Goal: Task Accomplishment & Management: Use online tool/utility

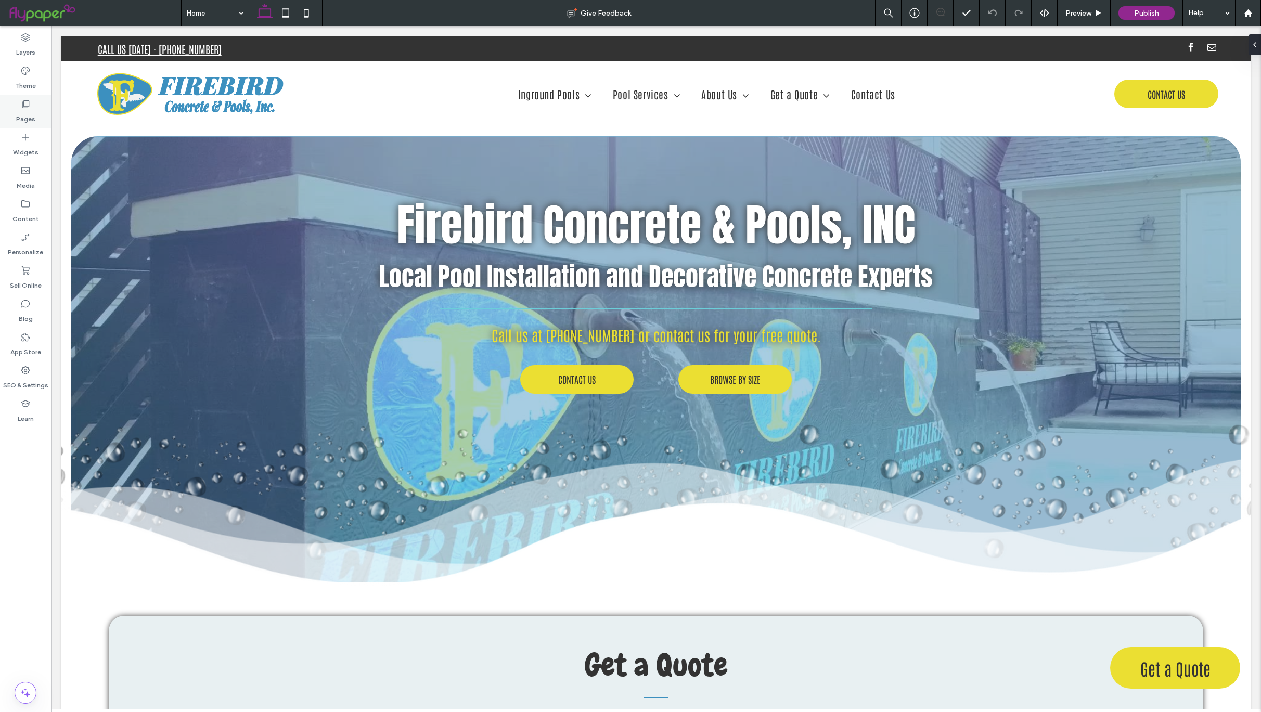
click at [28, 102] on icon at bounding box center [25, 104] width 10 height 10
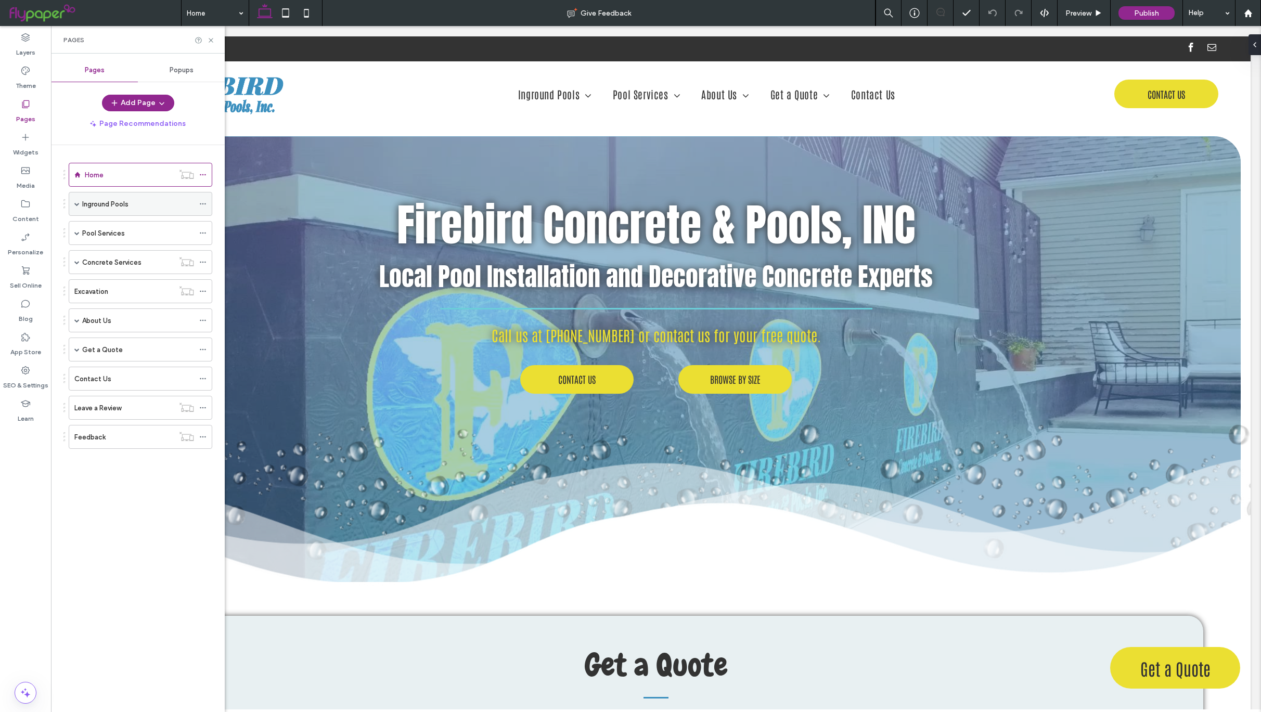
click at [78, 209] on span at bounding box center [76, 203] width 5 height 23
click at [127, 259] on label "Browse by Size" at bounding box center [116, 252] width 47 height 18
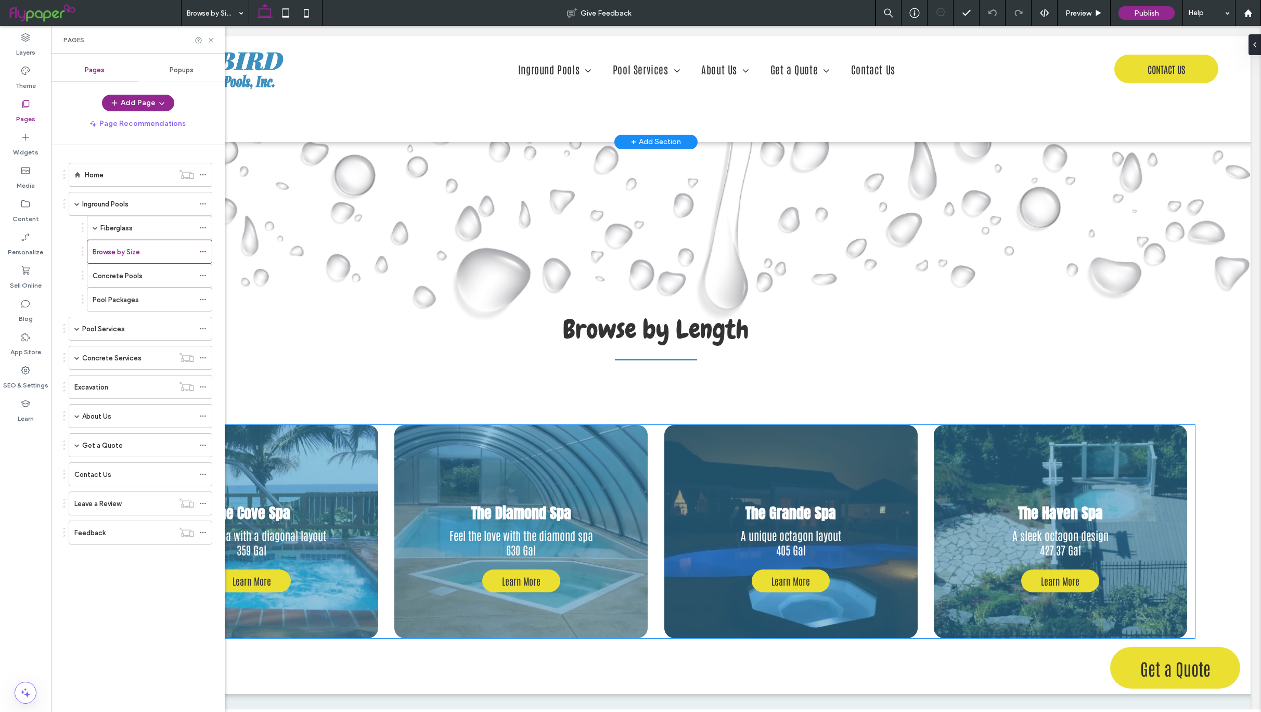
scroll to position [609, 0]
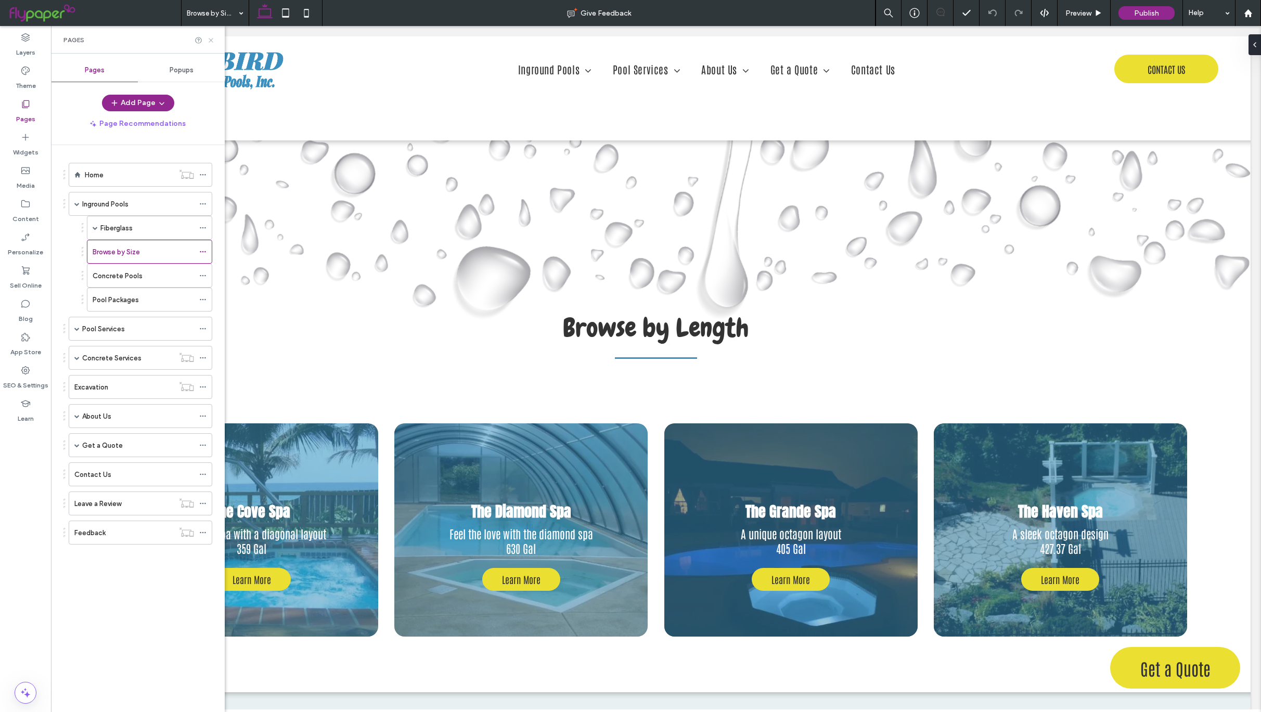
click at [212, 38] on use at bounding box center [211, 40] width 4 height 4
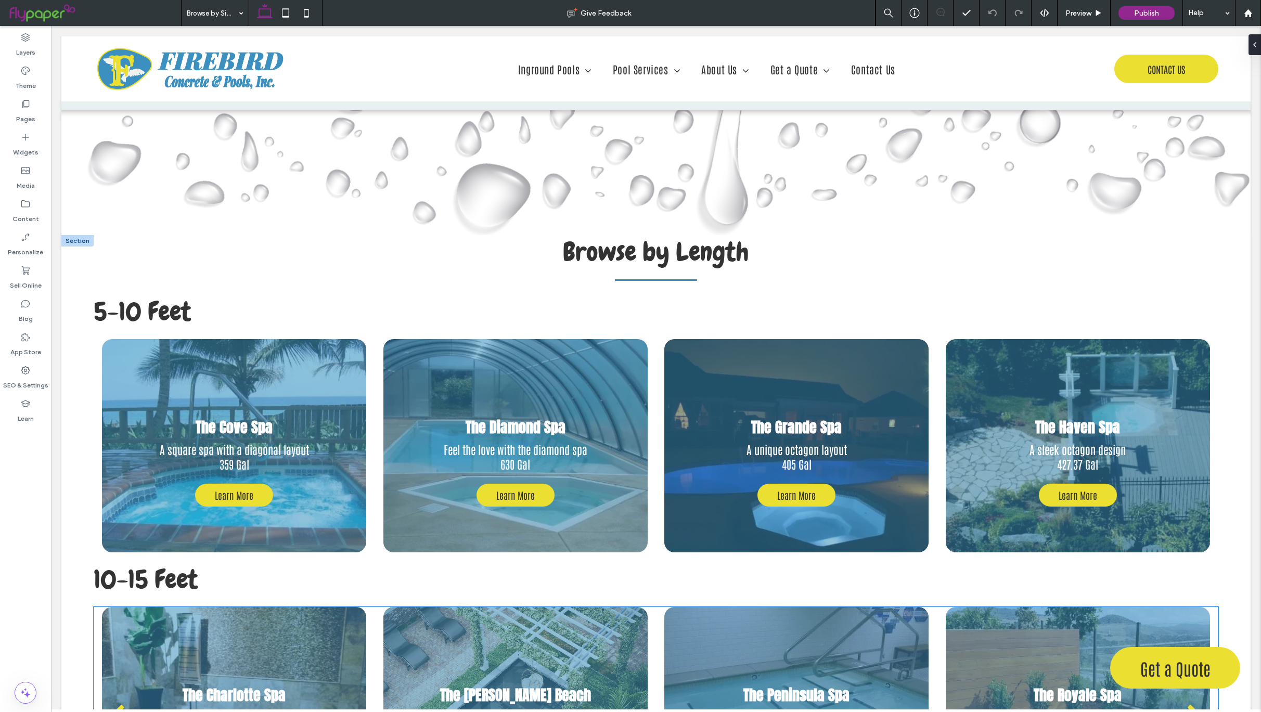
scroll to position [1394, 0]
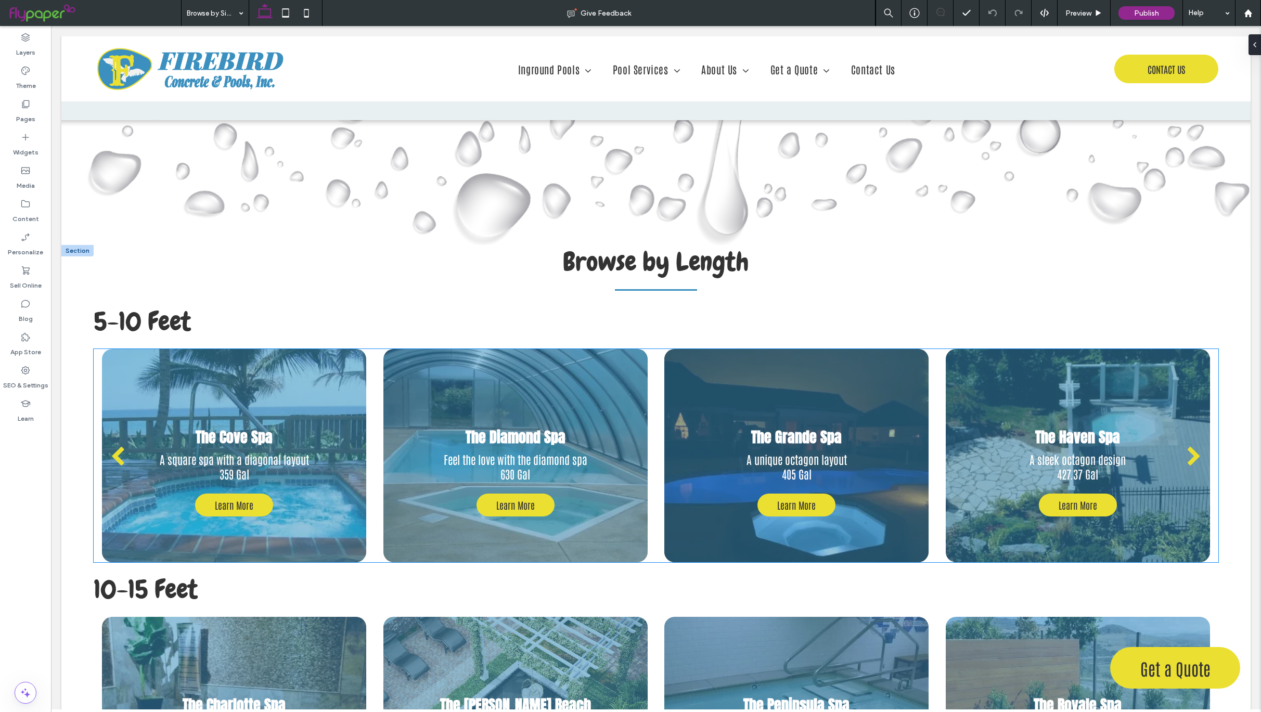
click at [217, 352] on div at bounding box center [234, 455] width 264 height 213
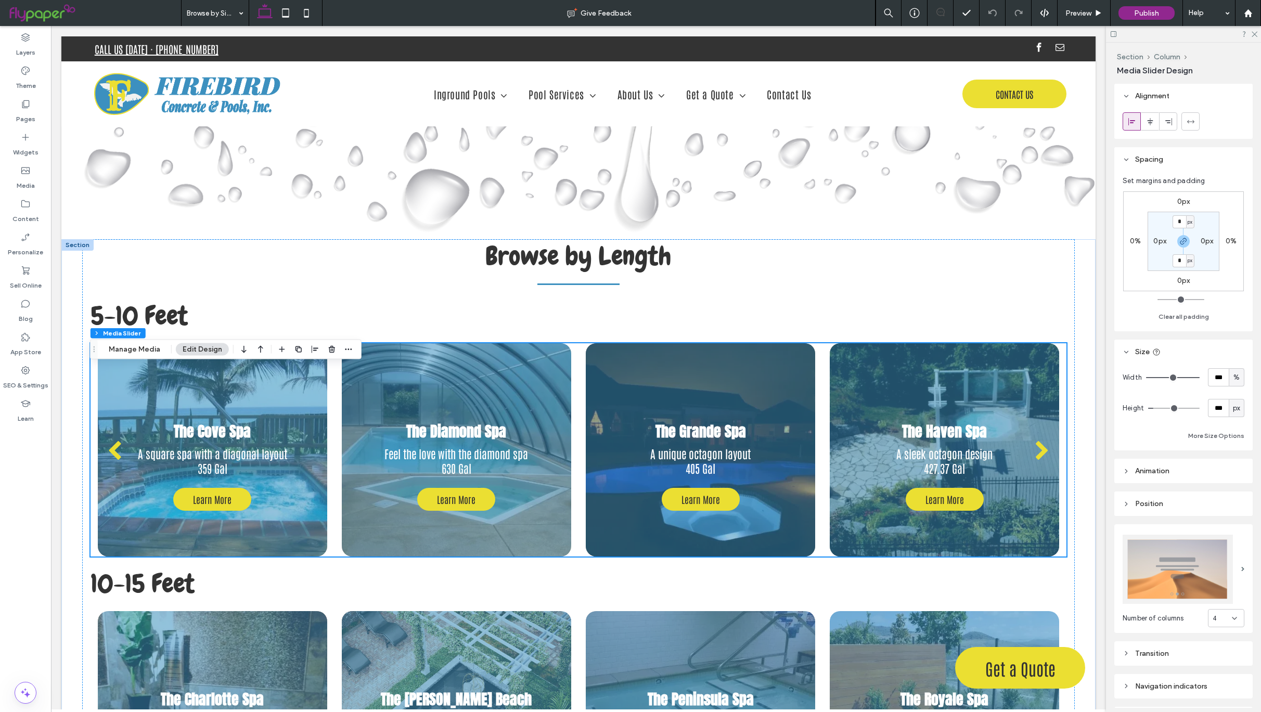
scroll to position [1369, 0]
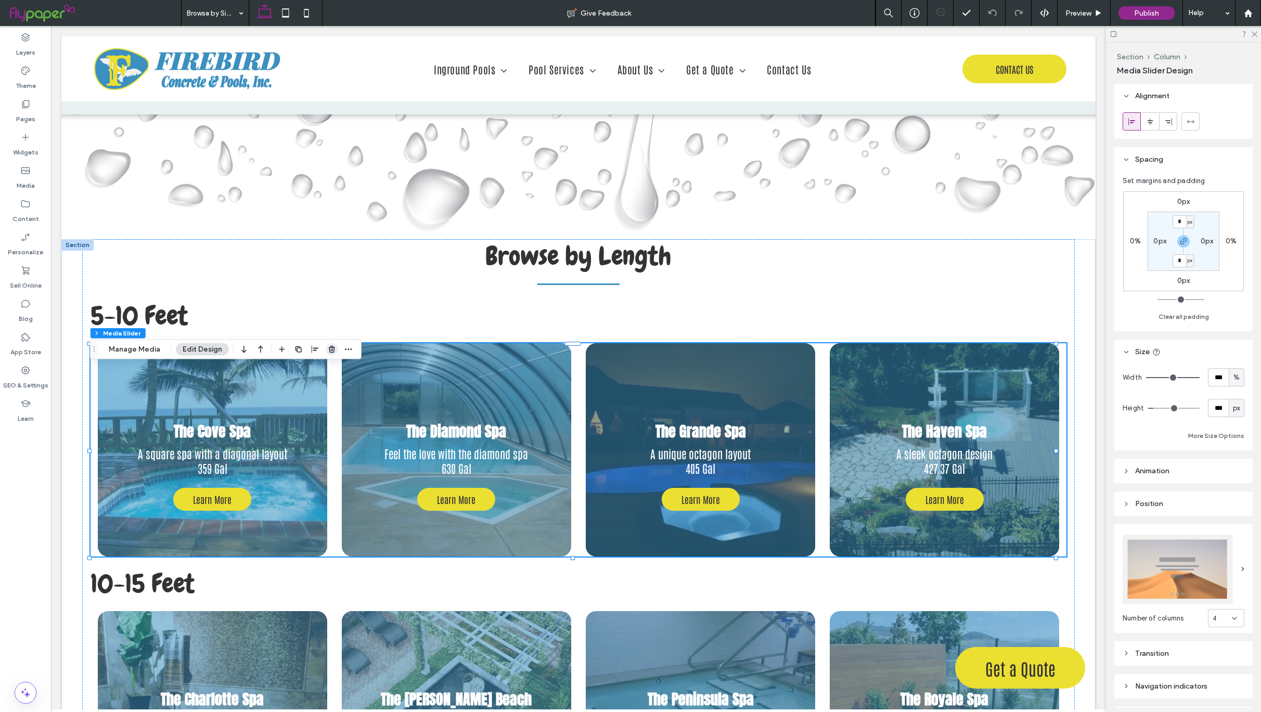
click at [332, 348] on use "button" at bounding box center [332, 349] width 6 height 7
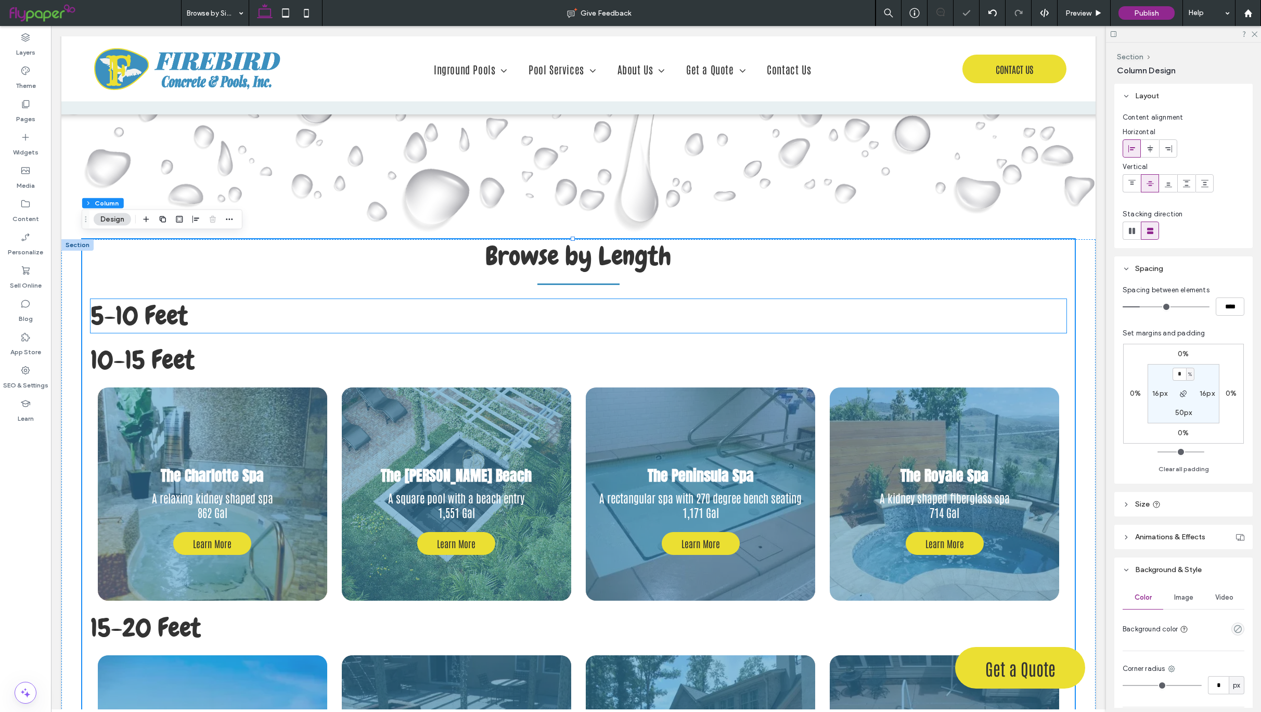
click at [236, 315] on h2 "5-10 Feet" at bounding box center [579, 316] width 976 height 34
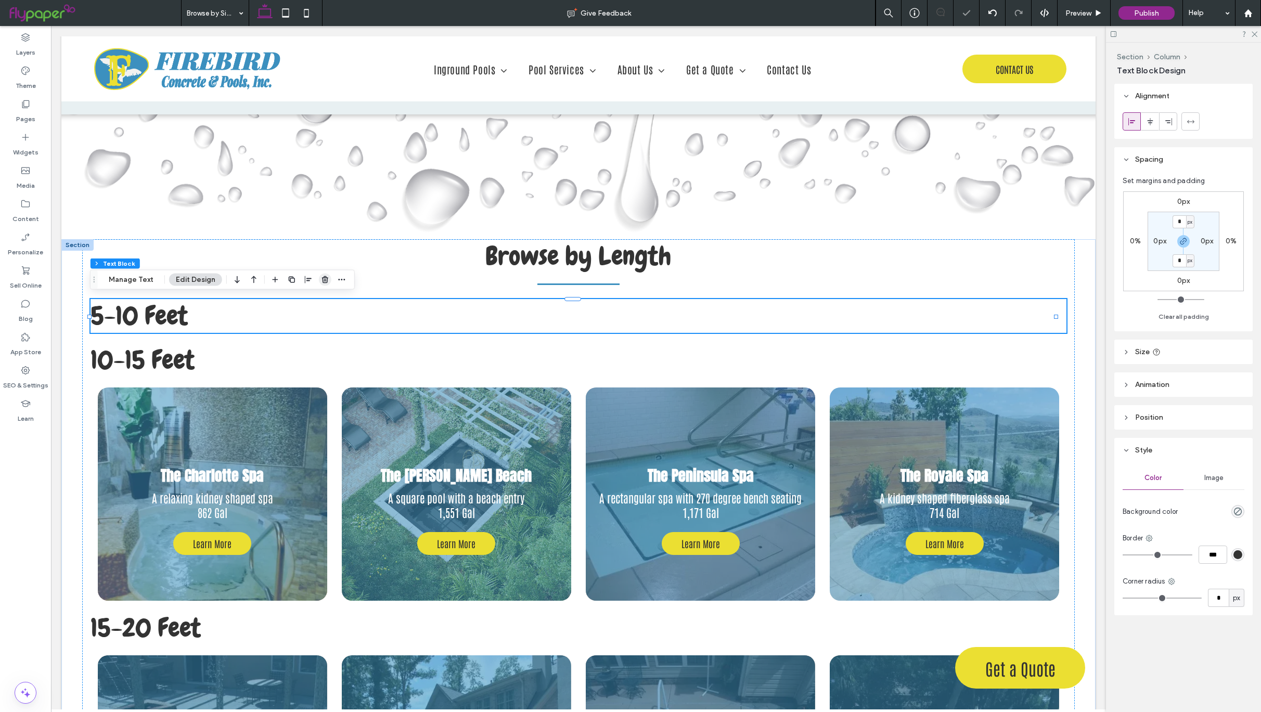
click at [326, 276] on icon "button" at bounding box center [325, 280] width 8 height 8
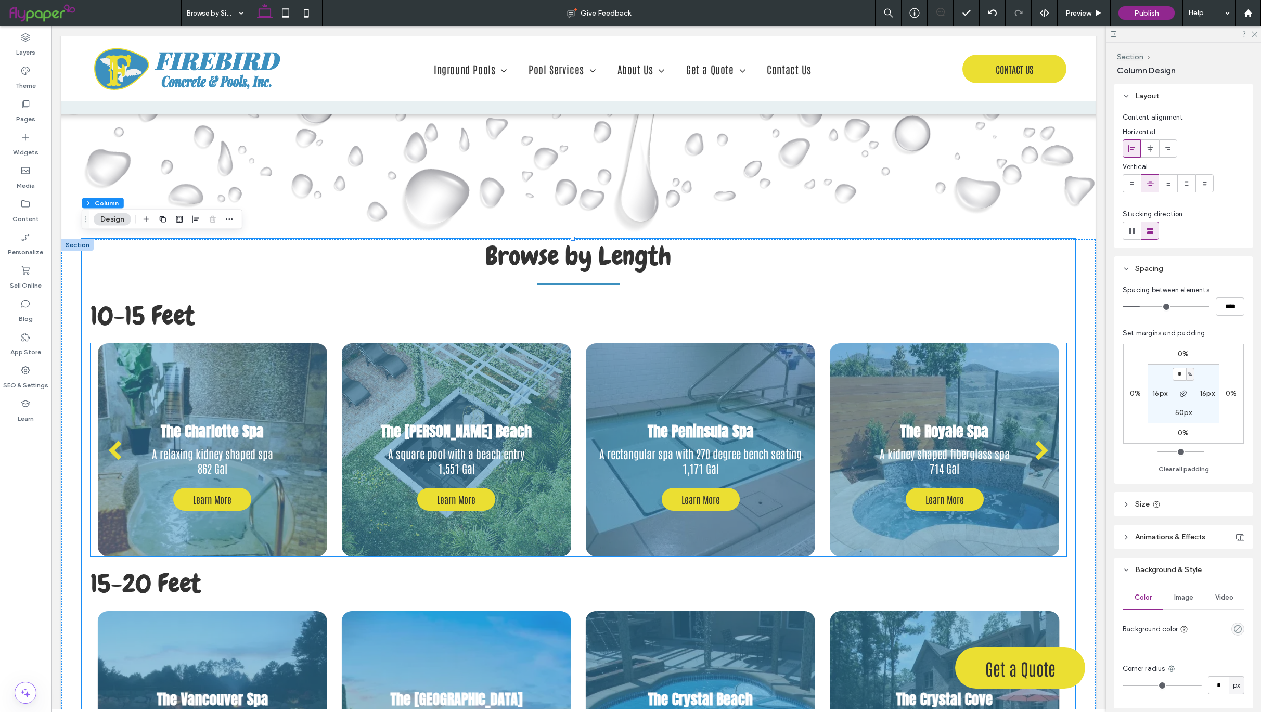
click at [93, 348] on div "The Charlotte Spa A relaxing kidney shaped spa 862 Gal Learn More Learn More" at bounding box center [213, 449] width 244 height 213
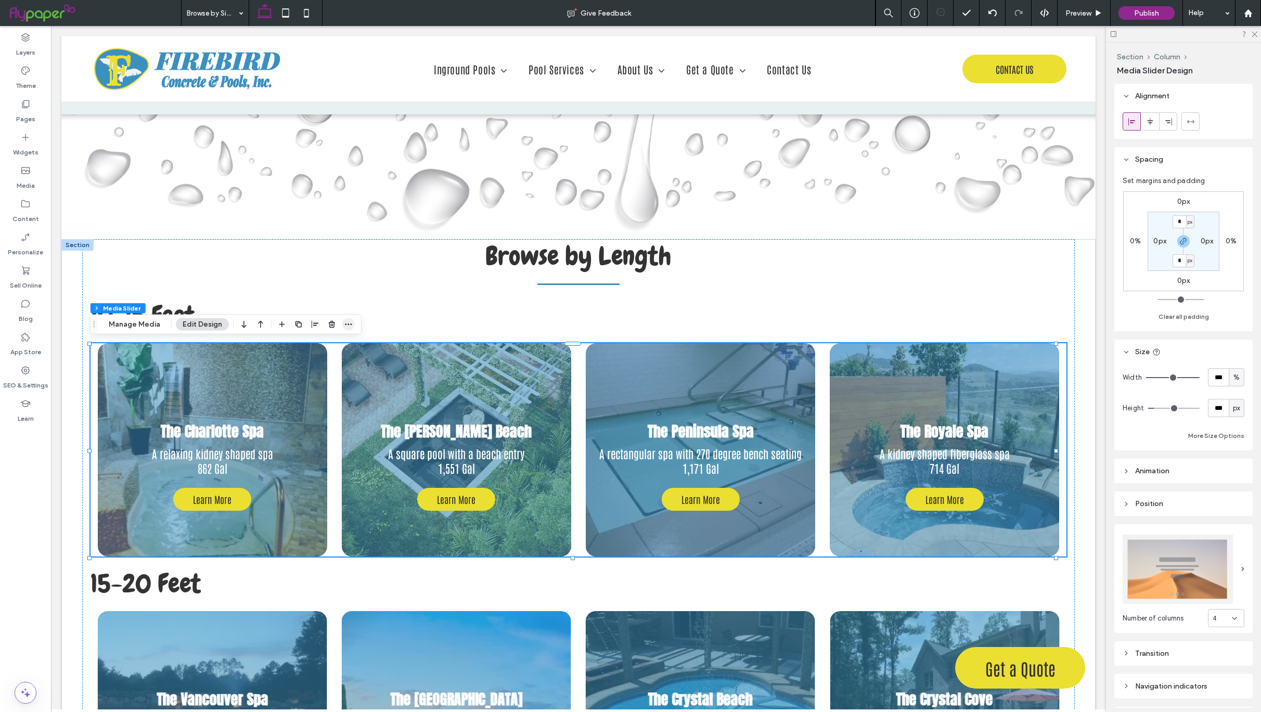
click at [349, 320] on icon "button" at bounding box center [348, 324] width 8 height 8
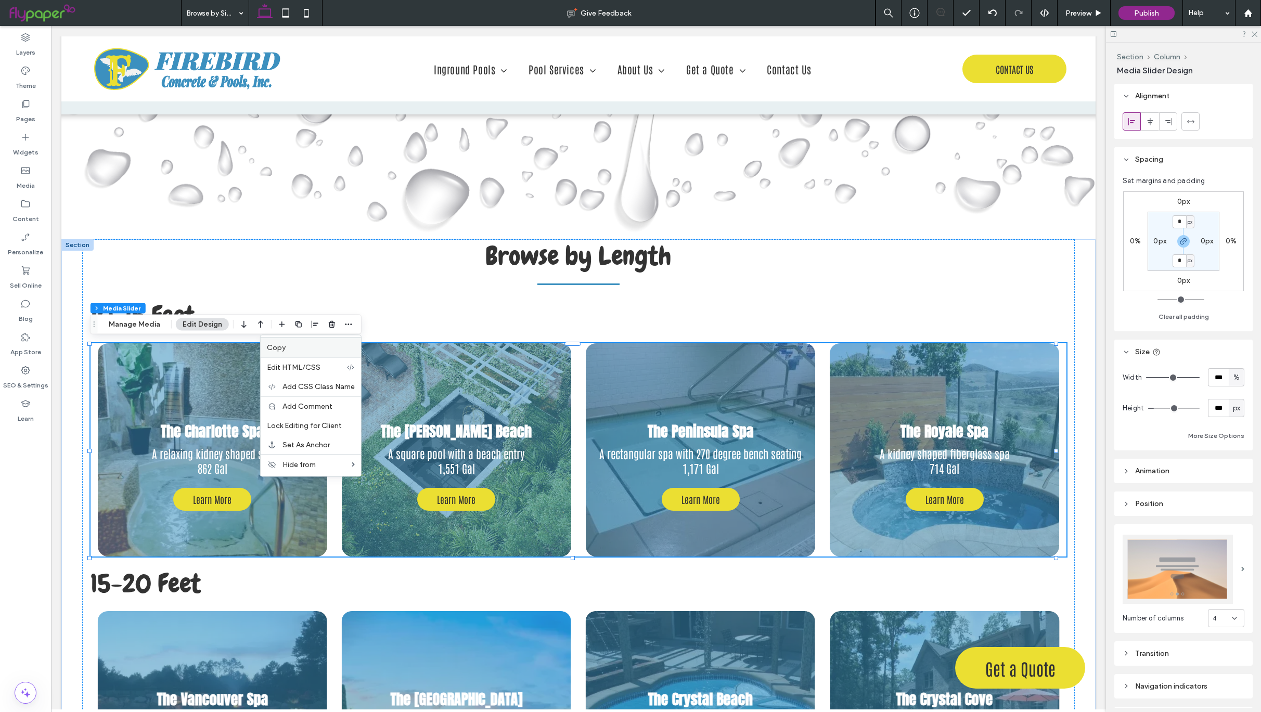
click at [314, 347] on label "Copy" at bounding box center [311, 347] width 88 height 9
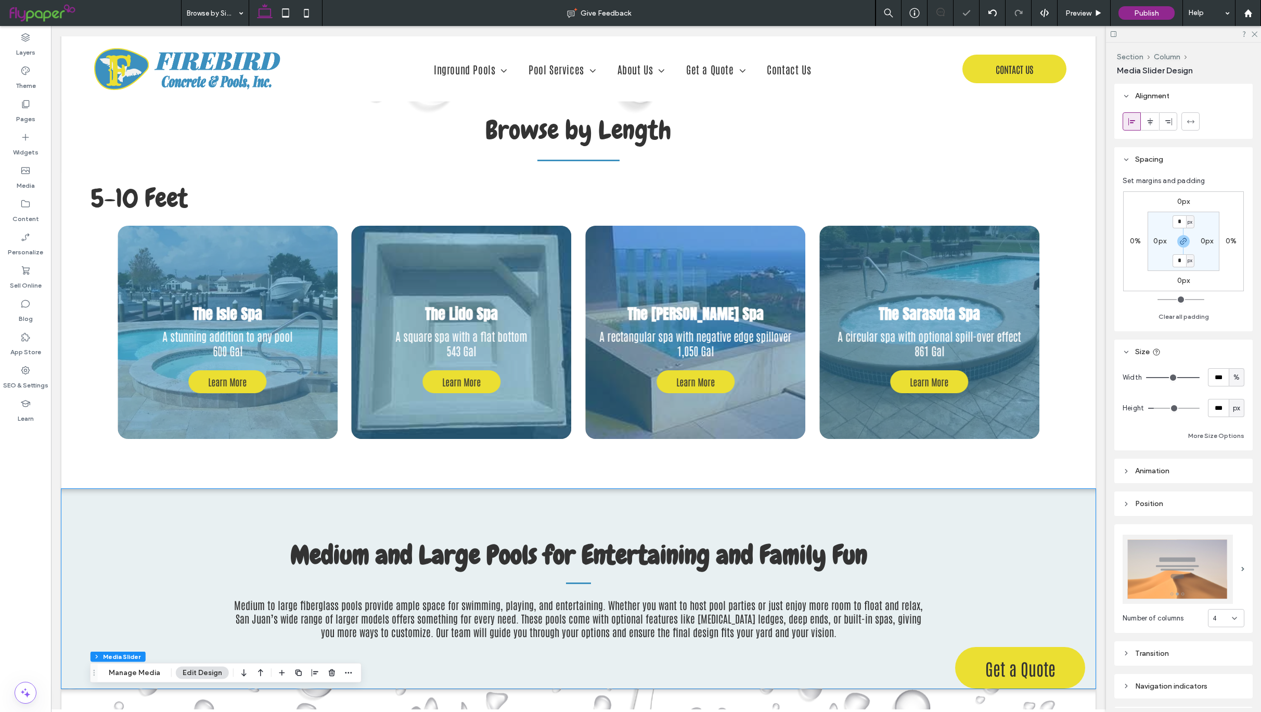
scroll to position [765, 0]
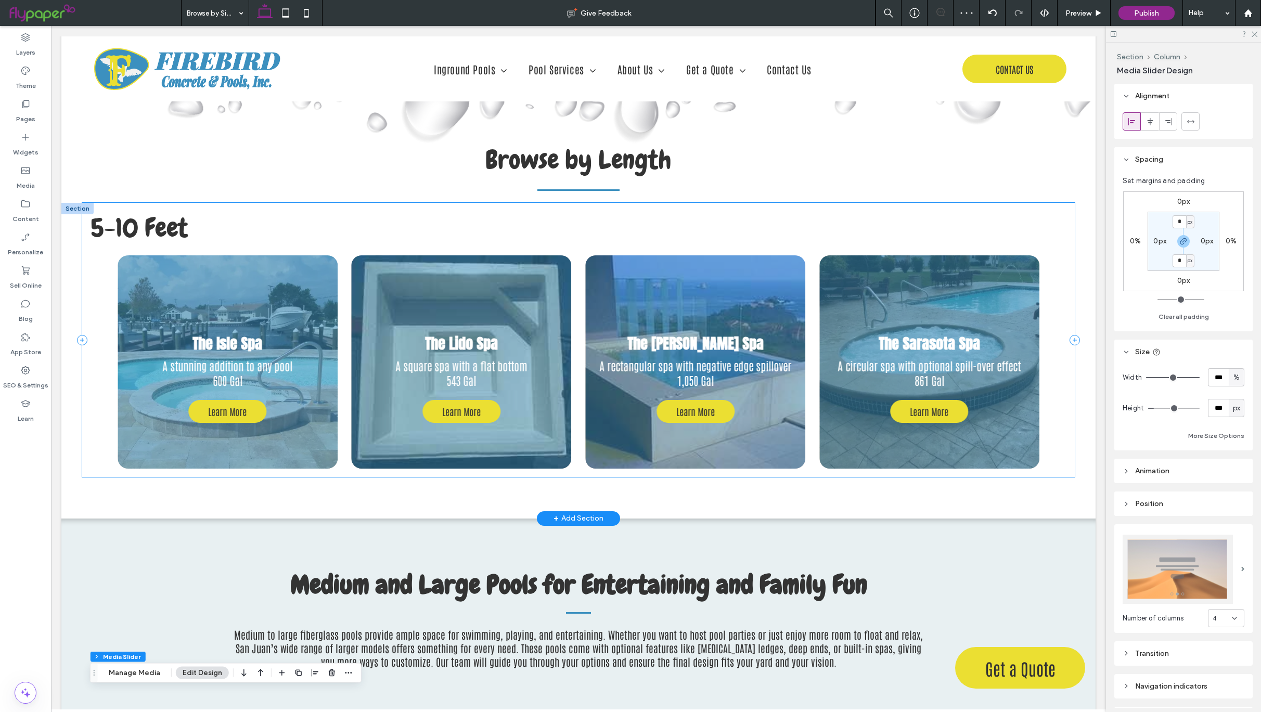
click at [250, 471] on div "5-10 Feet The Cove Spa A square spa with a diagonal layout 359 Gal Learn More L…" at bounding box center [578, 340] width 993 height 274
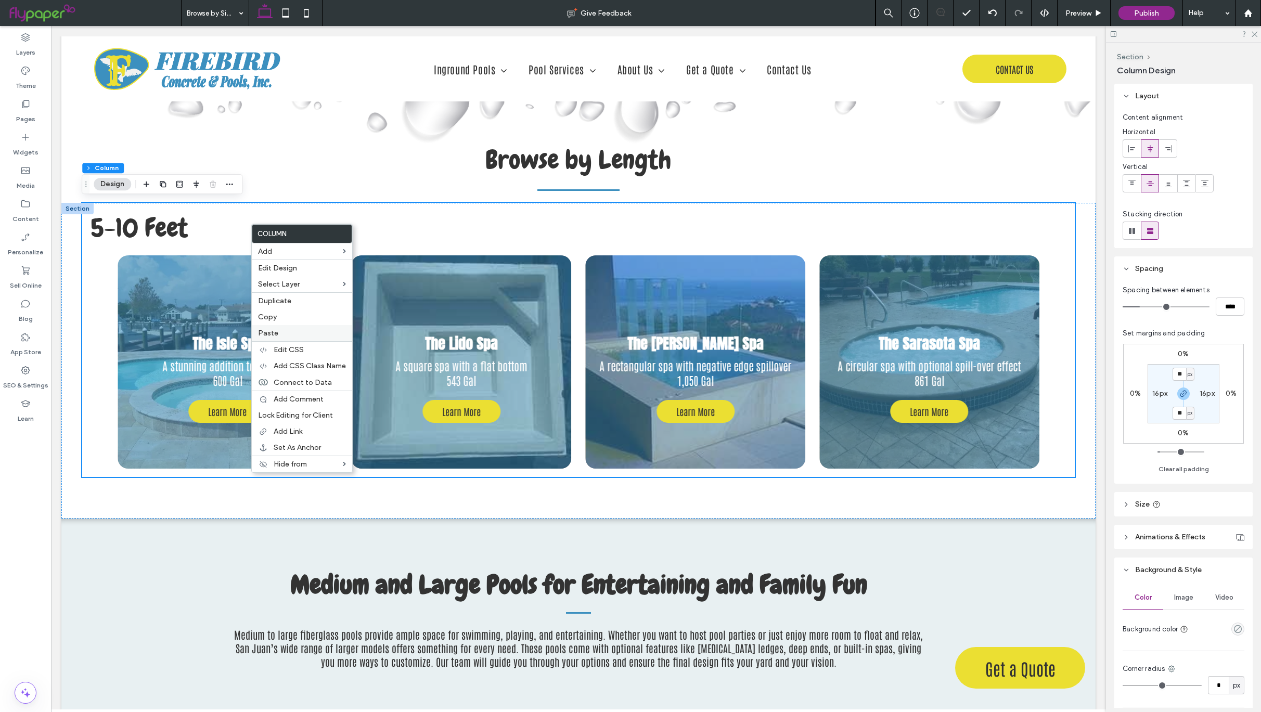
click at [285, 334] on label "Paste" at bounding box center [302, 333] width 88 height 9
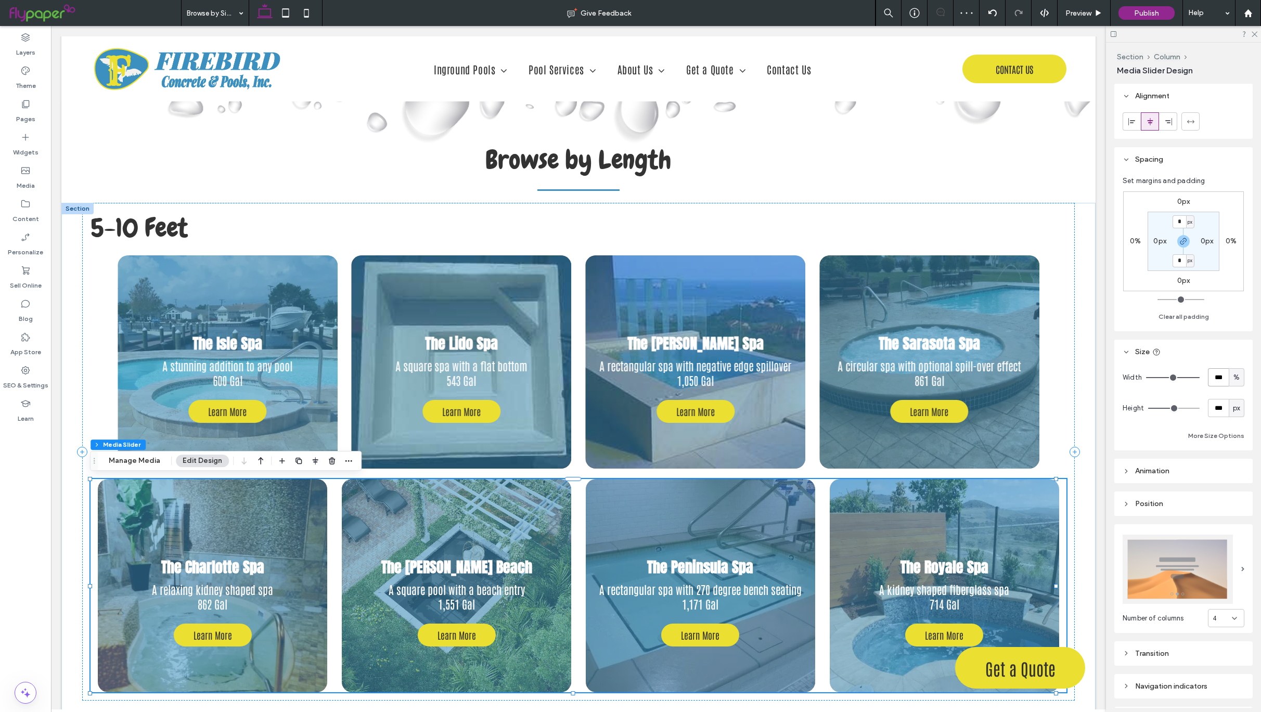
click at [1208, 378] on input "***" at bounding box center [1218, 377] width 21 height 18
type input "****"
type input "**"
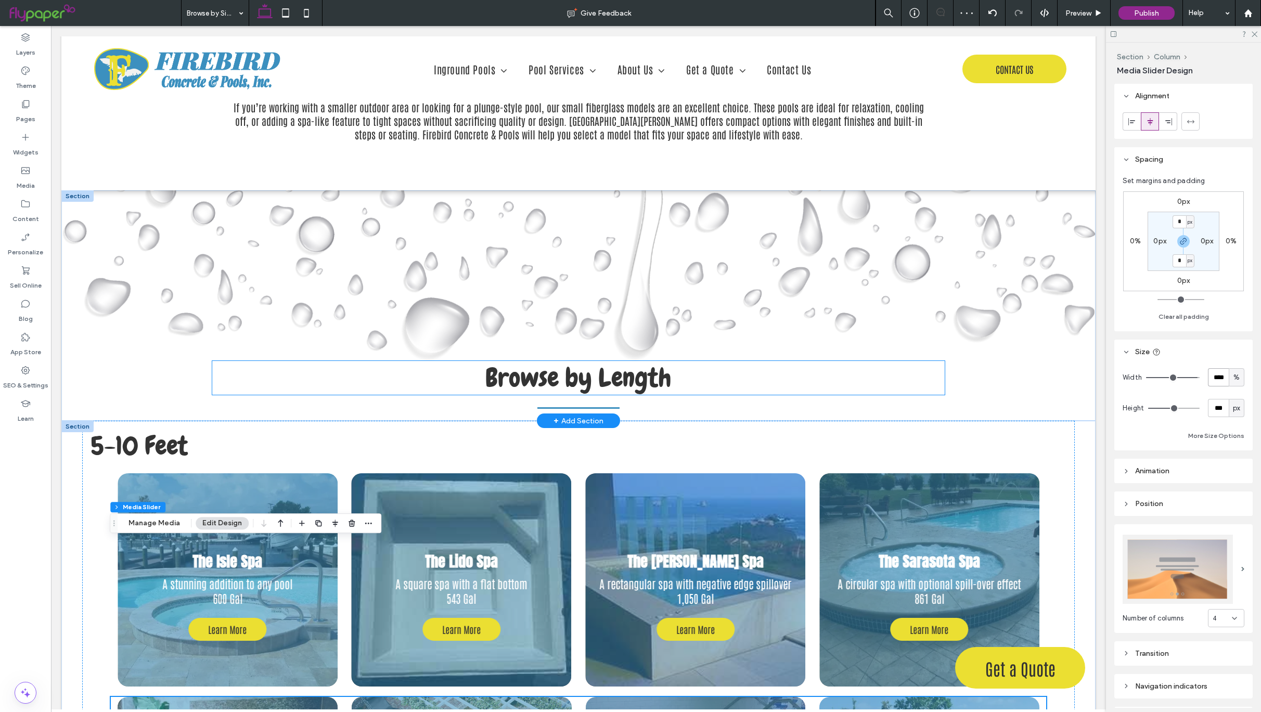
scroll to position [757, 0]
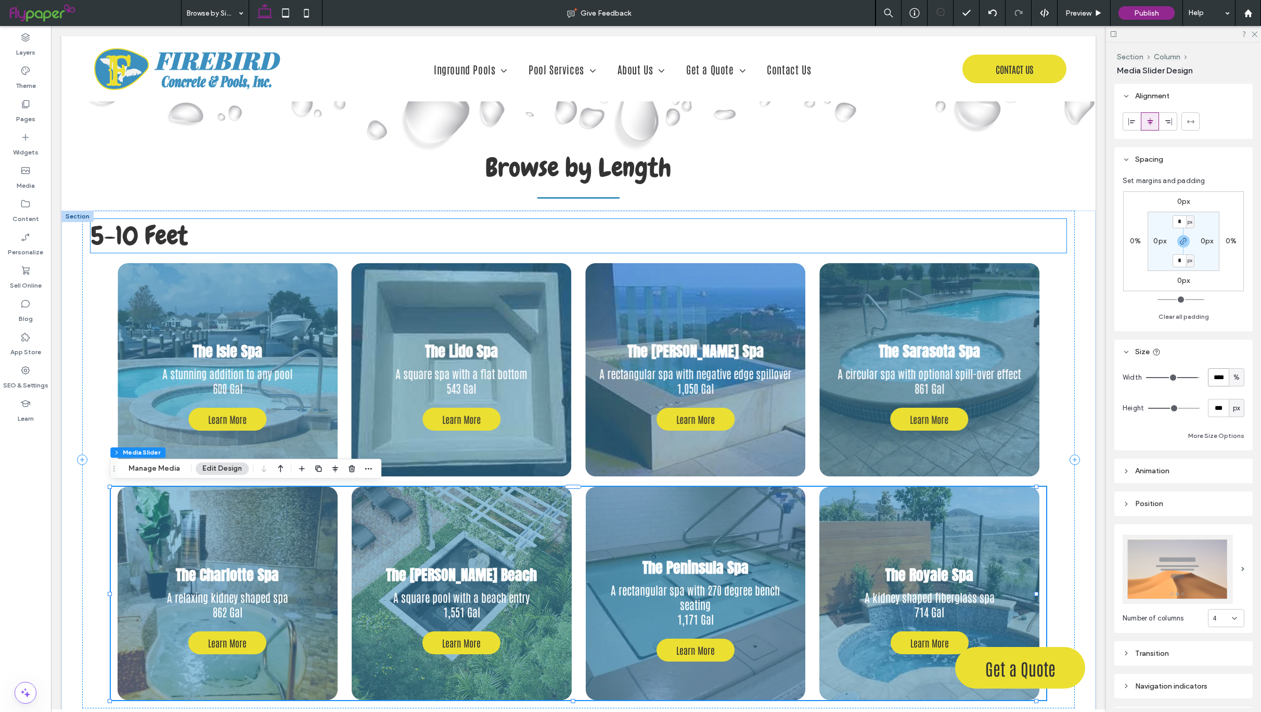
click at [196, 233] on h2 "5-10 Feet" at bounding box center [579, 236] width 976 height 34
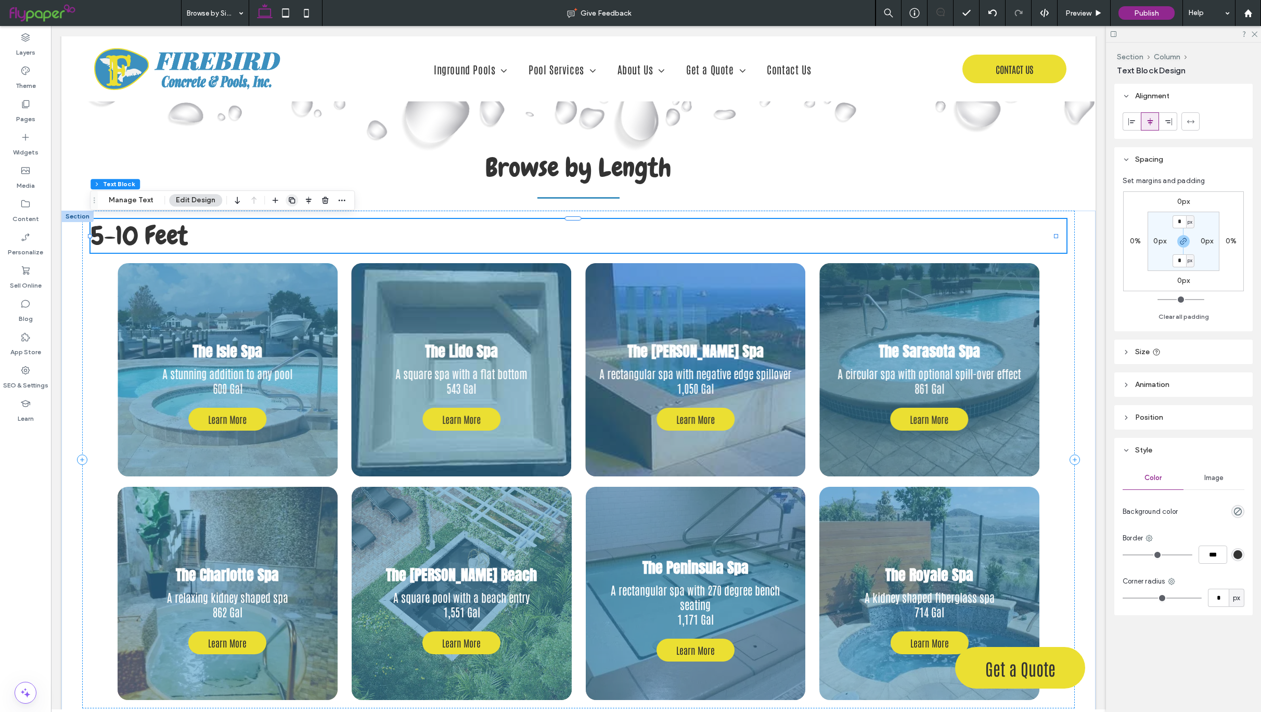
click at [289, 200] on use "button" at bounding box center [292, 200] width 6 height 6
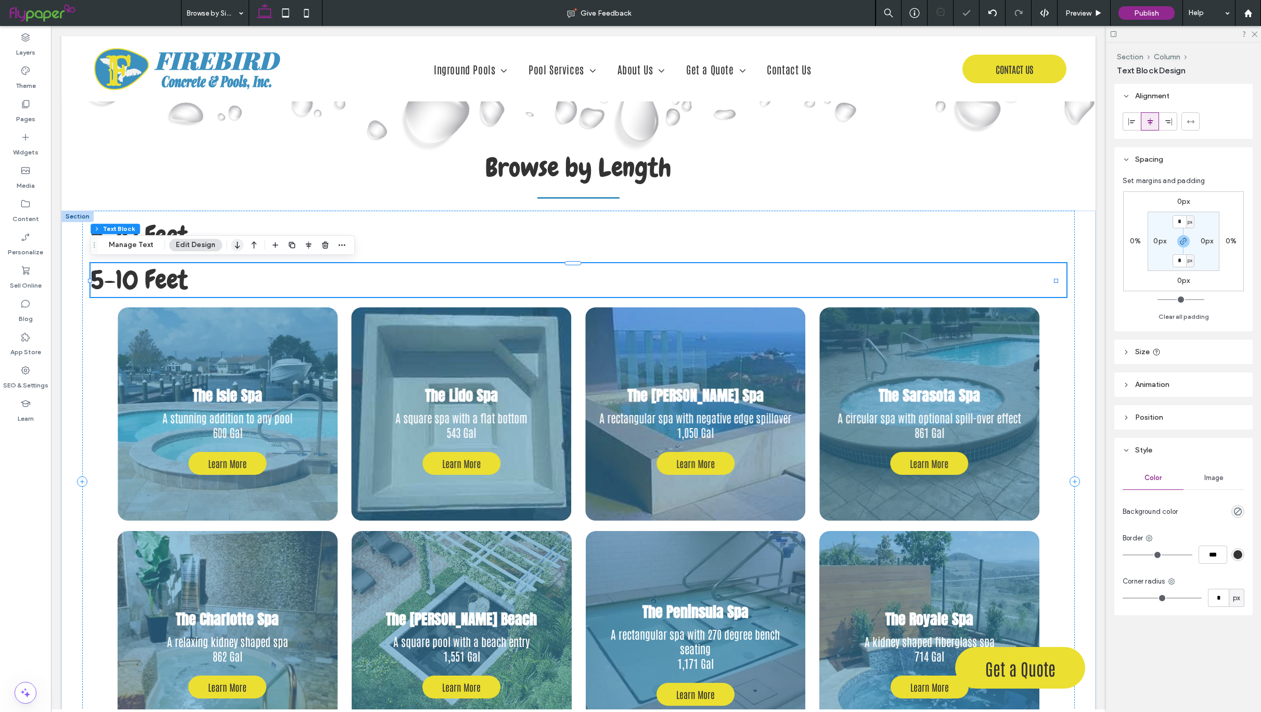
click at [233, 248] on icon "button" at bounding box center [237, 245] width 12 height 19
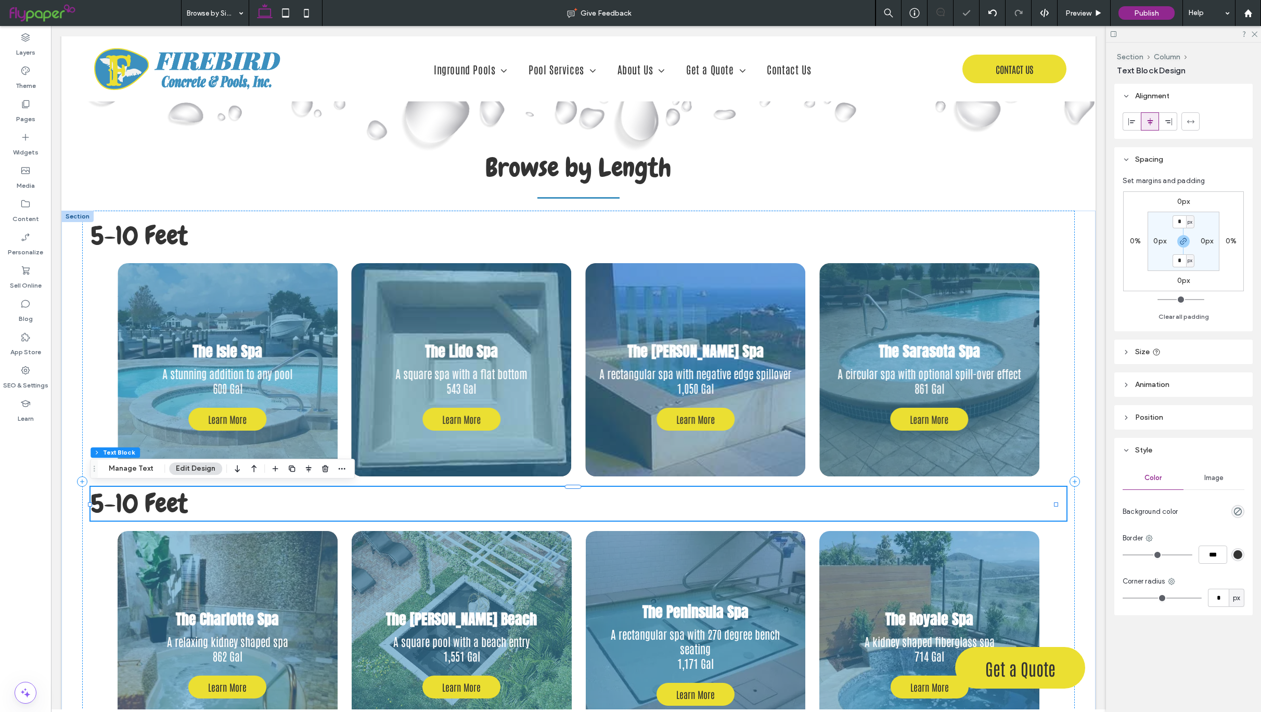
click at [131, 504] on span "5-10 Feet" at bounding box center [139, 503] width 97 height 33
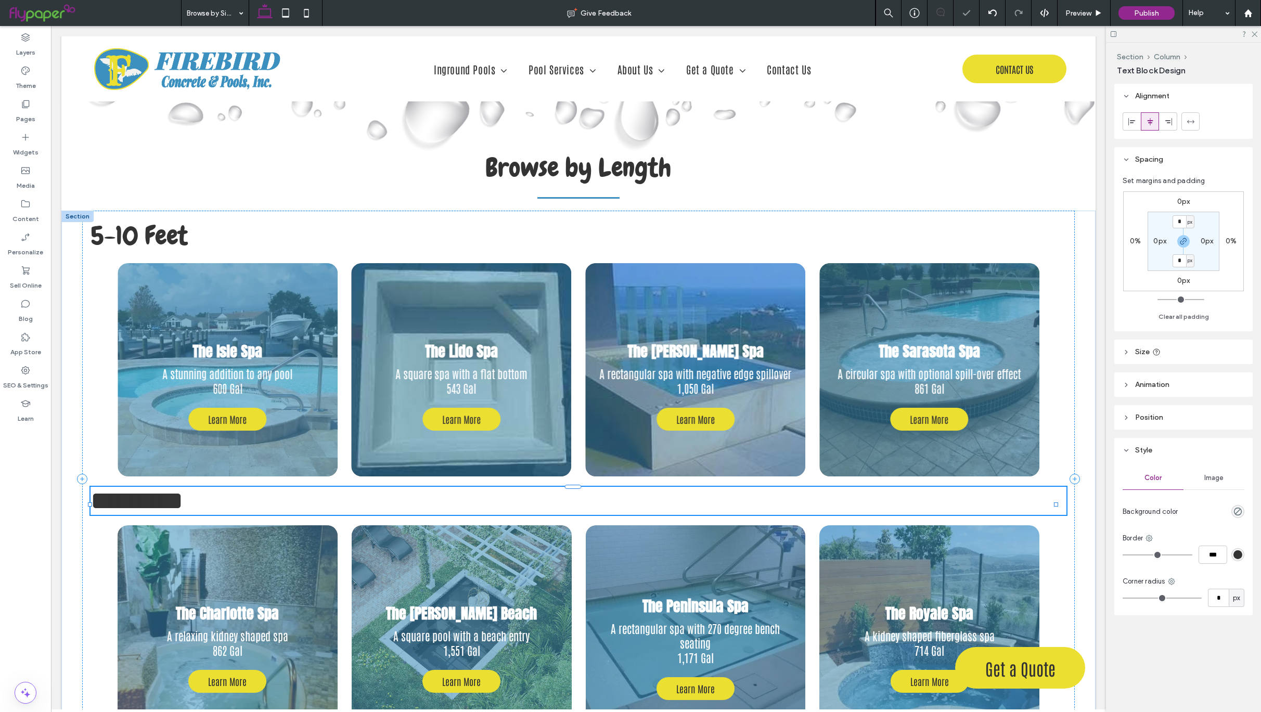
type input "*****"
type input "**"
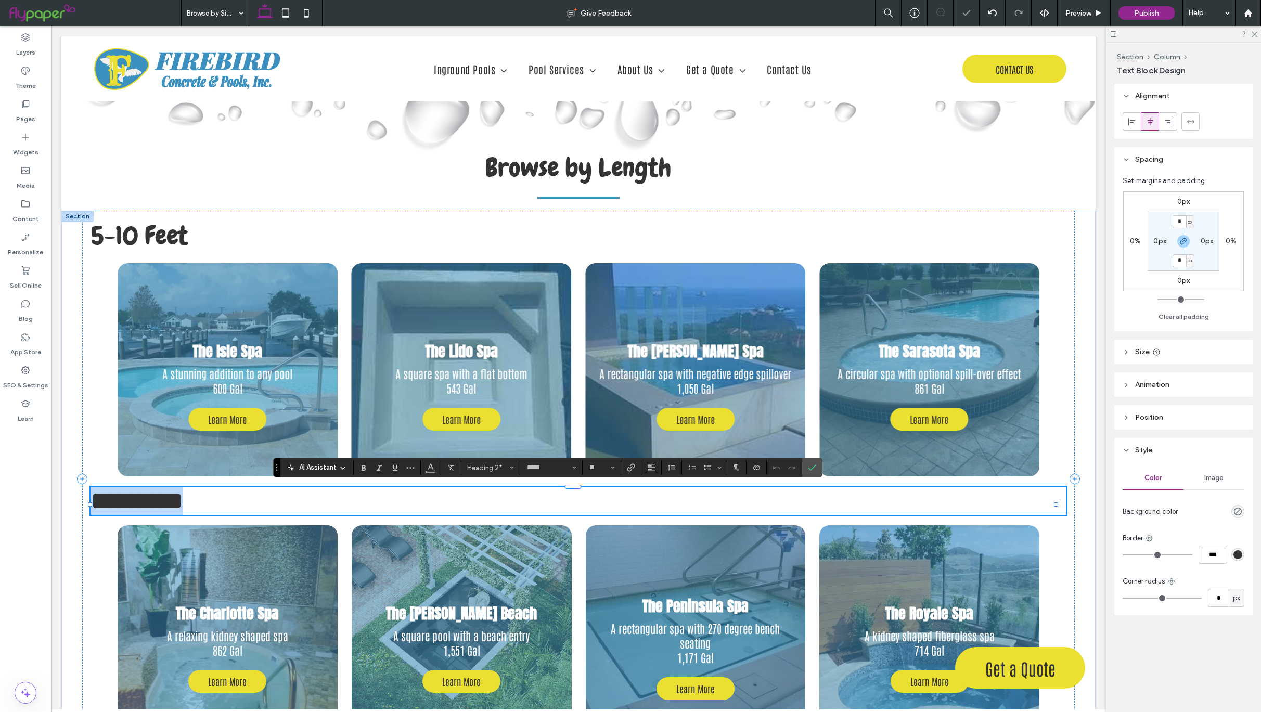
click at [131, 499] on span "*********" at bounding box center [137, 500] width 93 height 25
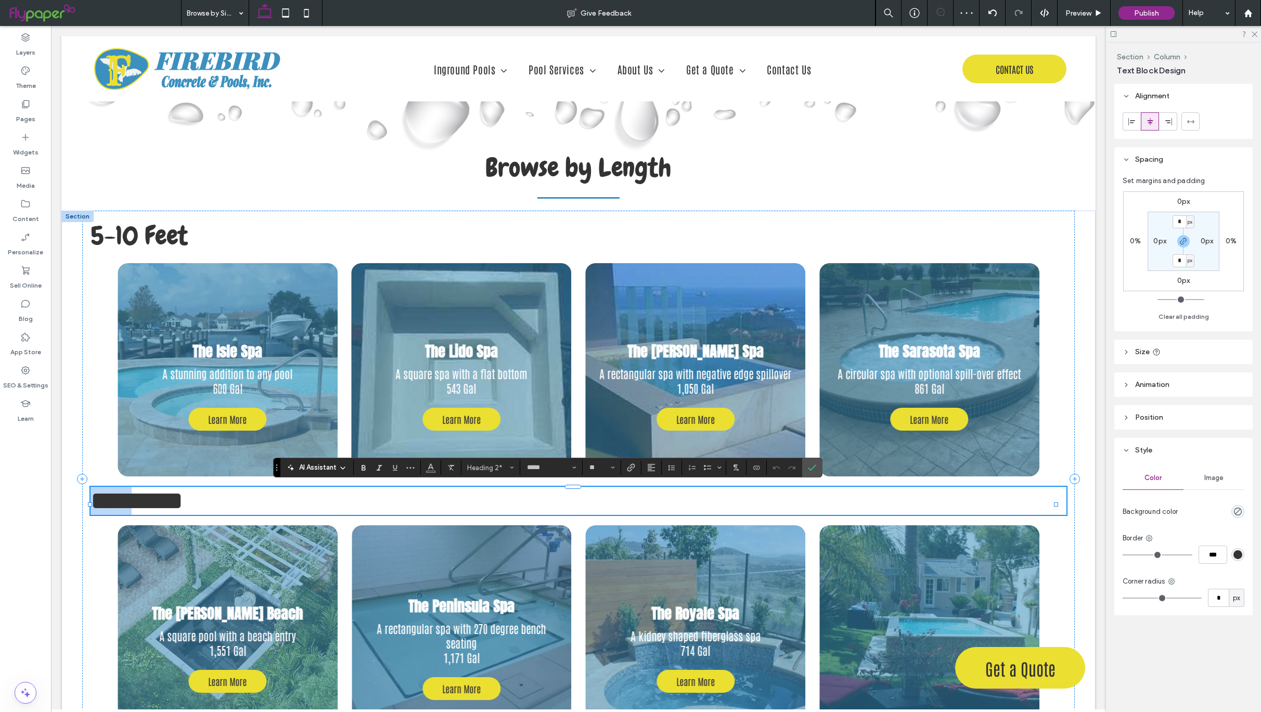
drag, startPoint x: 136, startPoint y: 500, endPoint x: 89, endPoint y: 500, distance: 47.3
click at [89, 500] on div "5-10 Feet The Cove Spa A square spa with a diagonal layout 359 Gal Learn More L…" at bounding box center [578, 500] width 1034 height 578
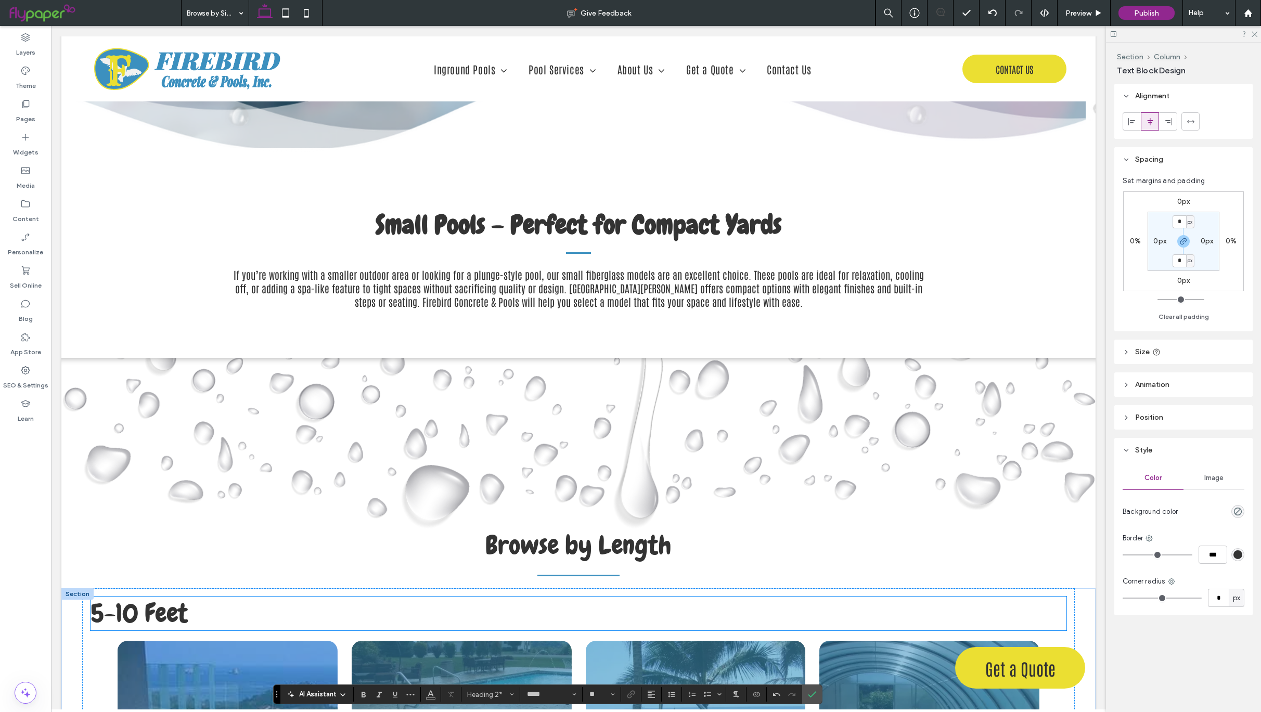
scroll to position [253, 0]
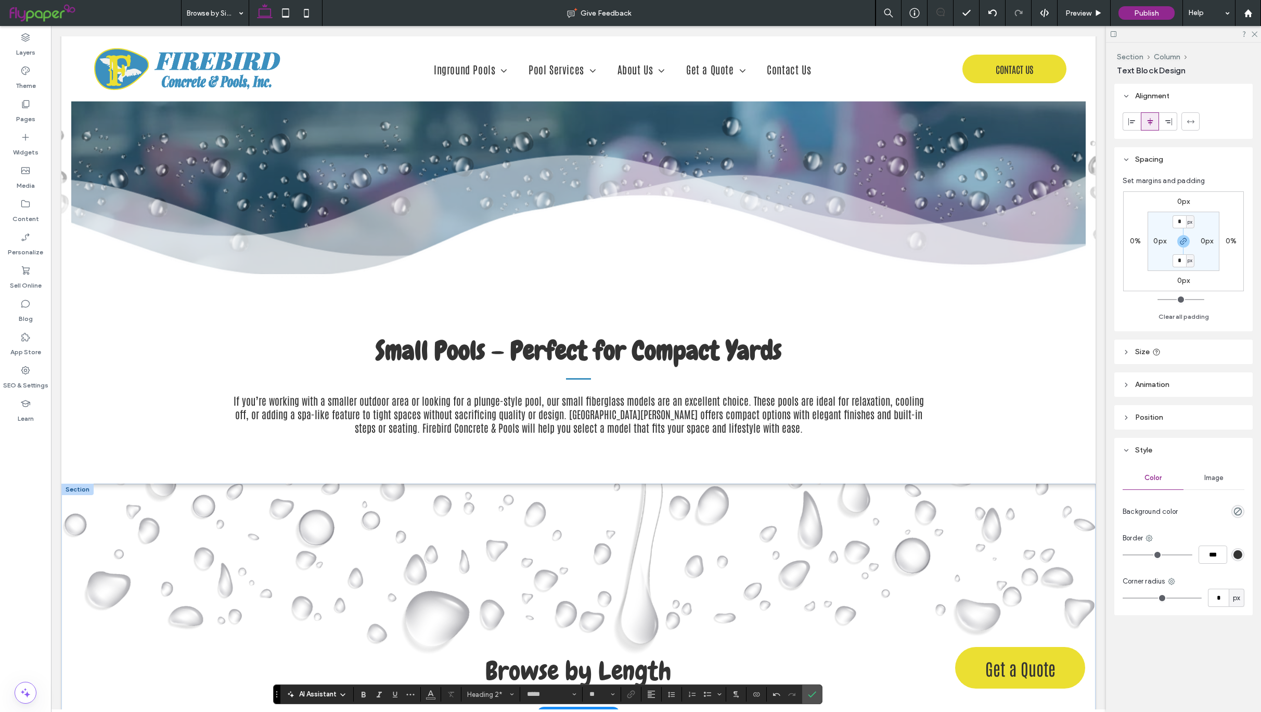
click at [85, 487] on div at bounding box center [77, 489] width 32 height 11
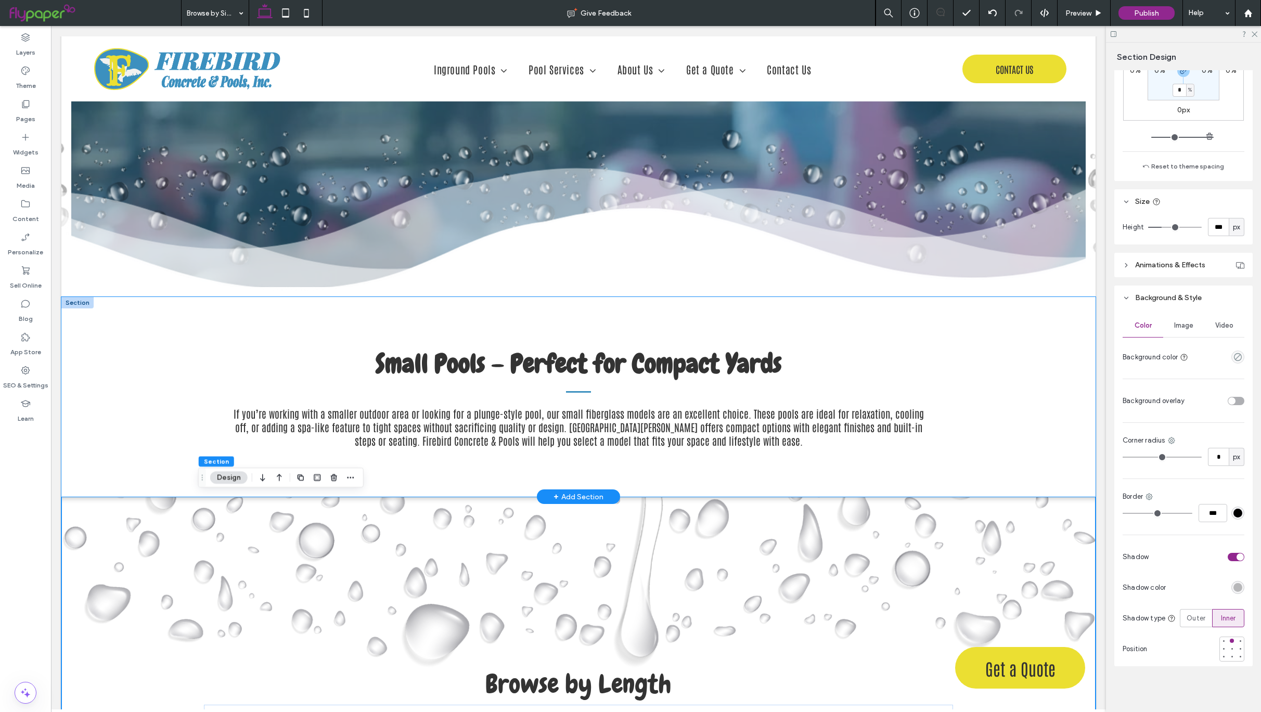
scroll to position [239, 0]
click at [993, 465] on div "Small Pools – Perfect for Compact Yards If you’re working with a smaller outdoo…" at bounding box center [578, 398] width 1034 height 200
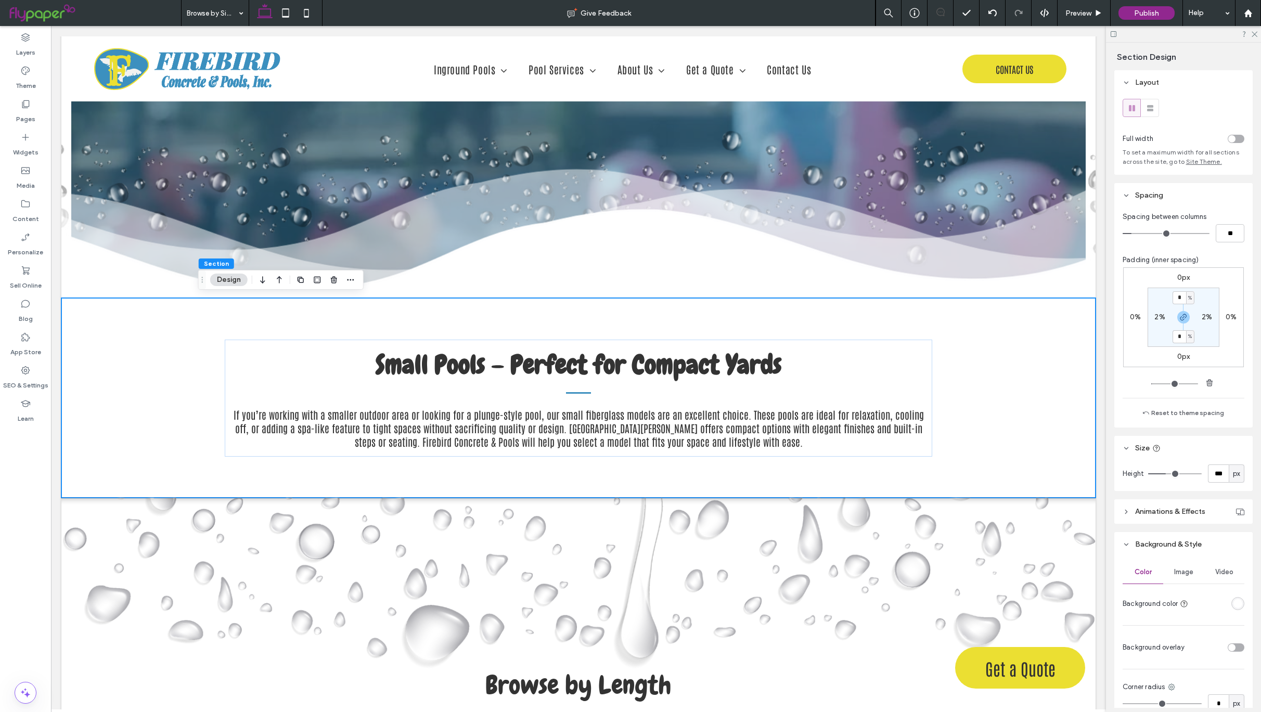
type input "*"
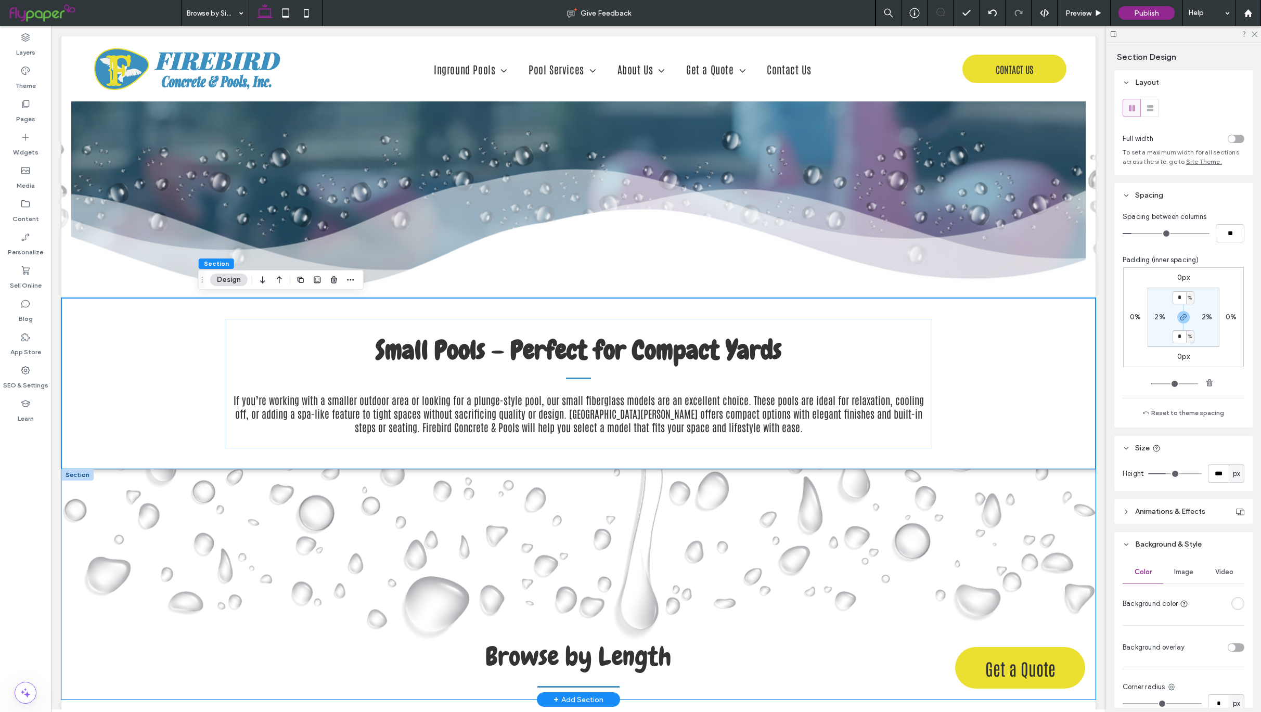
scroll to position [242, 0]
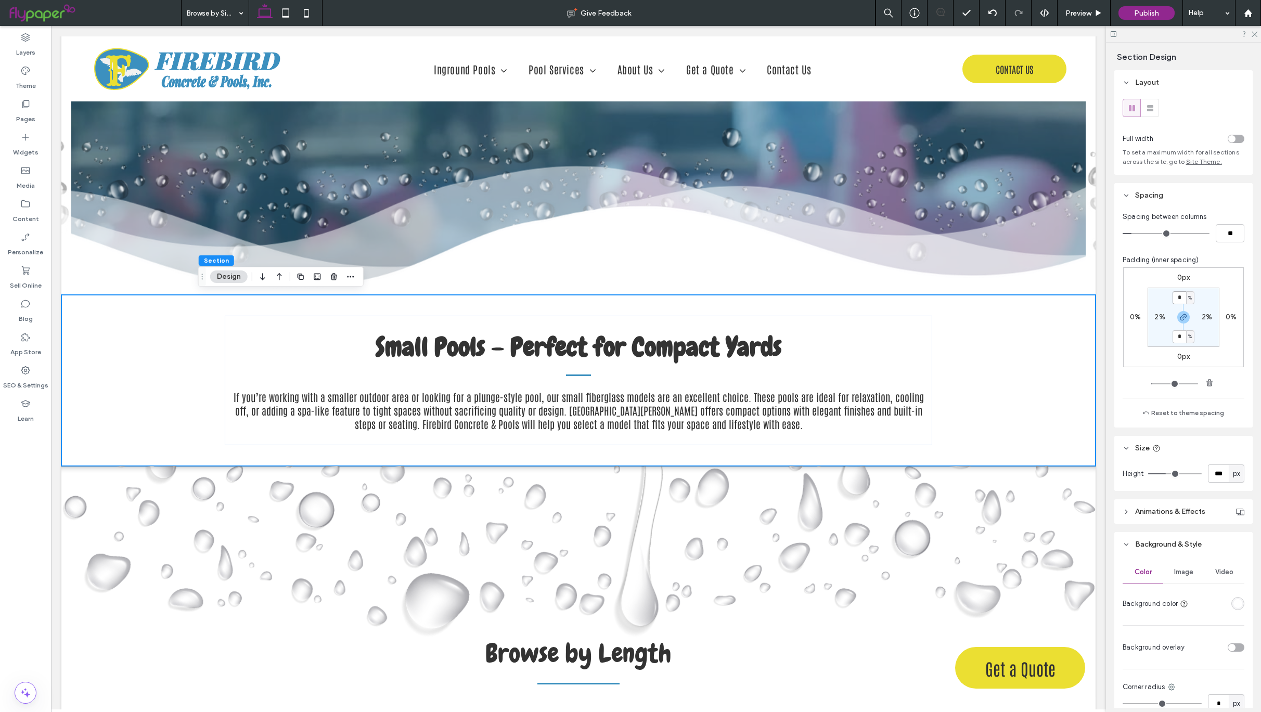
click at [1176, 304] on input "*" at bounding box center [1180, 297] width 14 height 13
type input "*"
click at [1213, 482] on input "***" at bounding box center [1218, 474] width 21 height 18
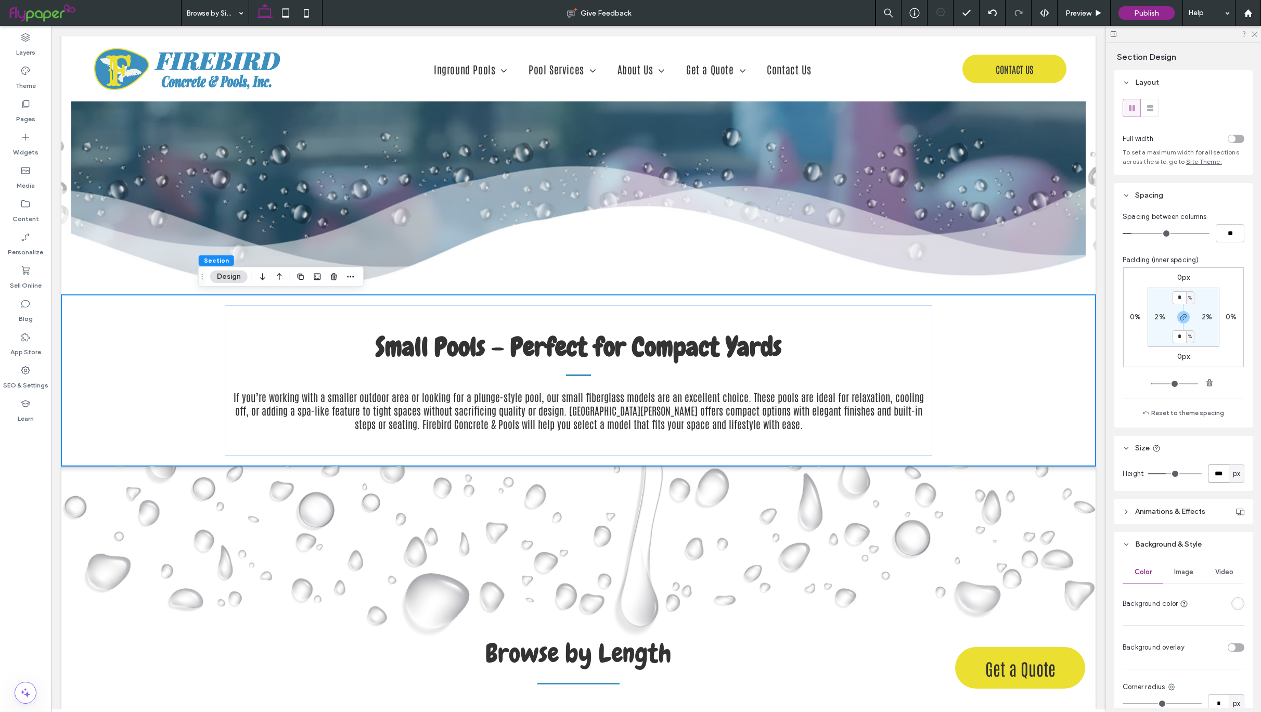
type input "***"
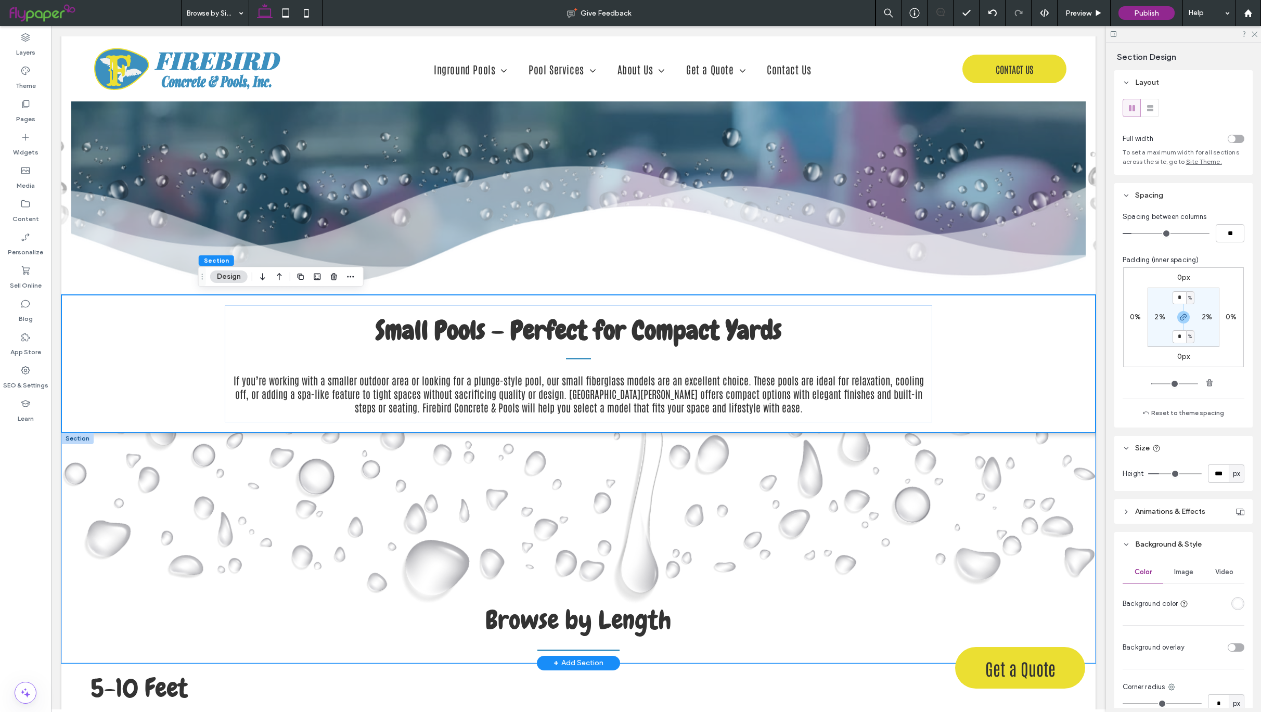
click at [643, 450] on div "Browse by Length" at bounding box center [578, 548] width 749 height 230
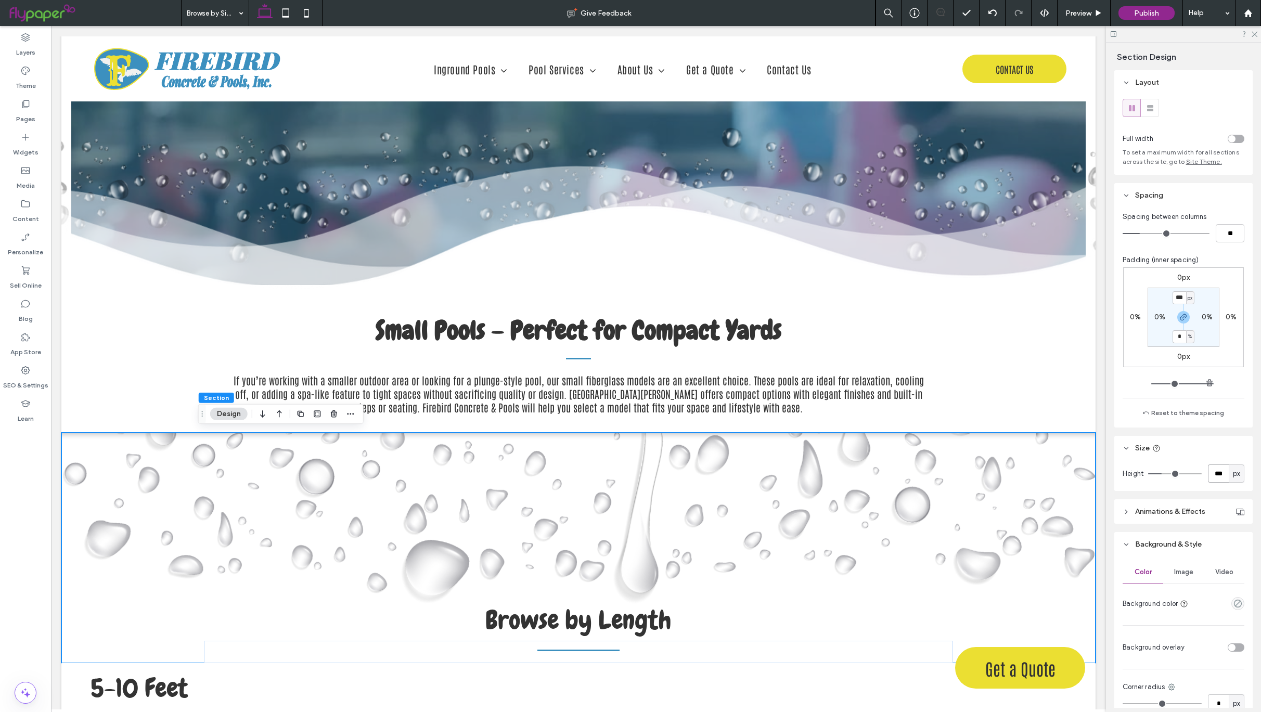
click at [1211, 481] on input "***" at bounding box center [1218, 474] width 21 height 18
type input "***"
click at [1180, 304] on input "***" at bounding box center [1180, 297] width 14 height 13
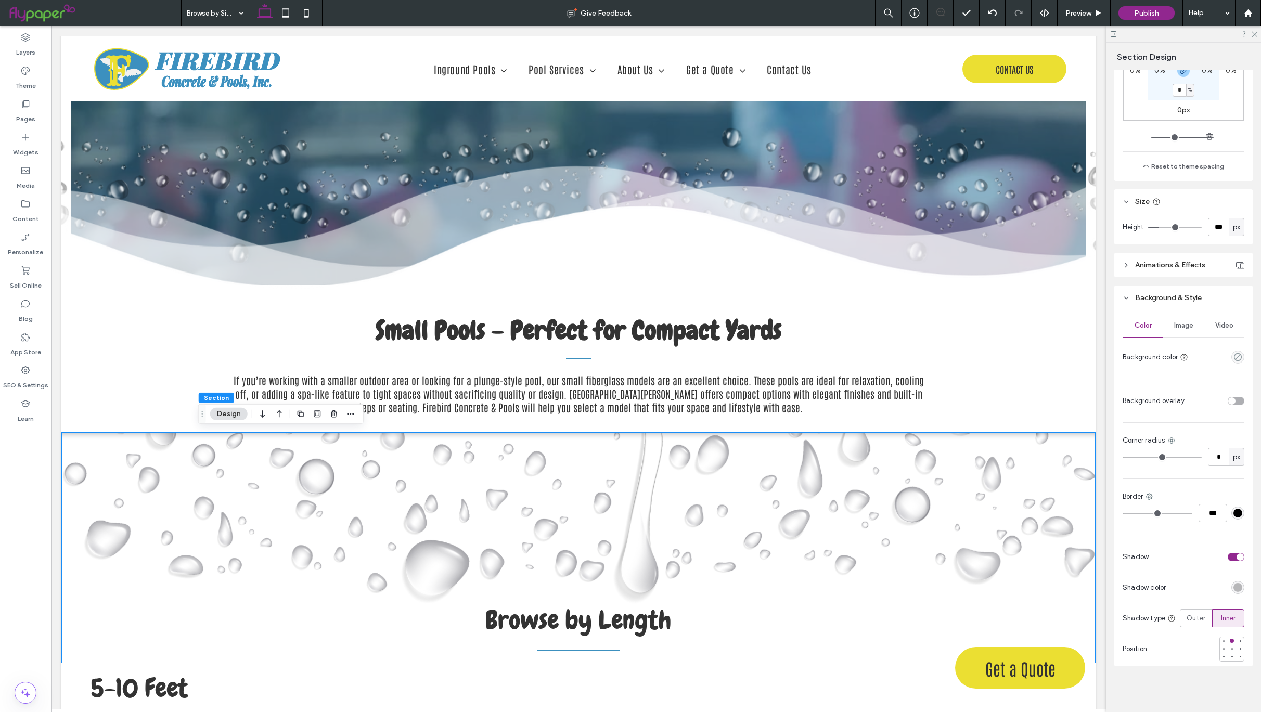
scroll to position [258, 0]
click at [1228, 660] on div at bounding box center [1231, 656] width 7 height 7
click at [1230, 642] on div at bounding box center [1232, 641] width 4 height 4
click at [1174, 322] on span "Image" at bounding box center [1183, 326] width 19 height 8
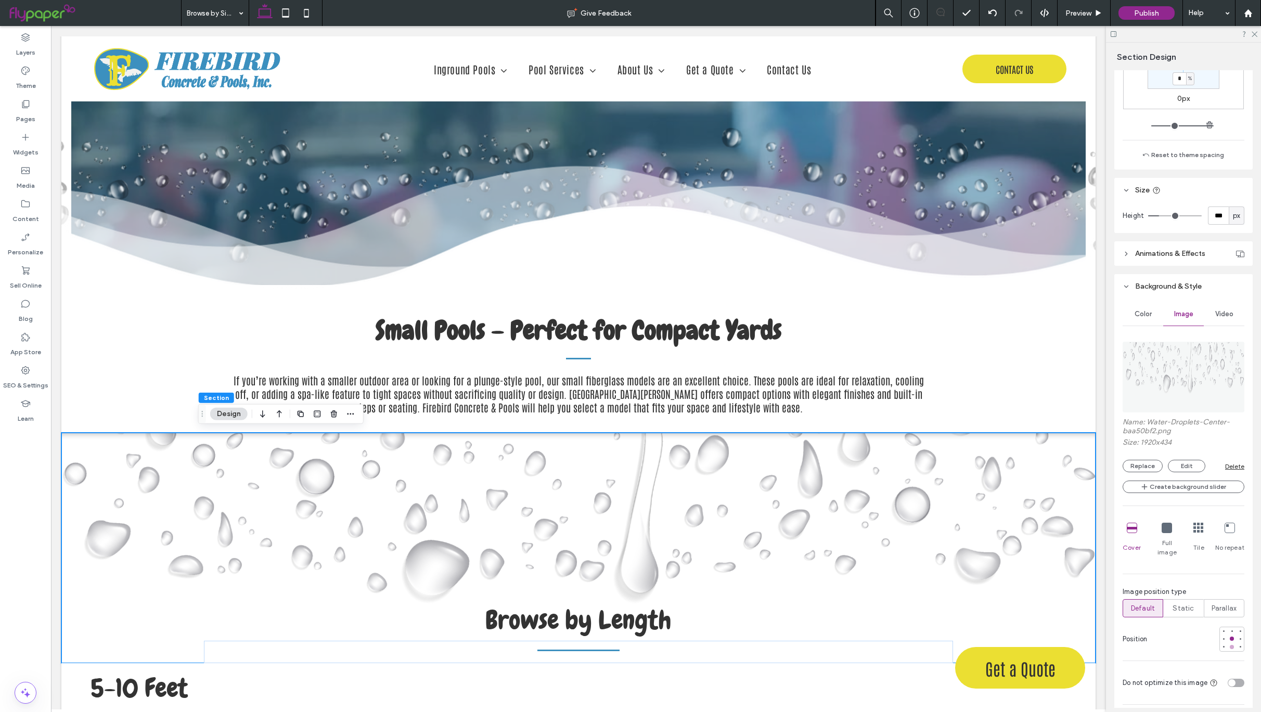
click at [1228, 649] on div at bounding box center [1231, 647] width 7 height 7
type input "***"
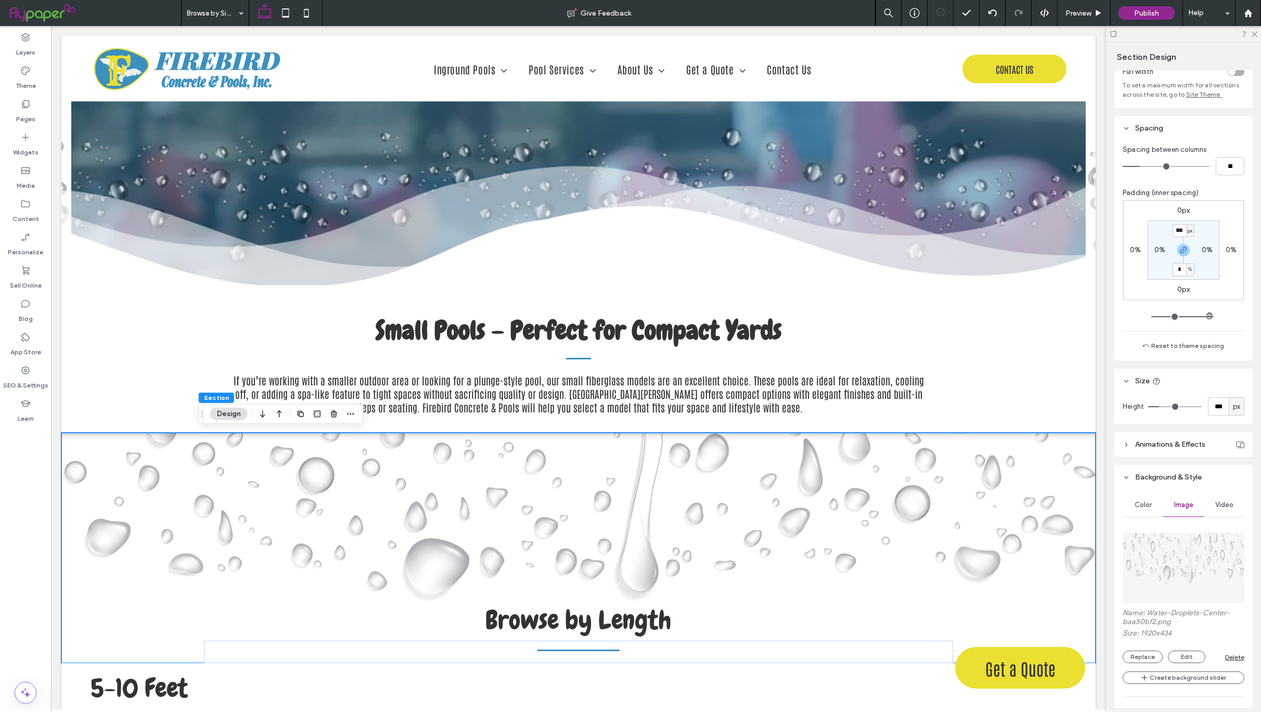
scroll to position [23, 0]
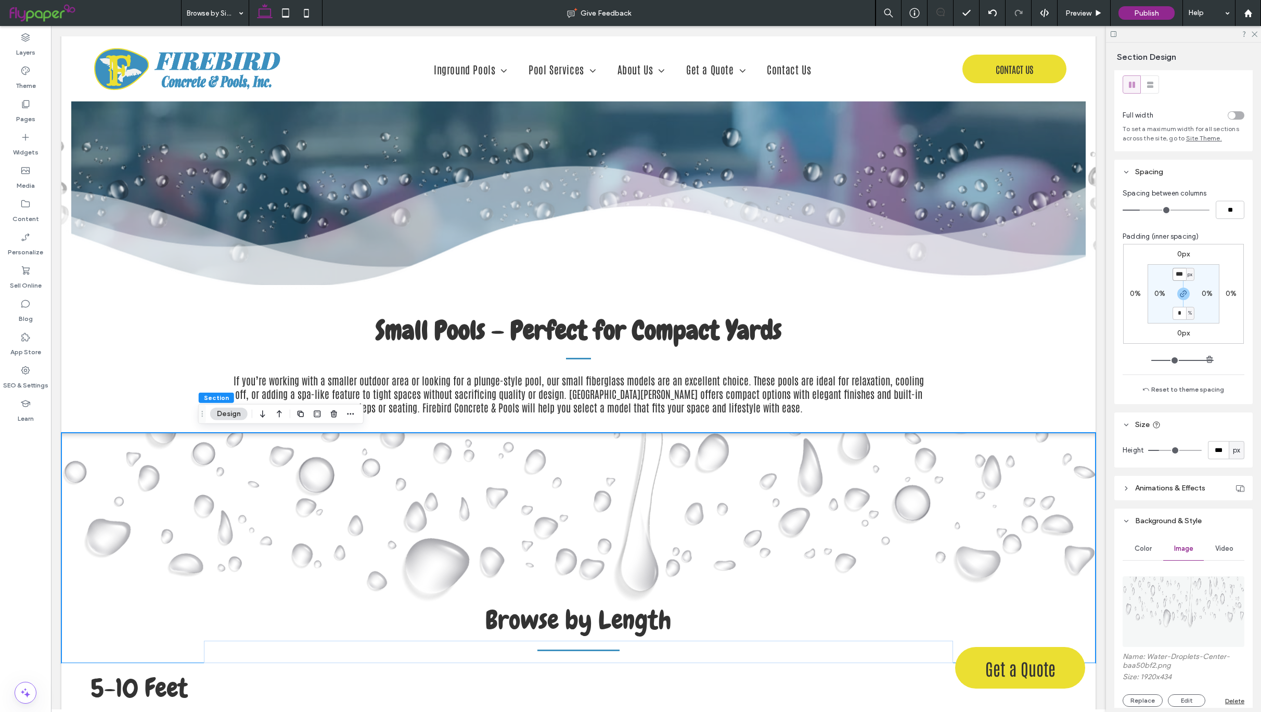
drag, startPoint x: 1175, startPoint y: 281, endPoint x: 1188, endPoint y: 274, distance: 14.5
click at [1175, 281] on input "***" at bounding box center [1180, 274] width 14 height 13
type input "***"
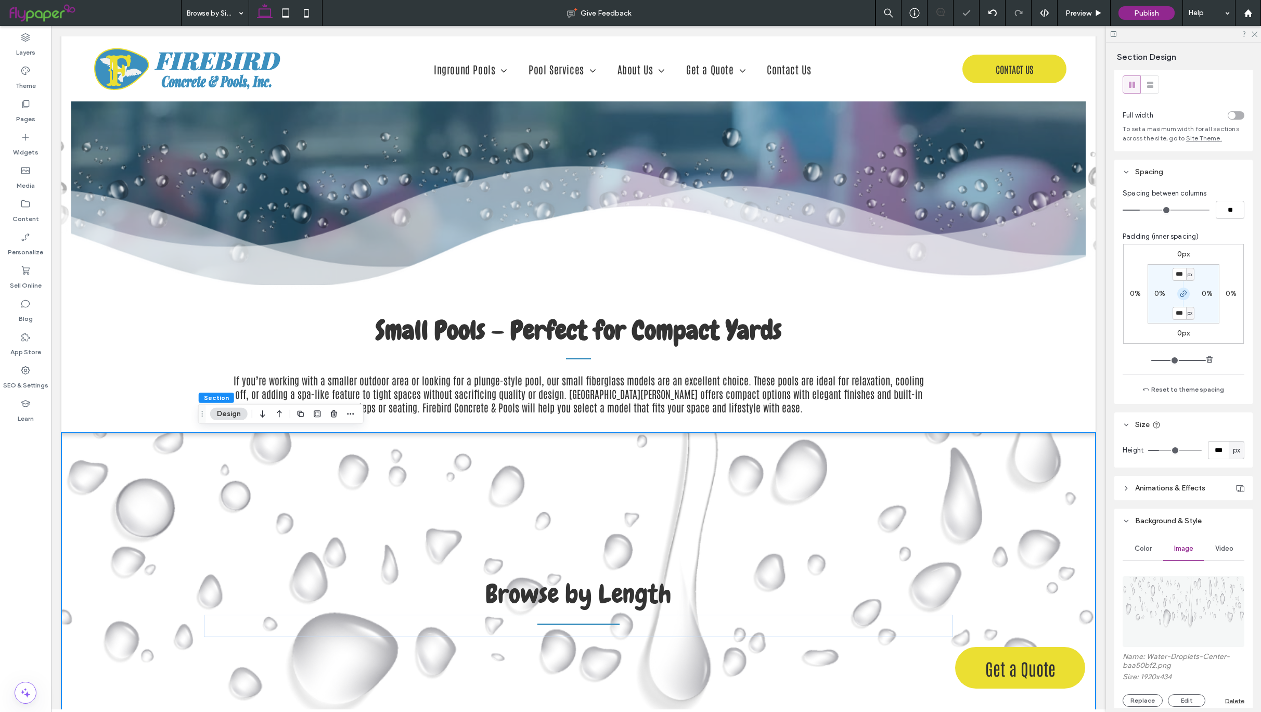
click at [1179, 298] on icon "button" at bounding box center [1183, 294] width 8 height 8
click at [1178, 317] on label "350px" at bounding box center [1183, 313] width 21 height 9
type input "***"
type input "*"
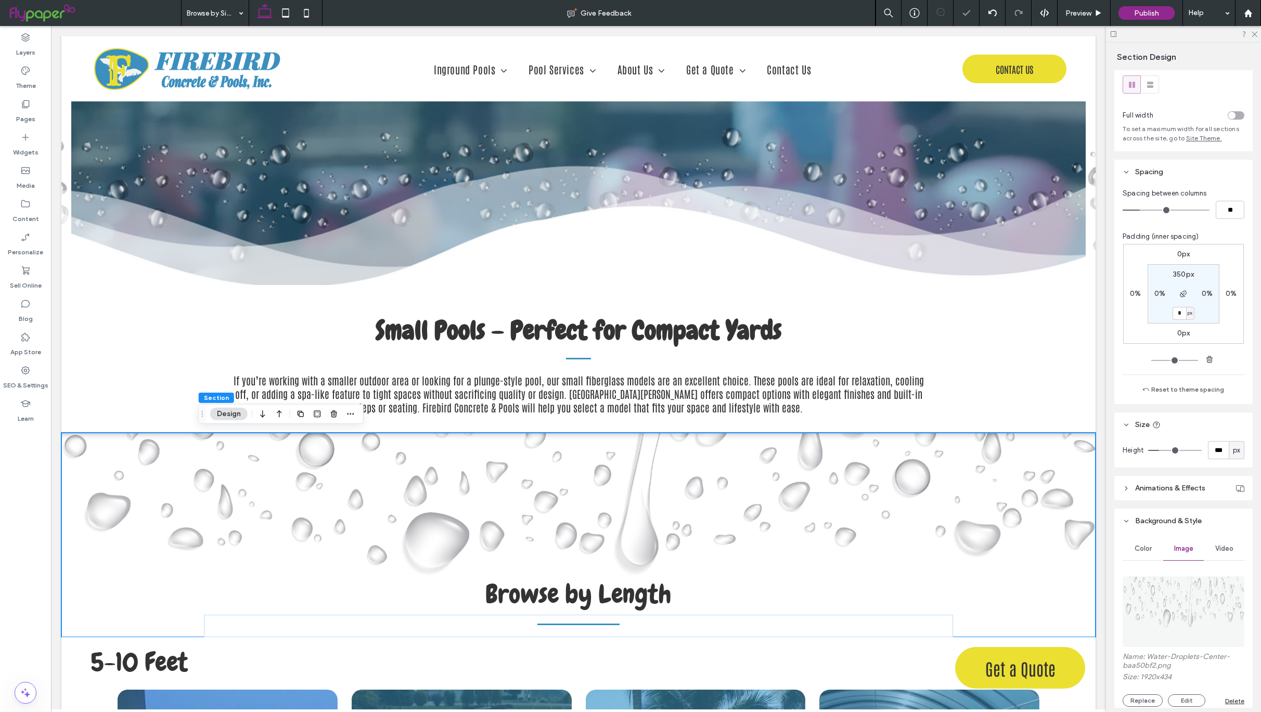
click at [1177, 279] on label "350px" at bounding box center [1183, 274] width 21 height 9
type input "***"
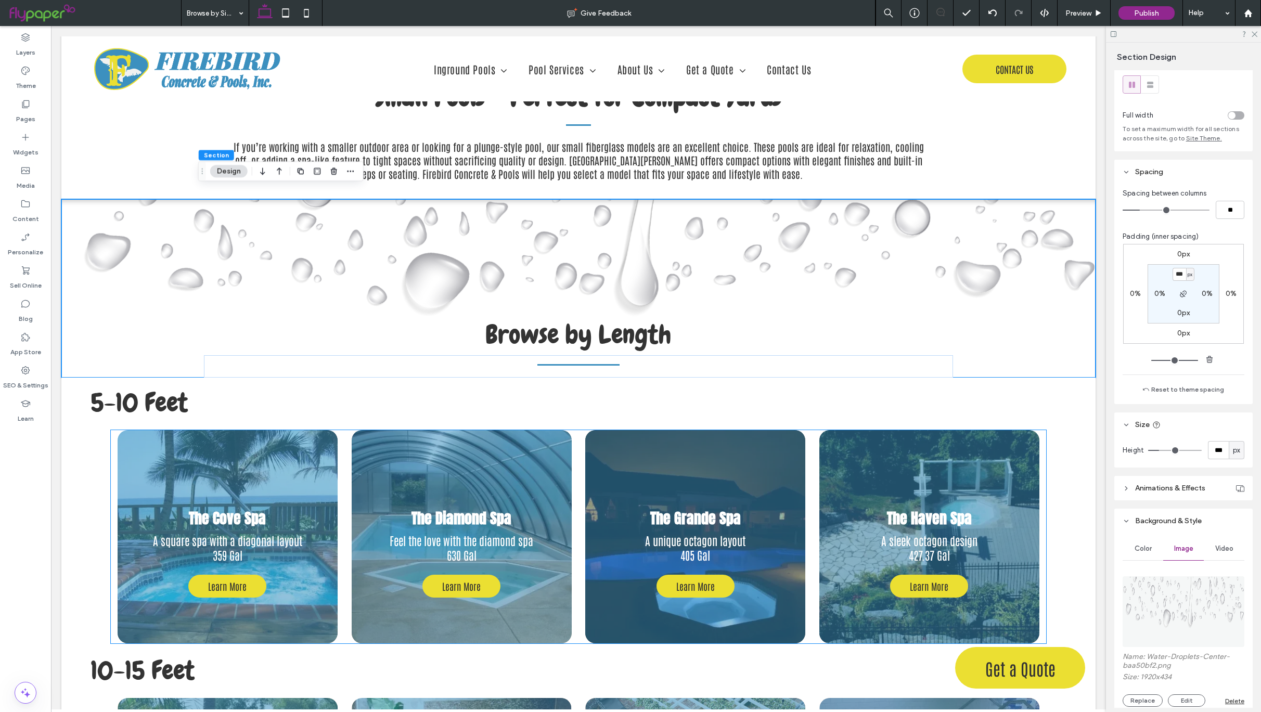
scroll to position [465, 0]
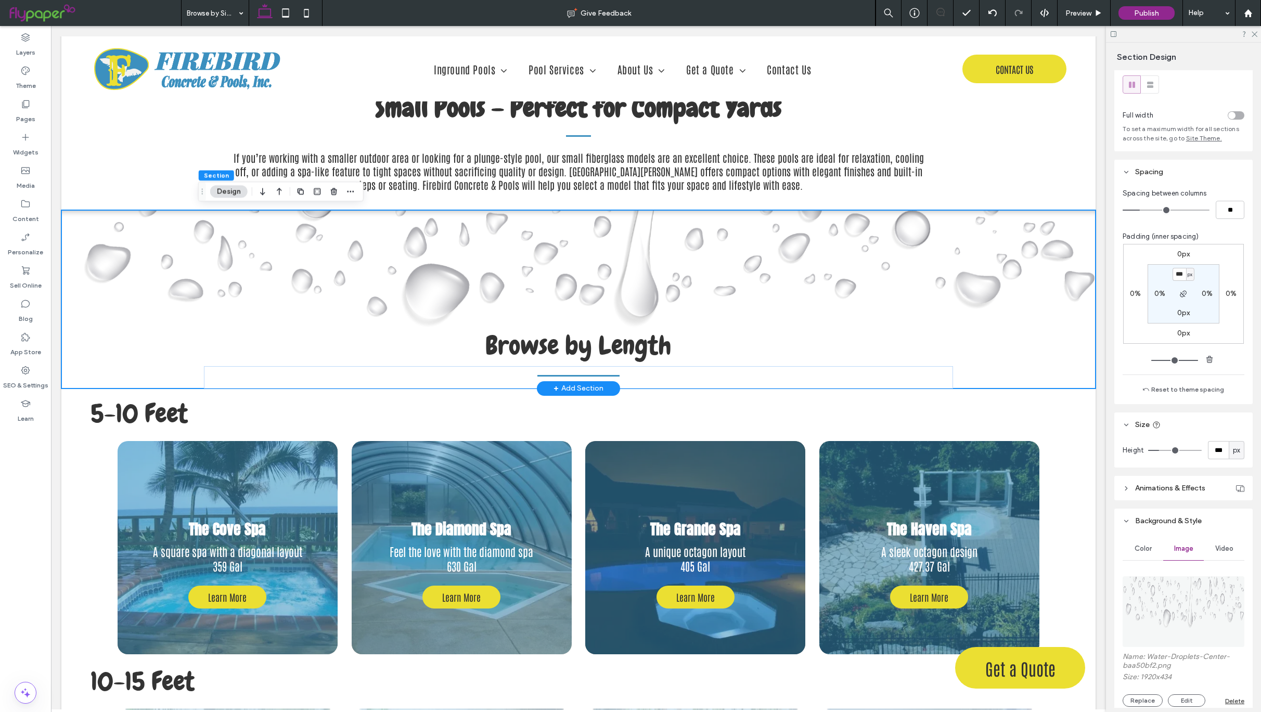
click at [73, 217] on div "Browse by Length" at bounding box center [578, 299] width 1034 height 178
click at [351, 191] on use "button" at bounding box center [350, 192] width 7 height 2
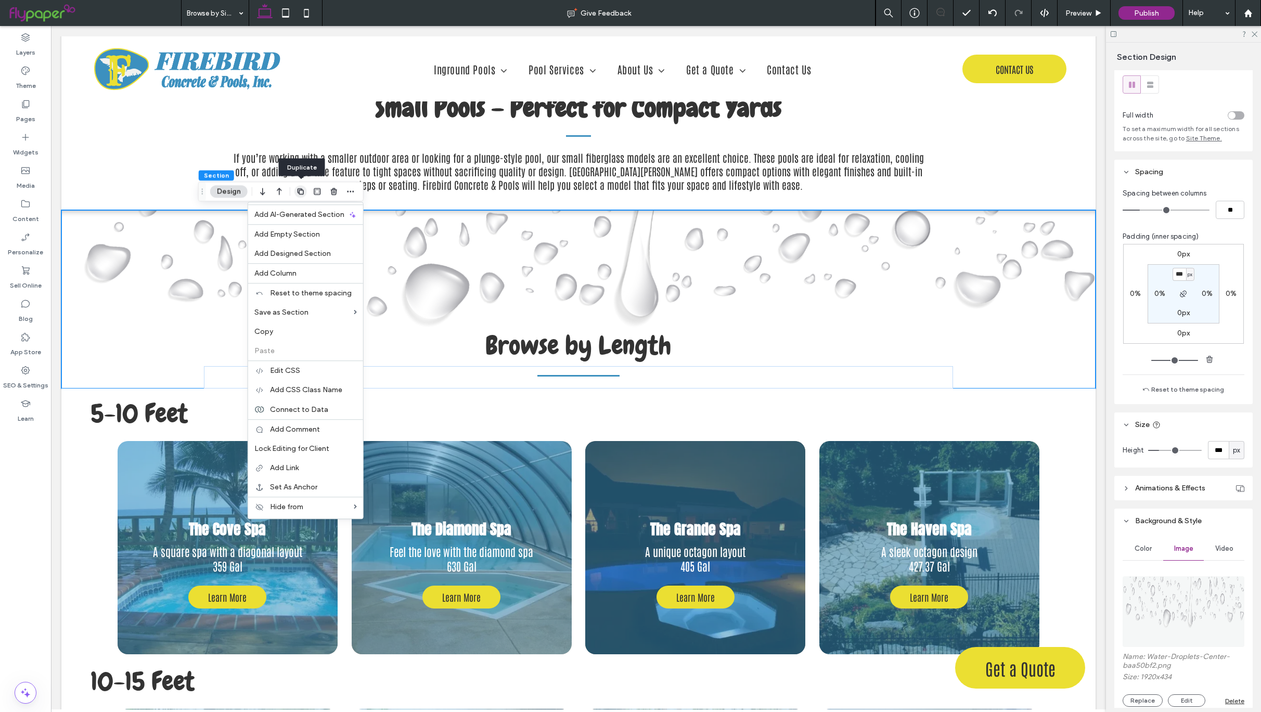
click at [296, 187] on span "button" at bounding box center [300, 191] width 12 height 12
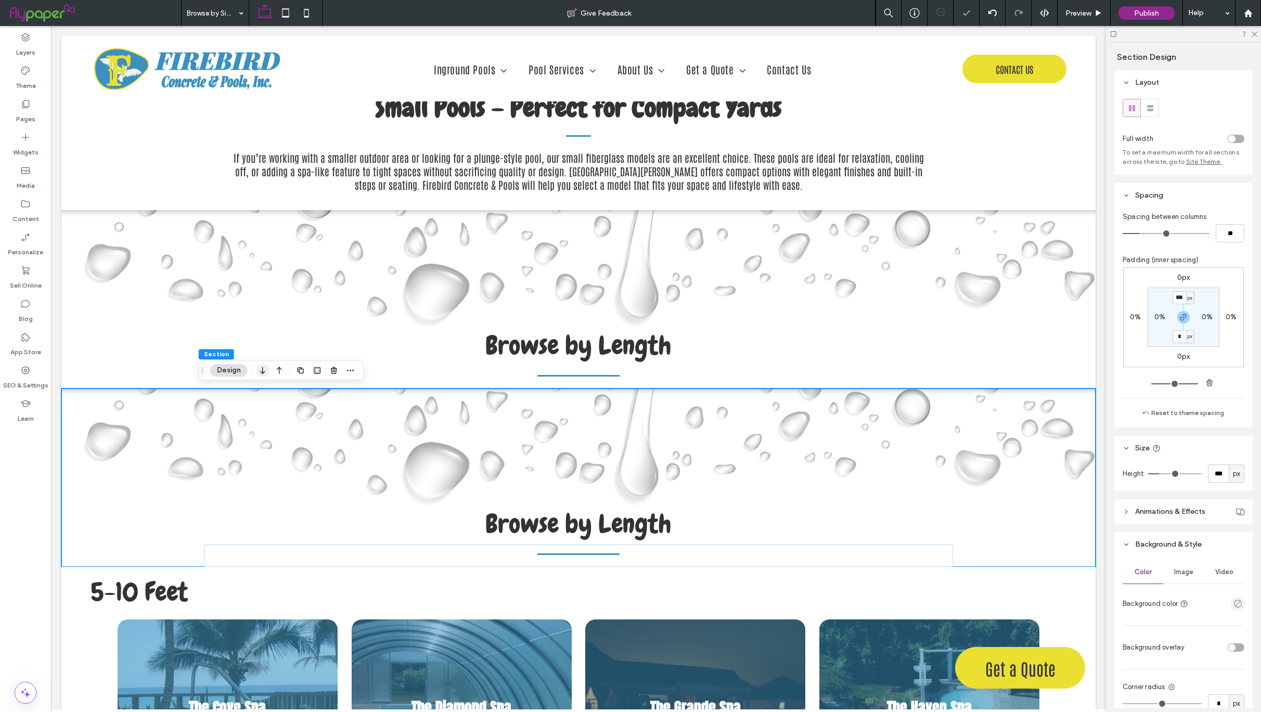
click at [263, 371] on use "button" at bounding box center [262, 370] width 5 height 7
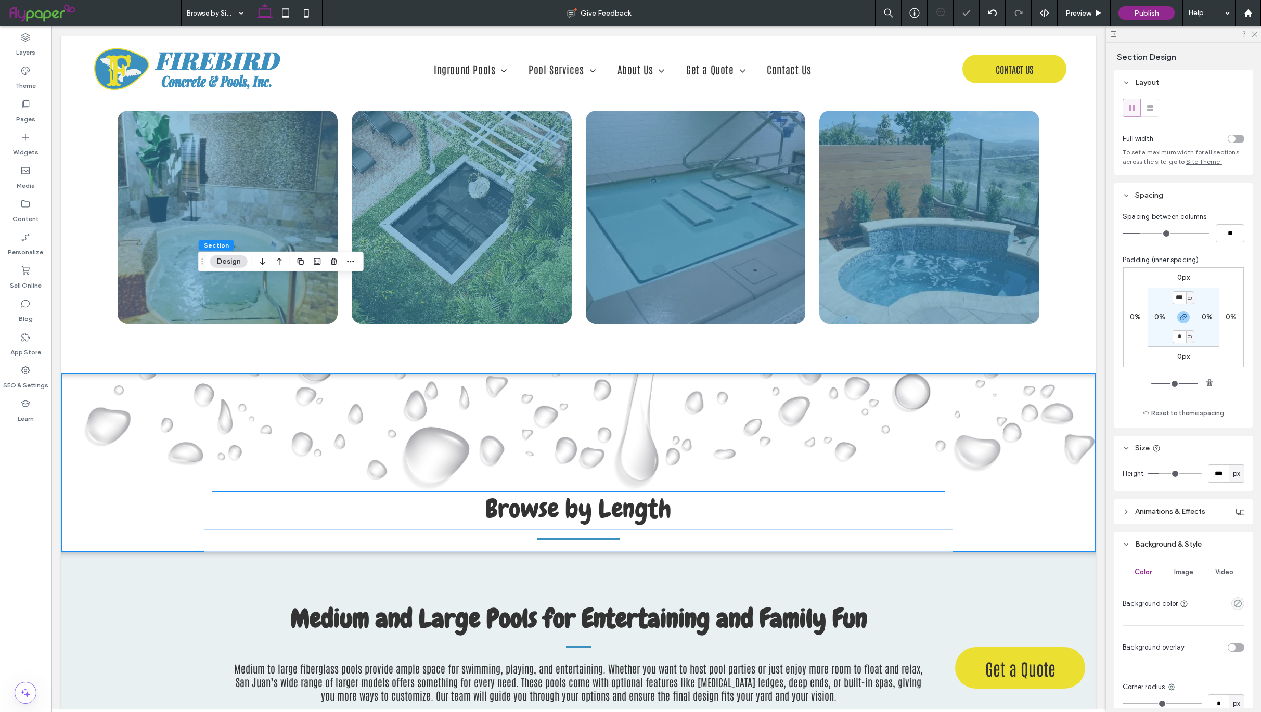
scroll to position [1158, 0]
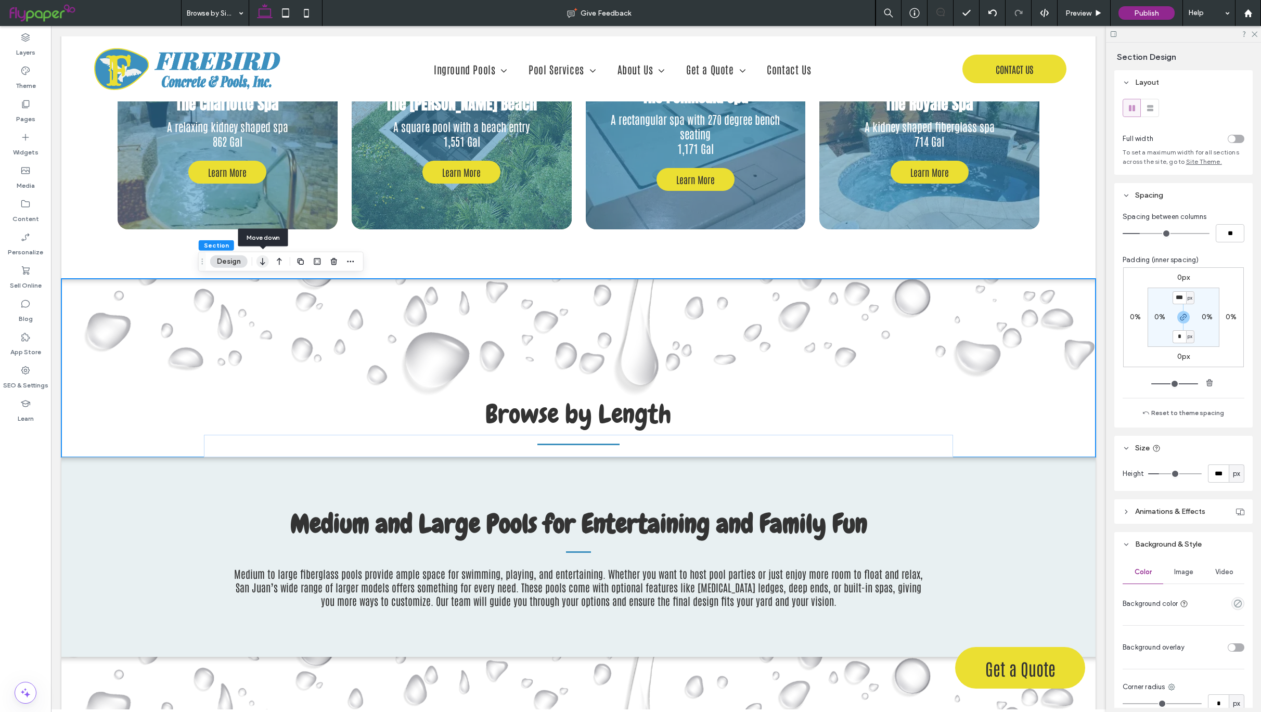
click at [265, 258] on icon "button" at bounding box center [262, 261] width 12 height 19
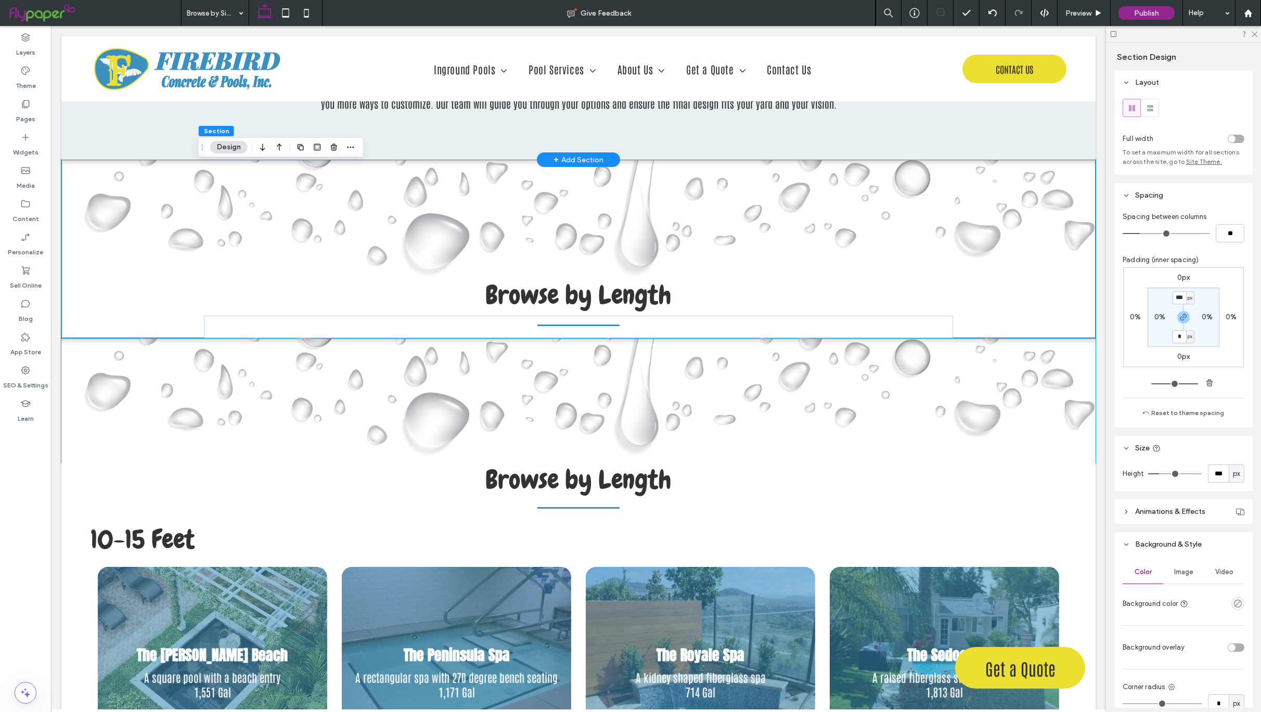
scroll to position [1488, 0]
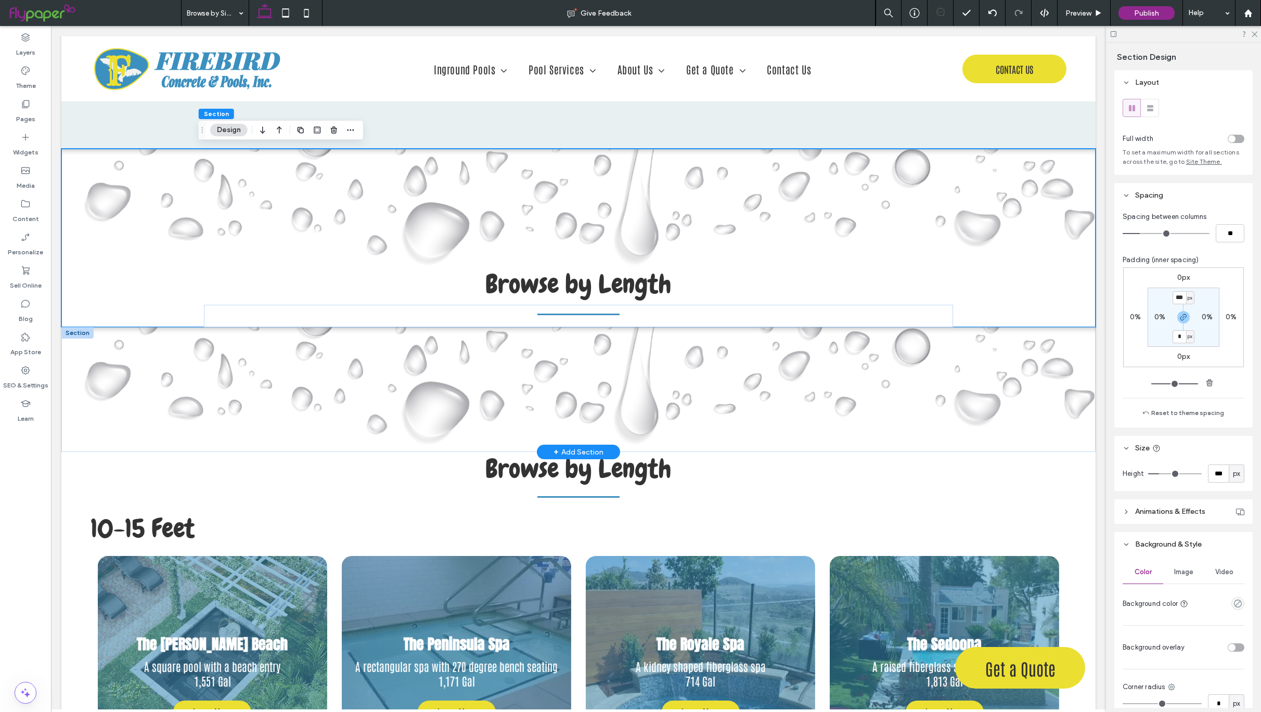
click at [81, 332] on div at bounding box center [77, 332] width 32 height 11
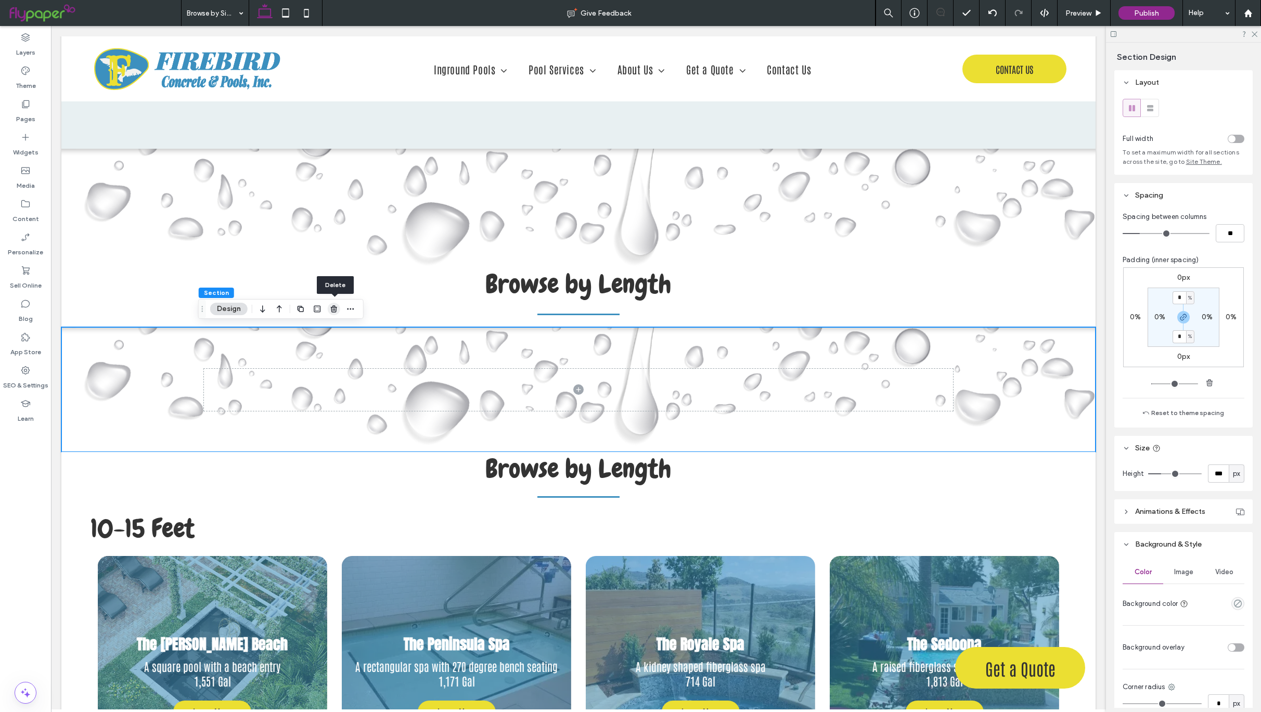
click at [335, 307] on use "button" at bounding box center [334, 308] width 6 height 7
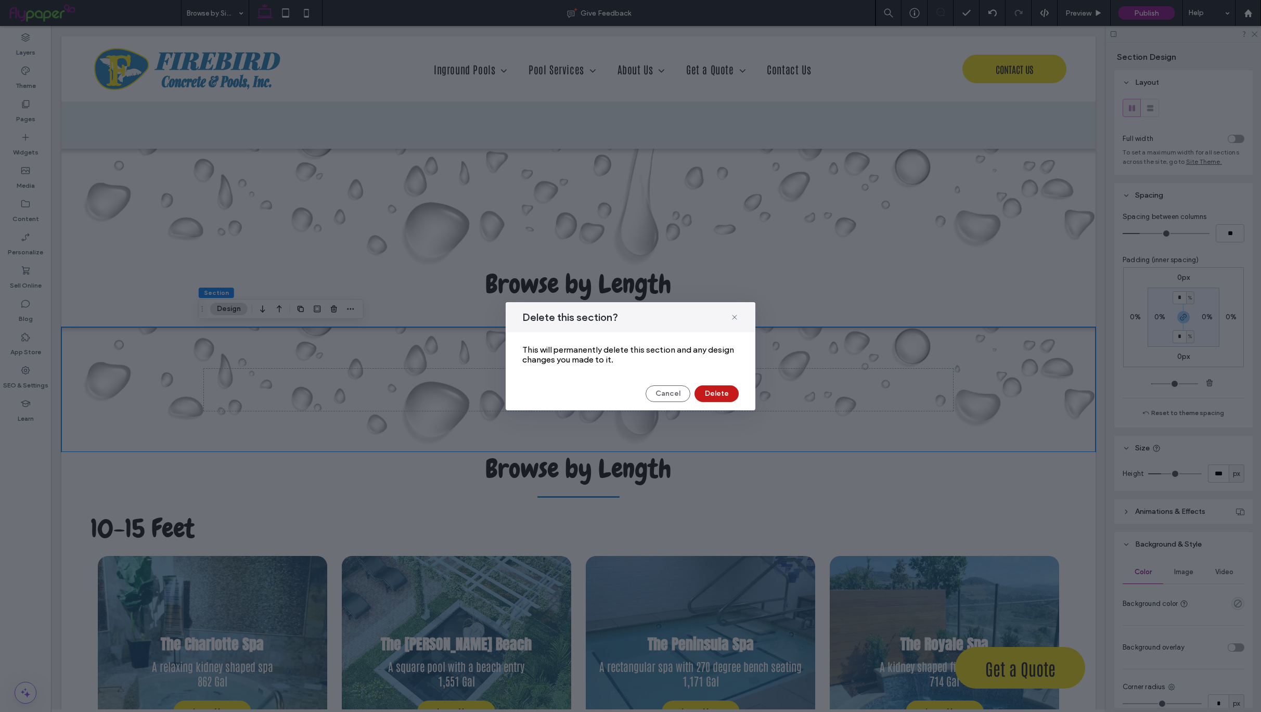
click at [727, 397] on button "Delete" at bounding box center [717, 394] width 44 height 17
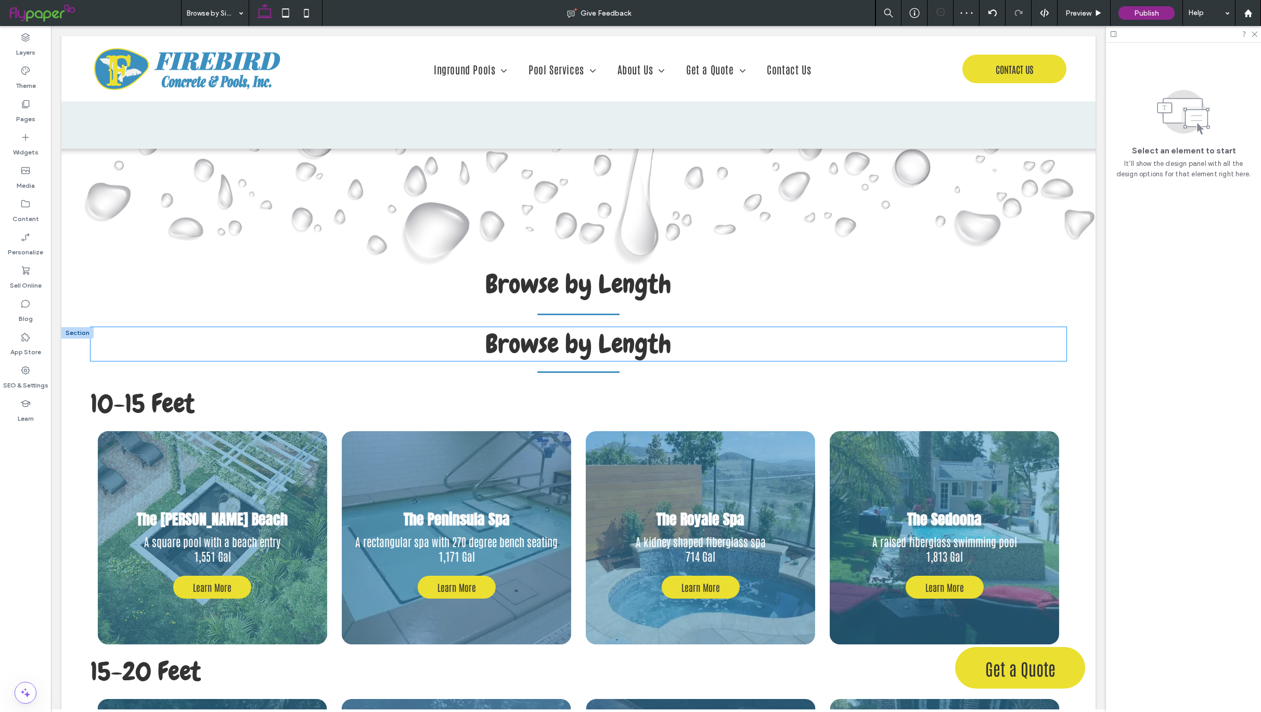
click at [622, 352] on span "Browse by Length" at bounding box center [578, 343] width 186 height 33
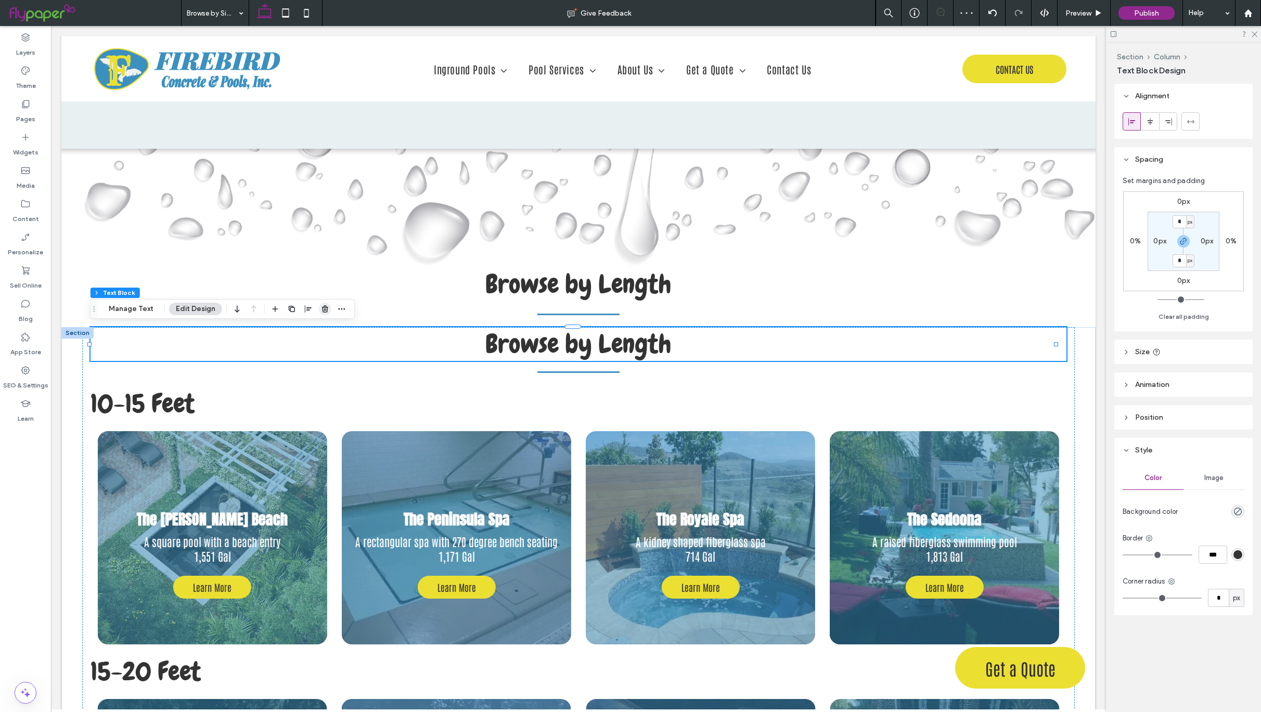
drag, startPoint x: 325, startPoint y: 312, endPoint x: 289, endPoint y: 279, distance: 48.6
click at [325, 312] on use "button" at bounding box center [325, 308] width 6 height 7
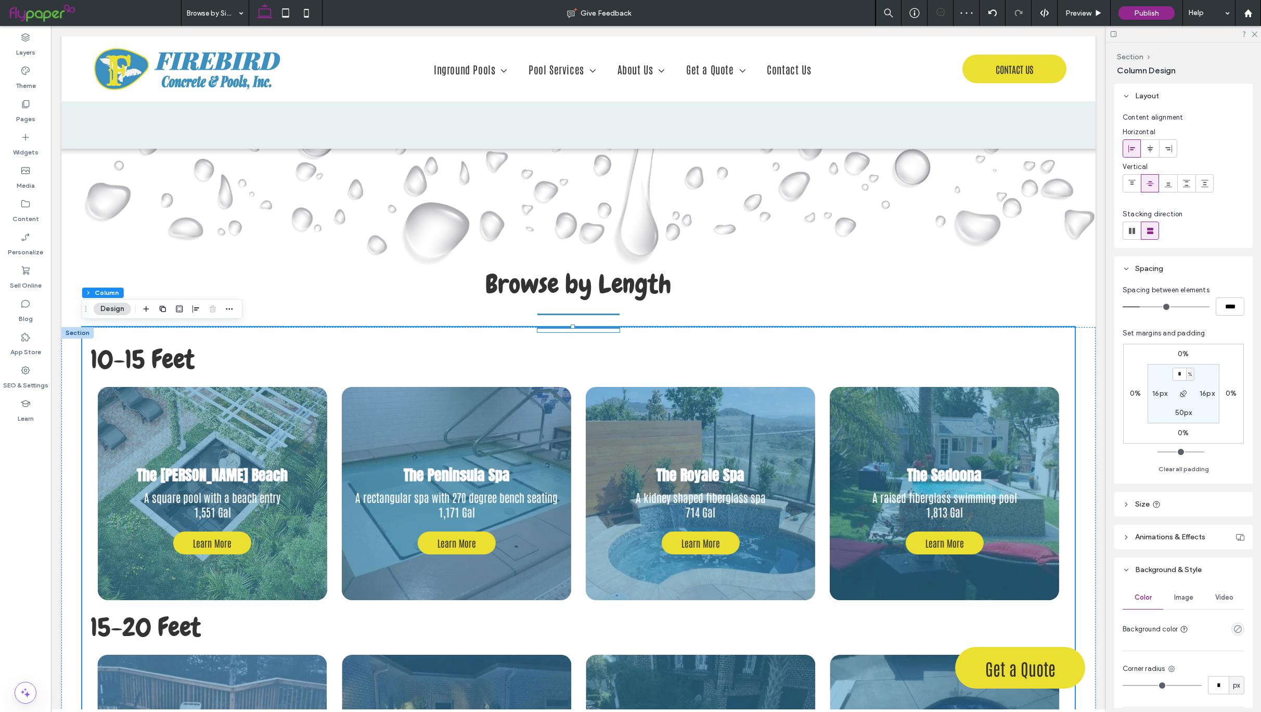
click at [611, 327] on div at bounding box center [578, 329] width 82 height 5
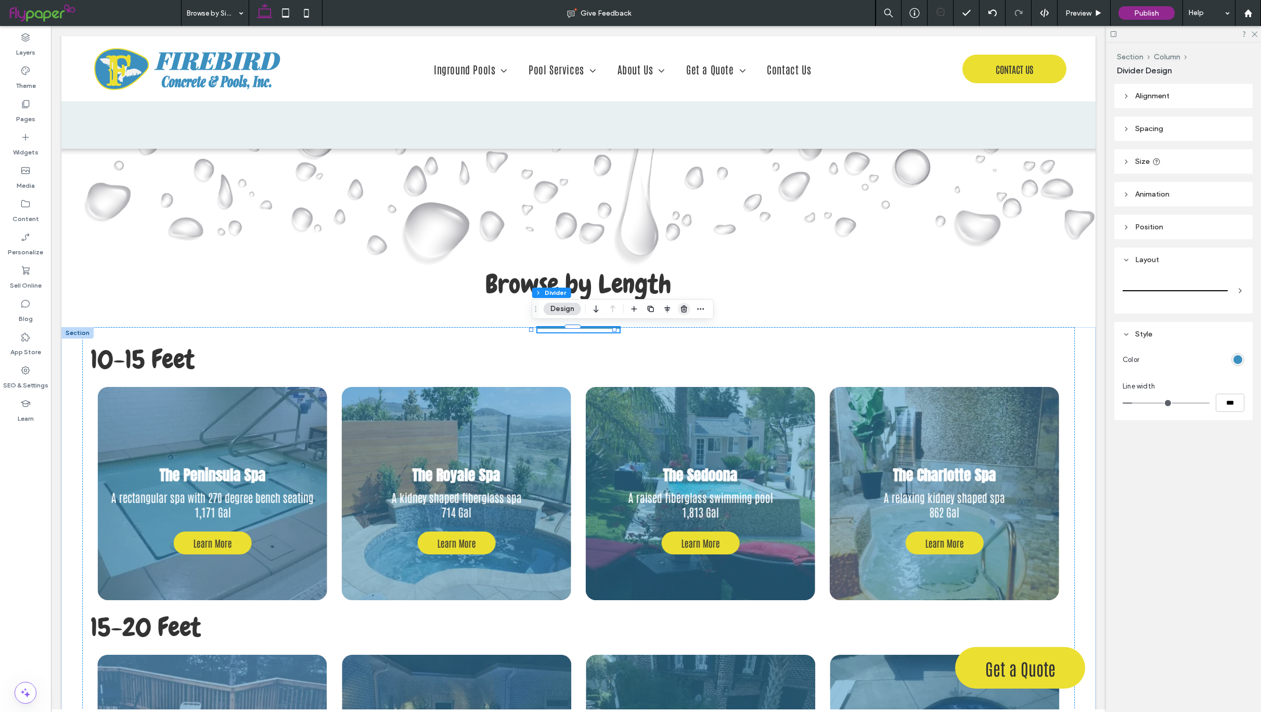
click at [683, 308] on icon "button" at bounding box center [684, 309] width 8 height 8
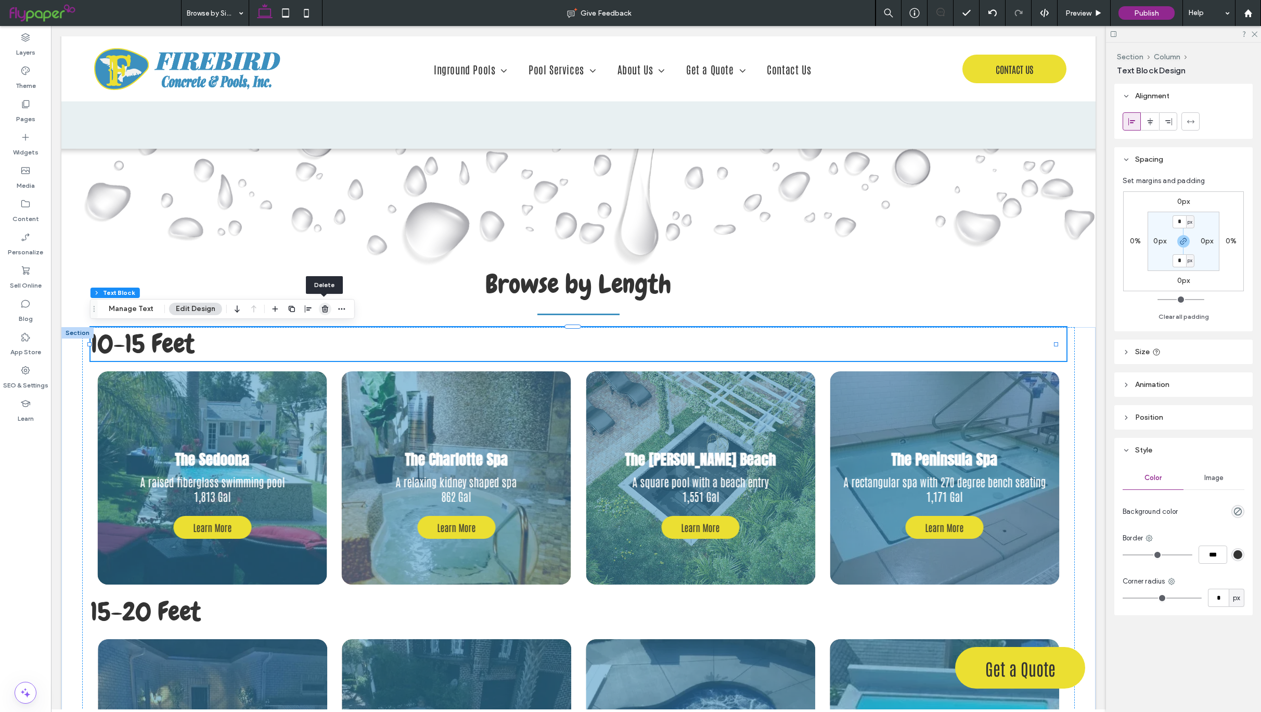
click at [324, 310] on use "button" at bounding box center [325, 308] width 6 height 7
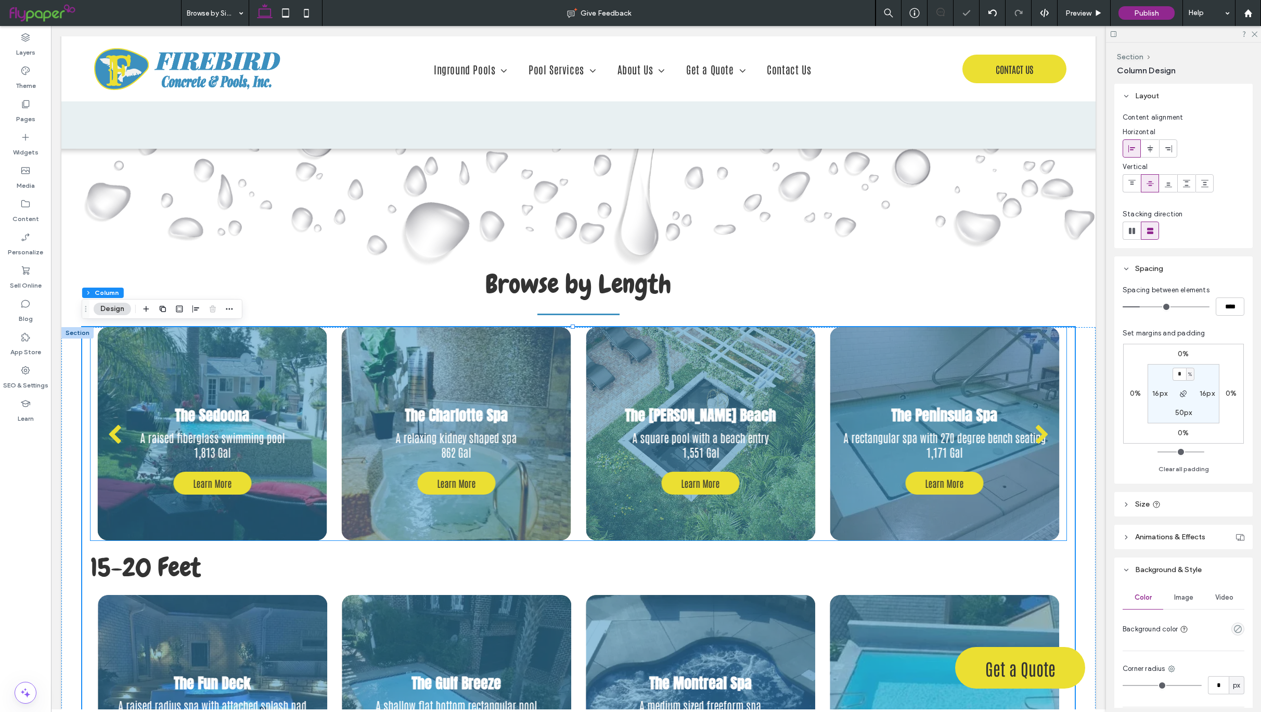
click at [317, 350] on div at bounding box center [212, 433] width 229 height 213
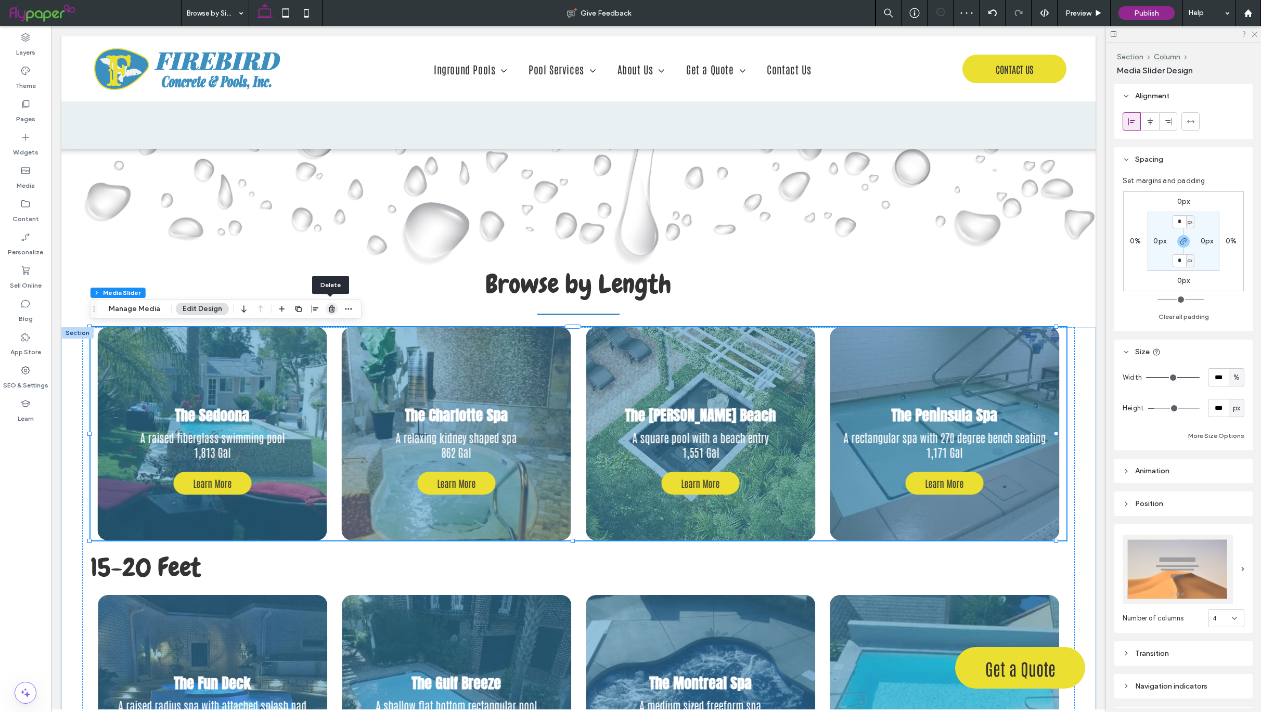
drag, startPoint x: 330, startPoint y: 311, endPoint x: 275, endPoint y: 287, distance: 60.4
click at [330, 311] on use "button" at bounding box center [332, 308] width 6 height 7
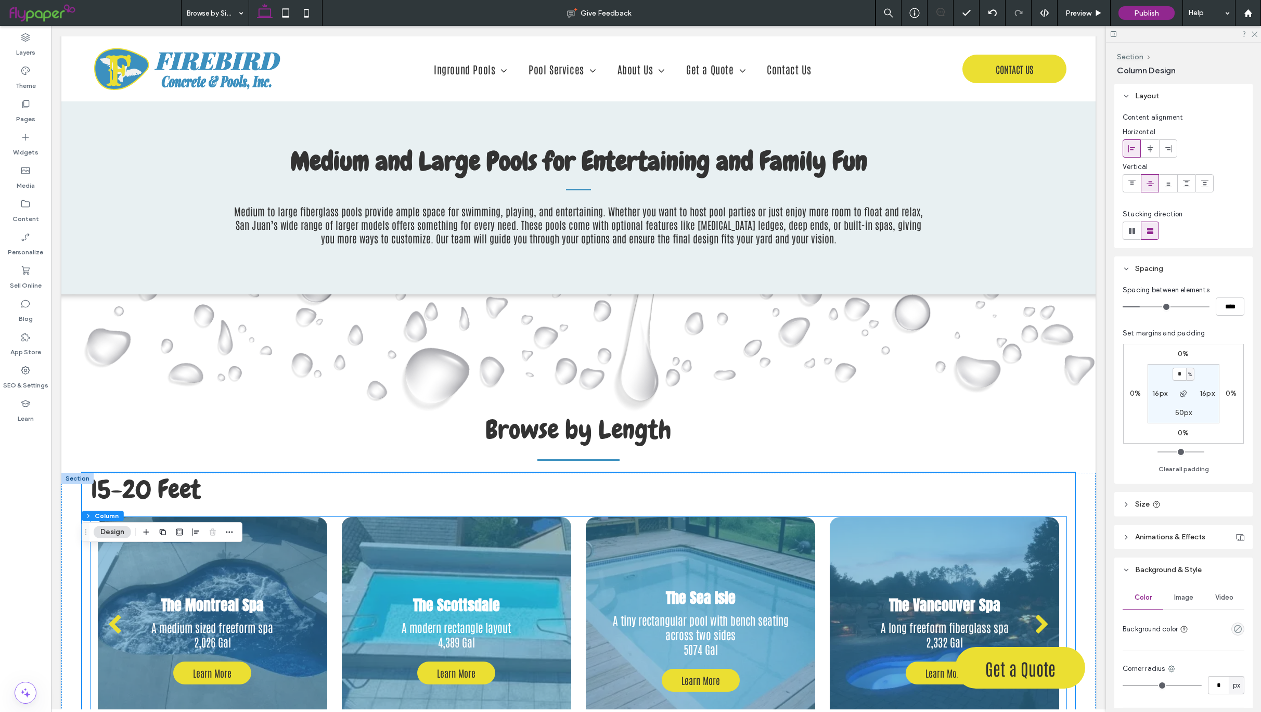
scroll to position [1216, 0]
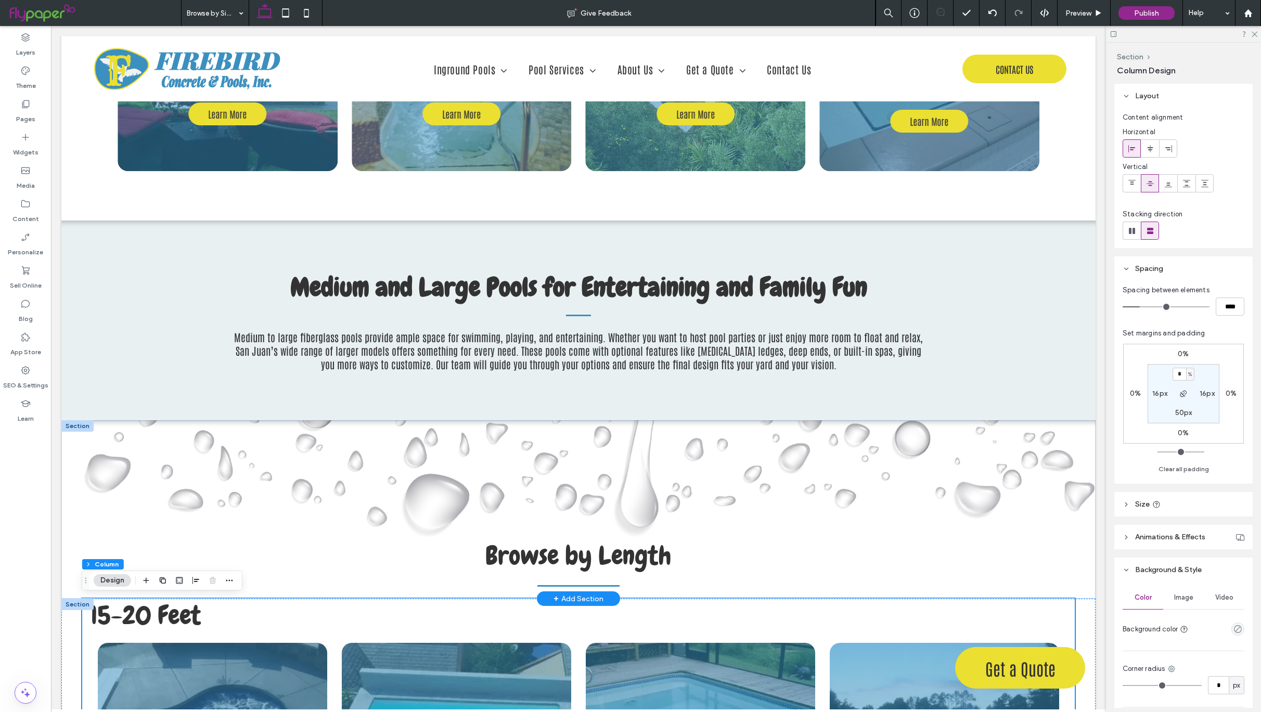
click at [82, 424] on div at bounding box center [77, 425] width 32 height 11
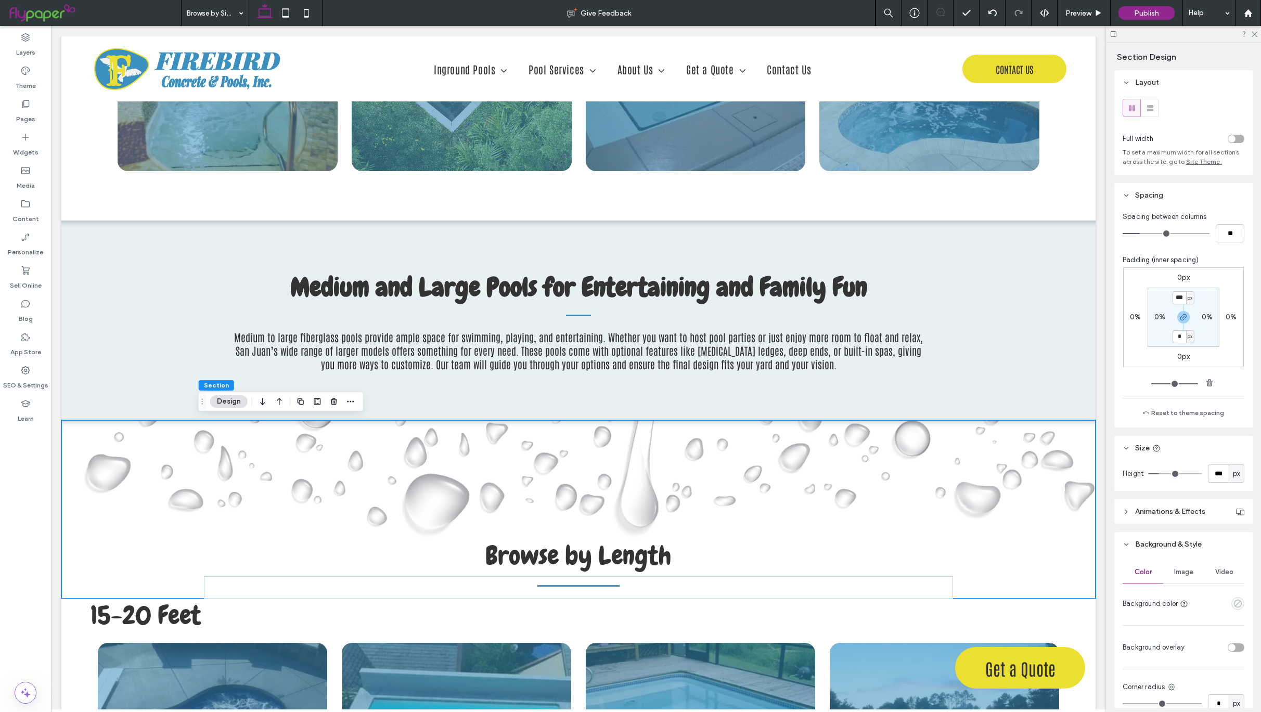
click at [1234, 608] on use "empty color" at bounding box center [1238, 604] width 8 height 8
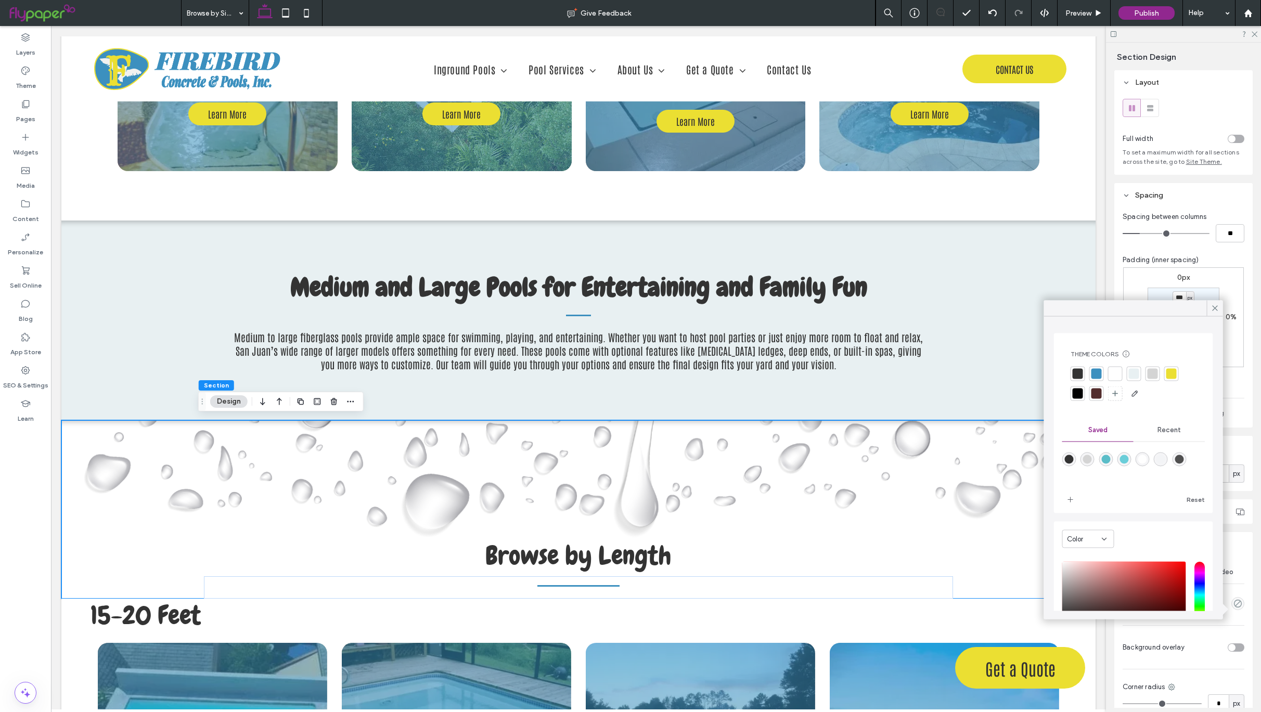
click at [1135, 373] on div at bounding box center [1134, 374] width 10 height 10
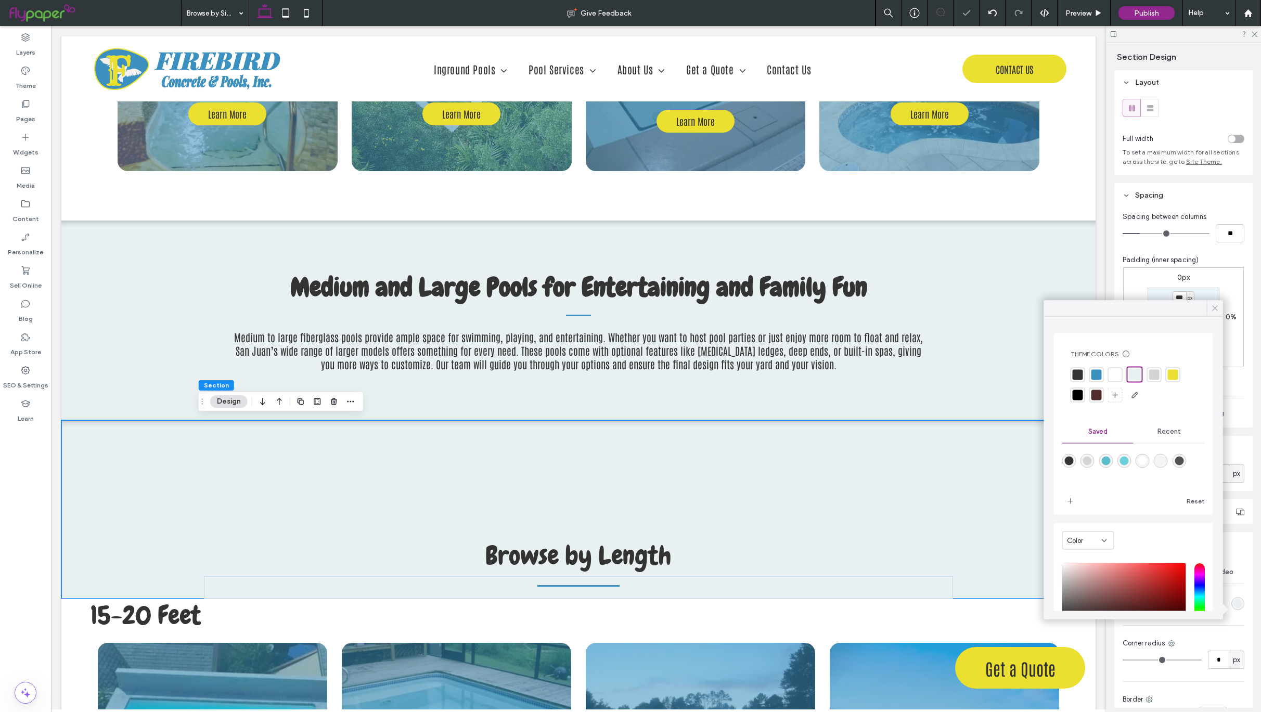
click at [1213, 309] on icon at bounding box center [1215, 308] width 9 height 9
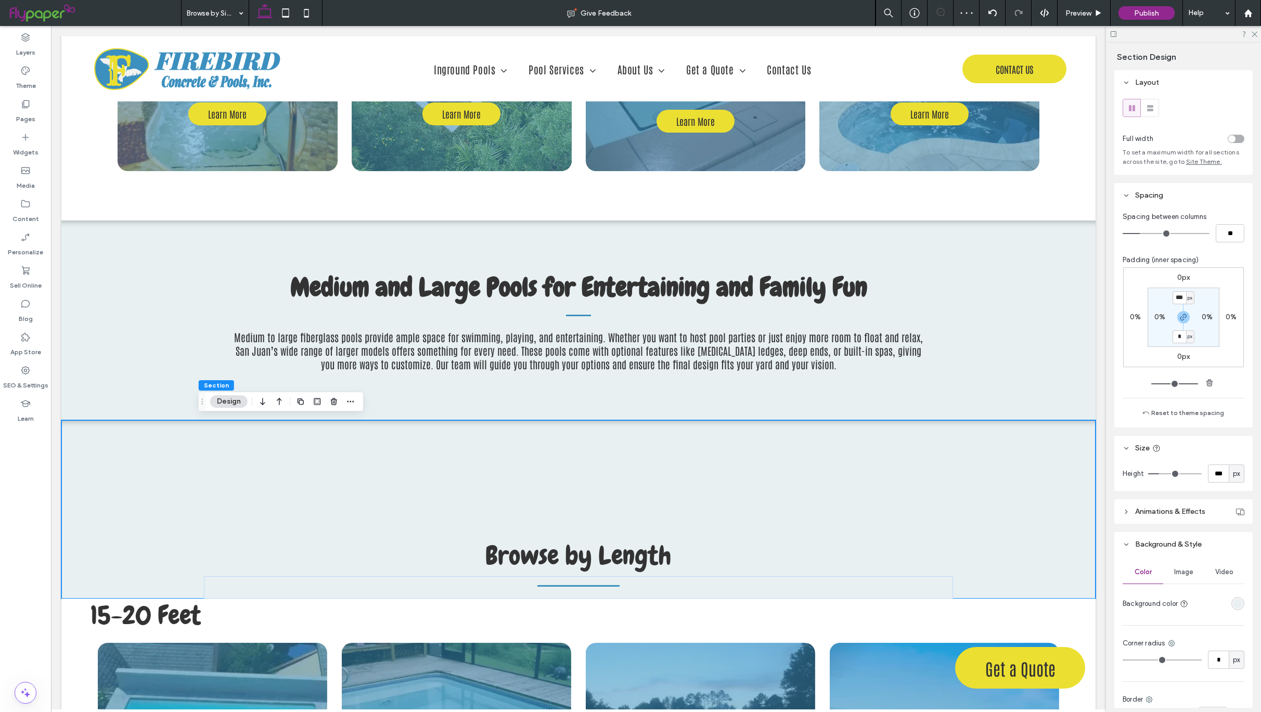
click at [1176, 576] on span "Image" at bounding box center [1183, 572] width 19 height 8
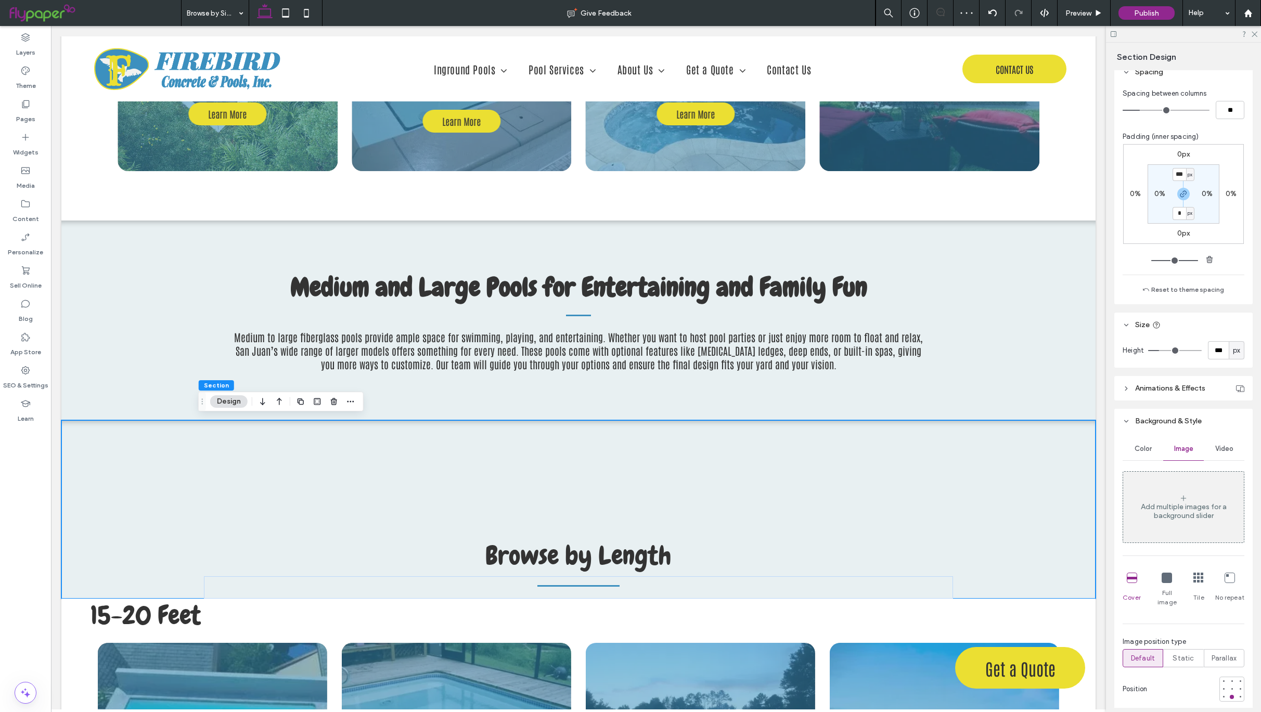
scroll to position [128, 0]
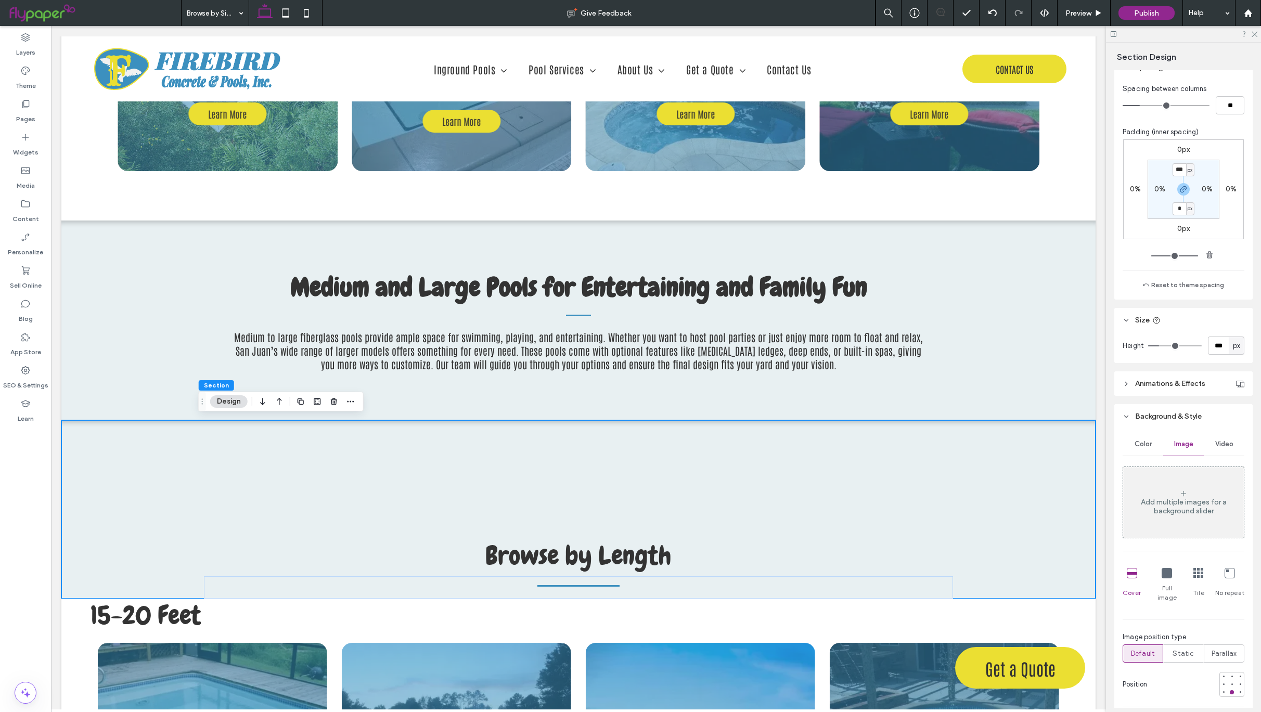
click at [1166, 514] on div "Add multiple images for a background slider" at bounding box center [1183, 507] width 121 height 18
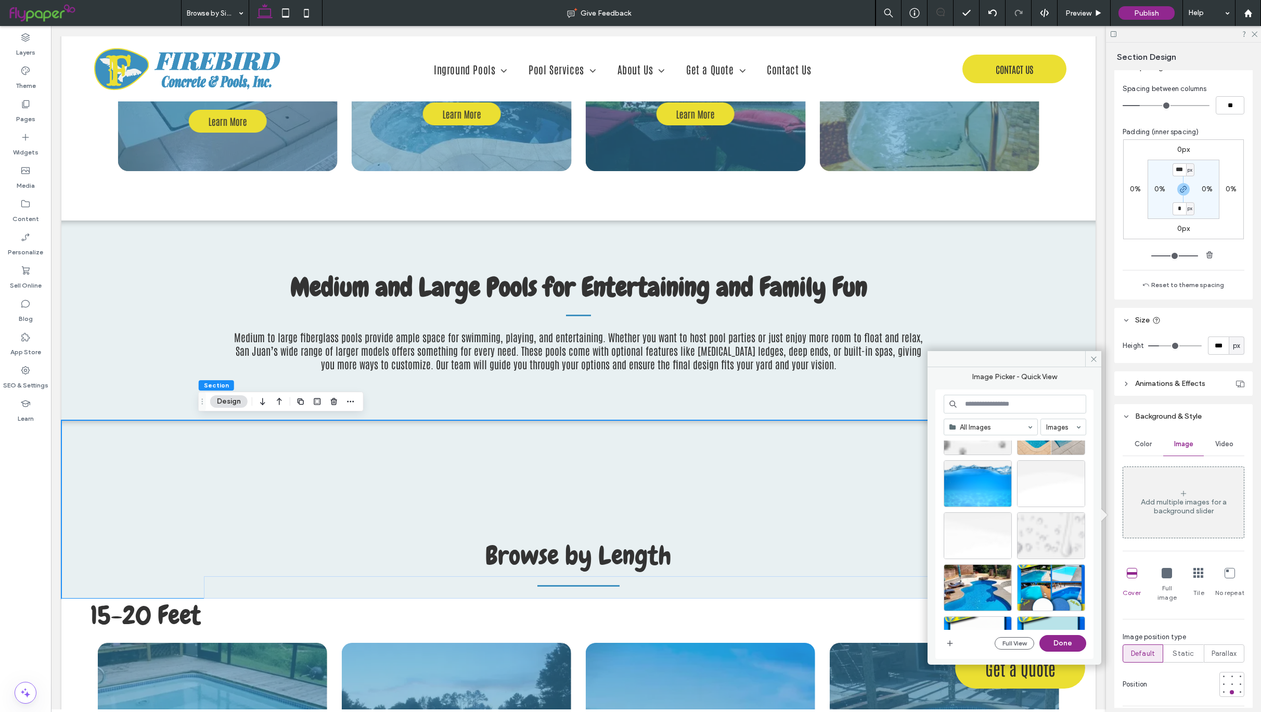
scroll to position [278, 0]
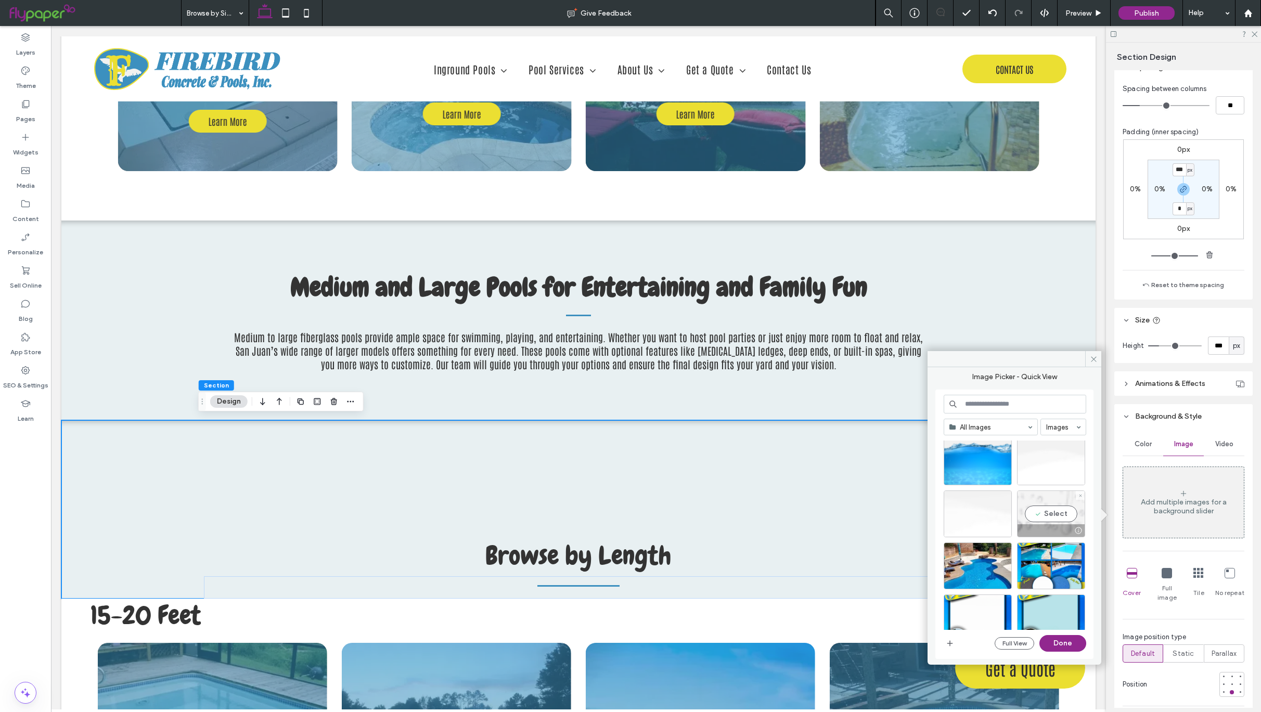
click at [1036, 511] on div "Select" at bounding box center [1051, 514] width 68 height 47
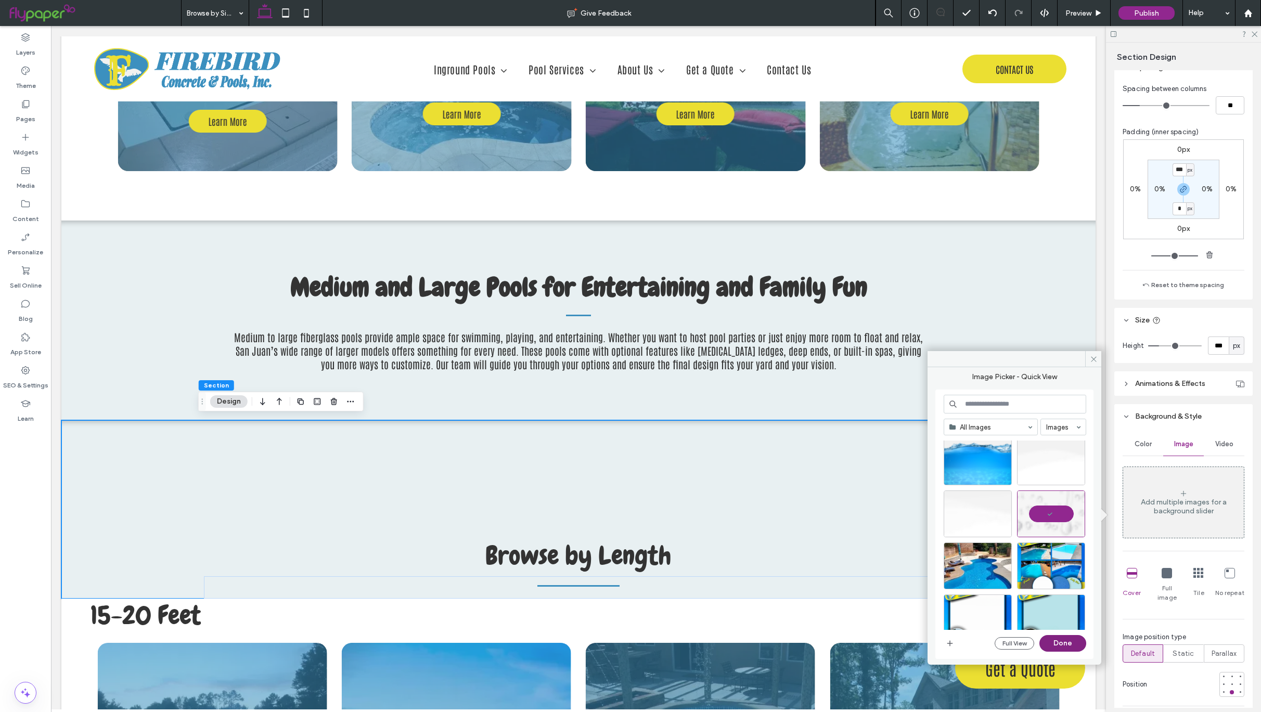
drag, startPoint x: 1074, startPoint y: 643, endPoint x: 1022, endPoint y: 617, distance: 57.5
click at [1074, 643] on button "Done" at bounding box center [1062, 643] width 47 height 17
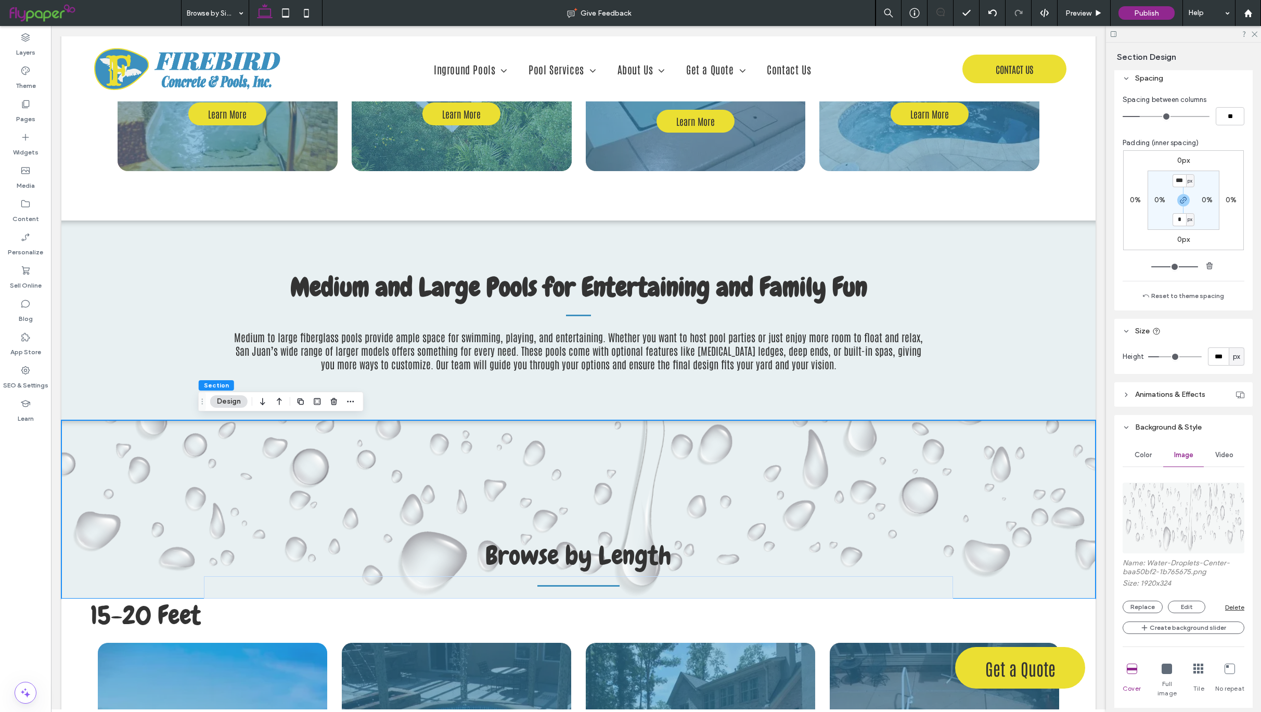
scroll to position [0, 0]
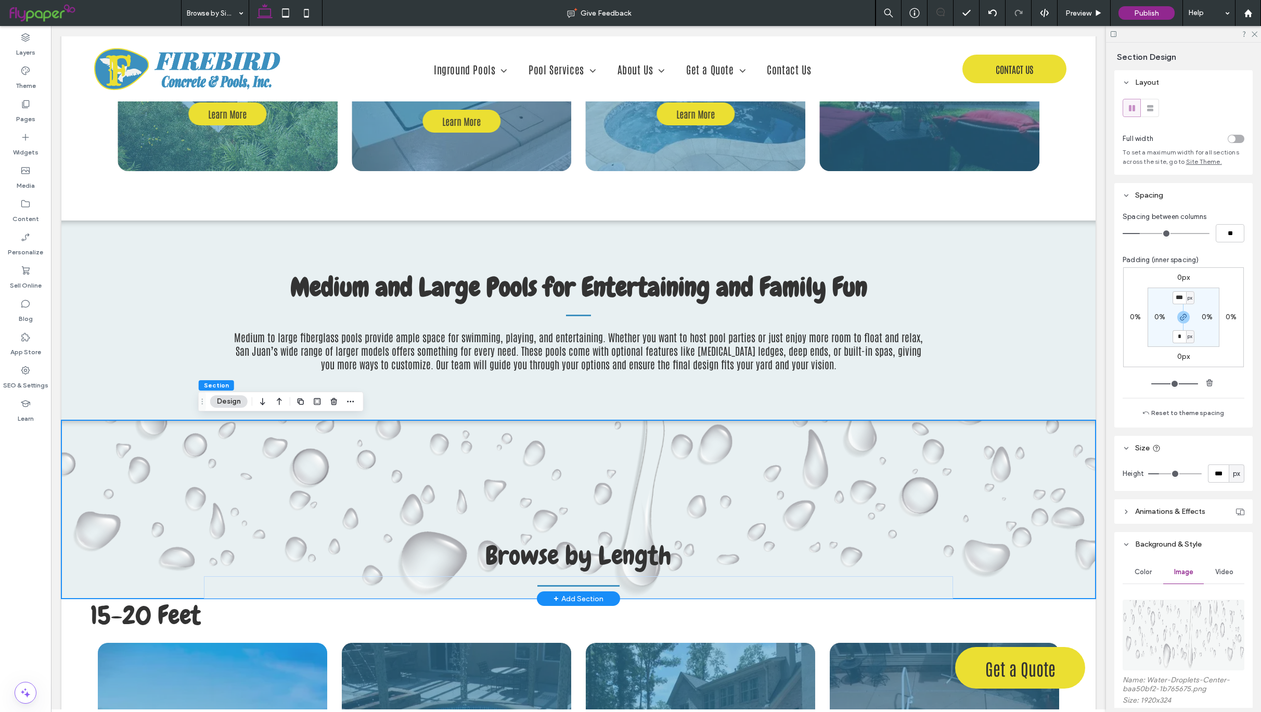
click at [1043, 519] on div "Browse by Length" at bounding box center [578, 509] width 1034 height 178
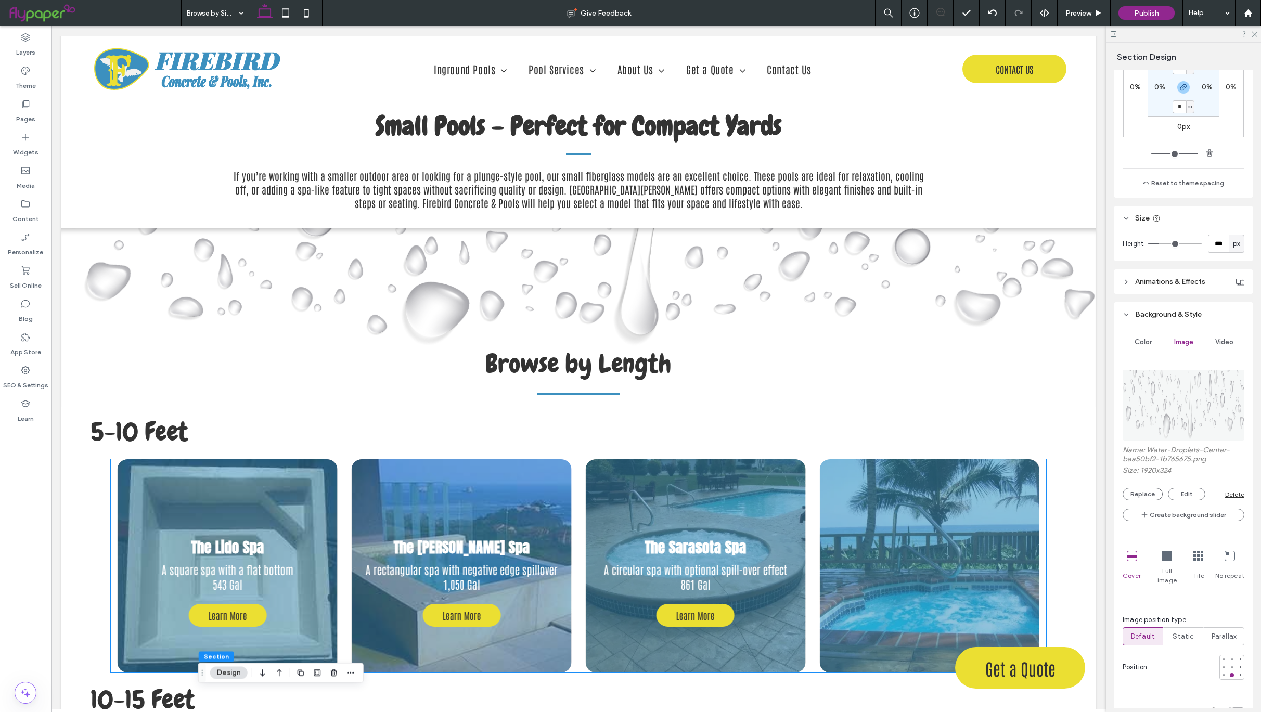
scroll to position [445, 0]
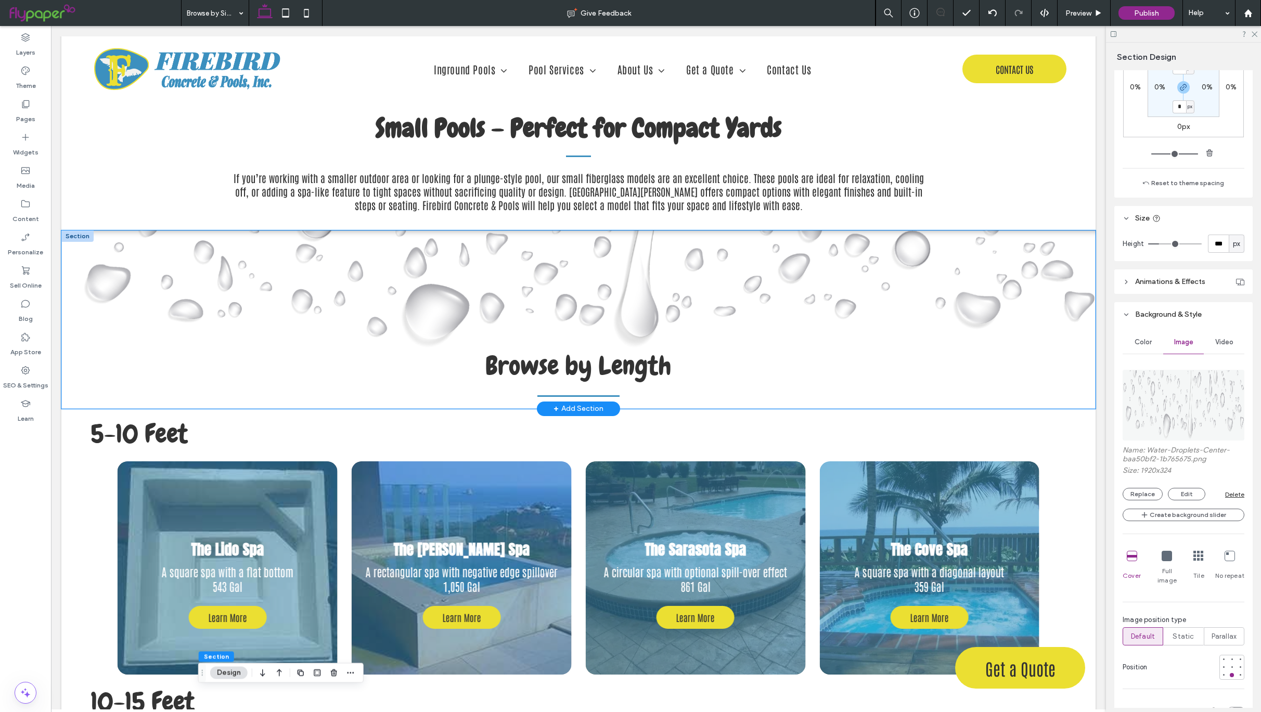
click at [945, 278] on div "Browse by Length" at bounding box center [578, 319] width 749 height 178
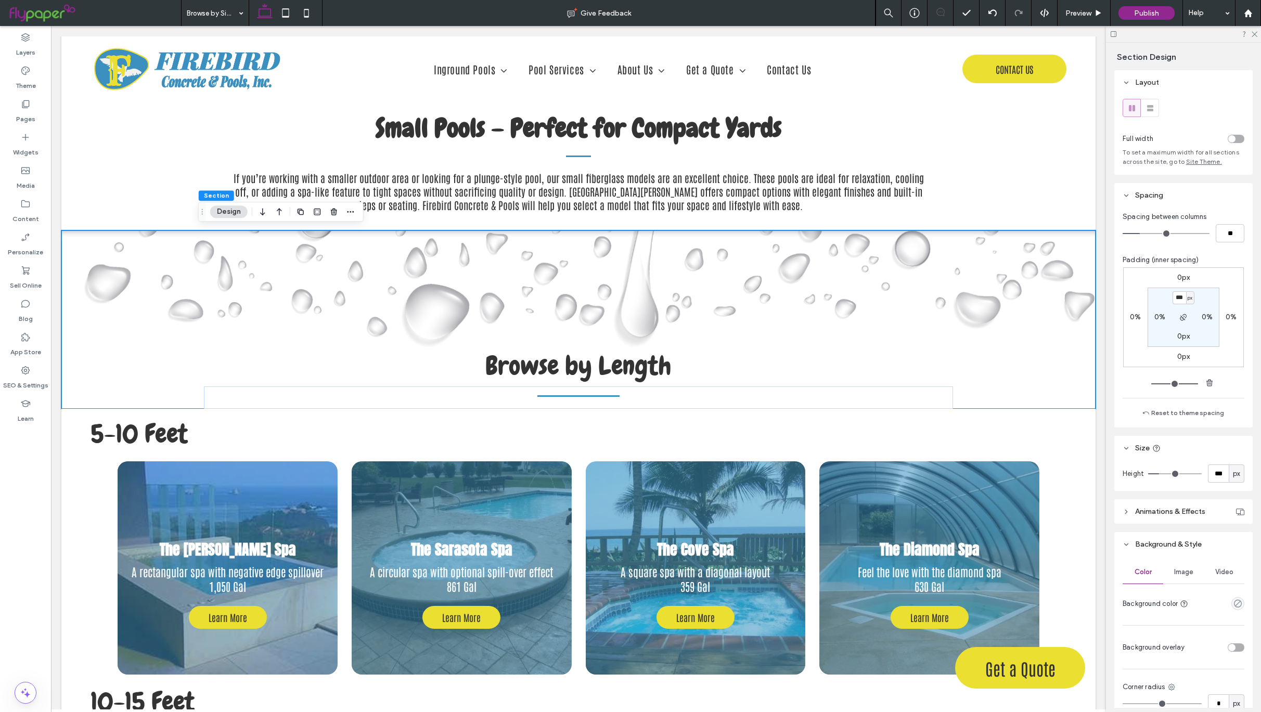
scroll to position [258, 0]
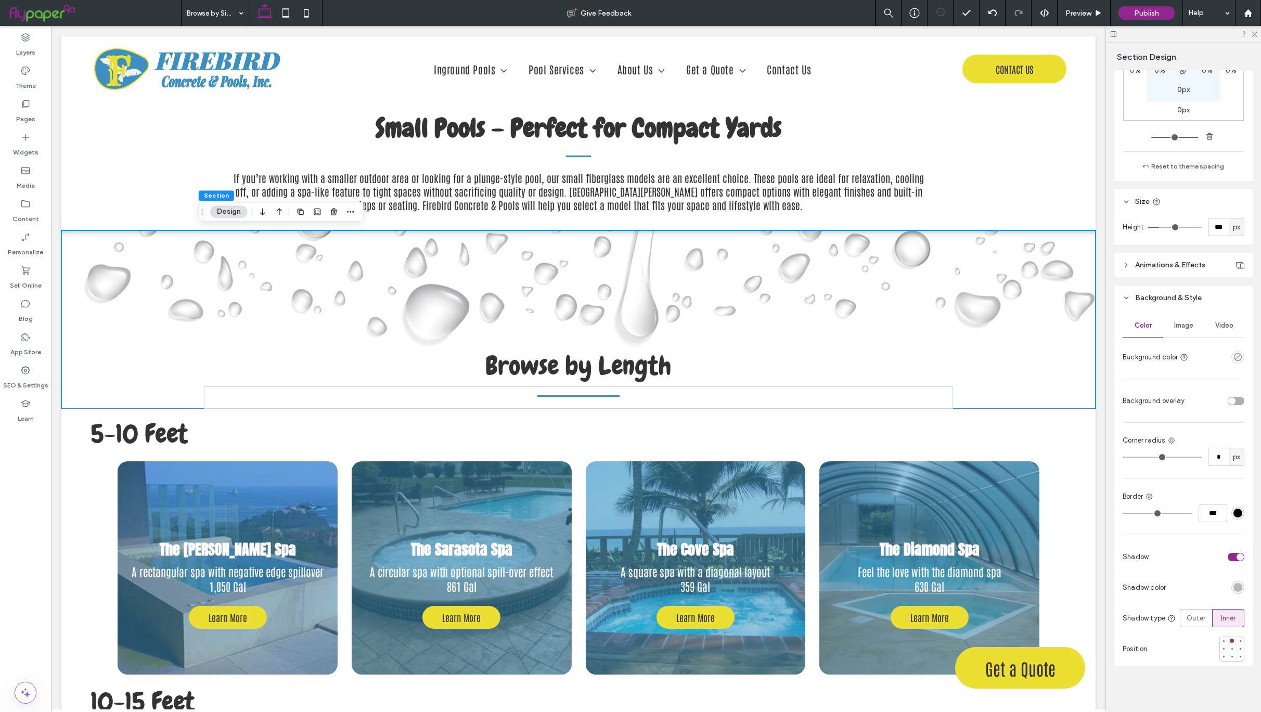
click at [1176, 322] on span "Image" at bounding box center [1183, 326] width 19 height 8
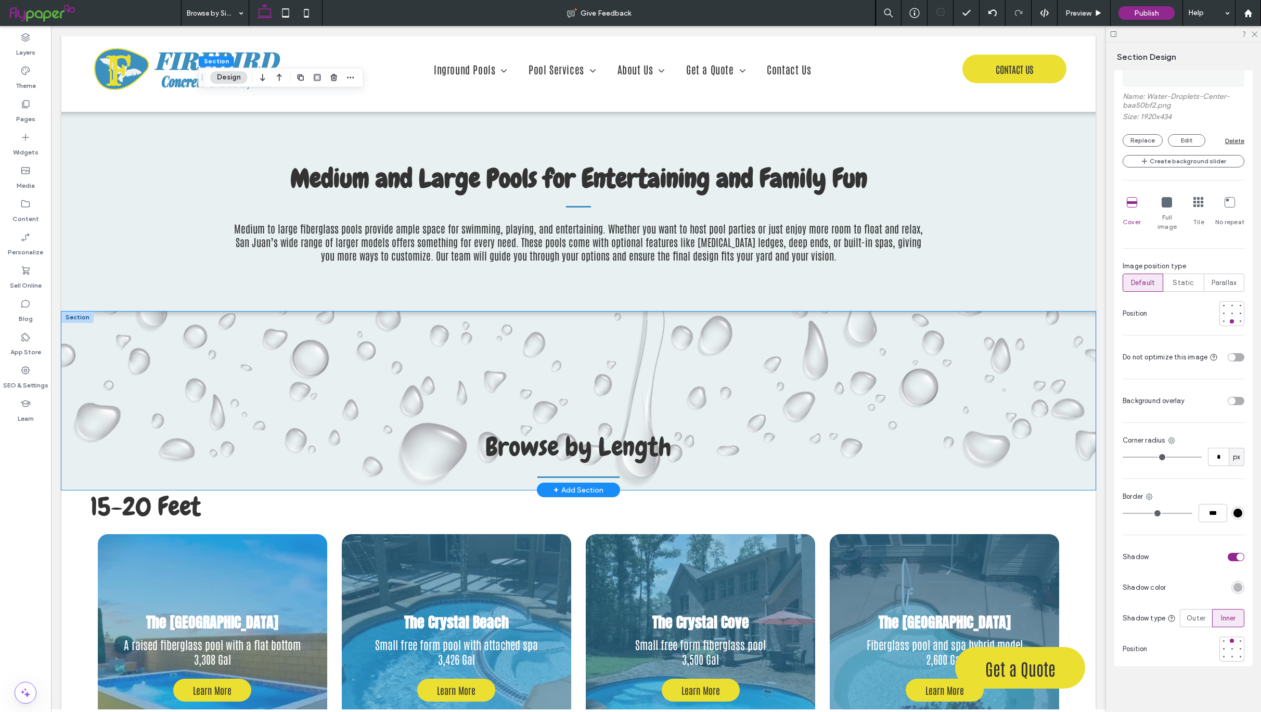
scroll to position [1327, 0]
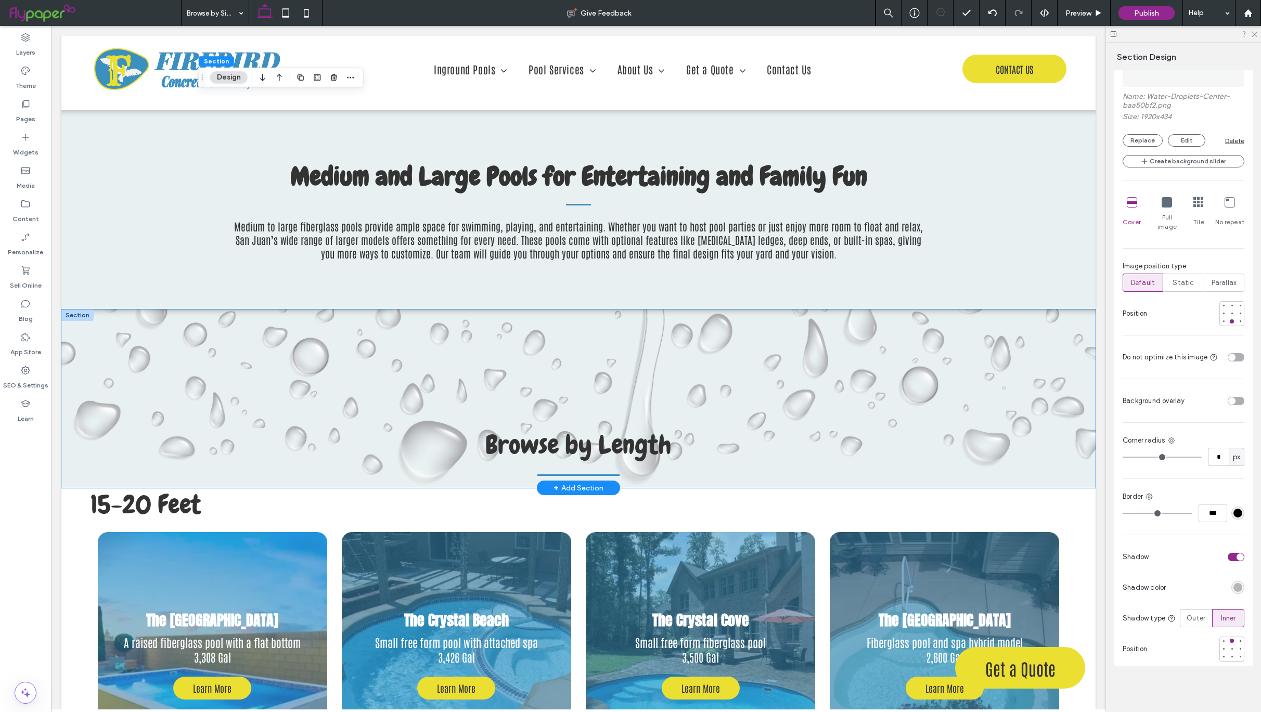
click at [983, 328] on div "Browse by Length" at bounding box center [578, 399] width 1034 height 178
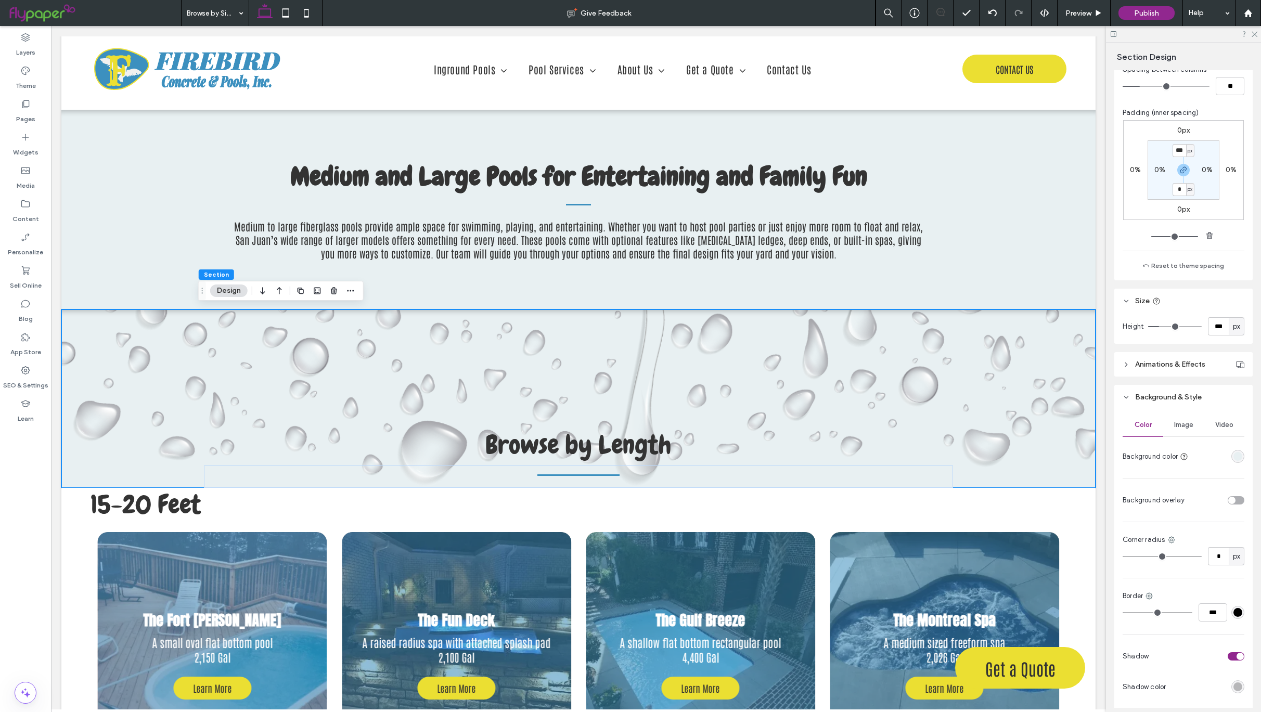
scroll to position [258, 0]
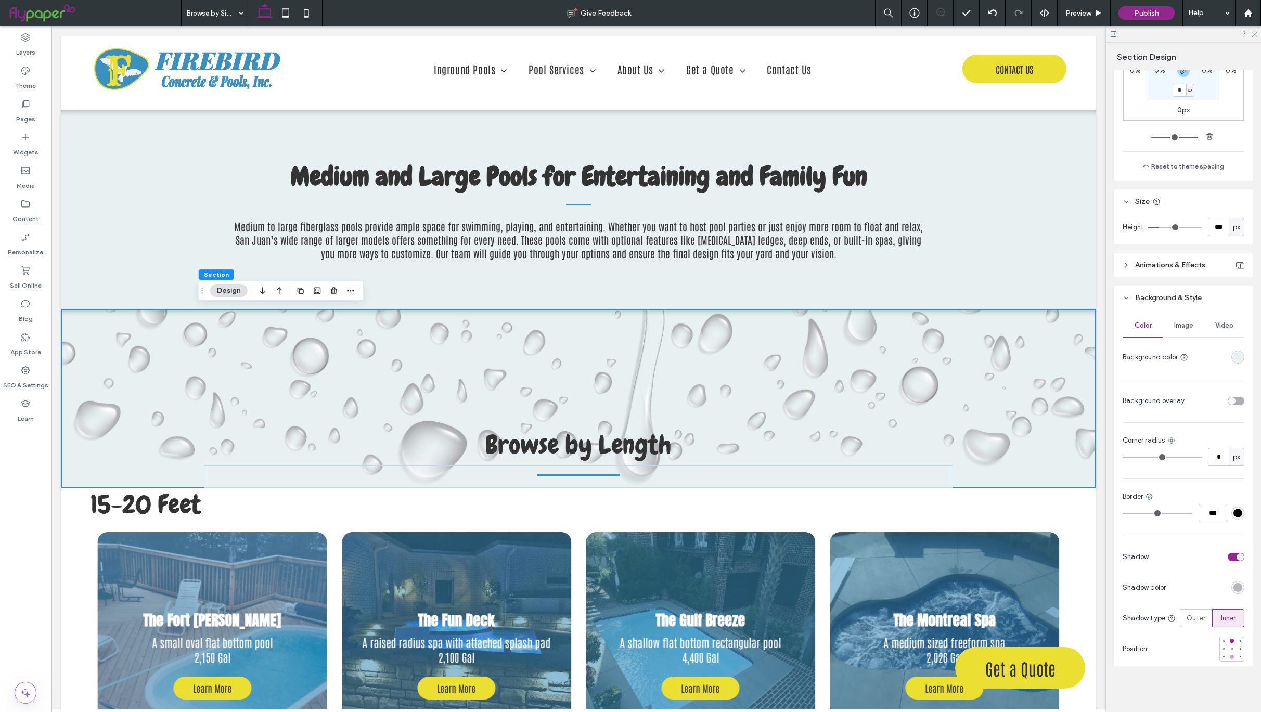
click at [1230, 657] on div at bounding box center [1232, 657] width 4 height 4
click at [1230, 642] on div at bounding box center [1232, 641] width 4 height 4
click at [1182, 324] on span "Image" at bounding box center [1183, 326] width 19 height 8
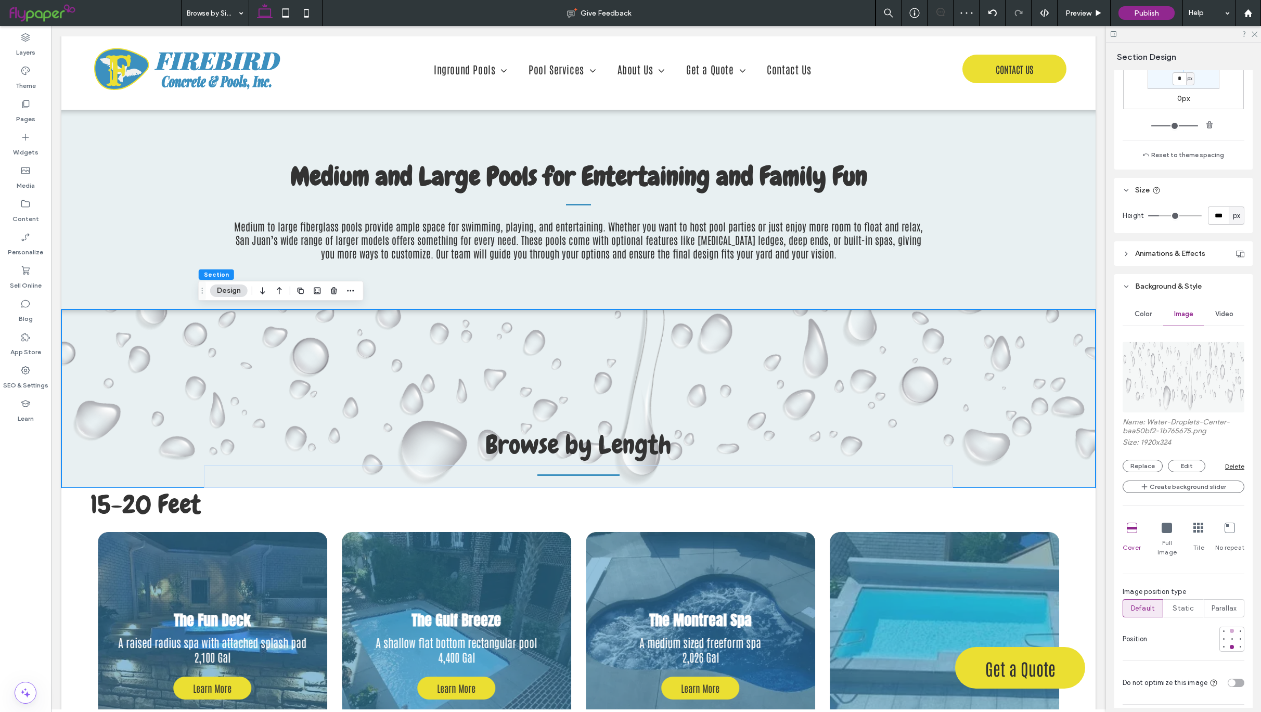
click at [1230, 629] on div at bounding box center [1232, 631] width 4 height 4
click at [1230, 645] on div at bounding box center [1232, 647] width 4 height 4
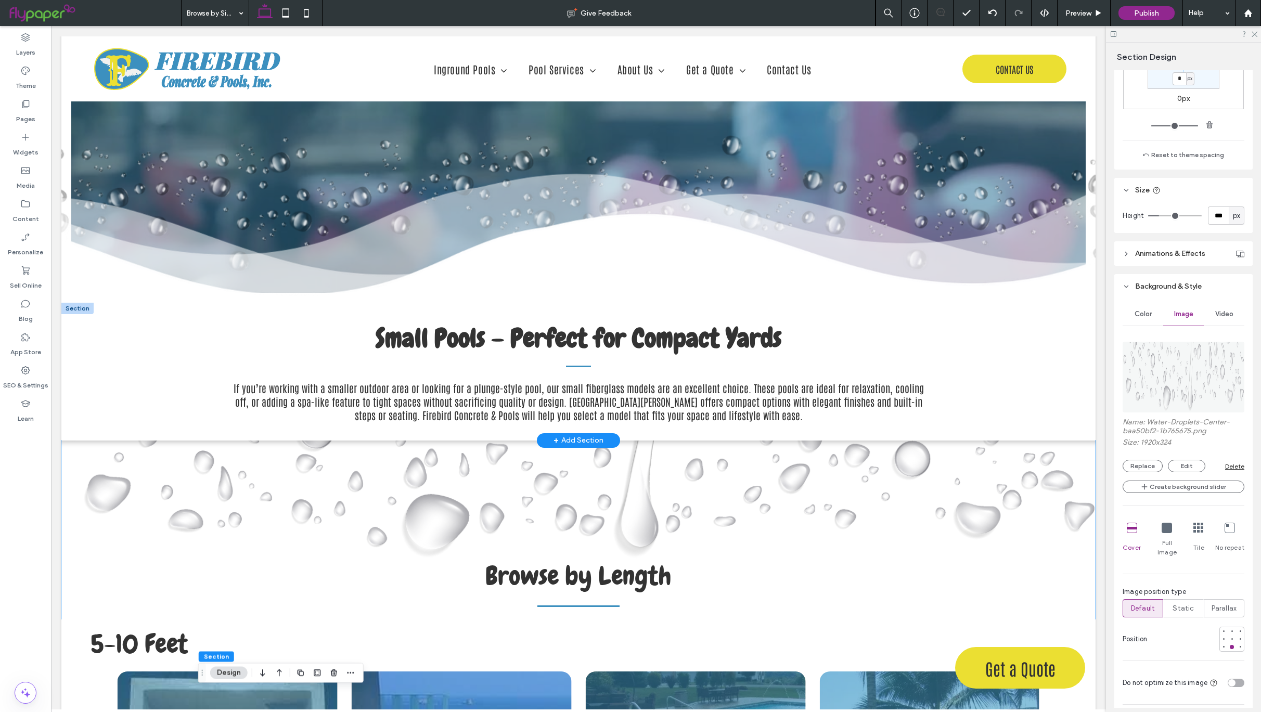
scroll to position [441, 0]
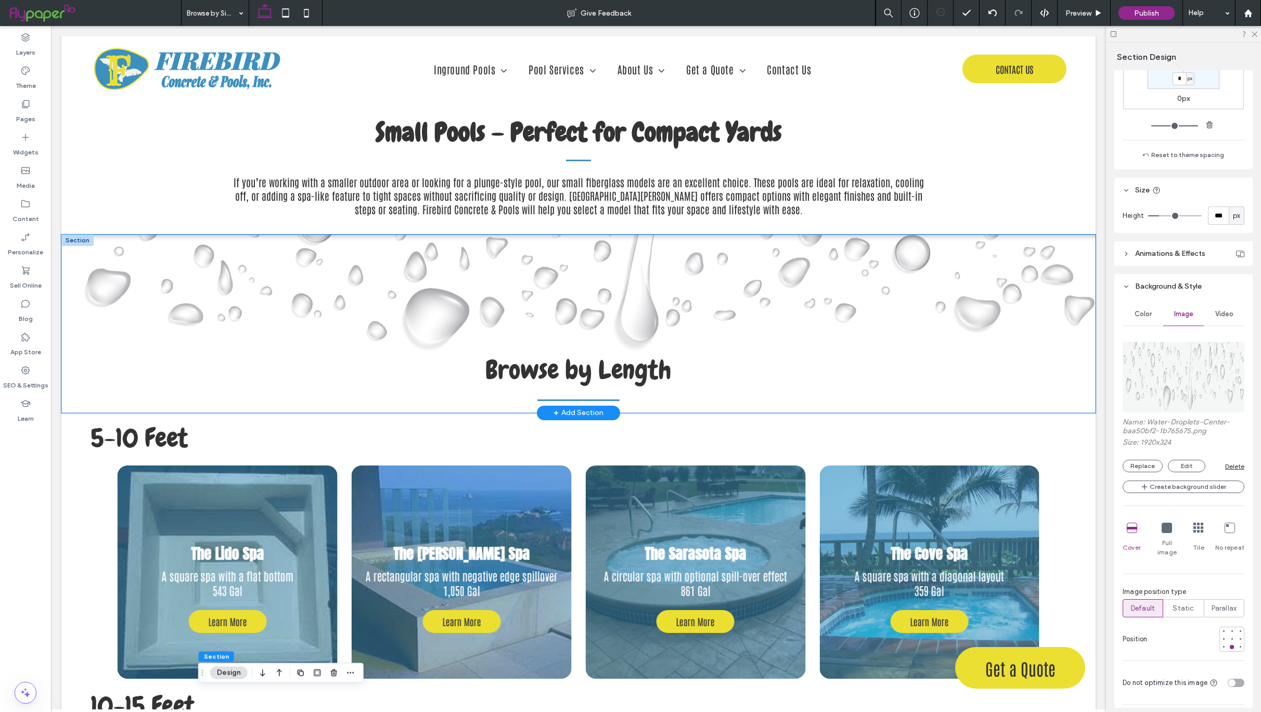
click at [1012, 240] on div "Browse by Length" at bounding box center [578, 324] width 1034 height 178
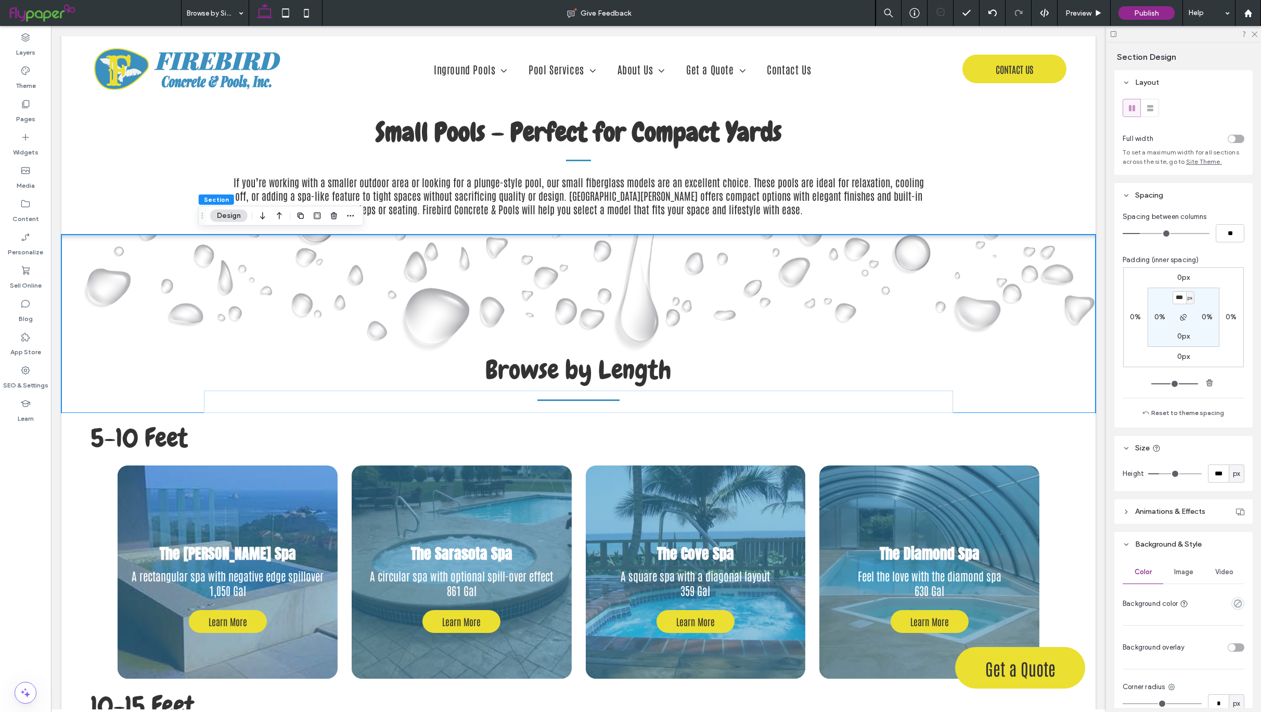
click at [1186, 576] on span "Image" at bounding box center [1183, 572] width 19 height 8
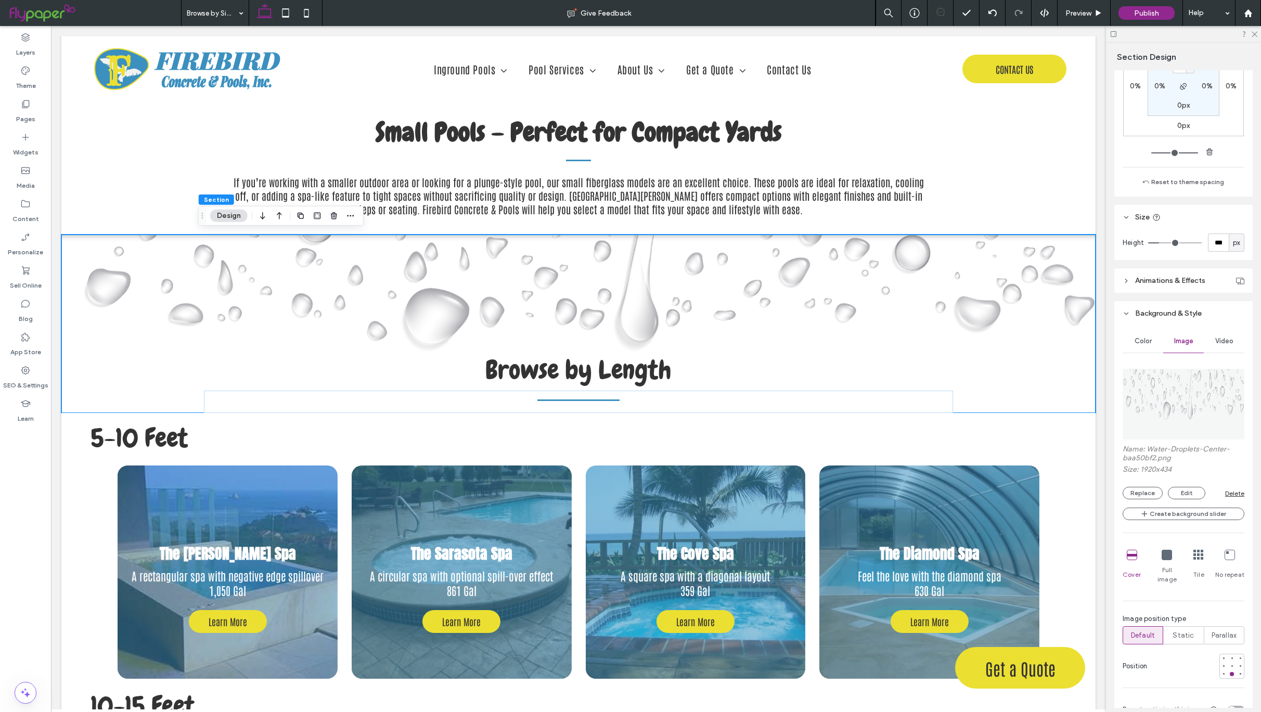
scroll to position [283, 0]
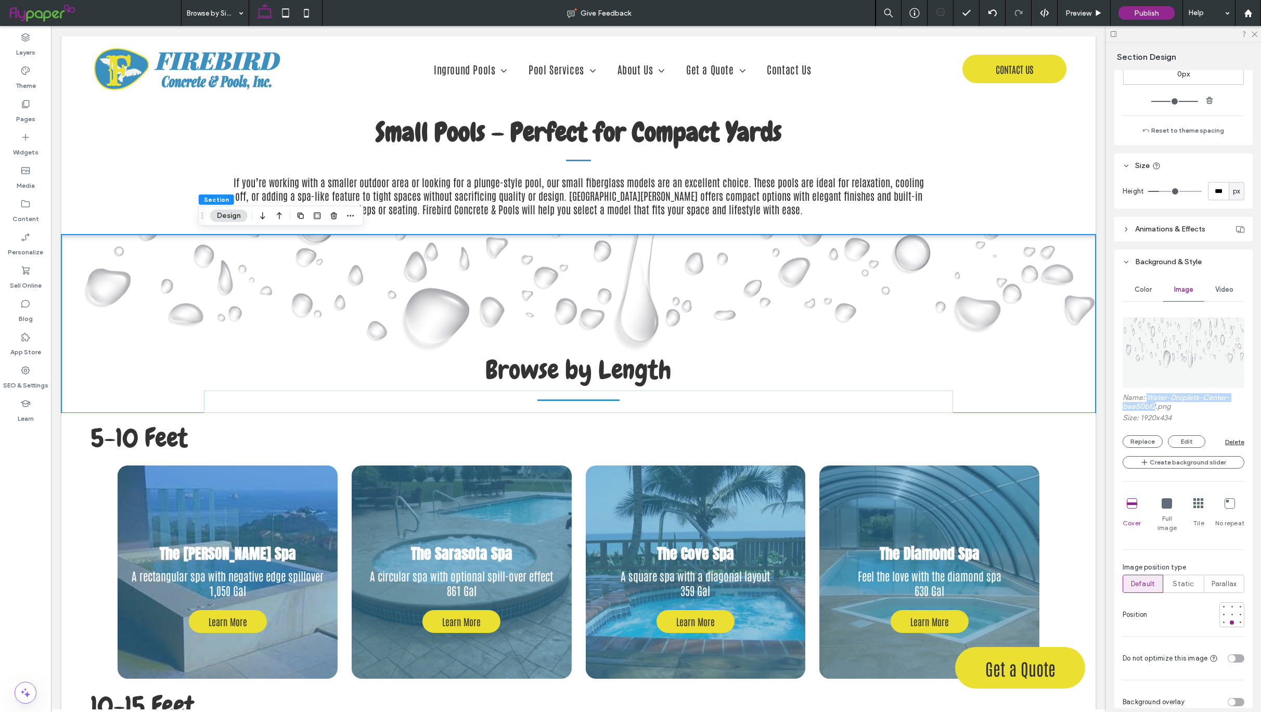
drag, startPoint x: 1148, startPoint y: 404, endPoint x: 1156, endPoint y: 416, distance: 13.9
click at [1156, 414] on label "Name: Water-Droplets-Center-baa50bf2.png" at bounding box center [1184, 403] width 122 height 20
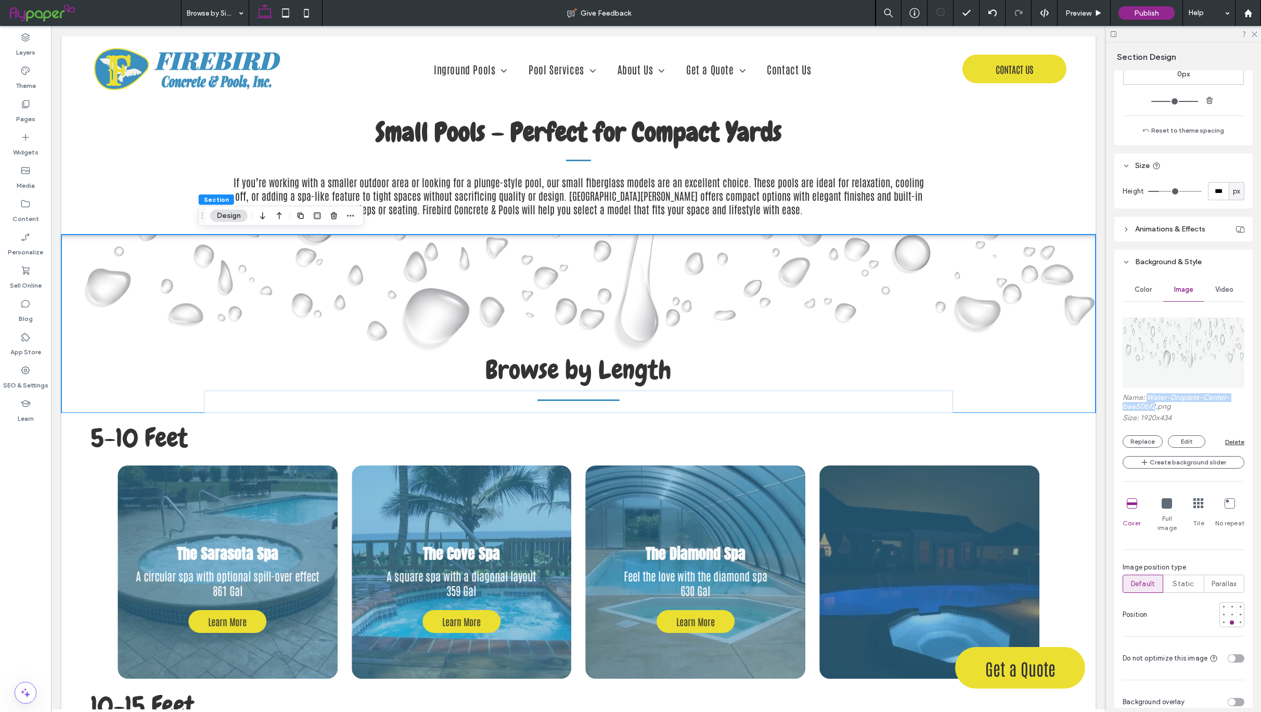
copy label "Water-Droplets-Center-baa50bf2"
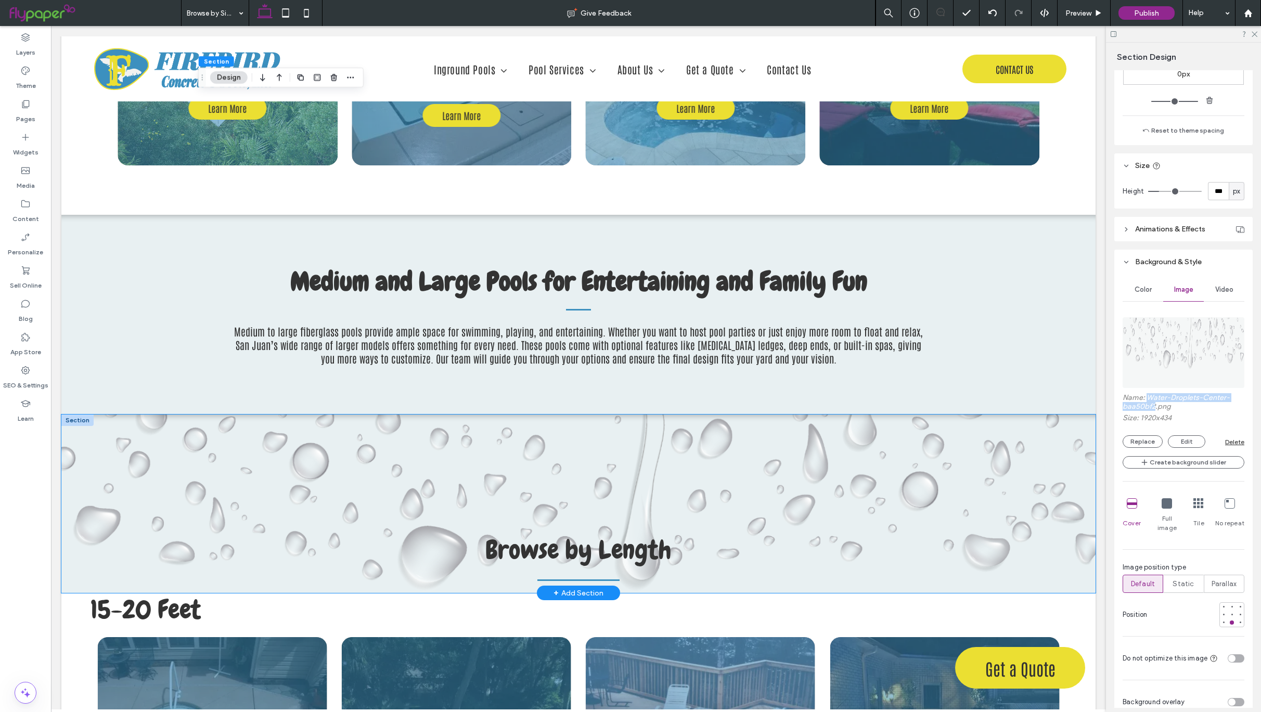
scroll to position [1219, 0]
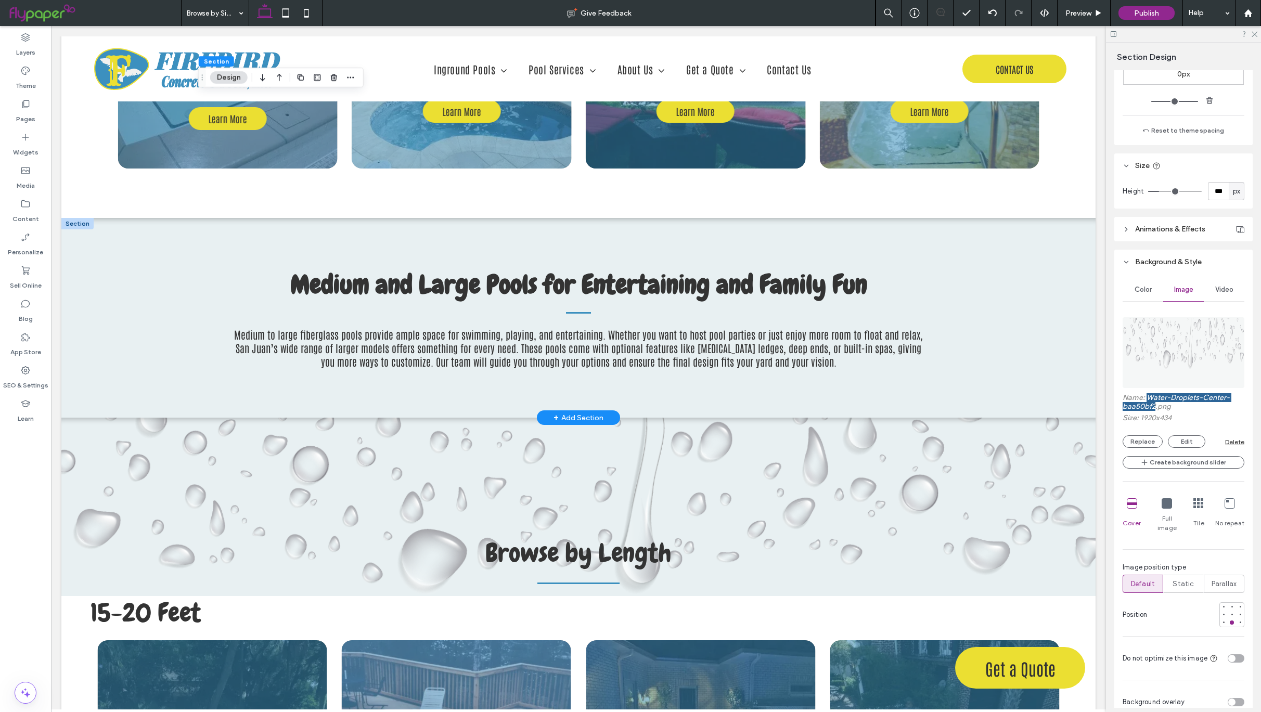
click at [73, 224] on div at bounding box center [77, 223] width 32 height 11
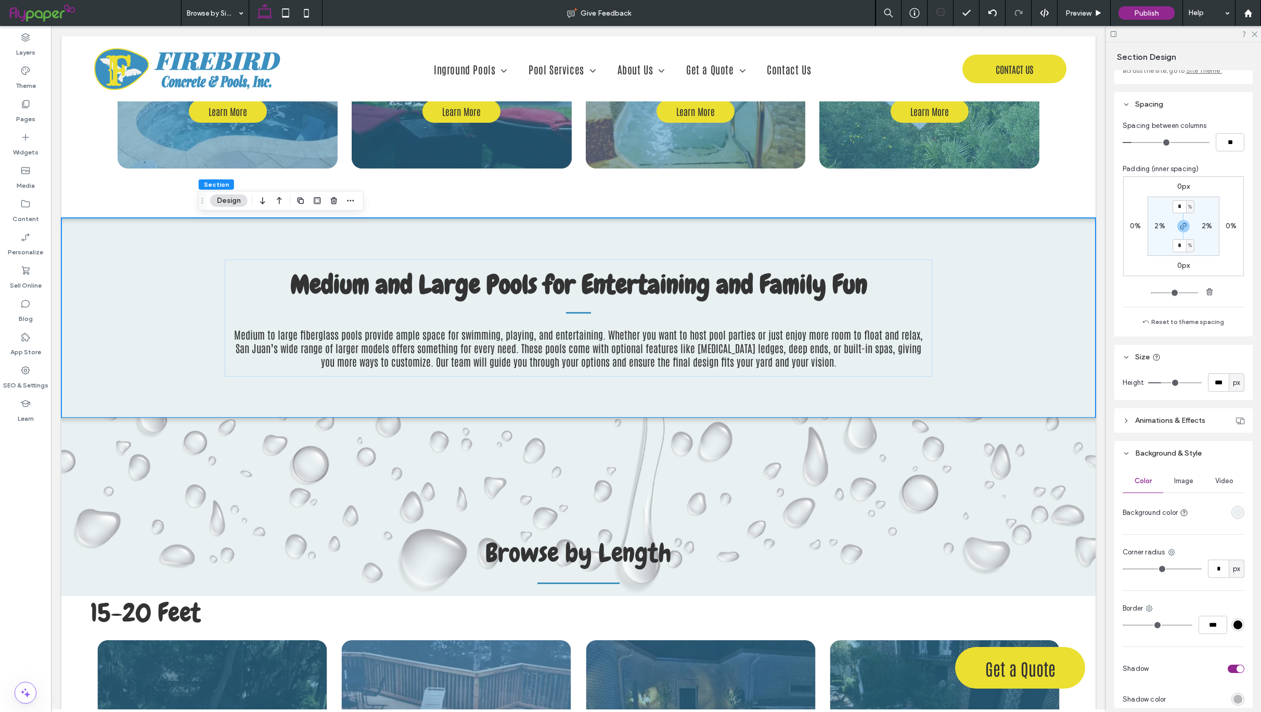
scroll to position [108, 0]
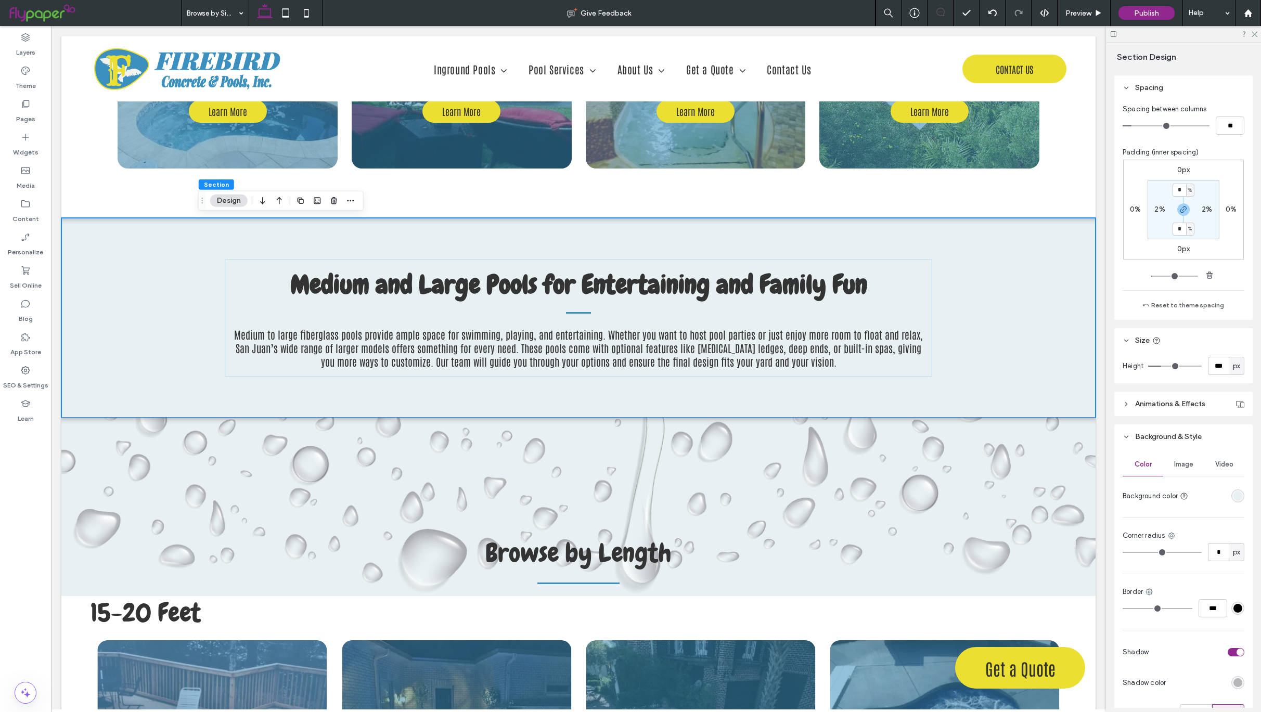
click at [1177, 469] on span "Image" at bounding box center [1183, 464] width 19 height 8
click at [1178, 536] on div "Add multiple images for a background slider" at bounding box center [1183, 527] width 121 height 18
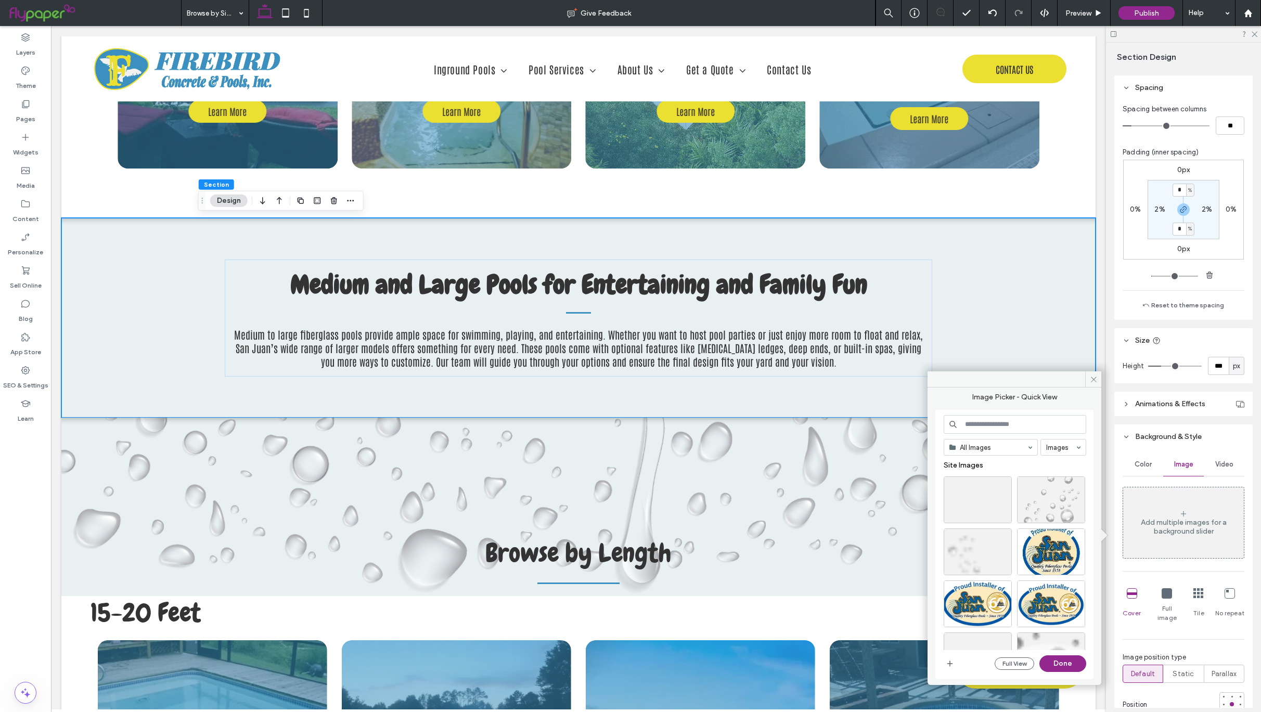
click at [1015, 418] on input at bounding box center [1015, 424] width 143 height 19
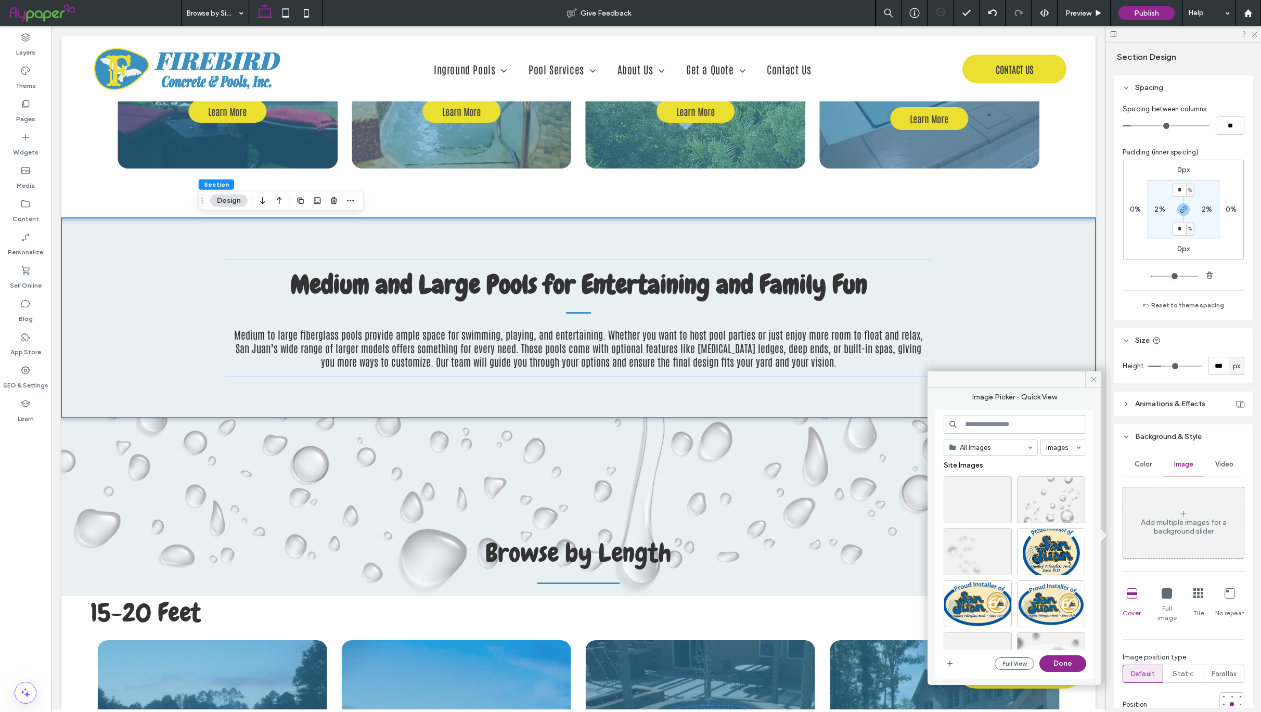
paste input "**********"
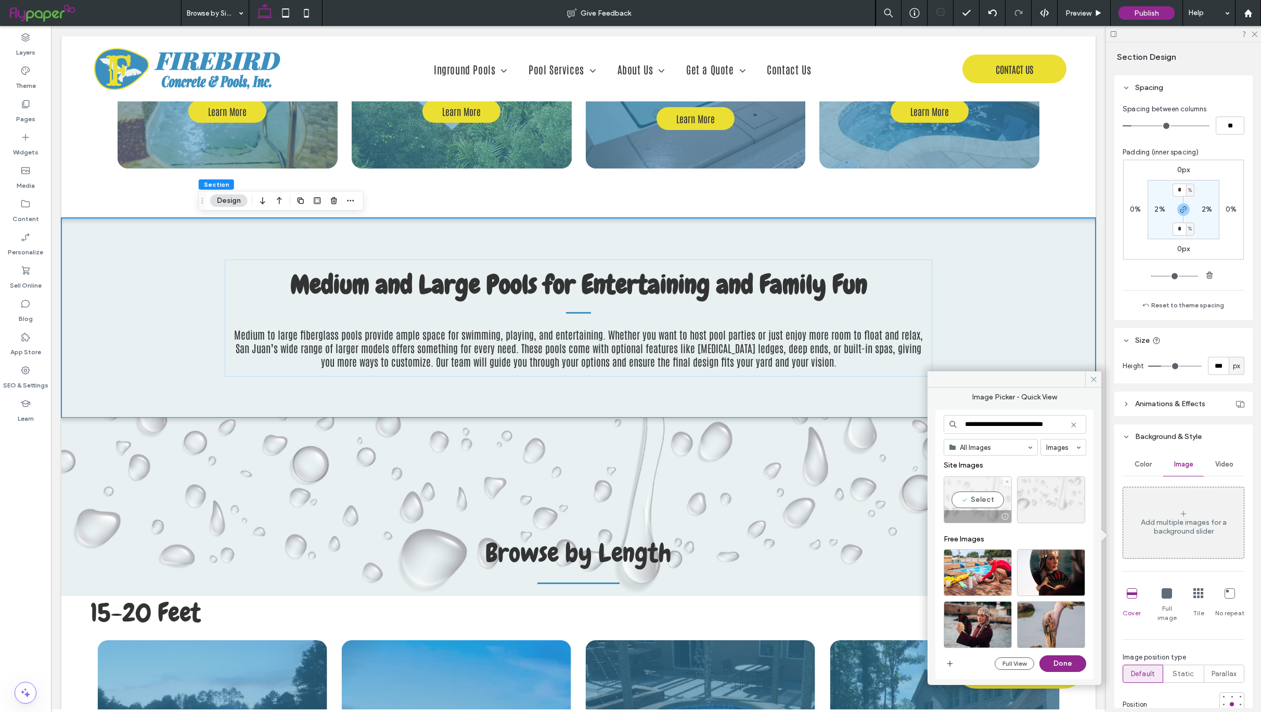
type input "**********"
click at [978, 497] on div "Select" at bounding box center [978, 500] width 68 height 47
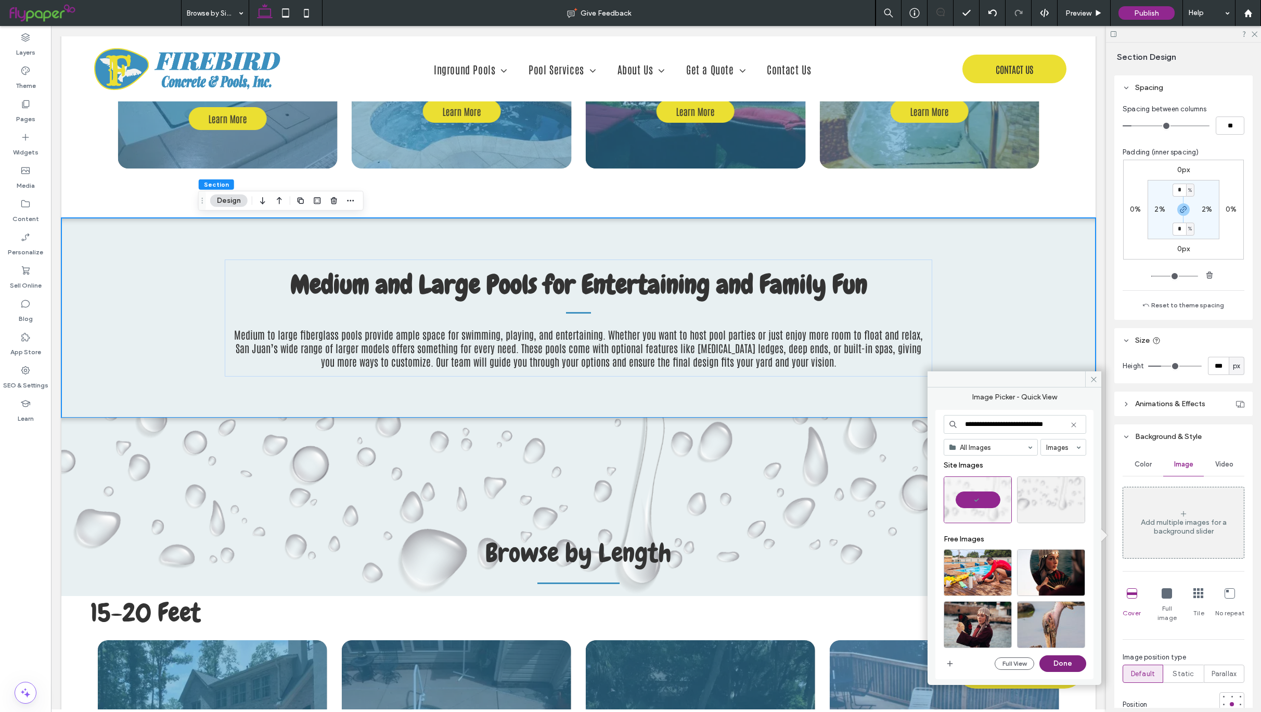
click at [1072, 664] on button "Done" at bounding box center [1062, 664] width 47 height 17
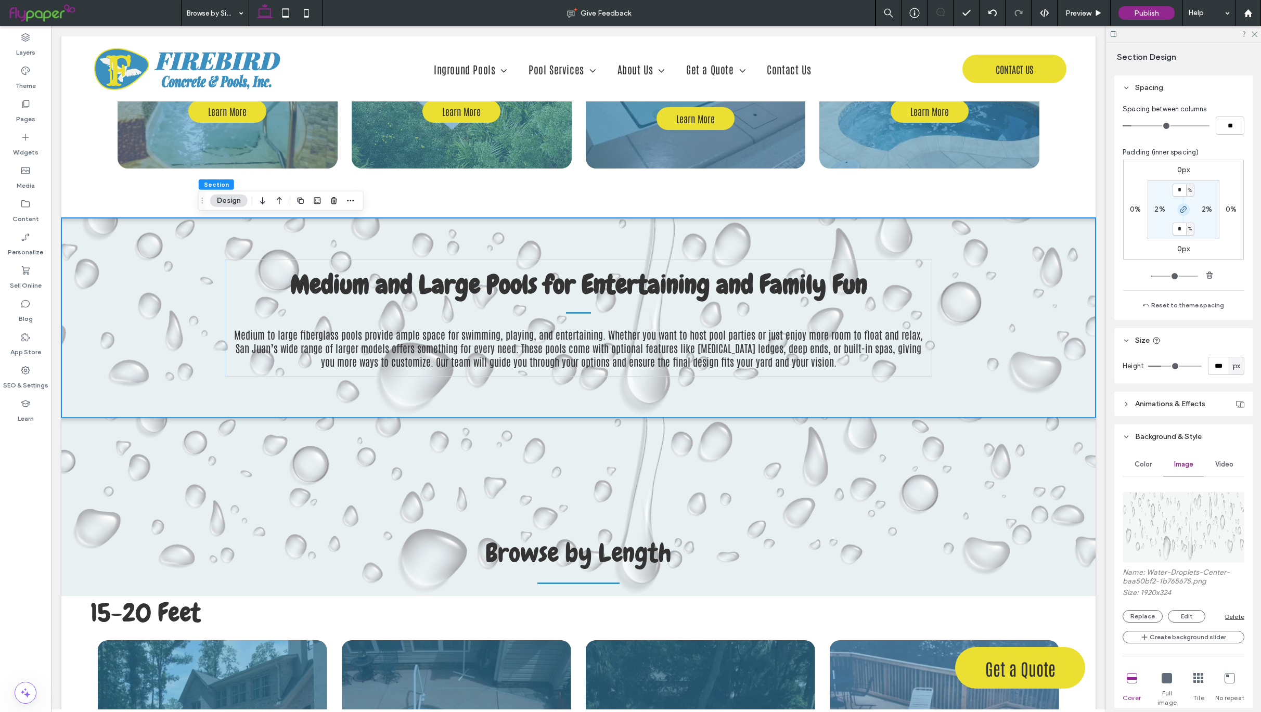
click at [1183, 214] on icon "button" at bounding box center [1183, 210] width 8 height 8
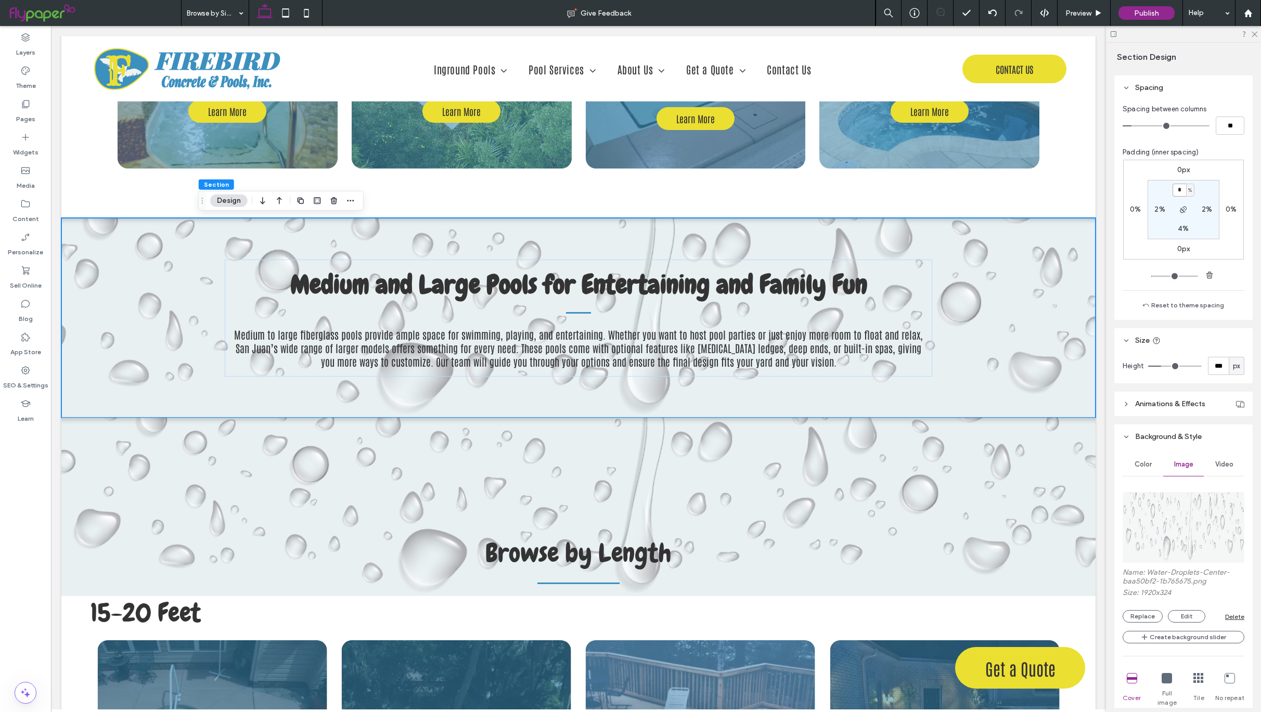
click at [1178, 197] on input "*" at bounding box center [1180, 190] width 14 height 13
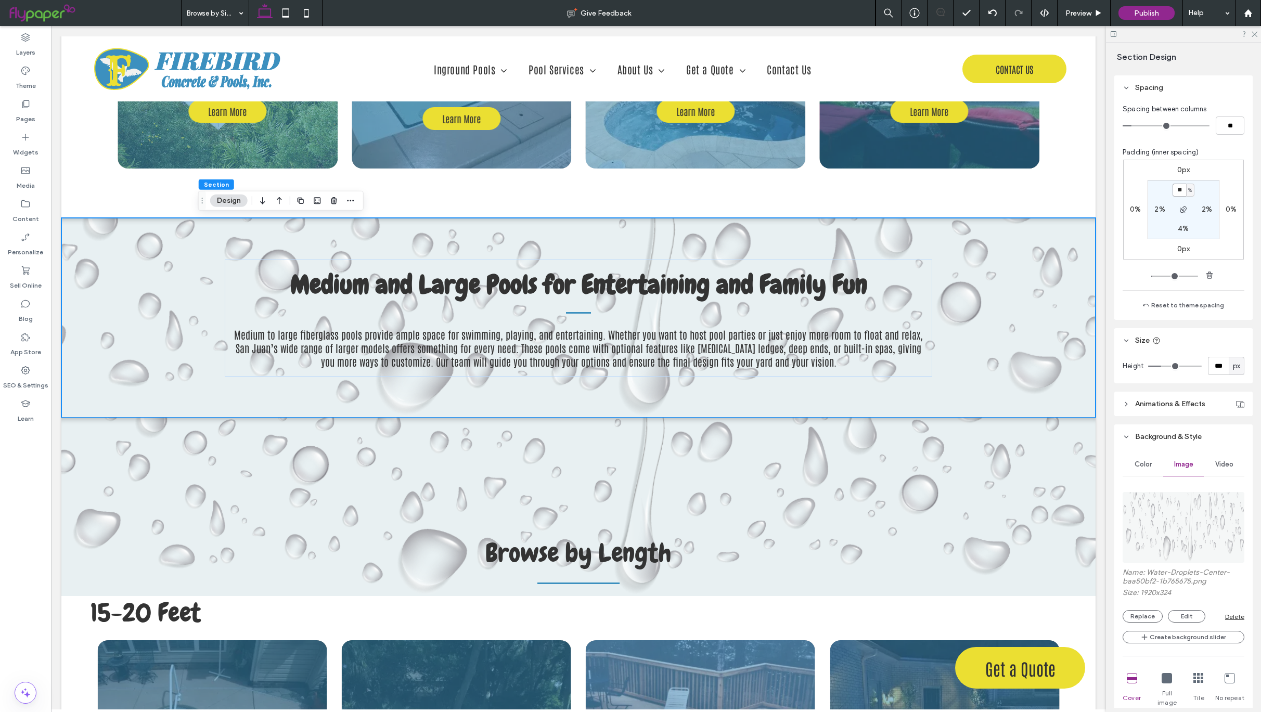
type input "**"
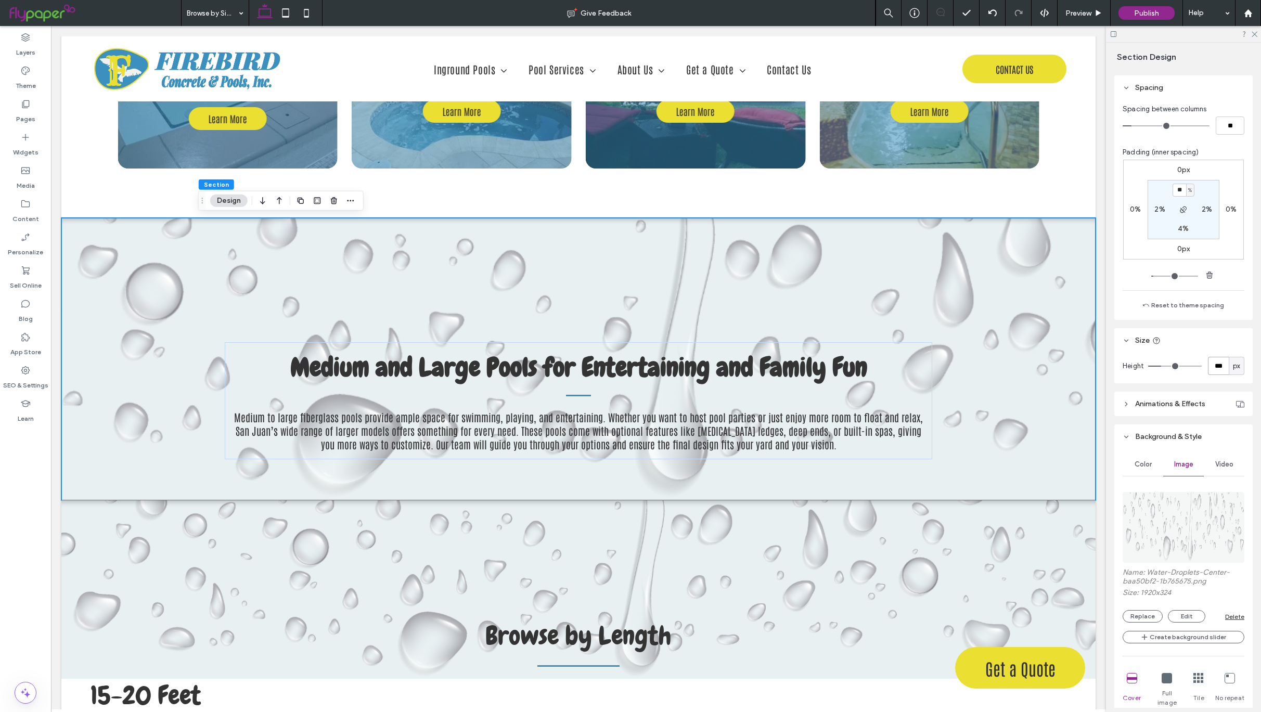
click at [1211, 374] on input "***" at bounding box center [1218, 366] width 21 height 18
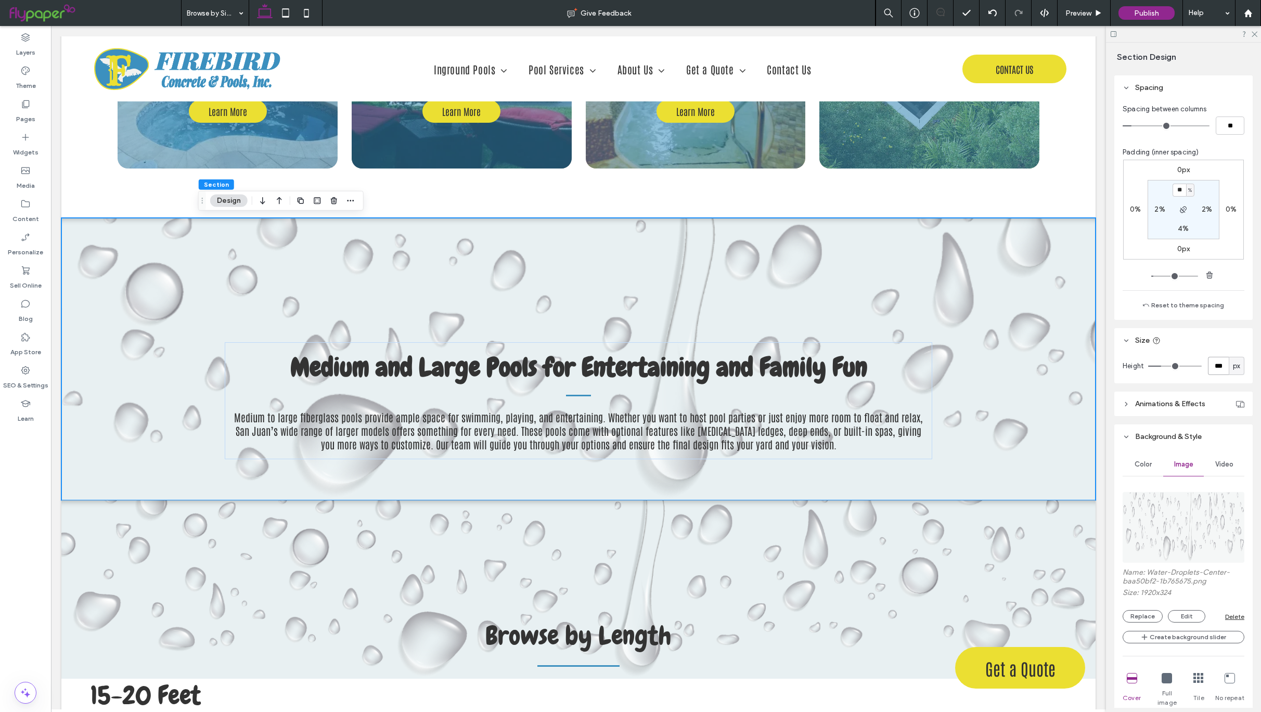
type input "***"
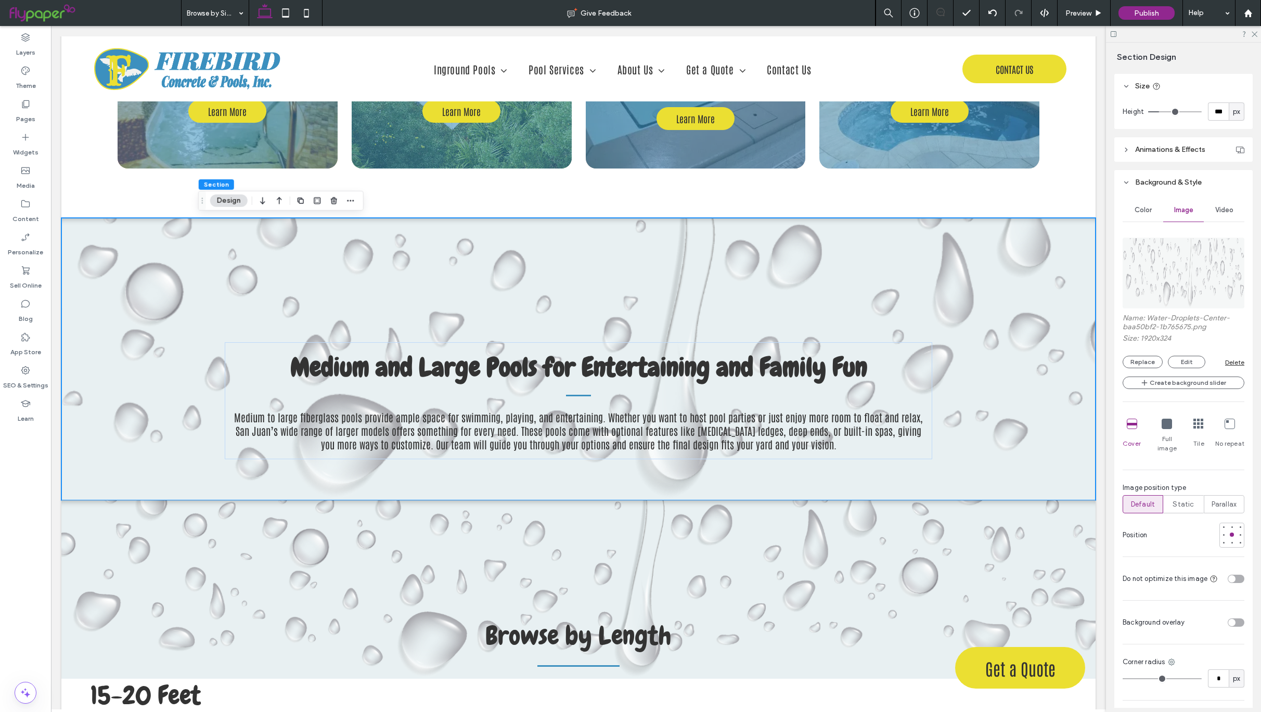
scroll to position [364, 0]
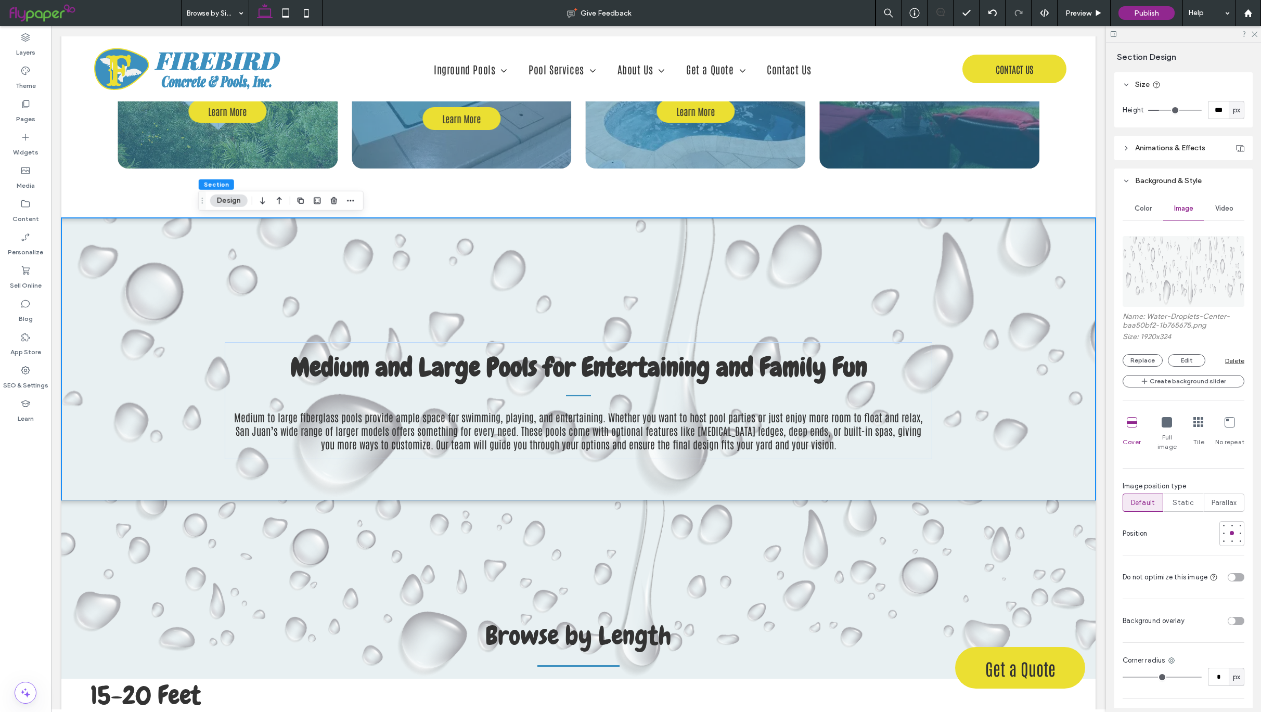
click at [1133, 428] on icon at bounding box center [1132, 422] width 10 height 10
click at [1166, 428] on icon at bounding box center [1167, 422] width 10 height 10
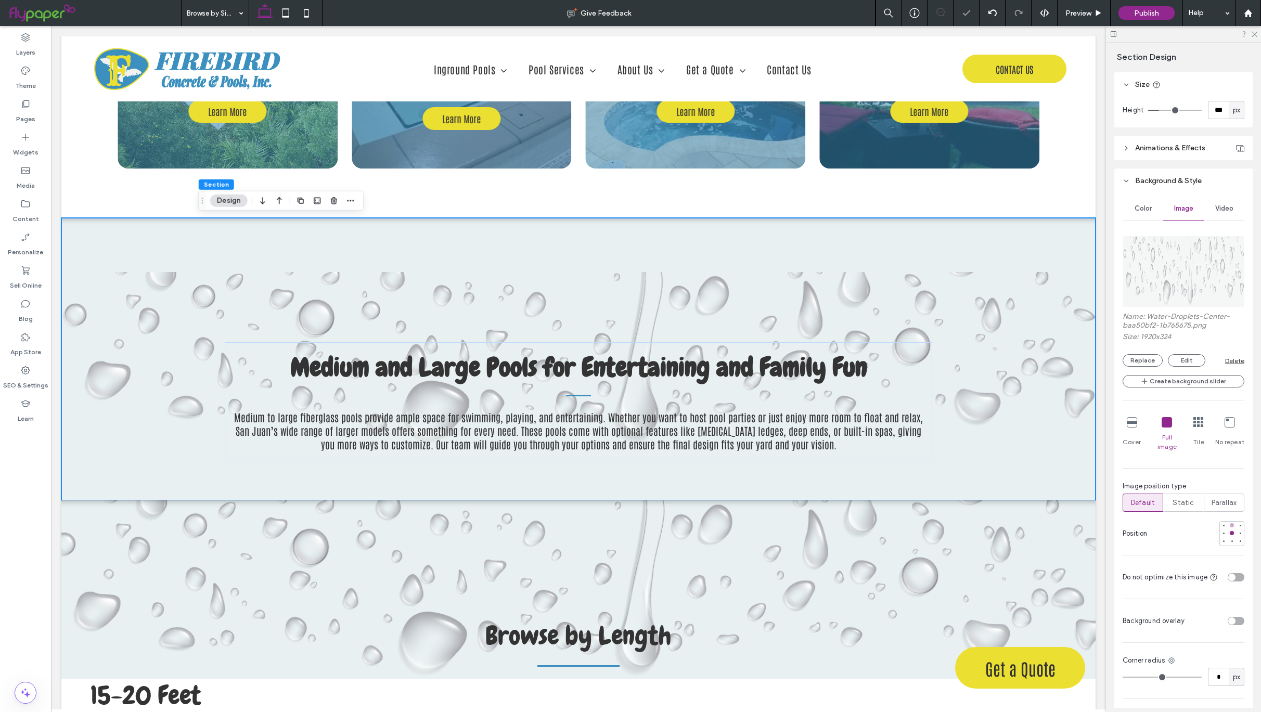
click at [1228, 525] on div at bounding box center [1231, 525] width 7 height 7
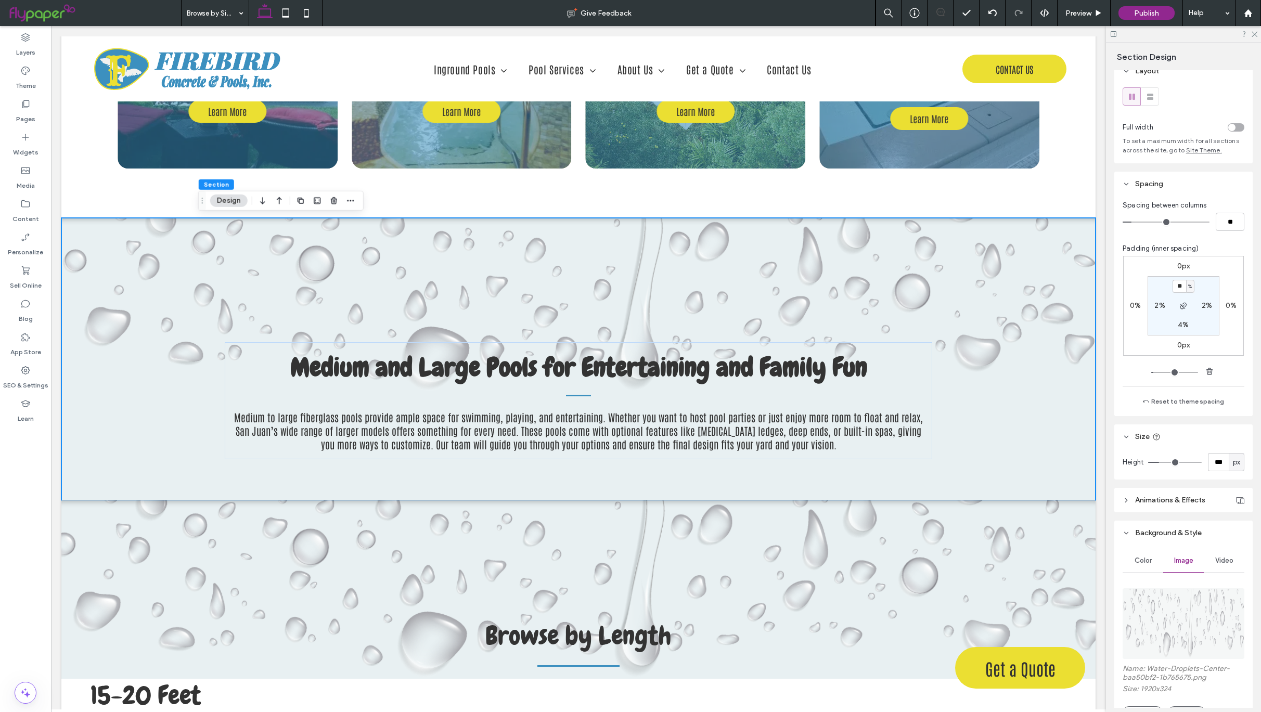
scroll to position [3, 0]
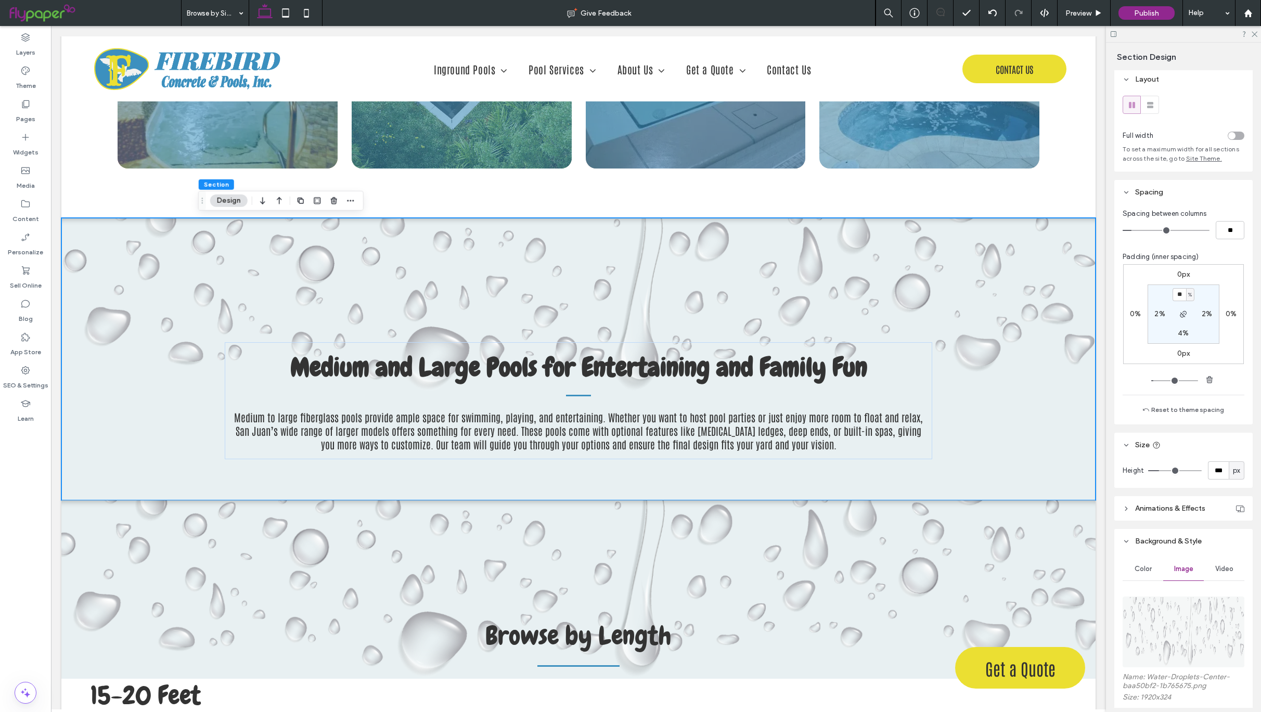
click at [1179, 338] on label "4%" at bounding box center [1183, 333] width 11 height 9
type input "*"
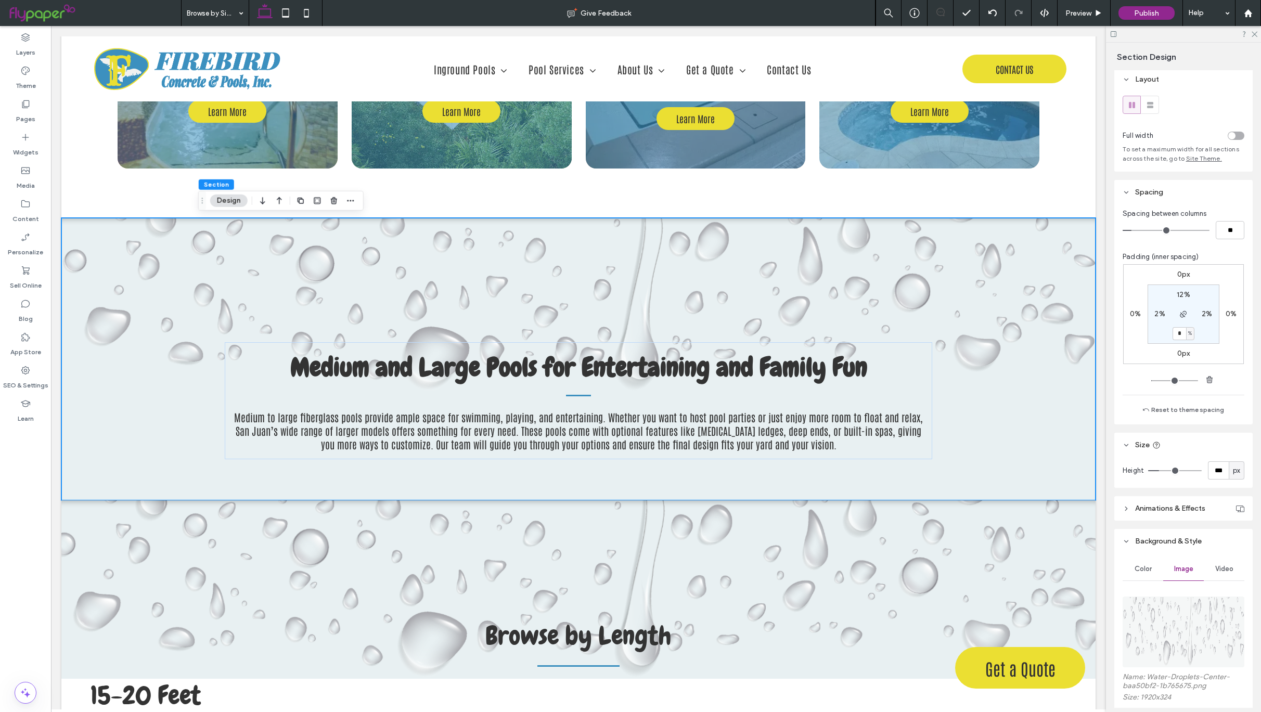
type input "*"
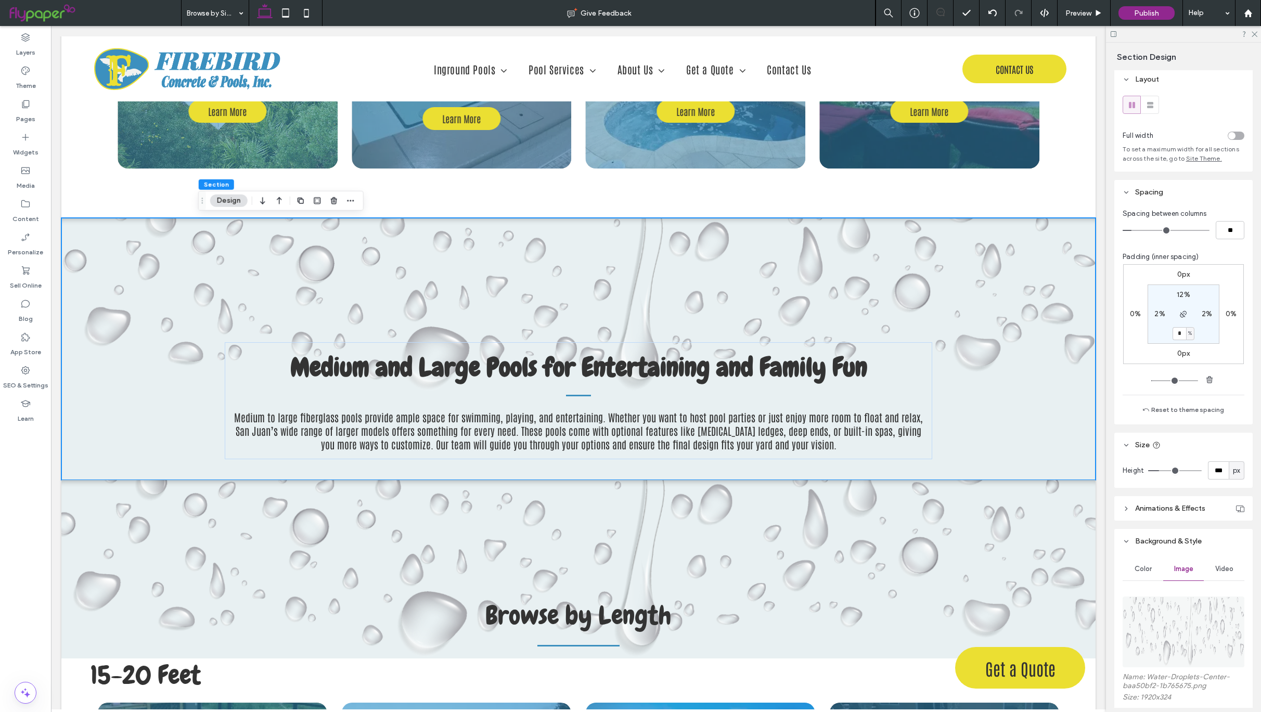
type input "*"
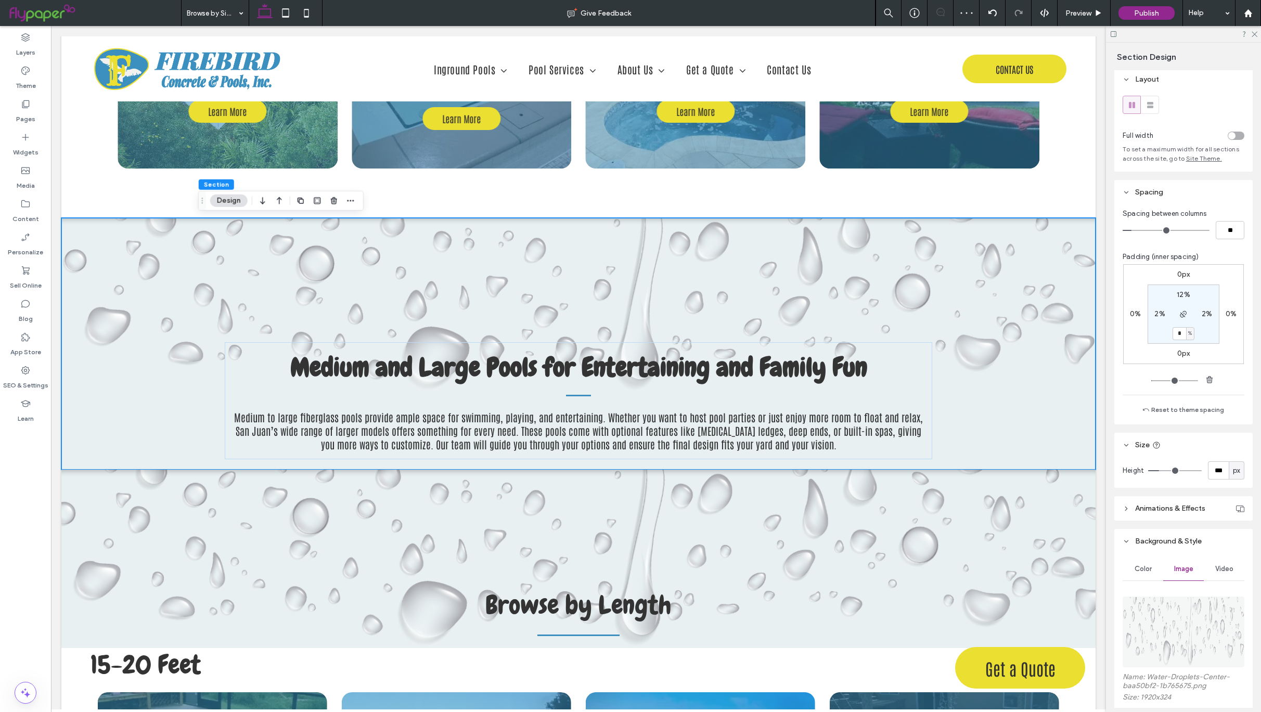
click at [1177, 299] on label "12%" at bounding box center [1184, 294] width 14 height 9
type input "**"
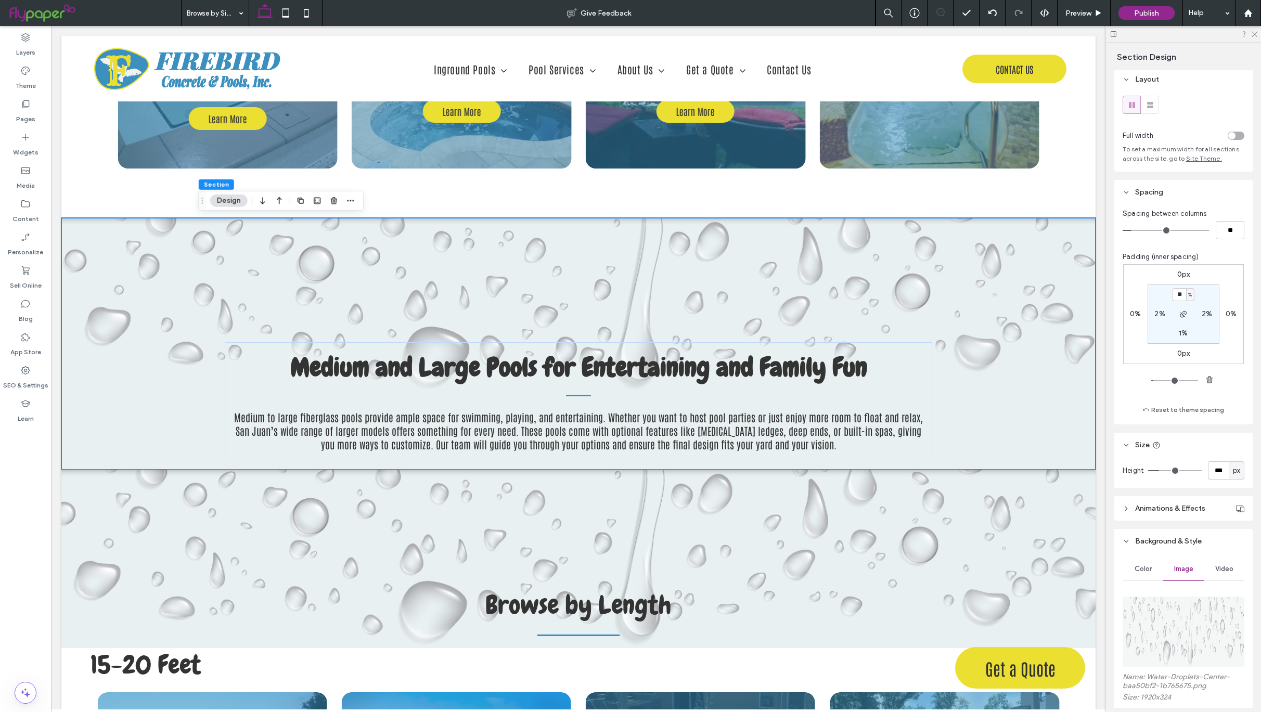
type input "**"
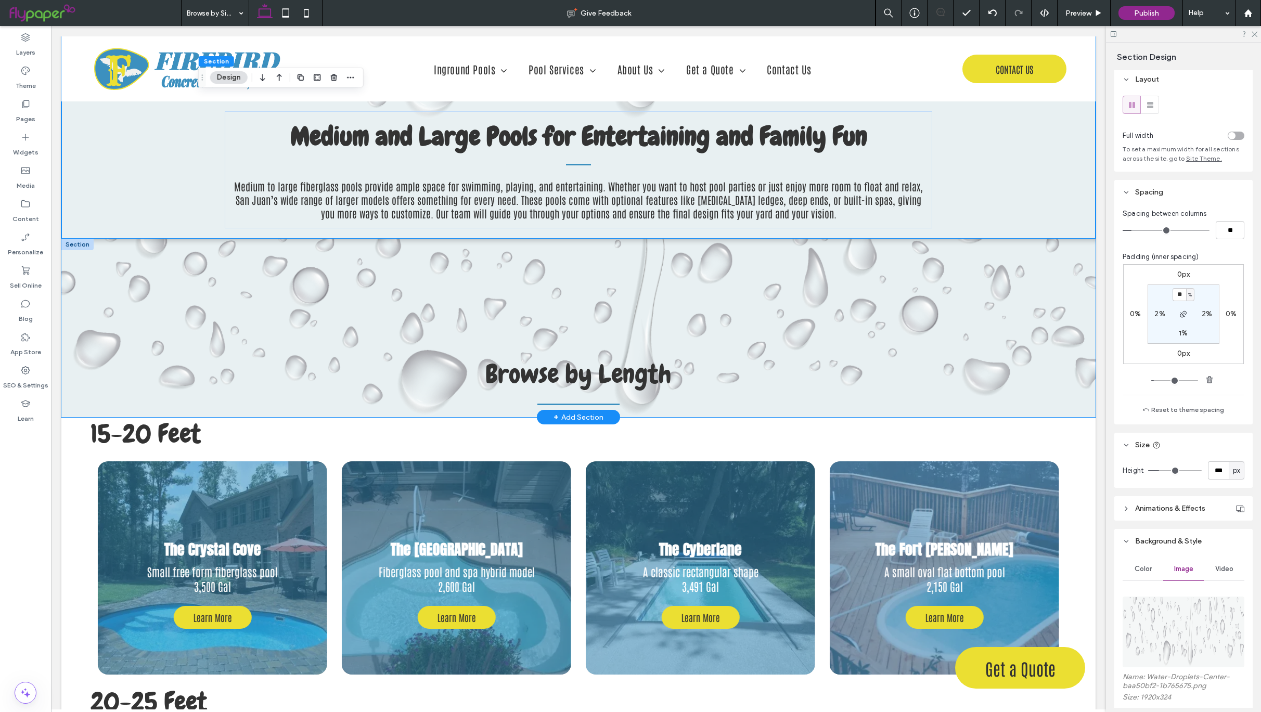
scroll to position [1498, 0]
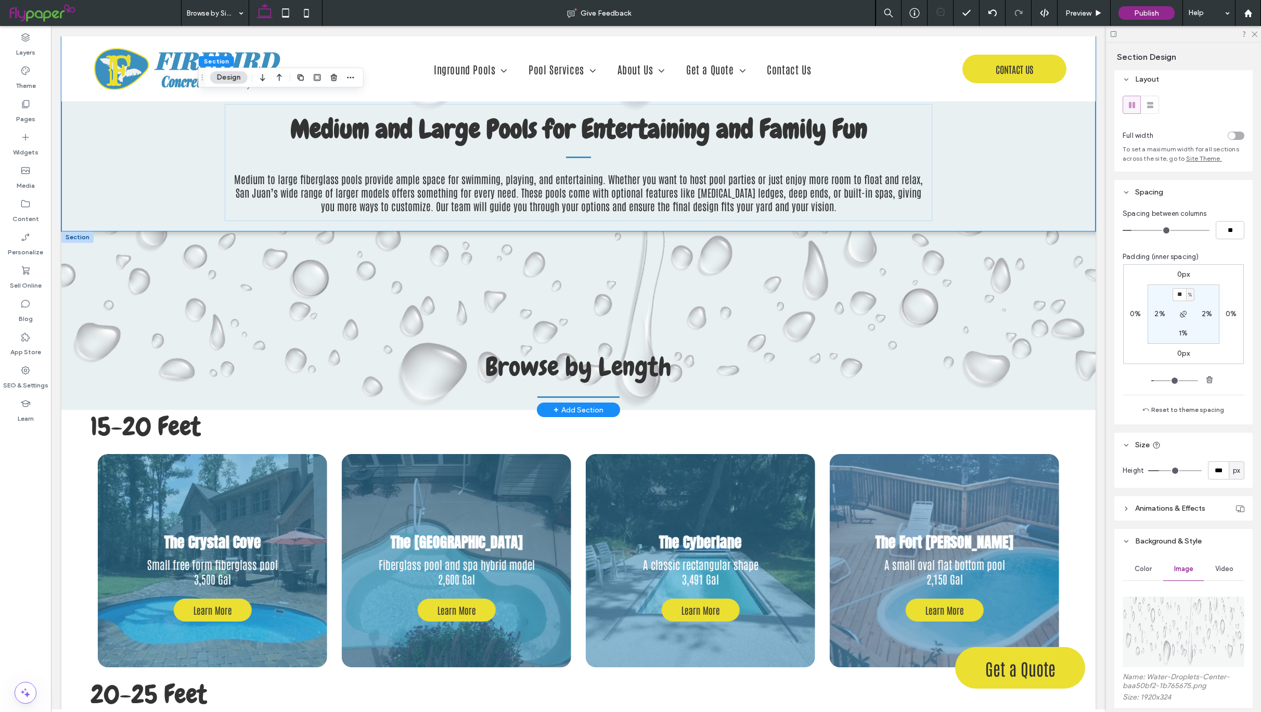
click at [80, 237] on div at bounding box center [77, 237] width 32 height 11
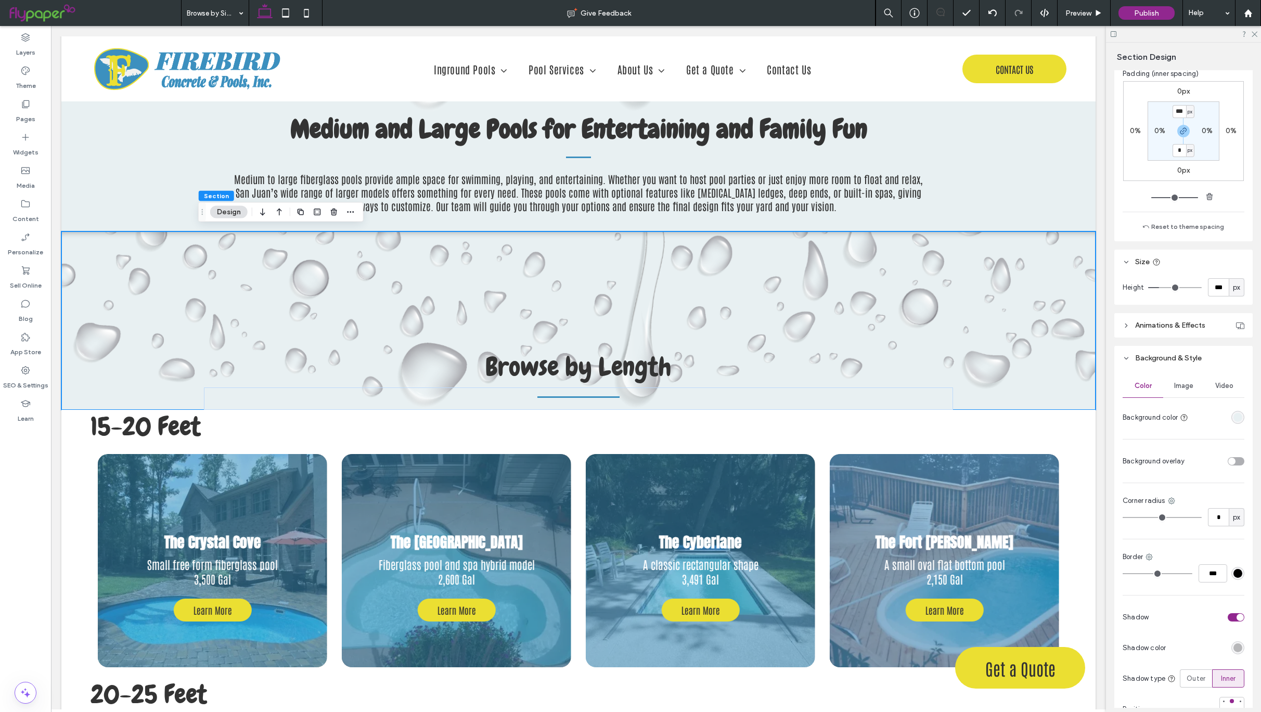
scroll to position [233, 0]
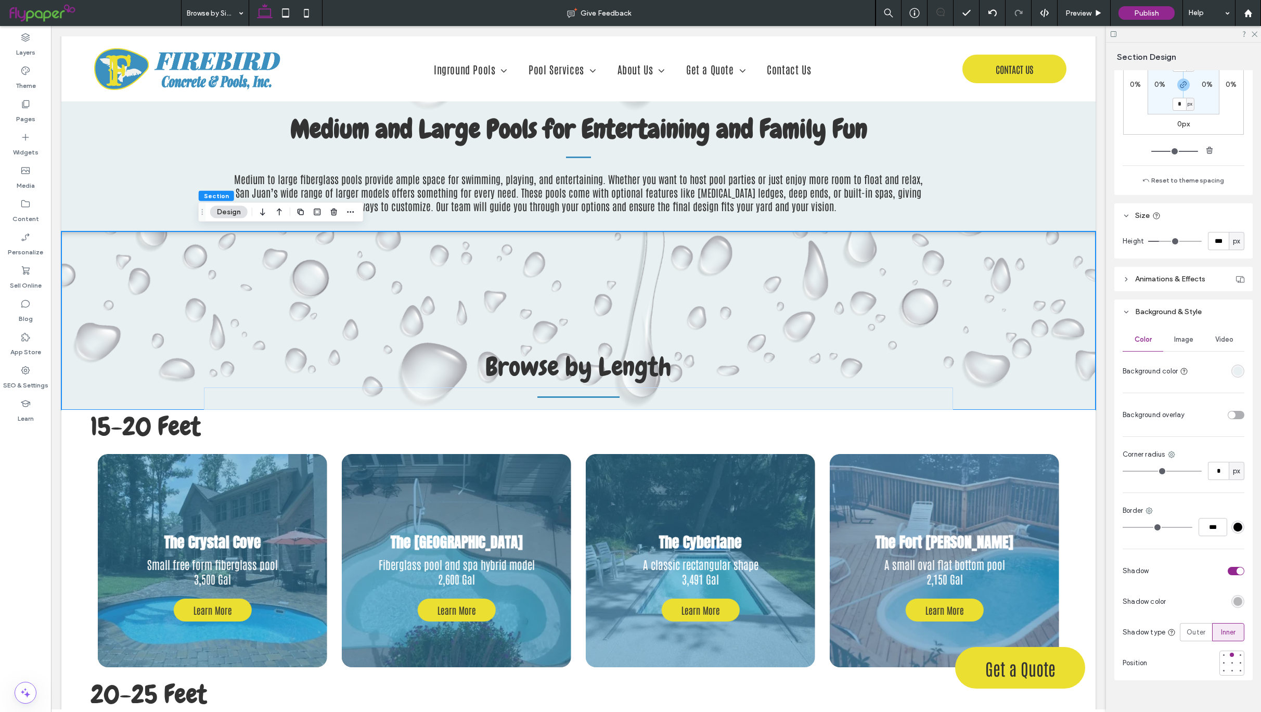
click at [1174, 344] on span "Image" at bounding box center [1183, 340] width 19 height 8
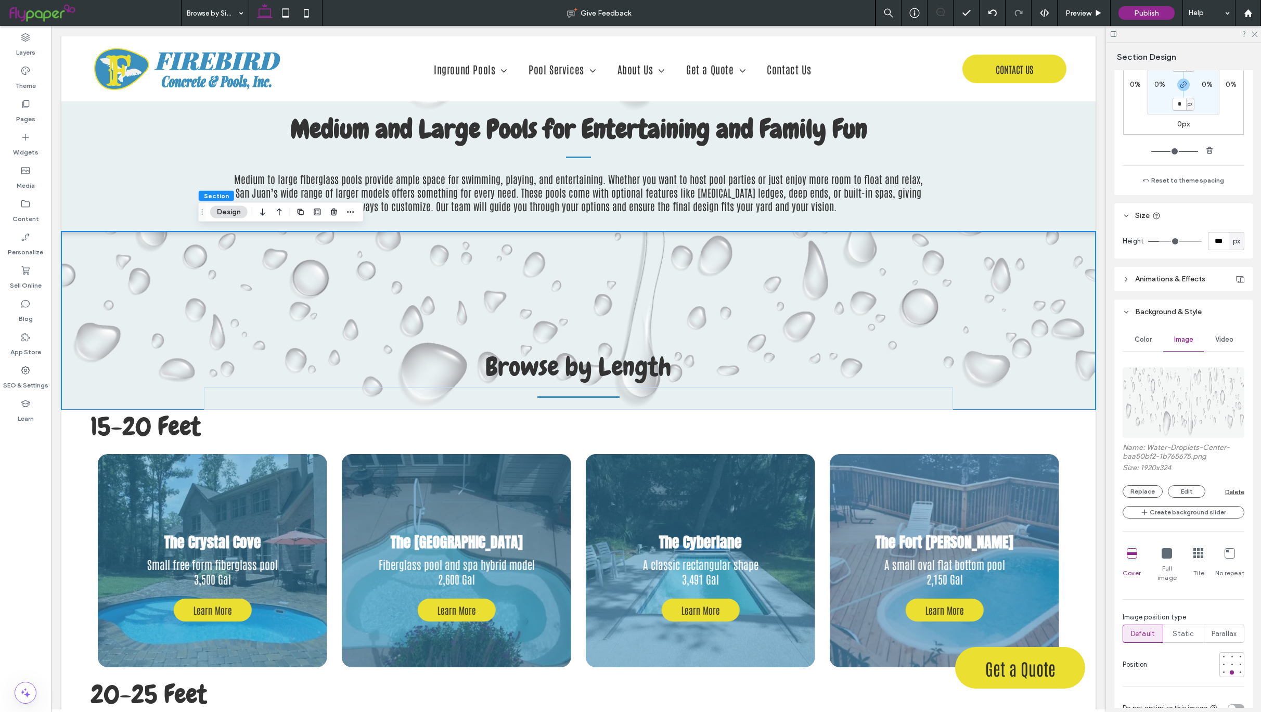
click at [1232, 496] on div "Delete" at bounding box center [1234, 492] width 19 height 8
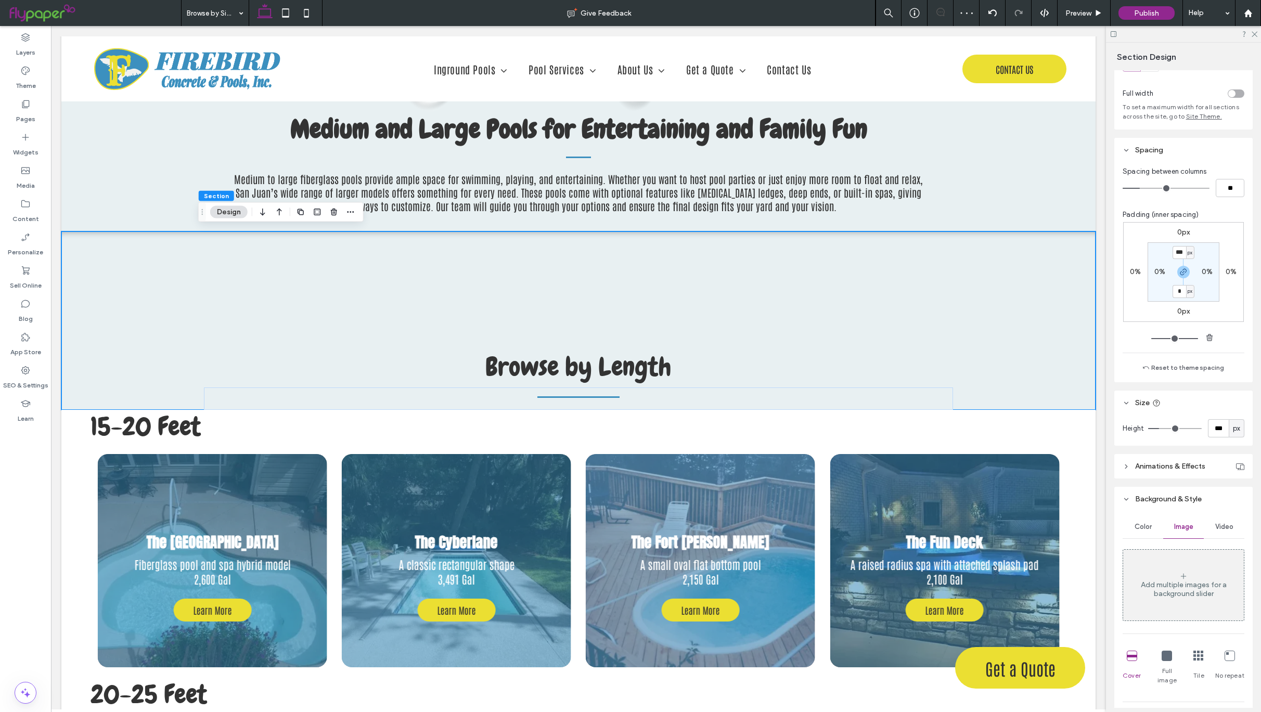
scroll to position [41, 0]
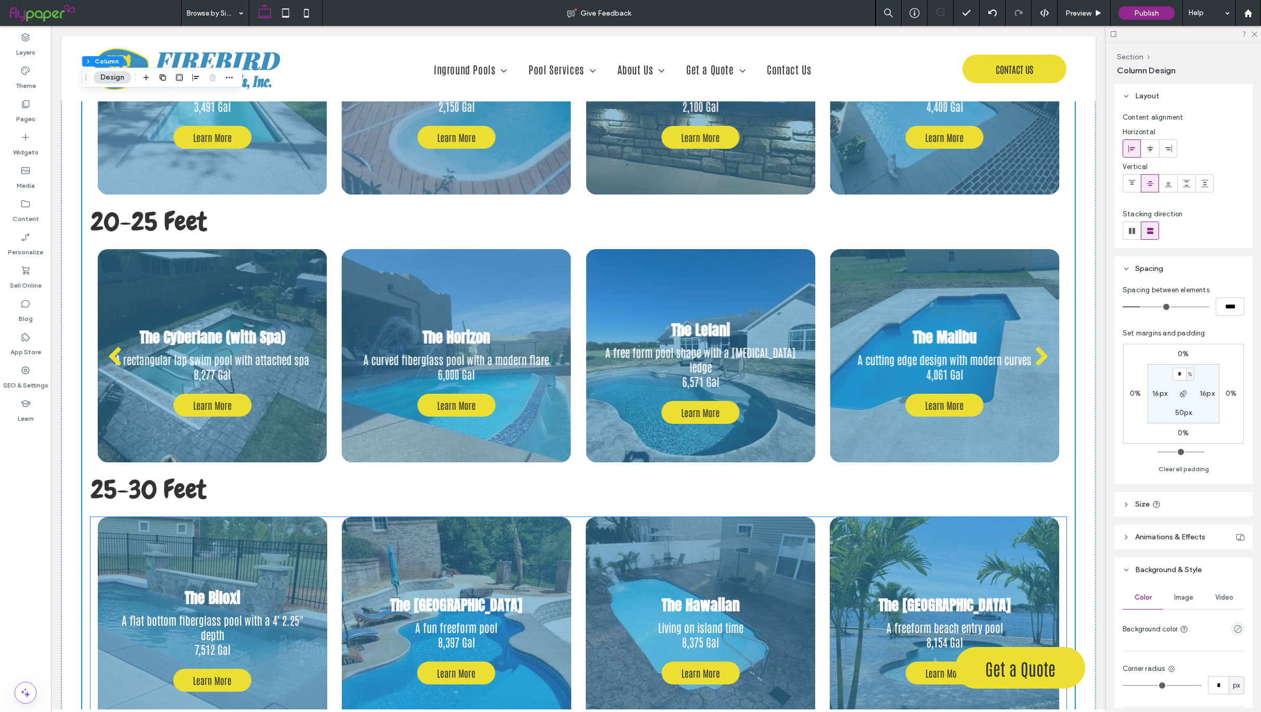
scroll to position [2267, 0]
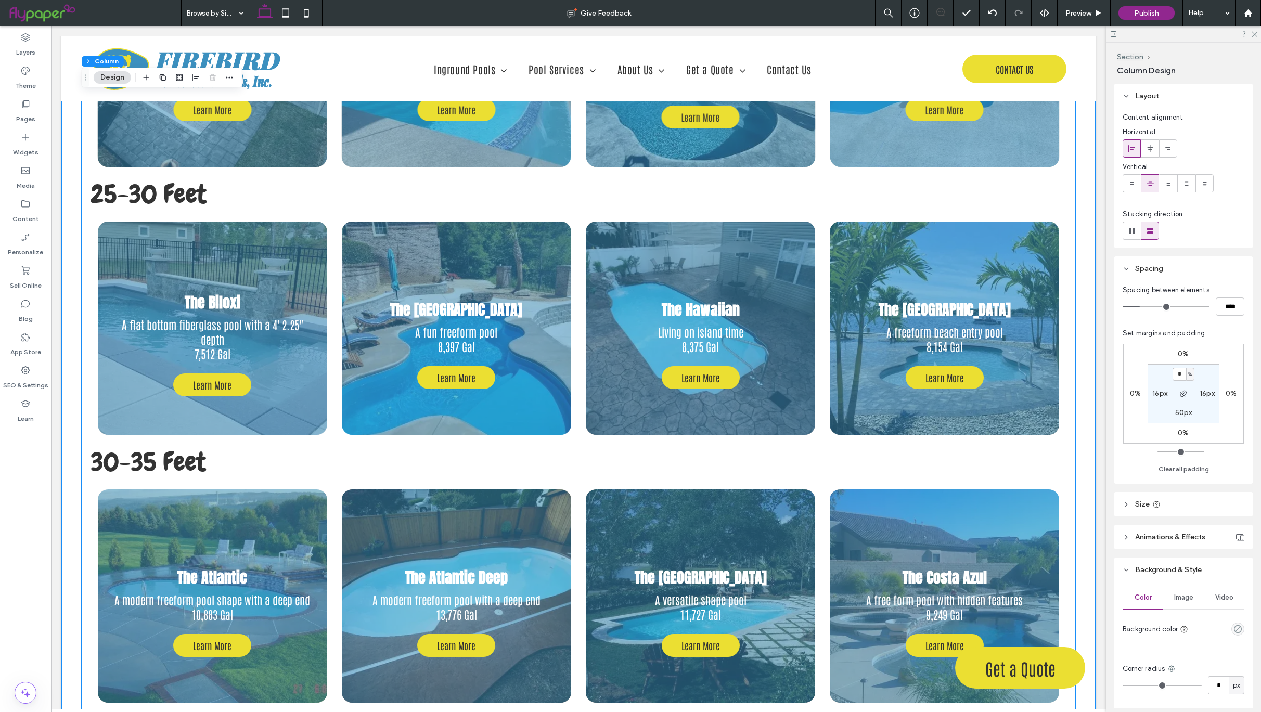
click at [1064, 455] on div "15-20 Feet The Canyon Lake A raised fiberglass pool with a flat bottom 3,308 Ga…" at bounding box center [578, 474] width 1034 height 1665
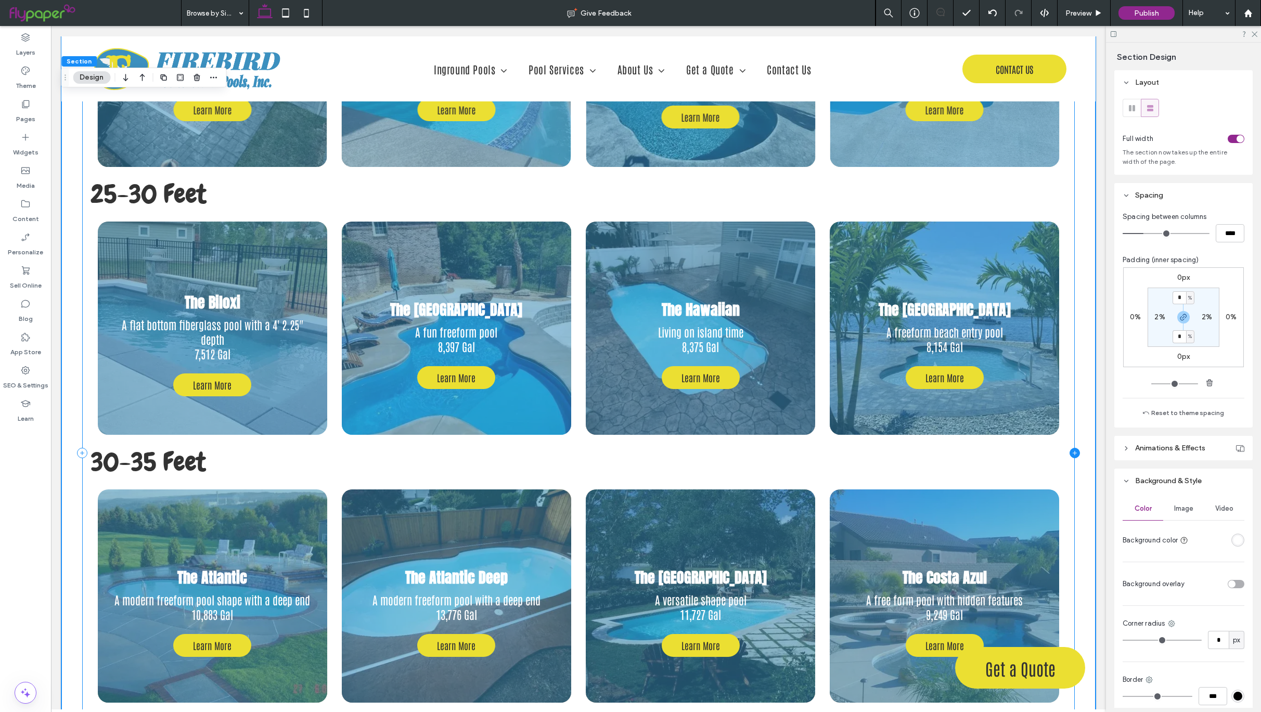
click at [1070, 453] on icon at bounding box center [1075, 453] width 10 height 10
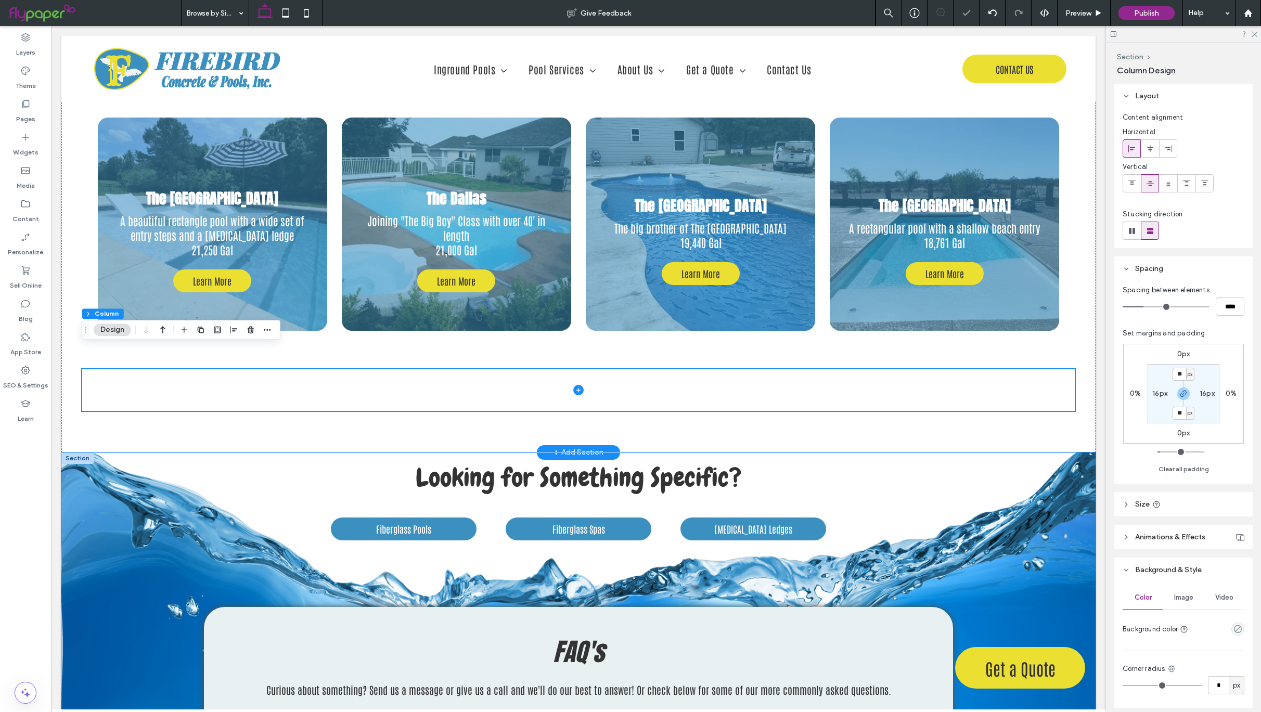
scroll to position [3198, 0]
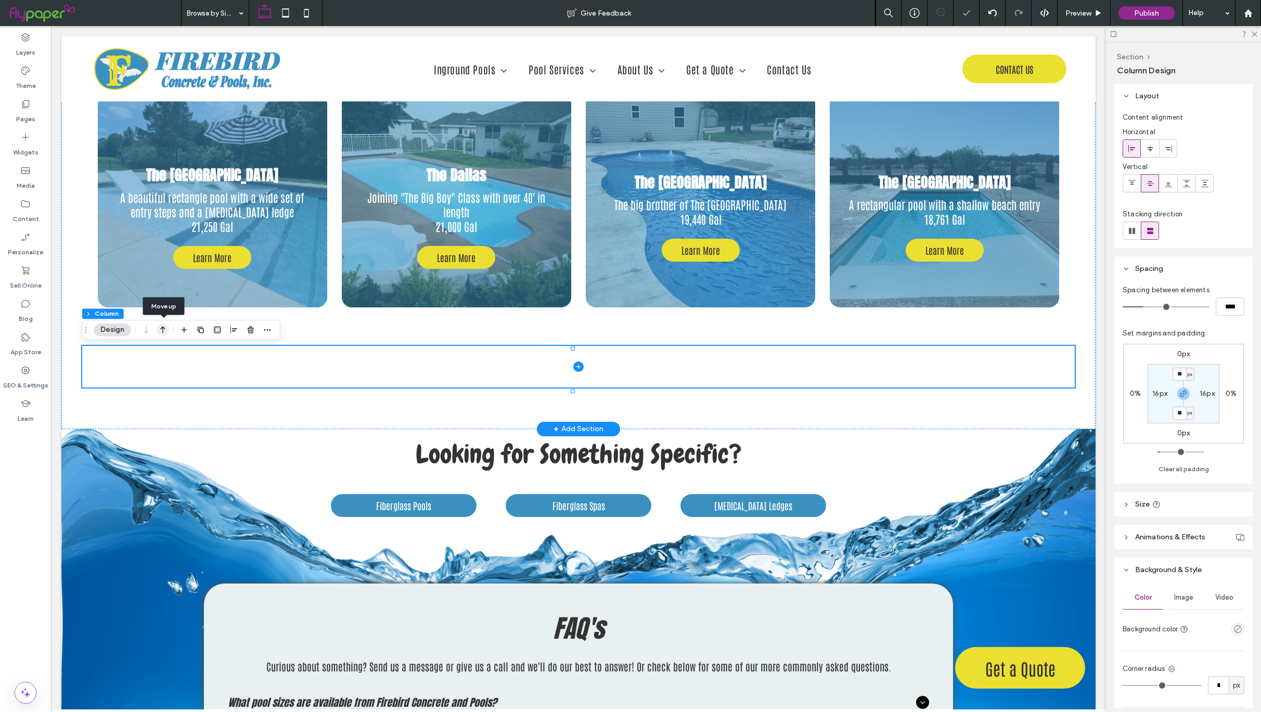
click at [166, 327] on icon "button" at bounding box center [163, 329] width 12 height 19
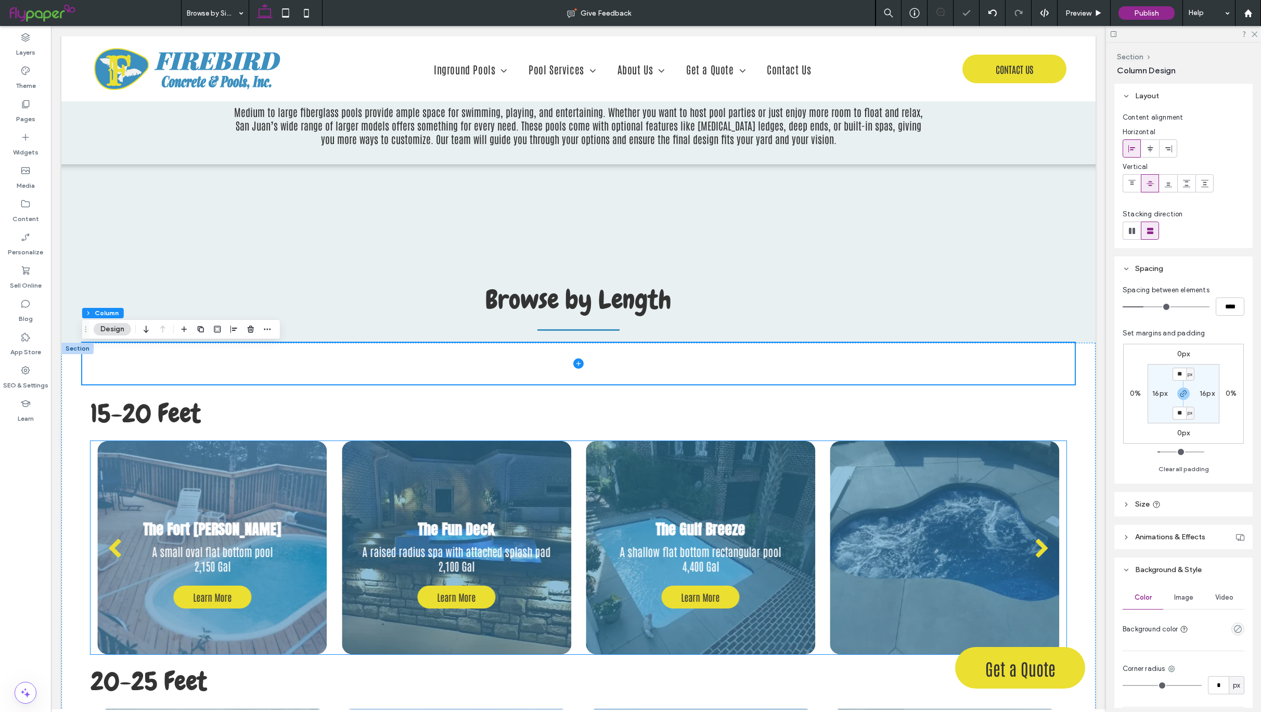
scroll to position [1559, 0]
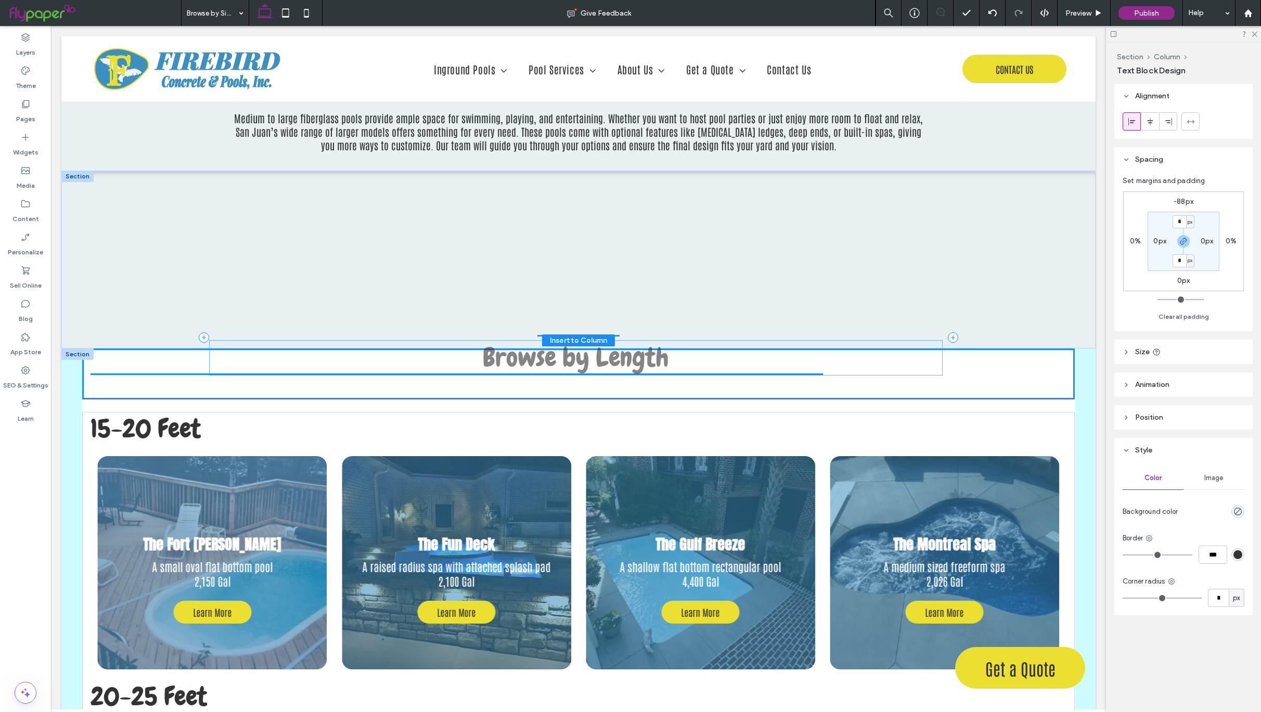
drag, startPoint x: 577, startPoint y: 307, endPoint x: 580, endPoint y: 362, distance: 54.2
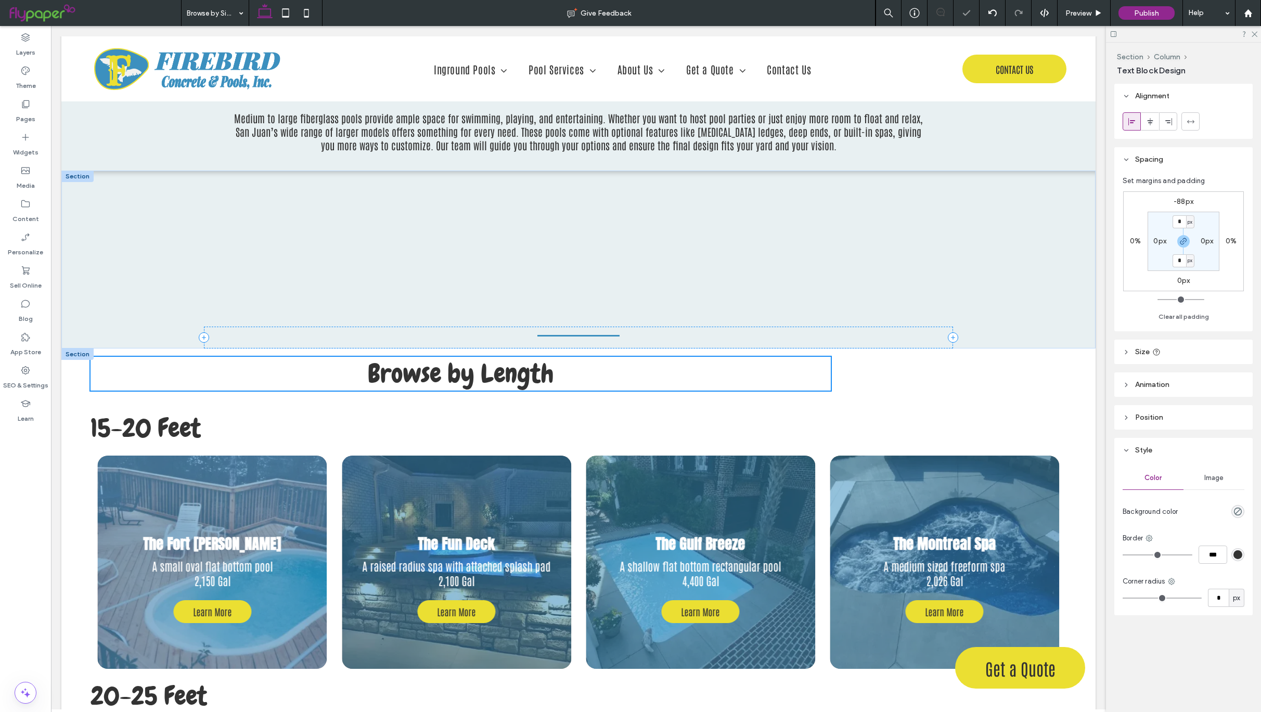
type input "**"
type input "****"
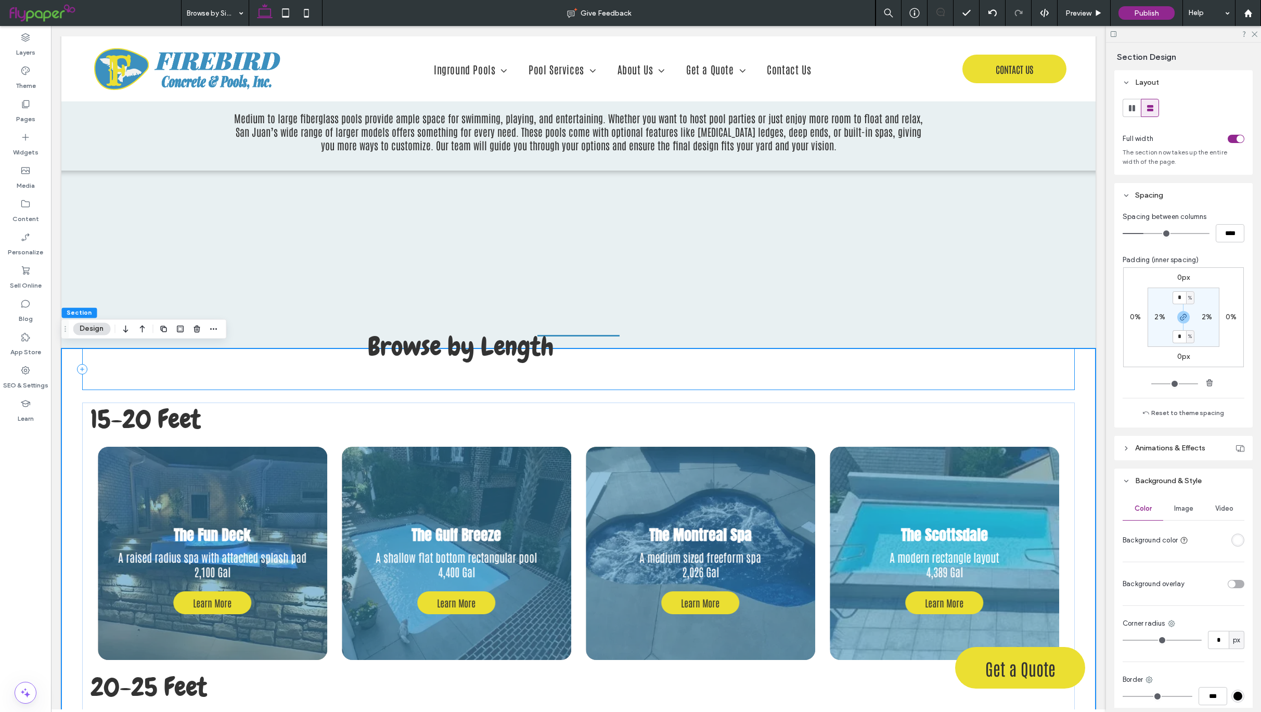
click at [1053, 373] on div "Browse by Length" at bounding box center [578, 370] width 993 height 42
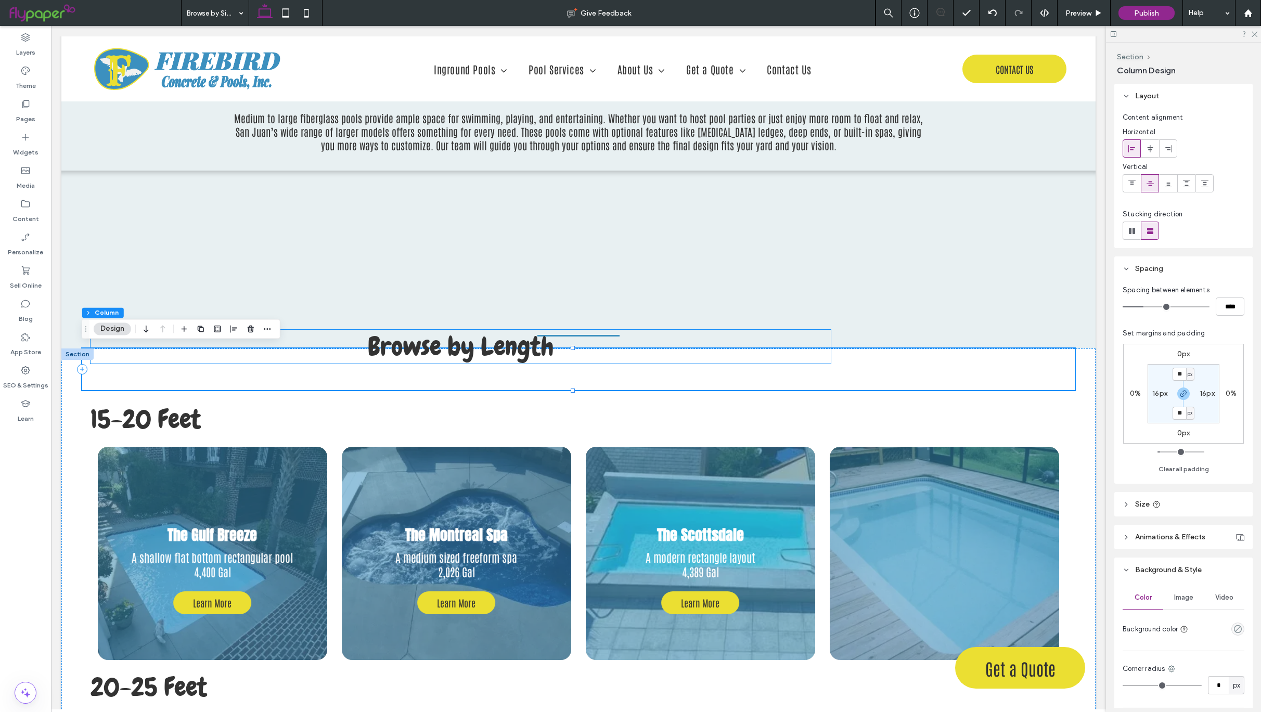
click at [572, 359] on h2 "Browse by Length" at bounding box center [461, 347] width 741 height 34
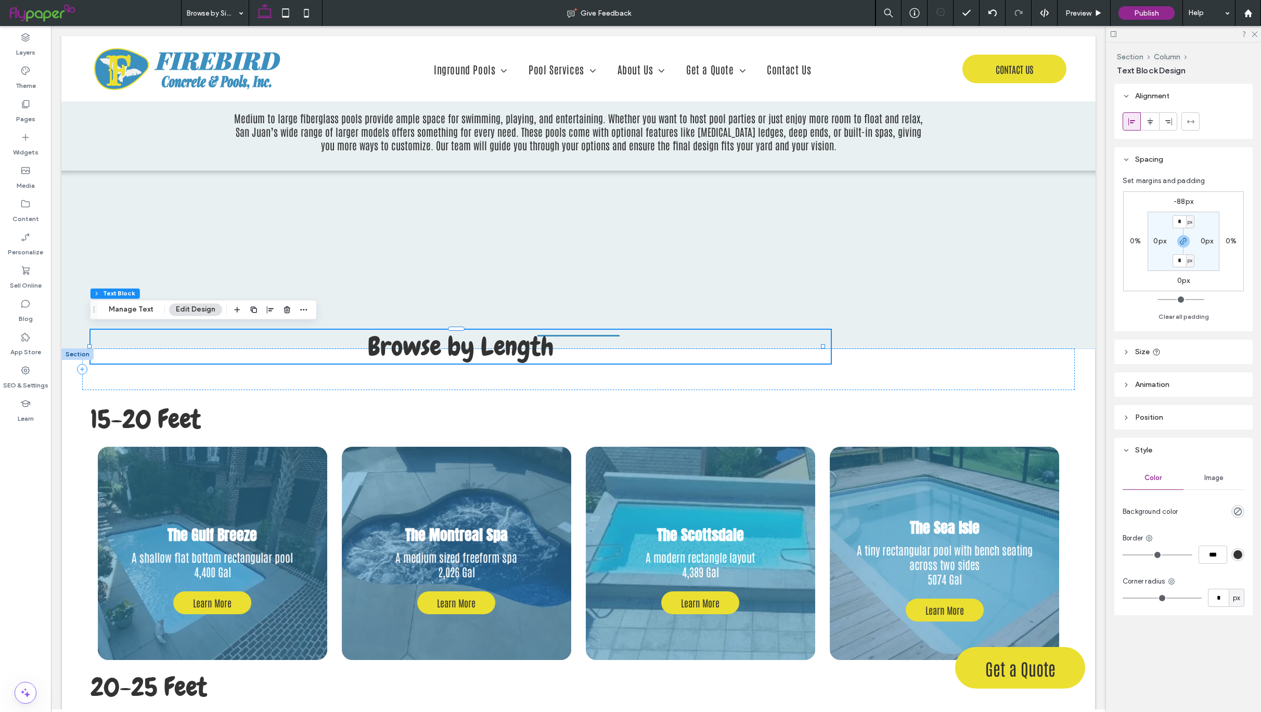
click at [1180, 194] on div "-88px 0% 0px 0% * px 0px * px 0px" at bounding box center [1183, 241] width 121 height 100
click at [1183, 198] on label "-88px" at bounding box center [1184, 201] width 20 height 9
type input "*"
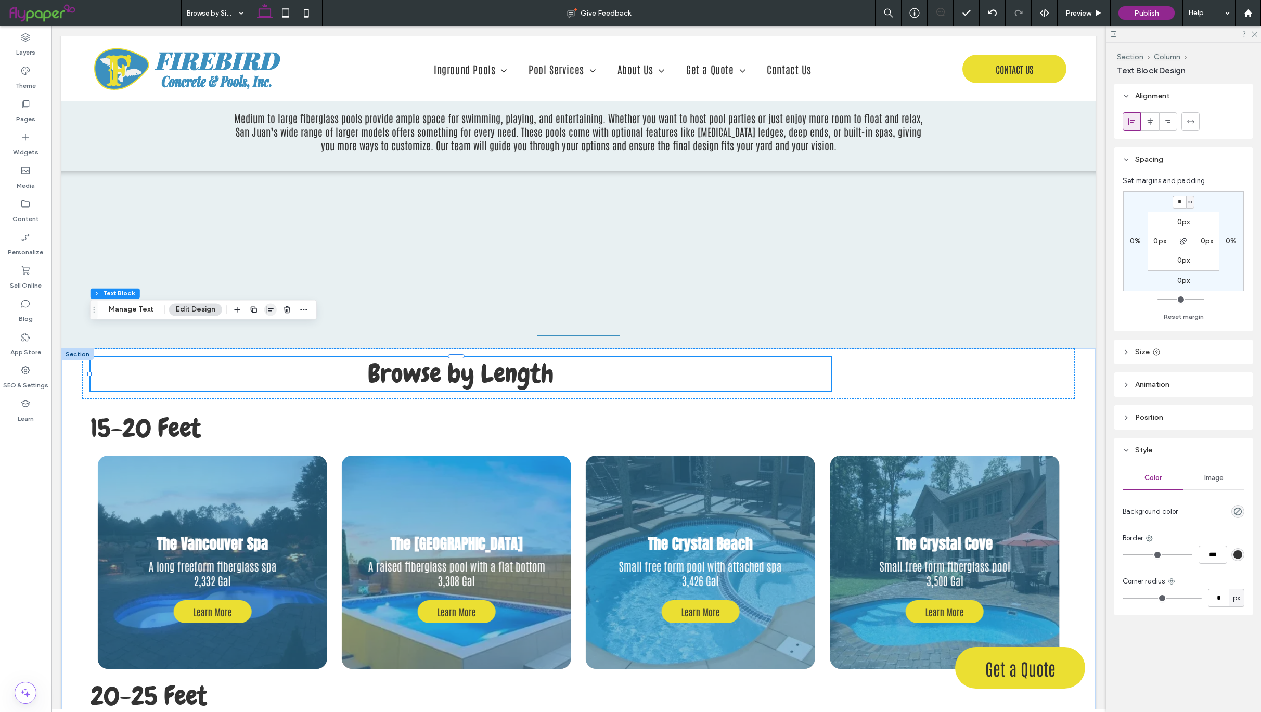
click at [266, 309] on icon "button" at bounding box center [270, 309] width 8 height 8
click at [260, 328] on use "center" at bounding box center [260, 329] width 6 height 7
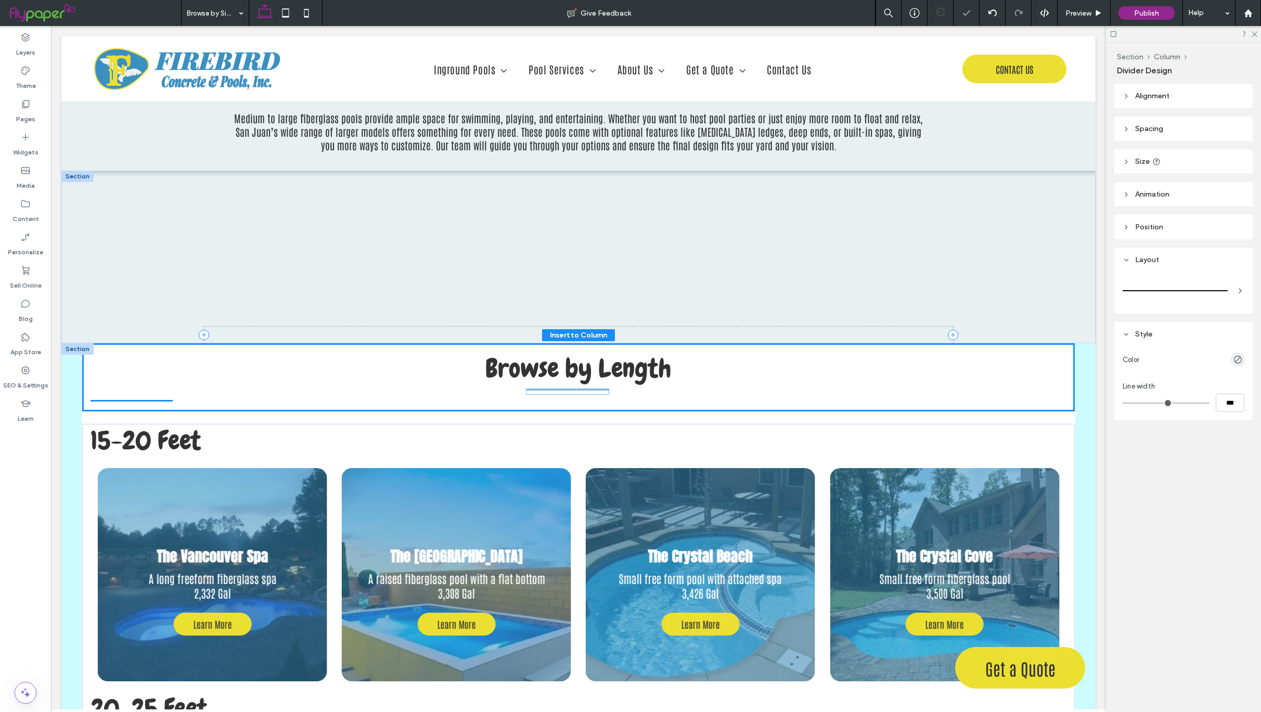
type input "*"
type input "***"
drag, startPoint x: 595, startPoint y: 332, endPoint x: 590, endPoint y: 389, distance: 56.9
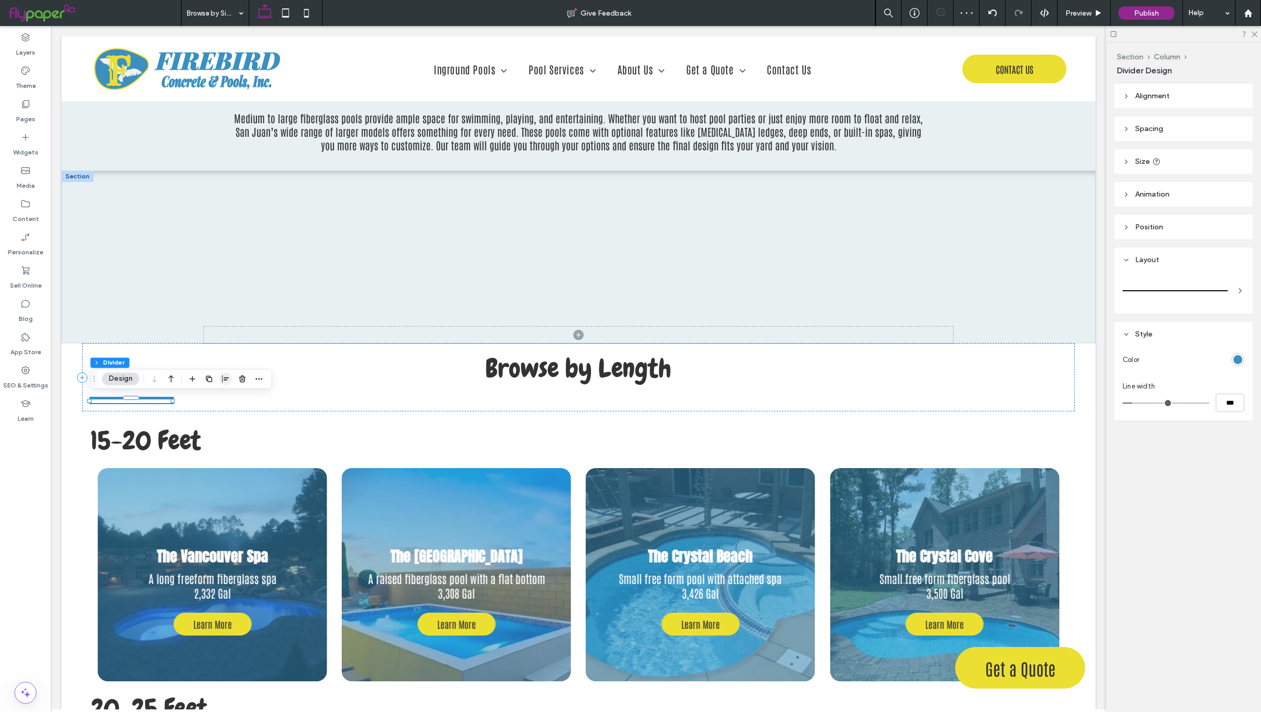
click at [226, 378] on use "button" at bounding box center [225, 378] width 7 height 7
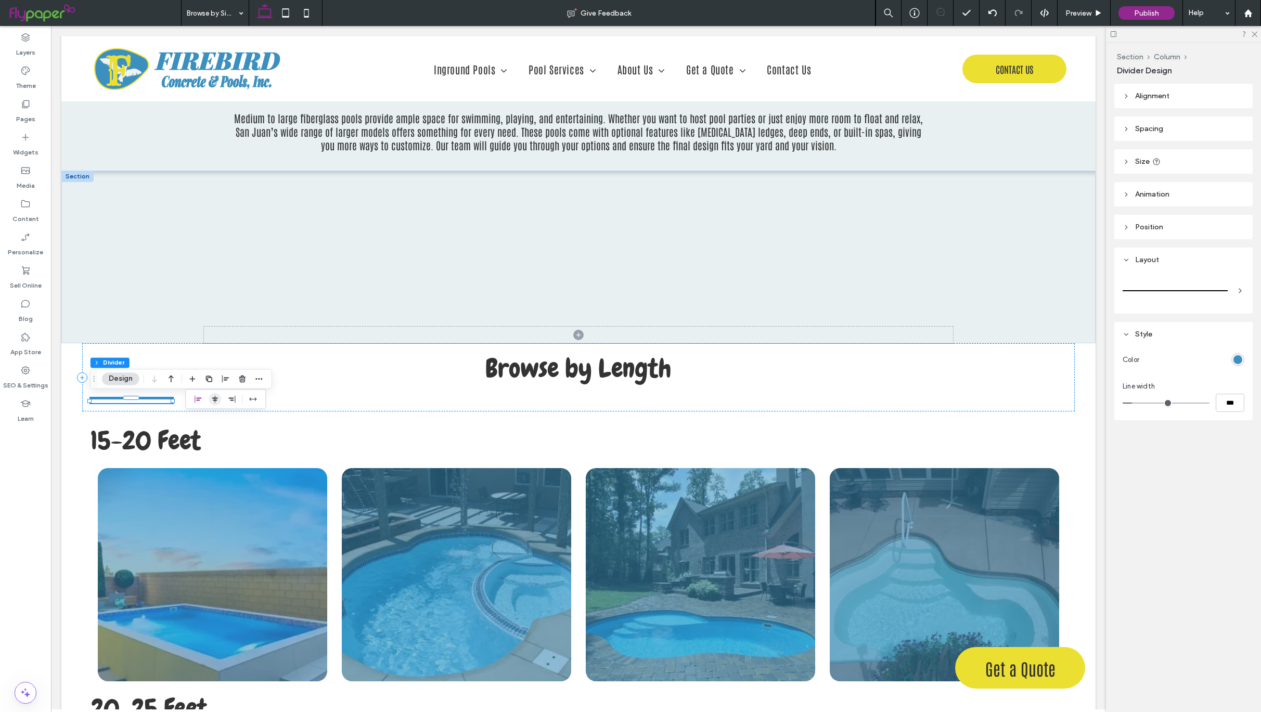
click at [213, 398] on use "center" at bounding box center [215, 398] width 6 height 7
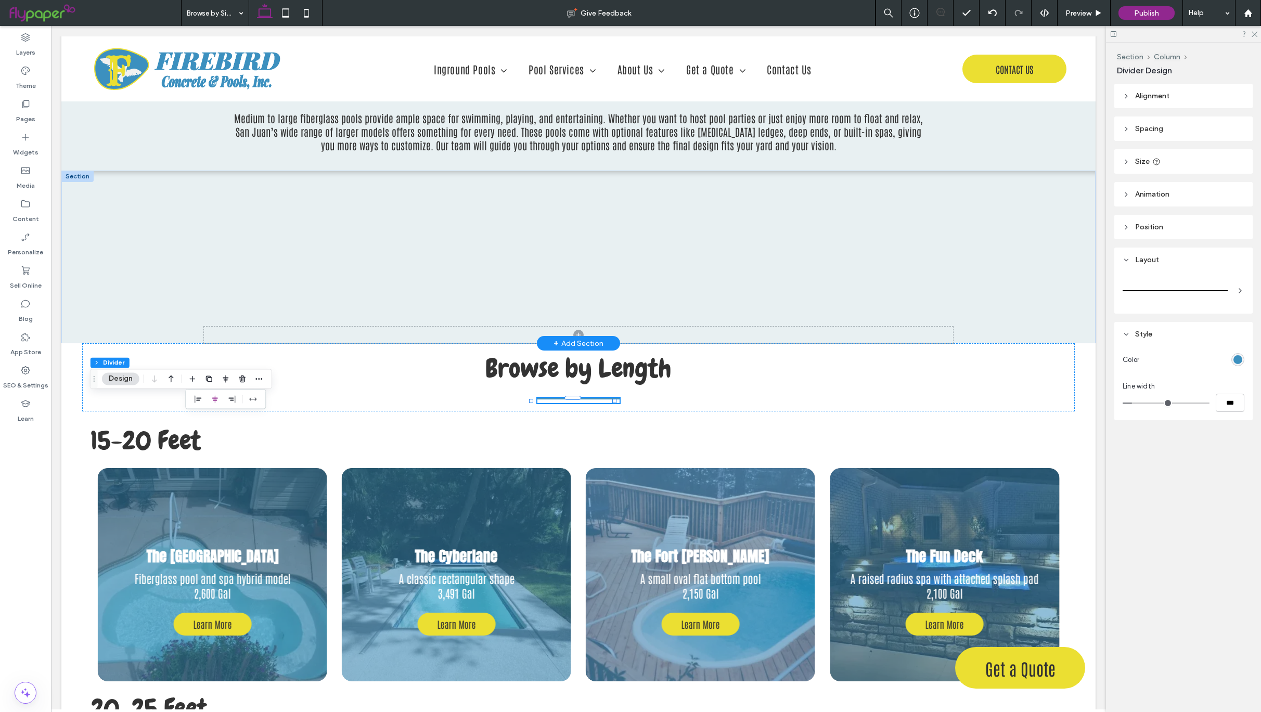
click at [71, 177] on div at bounding box center [77, 176] width 32 height 11
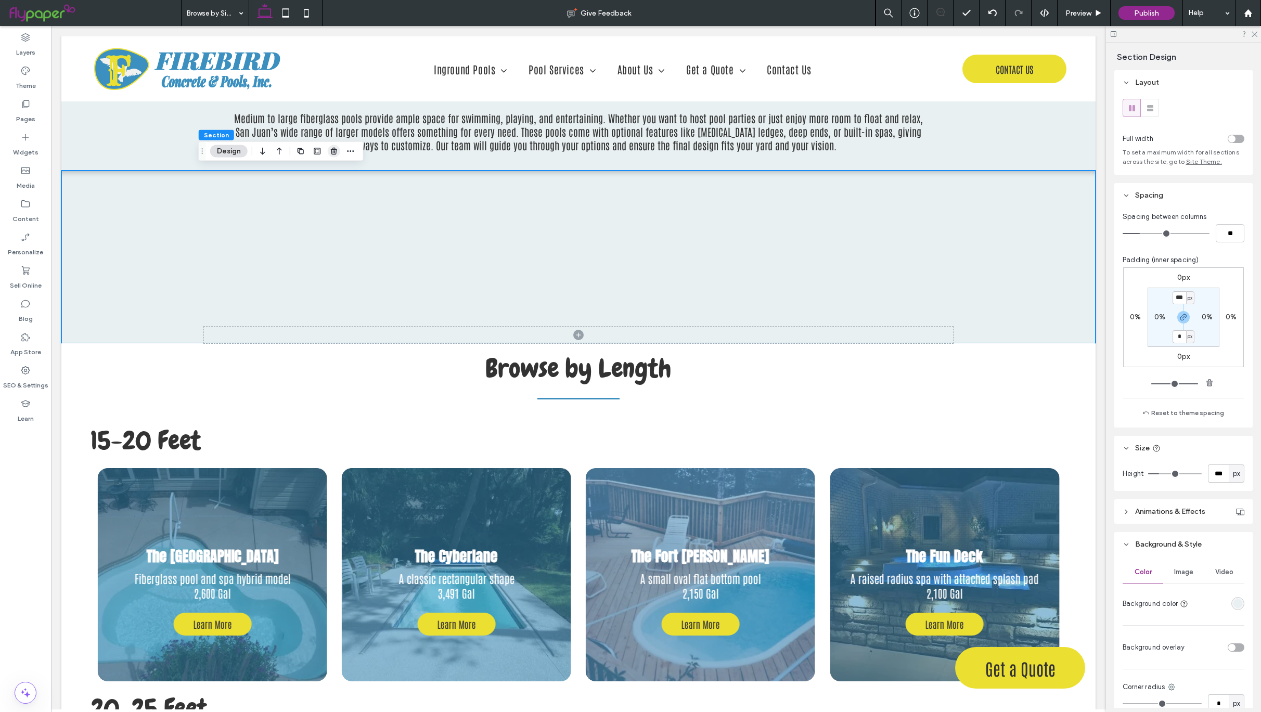
click at [332, 152] on use "button" at bounding box center [334, 151] width 6 height 7
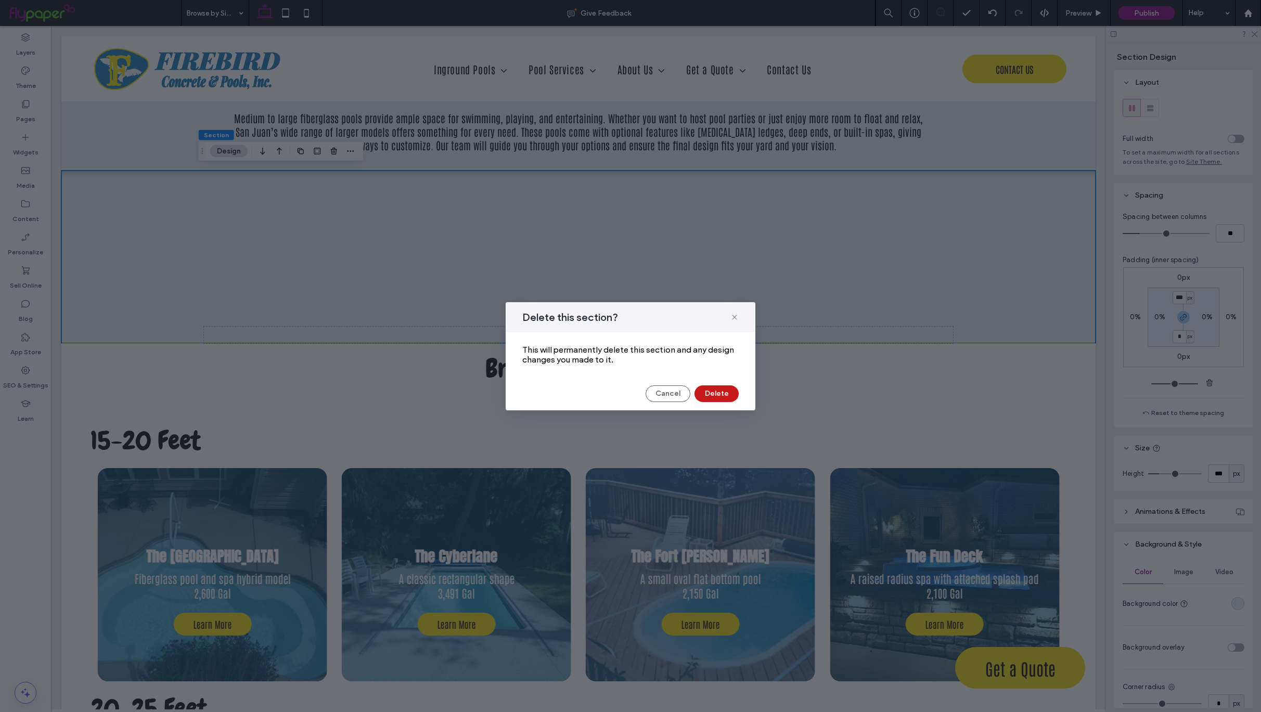
click at [725, 393] on button "Delete" at bounding box center [717, 394] width 44 height 17
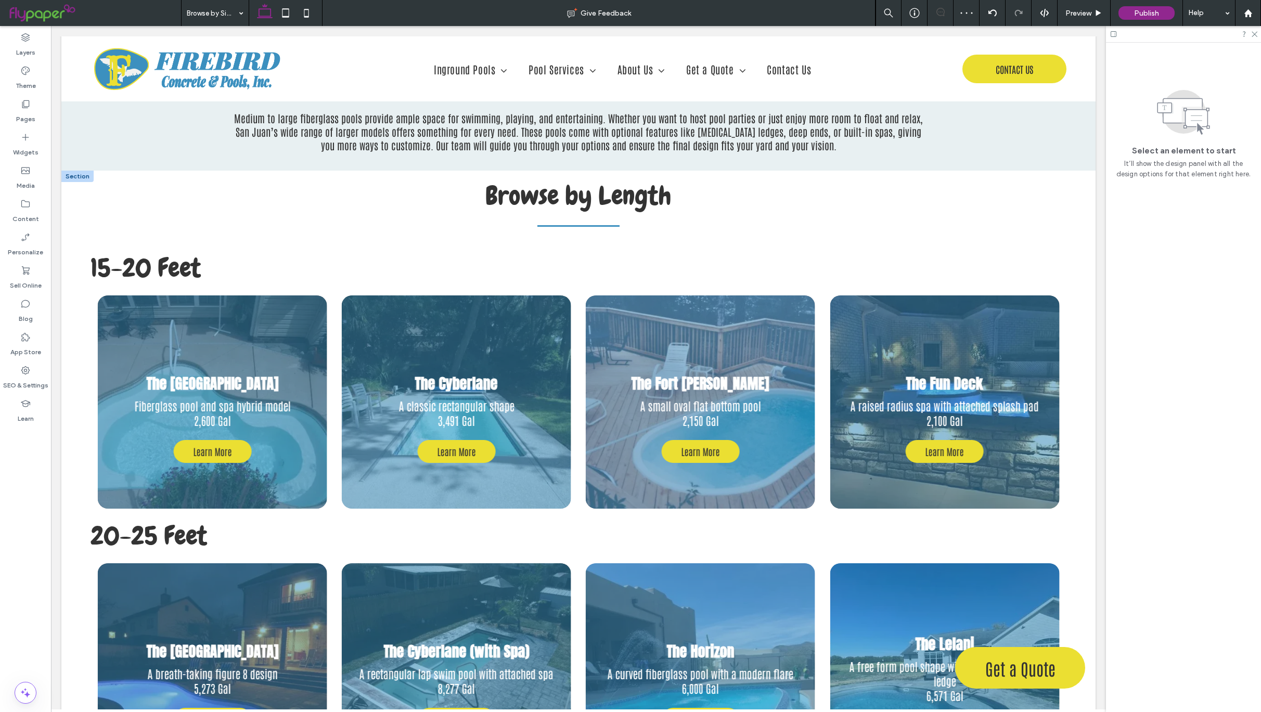
click at [72, 173] on div at bounding box center [77, 176] width 32 height 11
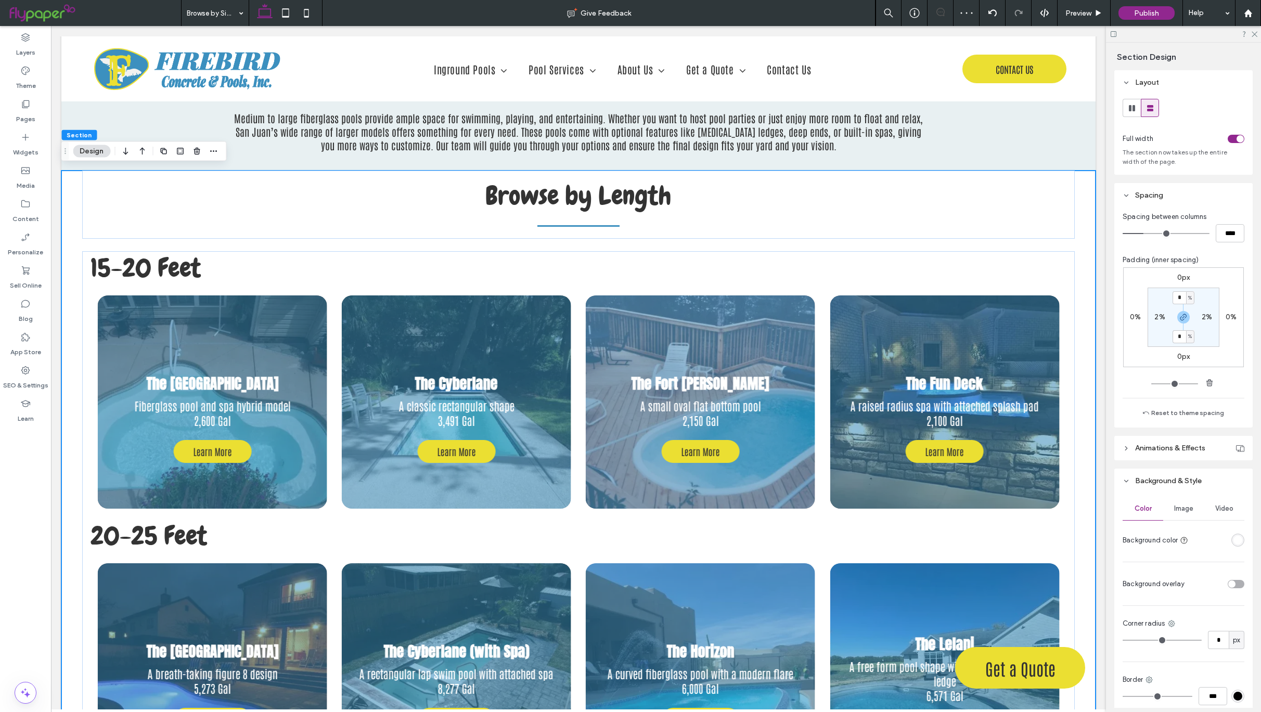
click at [1185, 505] on span "Image" at bounding box center [1183, 509] width 19 height 8
click at [1147, 505] on span "Color" at bounding box center [1143, 509] width 17 height 8
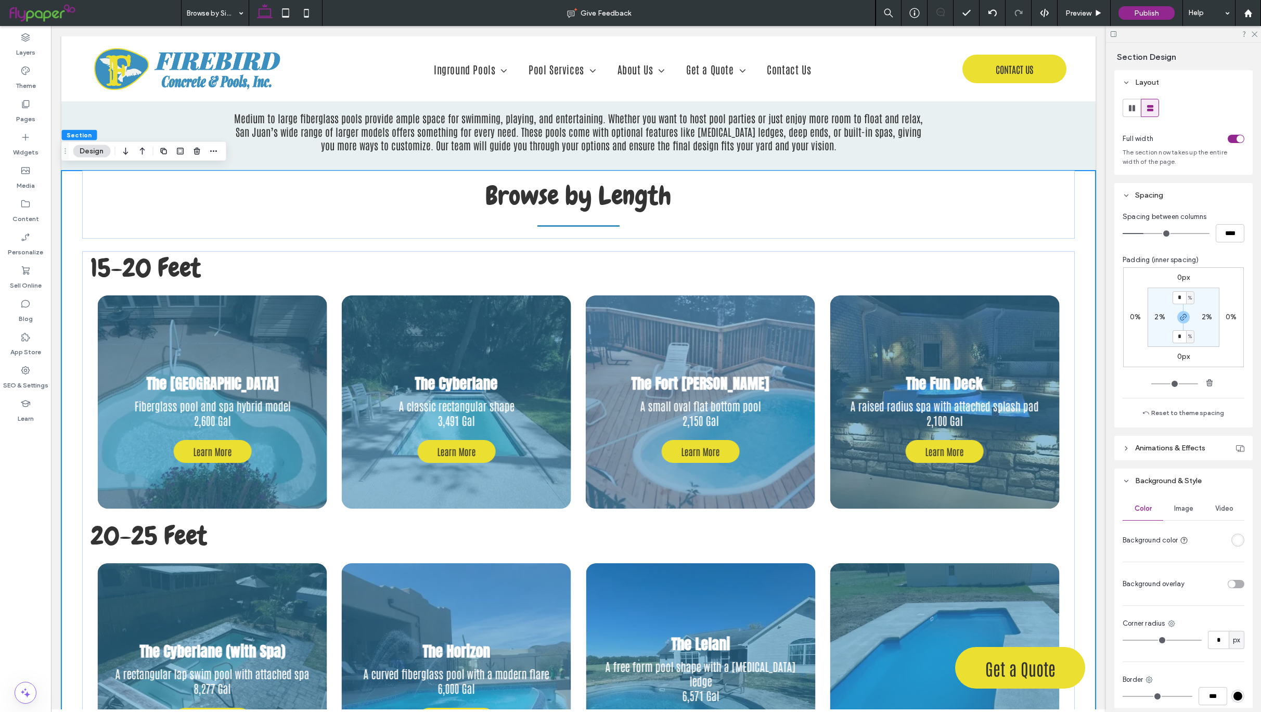
click at [1234, 542] on div "rgba(255, 255, 255, 1)" at bounding box center [1238, 540] width 9 height 9
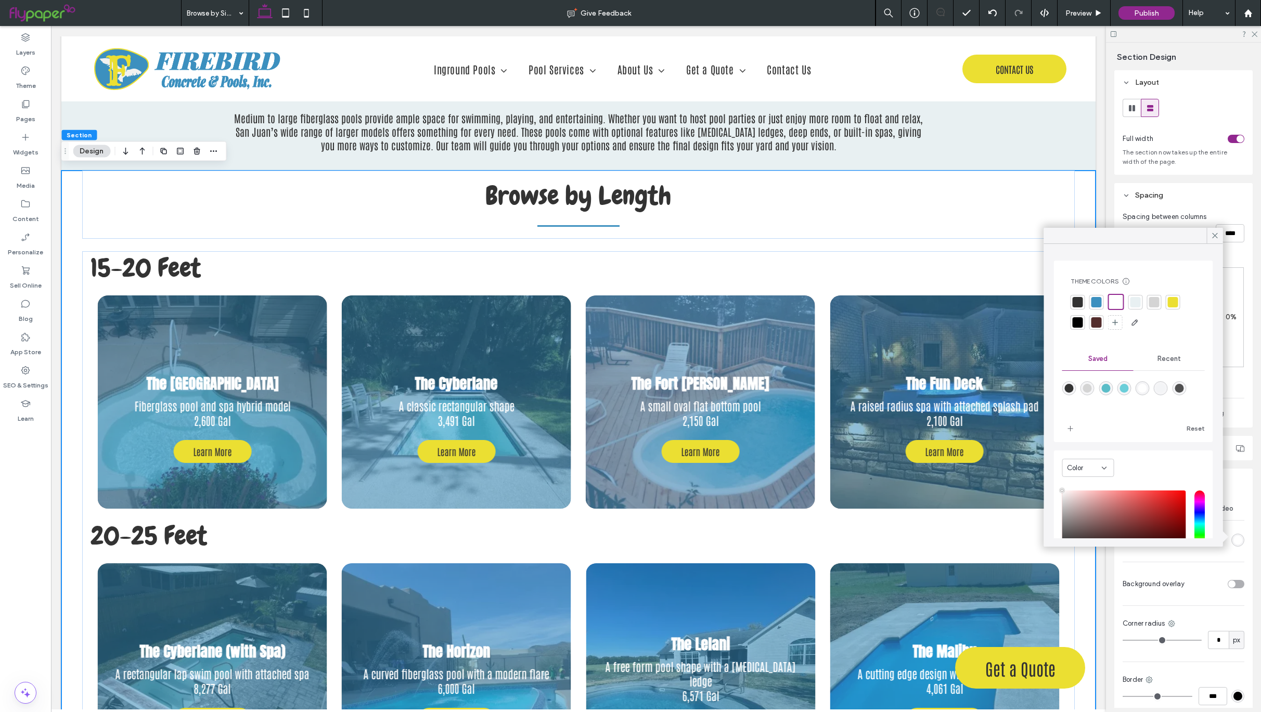
click at [1136, 303] on div at bounding box center [1136, 302] width 10 height 10
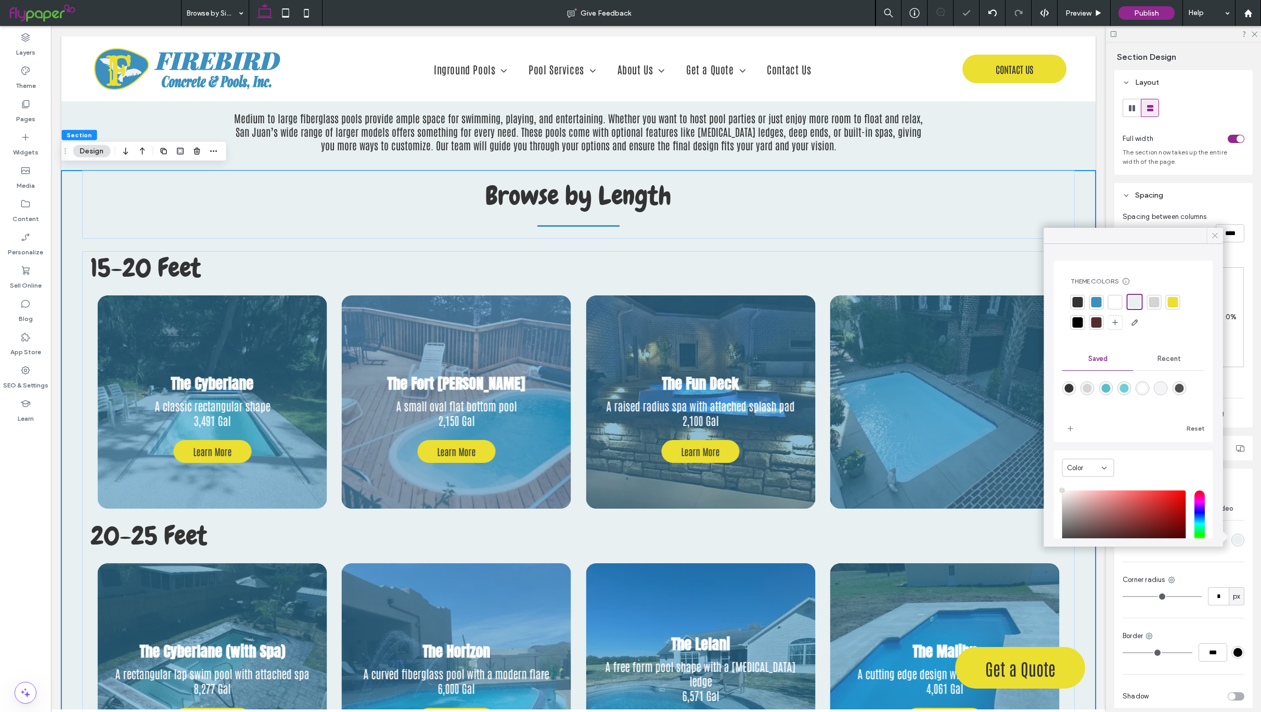
click at [1212, 234] on icon at bounding box center [1215, 235] width 9 height 9
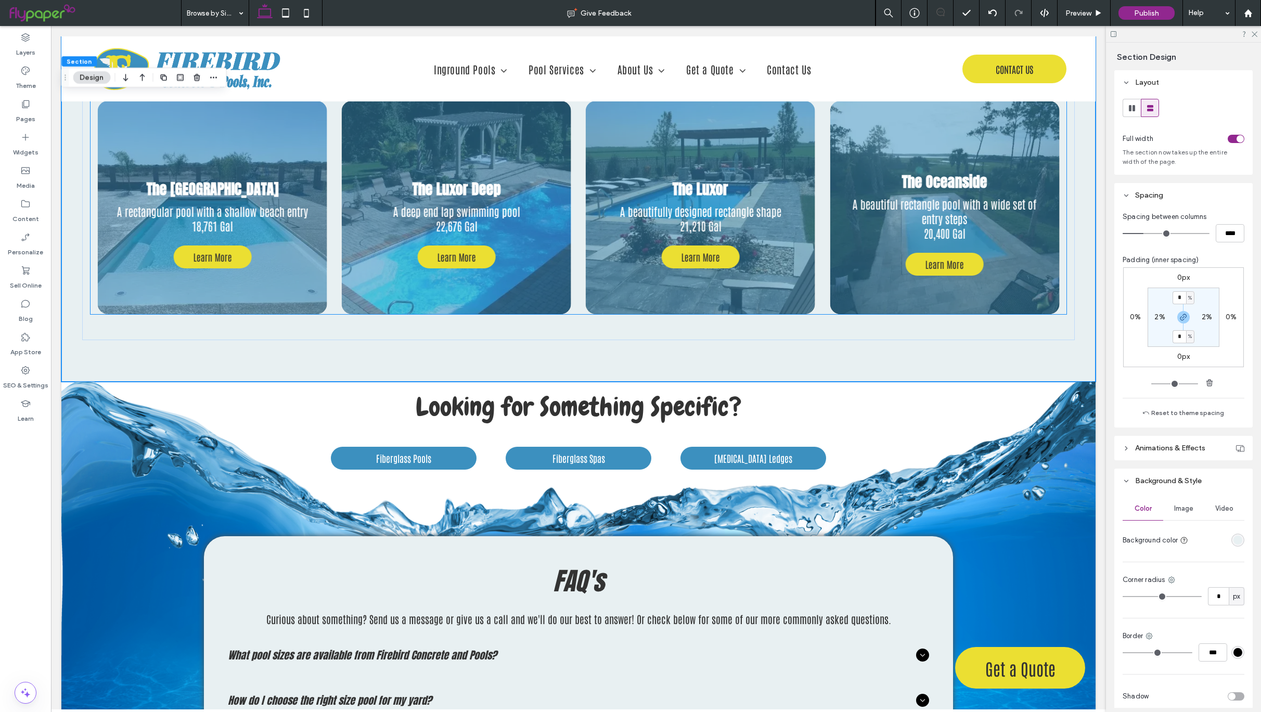
scroll to position [3174, 0]
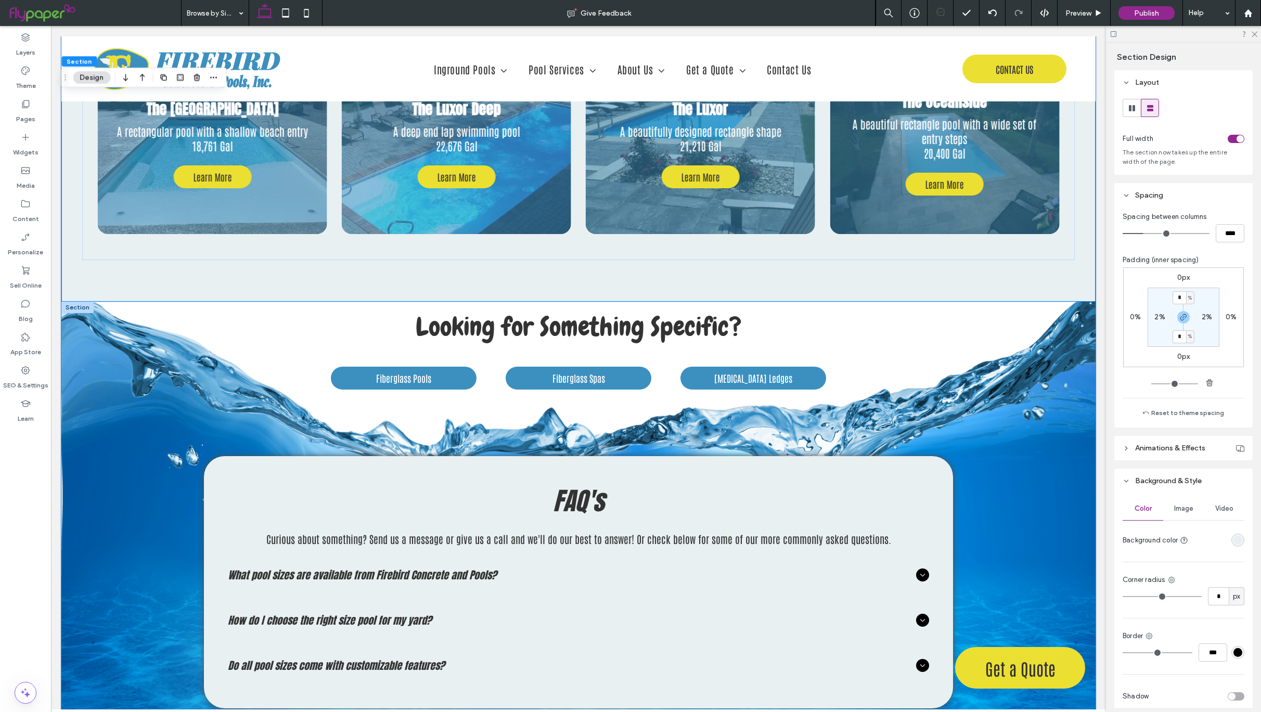
click at [1055, 389] on div "Looking for Something Specific? Fiberglass Pools Fiberglass Spas Tanning Ledges…" at bounding box center [578, 516] width 1034 height 428
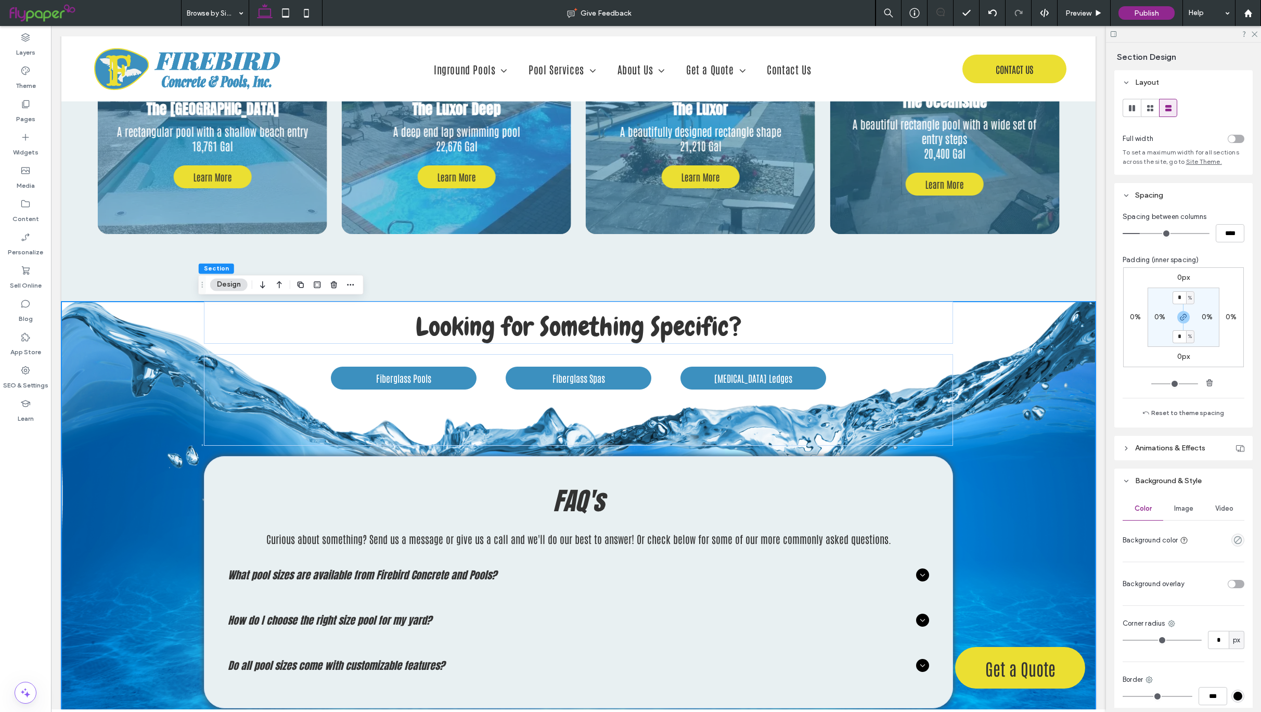
click at [1185, 513] on span "Image" at bounding box center [1183, 509] width 19 height 8
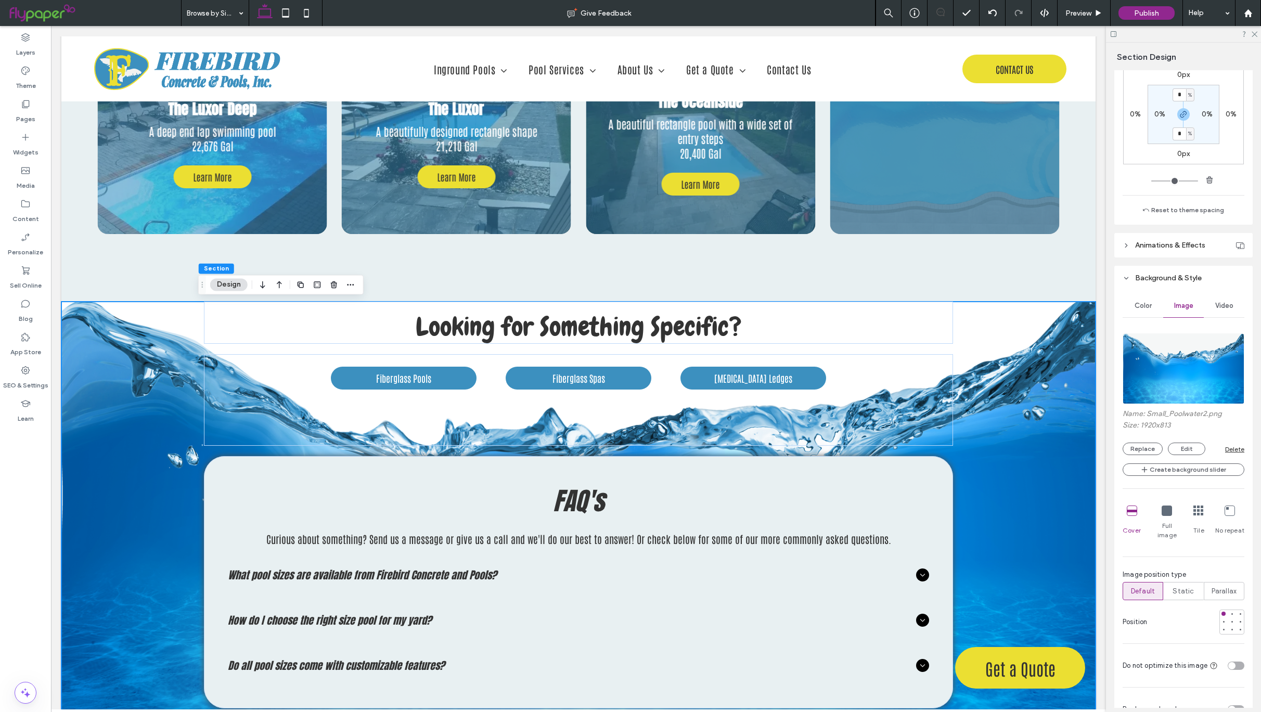
scroll to position [206, 0]
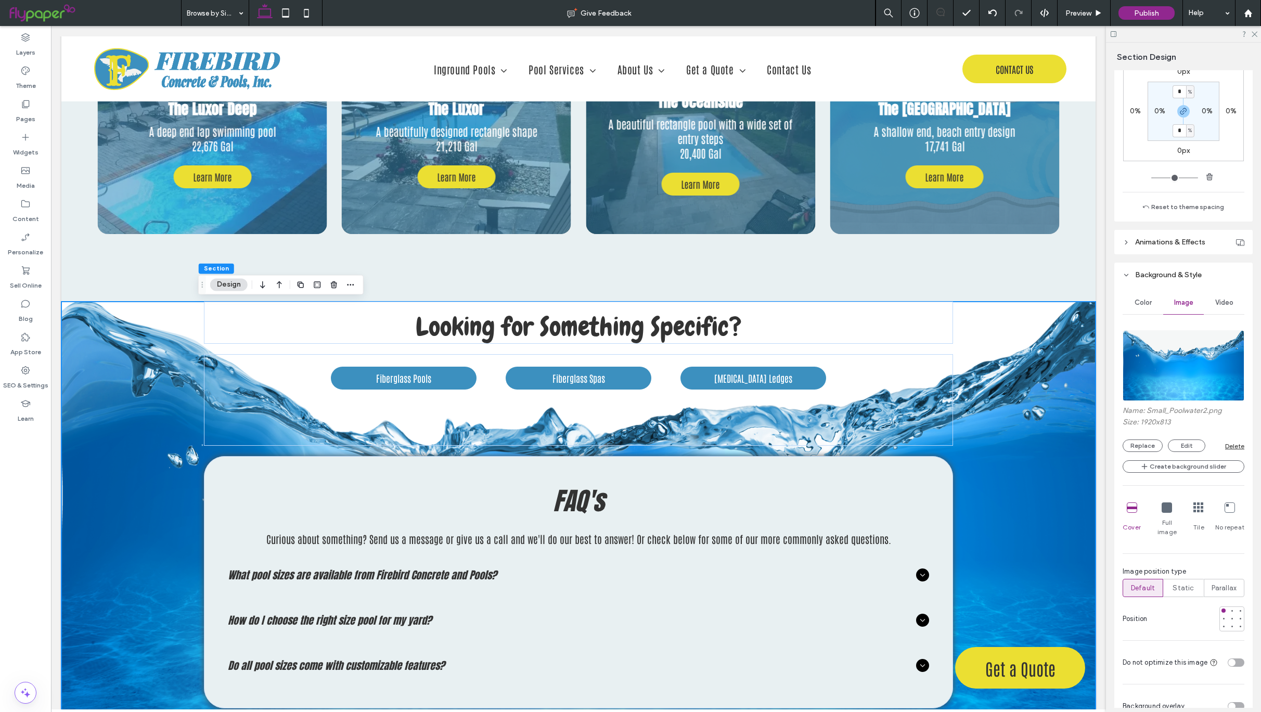
click at [1165, 513] on icon at bounding box center [1167, 508] width 10 height 10
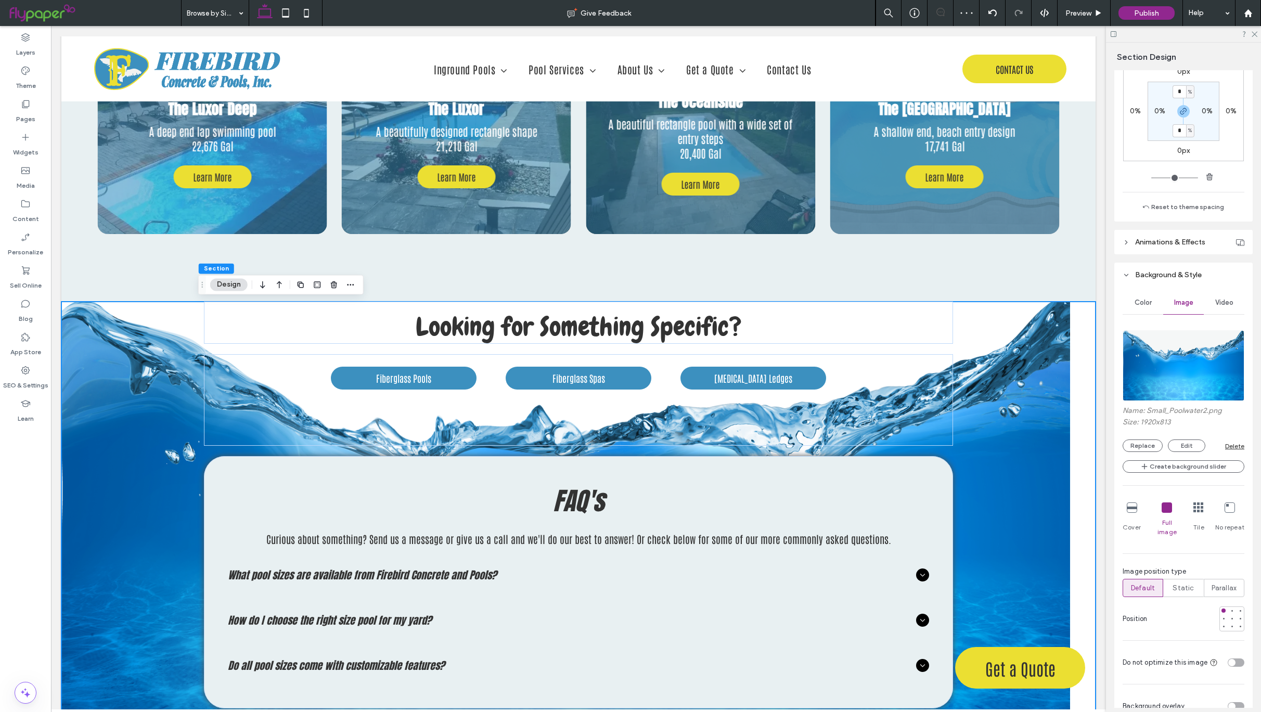
click at [1129, 513] on icon at bounding box center [1132, 508] width 10 height 10
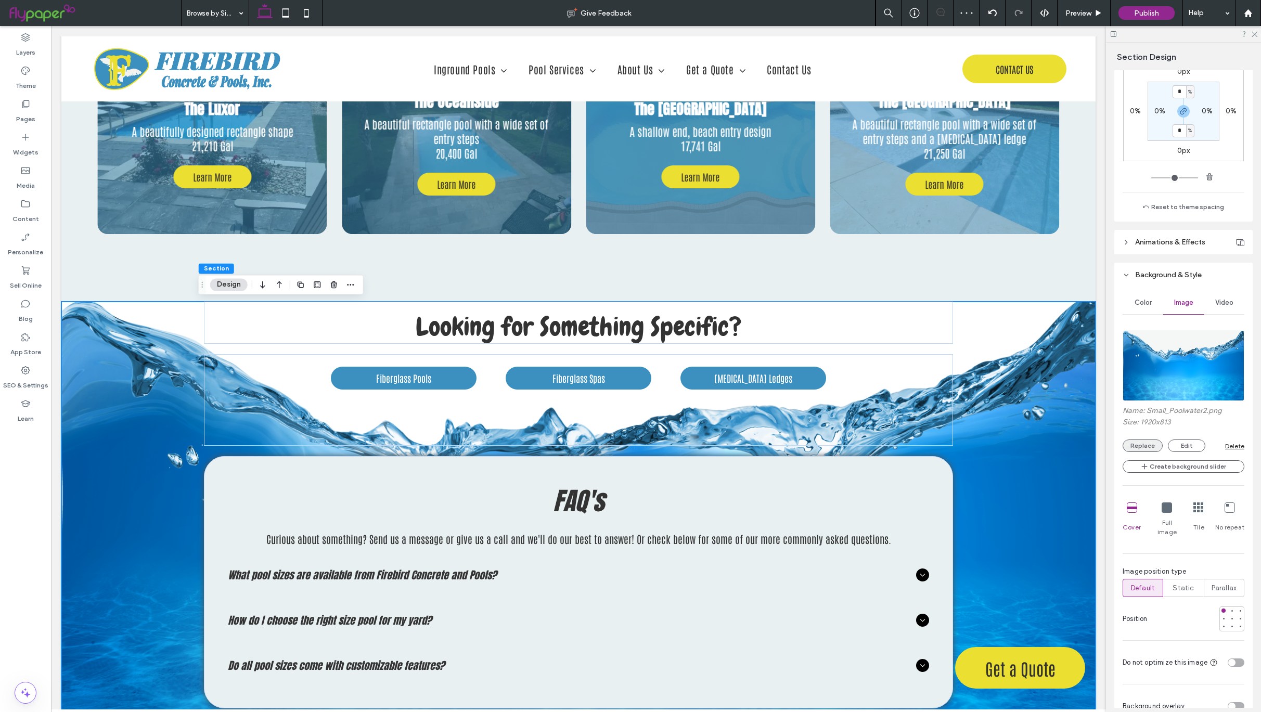
click at [1145, 452] on button "Replace" at bounding box center [1143, 446] width 40 height 12
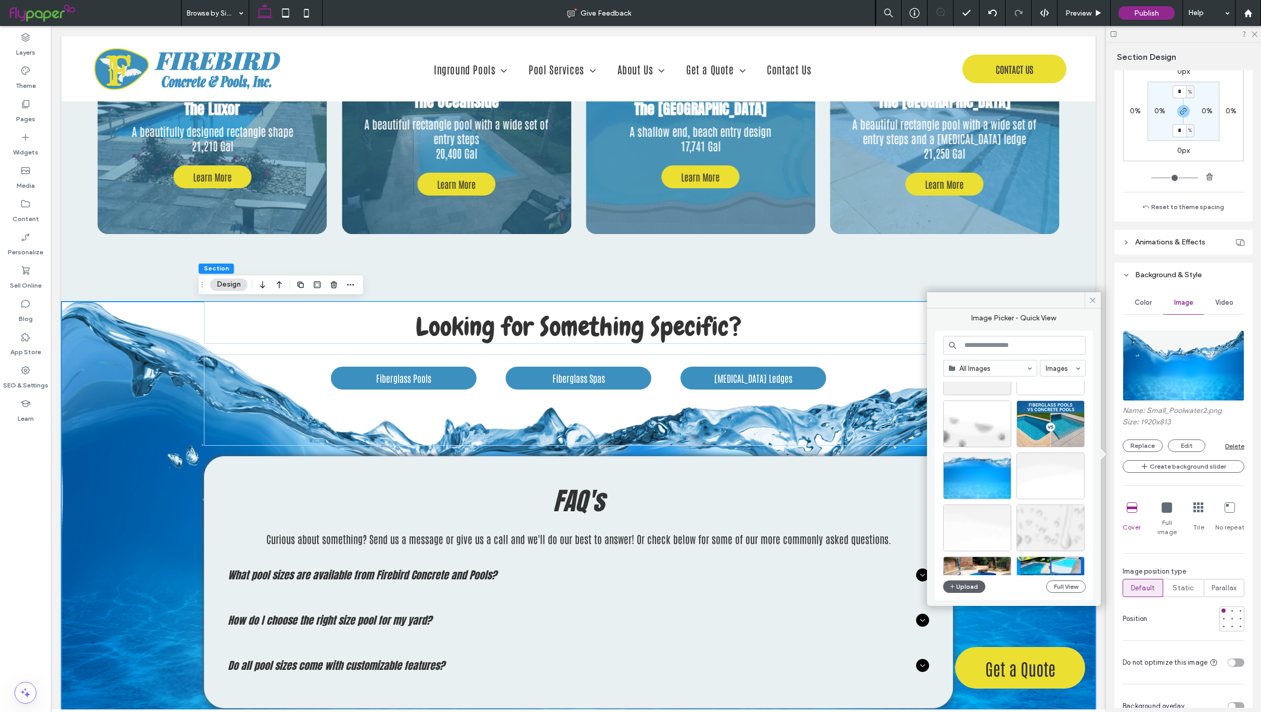
scroll to position [227, 0]
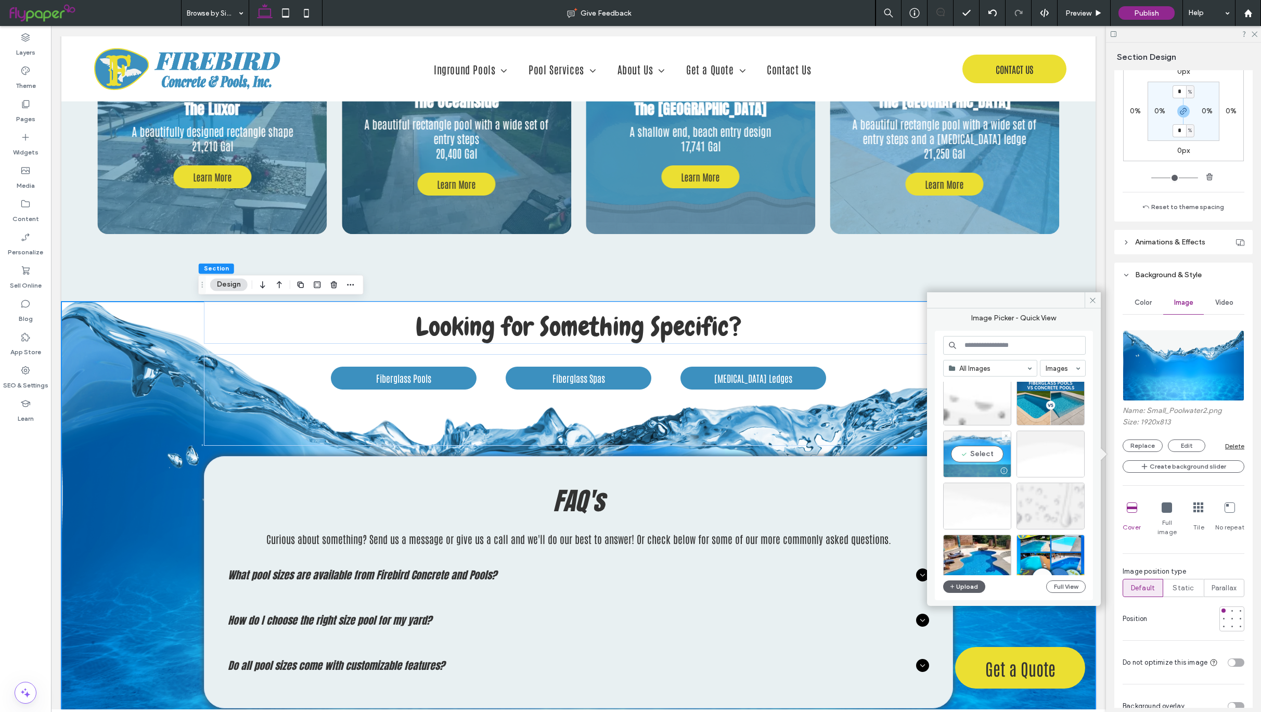
click at [978, 453] on div "Select" at bounding box center [977, 454] width 68 height 47
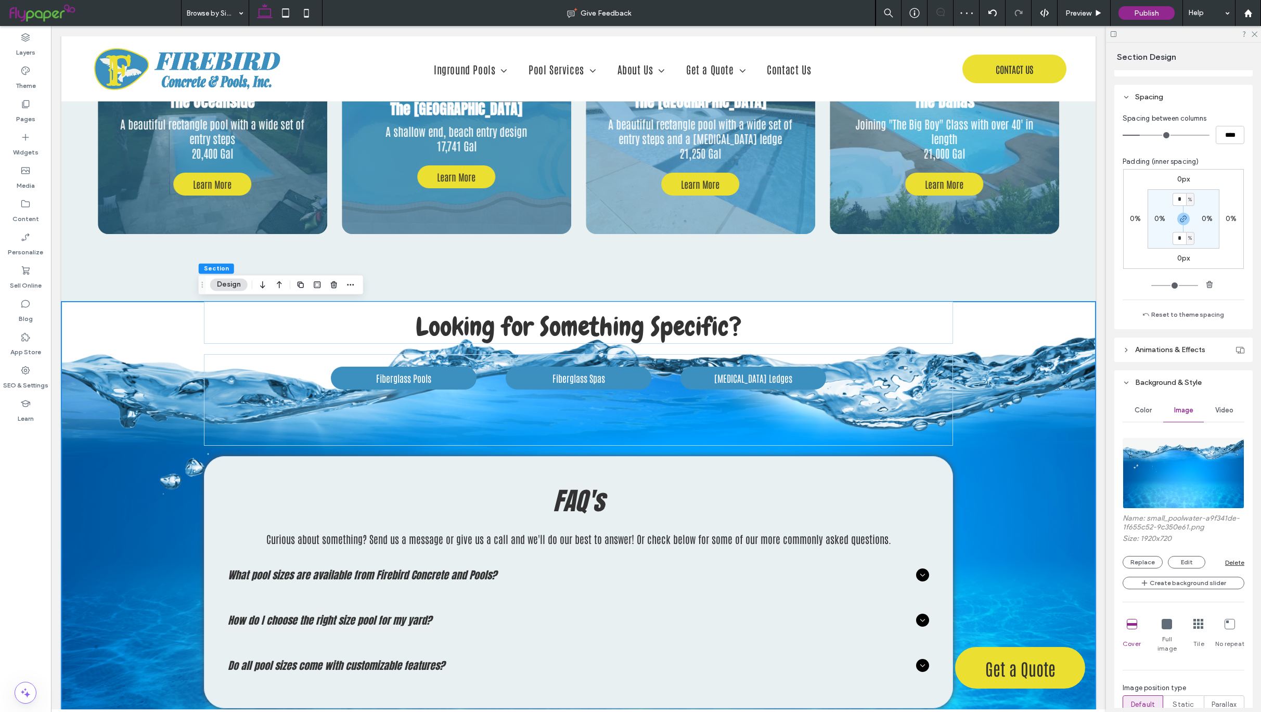
scroll to position [41, 0]
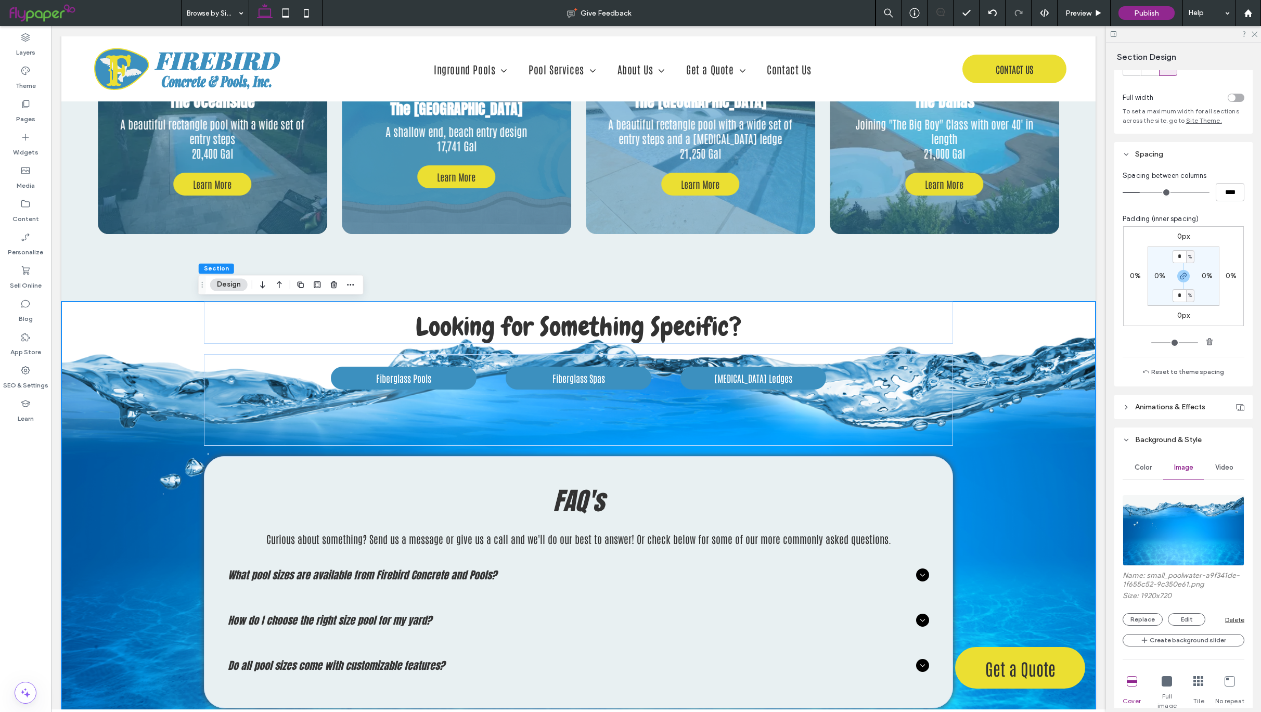
click at [947, 398] on div "Looking for Something Specific? Fiberglass Pools Fiberglass Spas Tanning Ledges…" at bounding box center [578, 516] width 1034 height 428
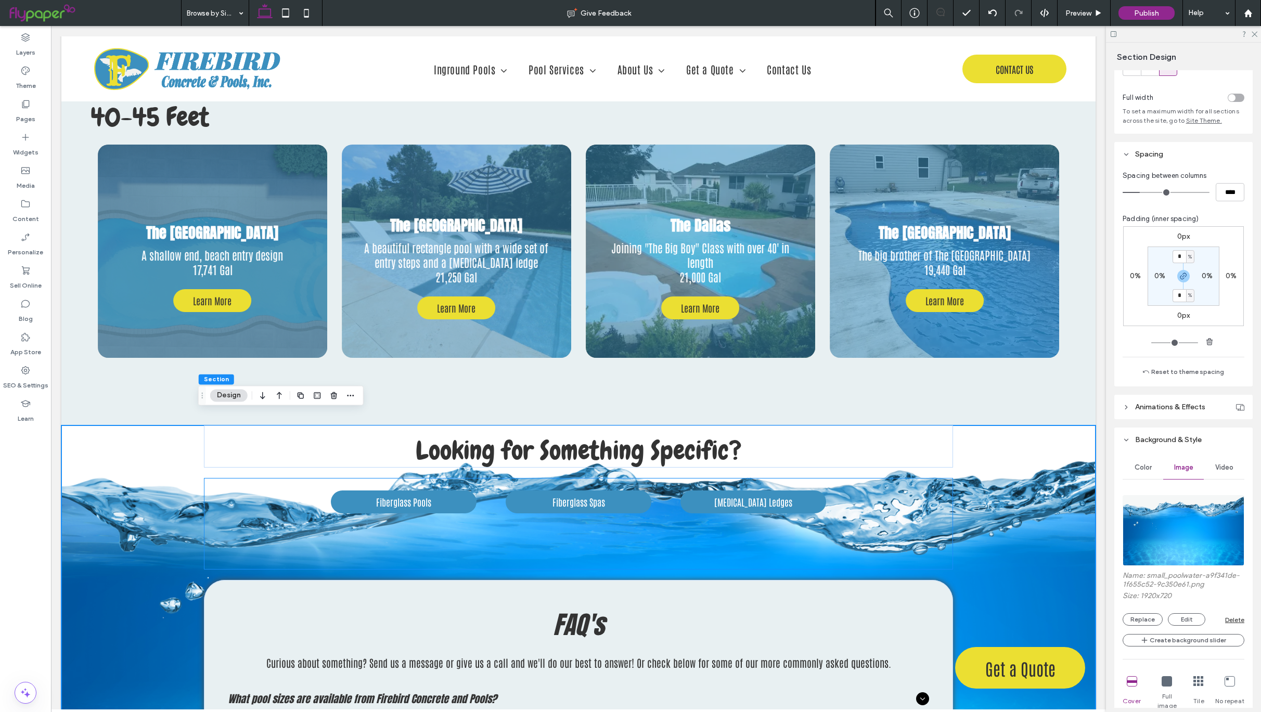
scroll to position [3046, 0]
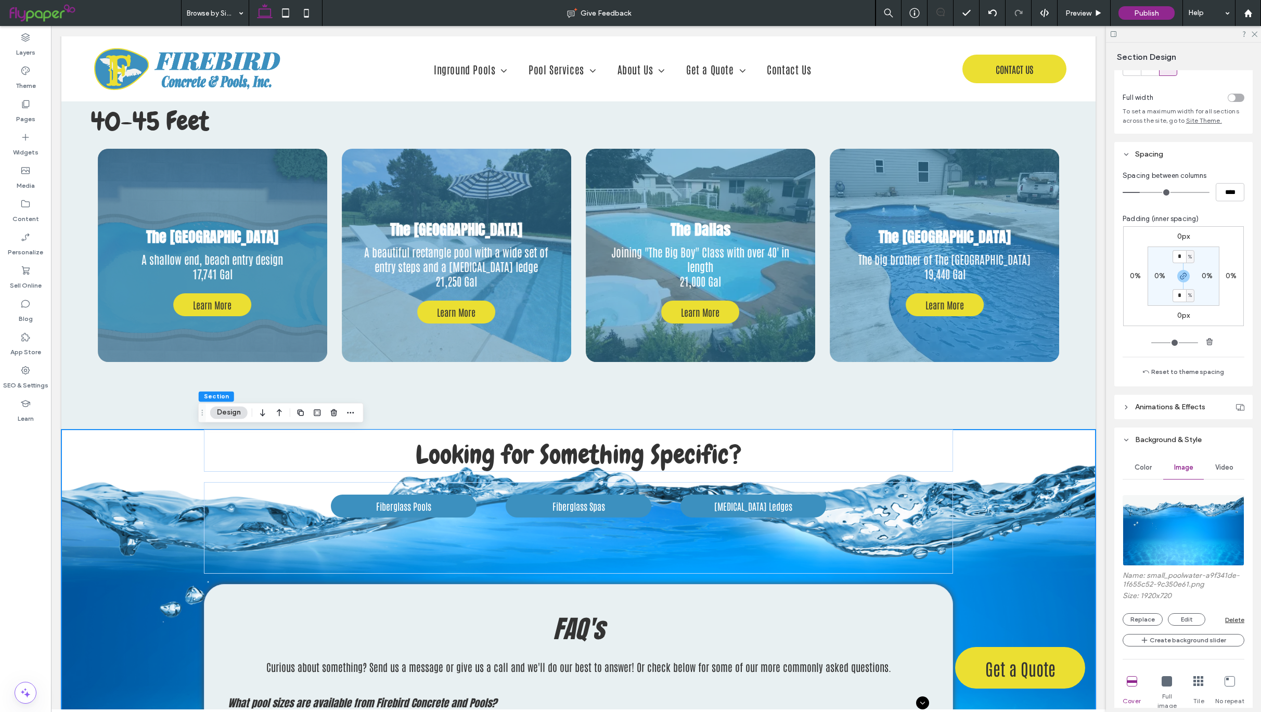
click at [1052, 445] on div "Looking for Something Specific? Fiberglass Pools Fiberglass Spas Tanning Ledges…" at bounding box center [578, 644] width 1034 height 428
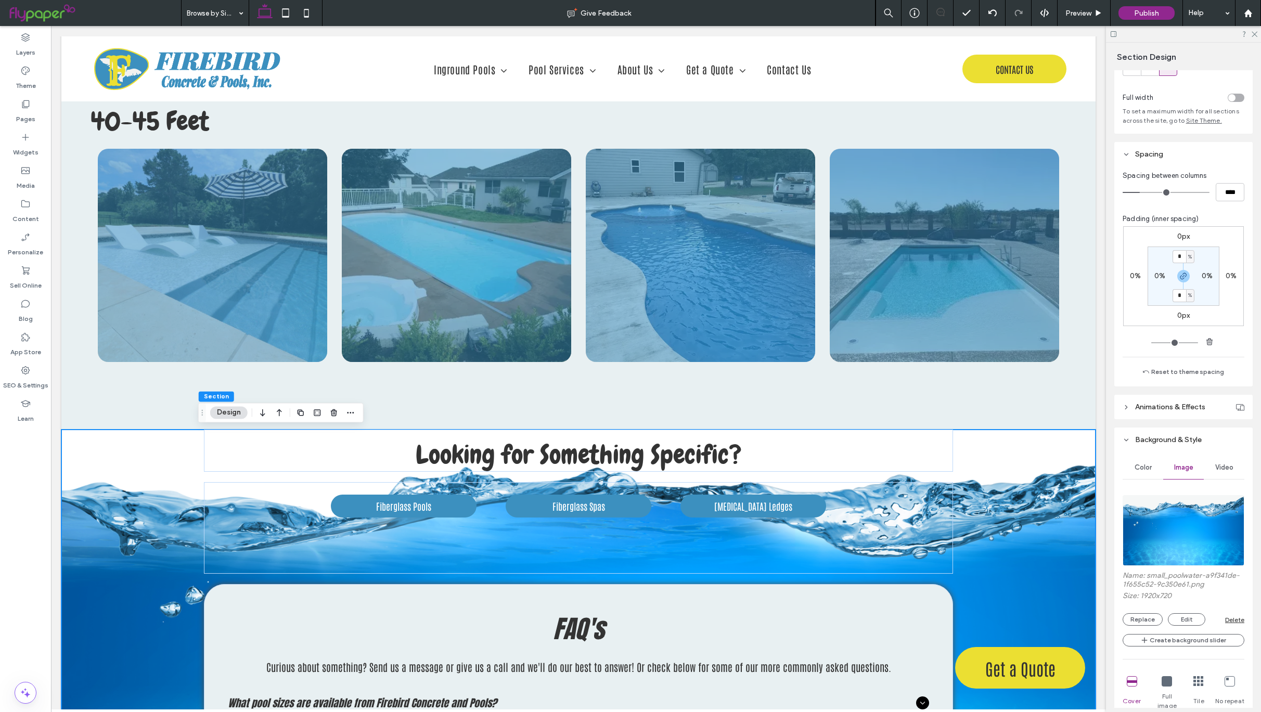
click at [1144, 472] on span "Color" at bounding box center [1143, 468] width 17 height 8
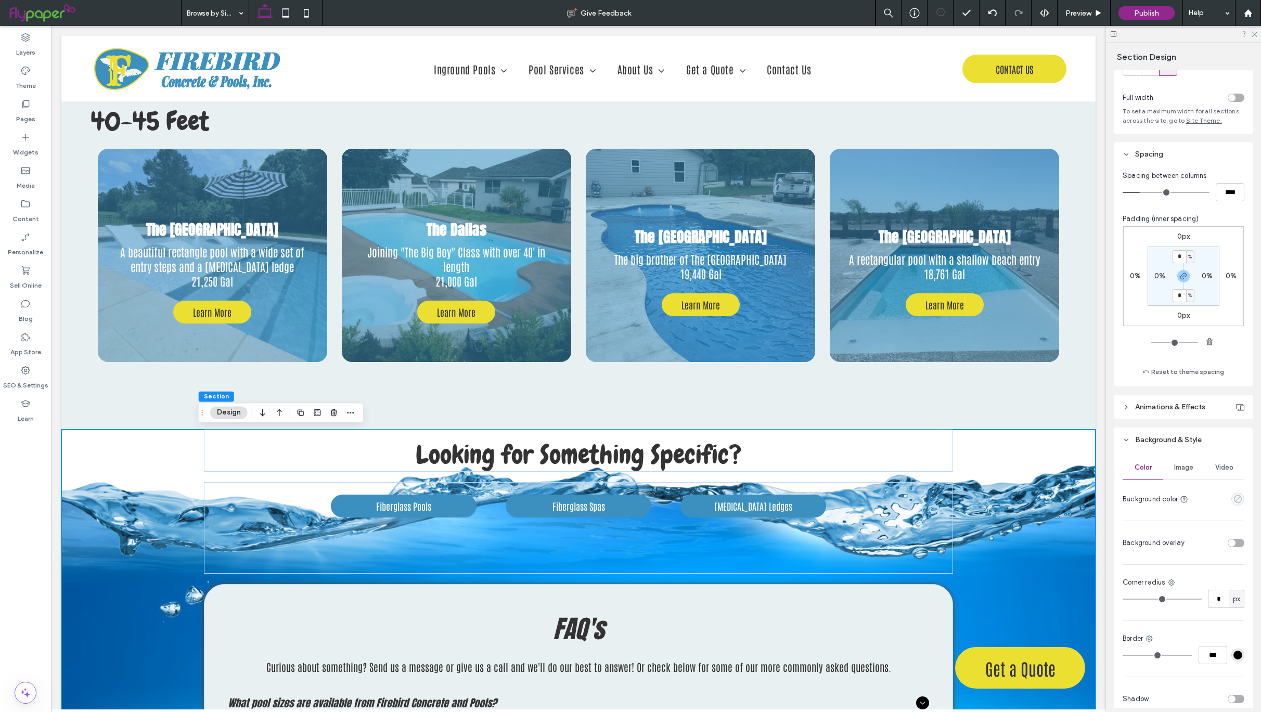
click at [1234, 504] on icon "empty color" at bounding box center [1238, 499] width 9 height 9
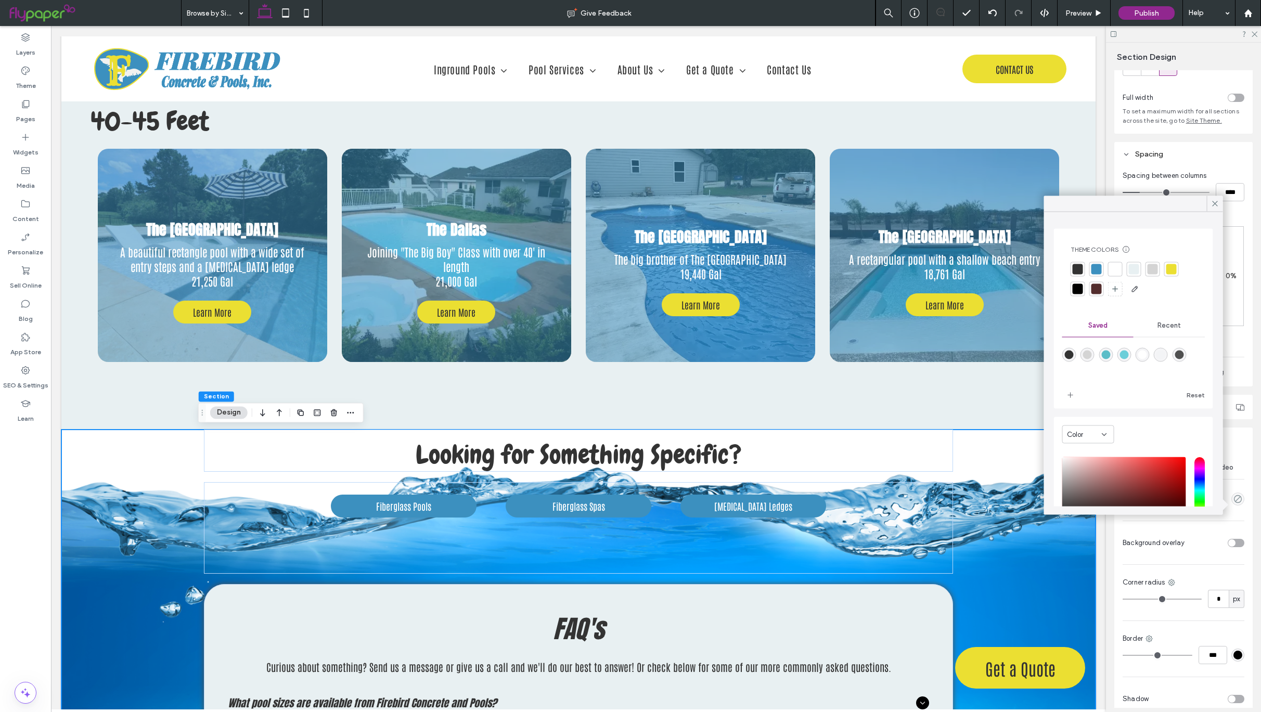
click at [1134, 272] on div at bounding box center [1134, 269] width 10 height 10
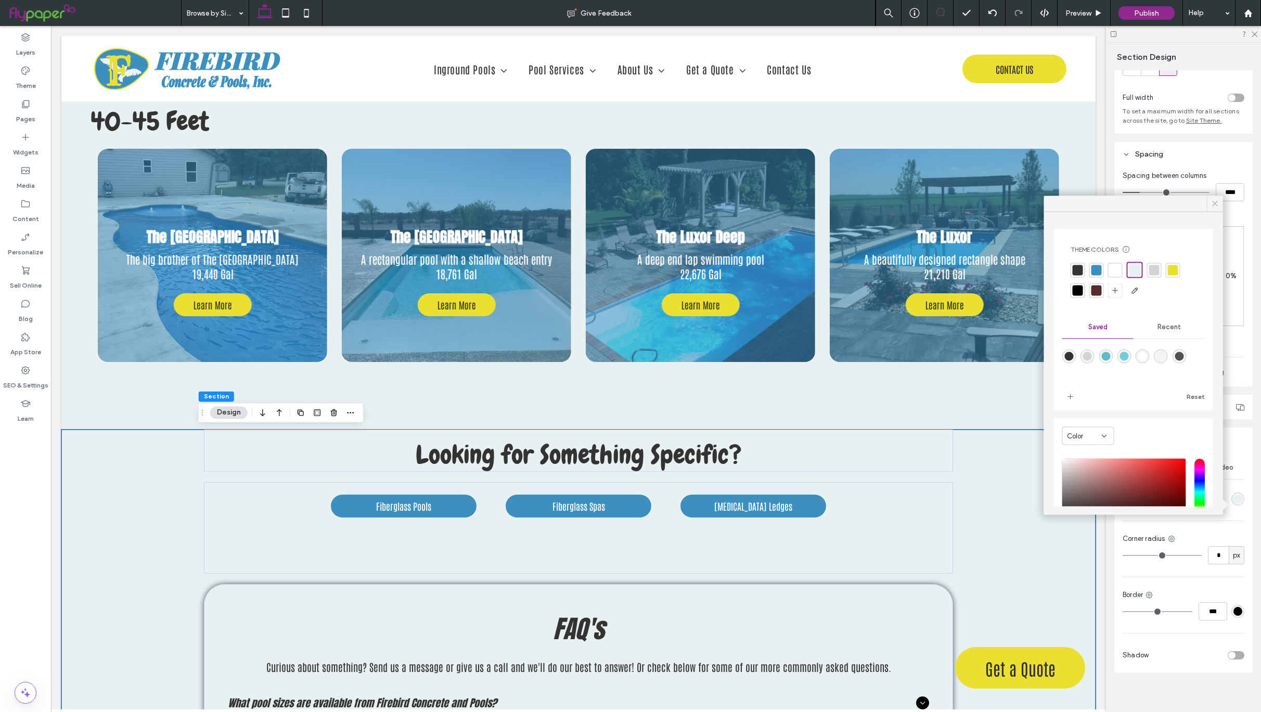
click at [1215, 206] on icon at bounding box center [1215, 203] width 9 height 9
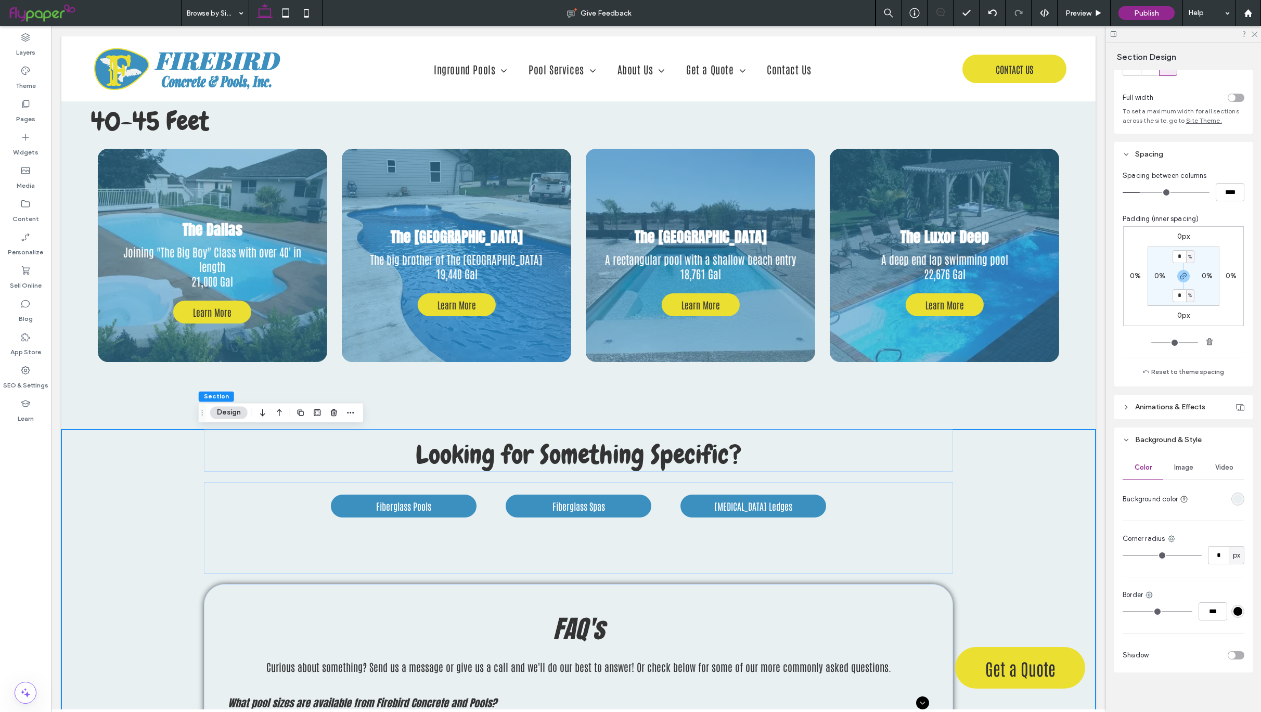
click at [1174, 472] on span "Image" at bounding box center [1183, 468] width 19 height 8
click at [1195, 532] on div "Add multiple images for a background slider" at bounding box center [1183, 530] width 121 height 18
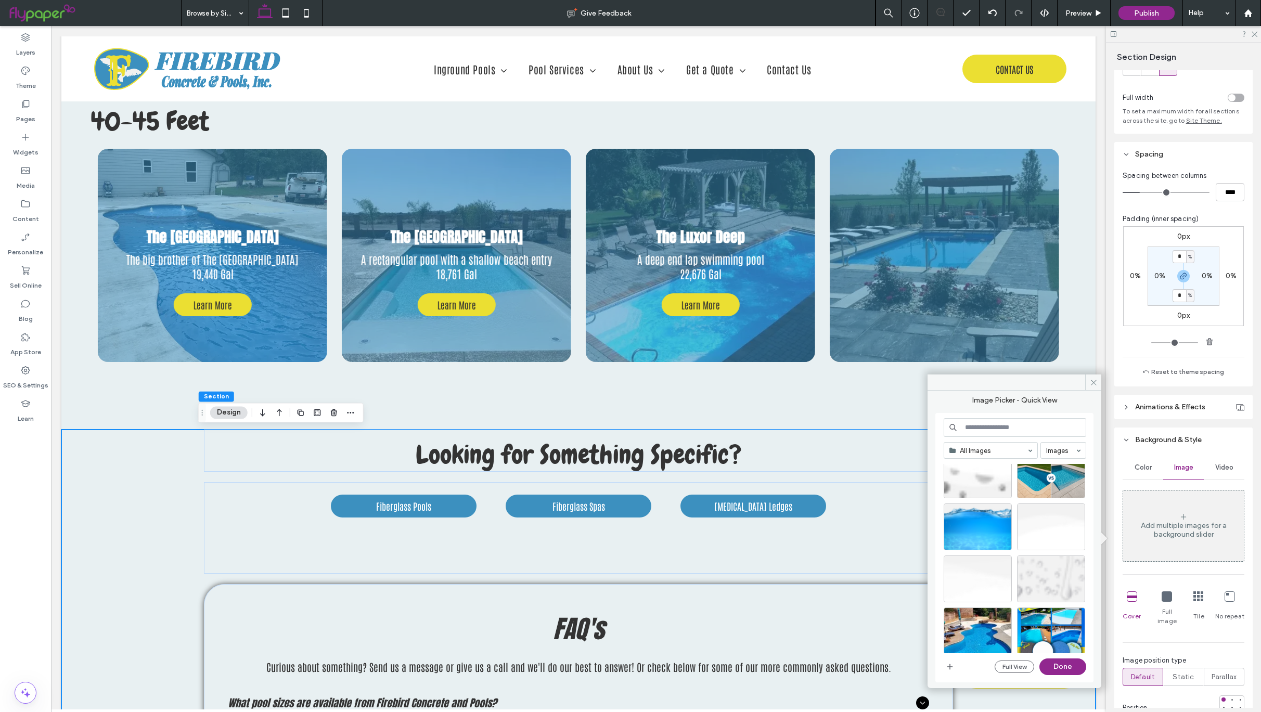
scroll to position [250, 0]
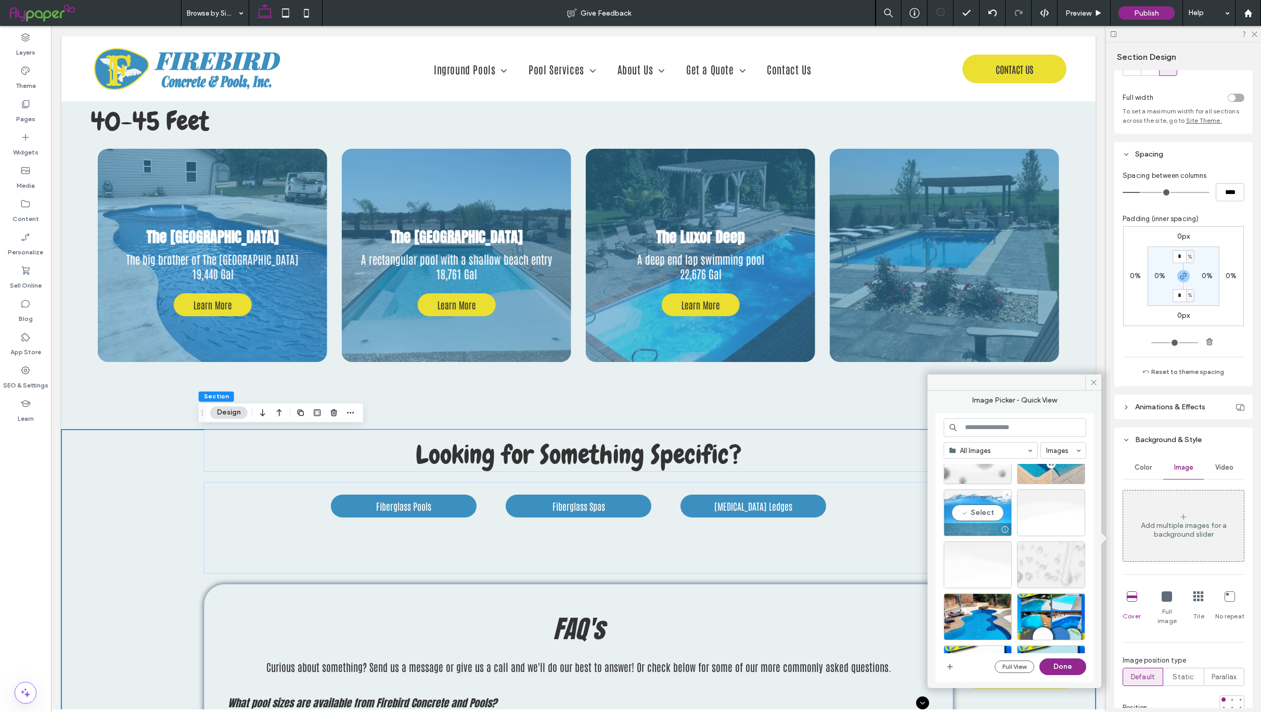
click at [987, 514] on div "Select" at bounding box center [978, 513] width 68 height 47
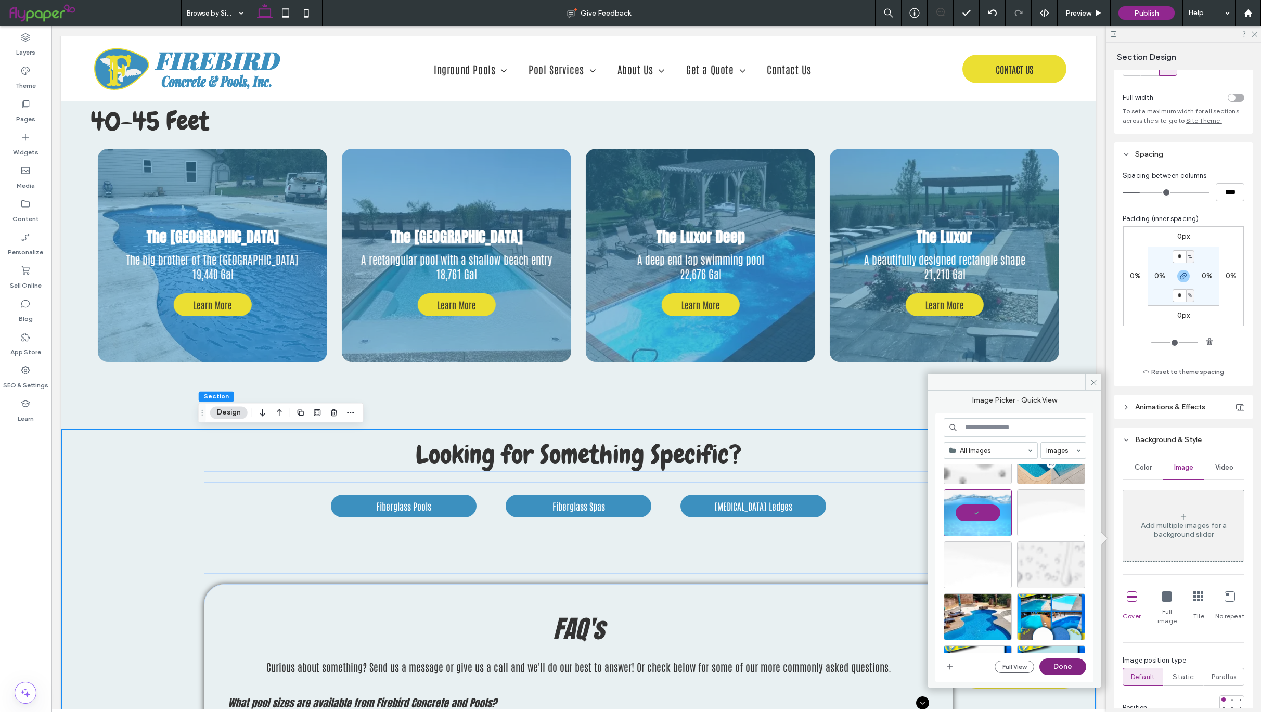
drag, startPoint x: 1065, startPoint y: 667, endPoint x: 998, endPoint y: 644, distance: 70.6
click at [1065, 667] on button "Done" at bounding box center [1062, 667] width 47 height 17
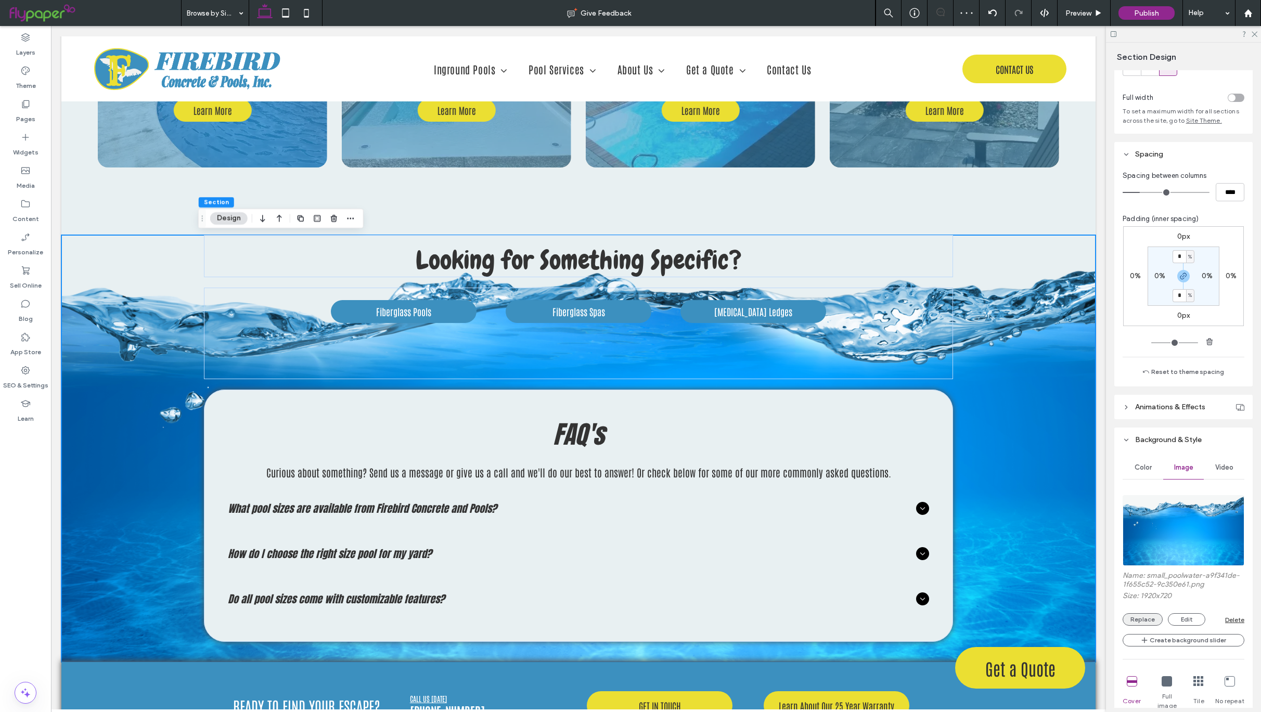
scroll to position [297, 0]
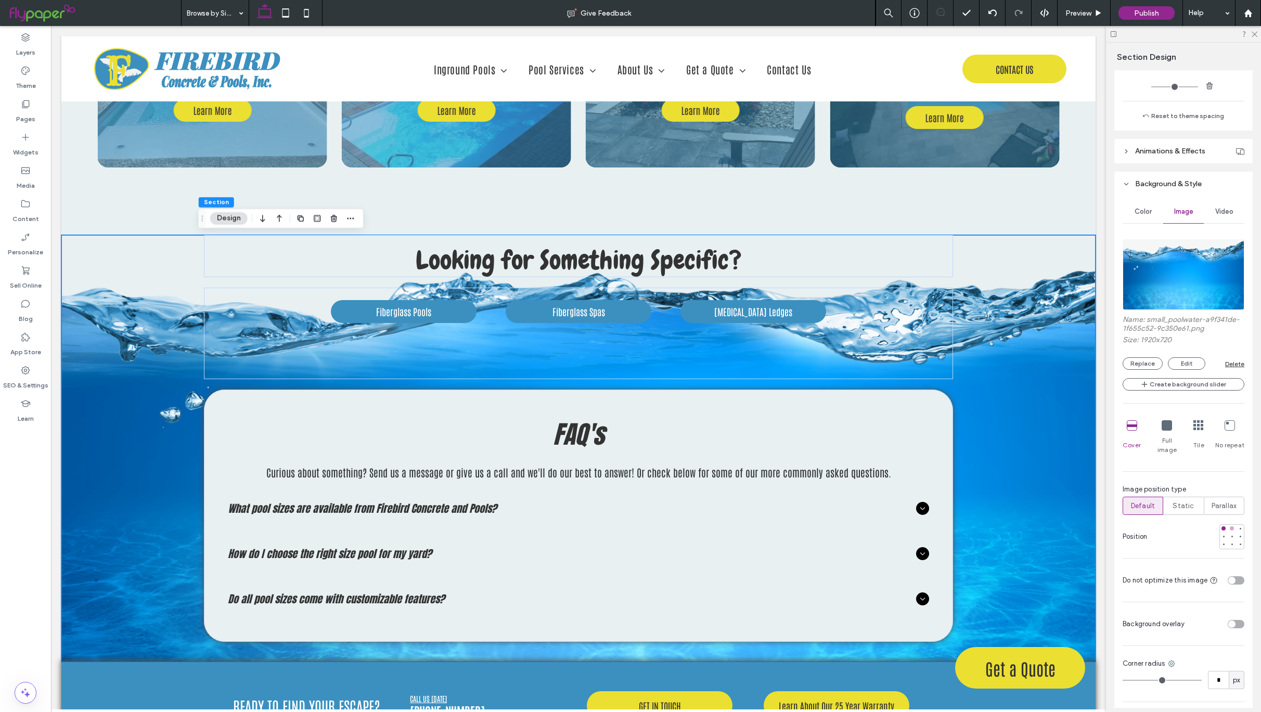
click at [1230, 531] on div at bounding box center [1232, 529] width 4 height 4
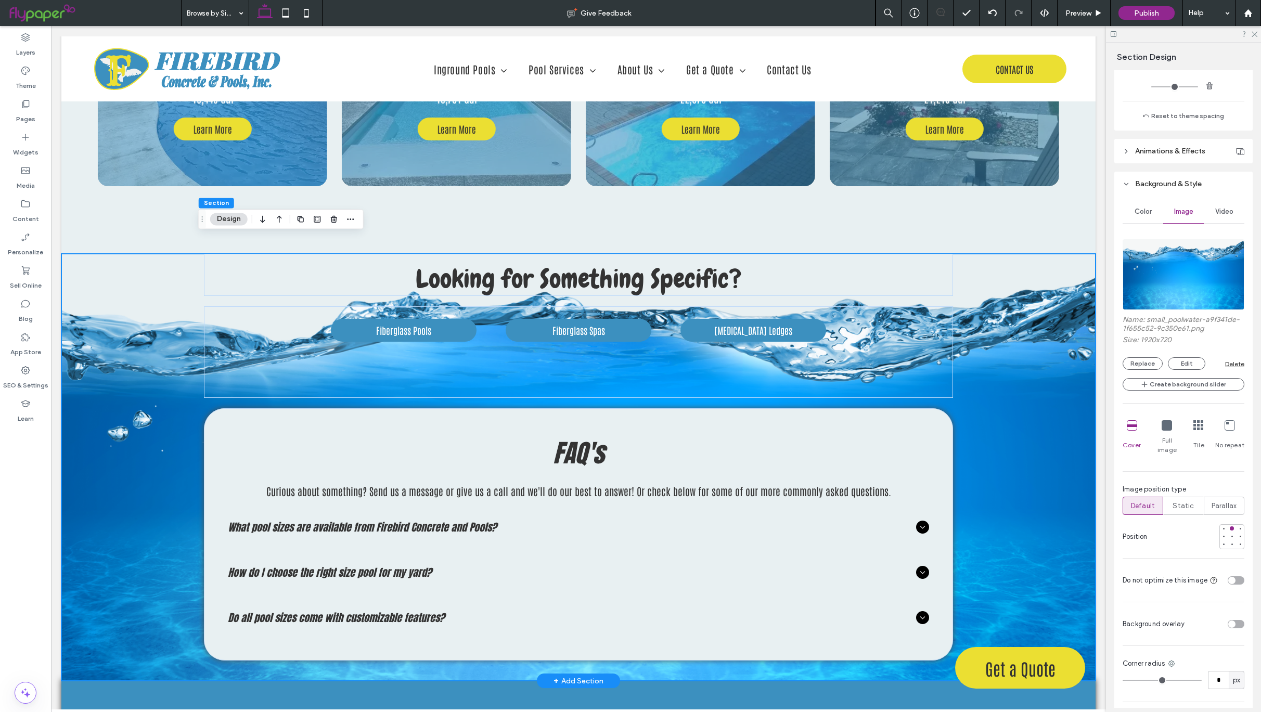
scroll to position [3203, 0]
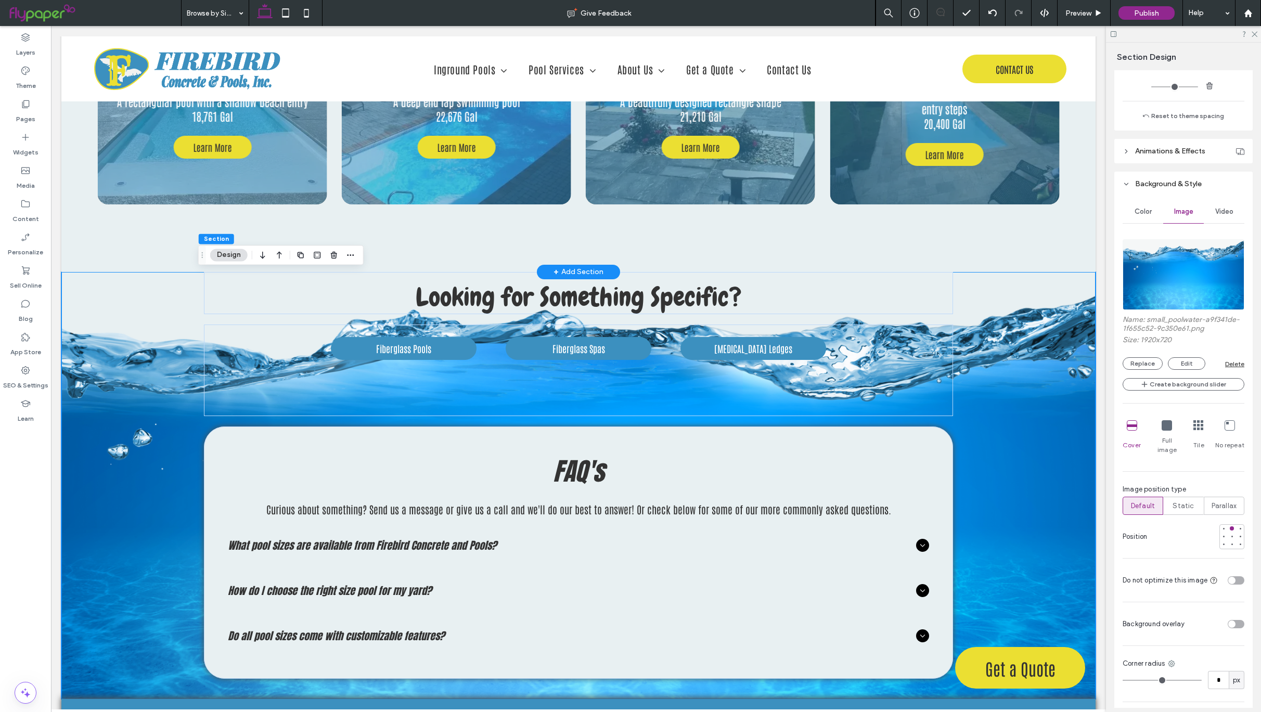
click at [573, 268] on div "+ Add Section" at bounding box center [579, 271] width 50 height 11
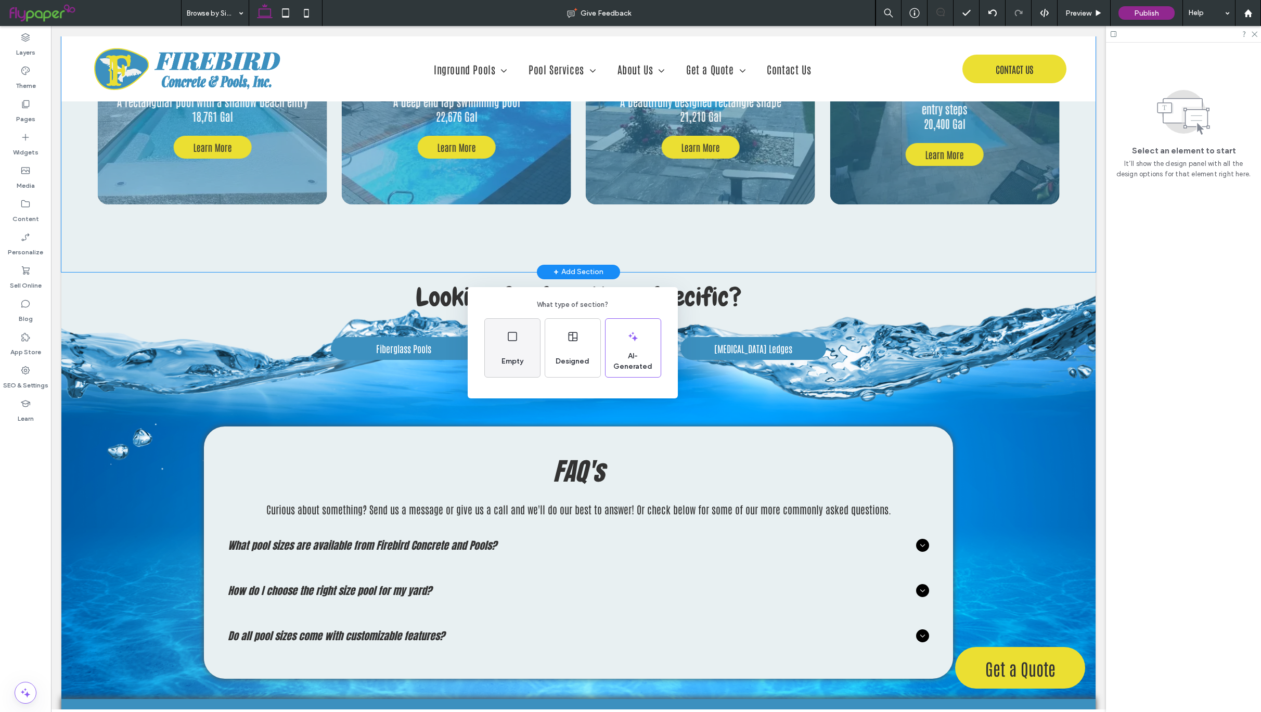
drag, startPoint x: 517, startPoint y: 348, endPoint x: 466, endPoint y: 323, distance: 57.0
click at [517, 348] on div "Empty" at bounding box center [512, 348] width 55 height 58
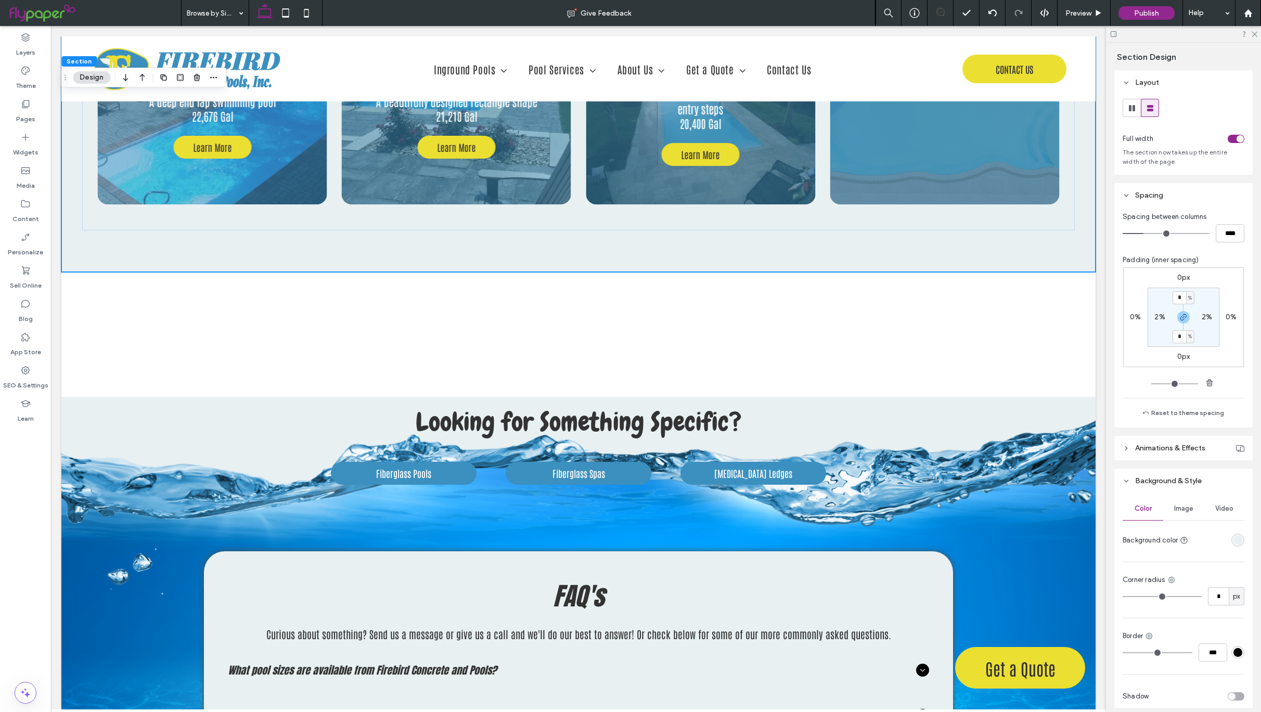
type input "*"
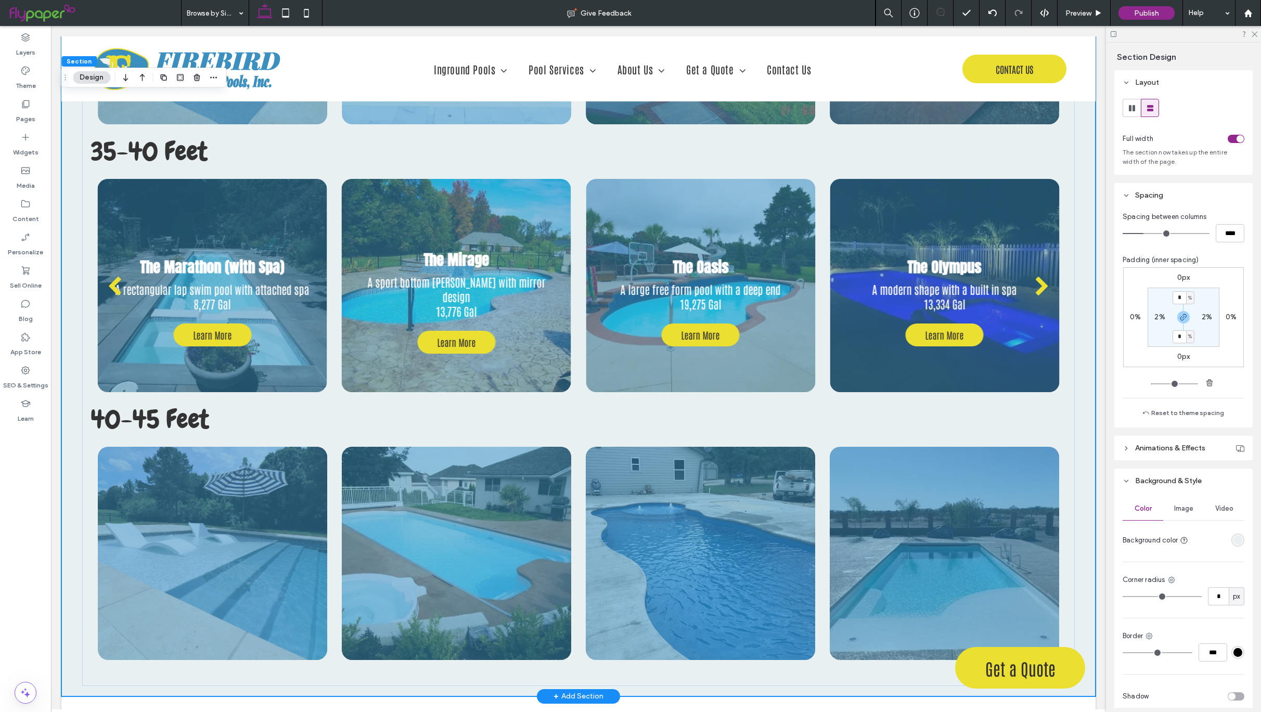
scroll to position [3219, 0]
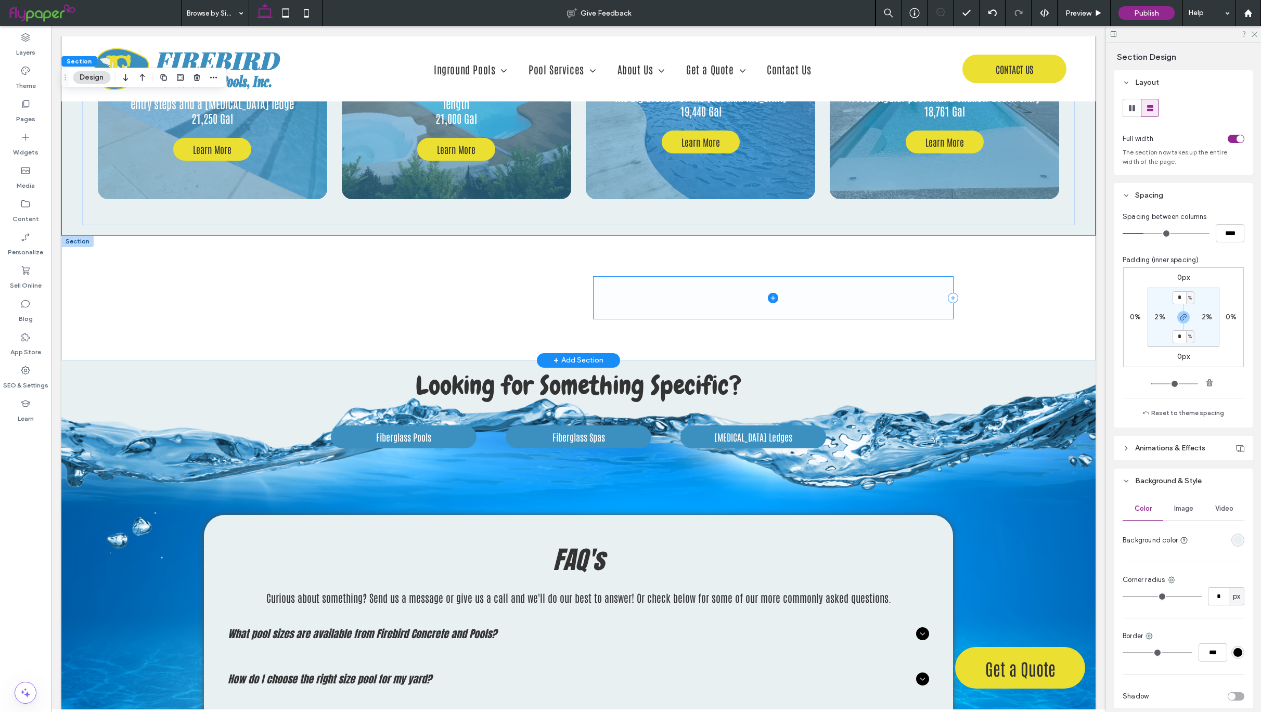
click at [675, 286] on span at bounding box center [773, 298] width 359 height 42
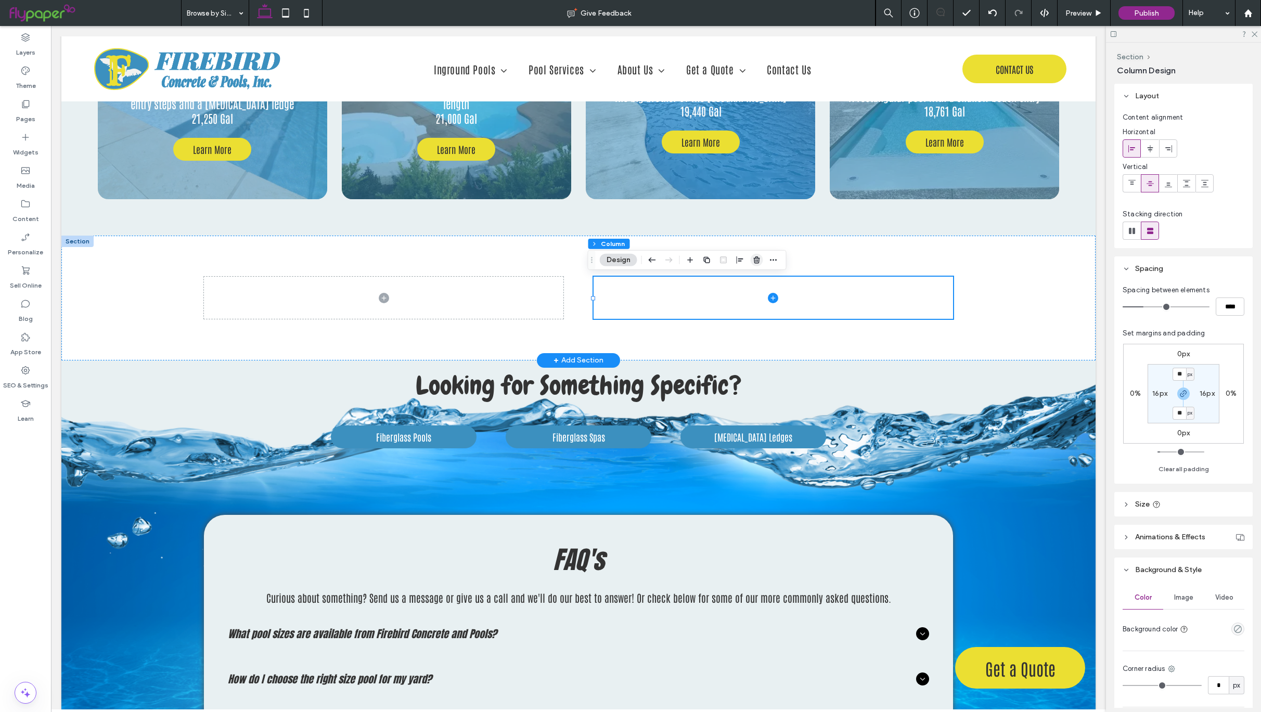
click at [760, 256] on icon "button" at bounding box center [757, 260] width 8 height 8
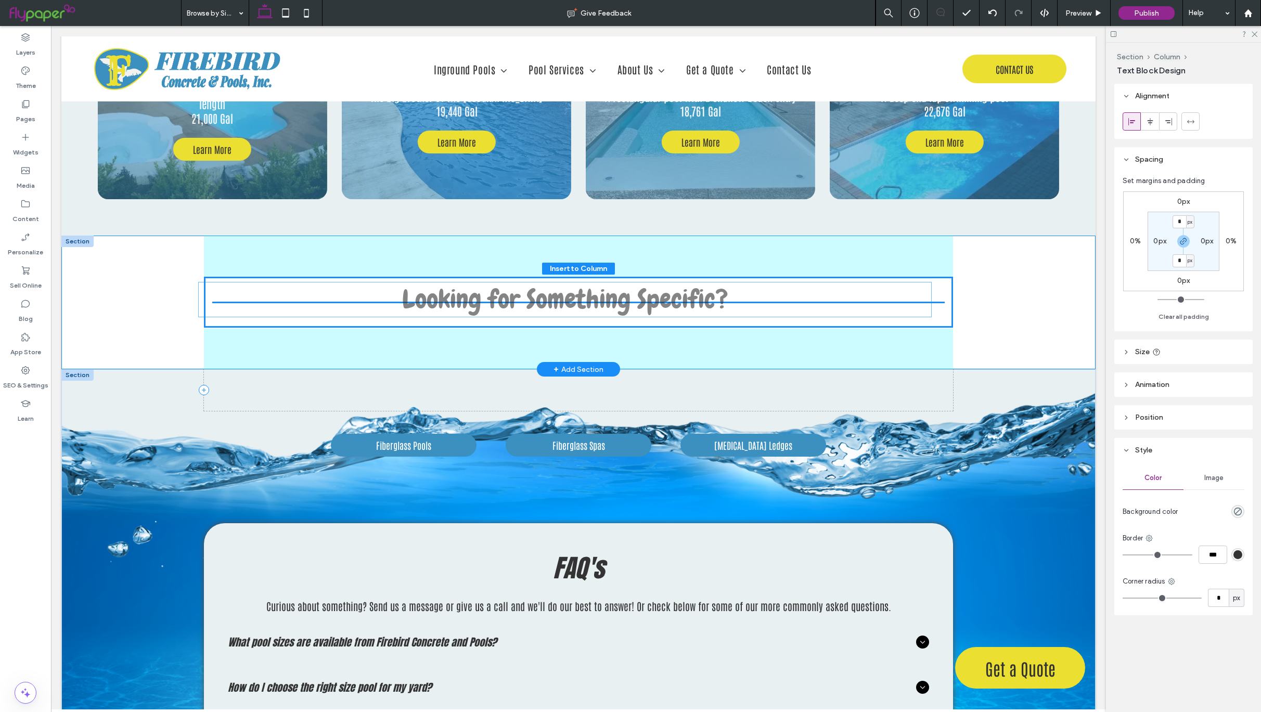
drag, startPoint x: 673, startPoint y: 383, endPoint x: 665, endPoint y: 297, distance: 86.7
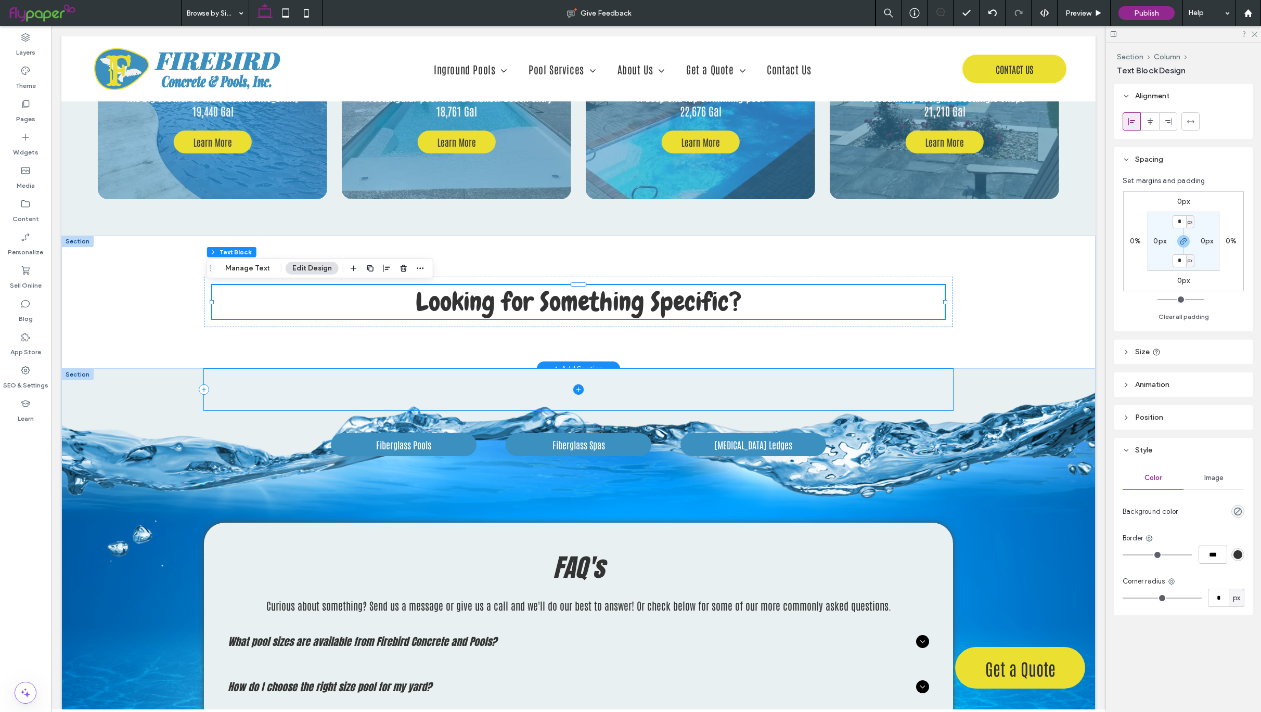
click at [643, 386] on span at bounding box center [578, 390] width 749 height 42
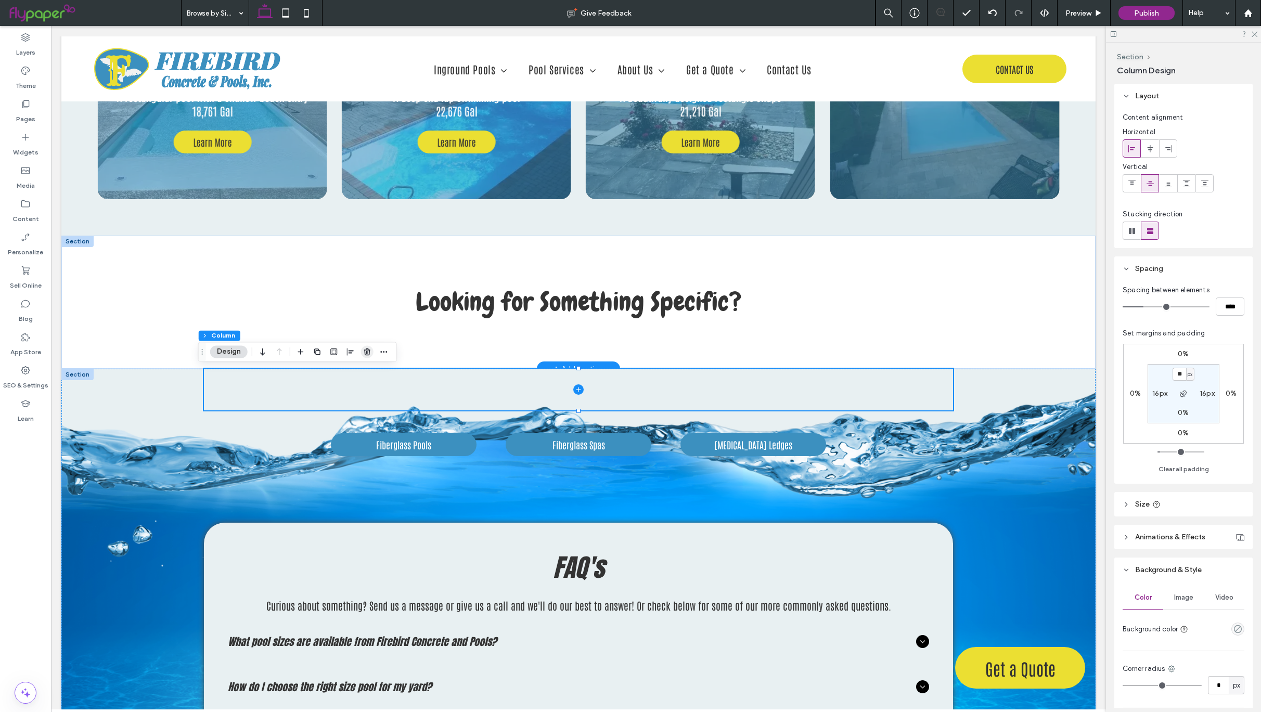
click at [368, 351] on icon "button" at bounding box center [367, 352] width 8 height 8
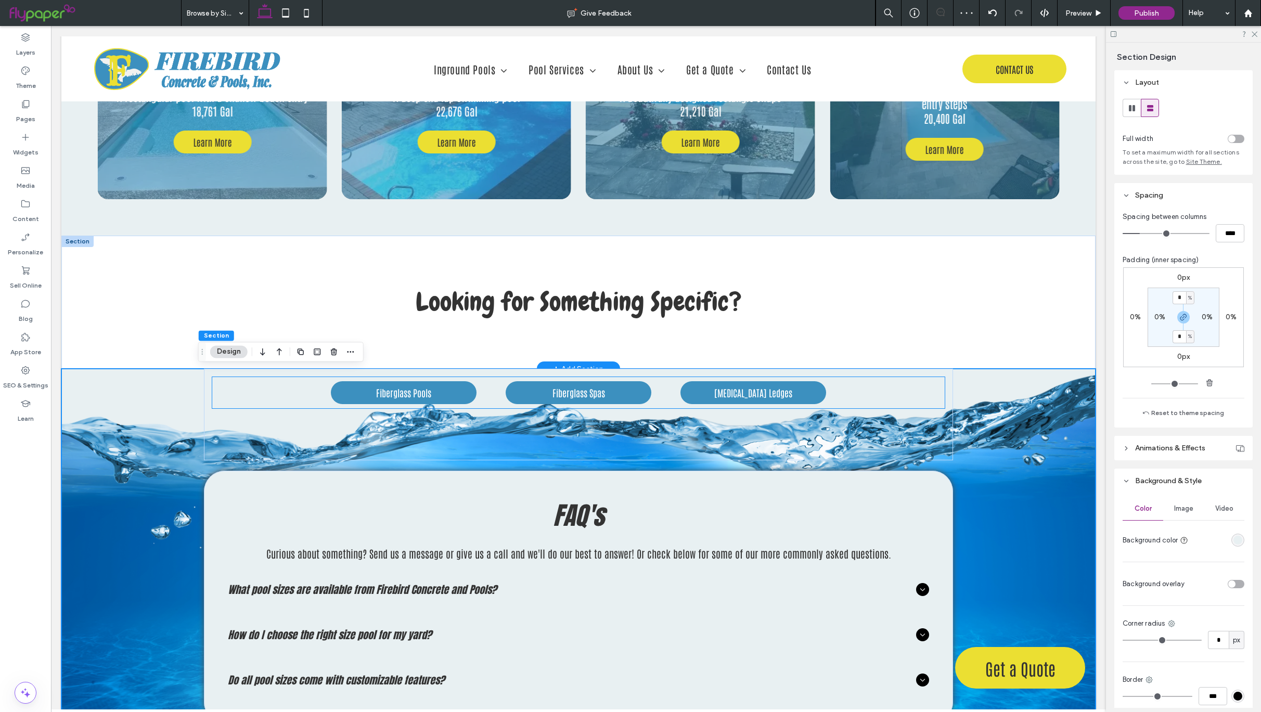
click at [852, 398] on div "Fiberglass Pools Fiberglass Spas Tanning Ledges" at bounding box center [578, 392] width 733 height 31
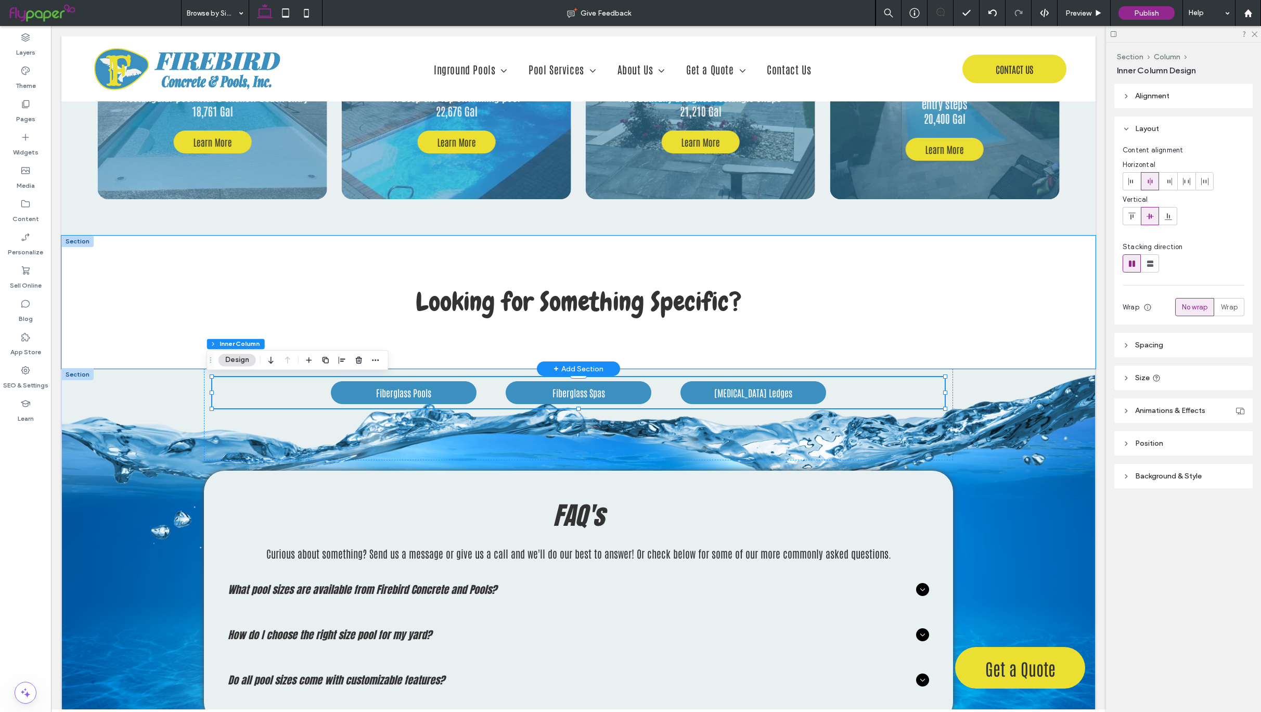
click at [643, 334] on div "Looking for Something Specific?" at bounding box center [578, 302] width 749 height 133
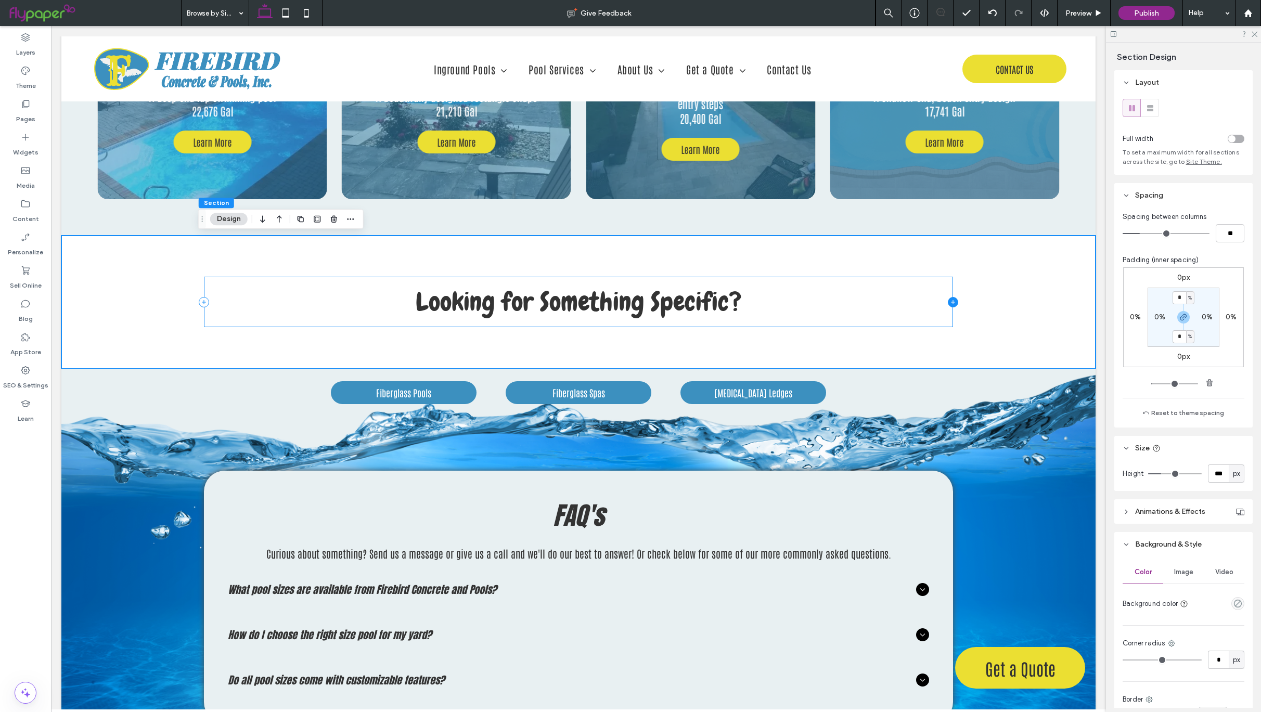
click at [948, 303] on icon at bounding box center [953, 302] width 10 height 10
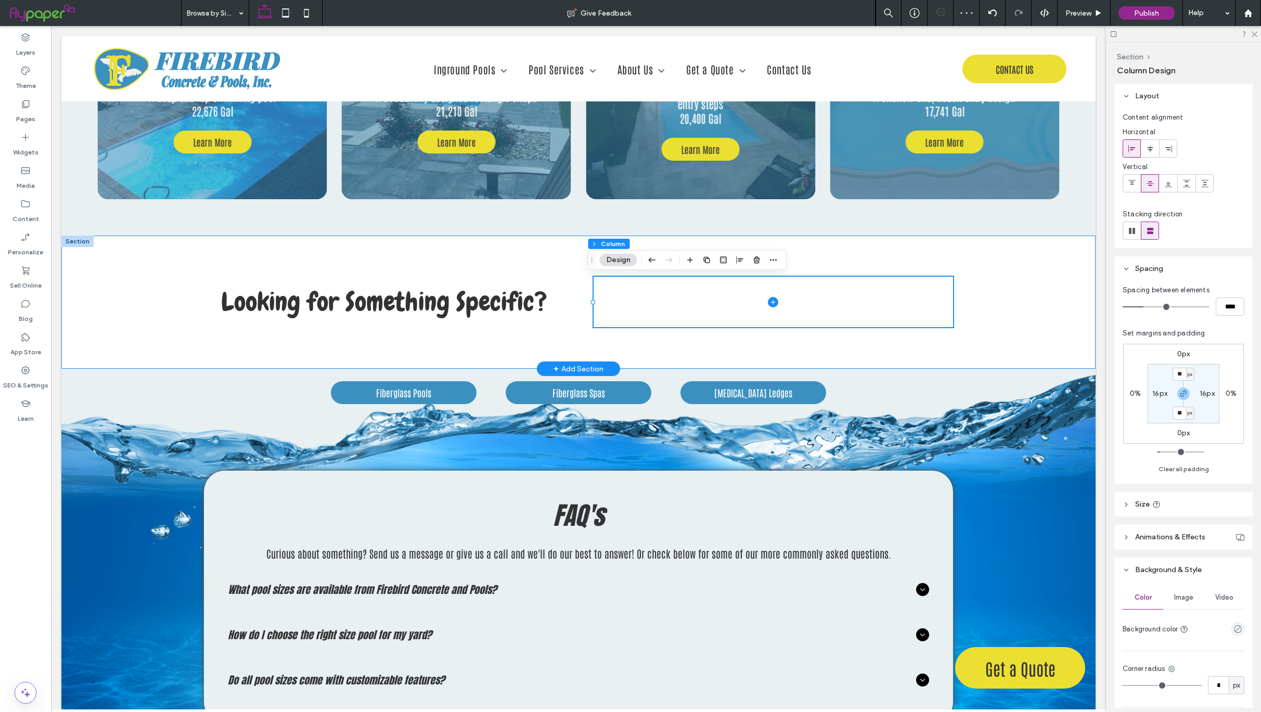
click at [456, 251] on div "Looking for Something Specific?" at bounding box center [578, 302] width 749 height 133
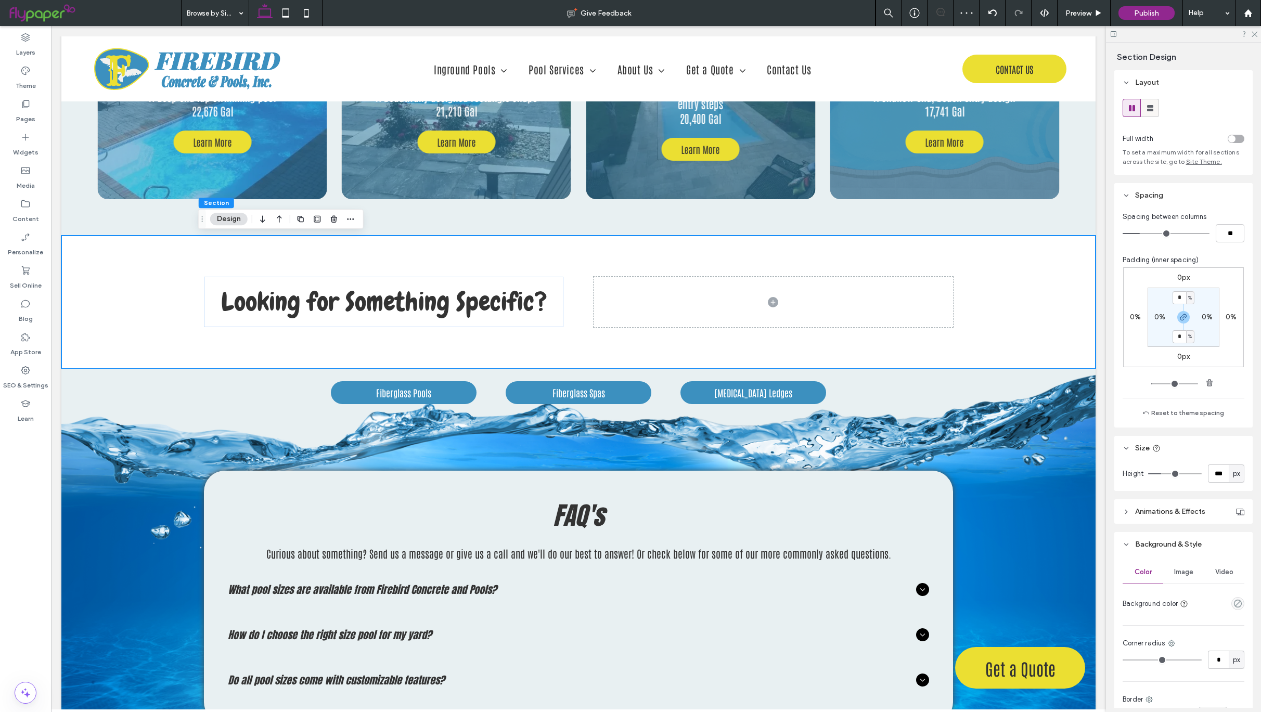
click at [1152, 108] on icon at bounding box center [1150, 108] width 10 height 10
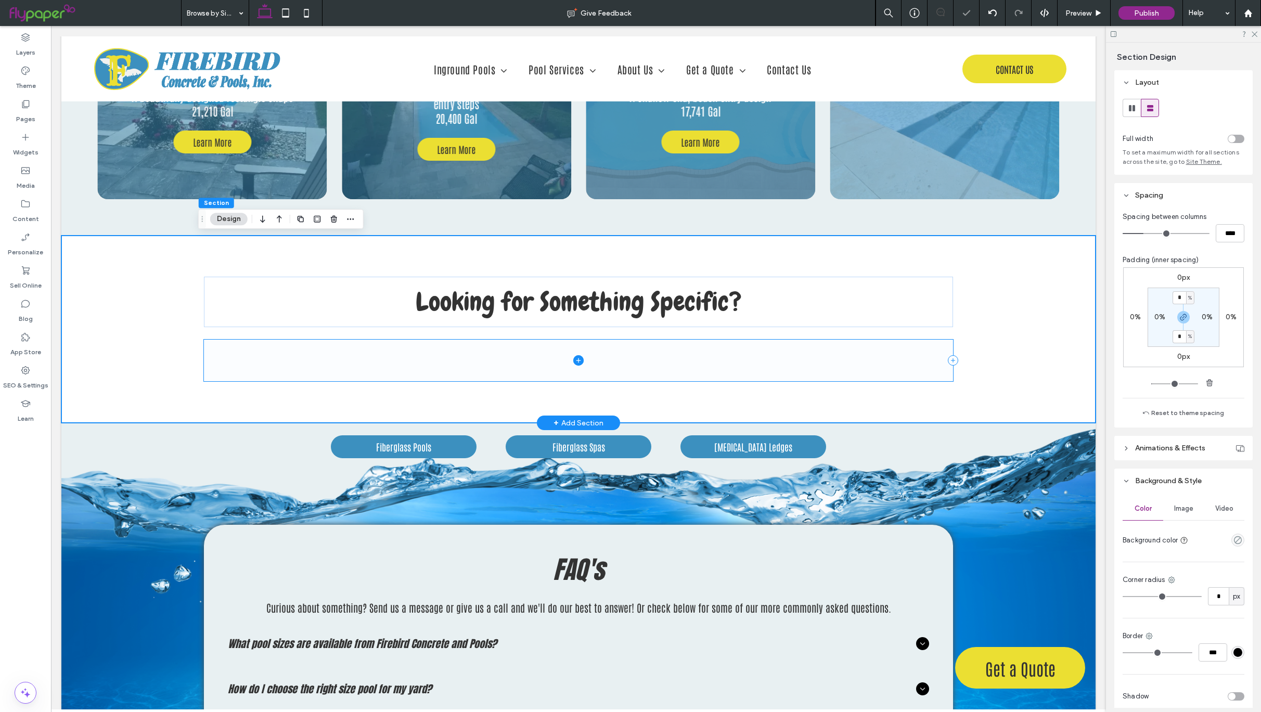
click at [618, 363] on span at bounding box center [578, 361] width 749 height 42
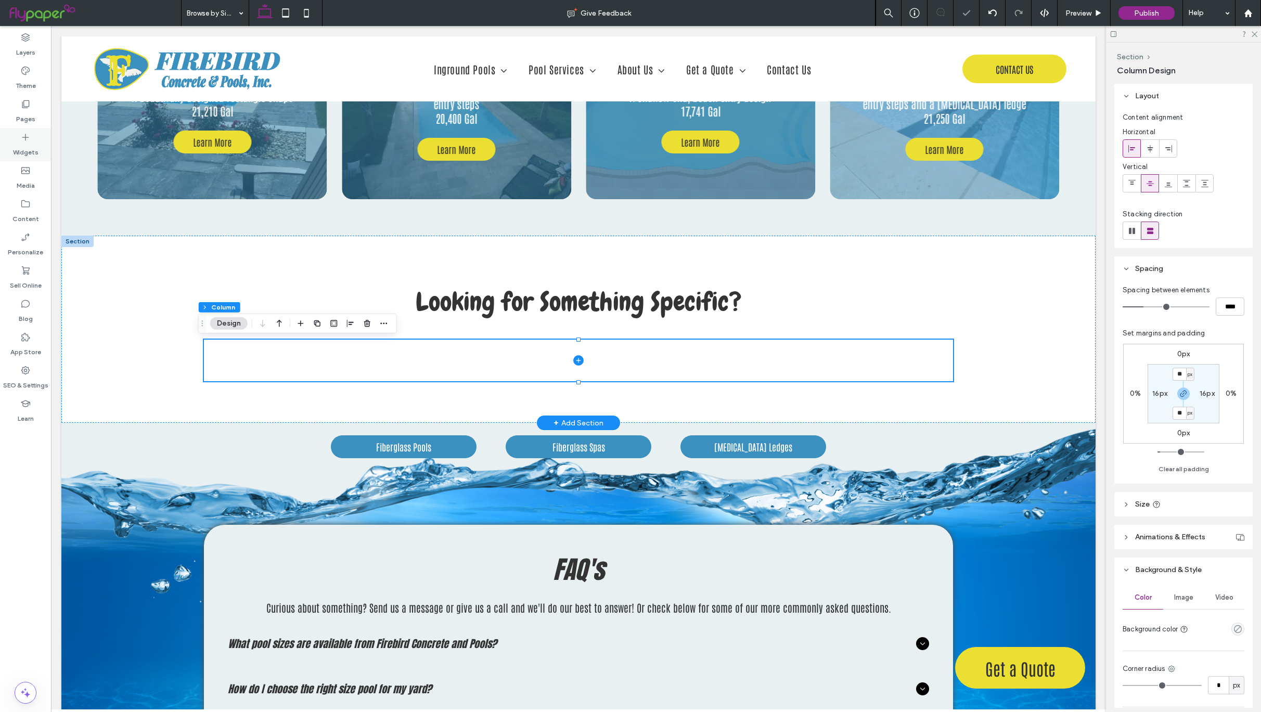
click at [22, 137] on icon at bounding box center [25, 137] width 10 height 10
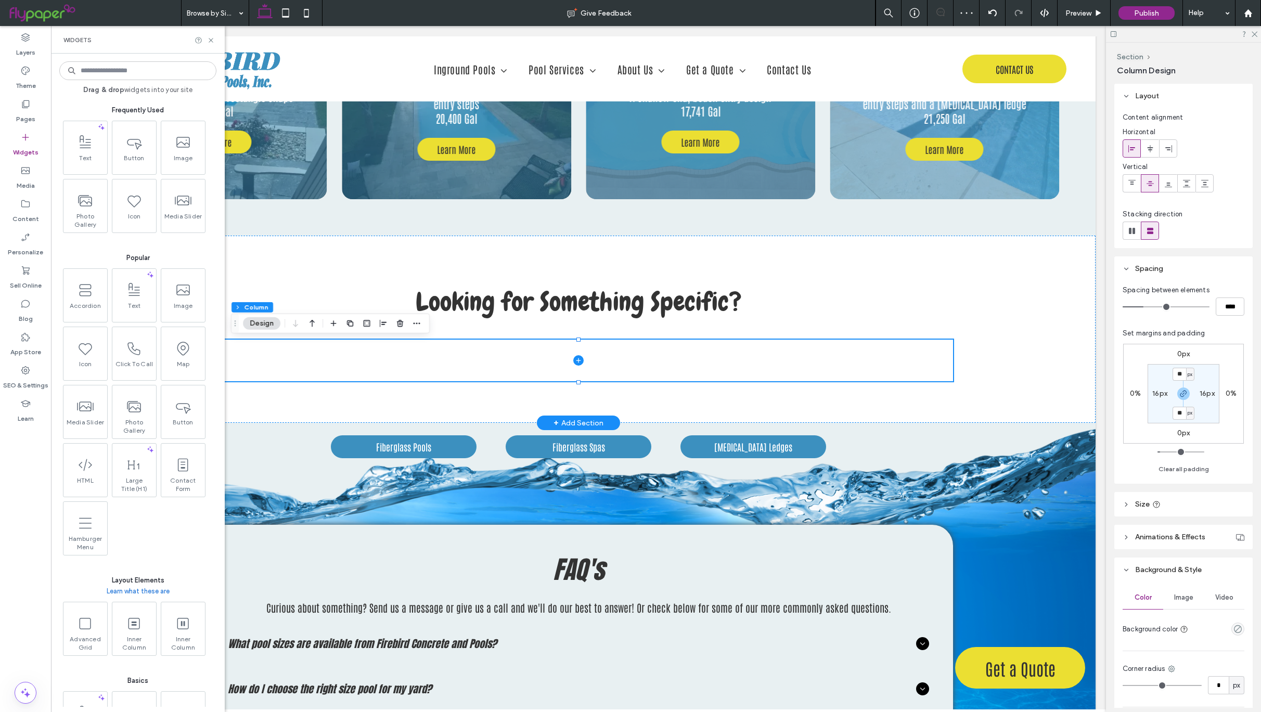
click at [147, 76] on input at bounding box center [137, 70] width 157 height 19
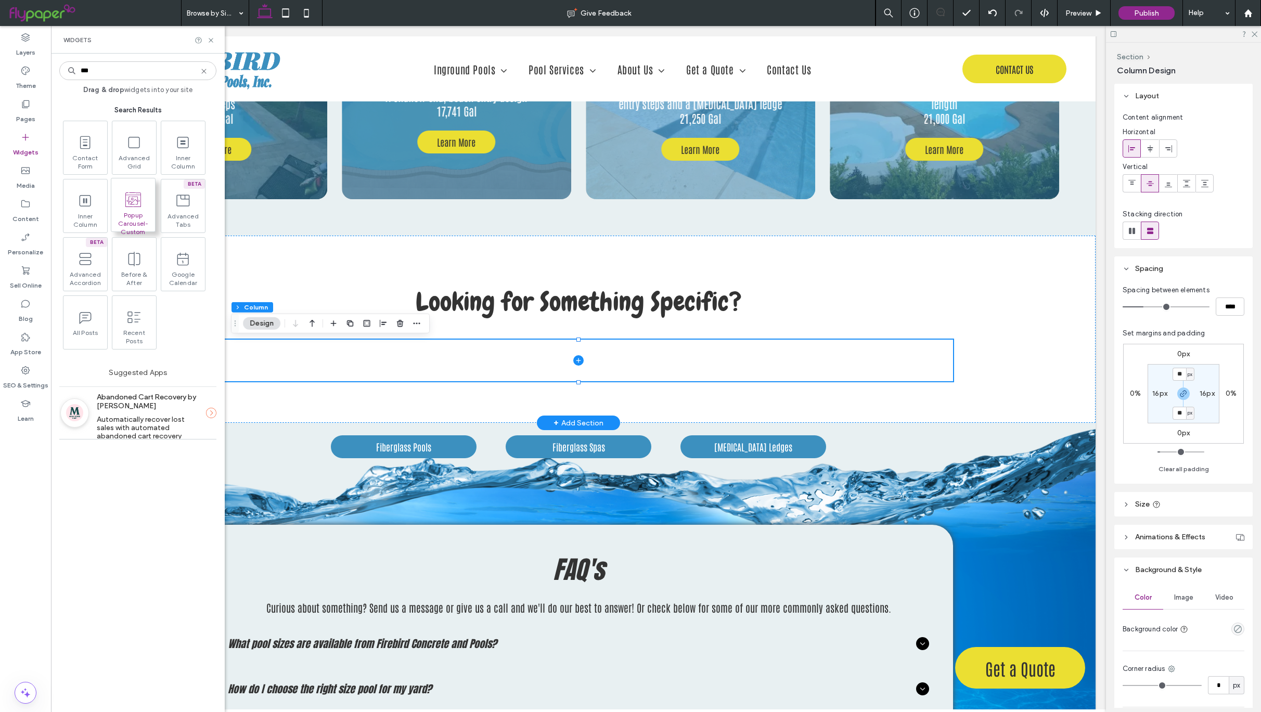
type input "***"
click at [126, 220] on span "Popup Carousel-Custom" at bounding box center [133, 218] width 44 height 15
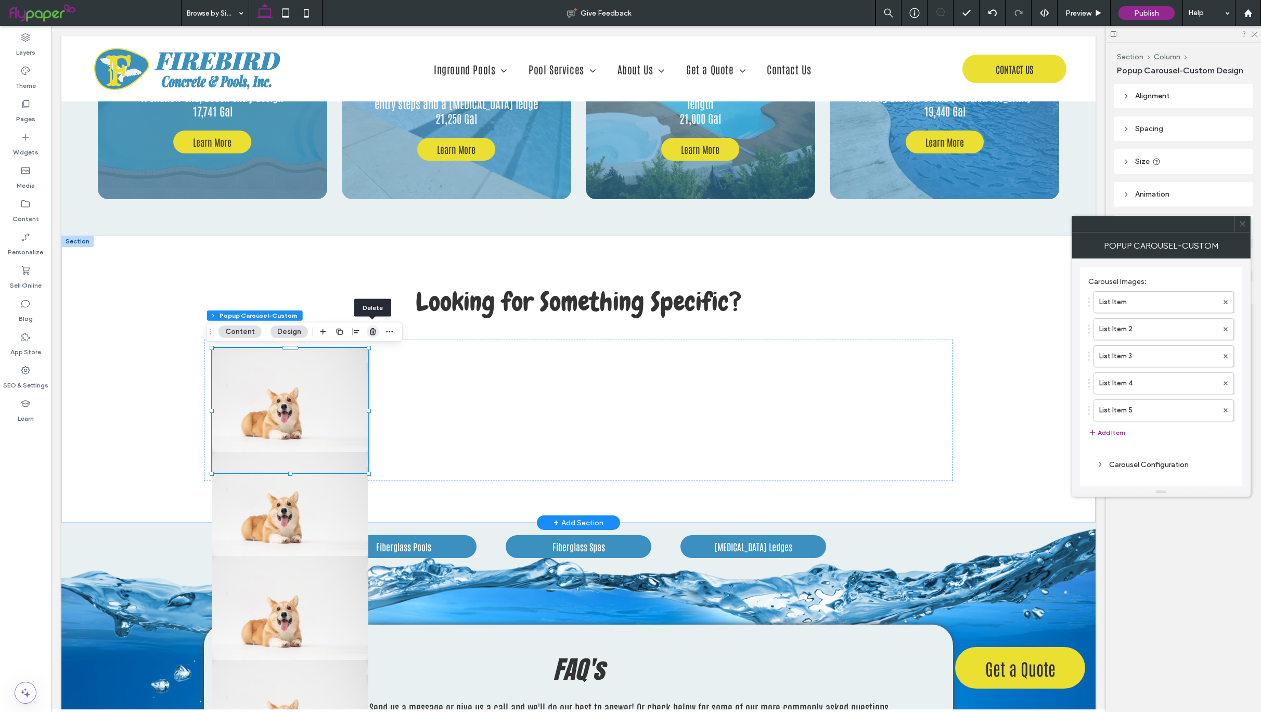
click at [372, 331] on use "button" at bounding box center [373, 331] width 6 height 7
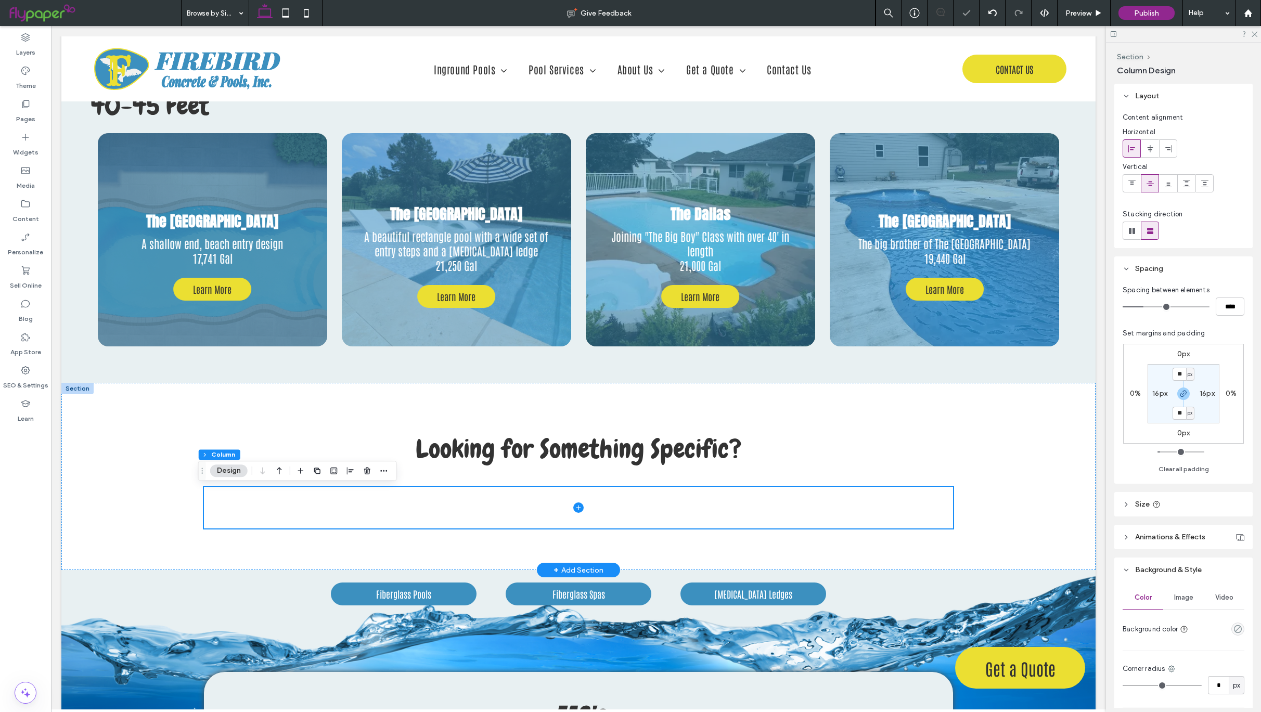
scroll to position [3008, 0]
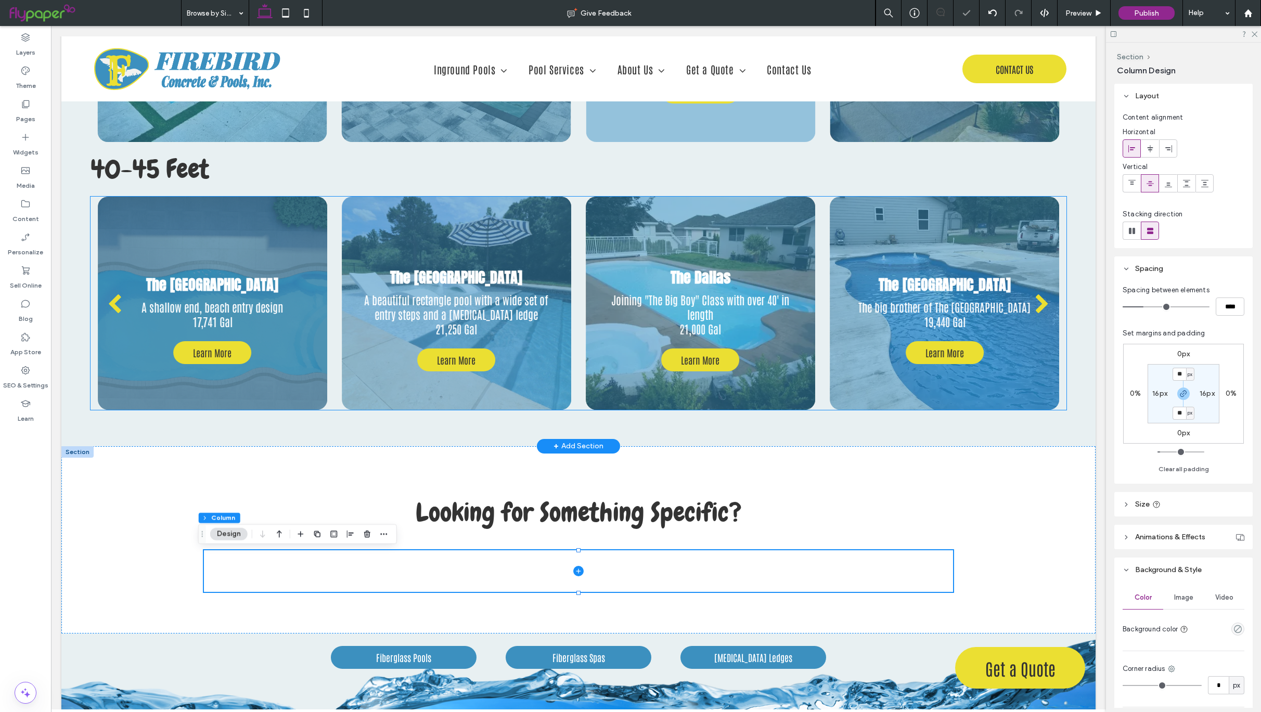
click at [202, 219] on div at bounding box center [212, 303] width 229 height 213
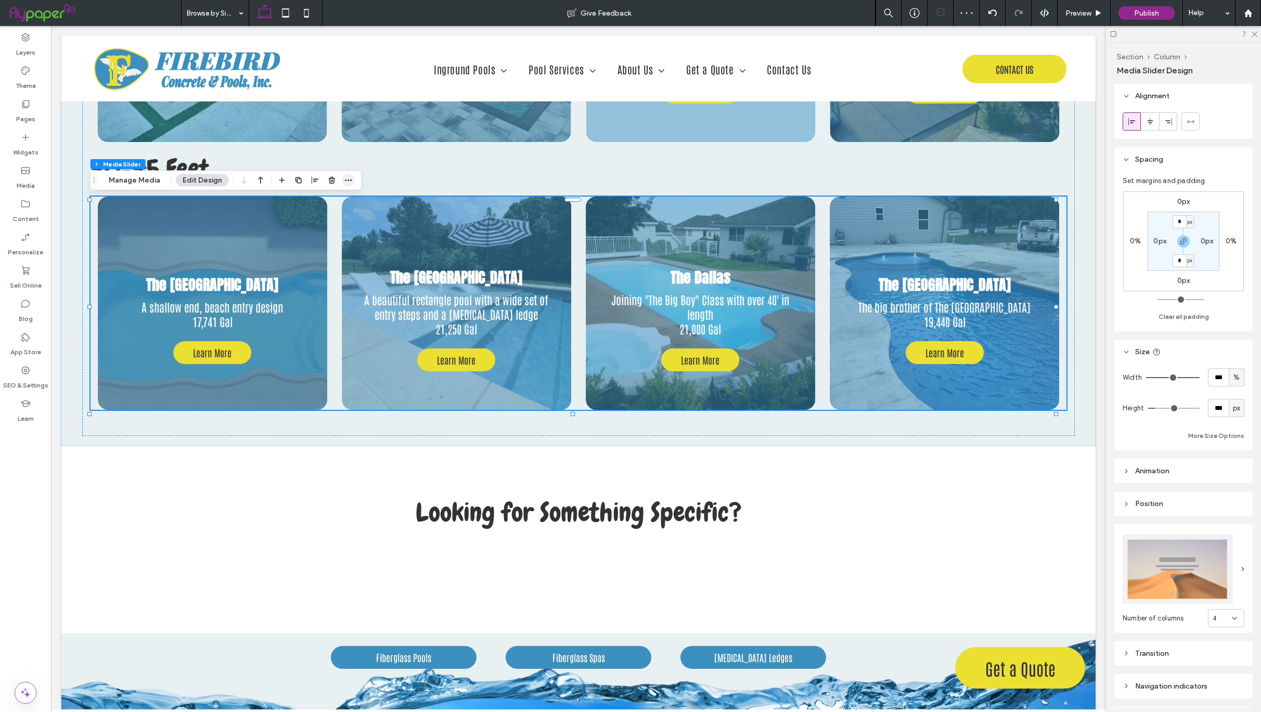
click at [346, 183] on icon "button" at bounding box center [348, 180] width 8 height 8
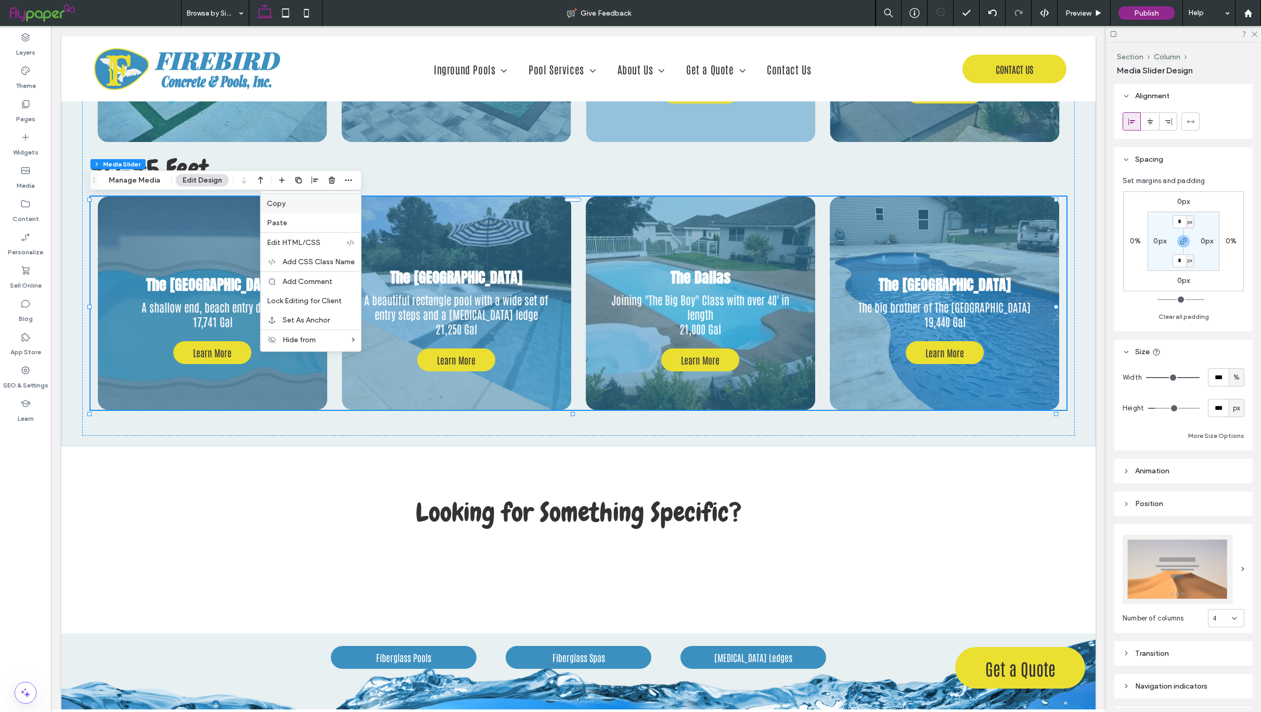
click at [302, 204] on label "Copy" at bounding box center [311, 203] width 88 height 9
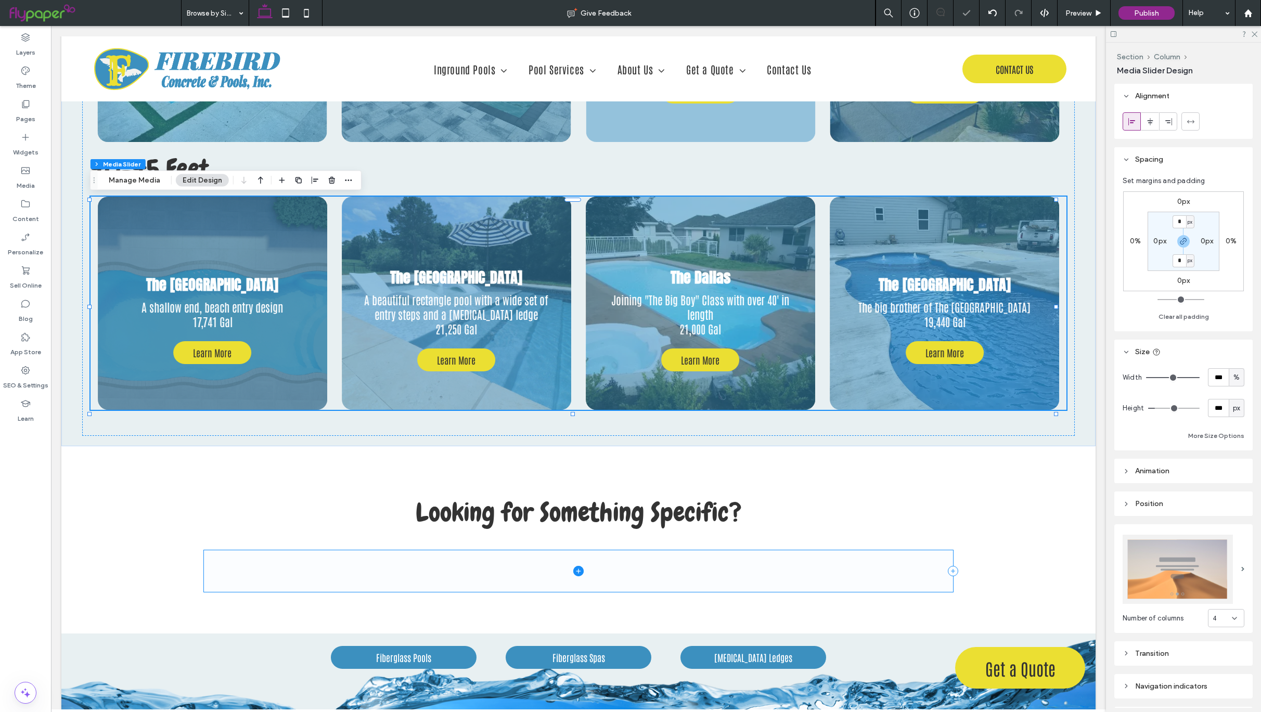
click at [481, 568] on span at bounding box center [578, 571] width 749 height 42
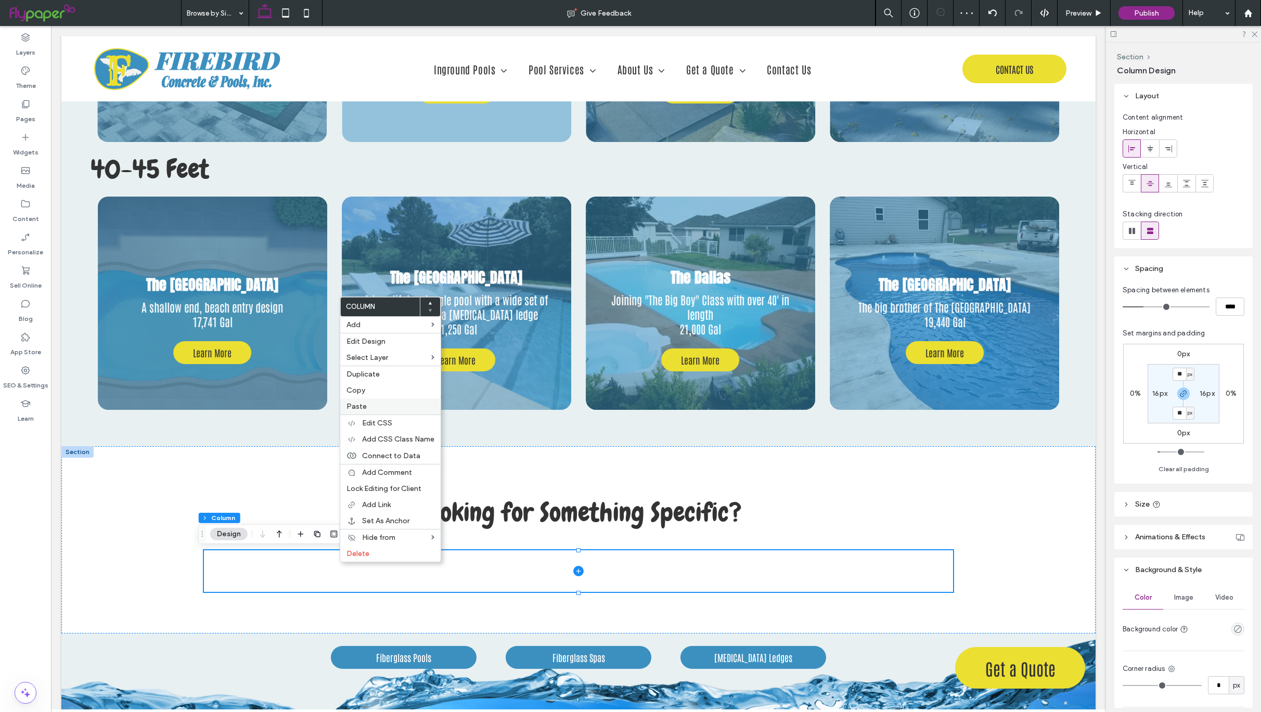
click at [370, 403] on label "Paste" at bounding box center [390, 406] width 88 height 9
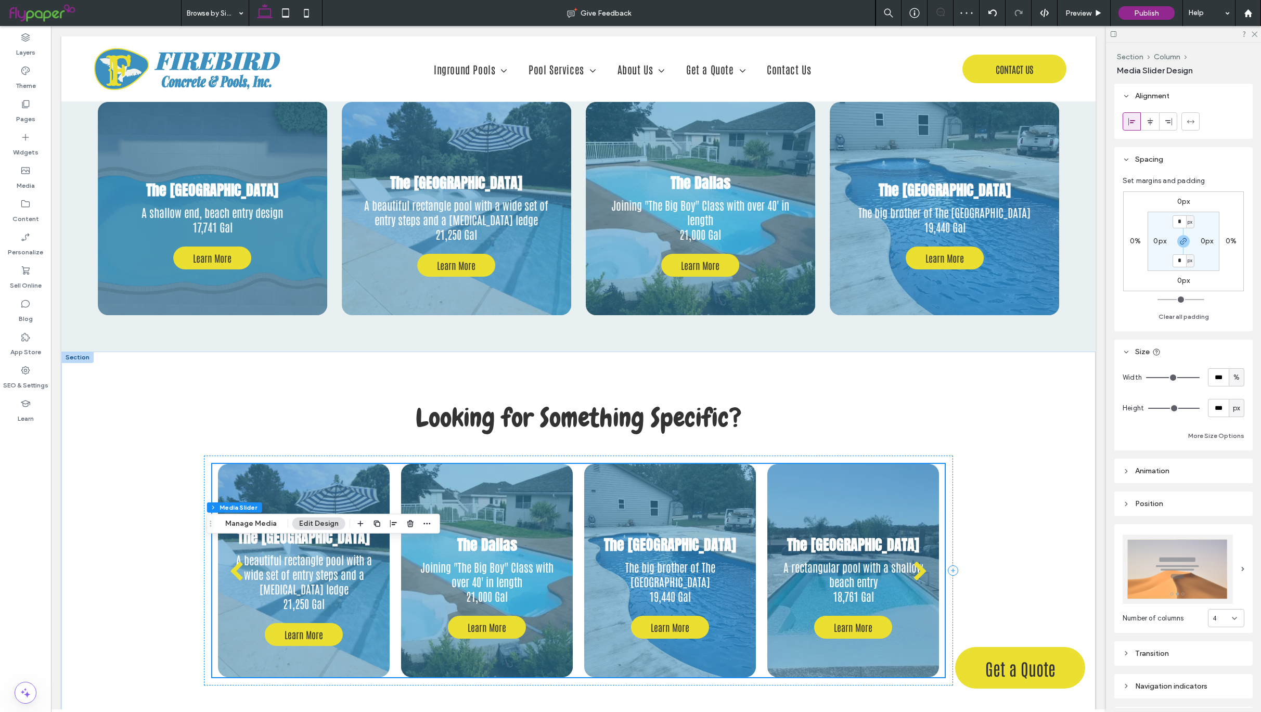
scroll to position [3112, 0]
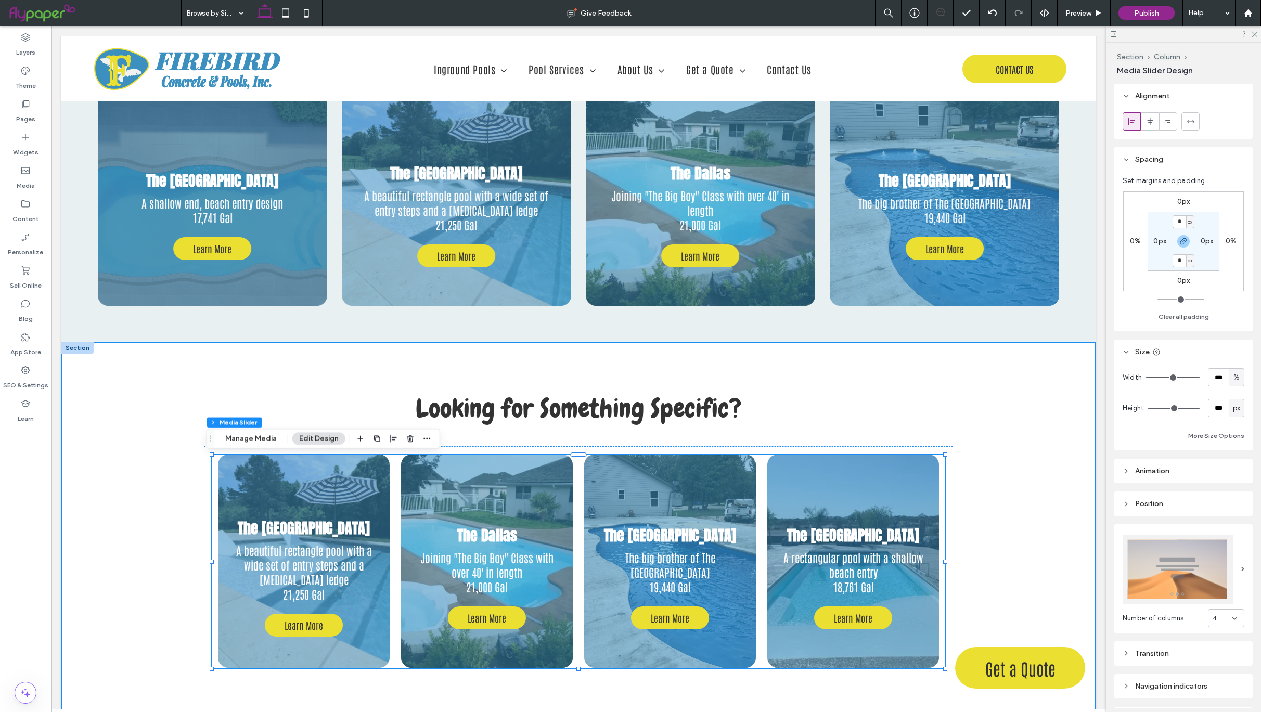
drag, startPoint x: 973, startPoint y: 481, endPoint x: 1043, endPoint y: 428, distance: 87.6
click at [976, 479] on div "Looking for Something Specific? The Oceanside Beach A beautiful rectangle pool …" at bounding box center [578, 530] width 1034 height 376
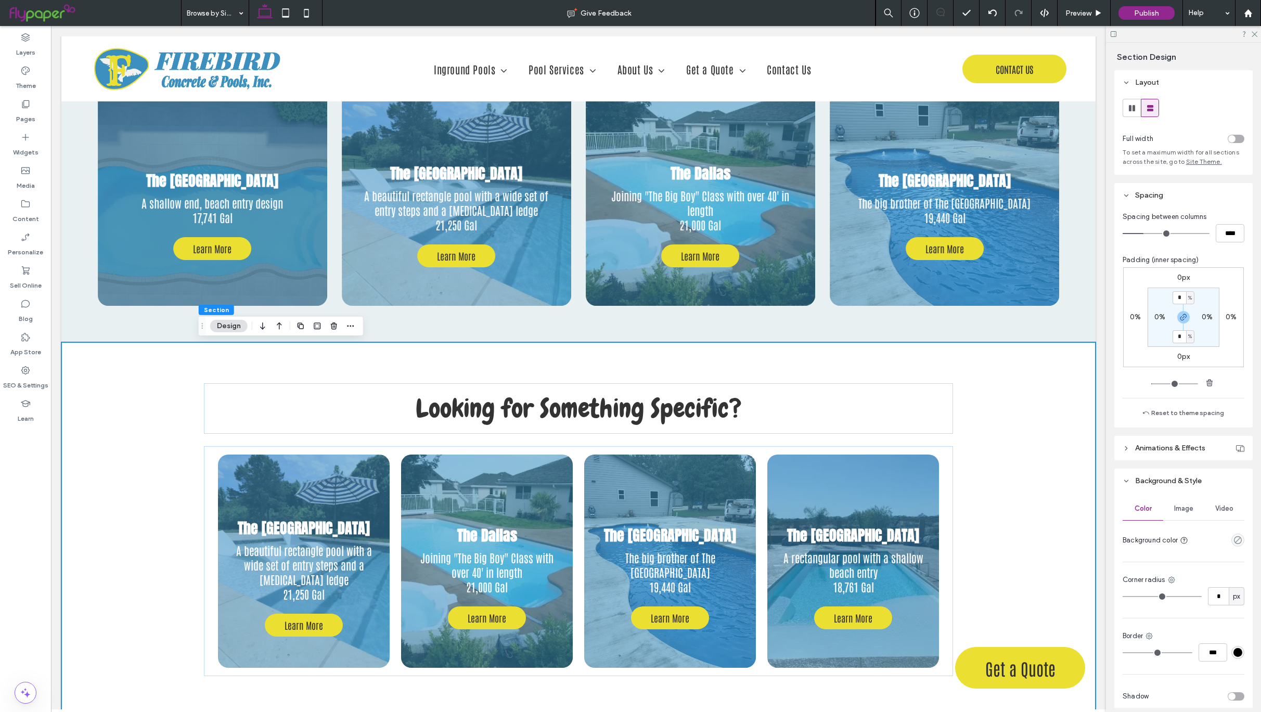
click at [1228, 138] on div "toggle" at bounding box center [1231, 138] width 7 height 7
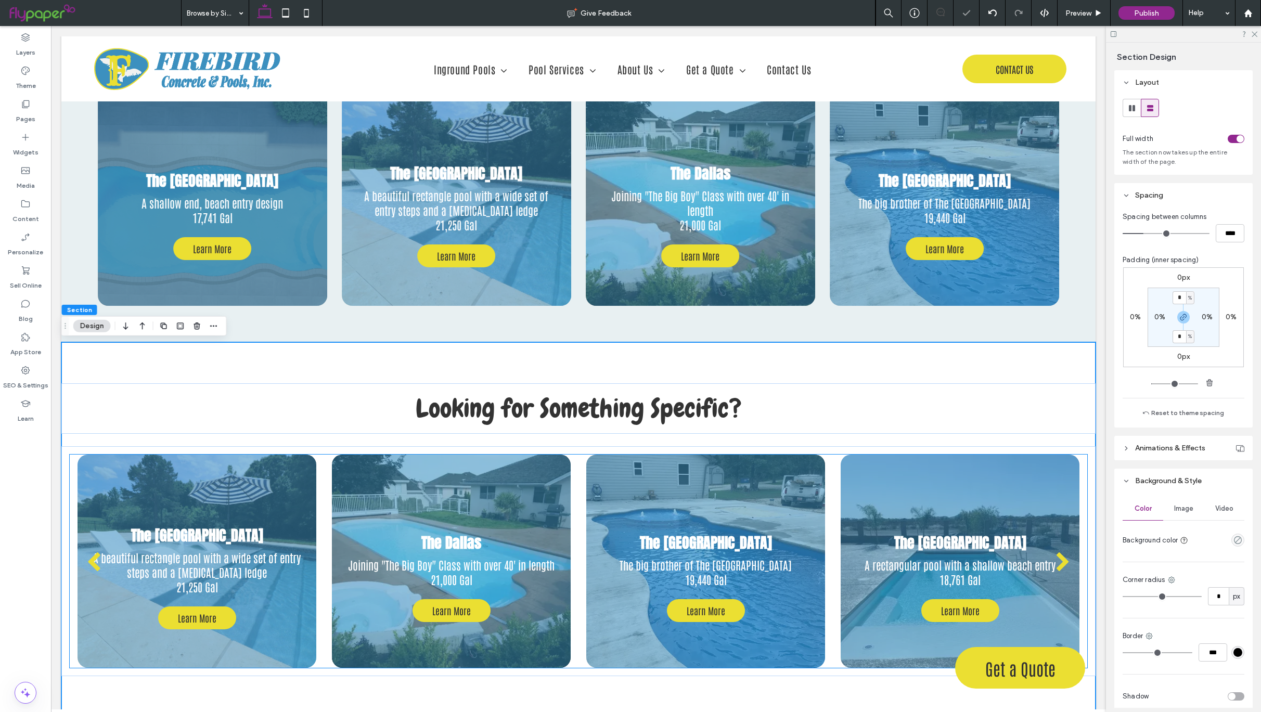
click at [930, 526] on div "The Great Lakes Beach A rectangular pool with a shallow beach entry 18,761 Gal …" at bounding box center [960, 568] width 239 height 164
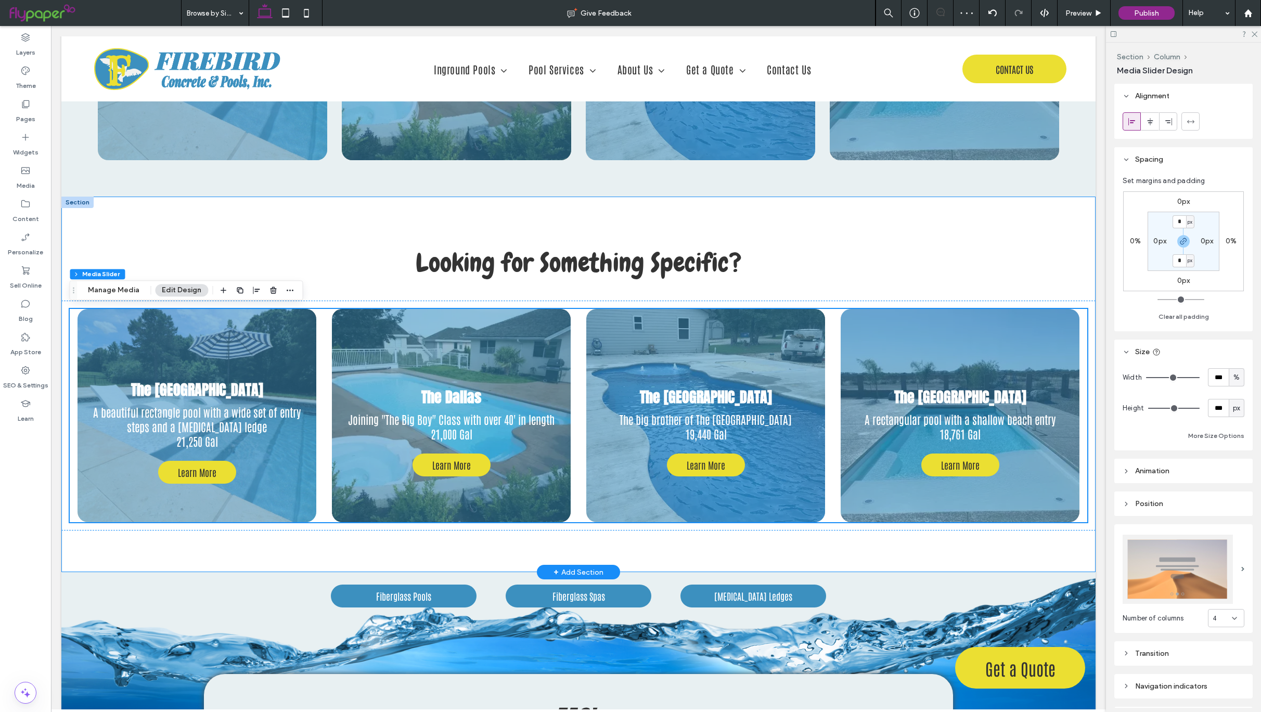
scroll to position [3260, 0]
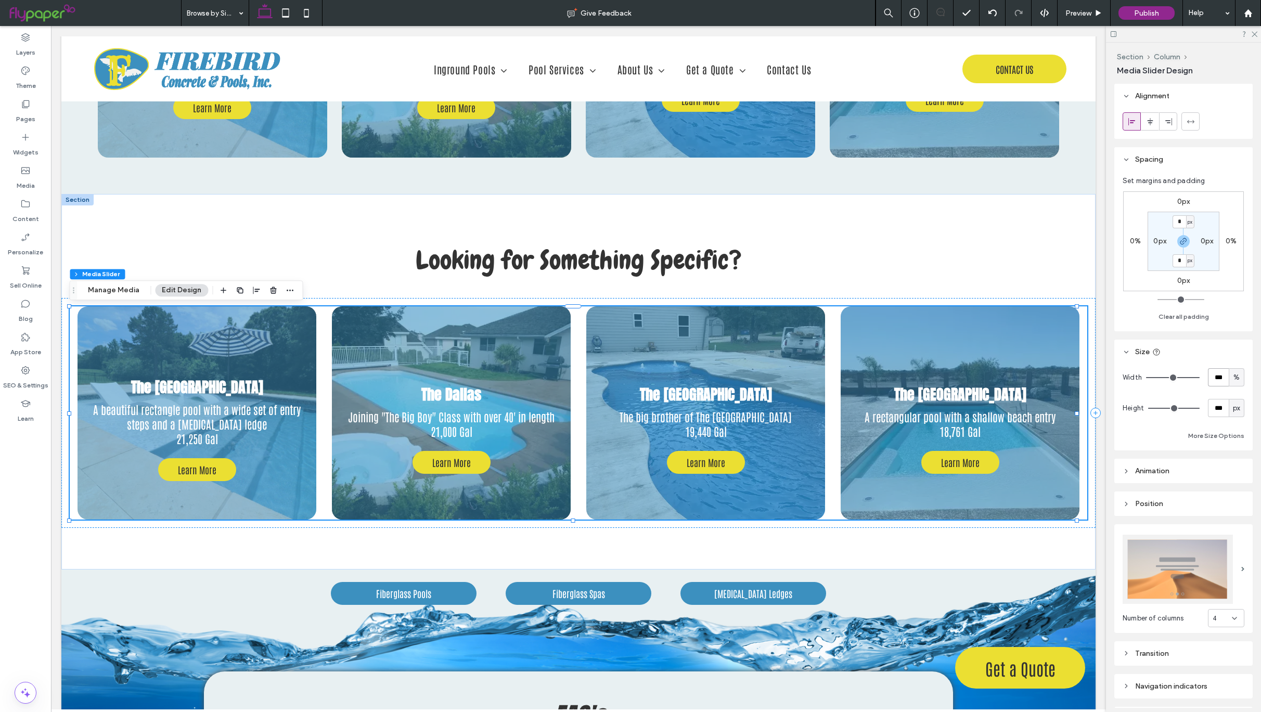
click at [1208, 376] on input "***" at bounding box center [1218, 377] width 21 height 18
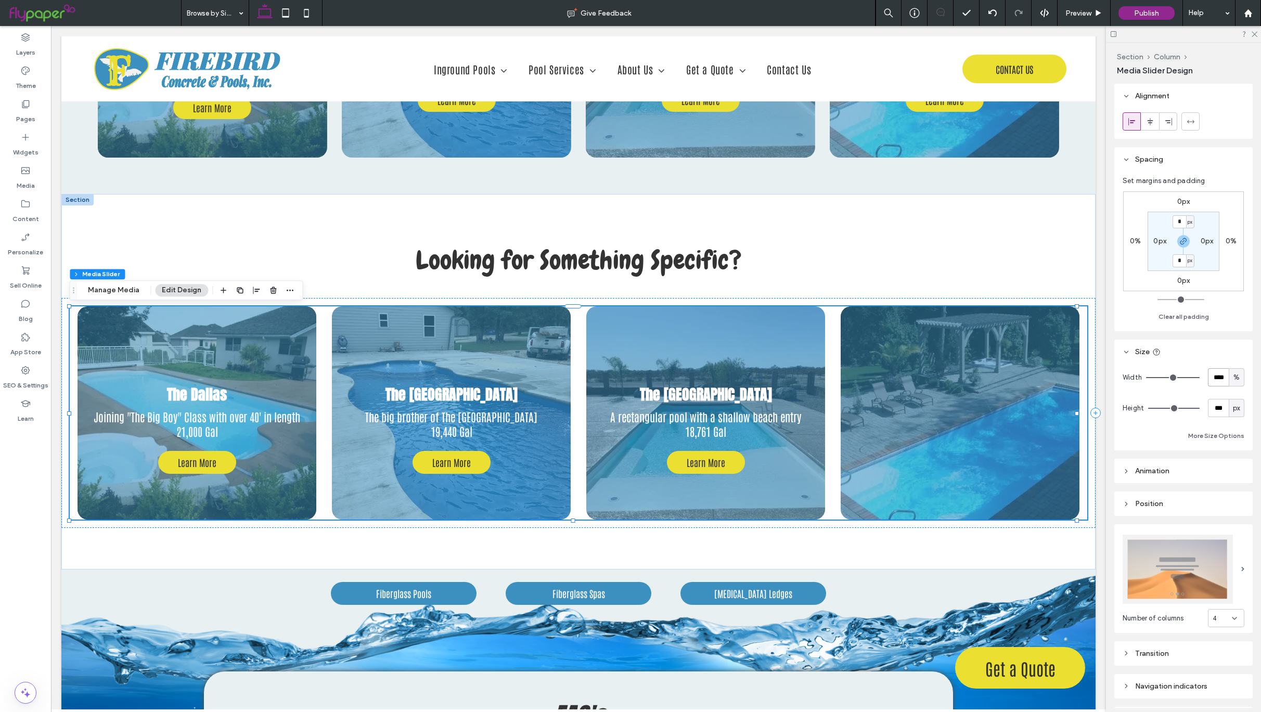
type input "****"
type input "**"
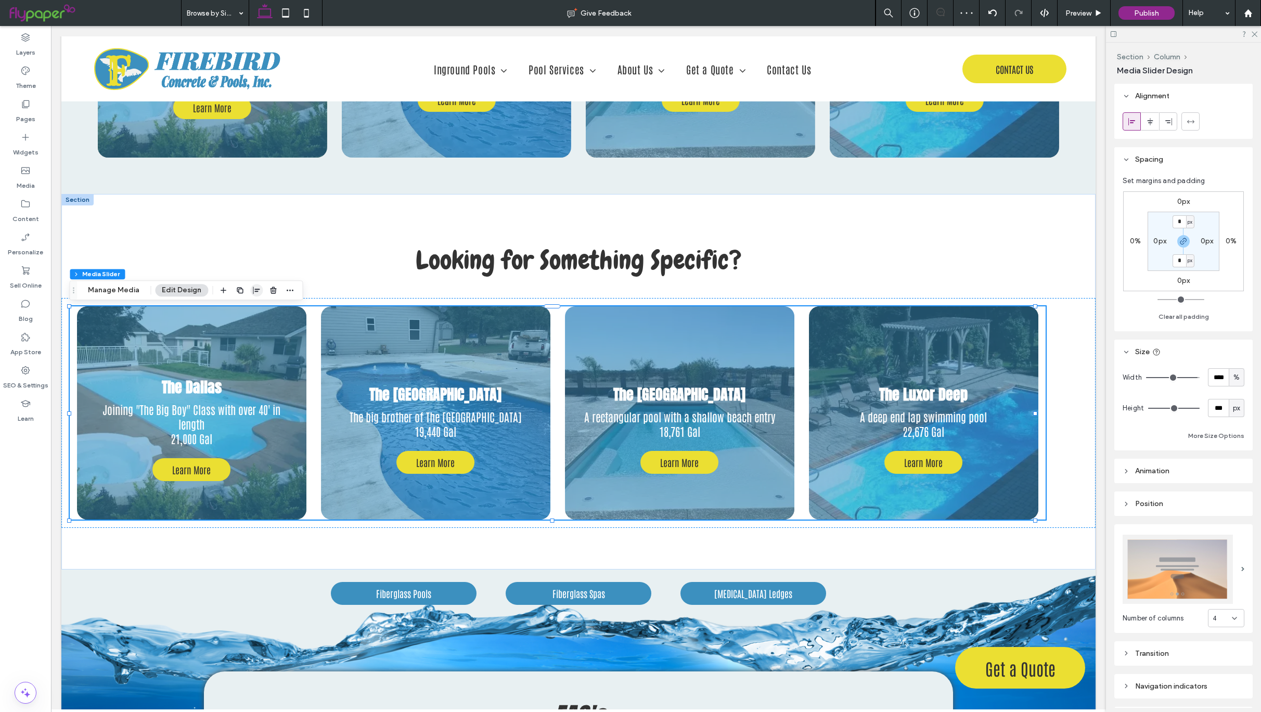
click at [252, 287] on icon "button" at bounding box center [256, 290] width 8 height 8
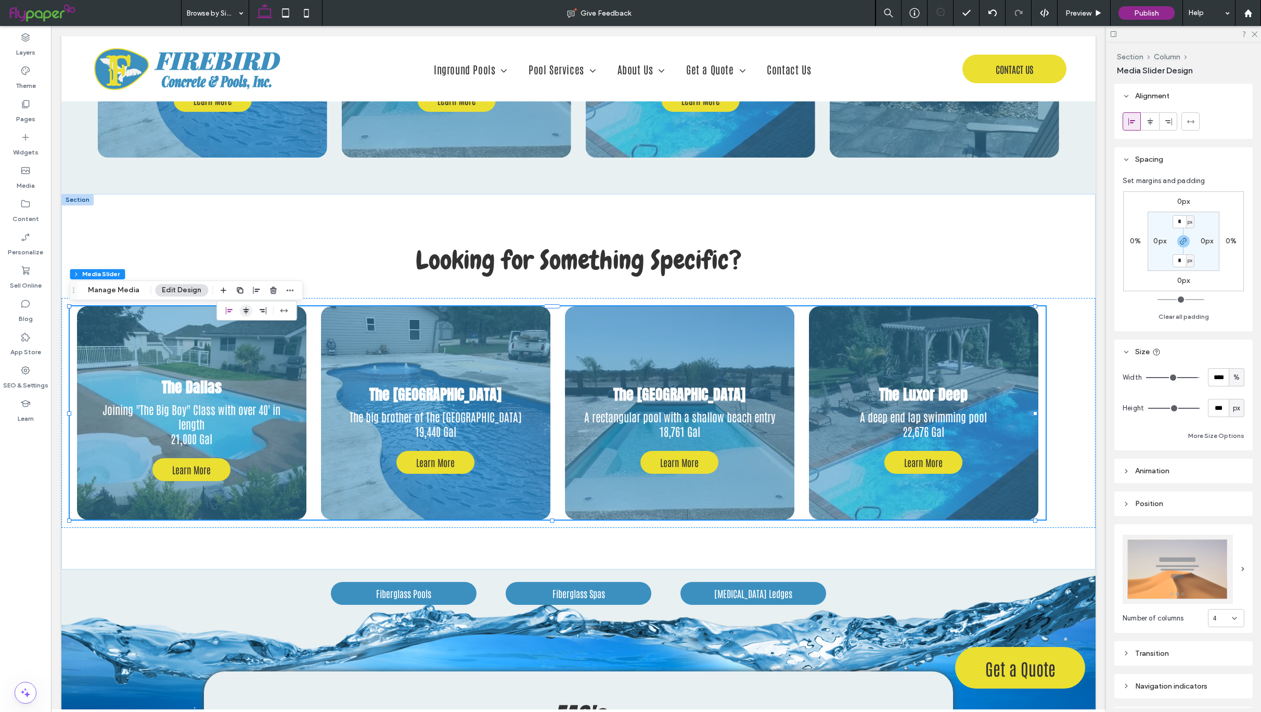
click at [242, 310] on icon "center" at bounding box center [246, 310] width 8 height 8
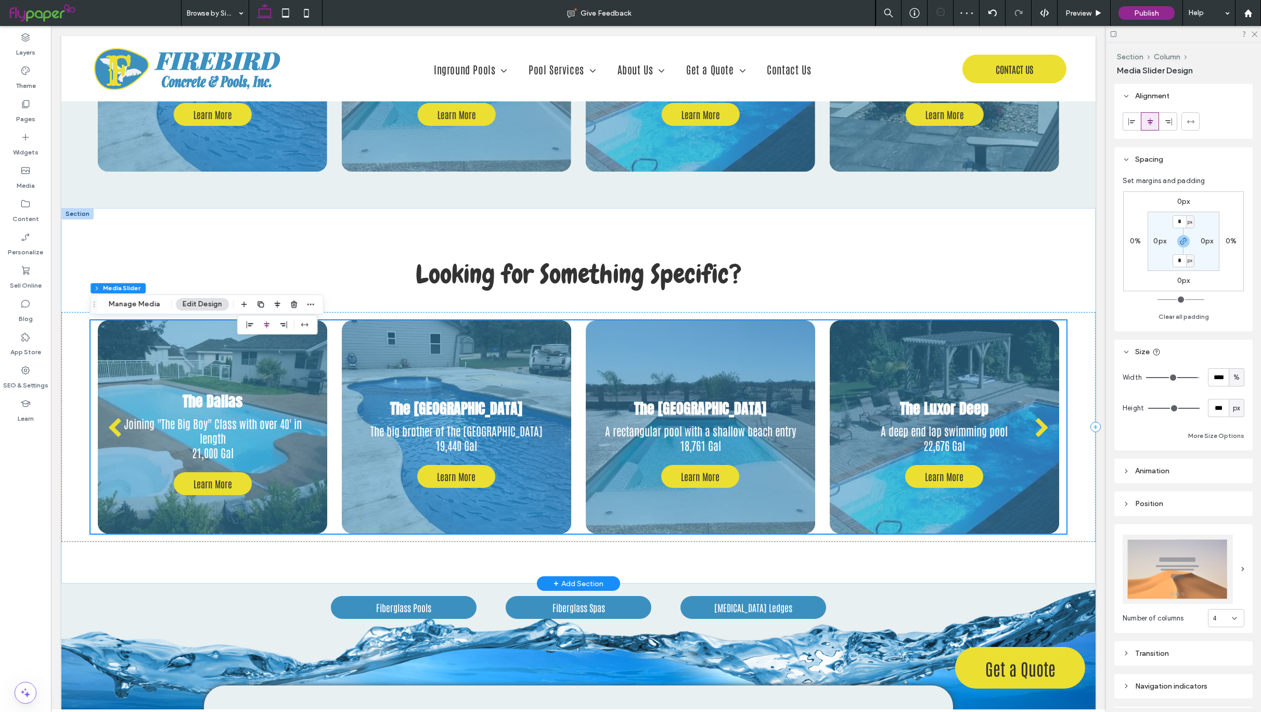
scroll to position [3224, 0]
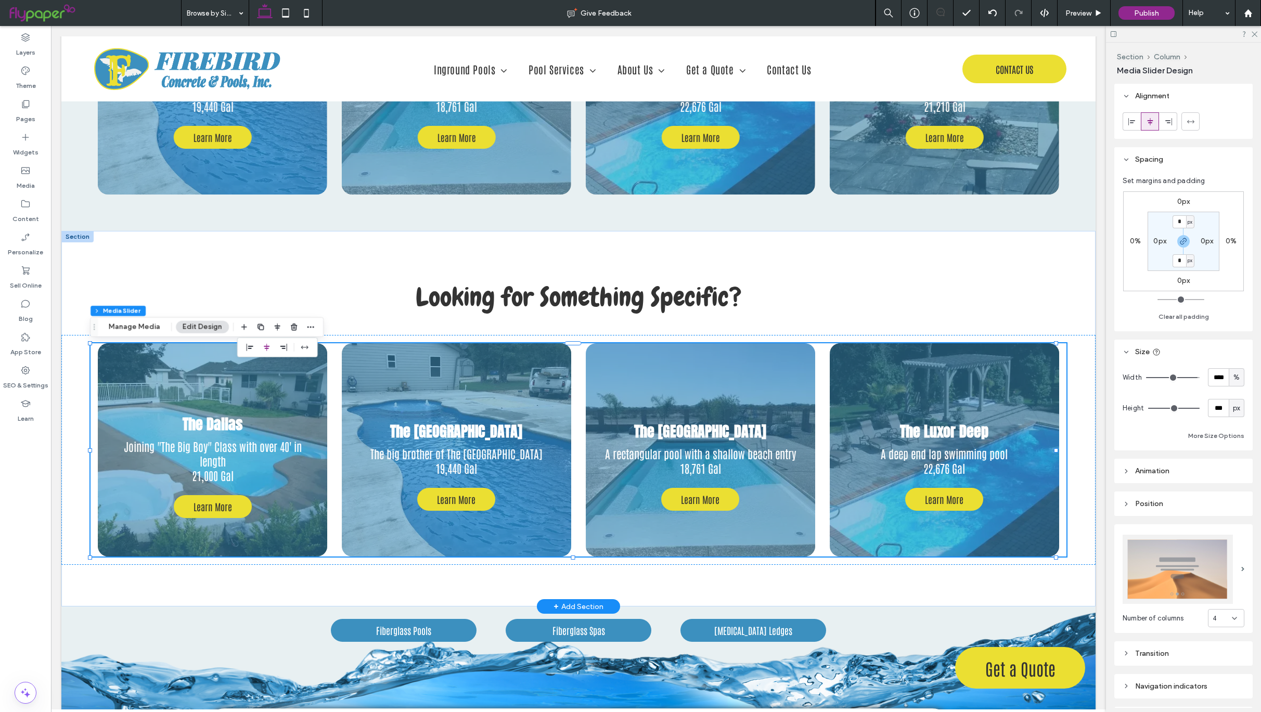
click at [80, 238] on div at bounding box center [77, 236] width 32 height 11
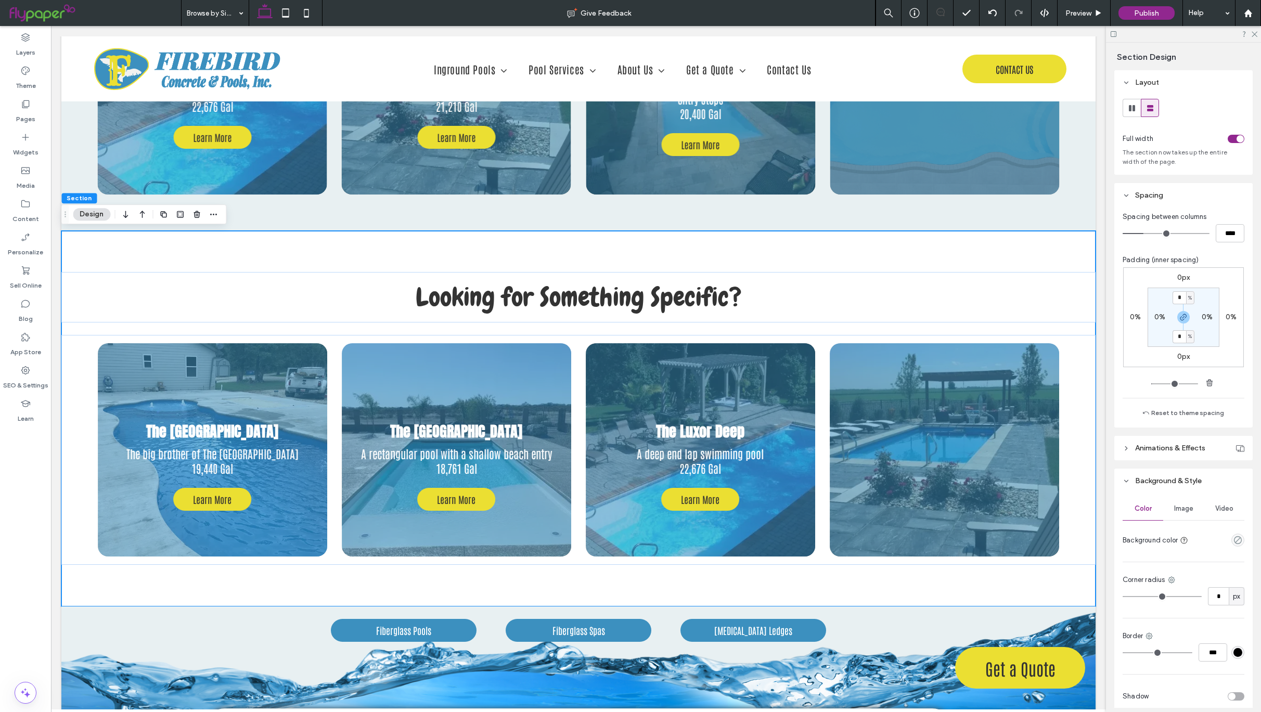
type input "*"
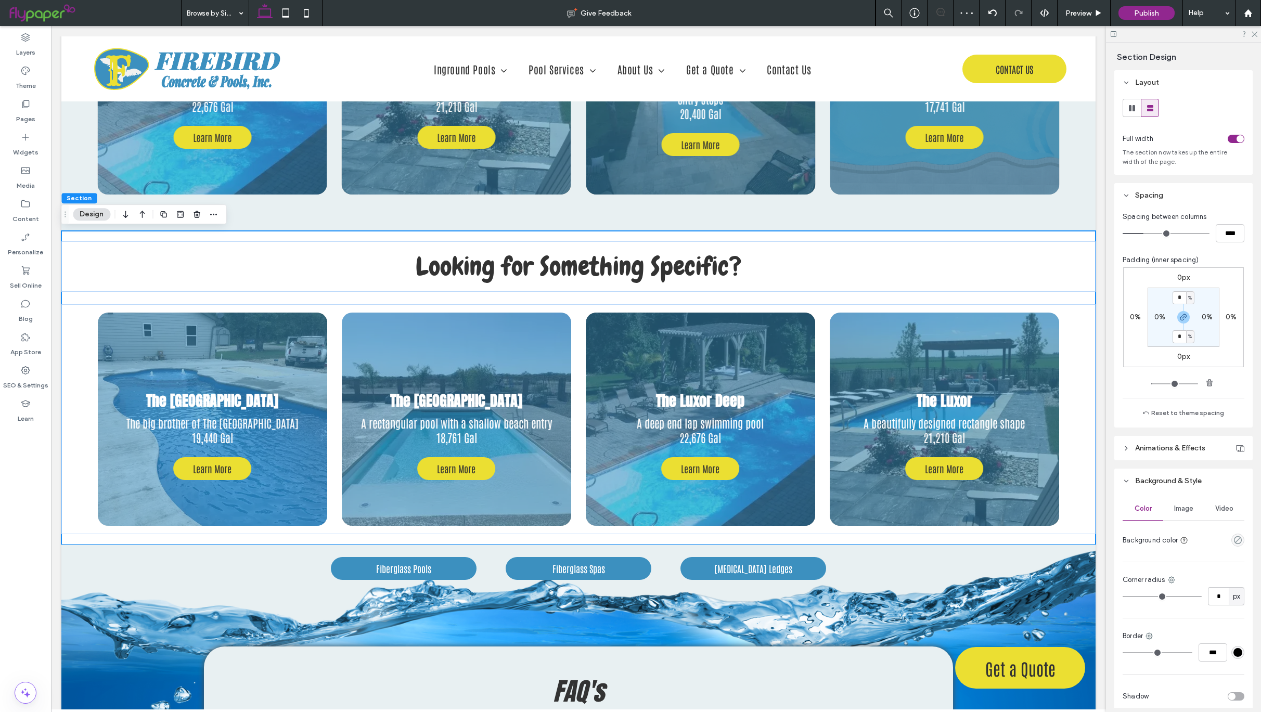
type input "*"
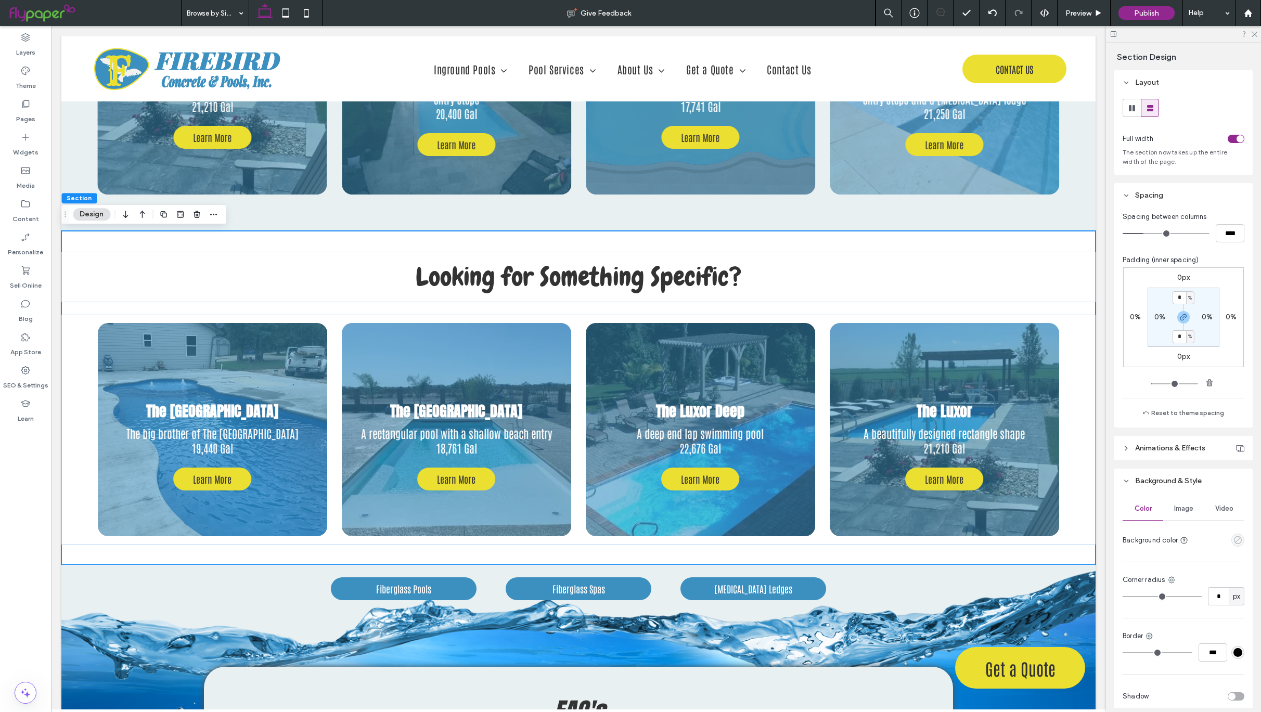
click at [1234, 541] on icon "empty color" at bounding box center [1238, 540] width 9 height 9
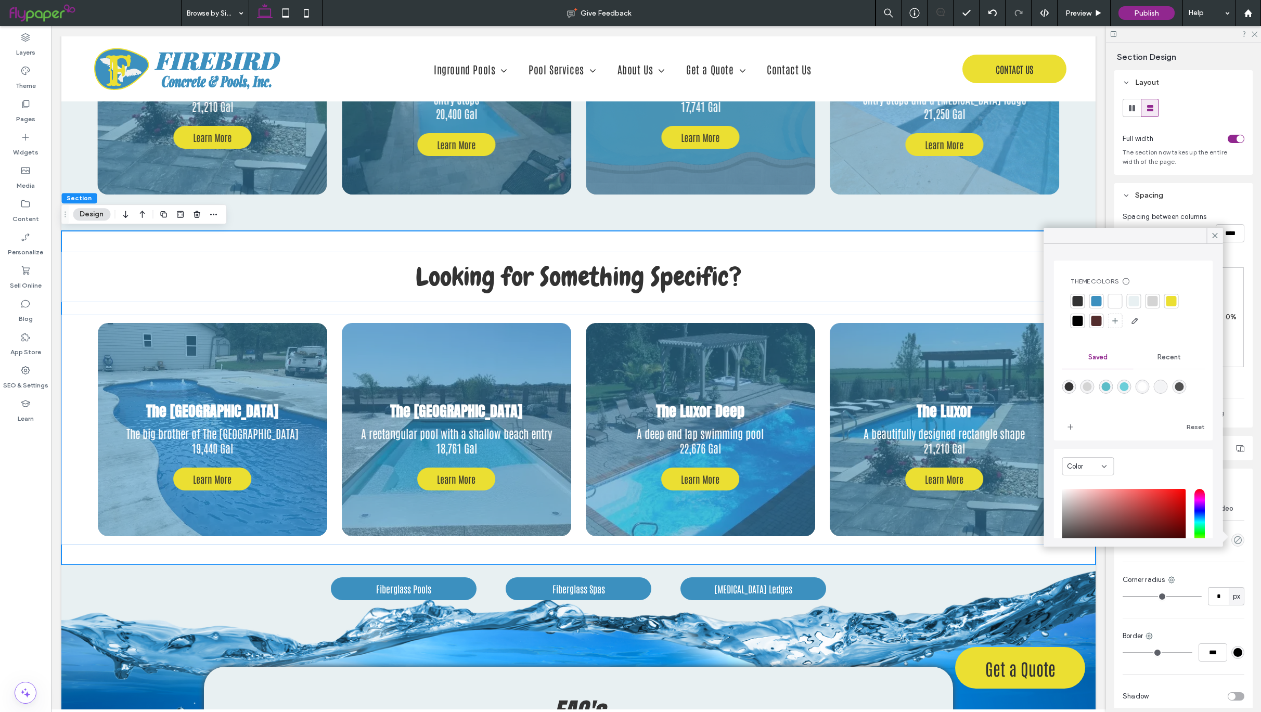
click at [1131, 301] on div at bounding box center [1134, 301] width 10 height 10
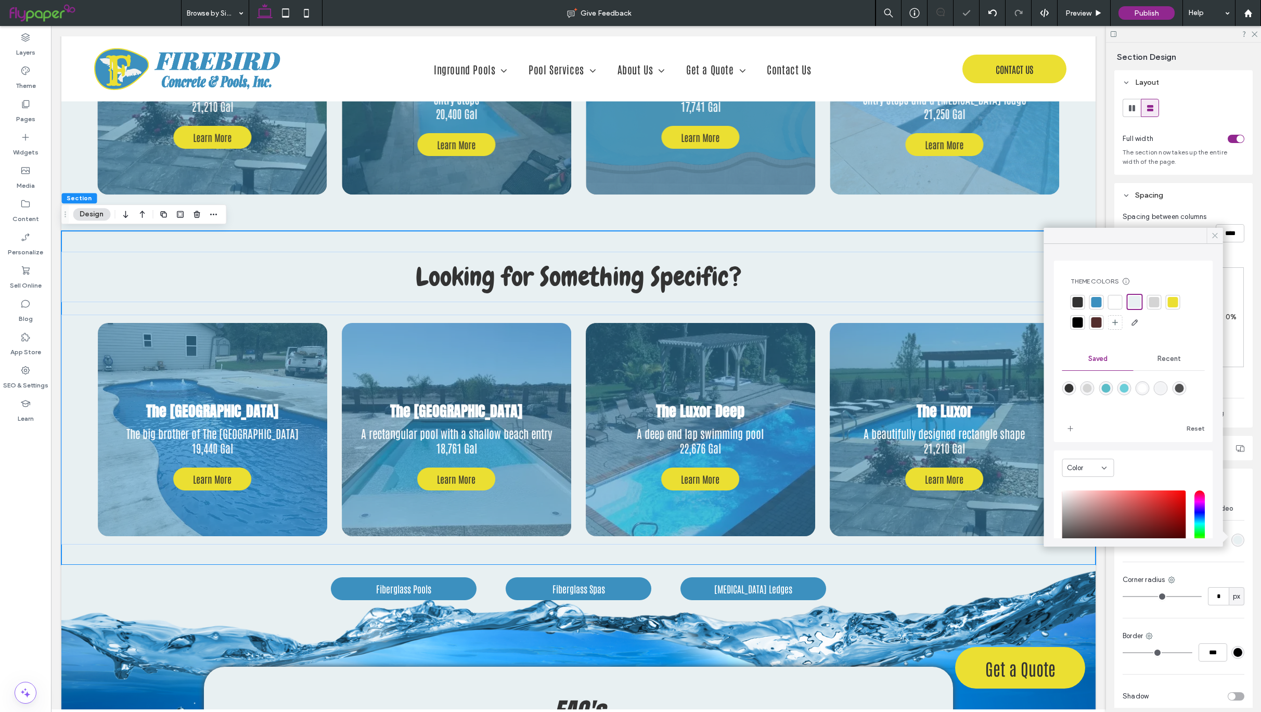
click at [1212, 234] on icon at bounding box center [1215, 235] width 9 height 9
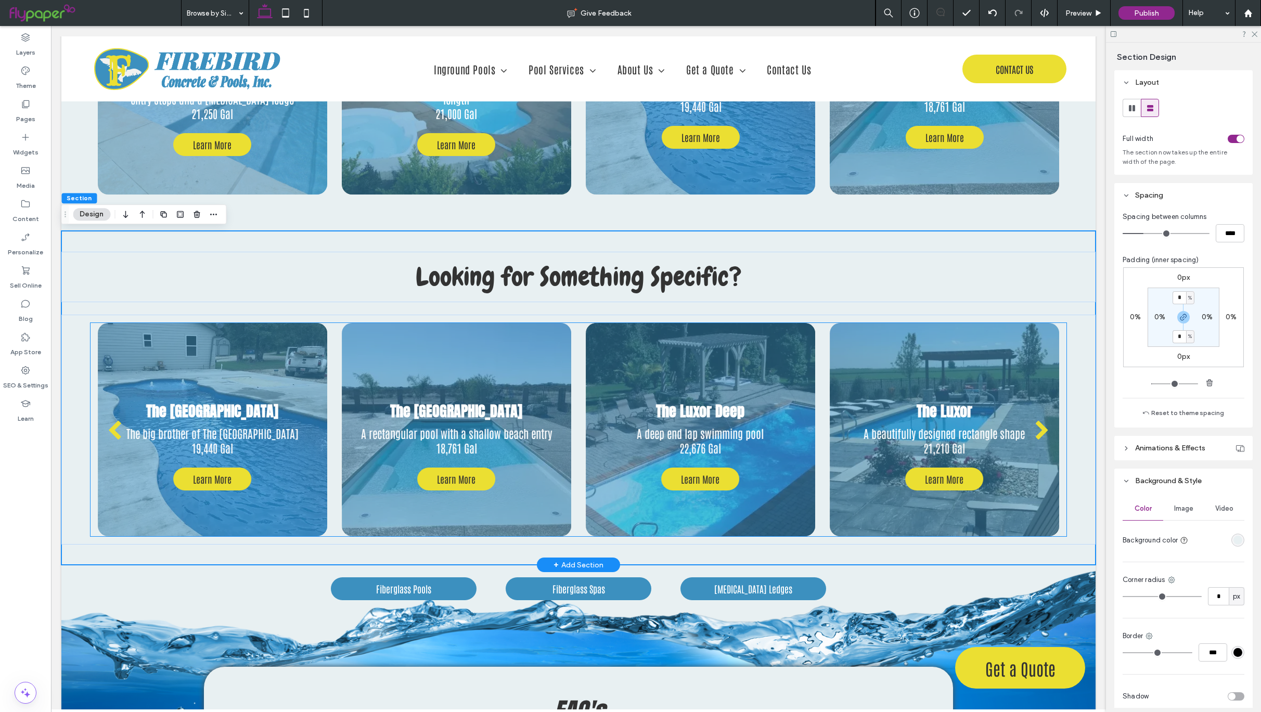
click at [238, 348] on div at bounding box center [212, 429] width 229 height 213
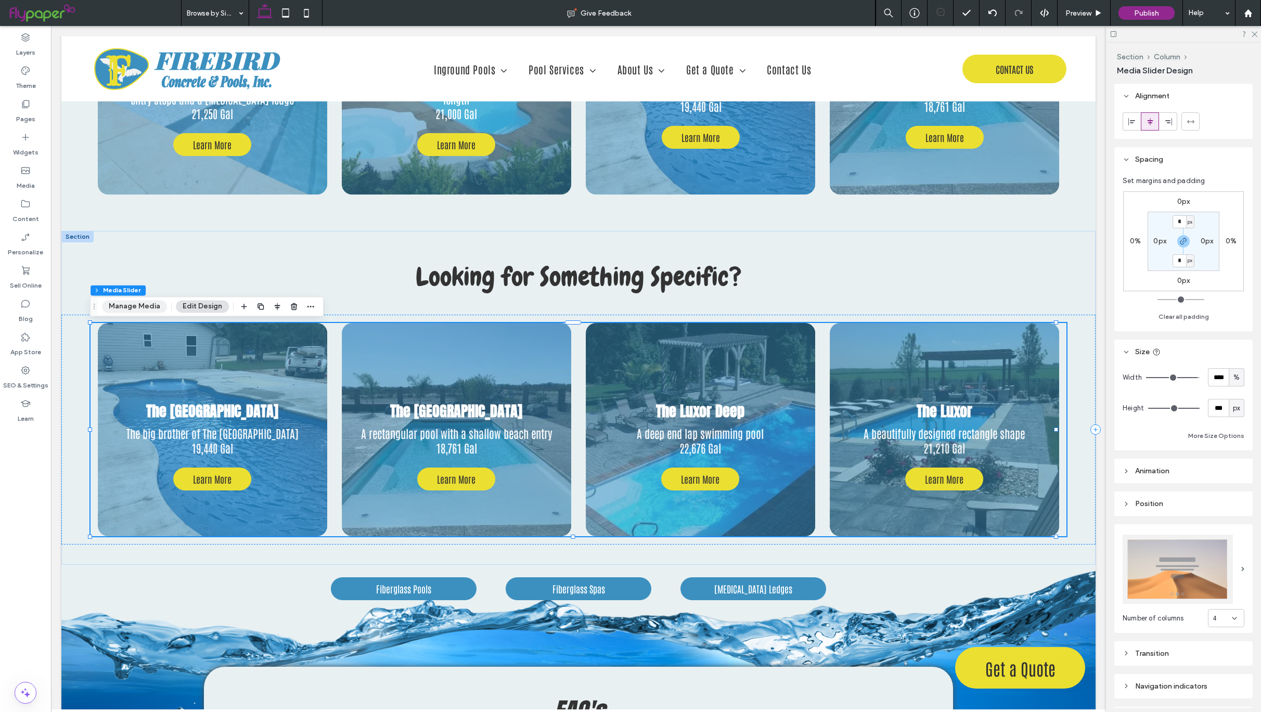
click at [134, 306] on button "Manage Media" at bounding box center [134, 306] width 65 height 12
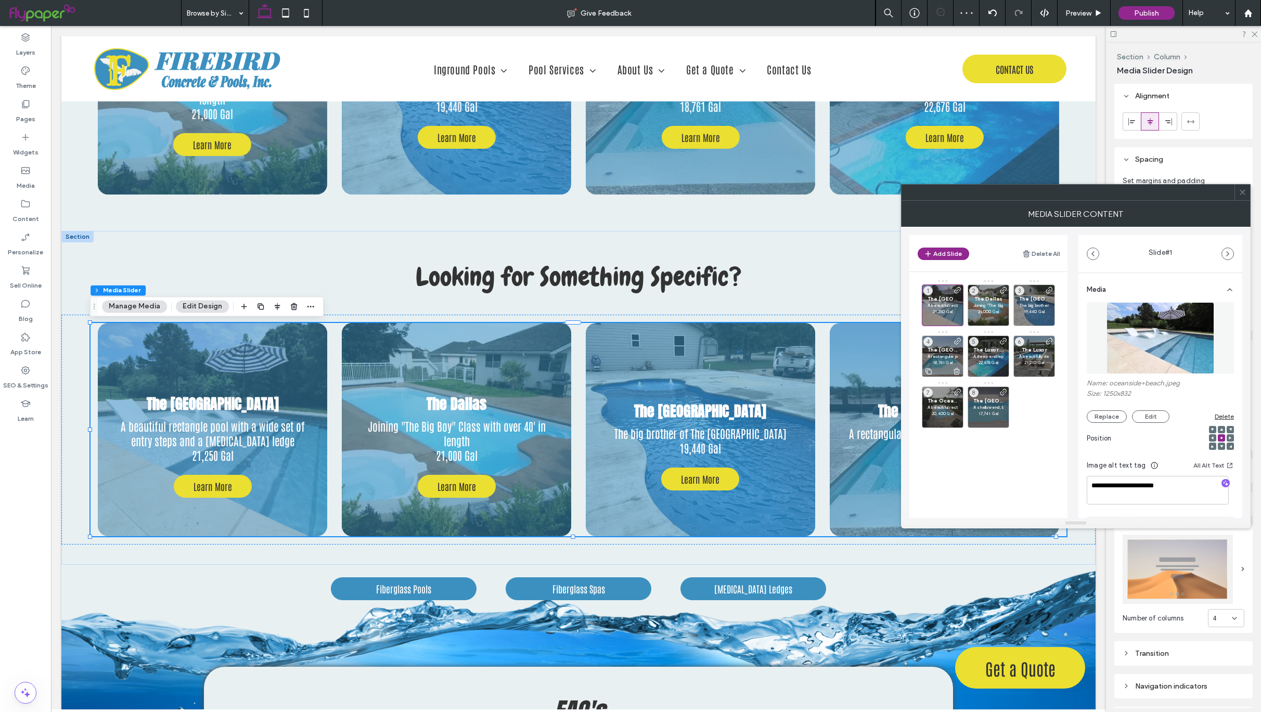
click at [956, 369] on icon at bounding box center [957, 371] width 8 height 9
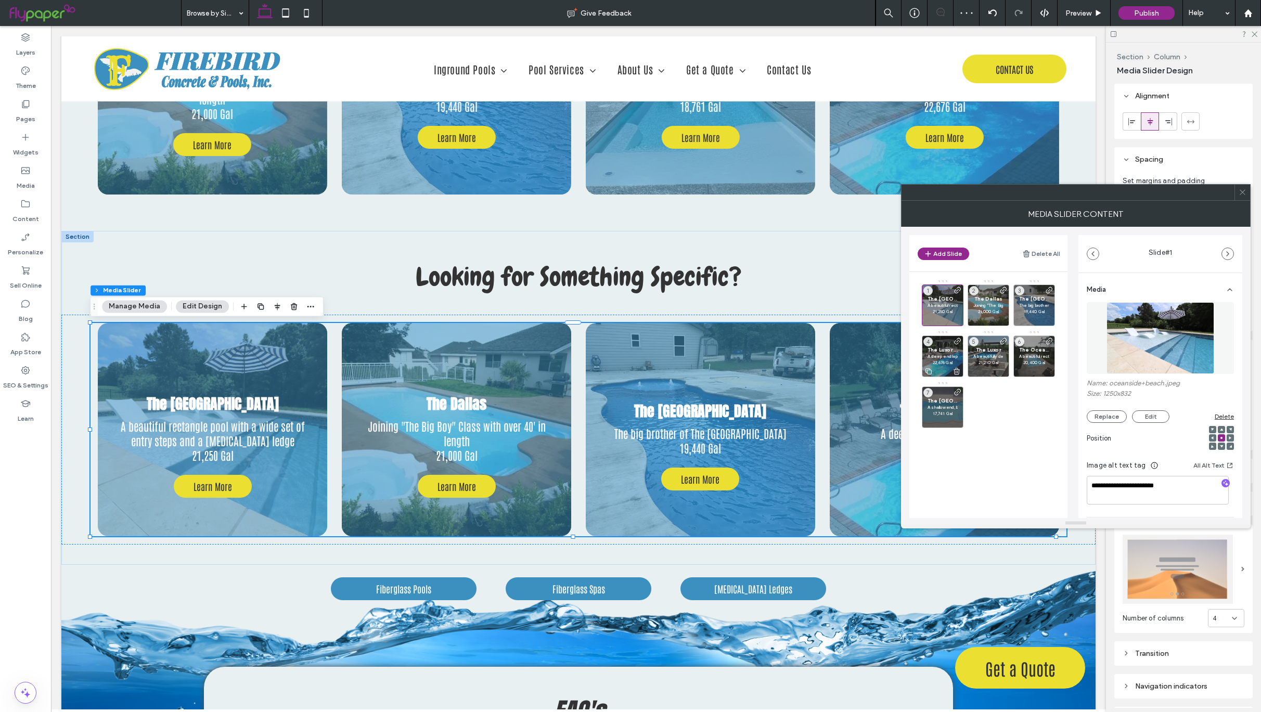
click at [958, 371] on use at bounding box center [957, 371] width 6 height 7
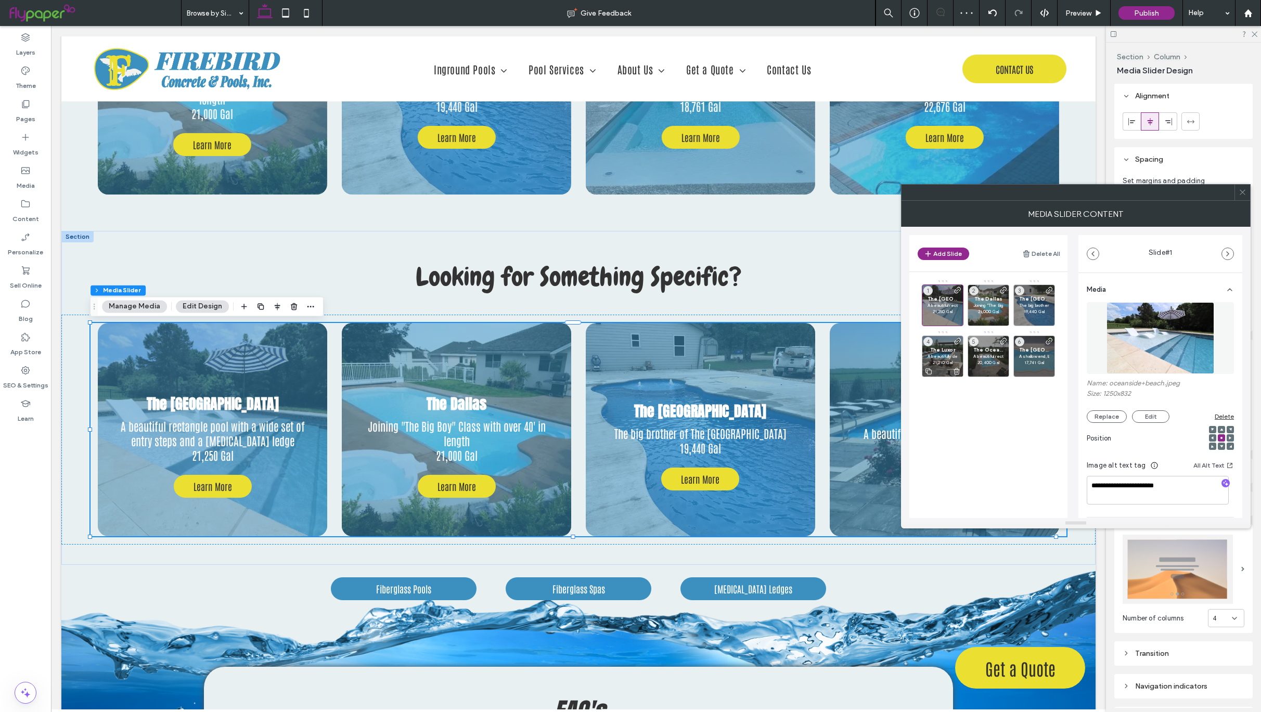
click at [957, 374] on icon at bounding box center [957, 371] width 8 height 9
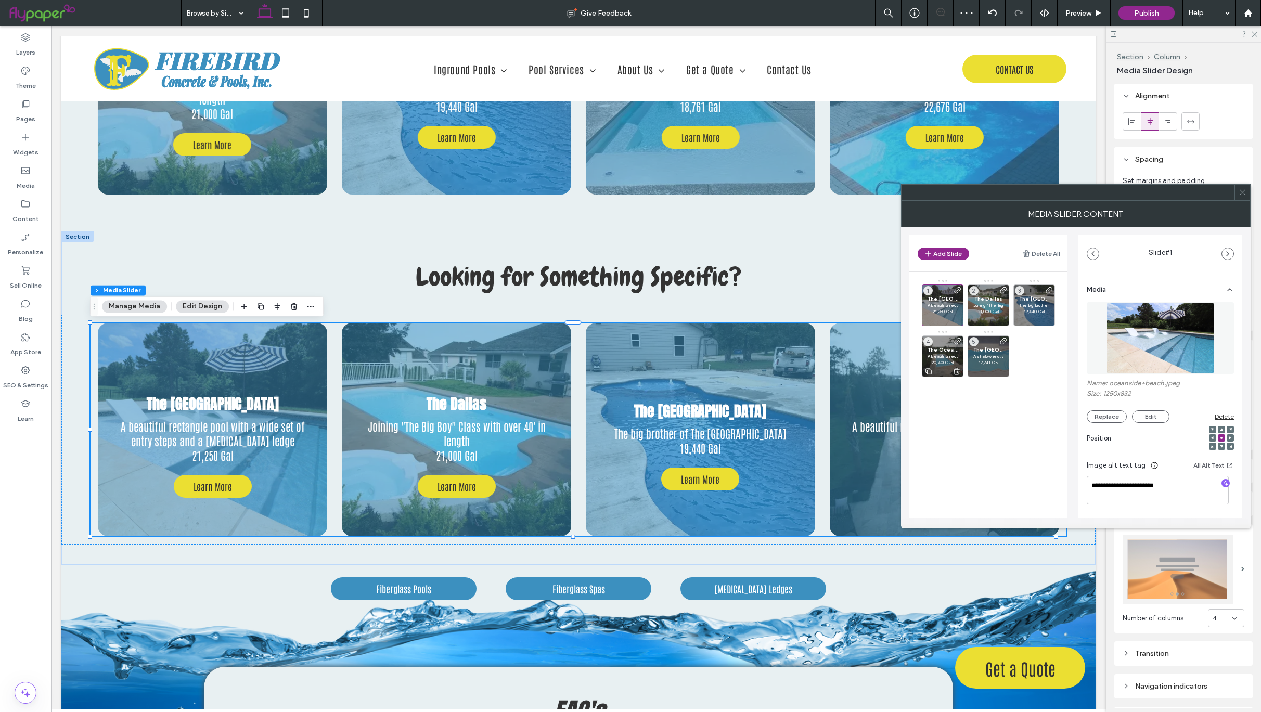
click at [956, 372] on icon at bounding box center [957, 371] width 8 height 9
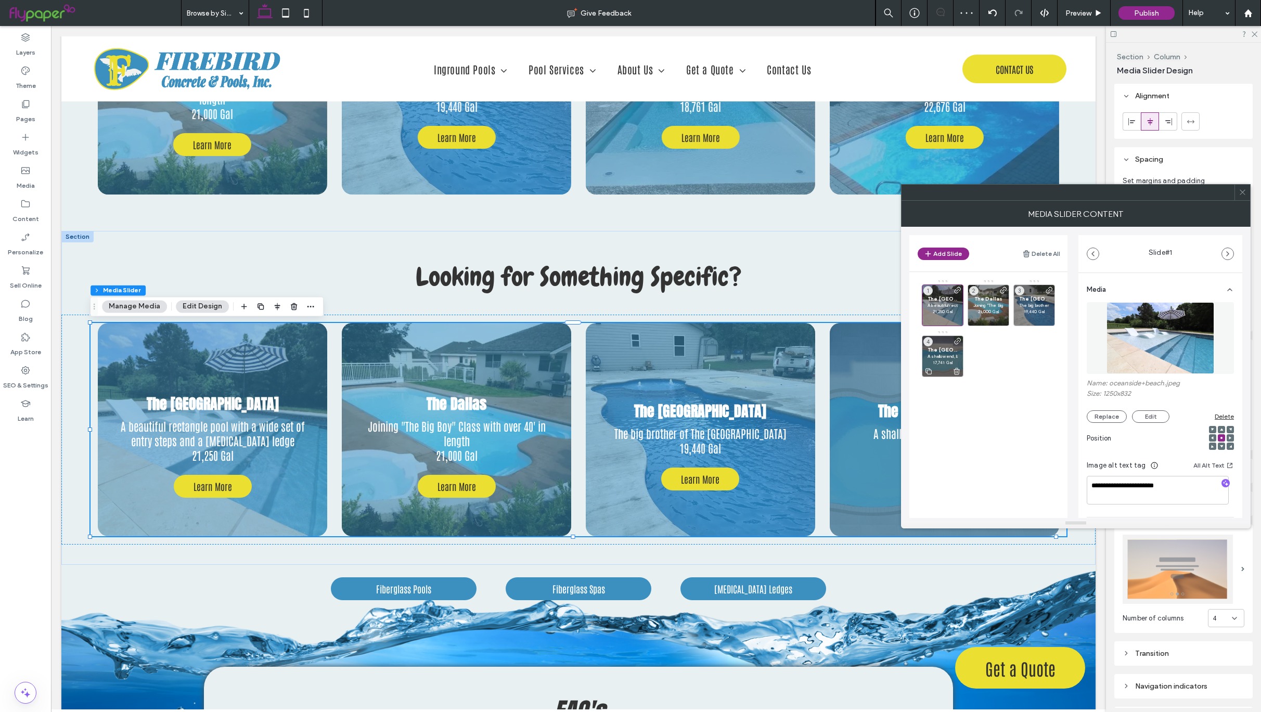
click at [956, 372] on use at bounding box center [957, 371] width 6 height 7
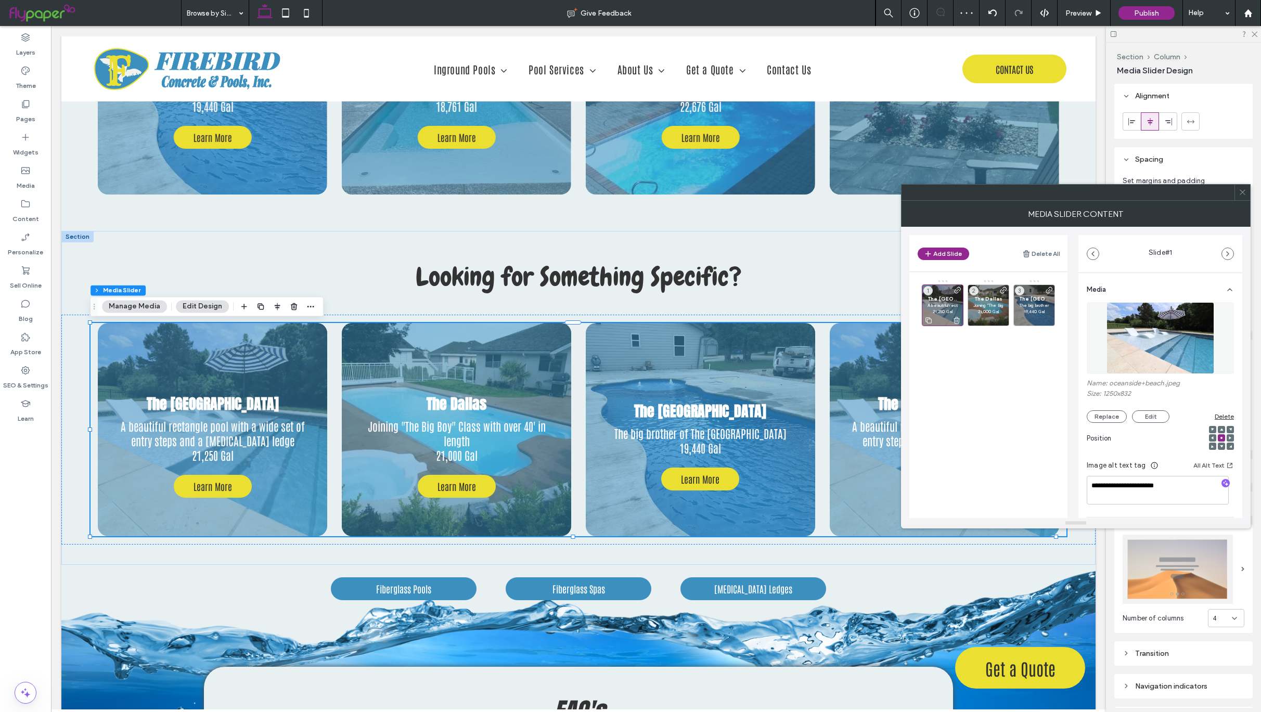
click at [944, 302] on span "The [GEOGRAPHIC_DATA]" at bounding box center [943, 299] width 30 height 7
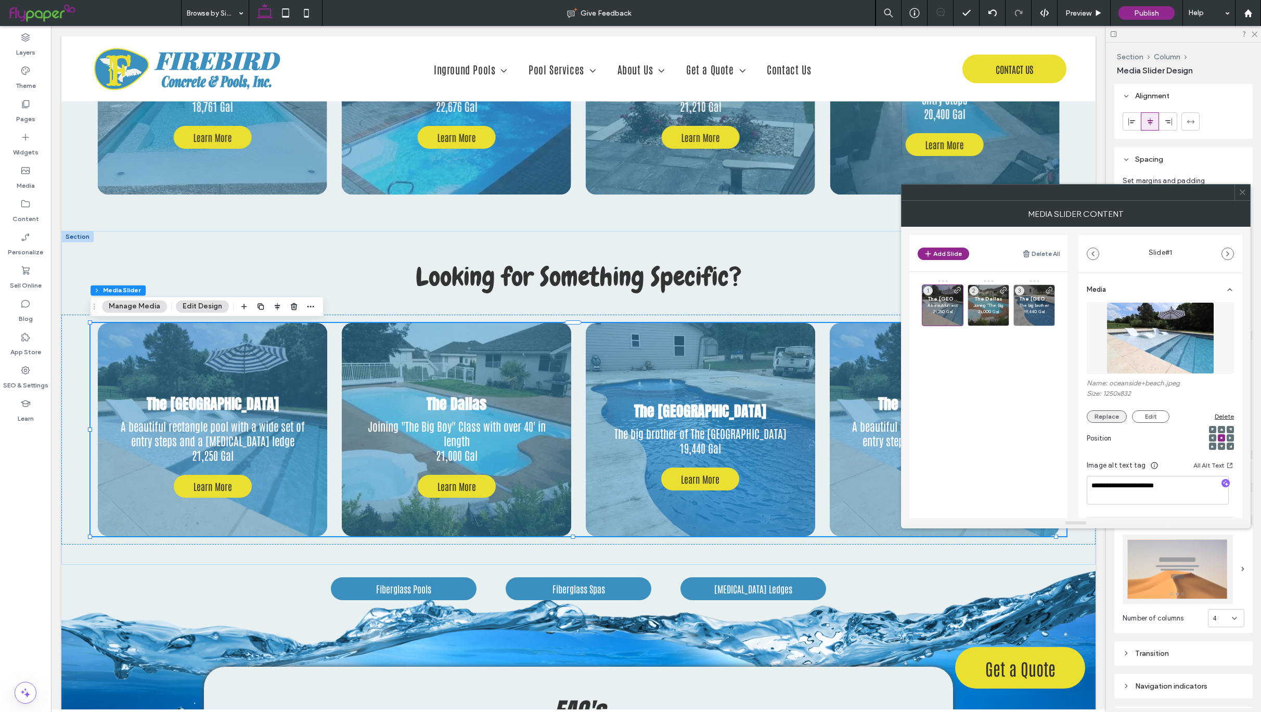
click at [1115, 414] on button "Replace" at bounding box center [1107, 416] width 40 height 12
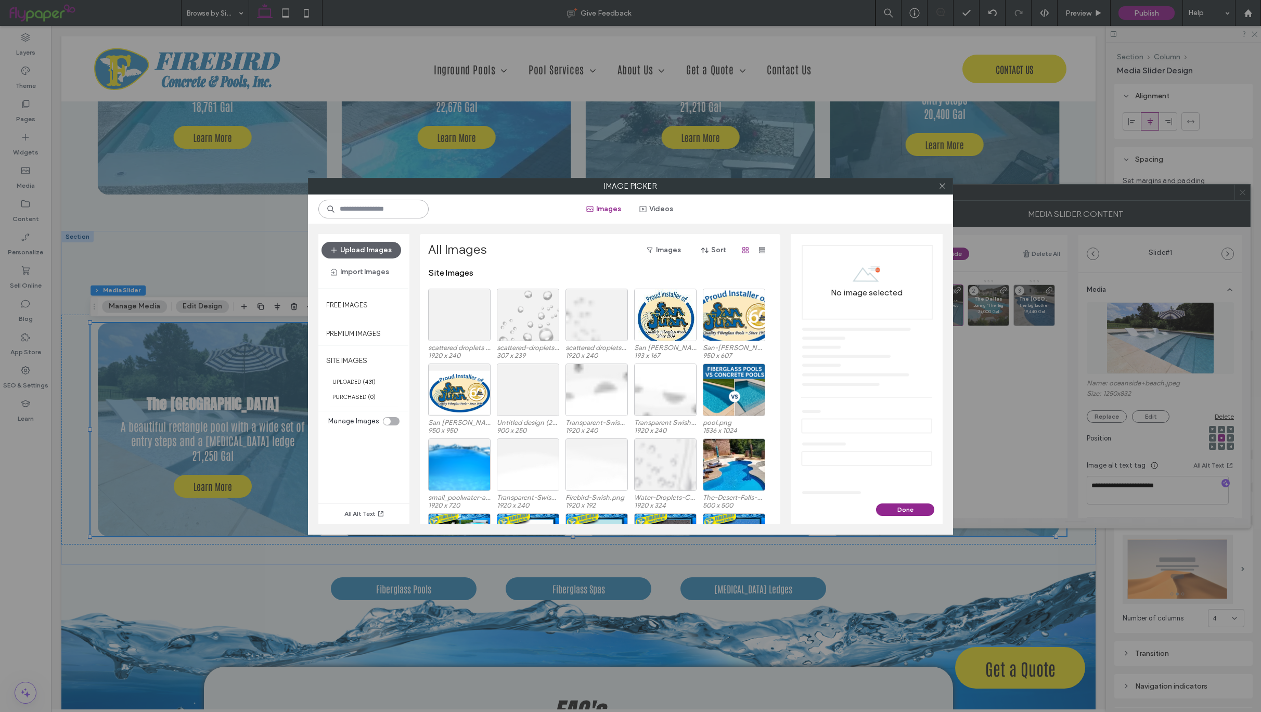
click at [375, 206] on input at bounding box center [373, 209] width 110 height 19
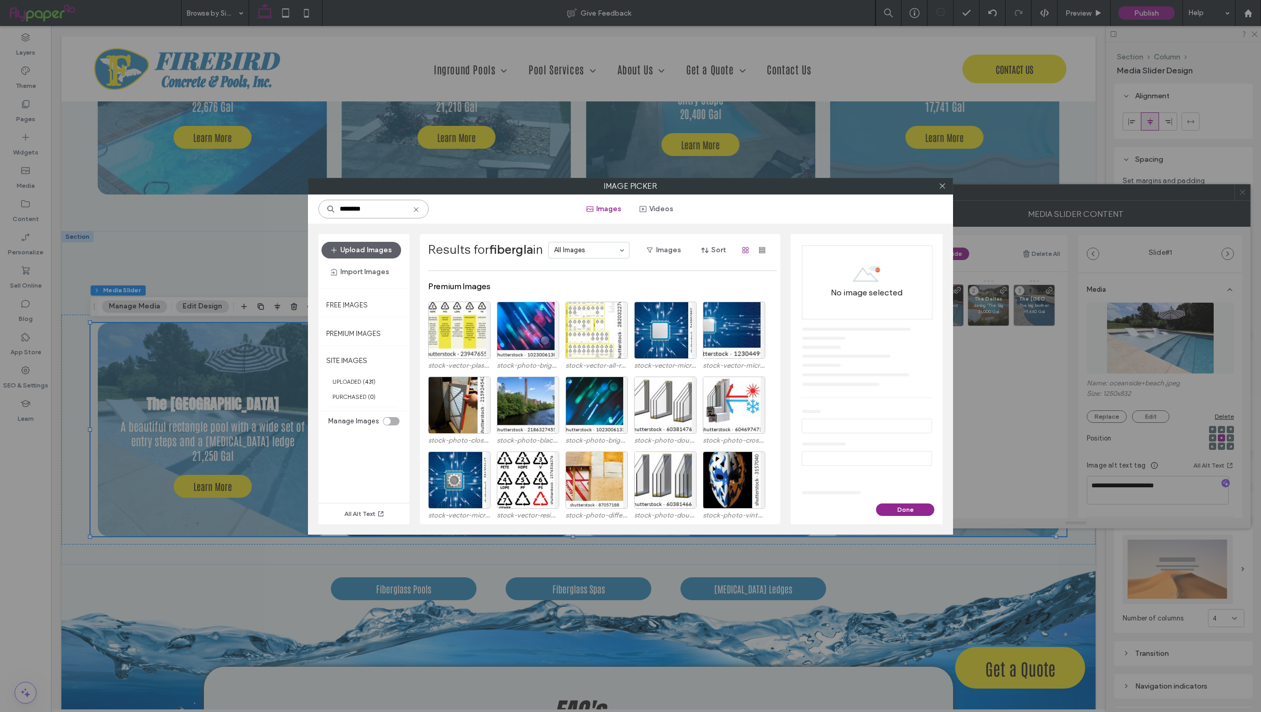
scroll to position [0, 0]
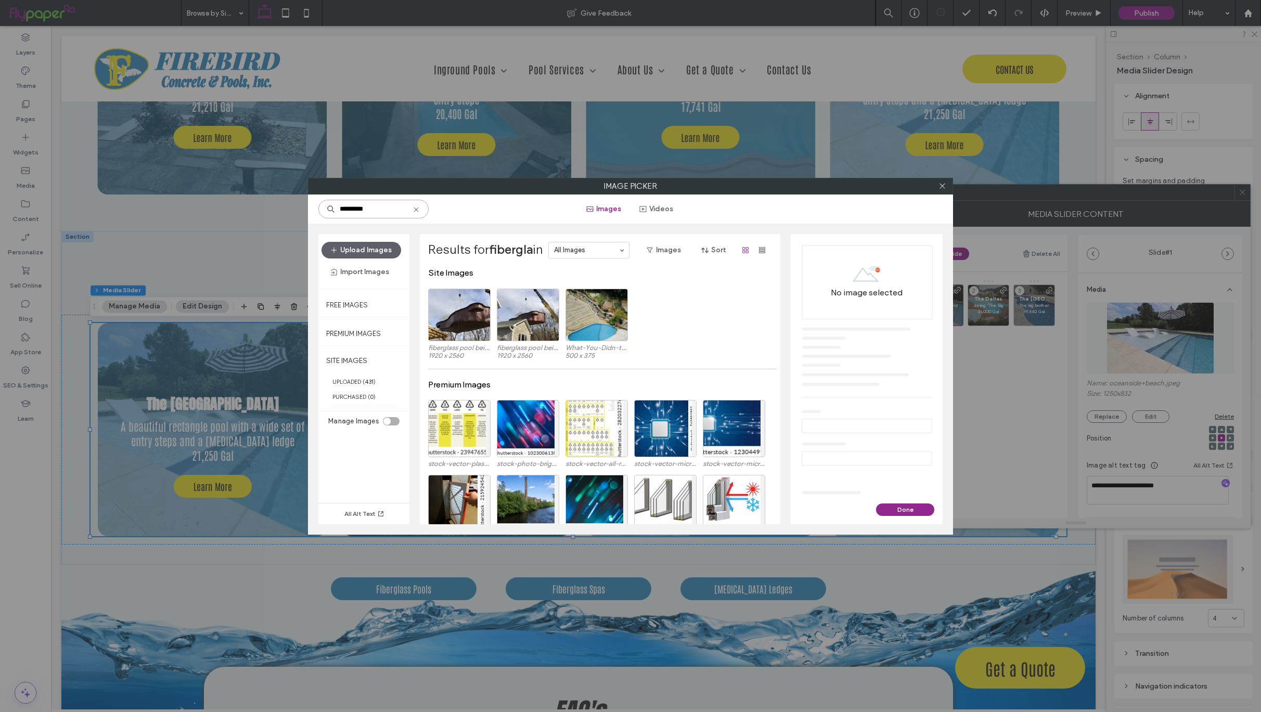
type input "**********"
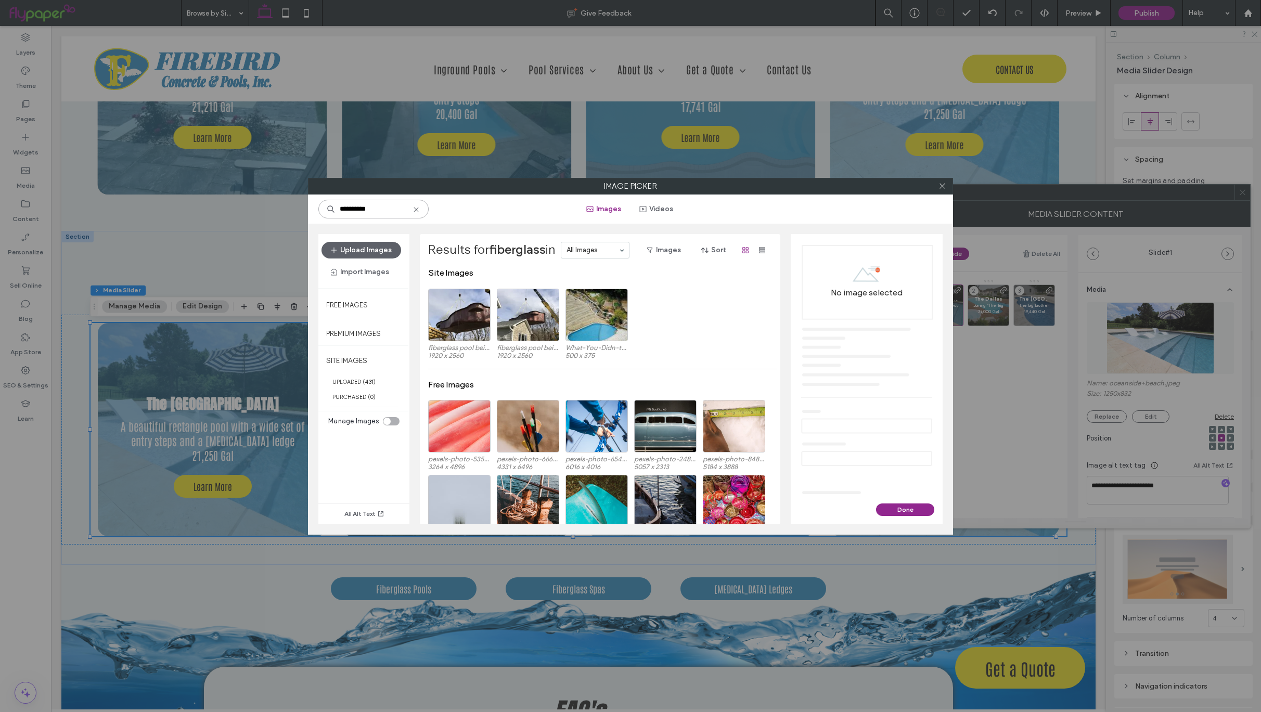
drag, startPoint x: 385, startPoint y: 208, endPoint x: 276, endPoint y: 198, distance: 109.7
click at [276, 198] on div "**********" at bounding box center [630, 356] width 1261 height 712
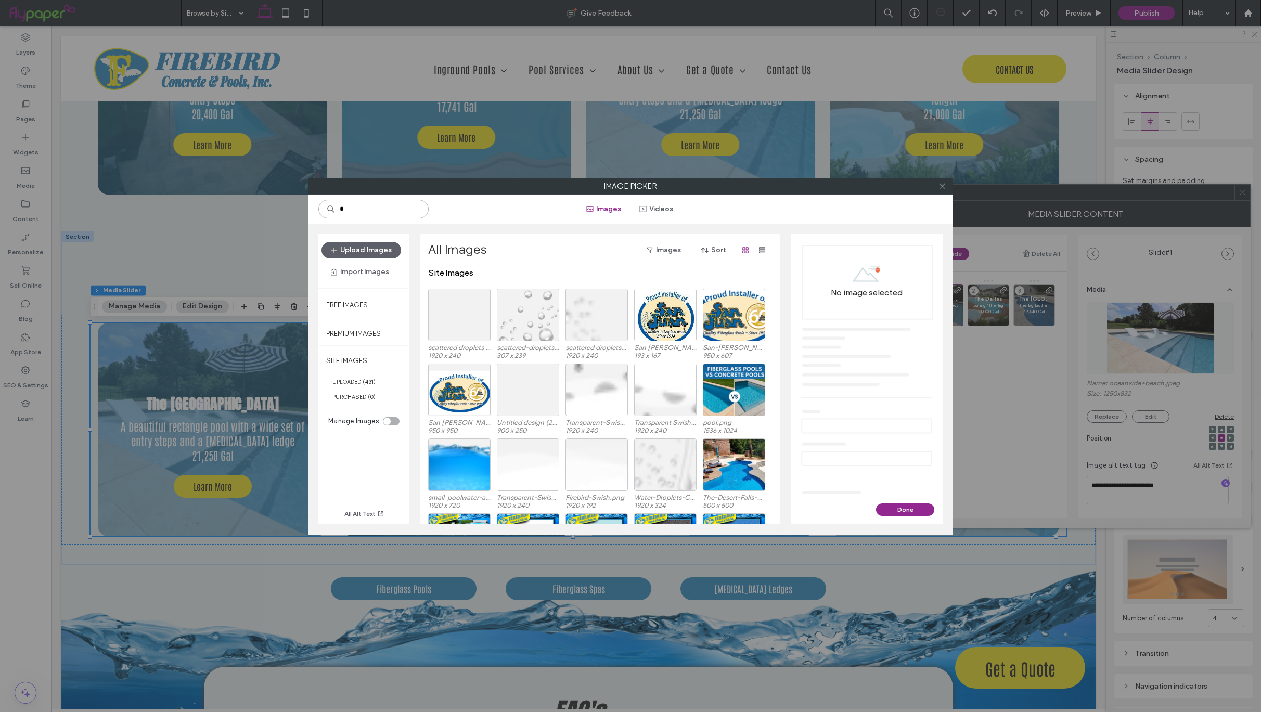
type input "*"
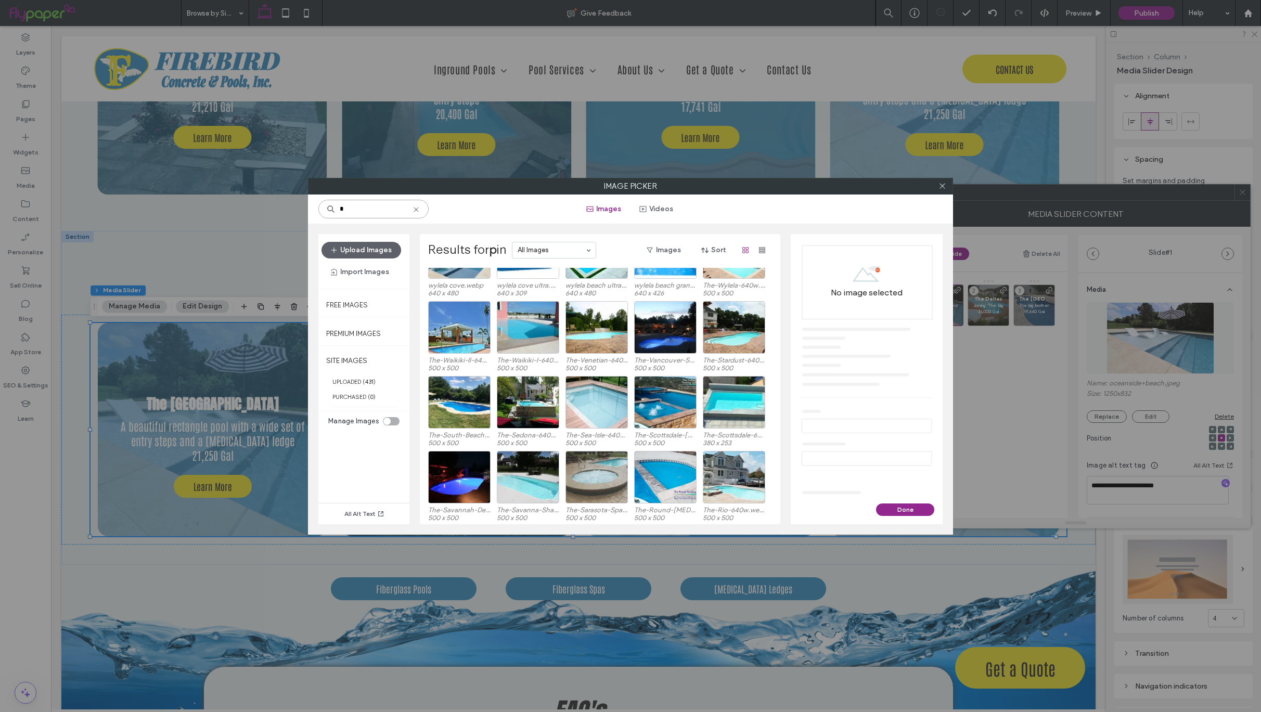
scroll to position [2669, 0]
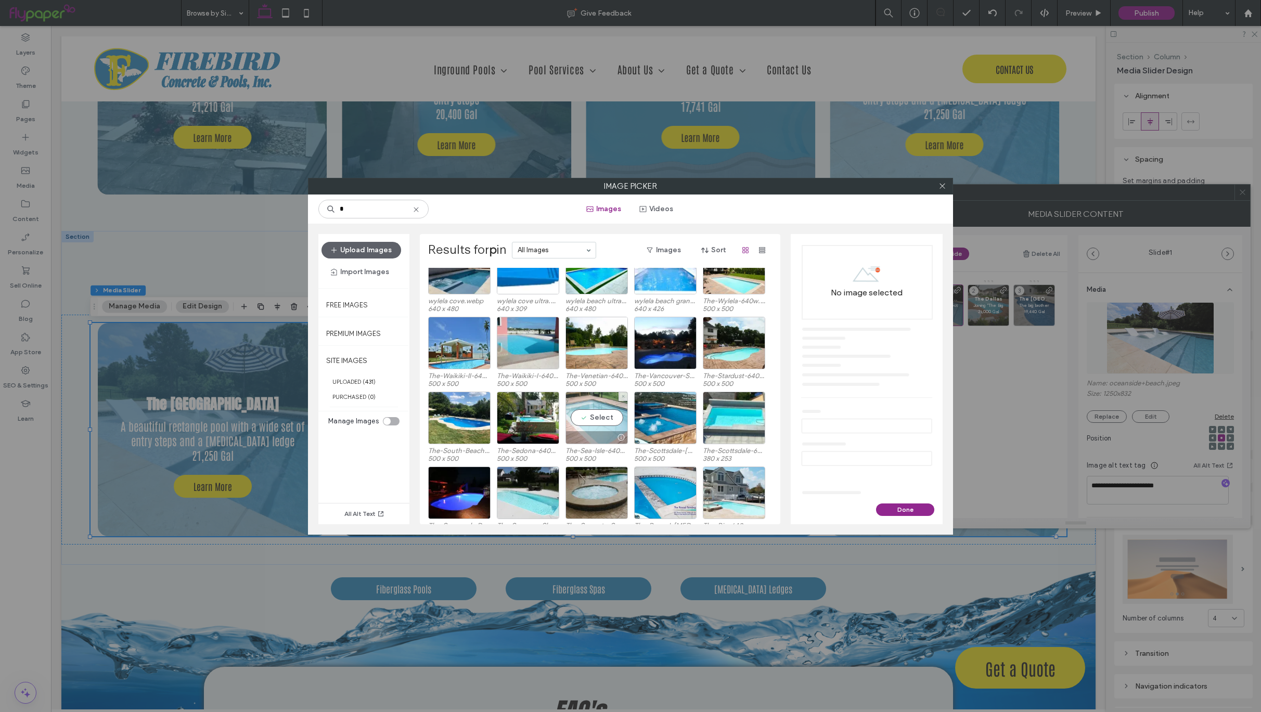
click at [603, 419] on div "Select" at bounding box center [597, 418] width 62 height 53
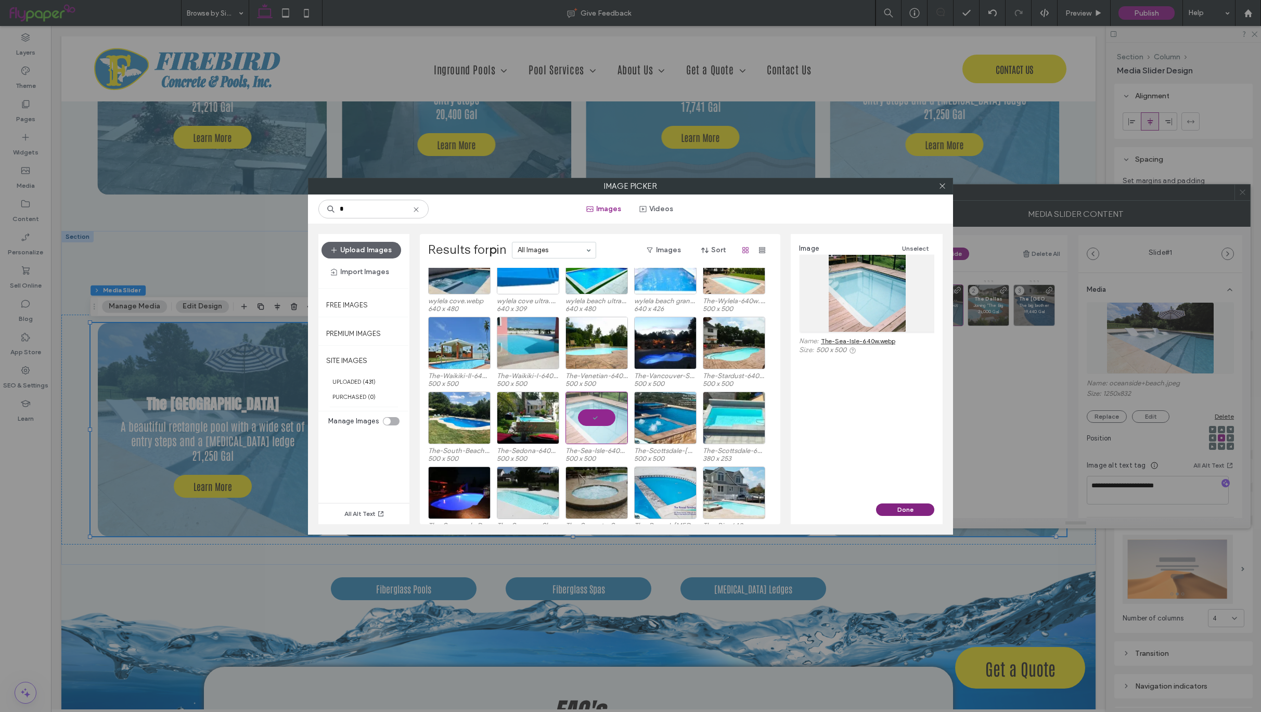
click at [900, 509] on button "Done" at bounding box center [905, 510] width 58 height 12
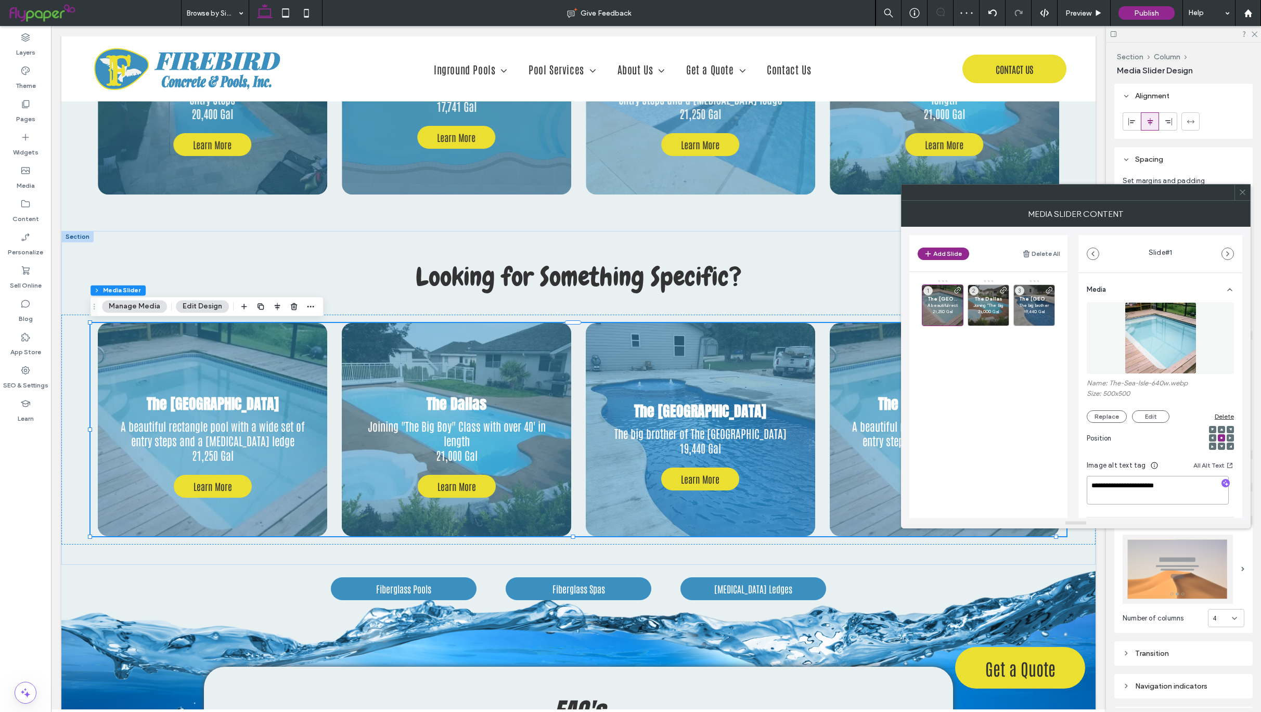
drag, startPoint x: 1188, startPoint y: 483, endPoint x: 1033, endPoint y: 479, distance: 155.1
click at [1033, 479] on div "**********" at bounding box center [1075, 372] width 333 height 291
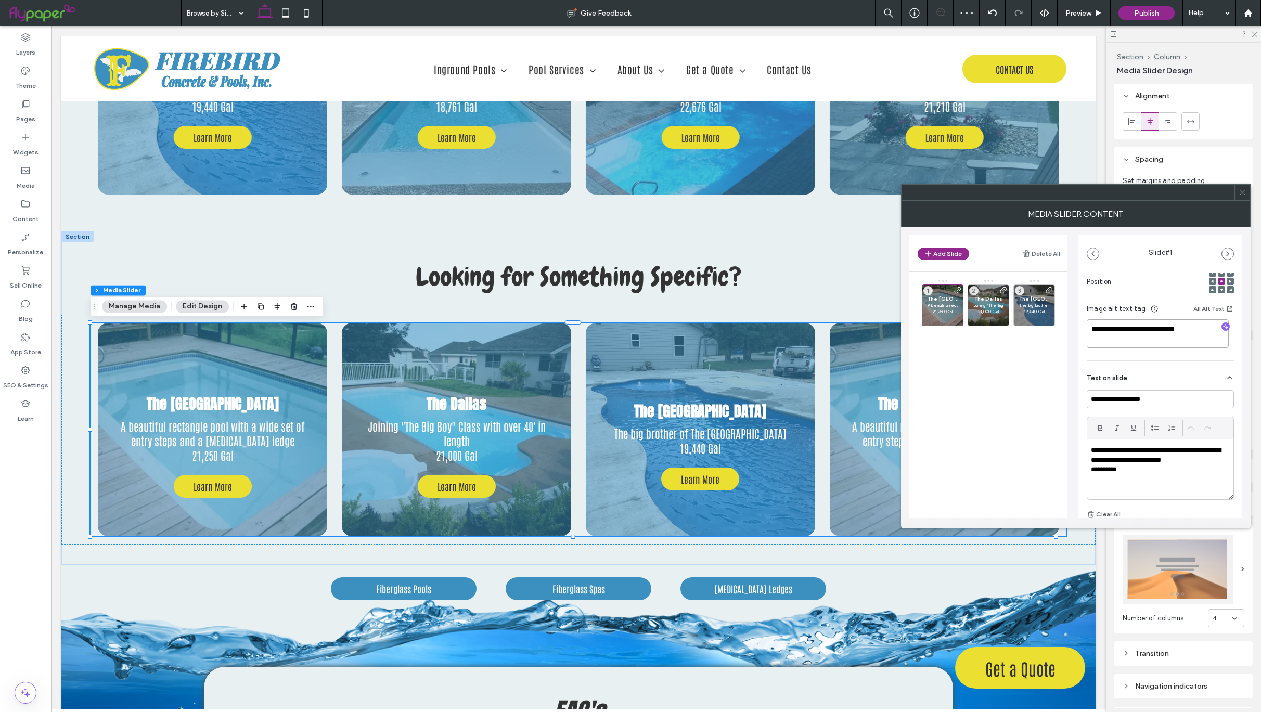
scroll to position [160, 0]
type textarea "**********"
drag, startPoint x: 1178, startPoint y: 398, endPoint x: 1054, endPoint y: 390, distance: 124.1
click at [1054, 390] on div "**********" at bounding box center [1075, 372] width 333 height 291
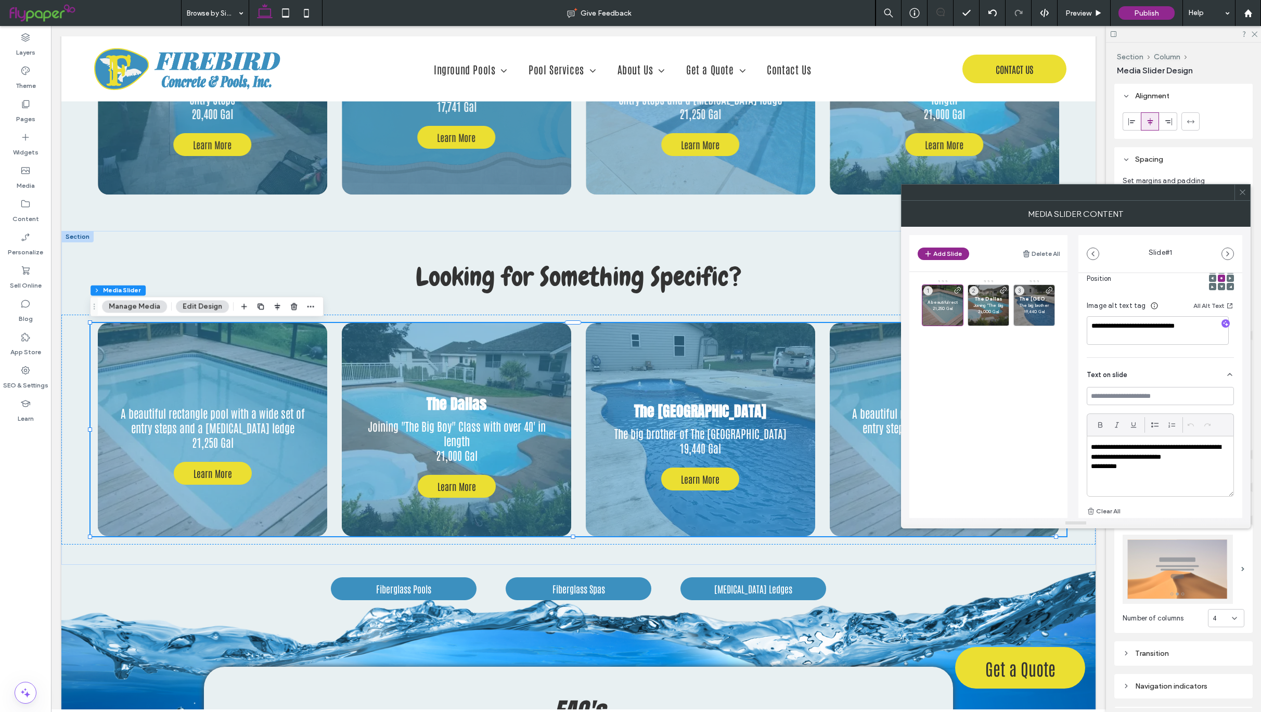
scroll to position [3224, 0]
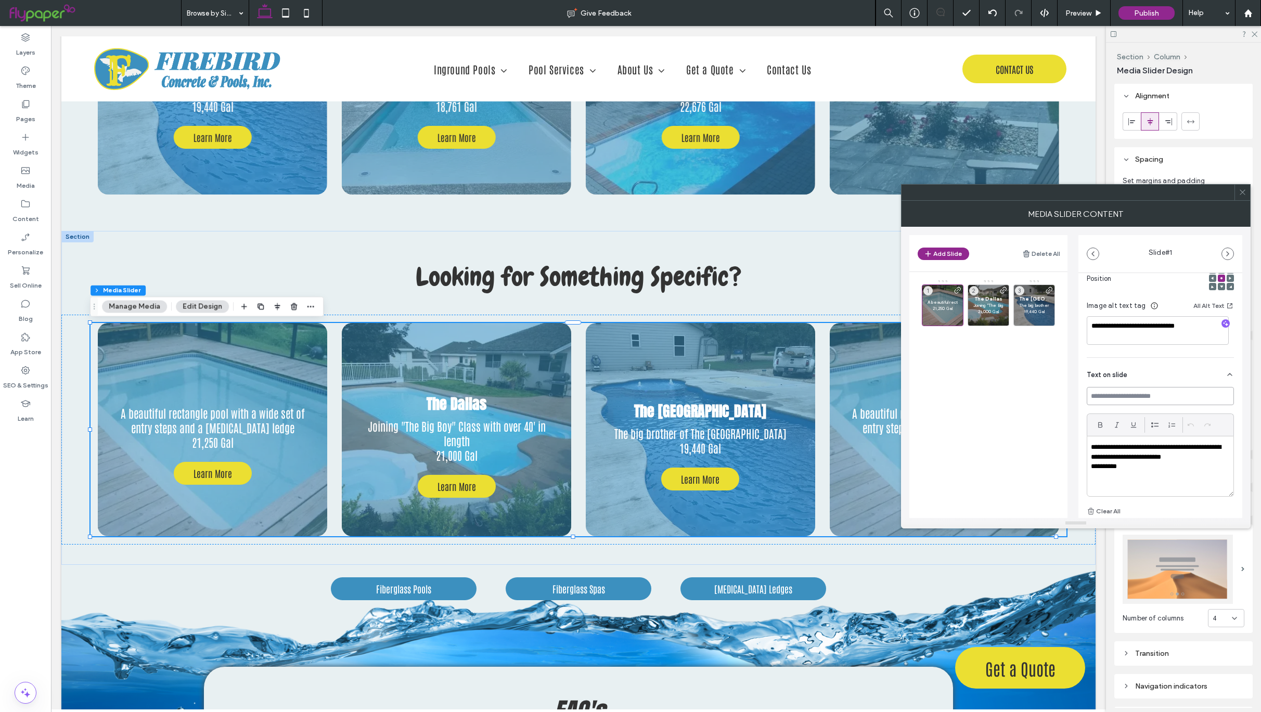
click at [1138, 399] on input at bounding box center [1160, 396] width 147 height 18
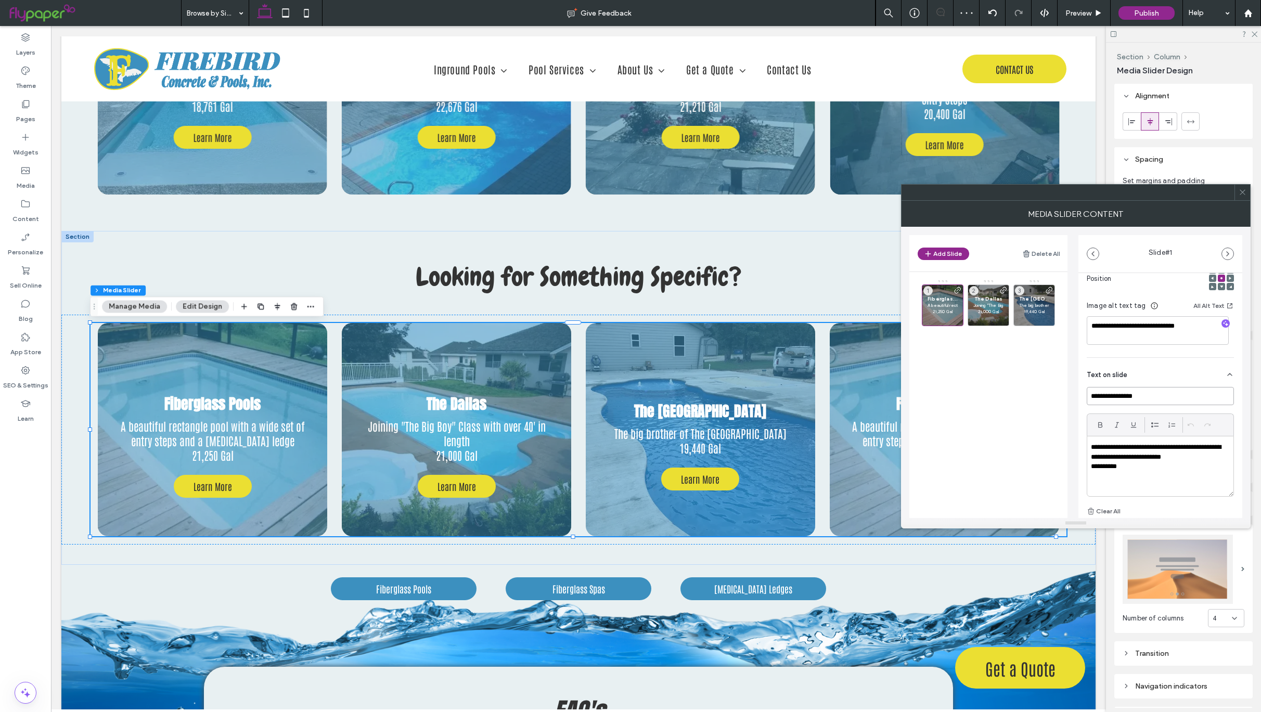
type input "**********"
drag, startPoint x: 1148, startPoint y: 471, endPoint x: 1052, endPoint y: 443, distance: 100.3
click at [1052, 443] on div "**********" at bounding box center [1075, 372] width 333 height 291
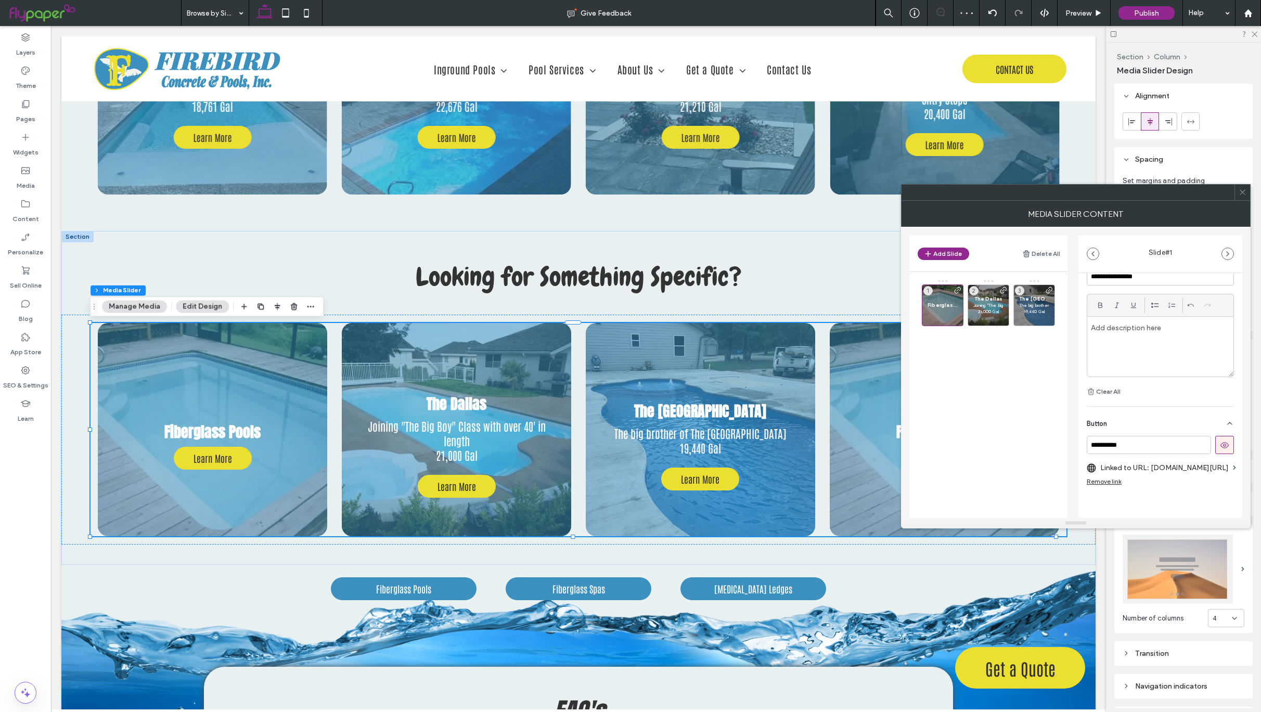
scroll to position [283, 0]
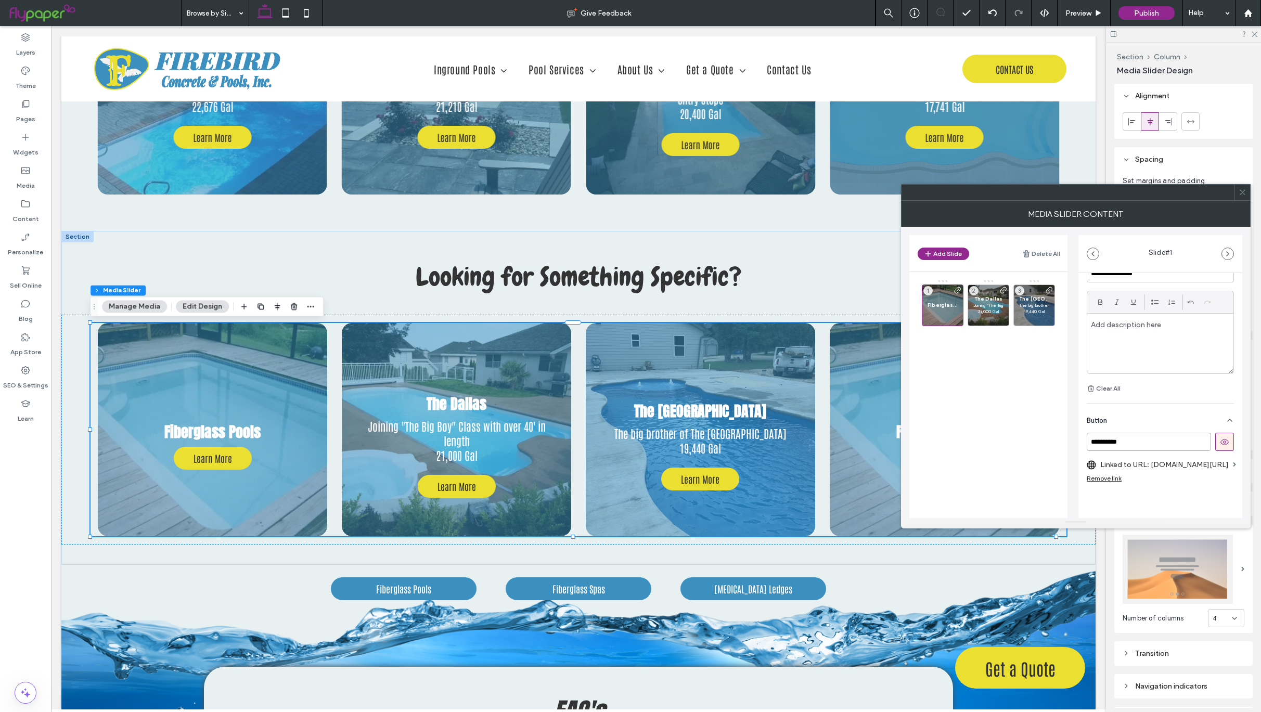
drag, startPoint x: 1144, startPoint y: 446, endPoint x: 1028, endPoint y: 444, distance: 115.5
click at [1028, 444] on div "**********" at bounding box center [1075, 372] width 333 height 291
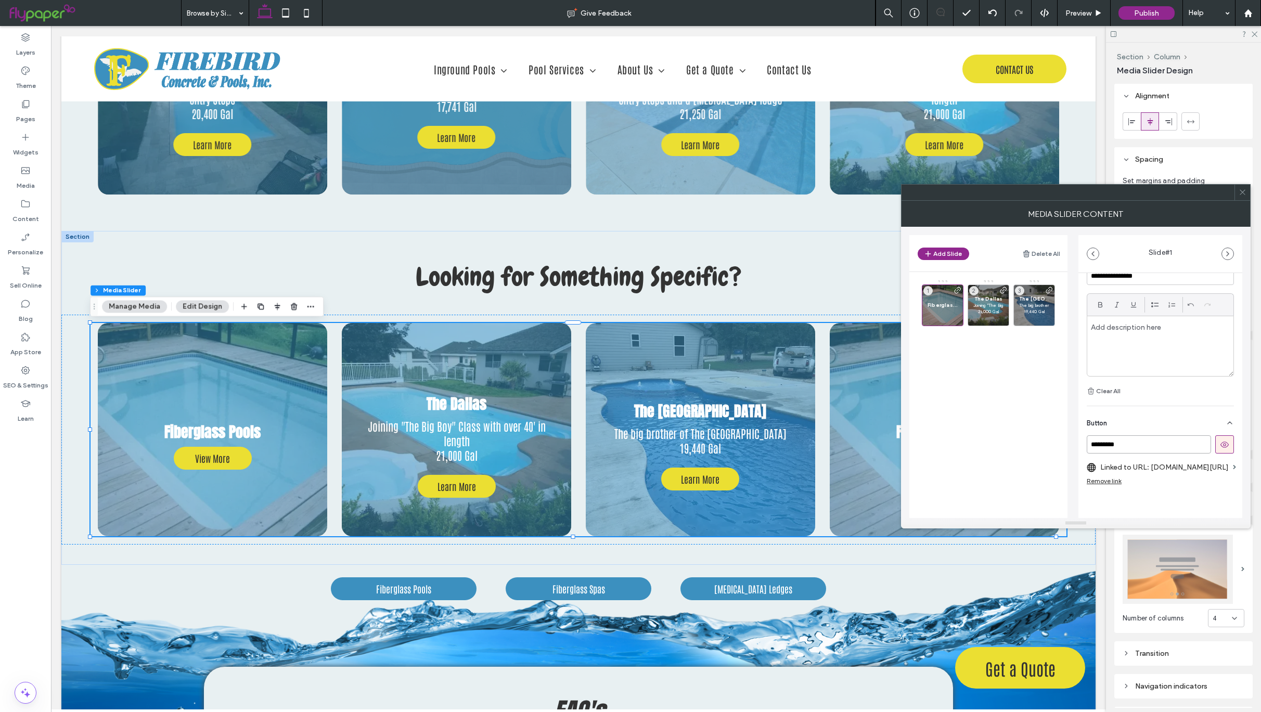
scroll to position [289, 0]
type input "*********"
click at [1137, 459] on label "Linked to URL: sanjuanpools.com/pools/Oceanside_Beach" at bounding box center [1164, 462] width 129 height 19
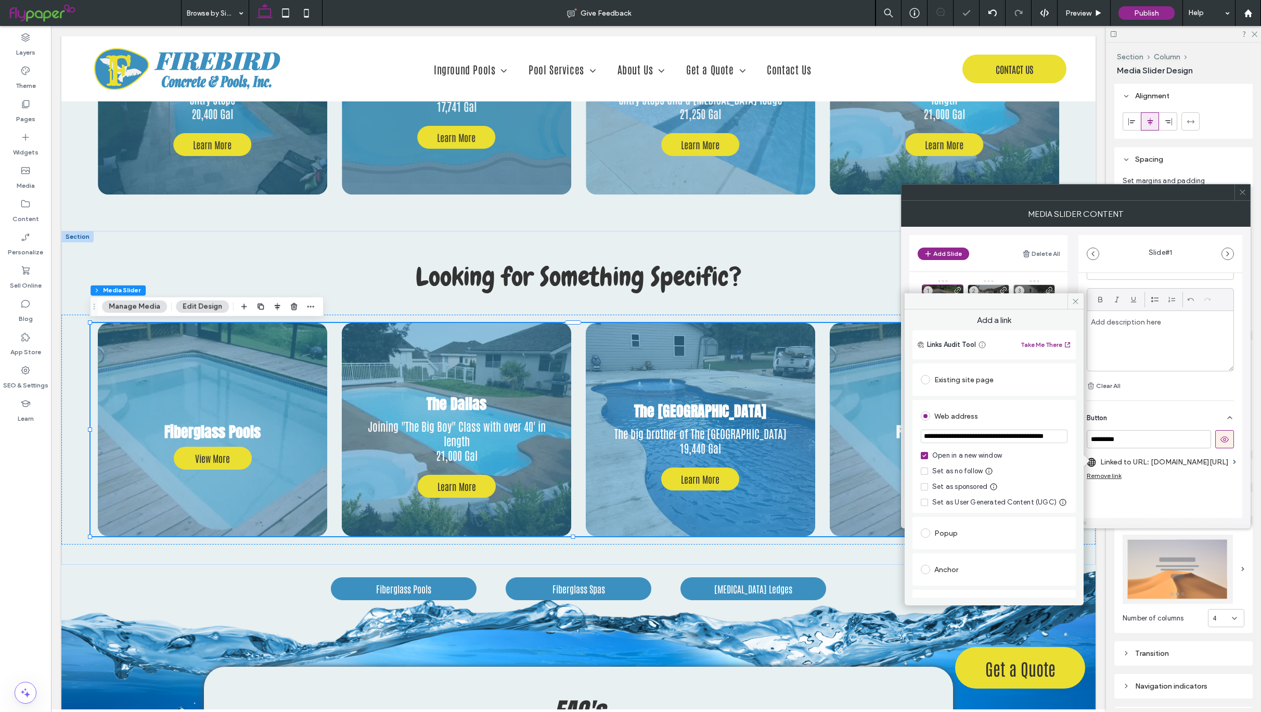
click at [926, 381] on span at bounding box center [925, 379] width 9 height 9
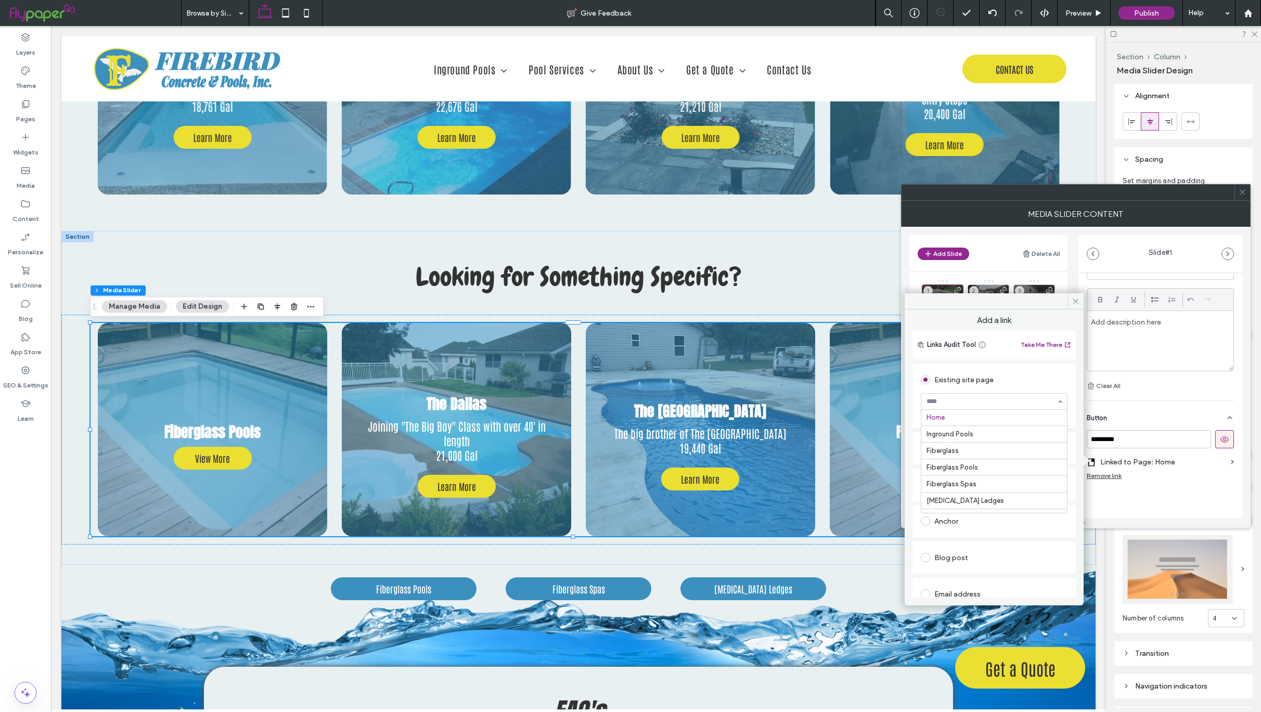
scroll to position [0, 0]
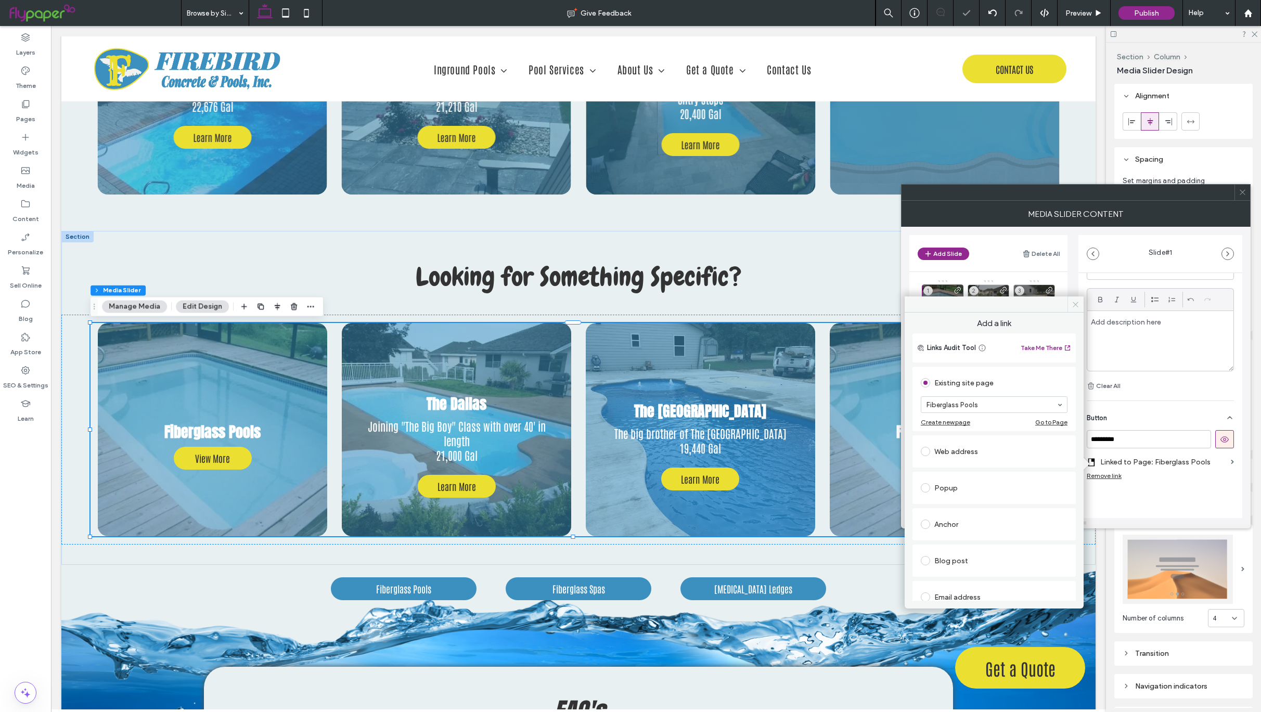
click at [1078, 305] on icon at bounding box center [1076, 305] width 8 height 8
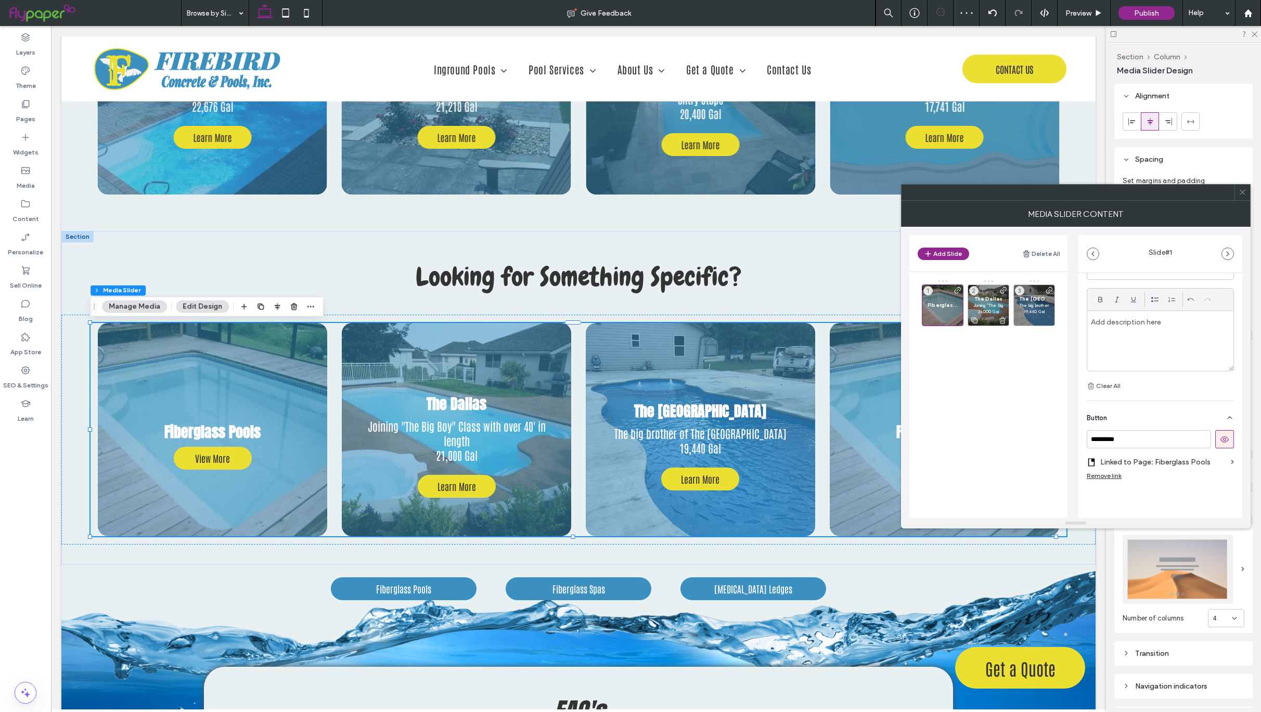
click at [986, 305] on p "Joining "The Big Boy" Class with over 40' in length" at bounding box center [988, 305] width 30 height 6
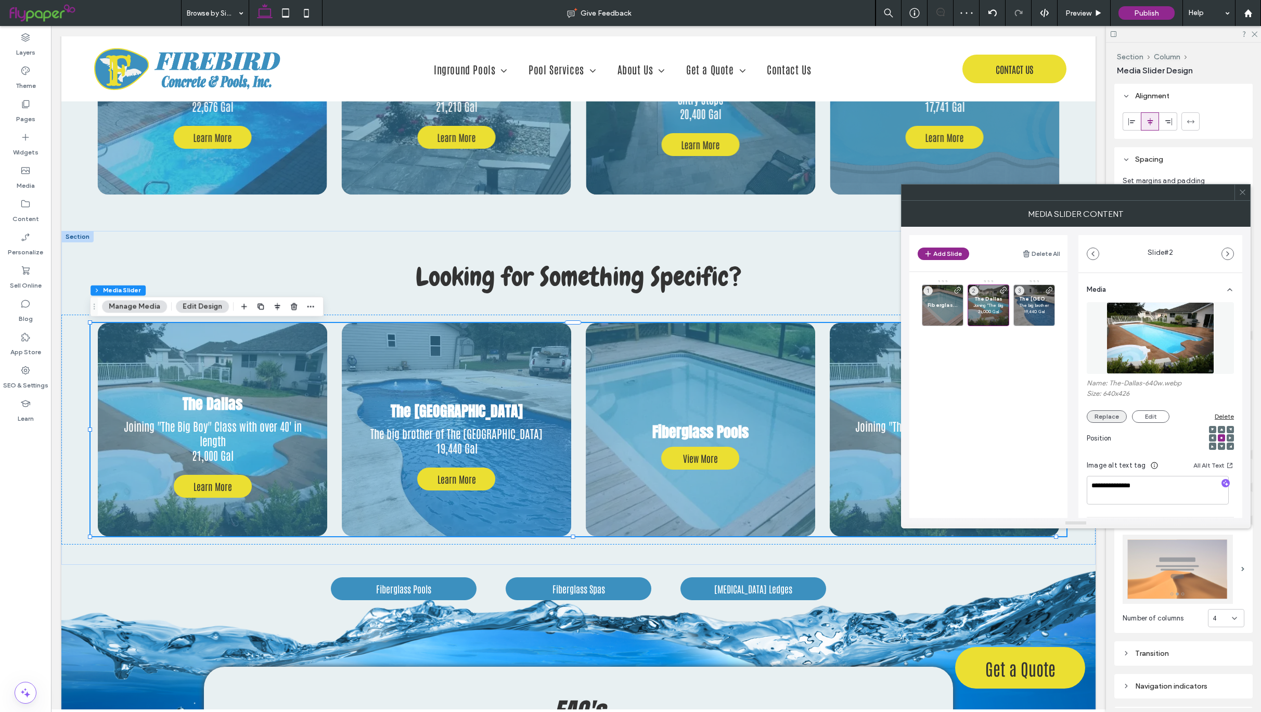
click at [1105, 419] on button "Replace" at bounding box center [1107, 416] width 40 height 12
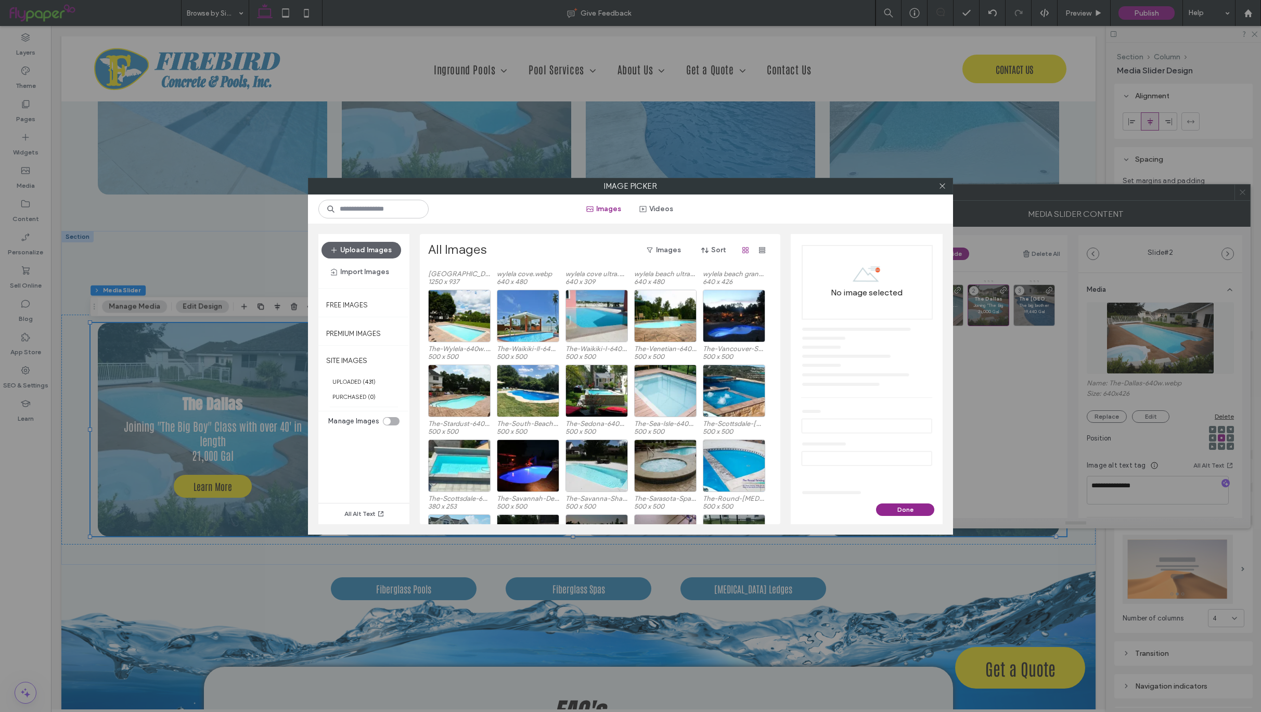
scroll to position [2707, 0]
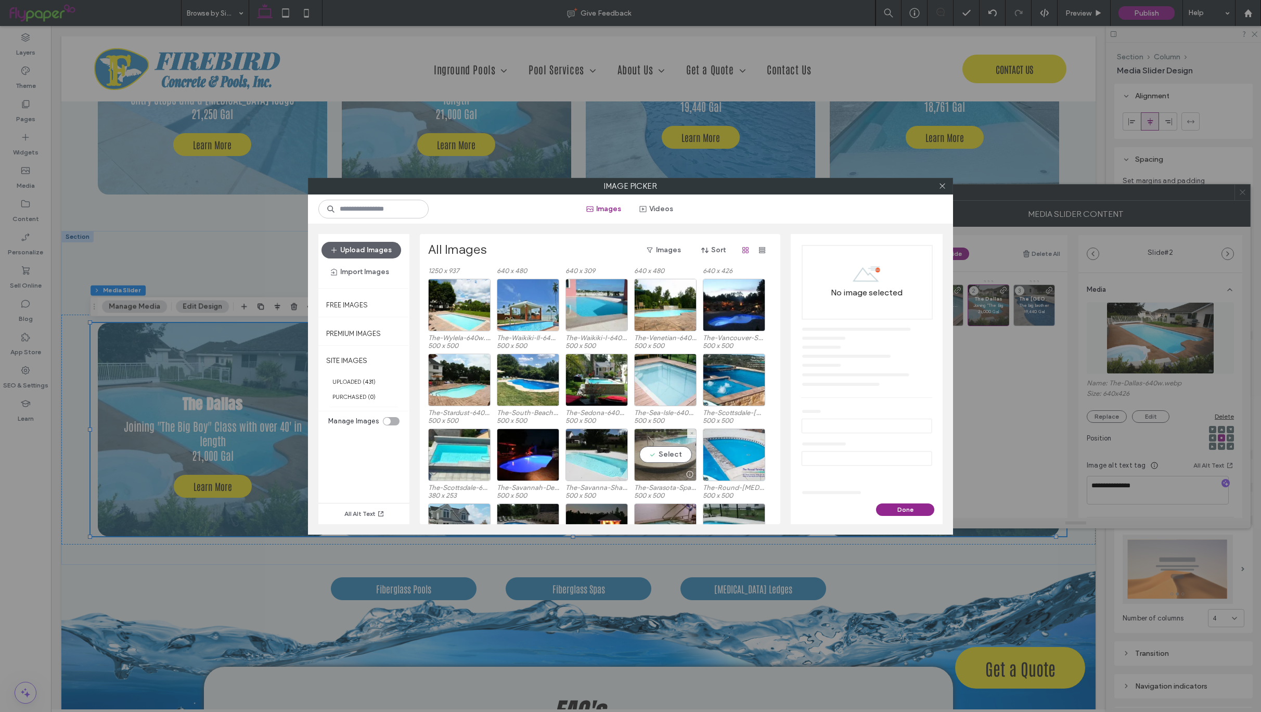
click at [661, 456] on div "Select" at bounding box center [665, 455] width 62 height 53
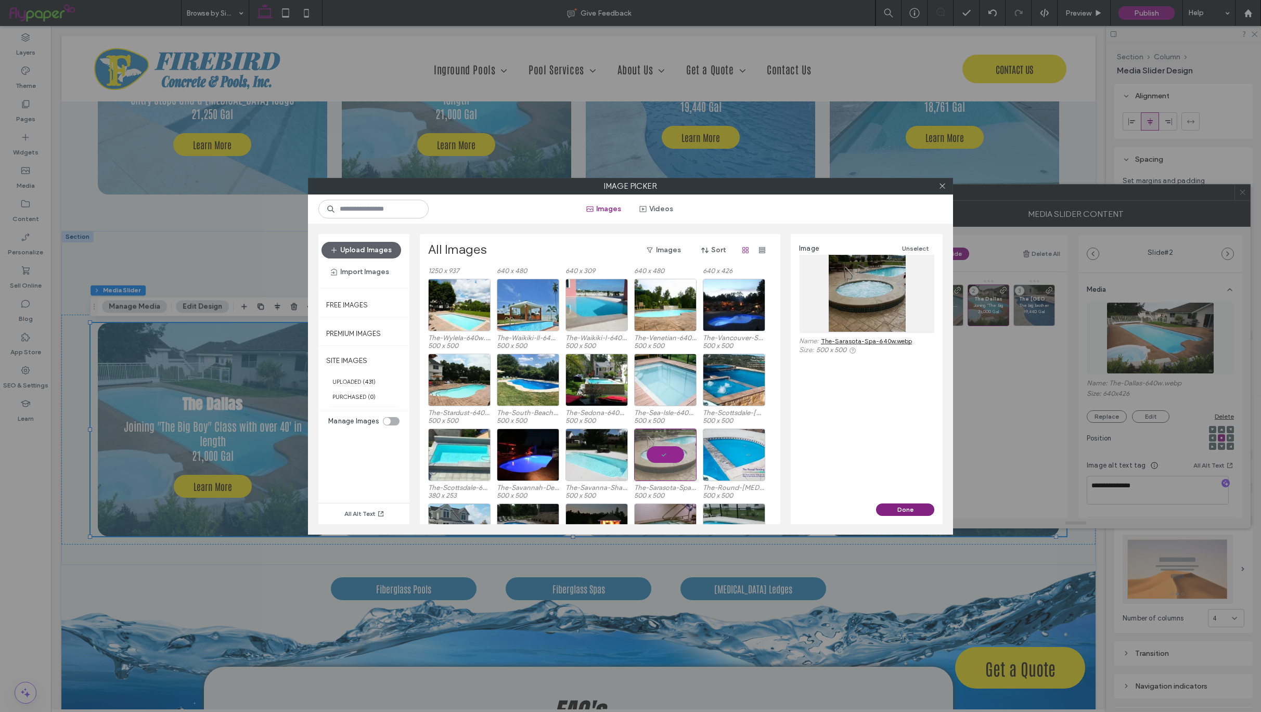
click at [917, 511] on button "Done" at bounding box center [905, 510] width 58 height 12
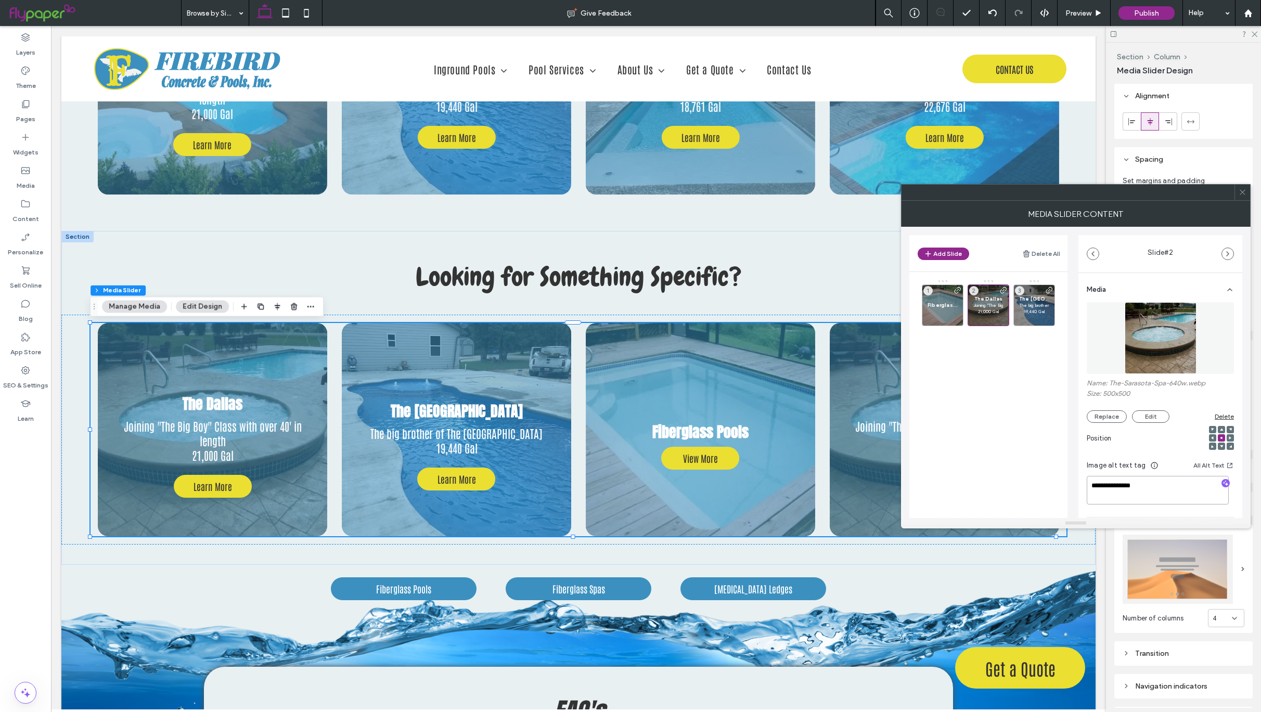
drag, startPoint x: 1148, startPoint y: 486, endPoint x: 1042, endPoint y: 483, distance: 106.2
click at [1042, 483] on div "**********" at bounding box center [1075, 372] width 333 height 291
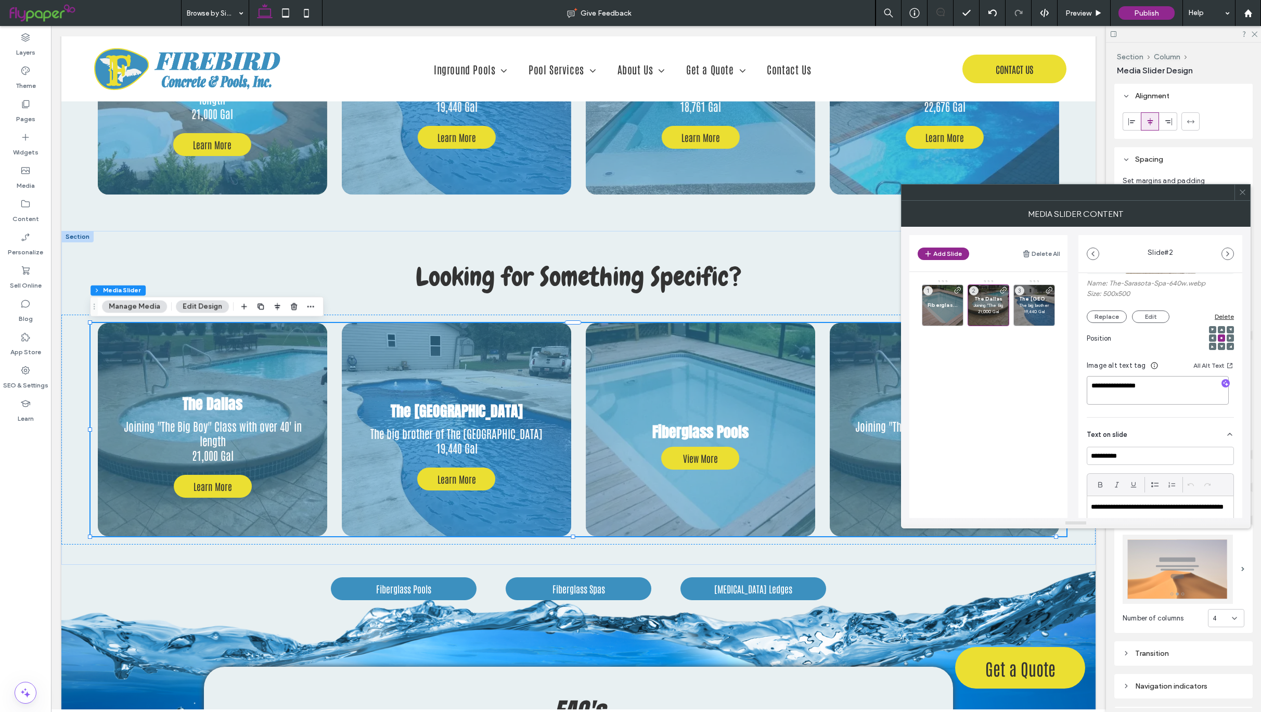
scroll to position [203, 0]
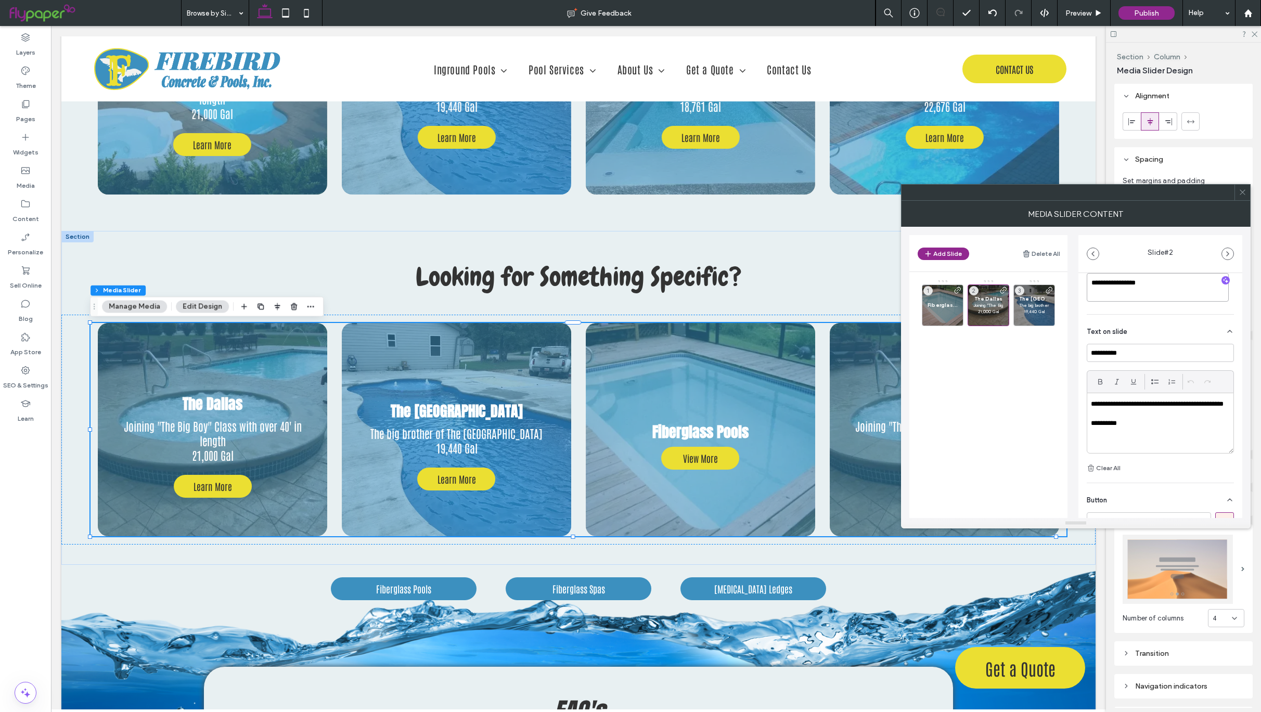
type textarea "**********"
drag, startPoint x: 1154, startPoint y: 353, endPoint x: 1052, endPoint y: 351, distance: 102.0
click at [1052, 351] on div "**********" at bounding box center [1075, 372] width 333 height 291
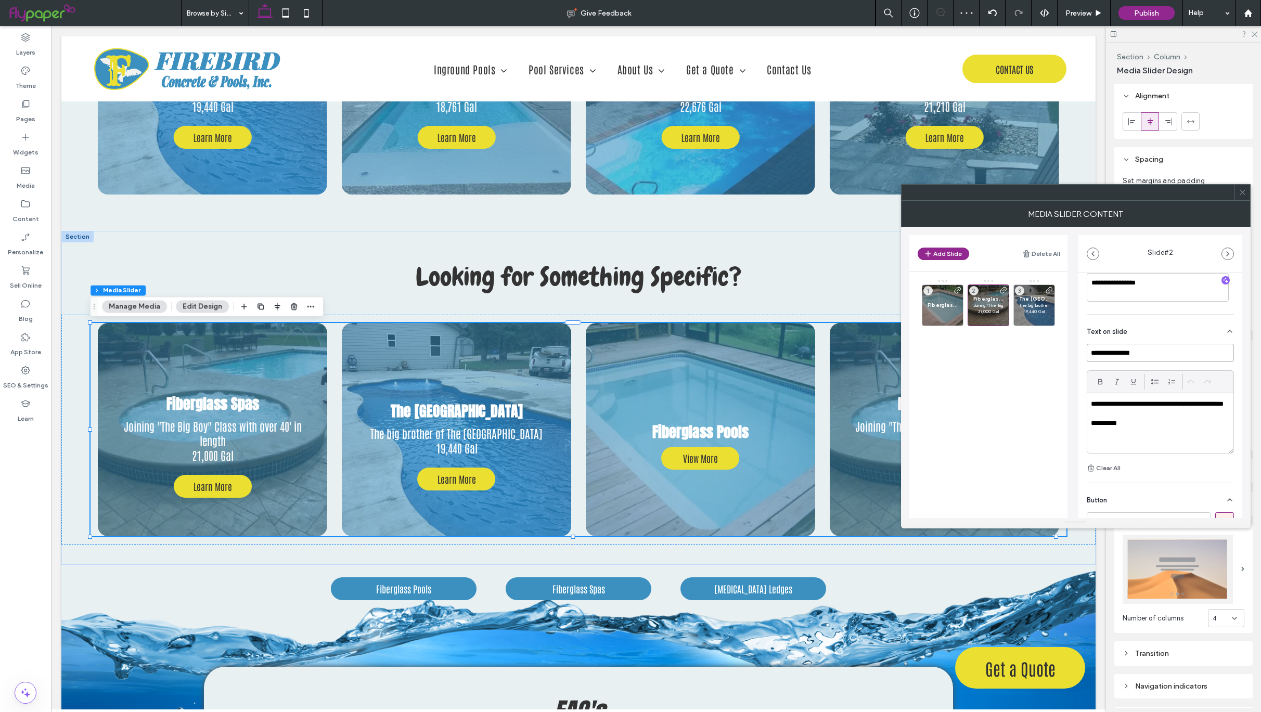
type input "**********"
drag, startPoint x: 1142, startPoint y: 432, endPoint x: 1061, endPoint y: 399, distance: 87.7
click at [1061, 399] on div "**********" at bounding box center [1075, 372] width 333 height 291
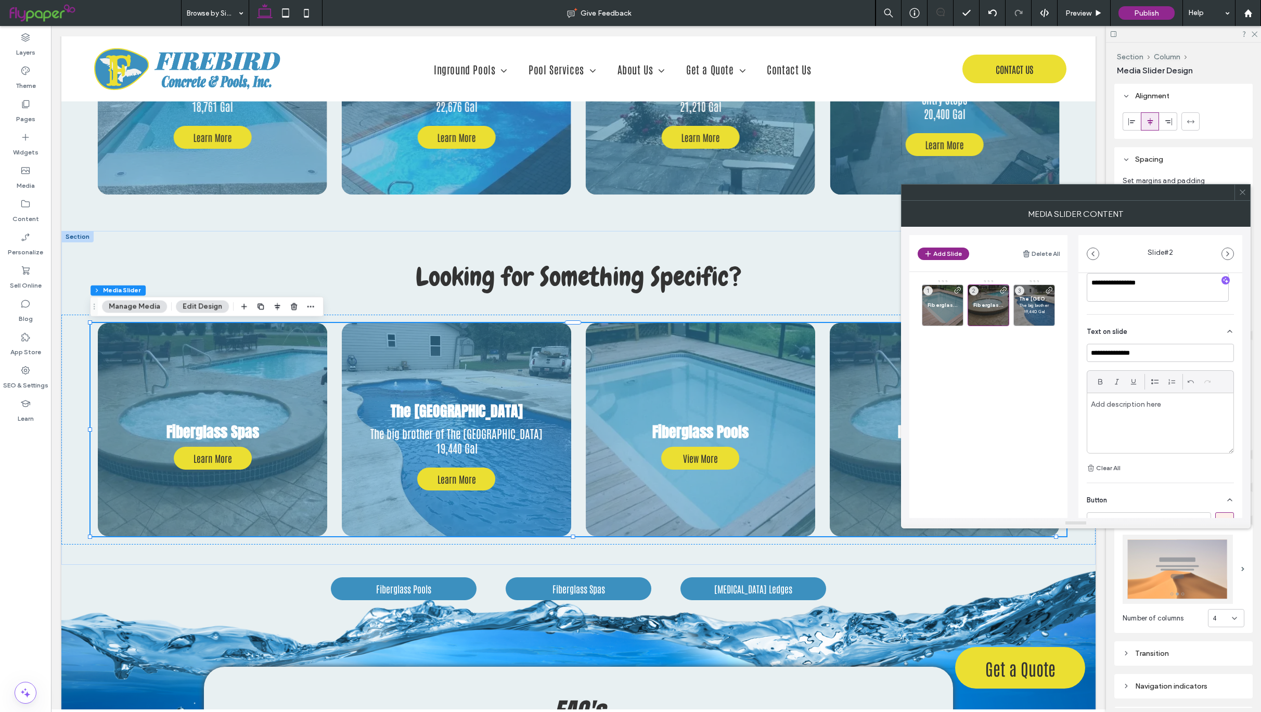
scroll to position [298, 0]
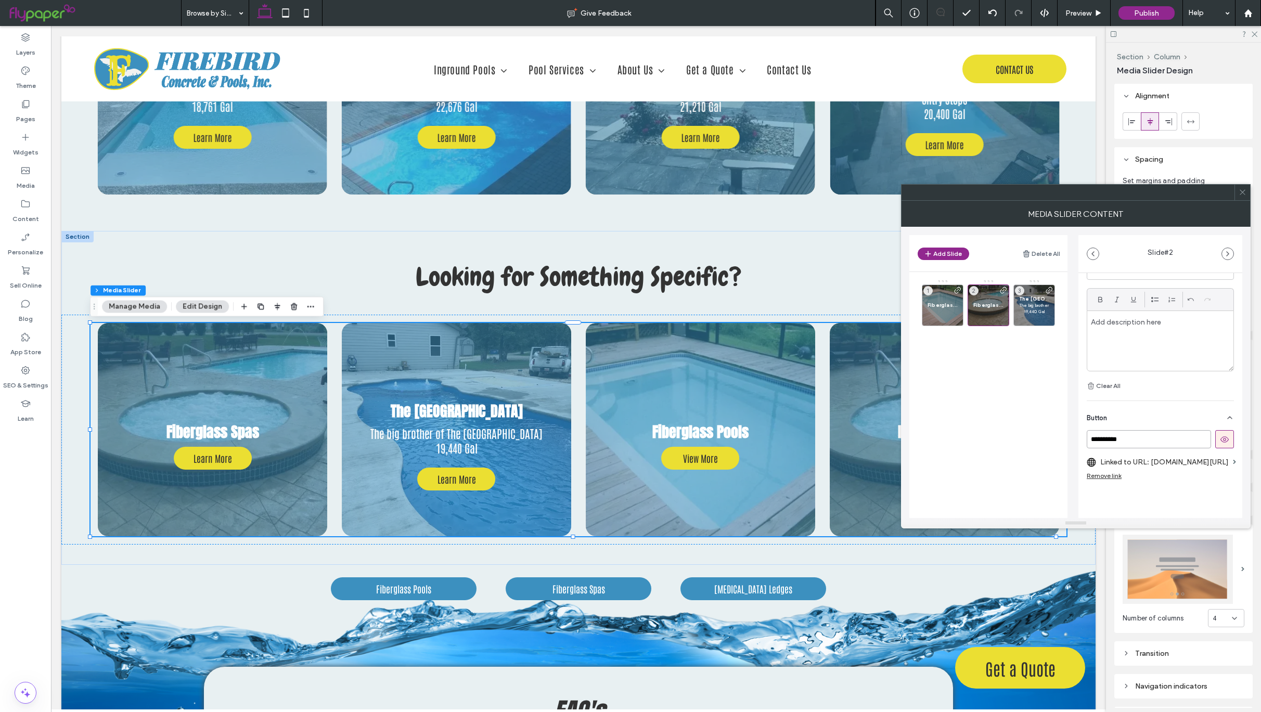
drag, startPoint x: 1131, startPoint y: 429, endPoint x: 1062, endPoint y: 423, distance: 68.9
click at [1062, 423] on div "**********" at bounding box center [1075, 372] width 333 height 291
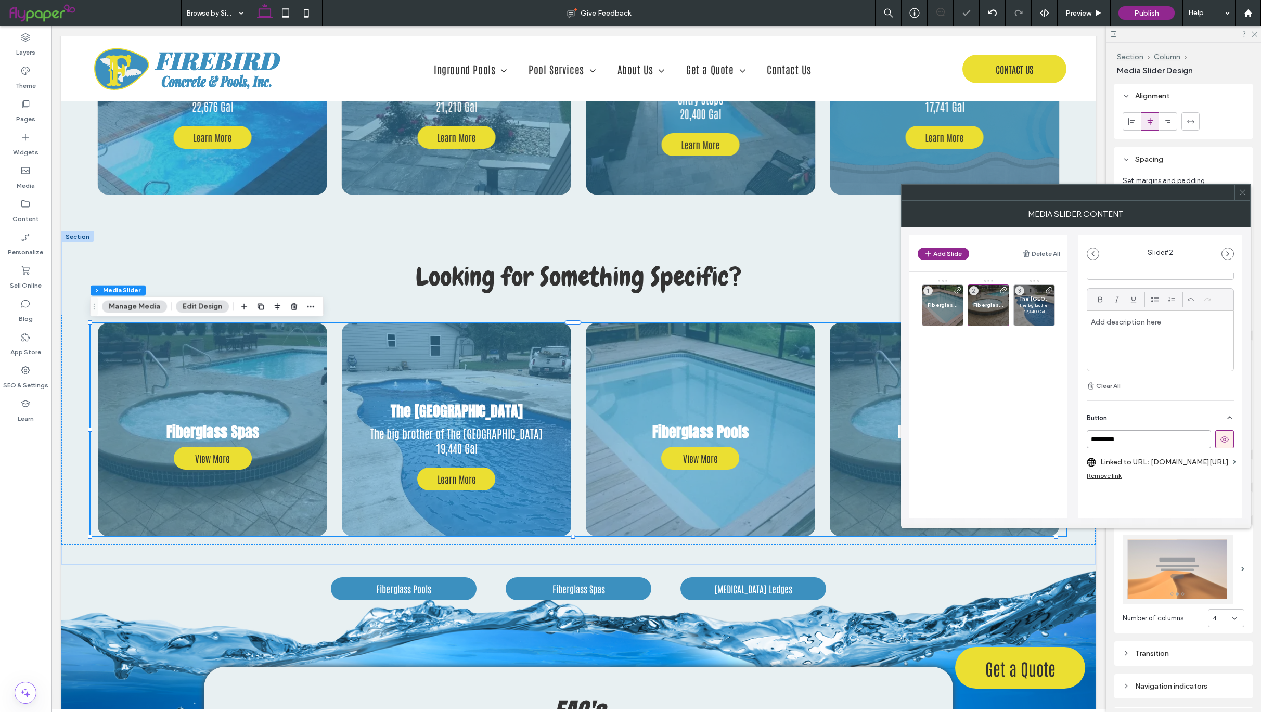
type input "*********"
click at [1108, 453] on label "Linked to URL: sanjuanpools.com/pools/Dallas" at bounding box center [1164, 462] width 129 height 19
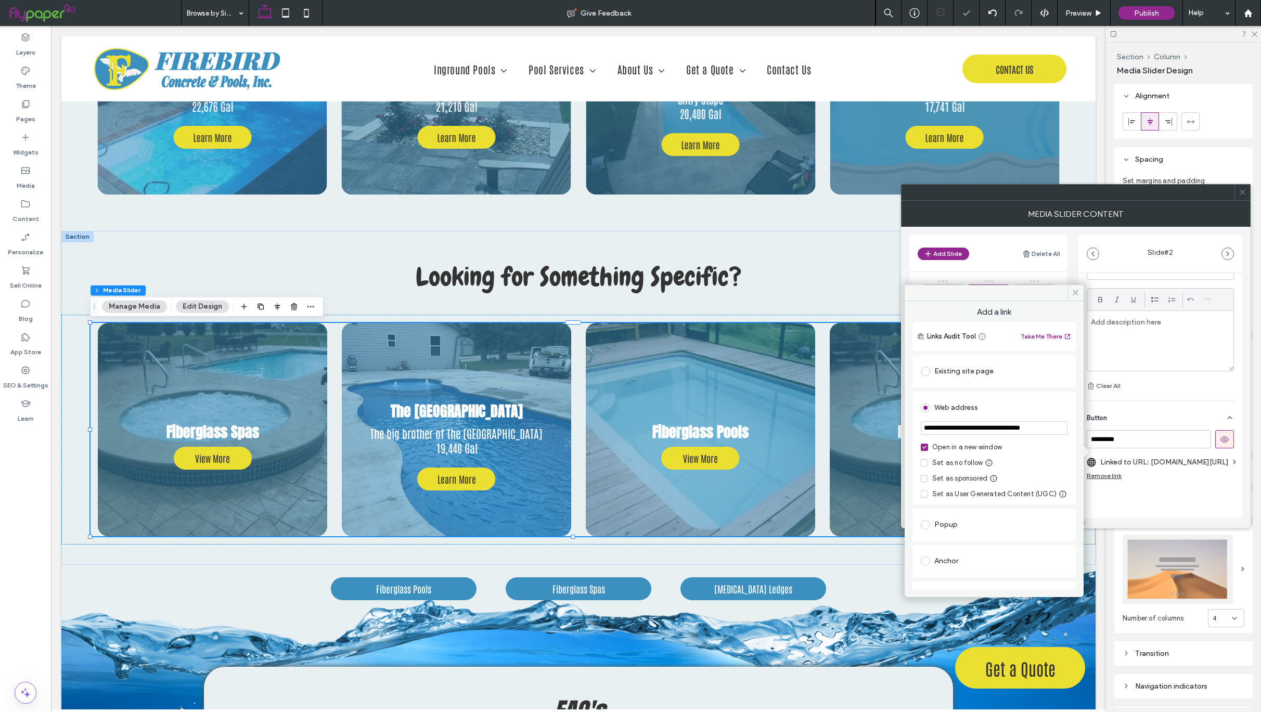
click at [926, 375] on span at bounding box center [925, 371] width 9 height 9
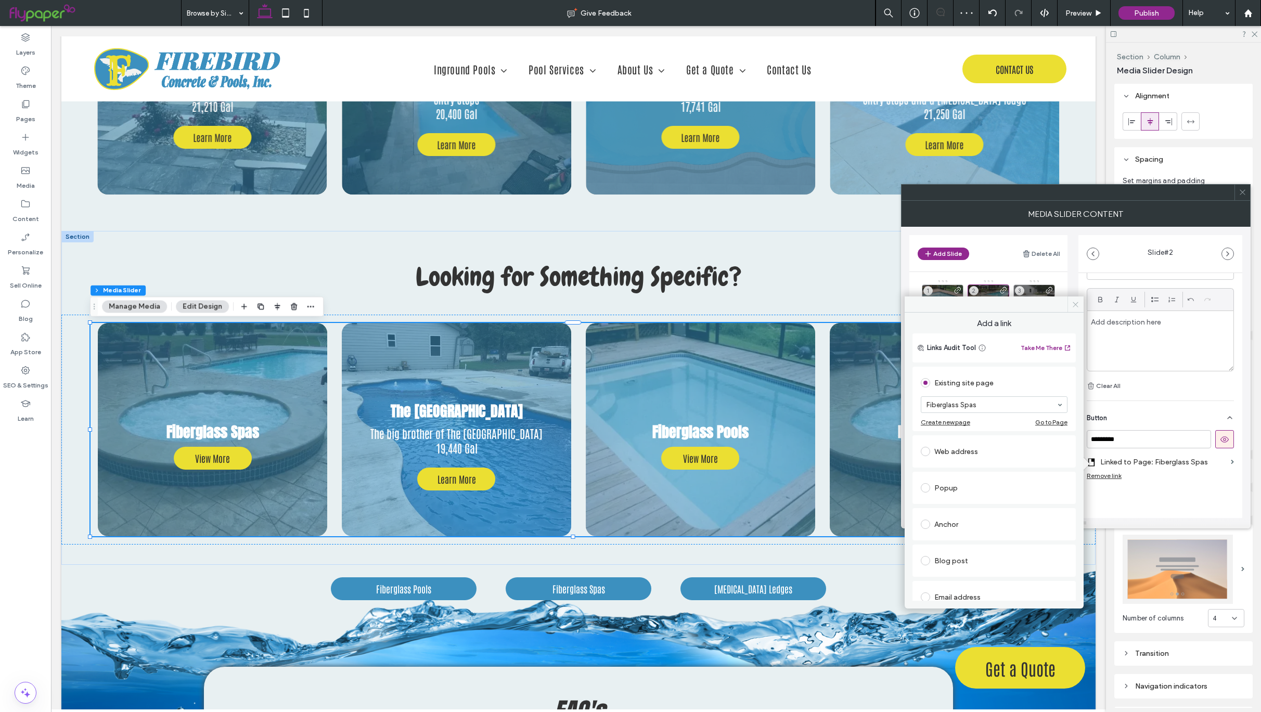
click at [1078, 305] on icon at bounding box center [1076, 305] width 8 height 8
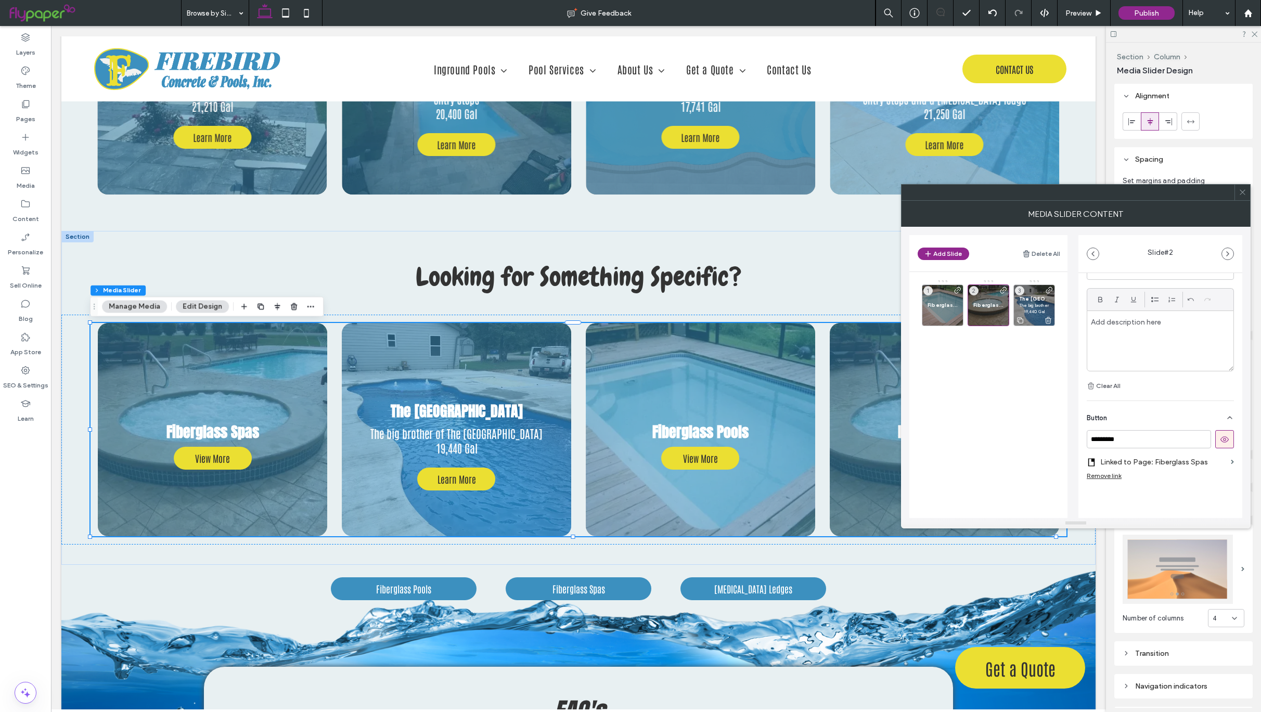
click at [1038, 306] on p "The big brother of The [GEOGRAPHIC_DATA]" at bounding box center [1034, 305] width 30 height 6
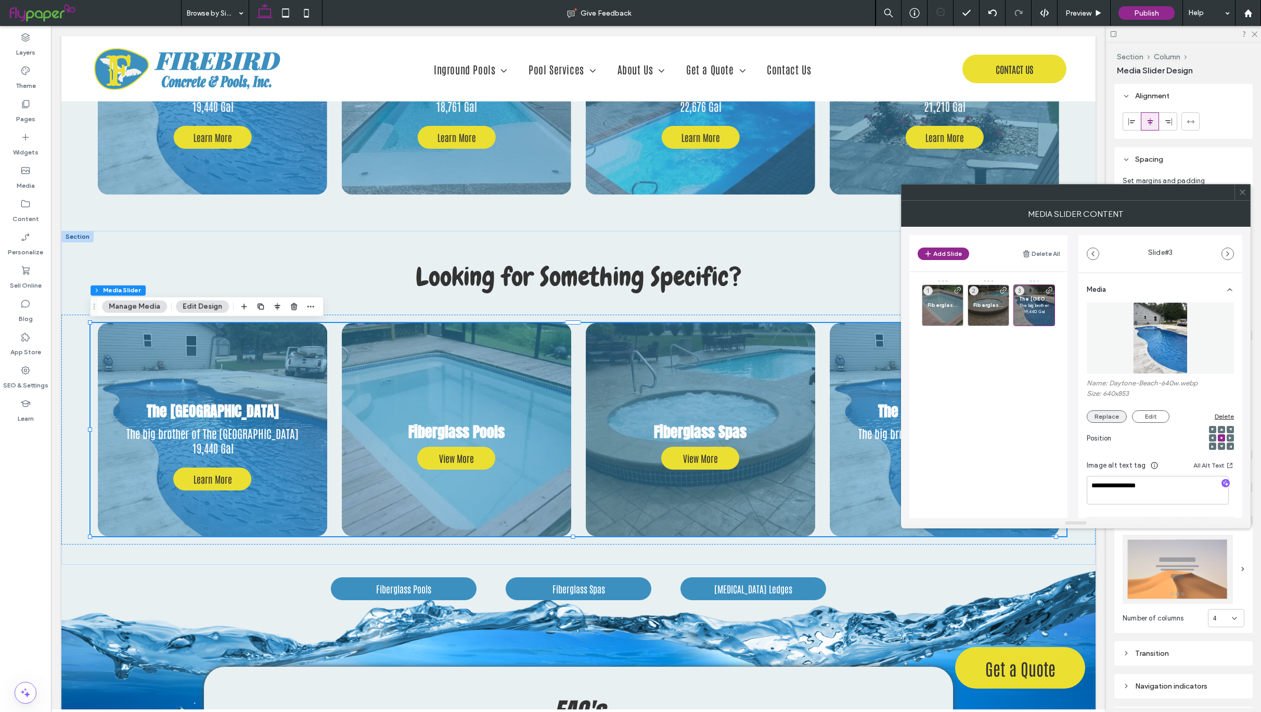
click at [1109, 419] on button "Replace" at bounding box center [1107, 416] width 40 height 12
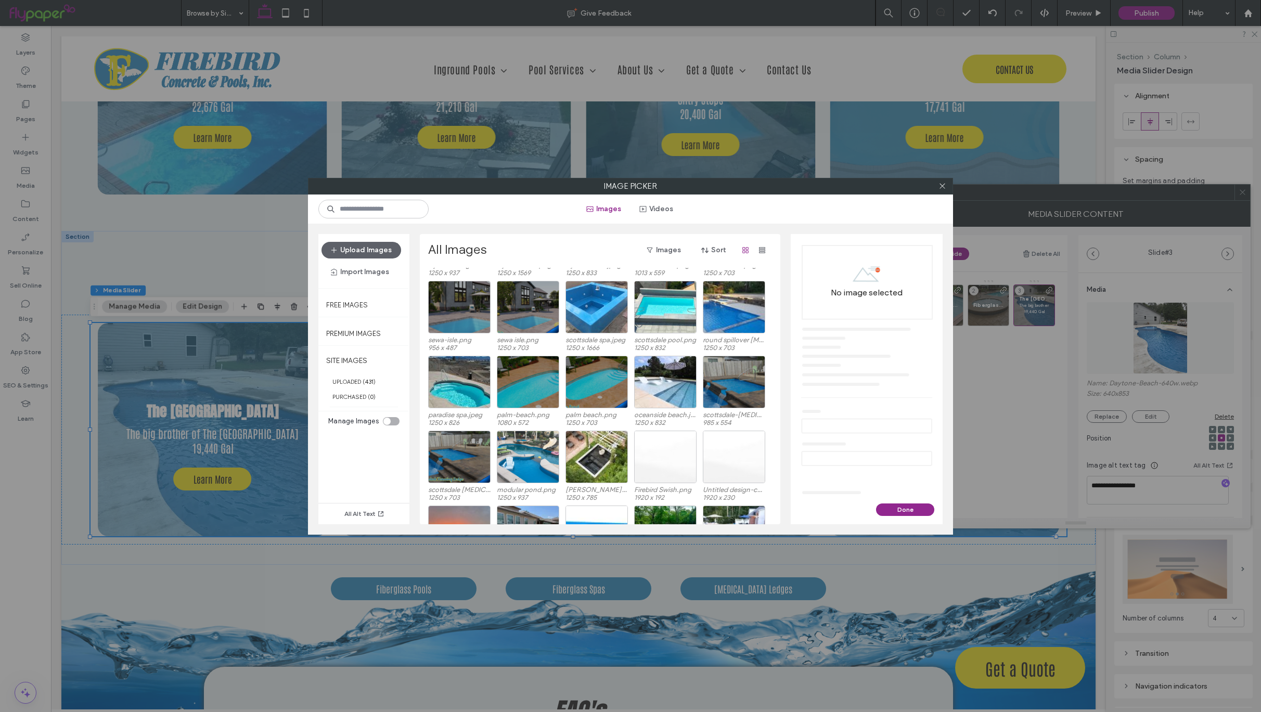
scroll to position [2440, 0]
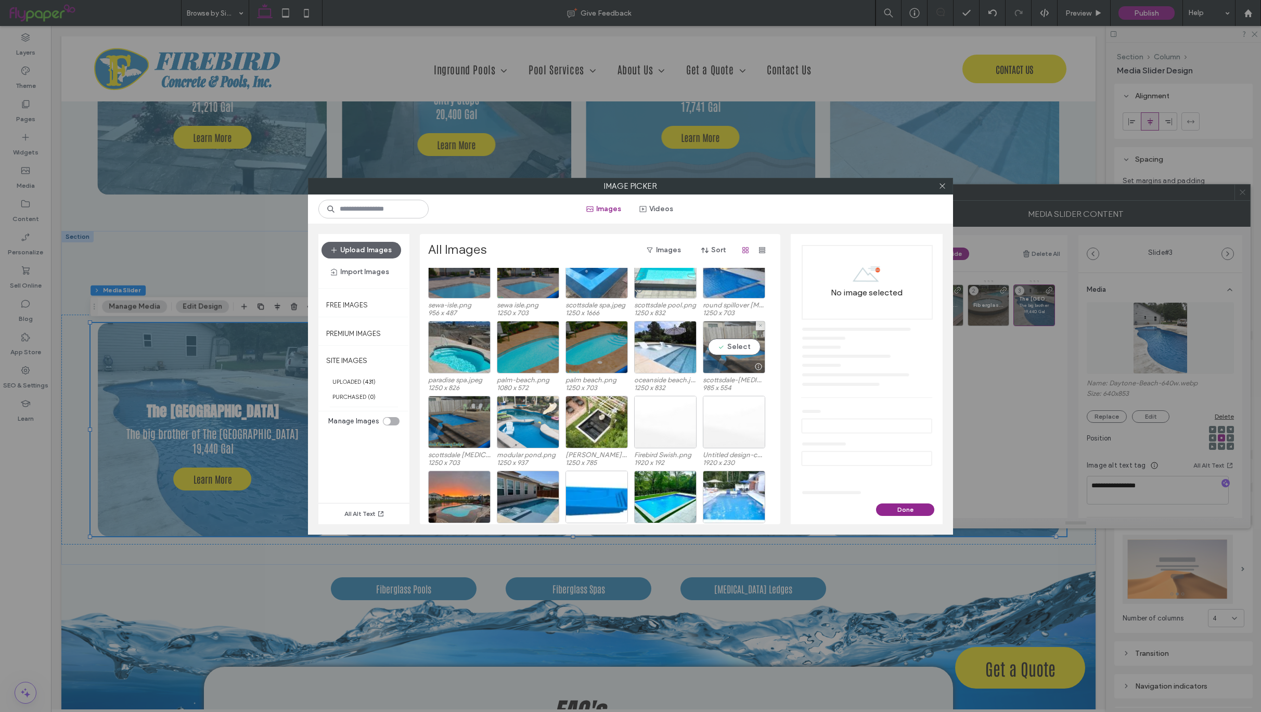
click at [720, 349] on div "Select" at bounding box center [734, 347] width 62 height 53
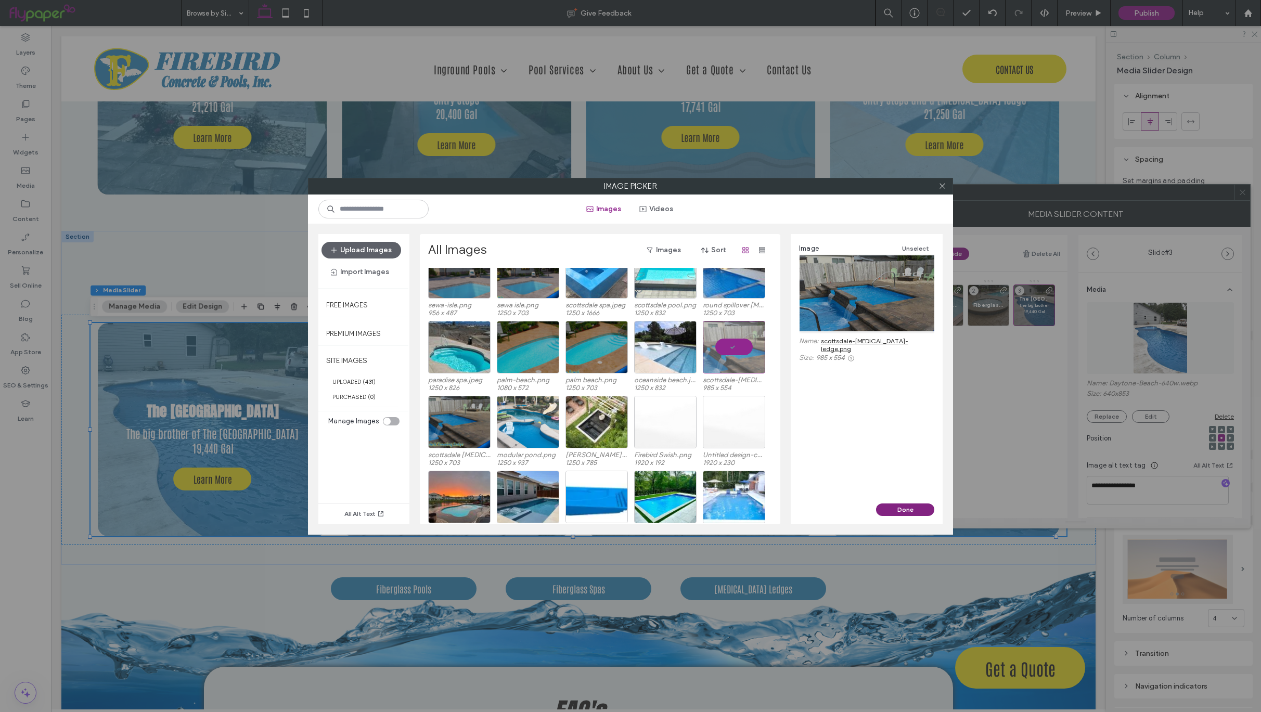
click at [904, 508] on button "Done" at bounding box center [905, 510] width 58 height 12
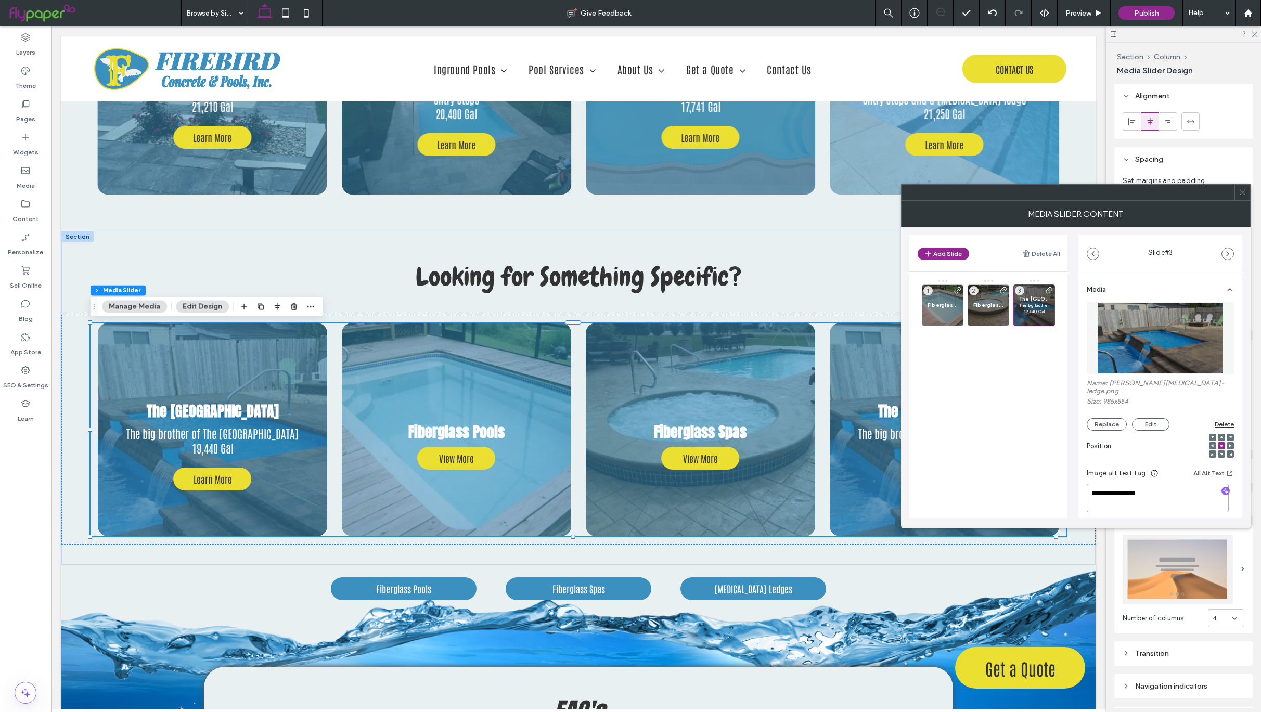
drag, startPoint x: 1163, startPoint y: 486, endPoint x: 1058, endPoint y: 476, distance: 105.1
click at [1058, 476] on div "**********" at bounding box center [1075, 372] width 333 height 291
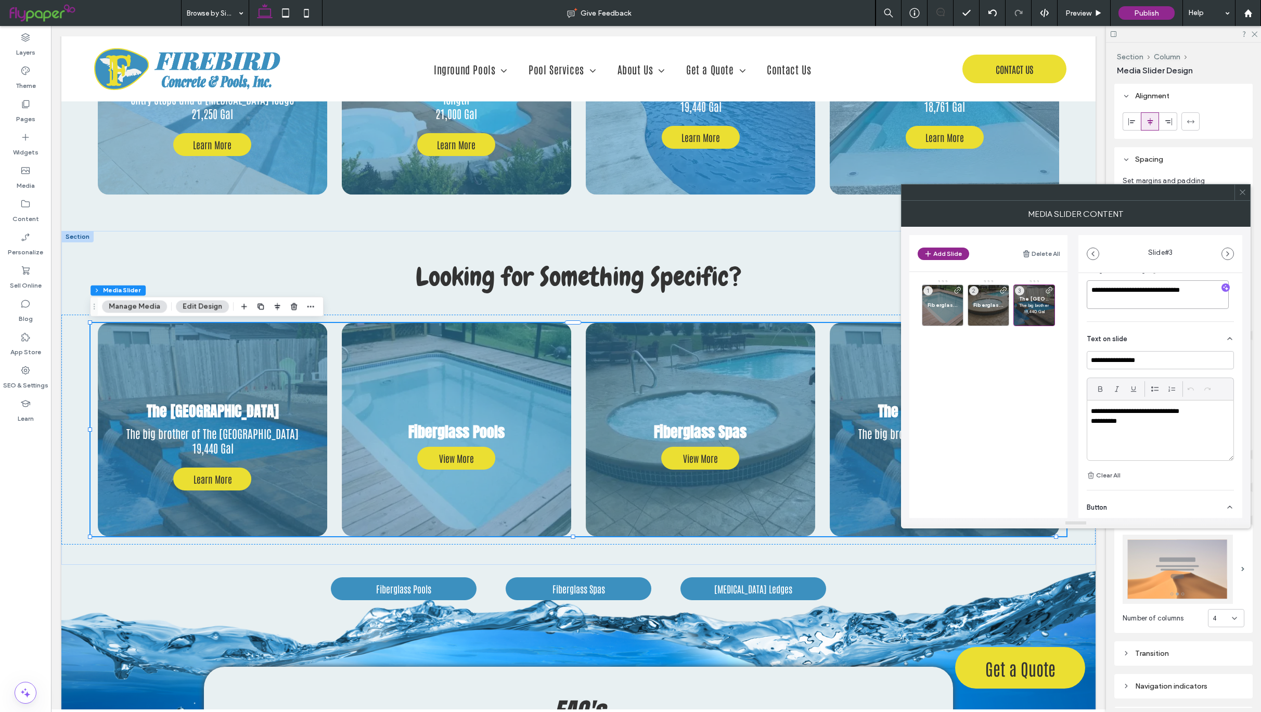
scroll to position [204, 0]
type textarea "**********"
drag, startPoint x: 1162, startPoint y: 355, endPoint x: 1037, endPoint y: 350, distance: 125.0
click at [1037, 350] on div "**********" at bounding box center [1075, 372] width 333 height 291
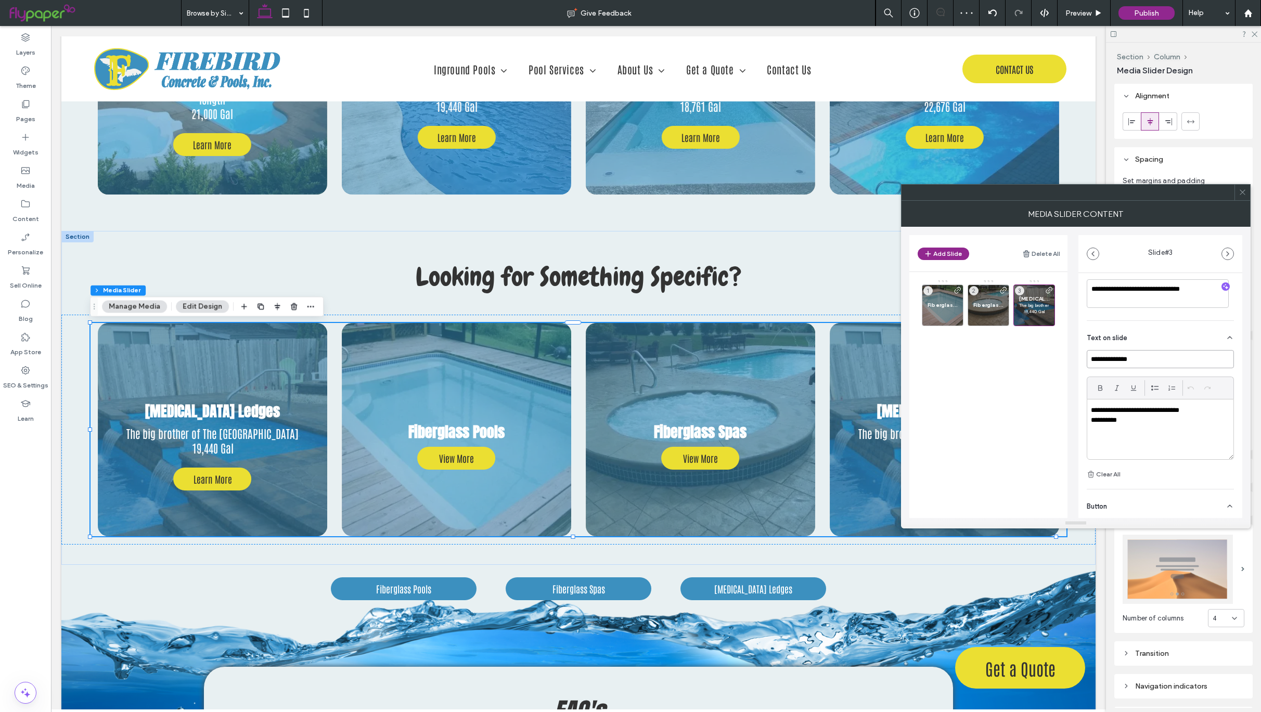
type input "**********"
drag, startPoint x: 1149, startPoint y: 413, endPoint x: 1042, endPoint y: 395, distance: 109.1
click at [1042, 395] on div "**********" at bounding box center [1075, 372] width 333 height 291
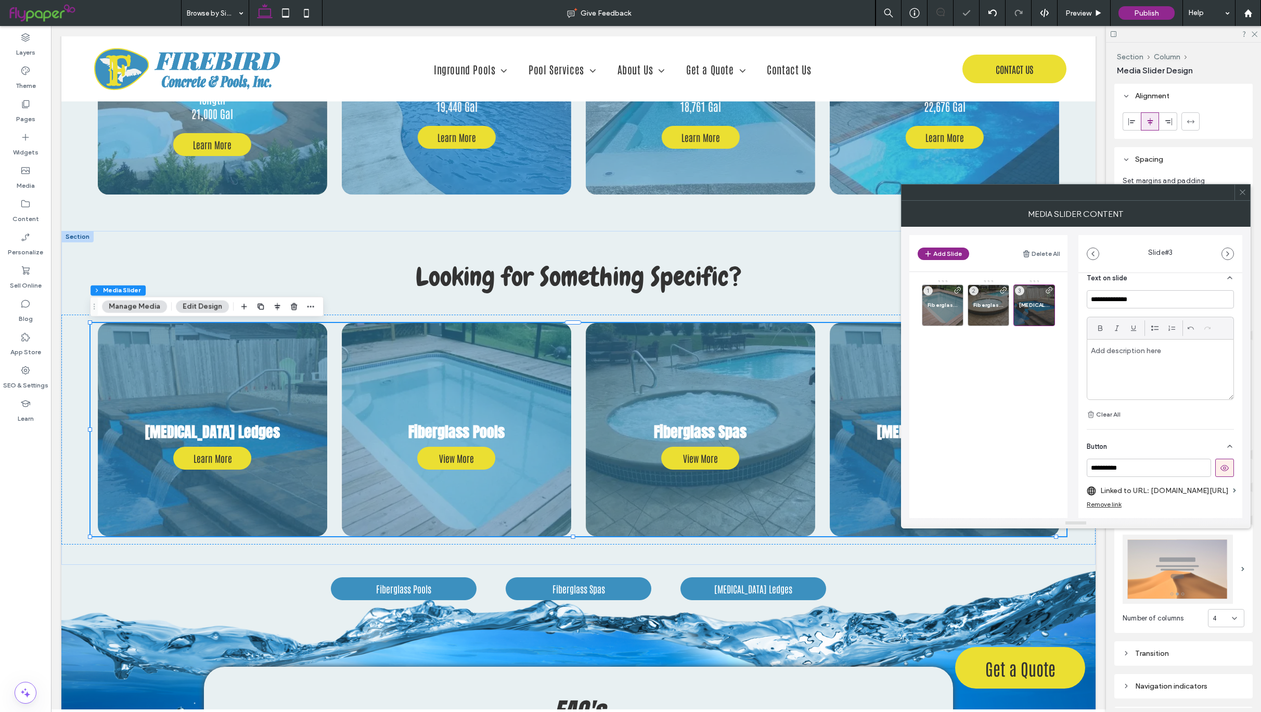
scroll to position [298, 0]
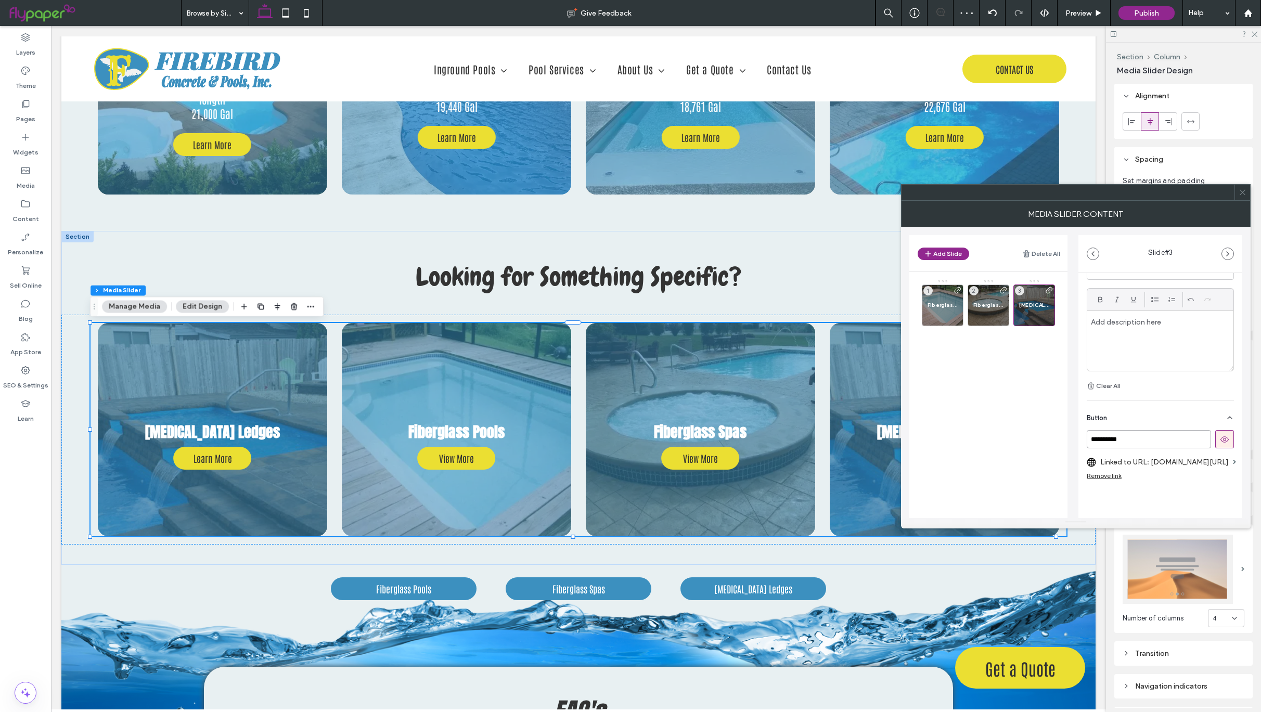
drag, startPoint x: 1138, startPoint y: 427, endPoint x: 1048, endPoint y: 426, distance: 90.0
click at [1048, 426] on div "**********" at bounding box center [1075, 372] width 333 height 291
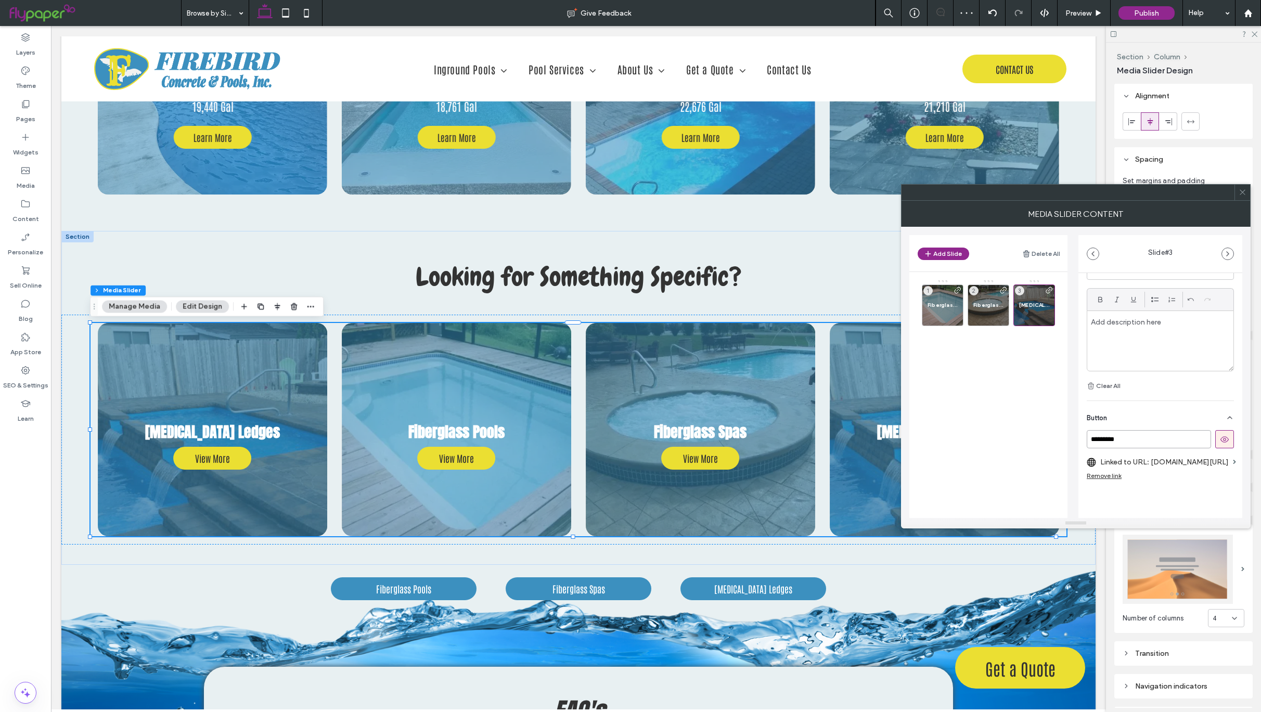
type input "*********"
click at [1129, 453] on label "Linked to URL: sanjuanpools.com/pools/Daytona_Beach" at bounding box center [1164, 462] width 129 height 19
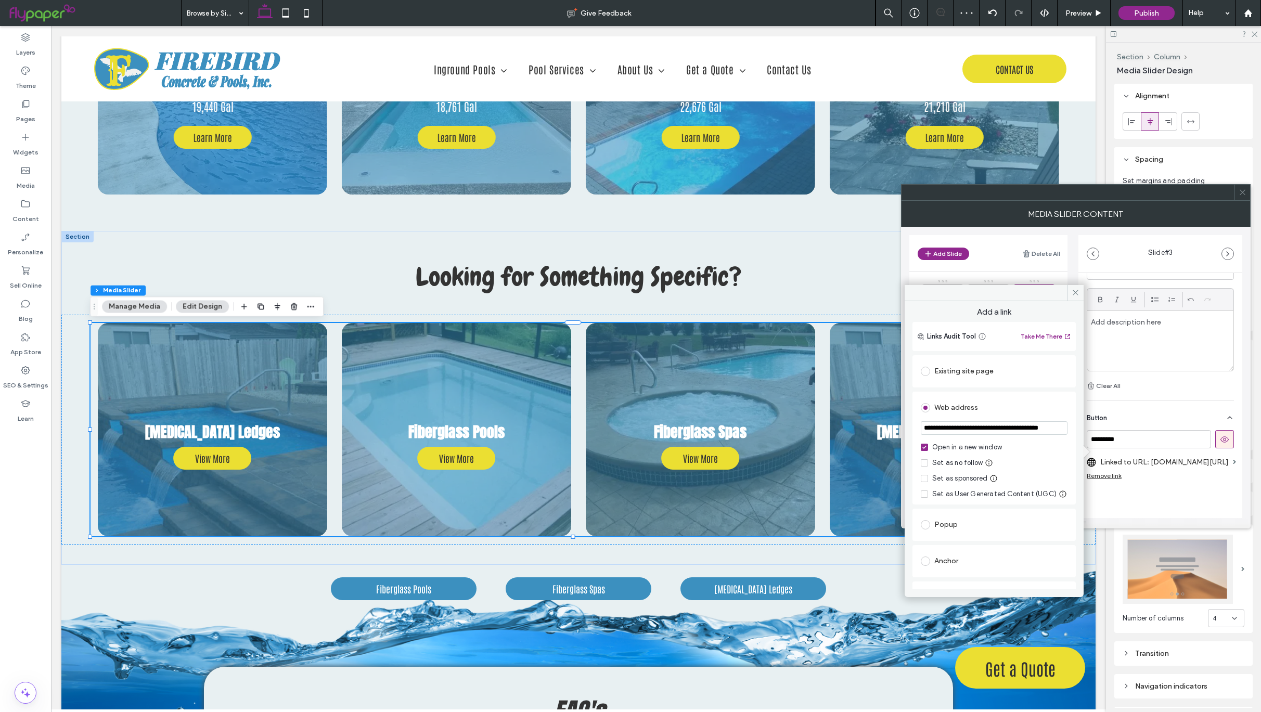
click at [925, 371] on span at bounding box center [925, 371] width 9 height 9
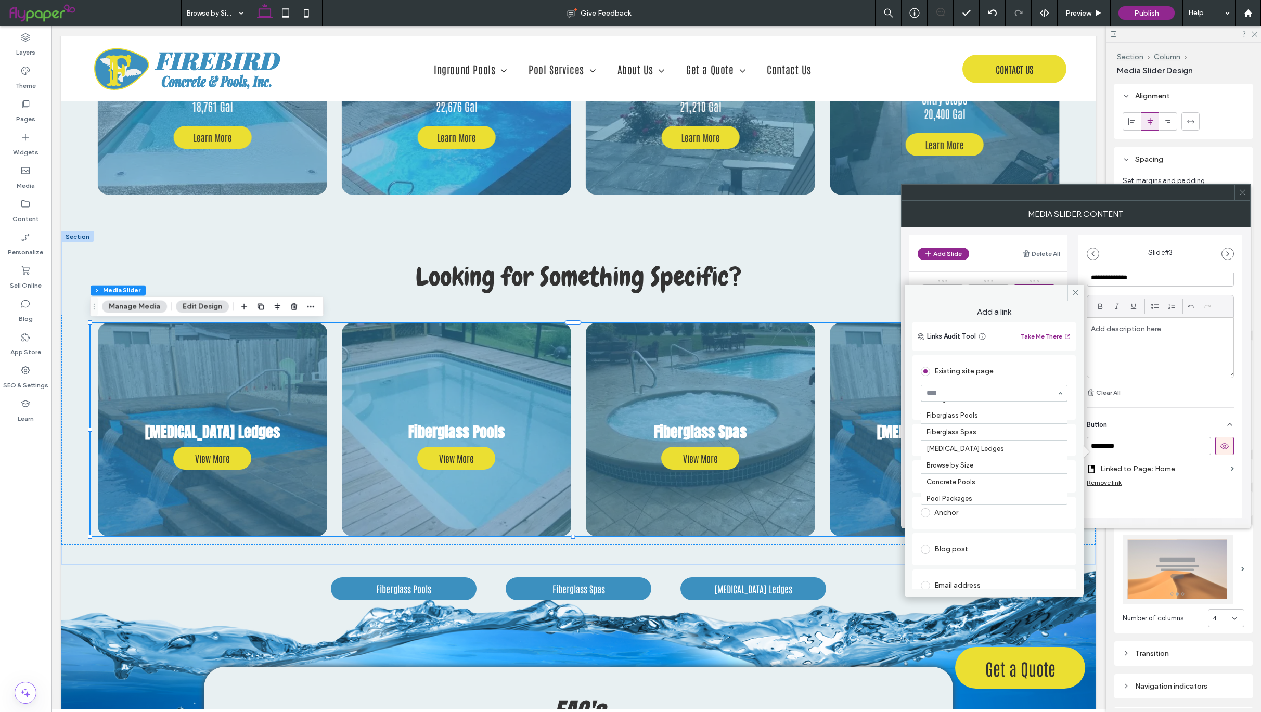
scroll to position [41, 0]
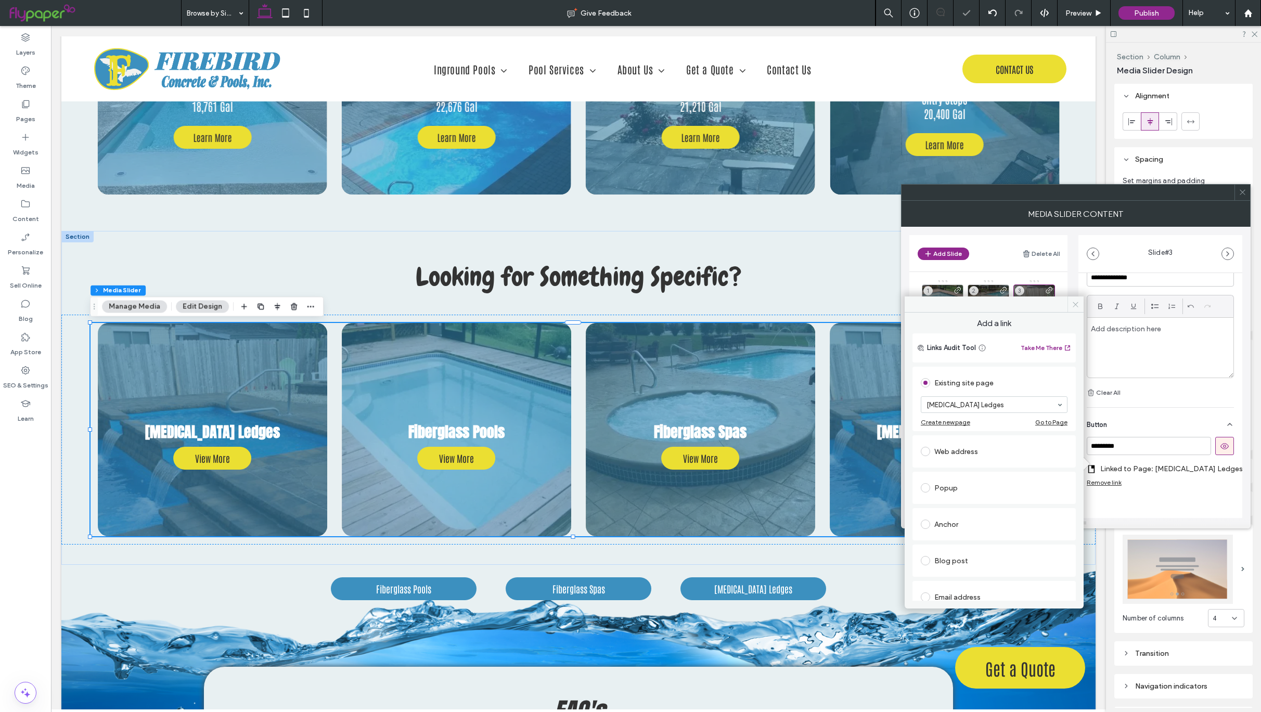
click at [1073, 307] on icon at bounding box center [1076, 305] width 8 height 8
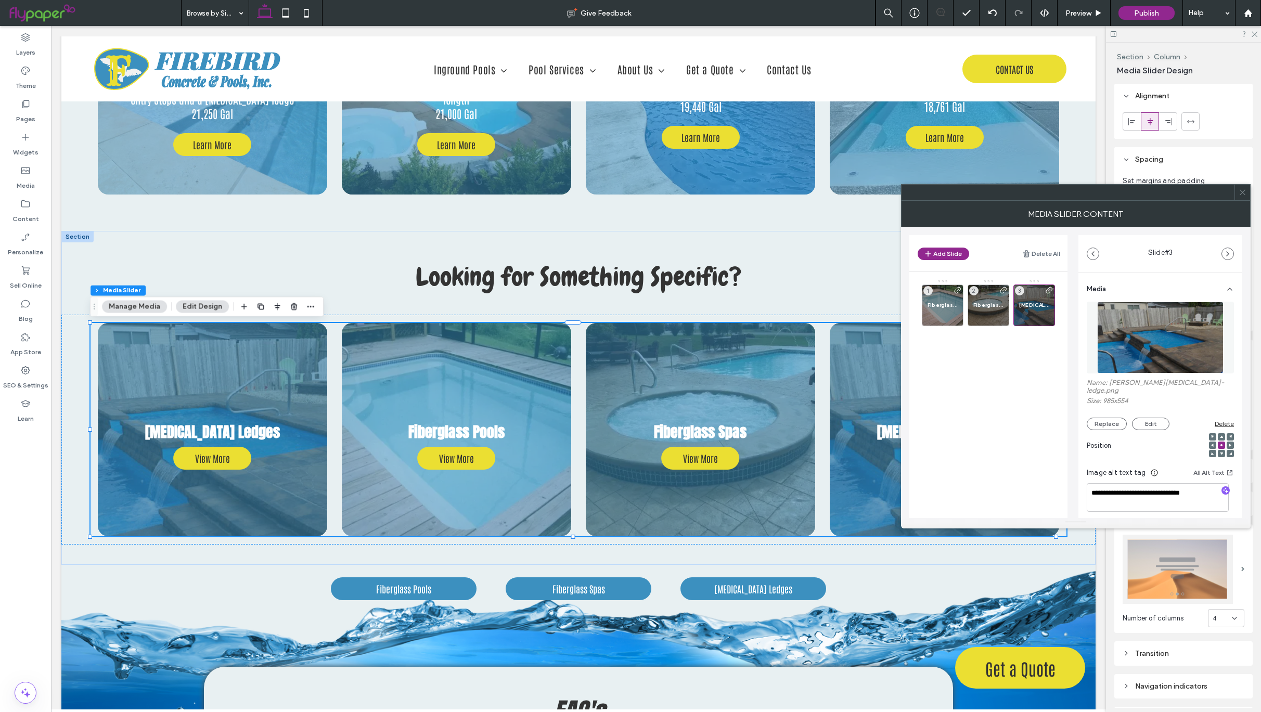
scroll to position [0, 0]
click at [1242, 189] on icon at bounding box center [1243, 192] width 8 height 8
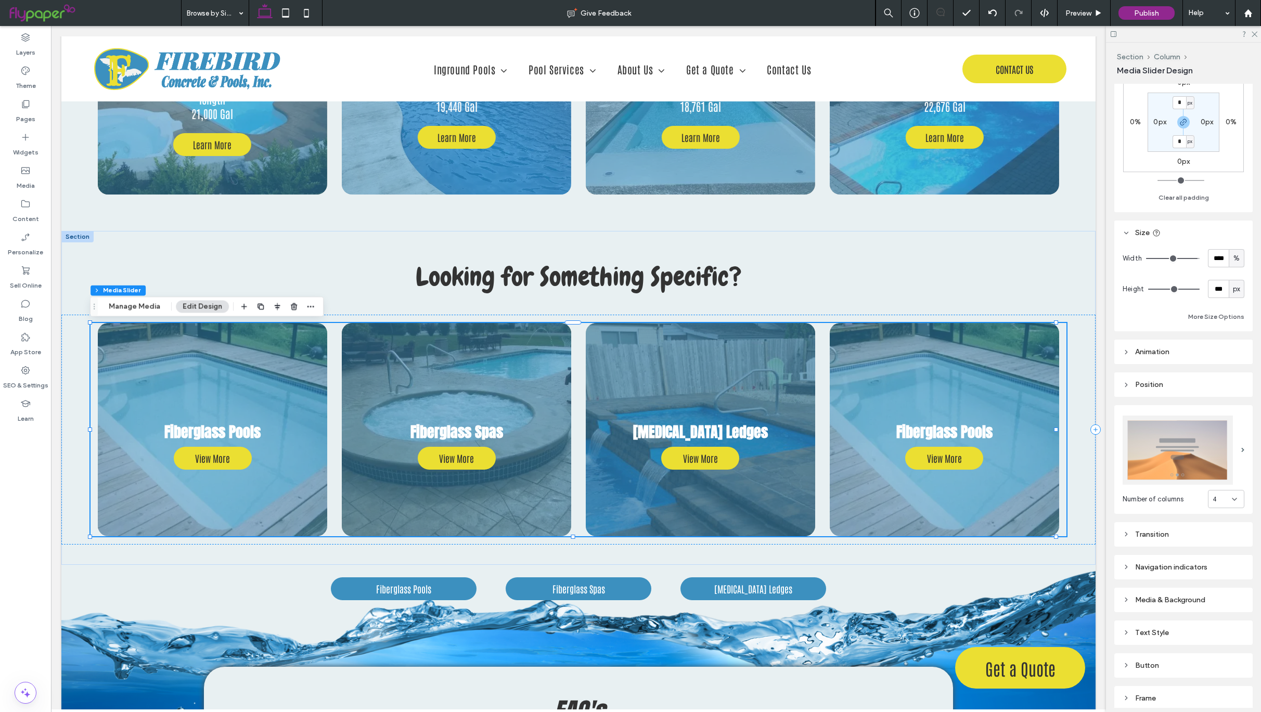
scroll to position [155, 0]
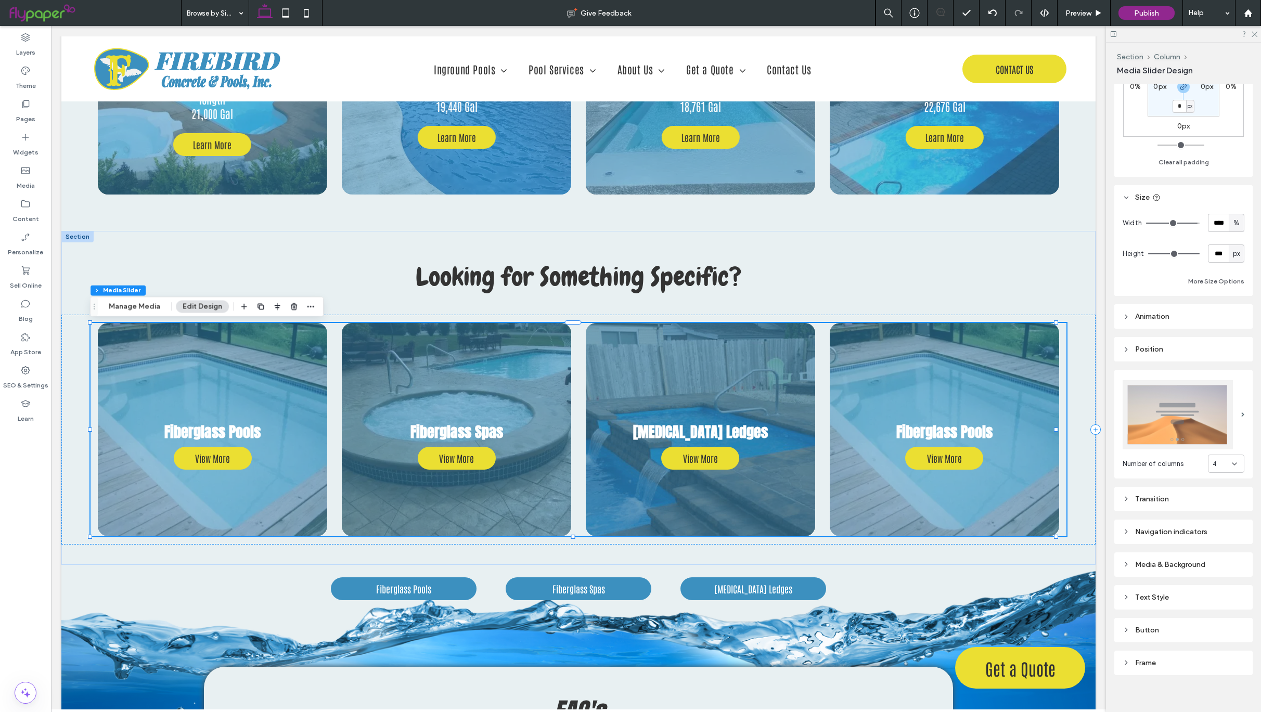
click at [1230, 460] on icon at bounding box center [1234, 464] width 8 height 8
click at [1212, 508] on div "3" at bounding box center [1217, 512] width 35 height 18
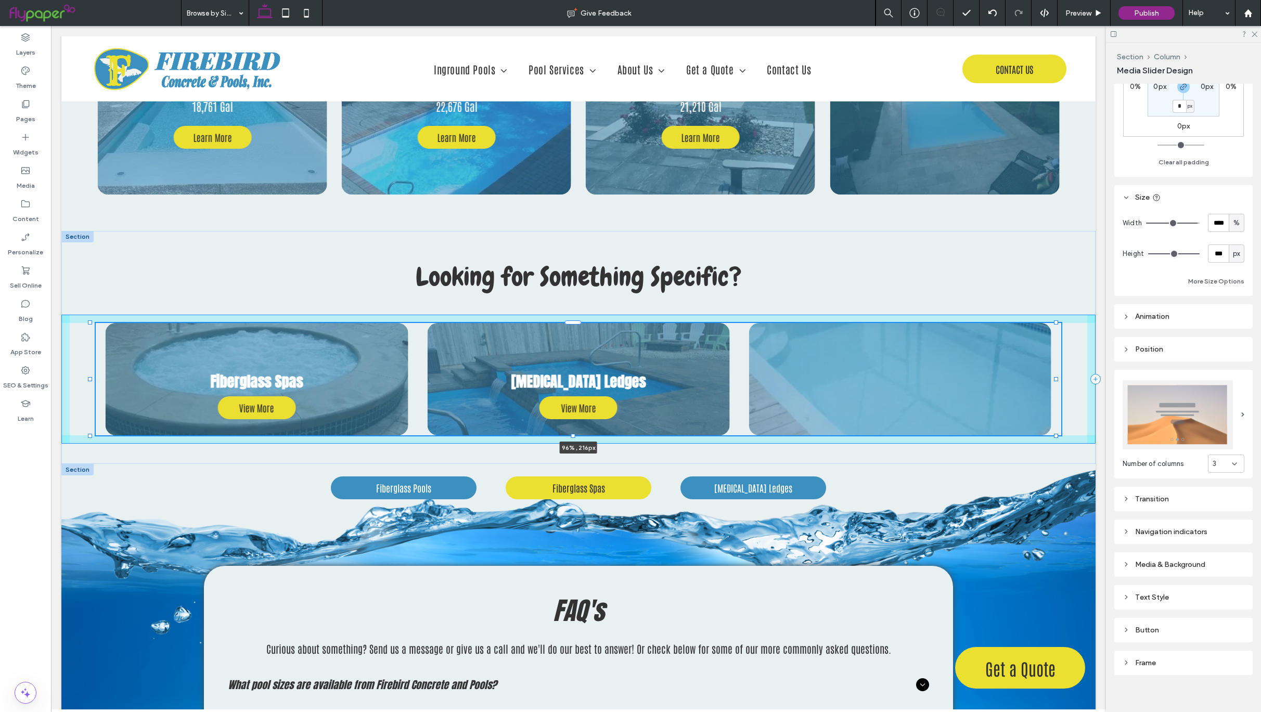
drag, startPoint x: 572, startPoint y: 538, endPoint x: 606, endPoint y: 487, distance: 60.5
type input "***"
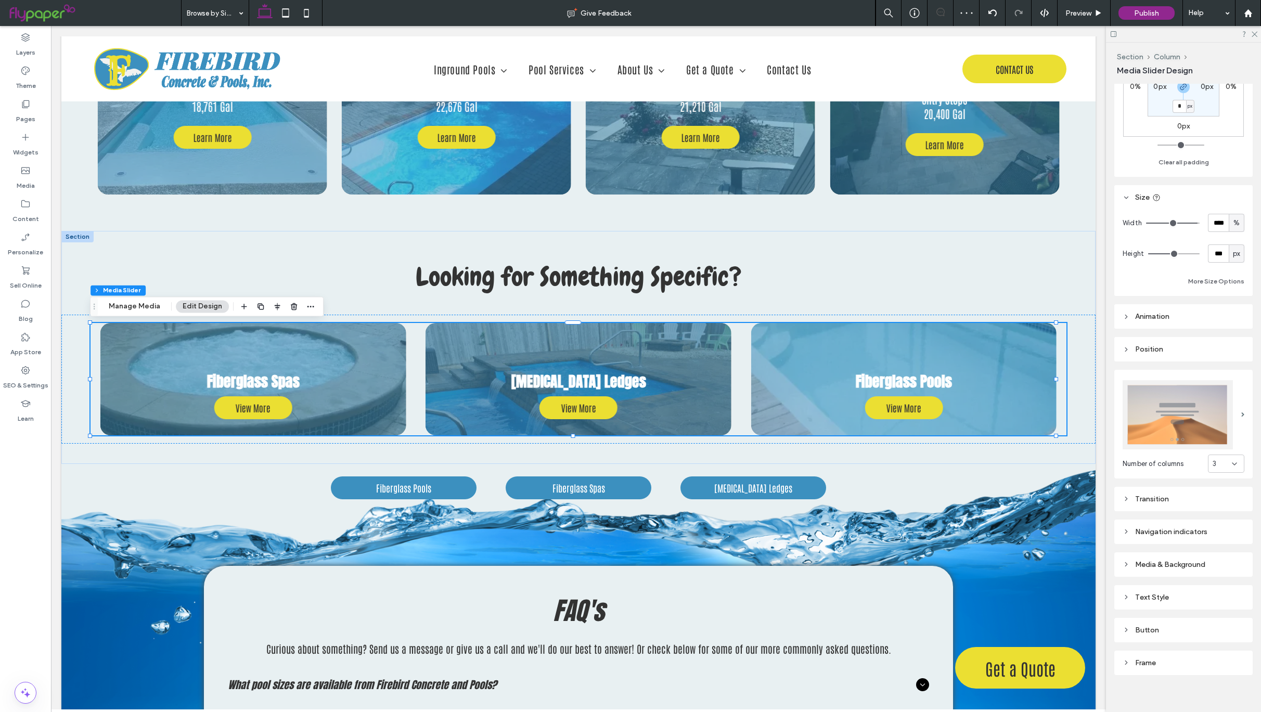
click at [1150, 495] on div "Transition" at bounding box center [1184, 499] width 122 height 9
click at [1228, 541] on div "toggle" at bounding box center [1236, 545] width 17 height 8
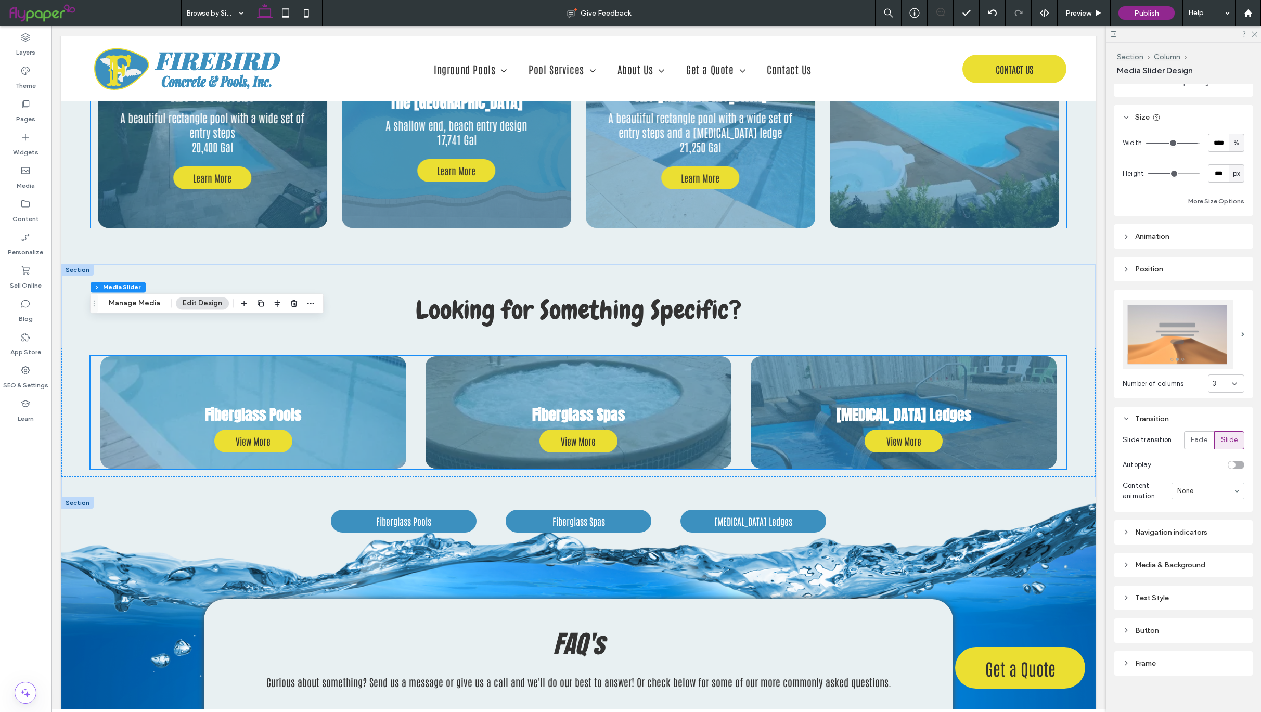
scroll to position [3227, 0]
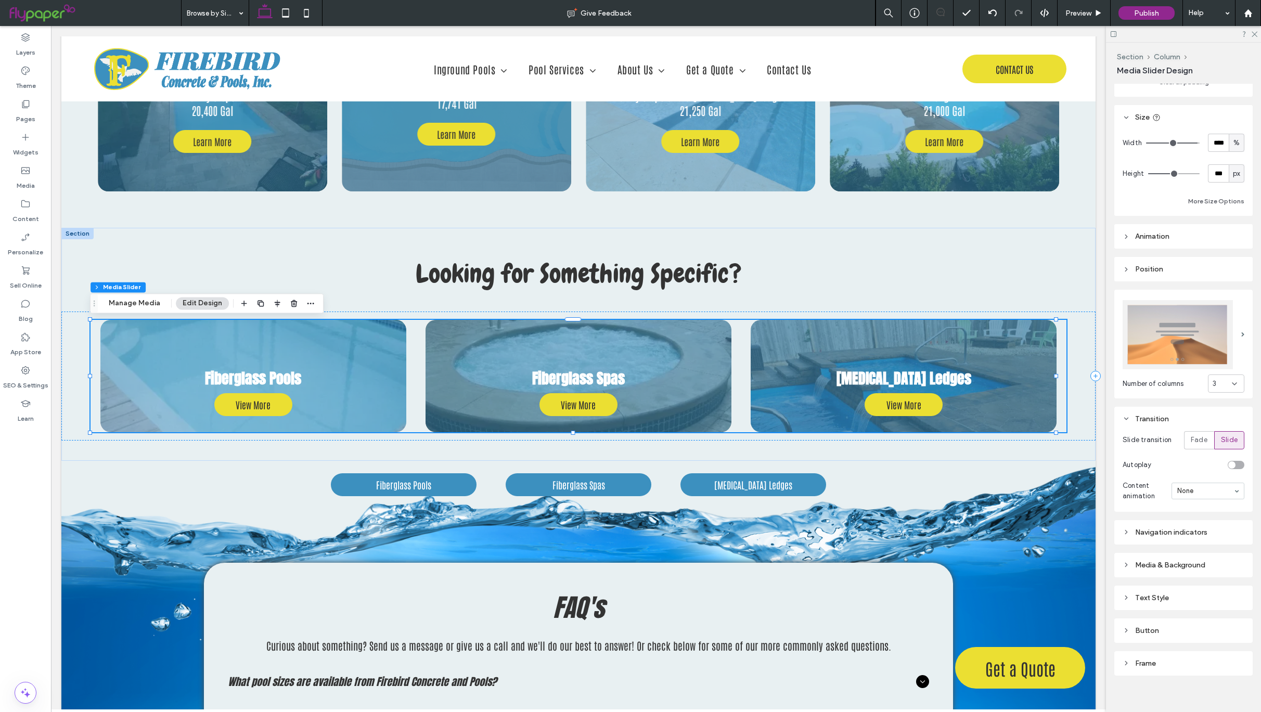
click at [1139, 528] on div "Navigation indicators" at bounding box center [1184, 532] width 122 height 9
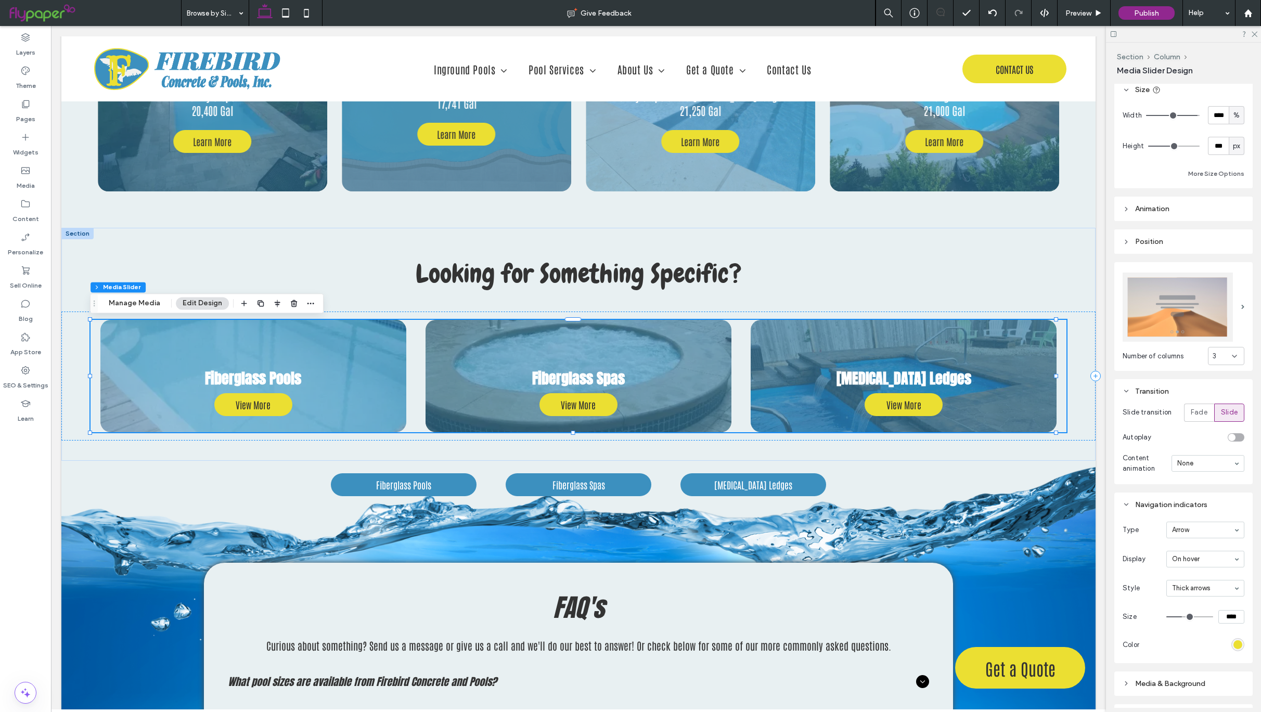
scroll to position [343, 0]
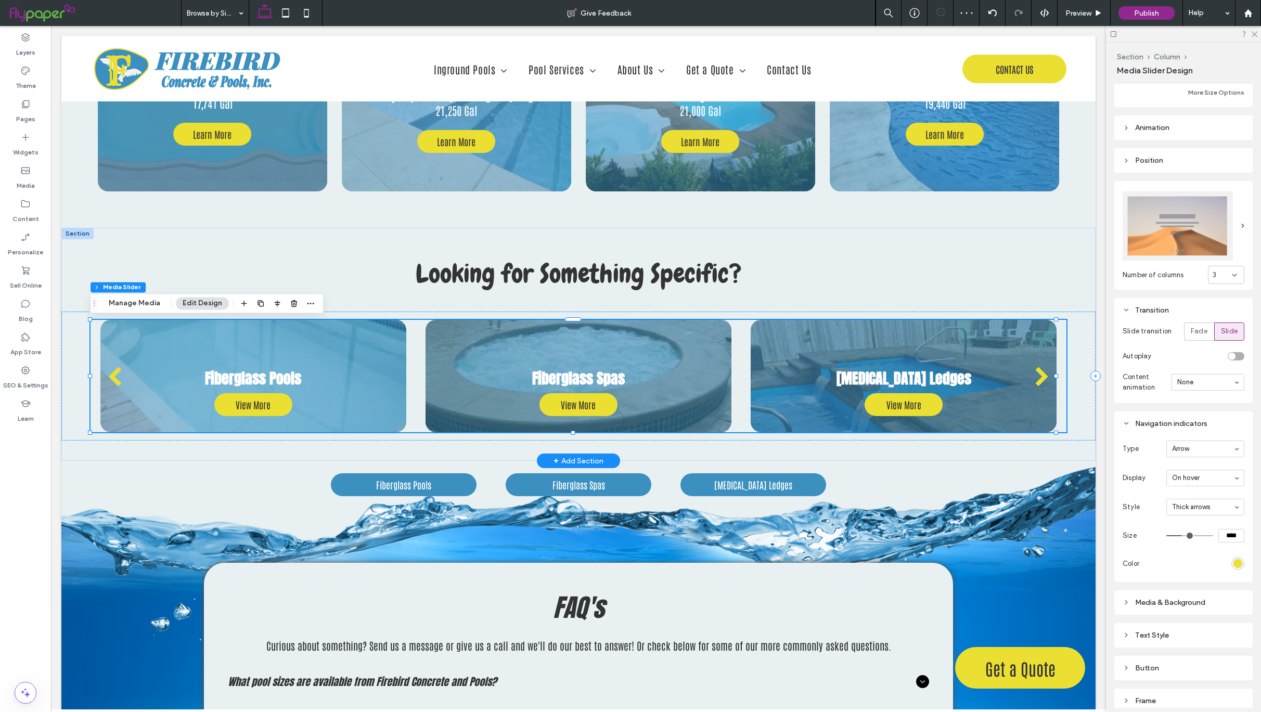
click at [1035, 379] on div "next" at bounding box center [1042, 377] width 15 height 21
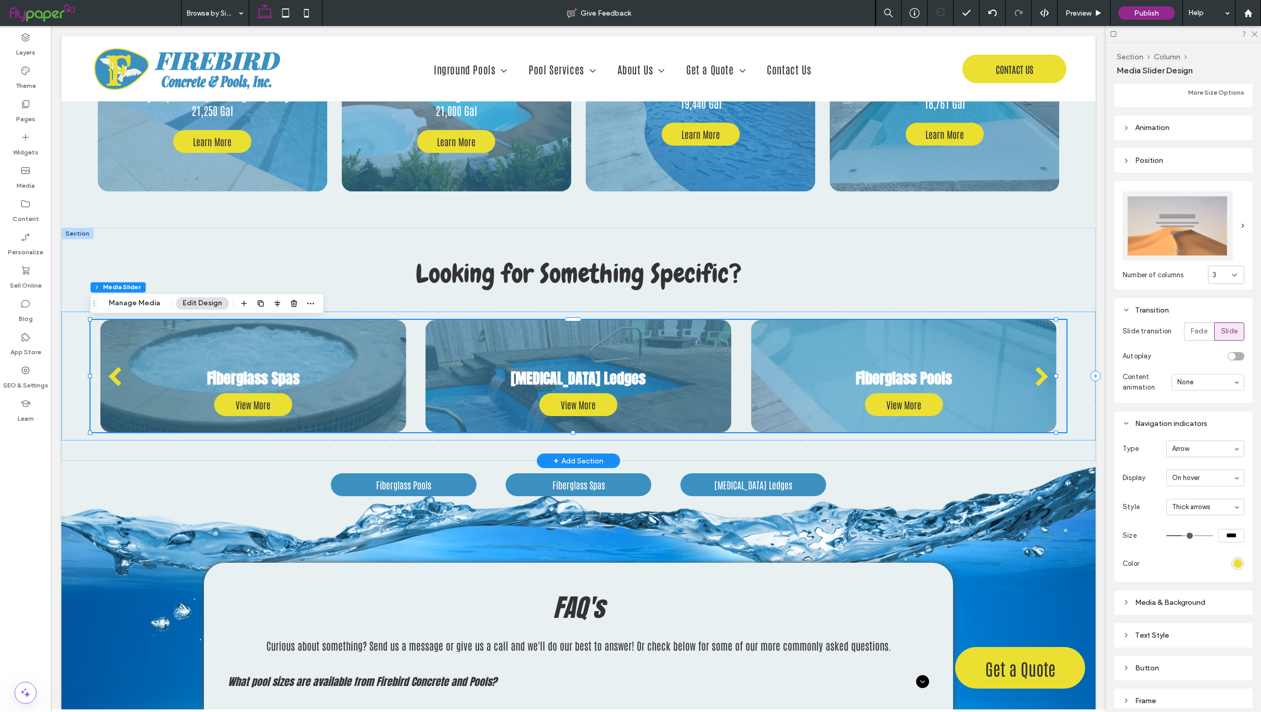
click at [1035, 379] on div "next" at bounding box center [1042, 377] width 15 height 21
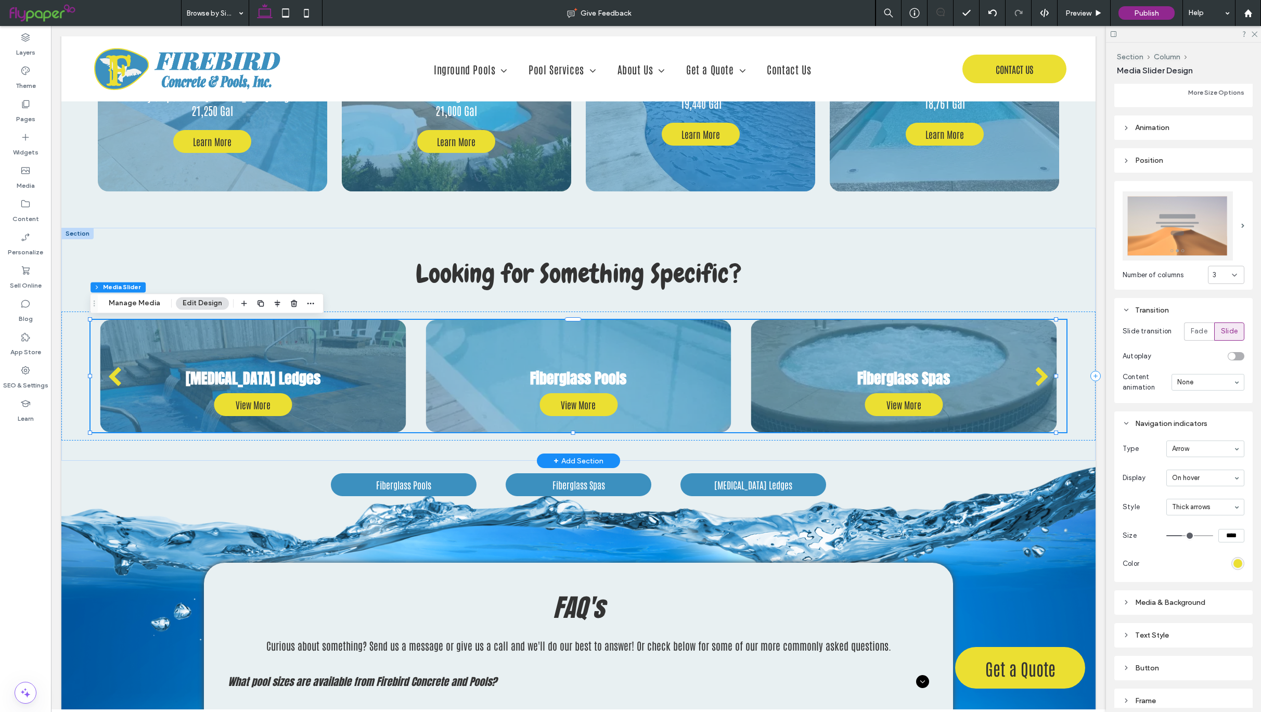
click at [1035, 379] on div "next" at bounding box center [1042, 377] width 15 height 21
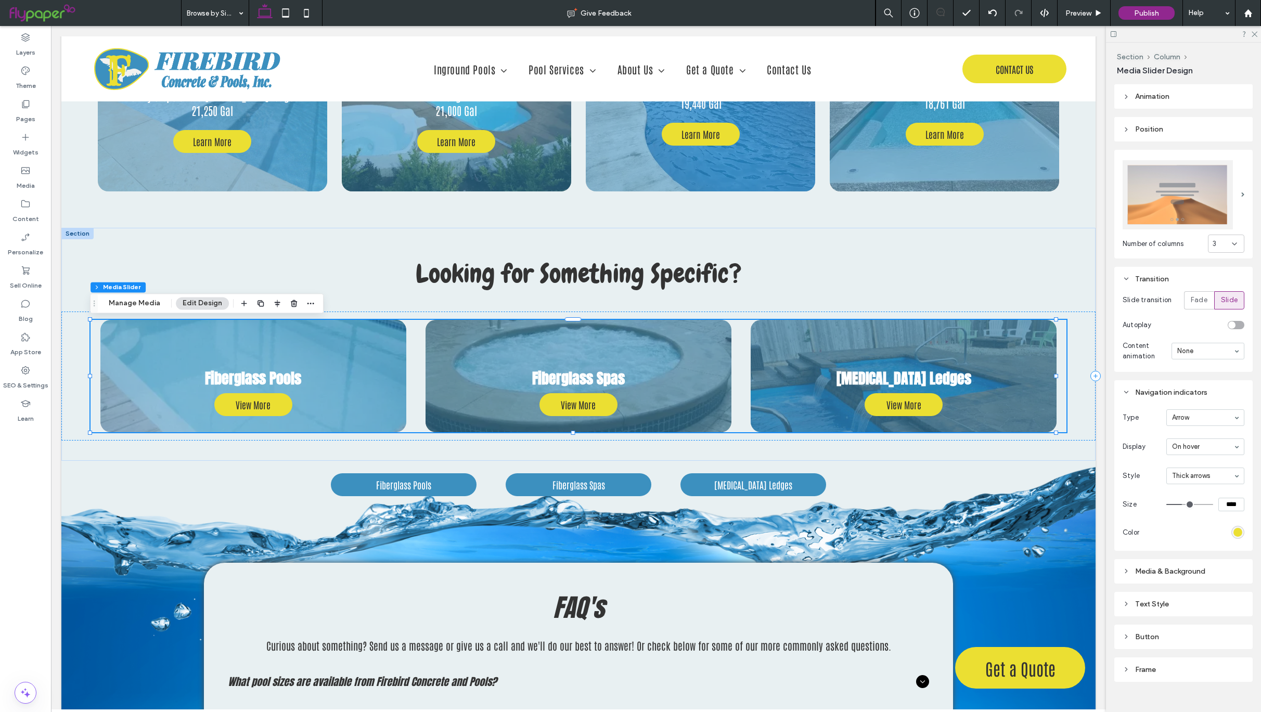
scroll to position [382, 0]
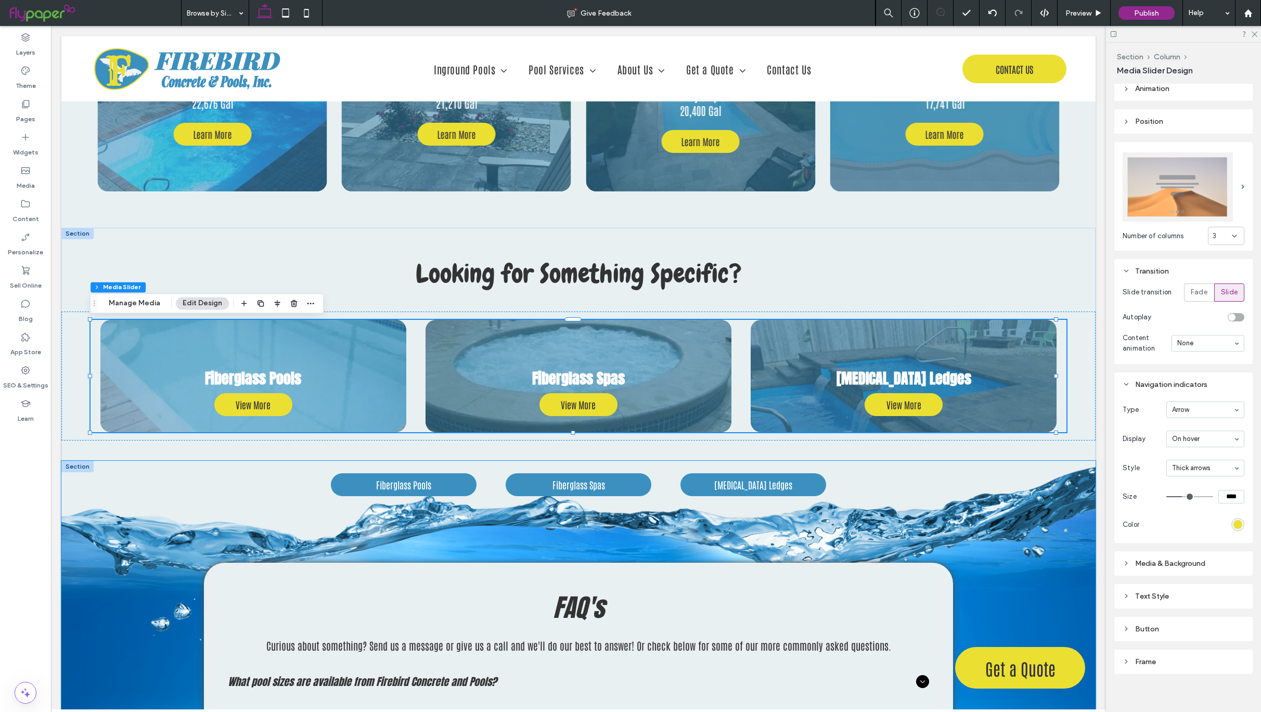
click at [977, 506] on div "Fiberglass Pools Fiberglass Spas Tanning Ledges FAQ's Curious about something? …" at bounding box center [578, 648] width 1034 height 375
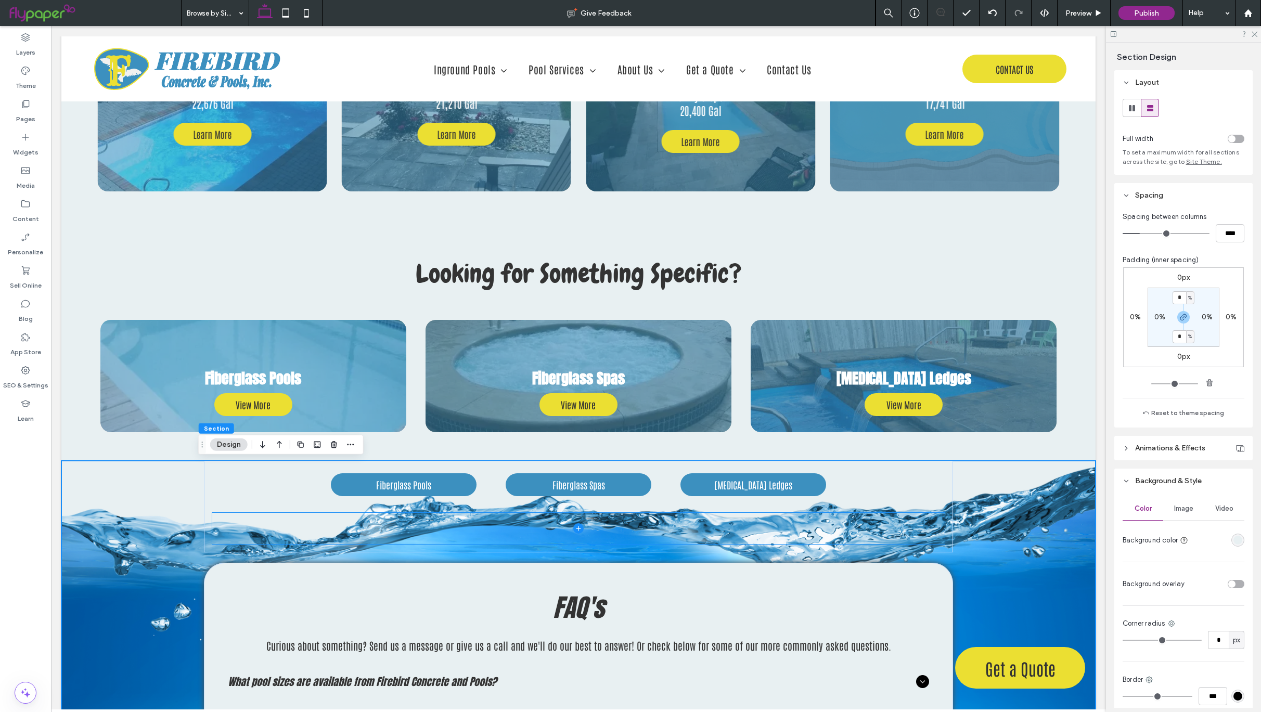
click at [895, 539] on span at bounding box center [578, 528] width 733 height 31
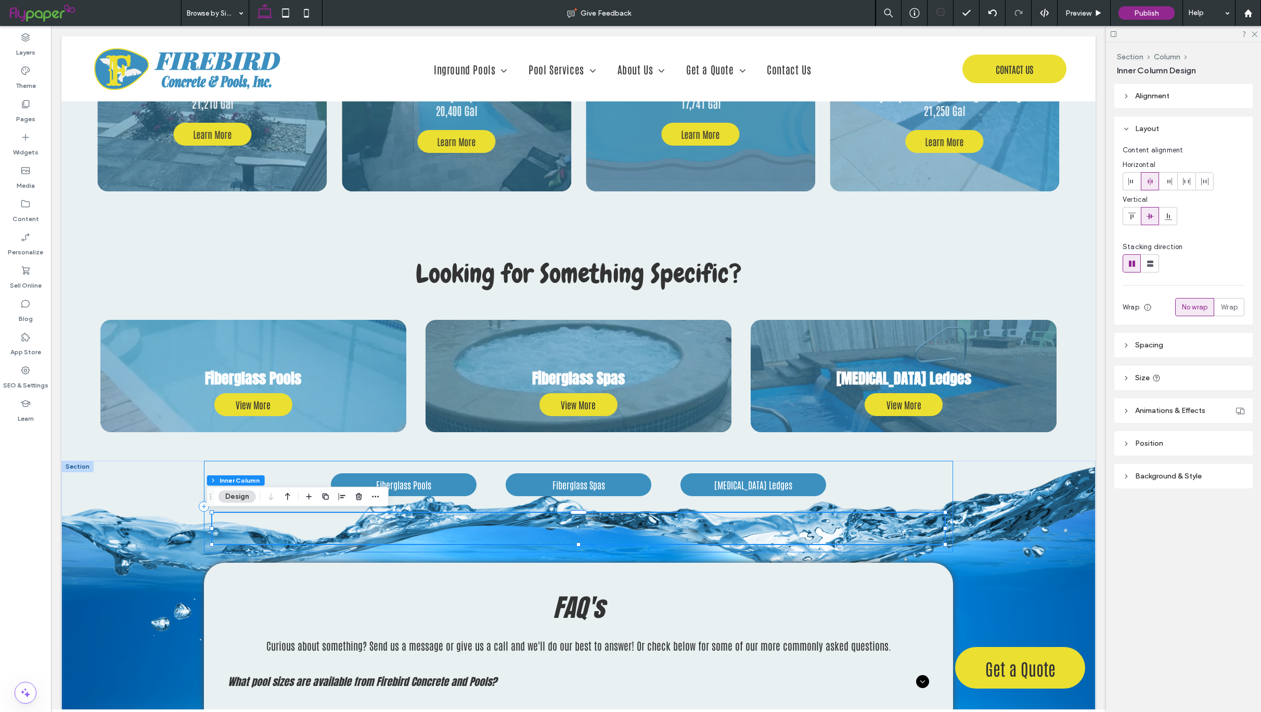
click at [204, 468] on div "Fiberglass Pools Fiberglass Spas Tanning Ledges" at bounding box center [578, 507] width 749 height 92
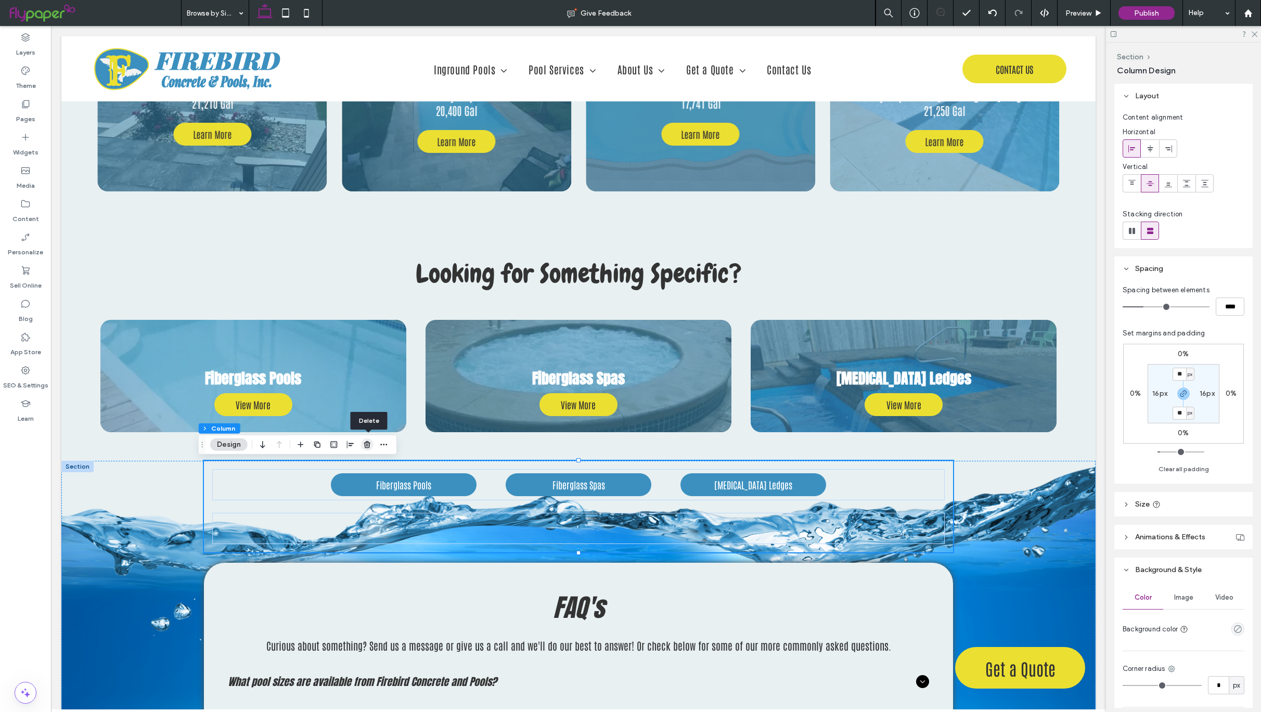
drag, startPoint x: 365, startPoint y: 443, endPoint x: 314, endPoint y: 416, distance: 57.5
click at [365, 443] on use "button" at bounding box center [367, 444] width 6 height 7
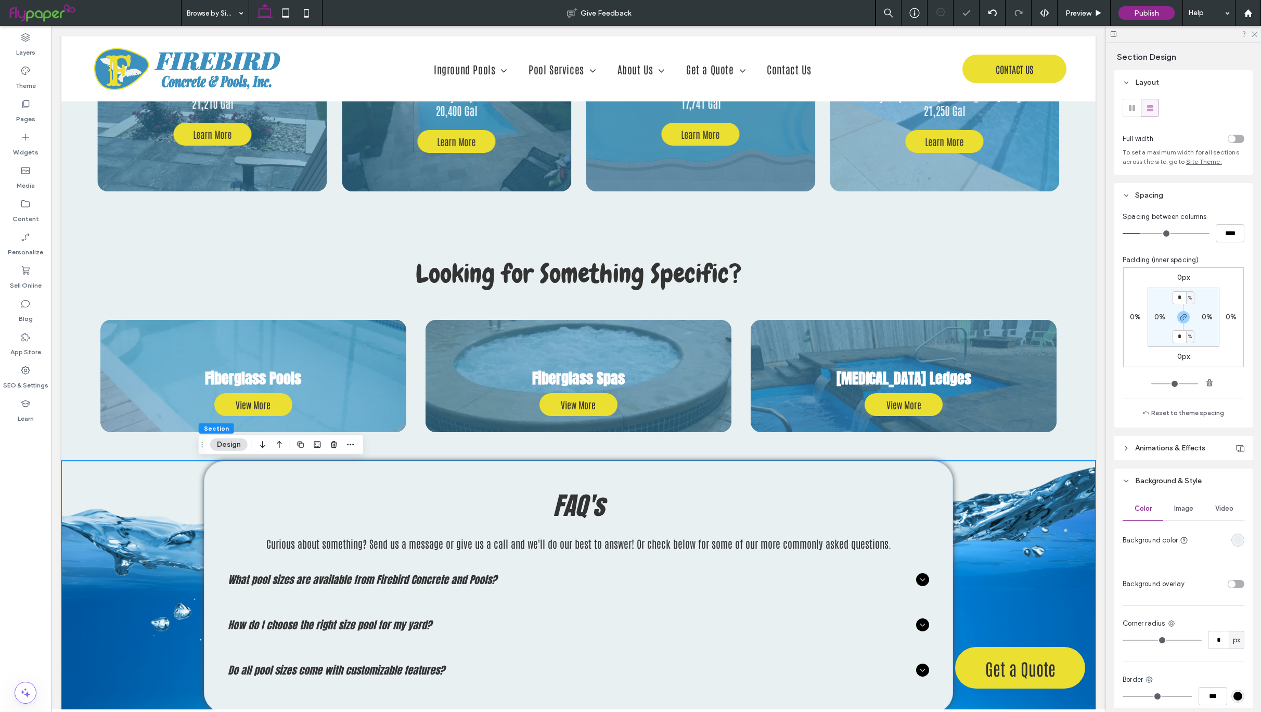
click at [1011, 470] on div "FAQ's Curious about something? Send us a message or give us a call and we'll do…" at bounding box center [578, 597] width 1034 height 273
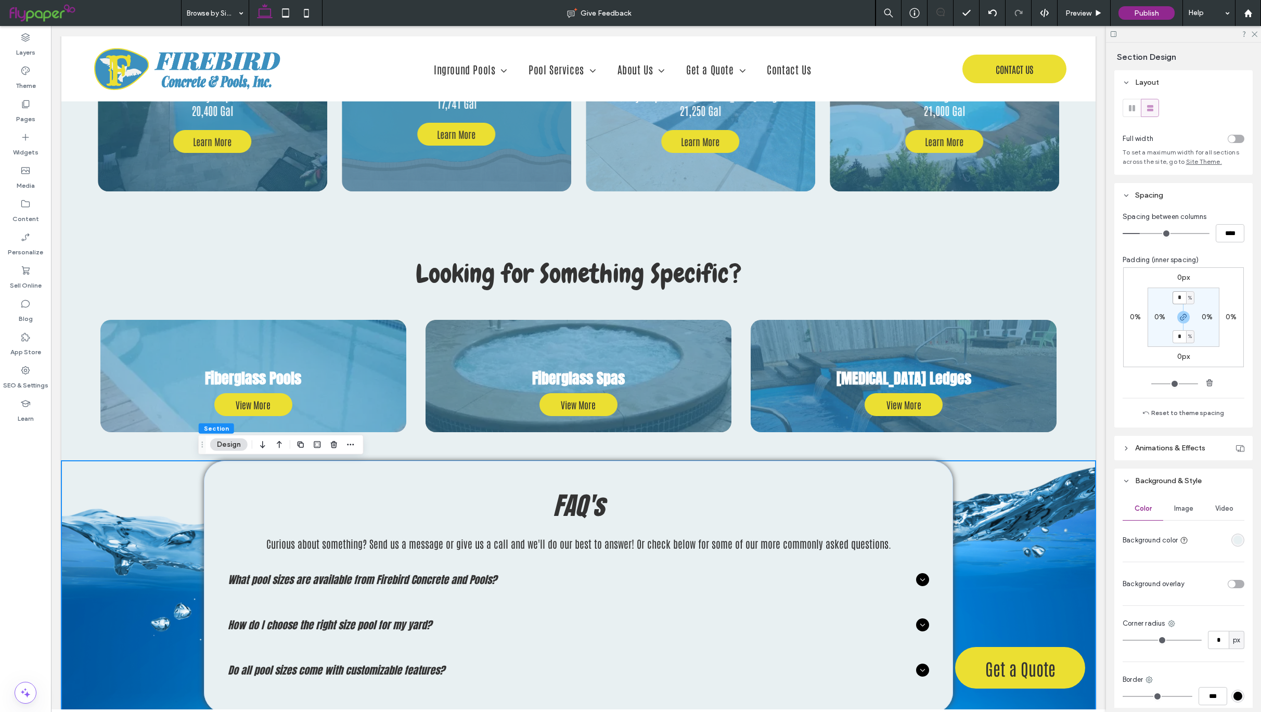
click at [1175, 303] on input "*" at bounding box center [1180, 297] width 14 height 13
type input "*"
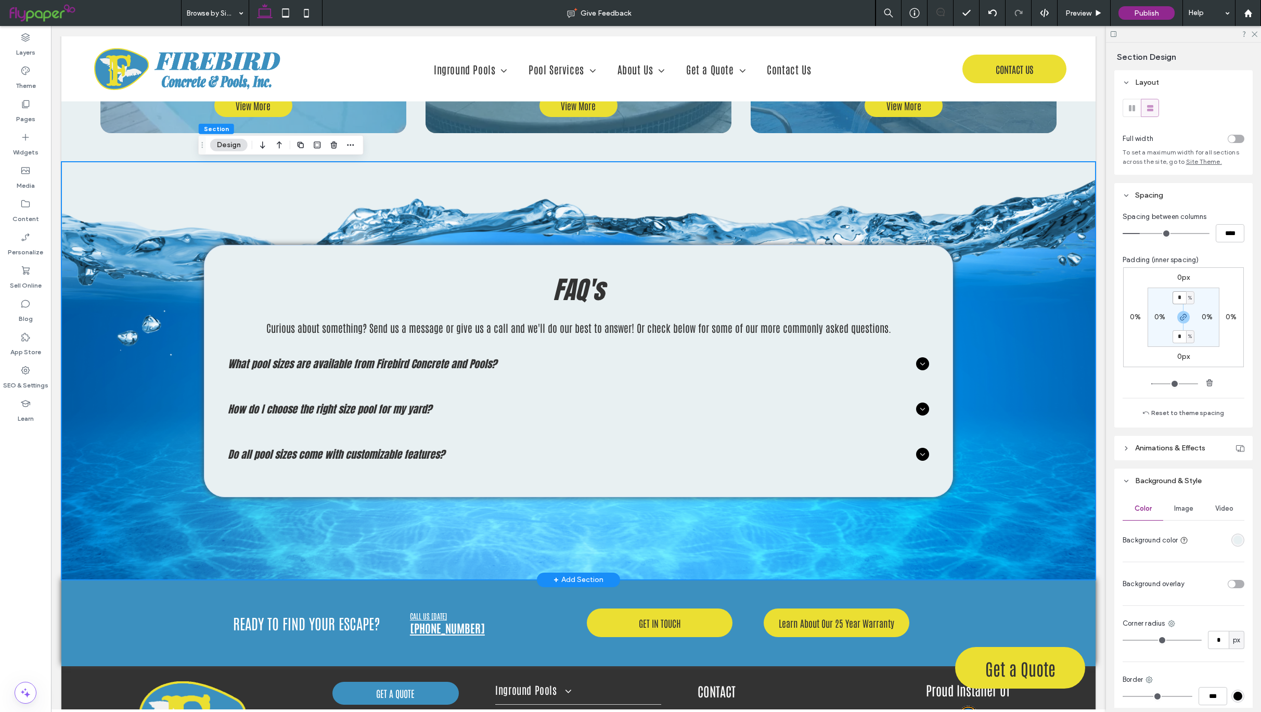
scroll to position [3529, 0]
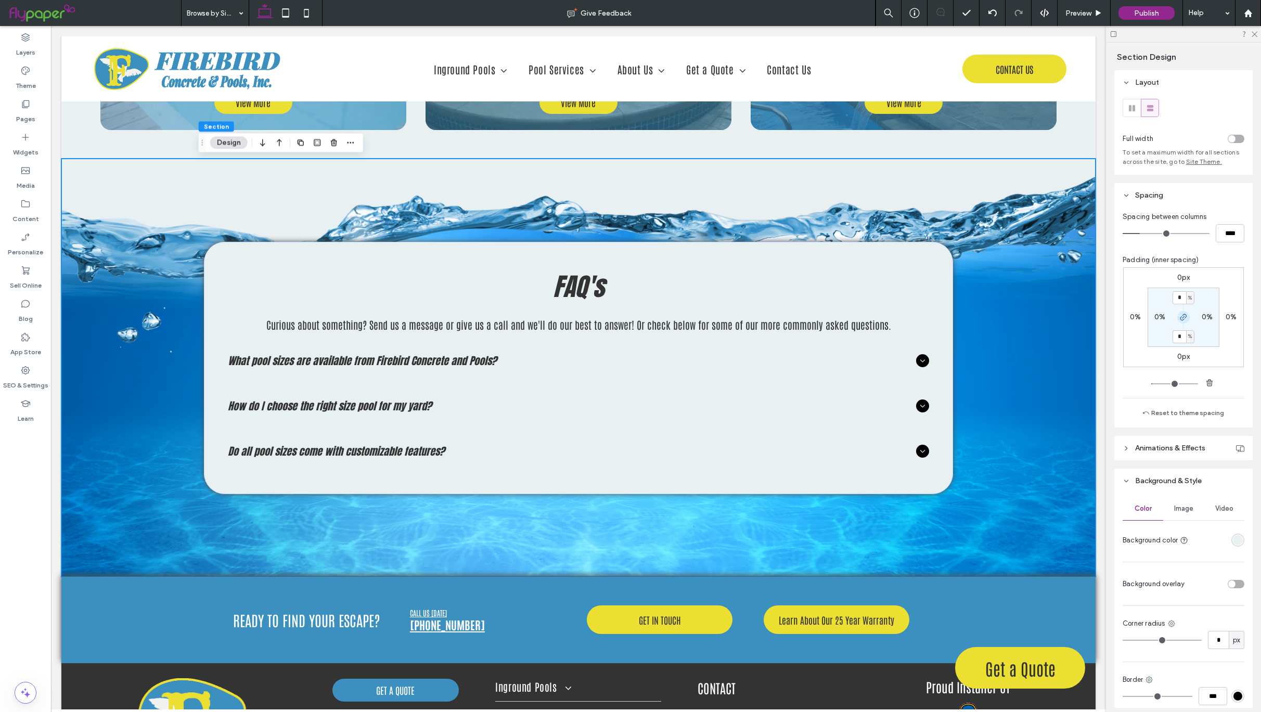
click at [1179, 322] on icon "button" at bounding box center [1183, 317] width 8 height 8
click at [1178, 341] on label "8%" at bounding box center [1183, 336] width 10 height 9
type input "*"
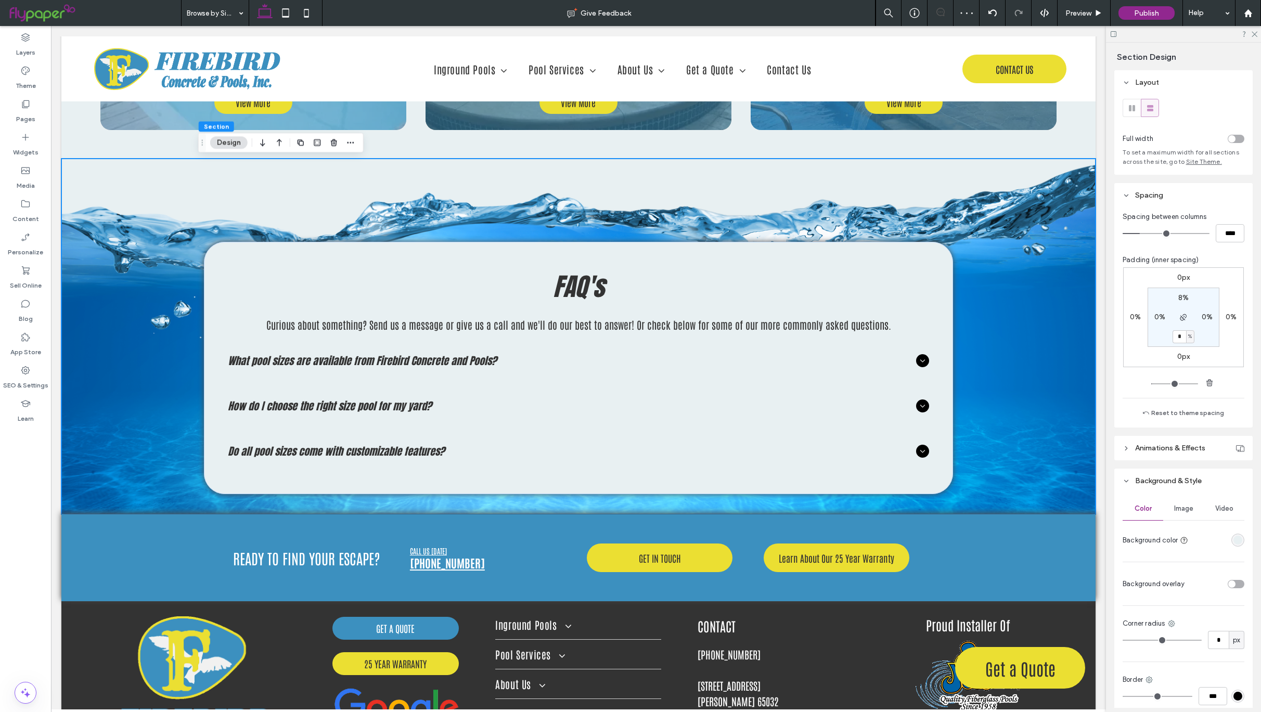
type input "*"
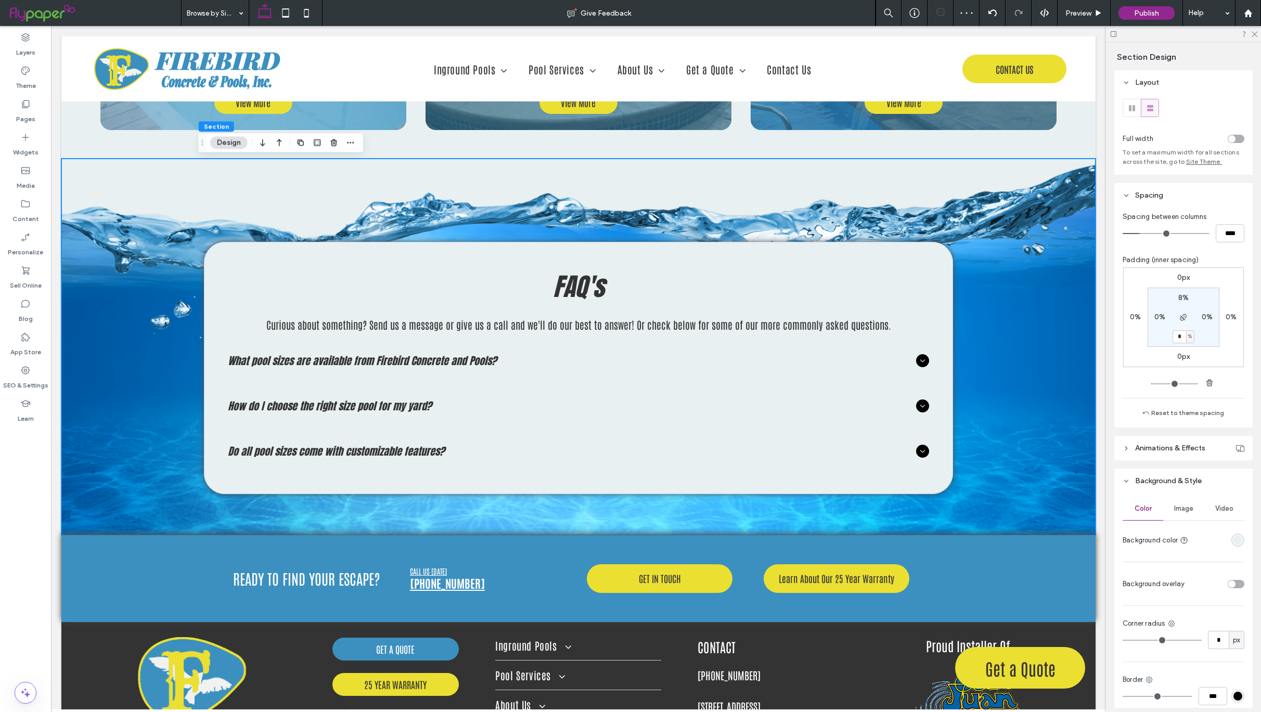
click at [1178, 302] on label "8%" at bounding box center [1183, 297] width 10 height 9
type input "*"
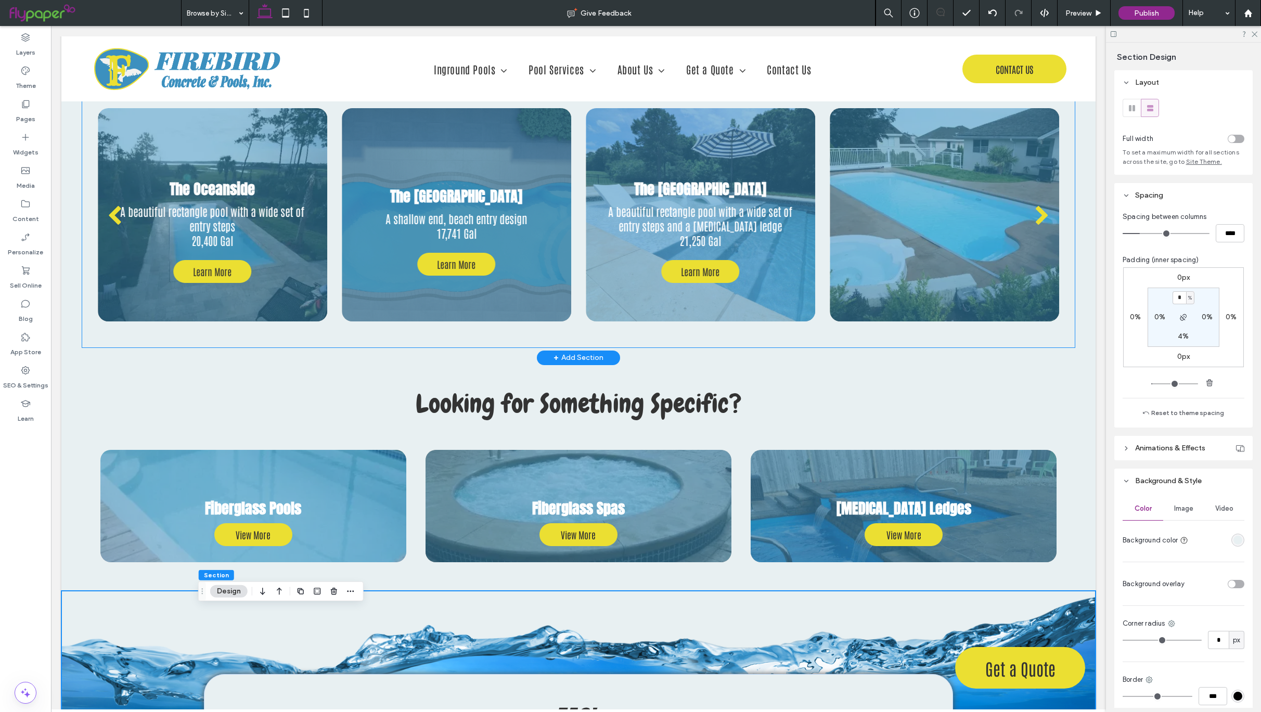
scroll to position [3080, 0]
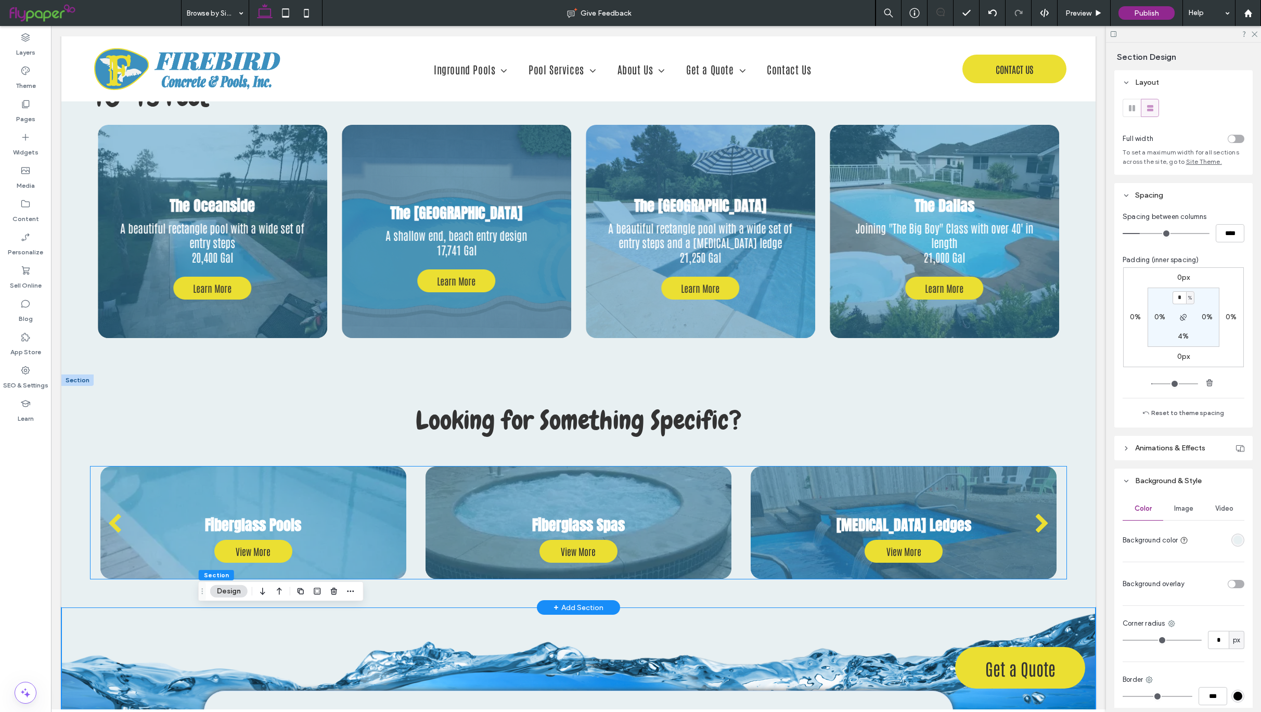
click at [1033, 493] on div at bounding box center [904, 523] width 306 height 112
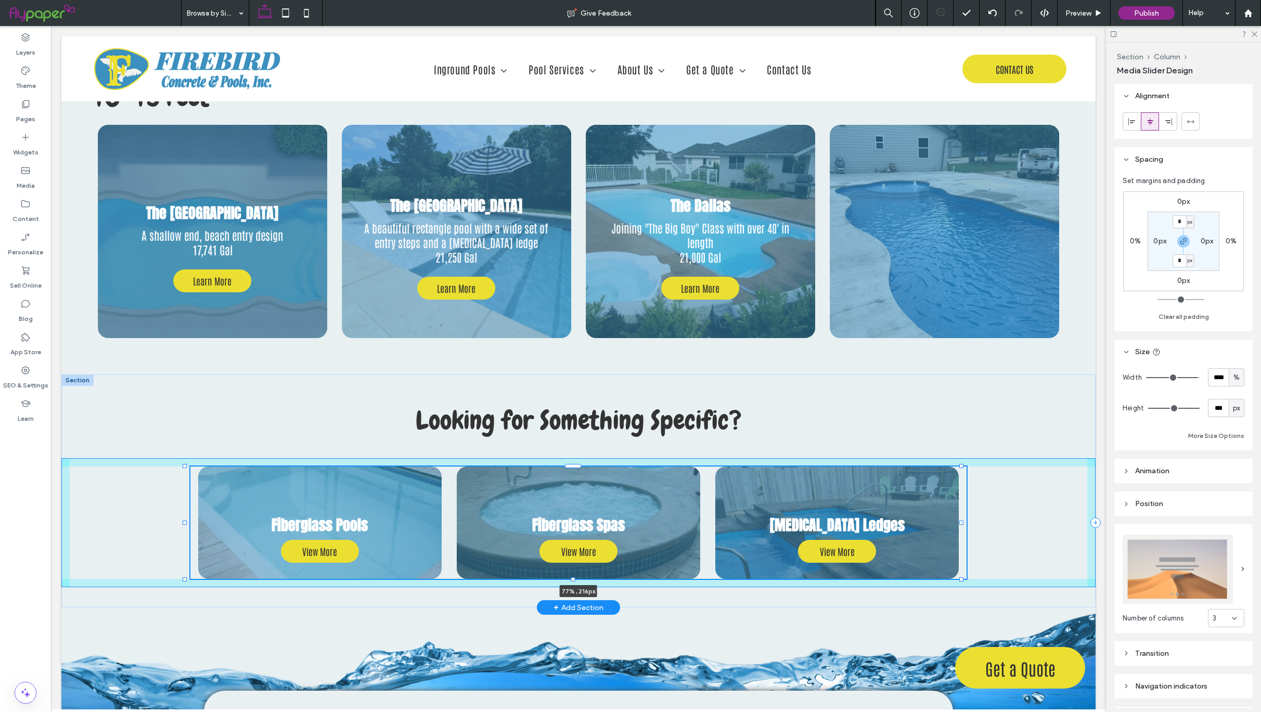
drag, startPoint x: 1056, startPoint y: 524, endPoint x: 961, endPoint y: 528, distance: 94.8
click at [961, 528] on div "Looking for Something Specific? Fiberglass Pools View More View More Fiberglass…" at bounding box center [578, 492] width 1034 height 234
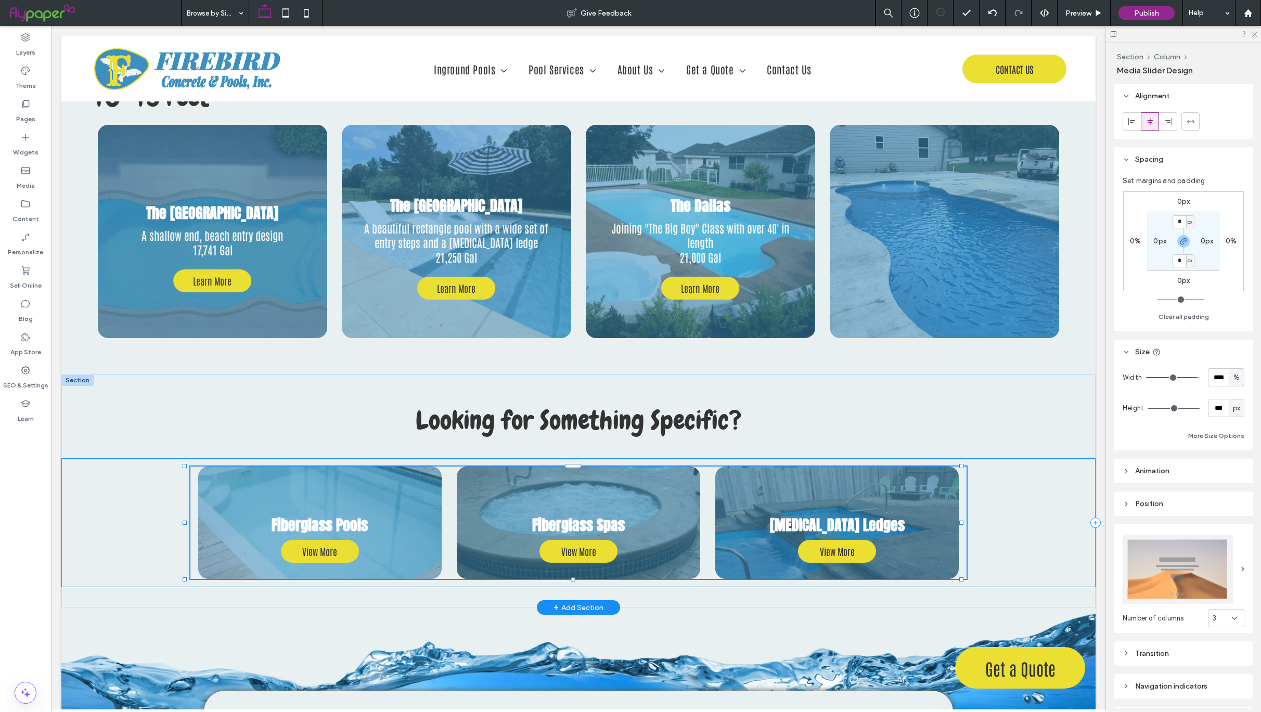
type input "**"
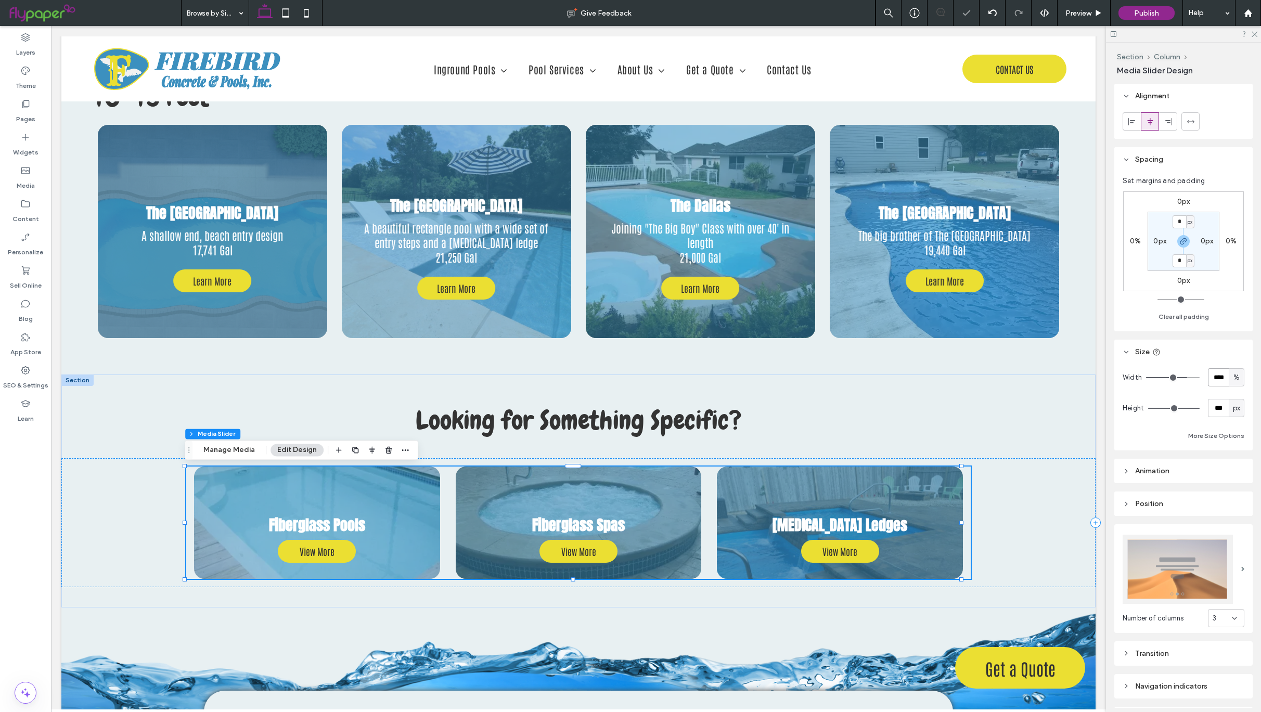
click at [1212, 382] on input "****" at bounding box center [1218, 377] width 21 height 18
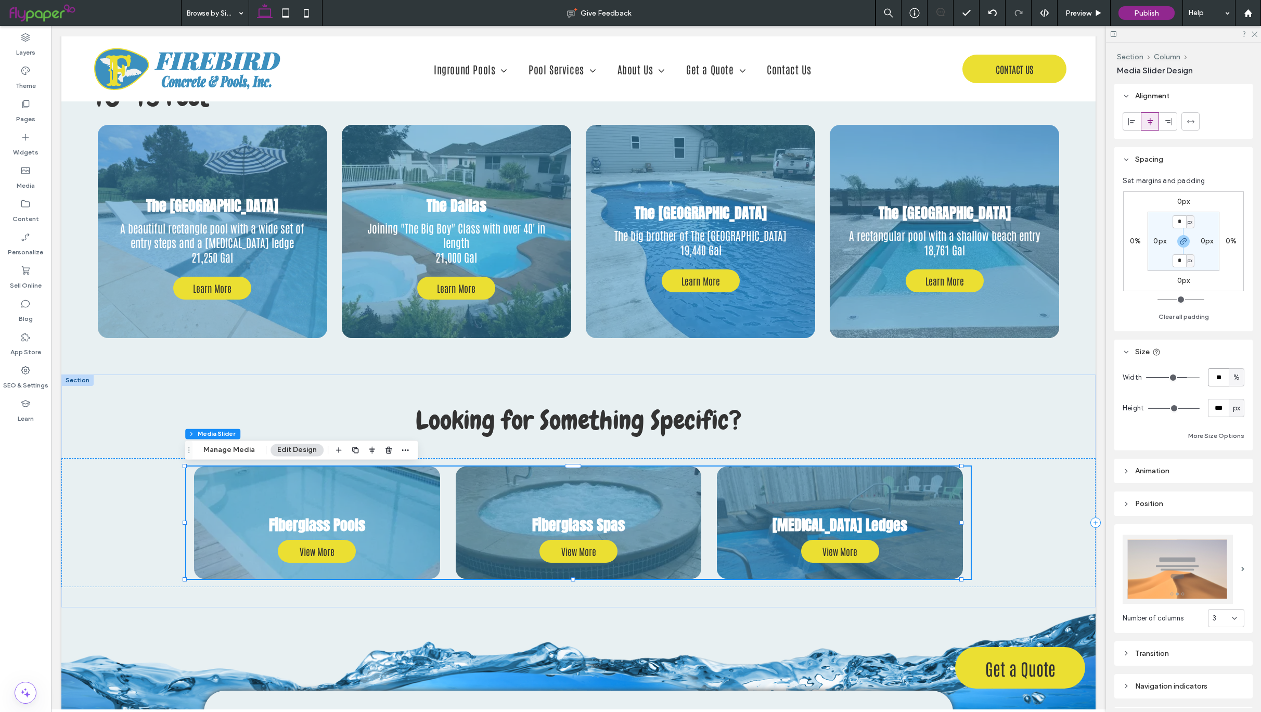
type input "**"
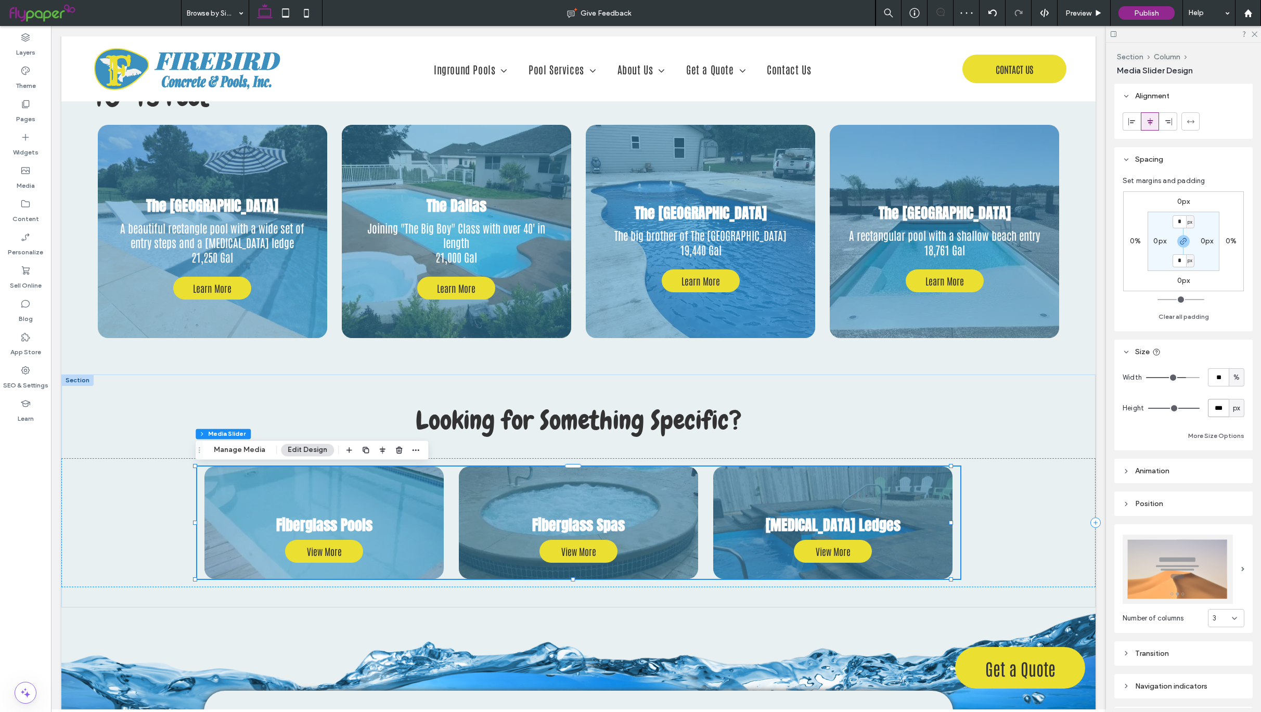
click at [1215, 408] on input "***" at bounding box center [1218, 408] width 21 height 18
type input "***"
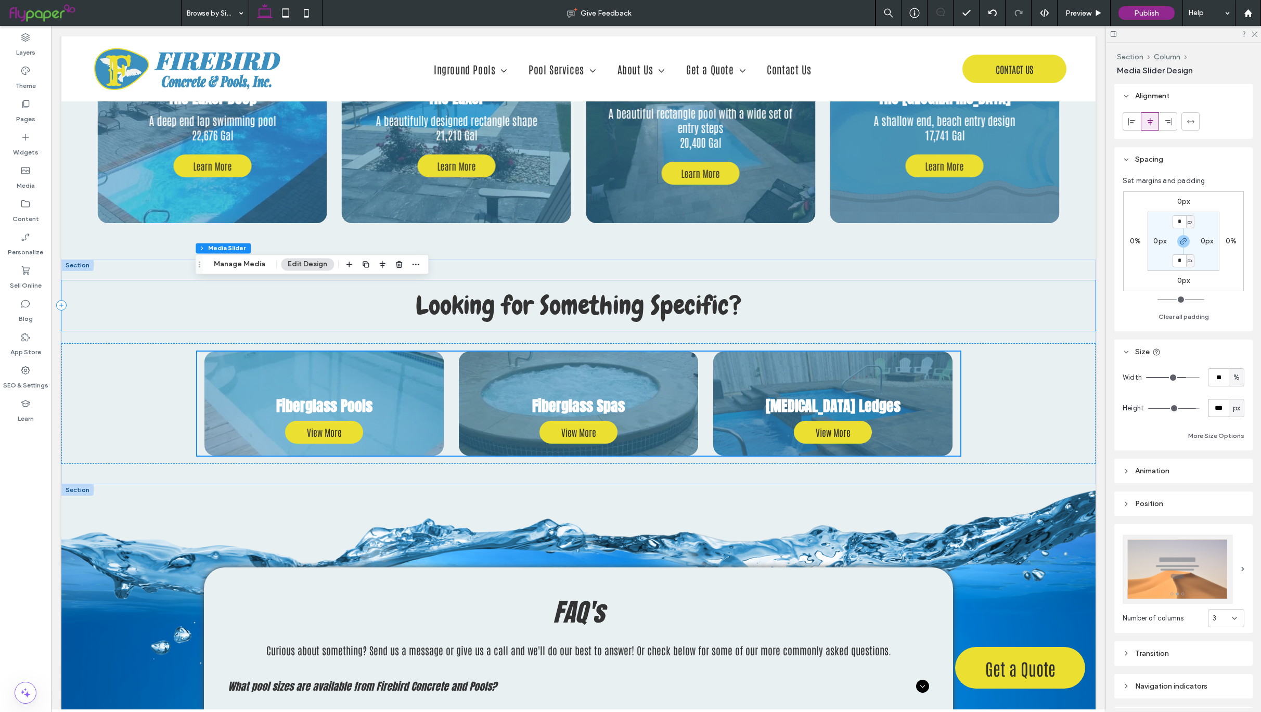
scroll to position [3128, 0]
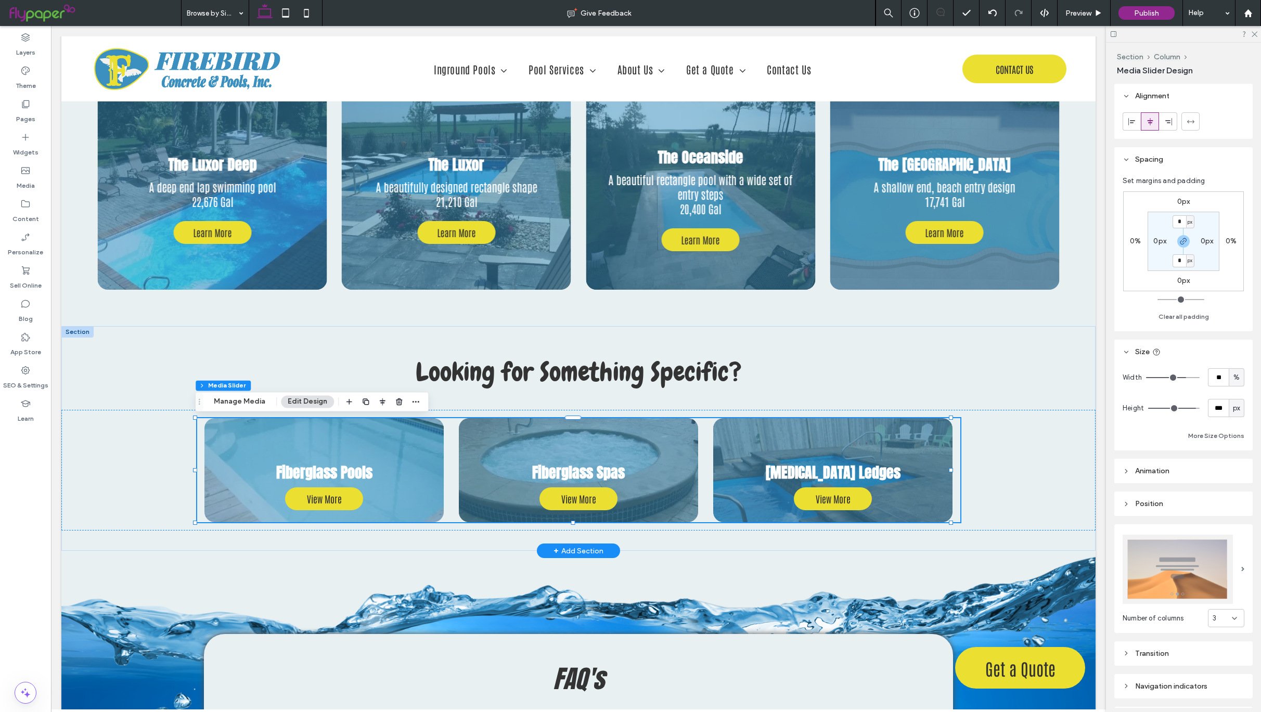
click at [80, 328] on div at bounding box center [77, 331] width 32 height 11
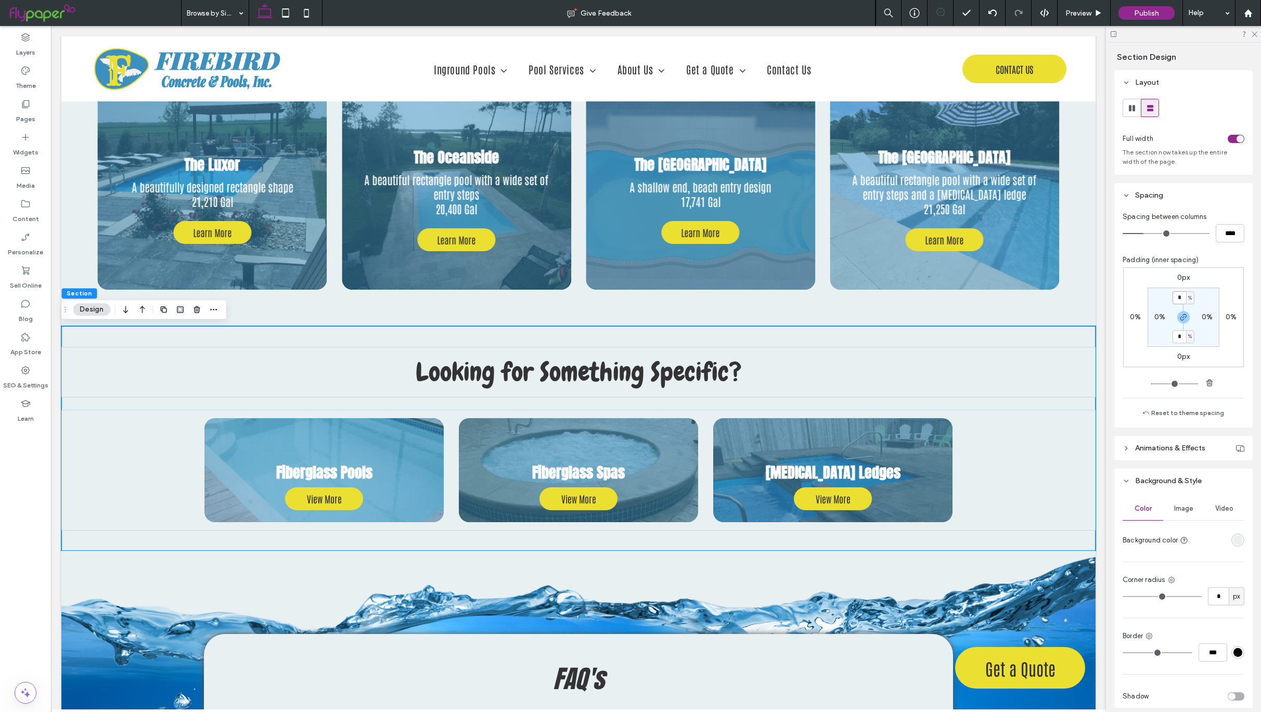
click at [1176, 299] on input "*" at bounding box center [1180, 297] width 14 height 13
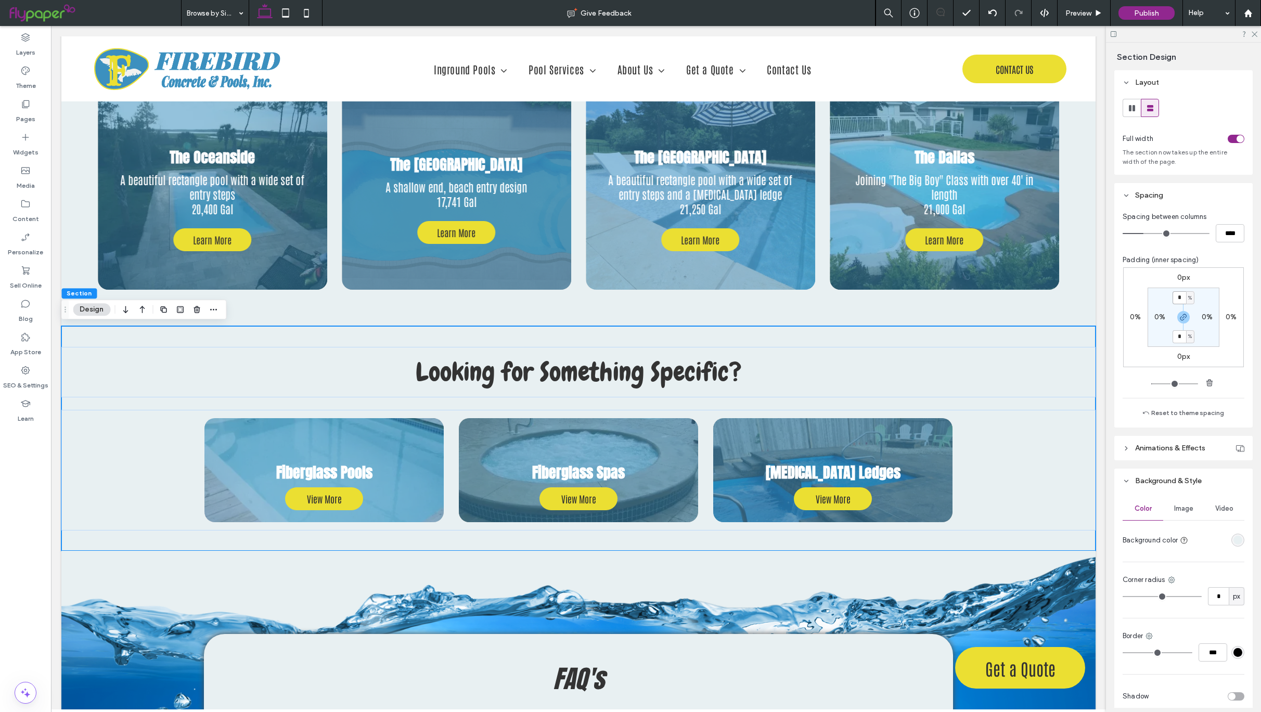
type input "*"
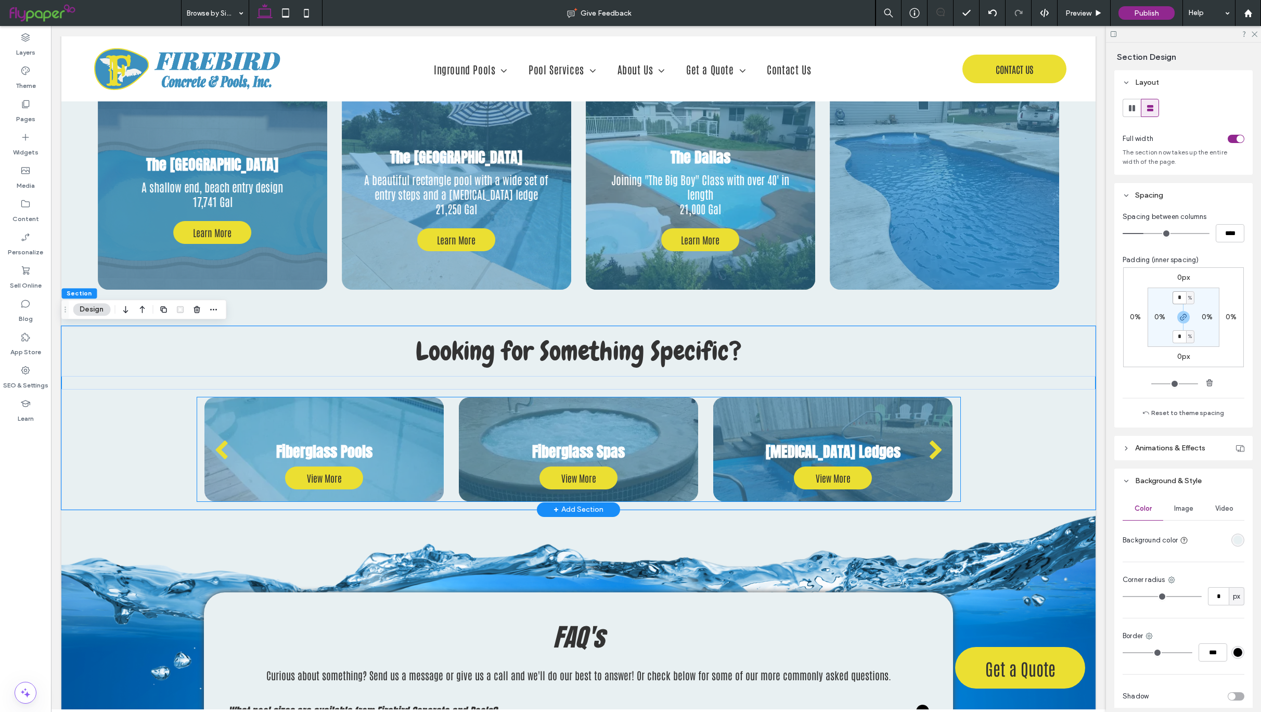
click at [921, 470] on button "next" at bounding box center [936, 449] width 48 height 57
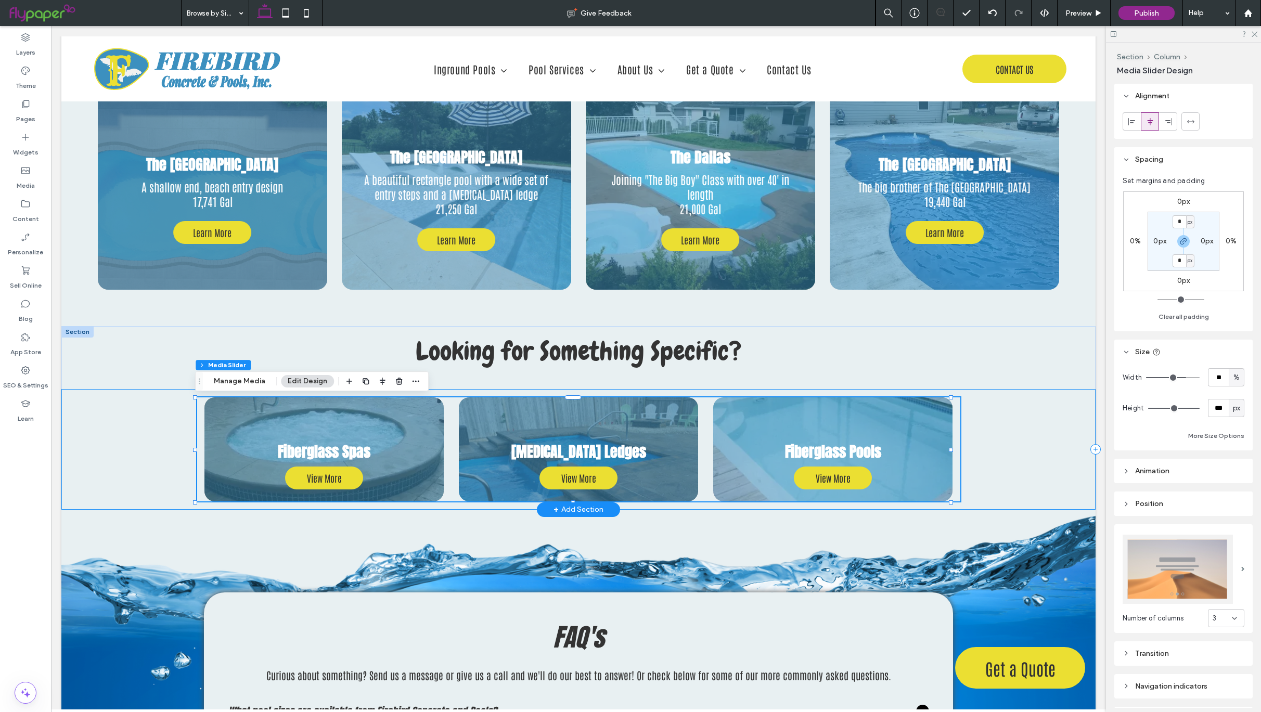
click at [1011, 463] on div "Fiberglass Pools View More View More Fiberglass Spas View More View More [MEDIC…" at bounding box center [578, 449] width 1034 height 121
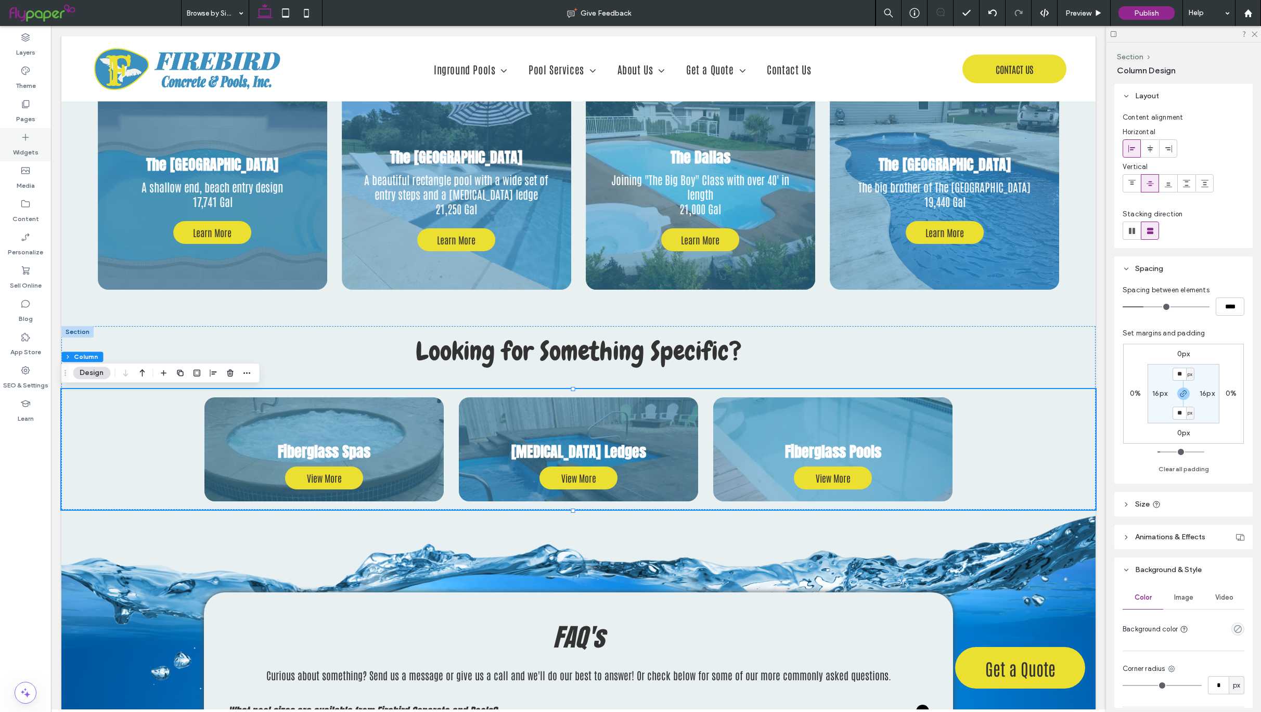
click at [24, 133] on icon at bounding box center [25, 137] width 10 height 10
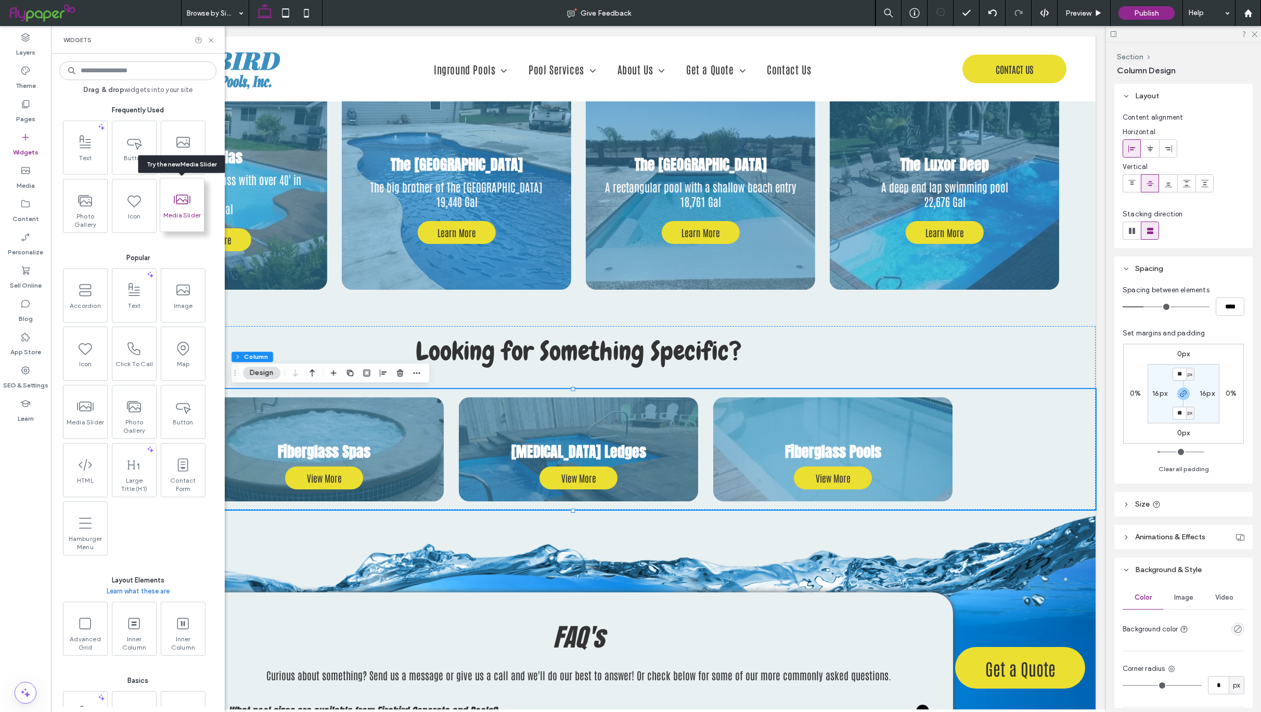
click at [181, 209] on span at bounding box center [182, 199] width 44 height 23
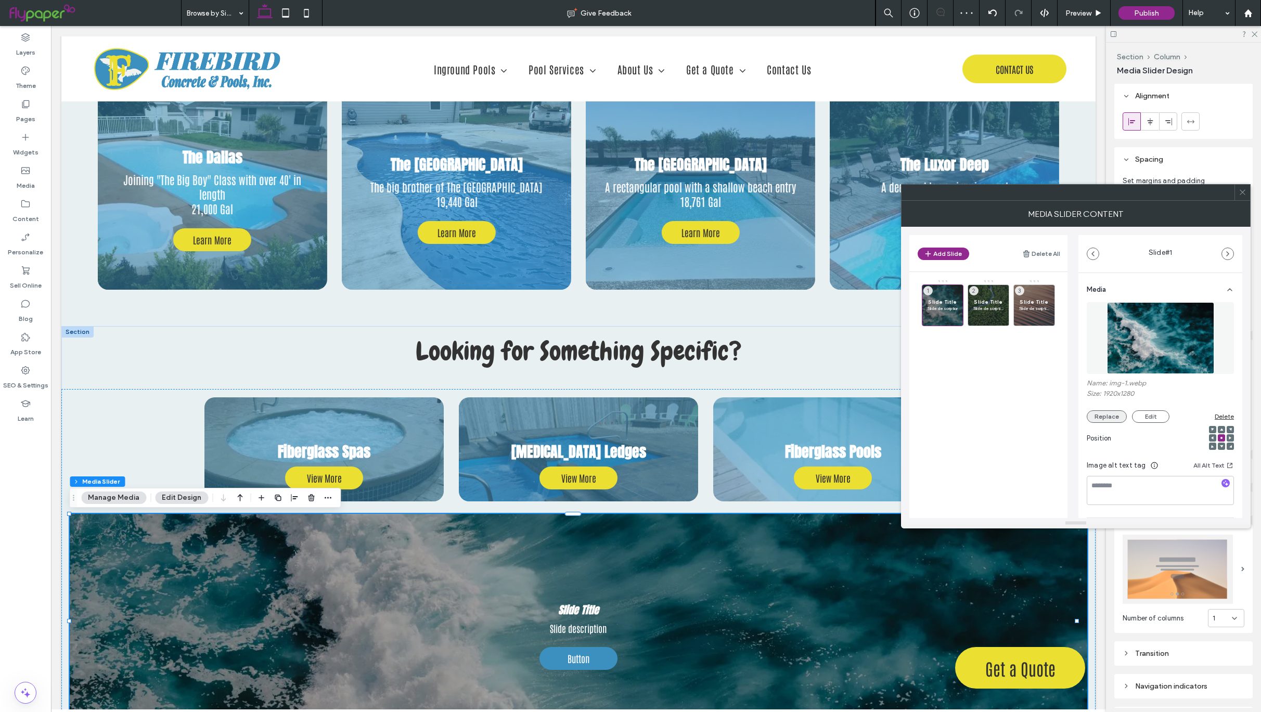
click at [1101, 414] on button "Replace" at bounding box center [1107, 416] width 40 height 12
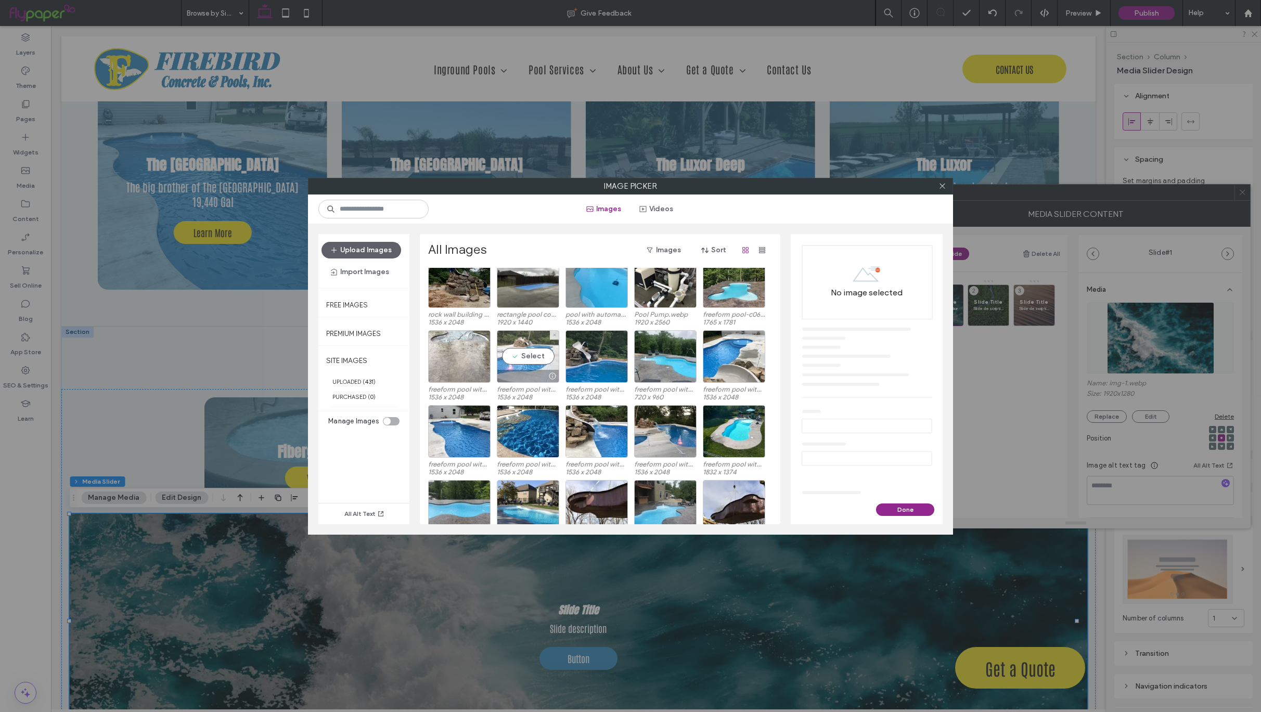
scroll to position [883, 0]
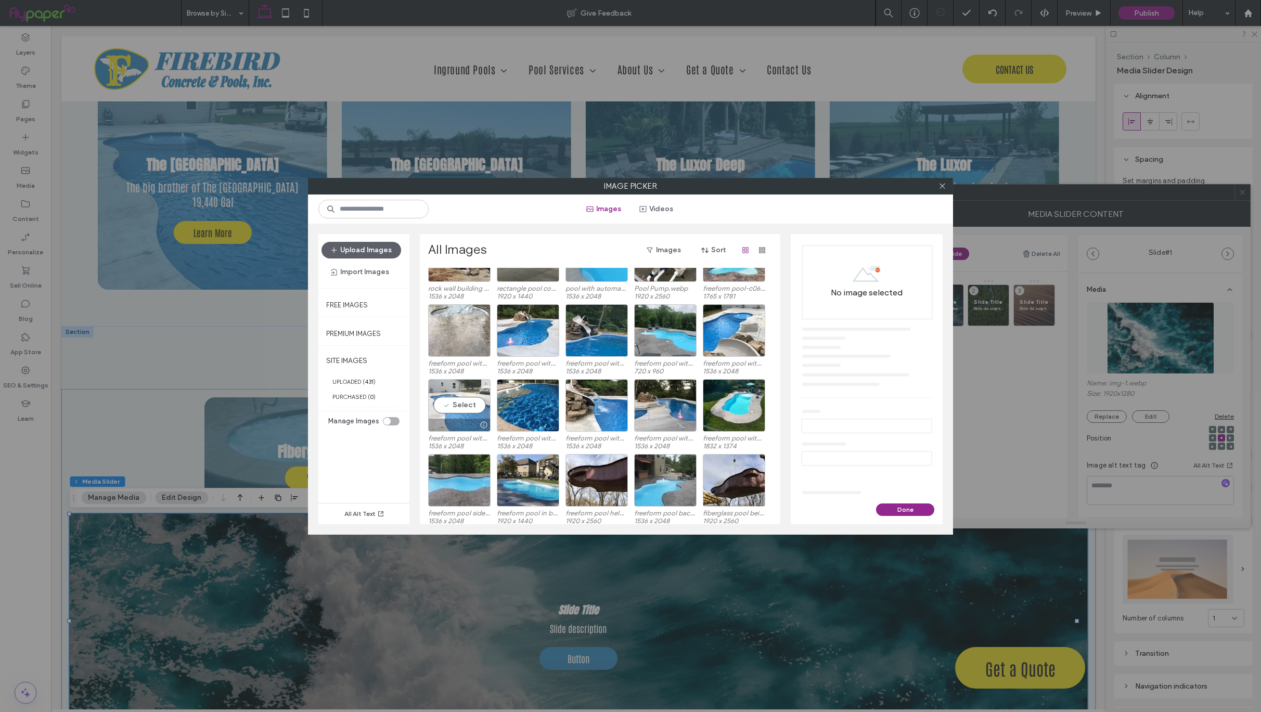
click at [461, 408] on div "Select" at bounding box center [459, 405] width 62 height 53
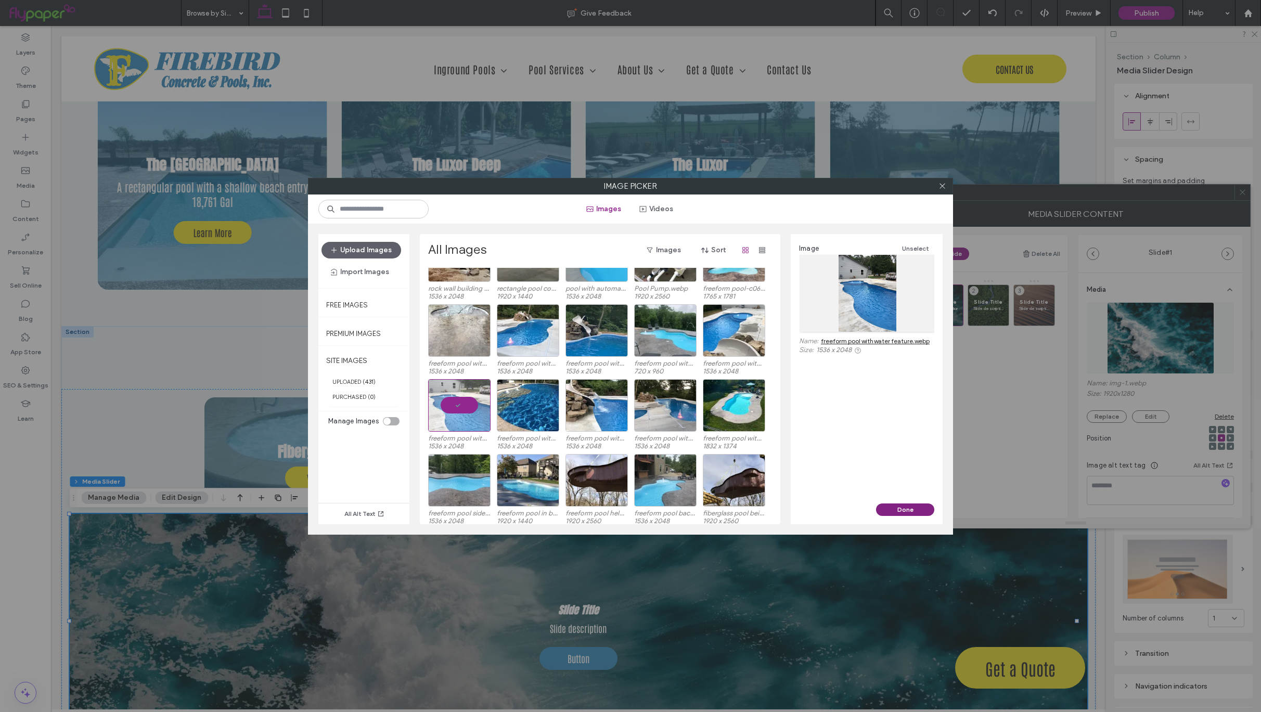
click at [906, 507] on button "Done" at bounding box center [905, 510] width 58 height 12
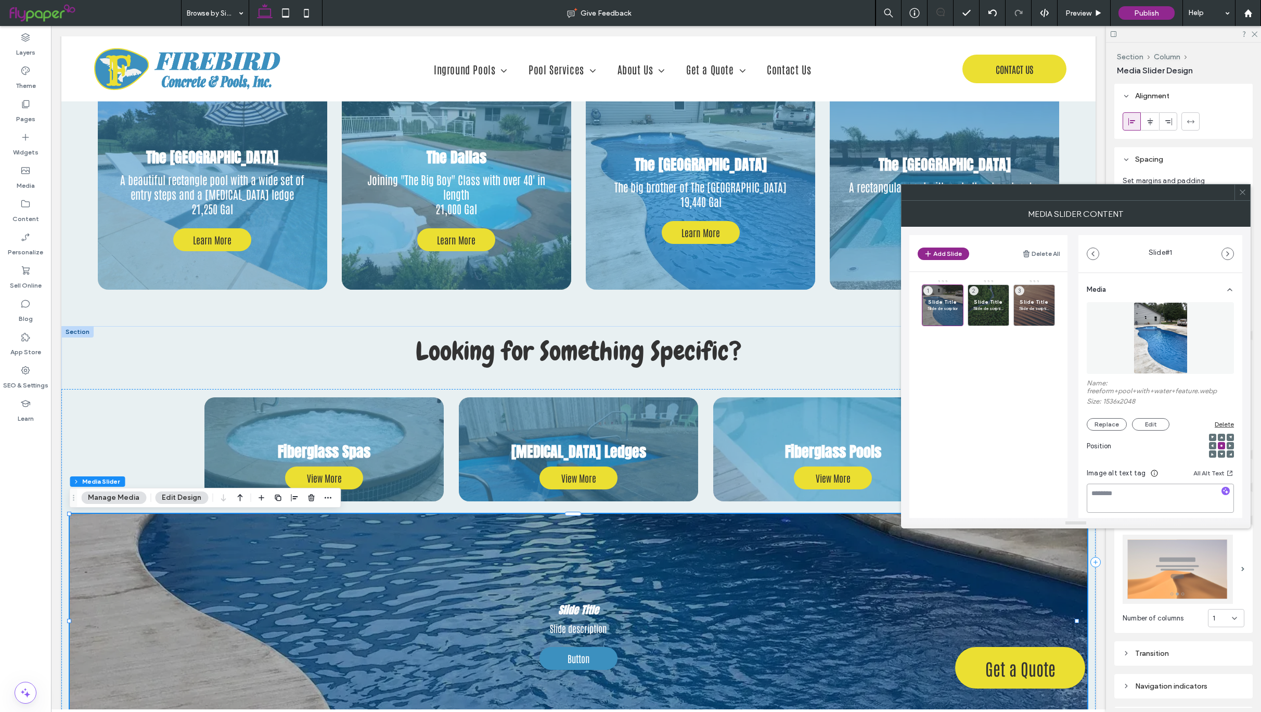
click at [1114, 493] on textarea at bounding box center [1160, 498] width 147 height 29
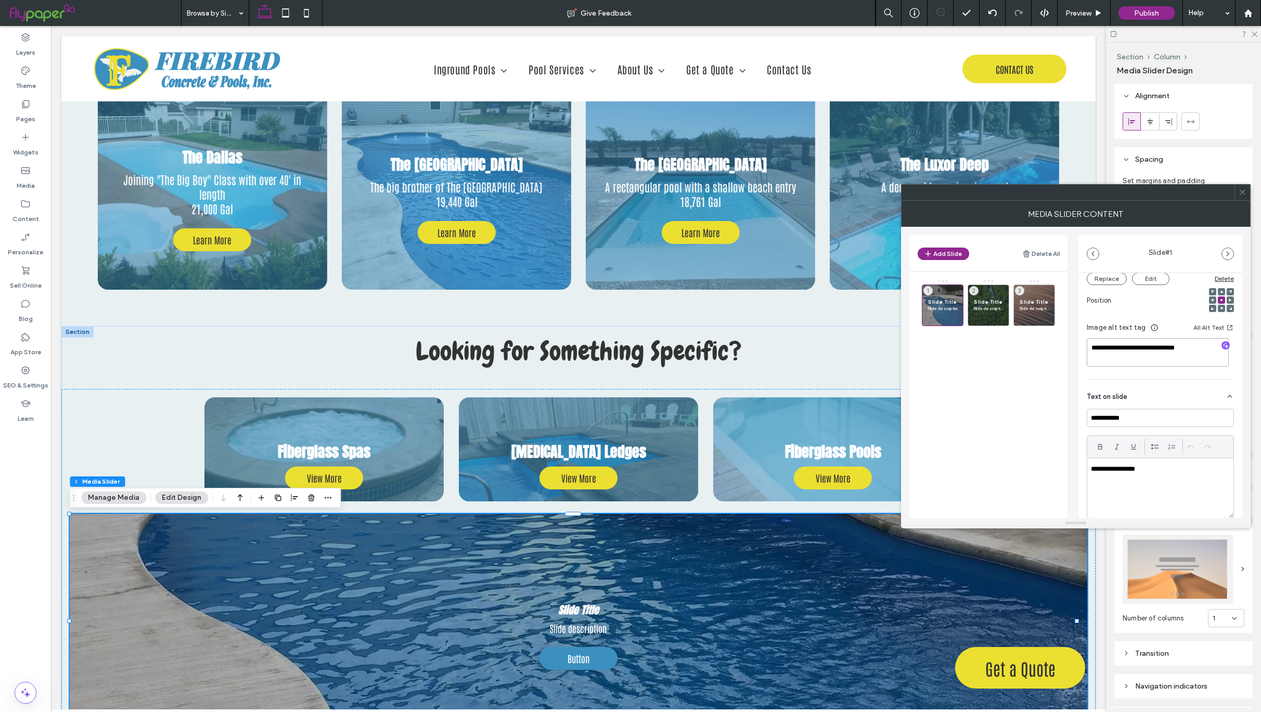
scroll to position [169, 0]
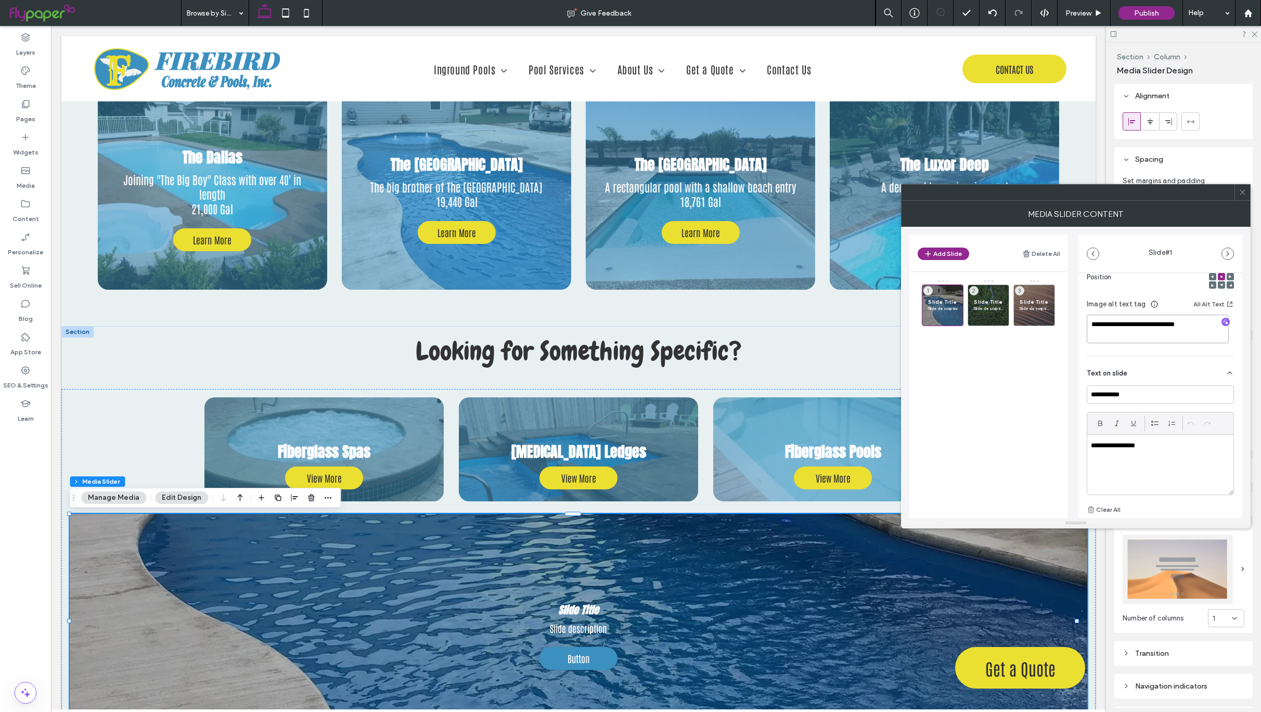
type textarea "**********"
drag, startPoint x: 1144, startPoint y: 394, endPoint x: 1045, endPoint y: 393, distance: 98.3
click at [1045, 393] on div "**********" at bounding box center [1075, 372] width 333 height 291
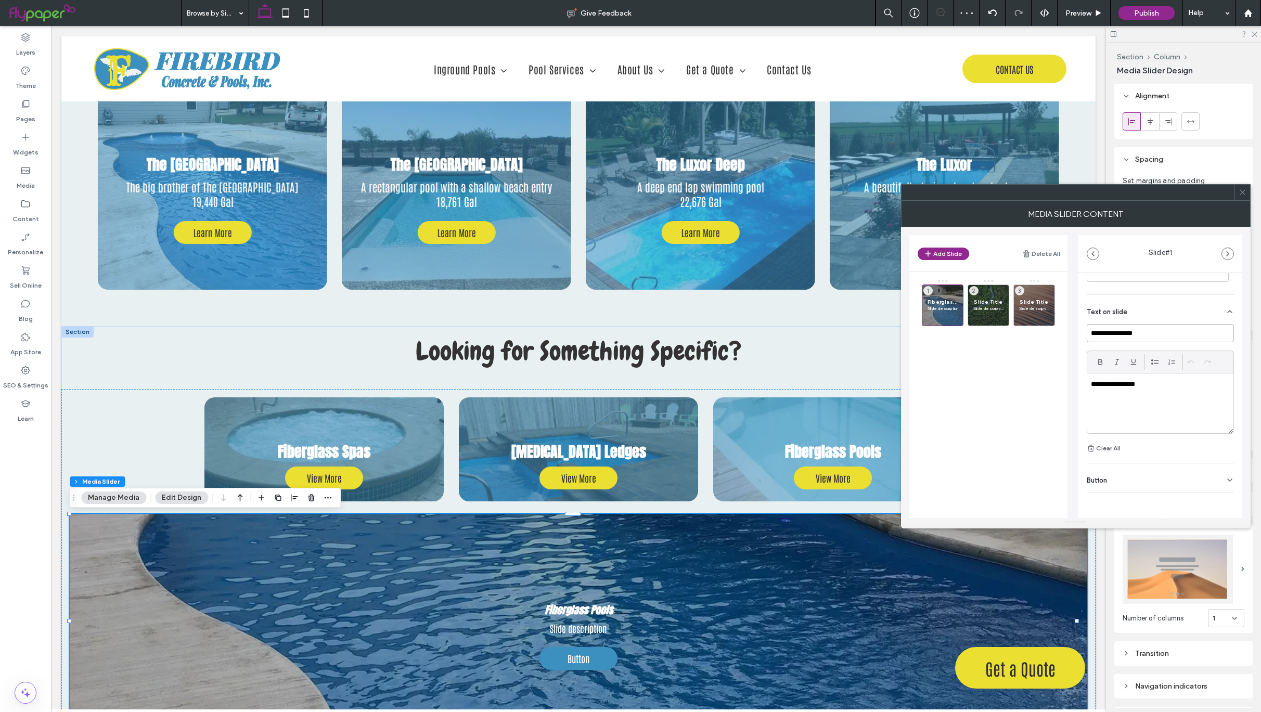
scroll to position [232, 0]
type input "**********"
drag, startPoint x: 1155, startPoint y: 386, endPoint x: 990, endPoint y: 381, distance: 166.0
click at [990, 381] on div "**********" at bounding box center [1075, 372] width 333 height 291
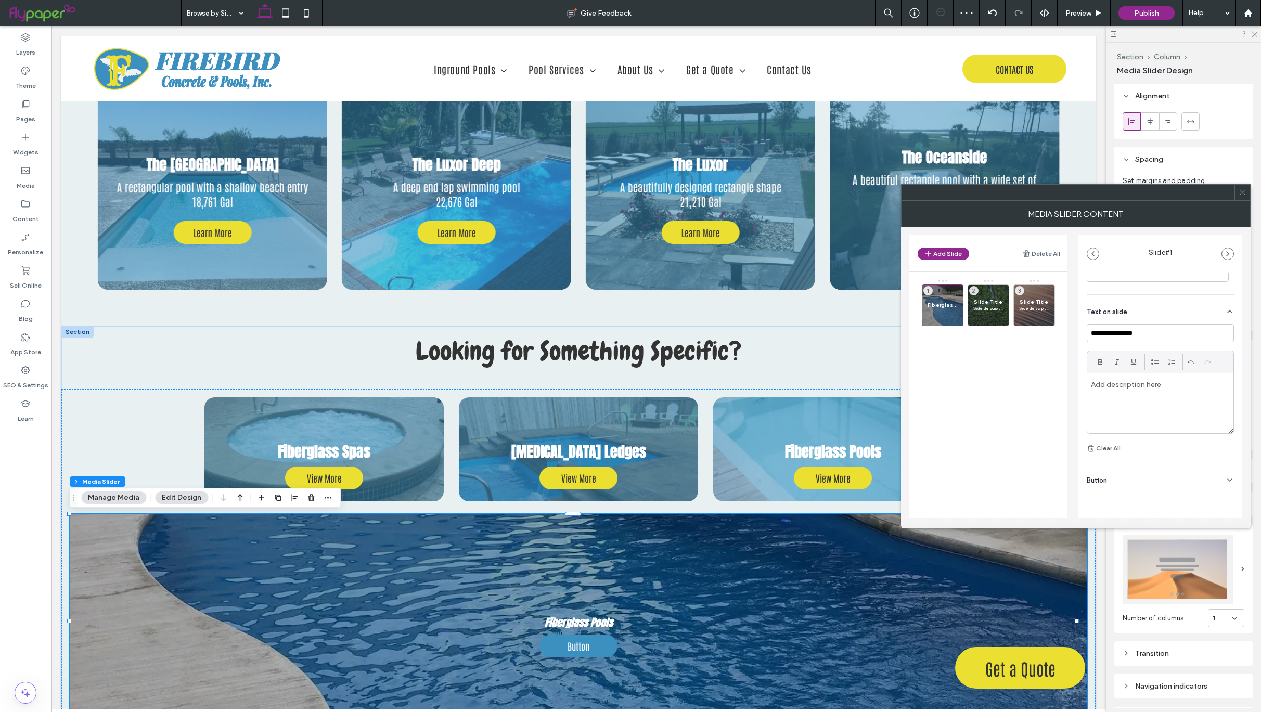
click at [1210, 481] on div "Button" at bounding box center [1160, 478] width 147 height 29
drag, startPoint x: 1159, startPoint y: 457, endPoint x: 1046, endPoint y: 455, distance: 112.9
click at [1046, 455] on div "**********" at bounding box center [1075, 372] width 333 height 291
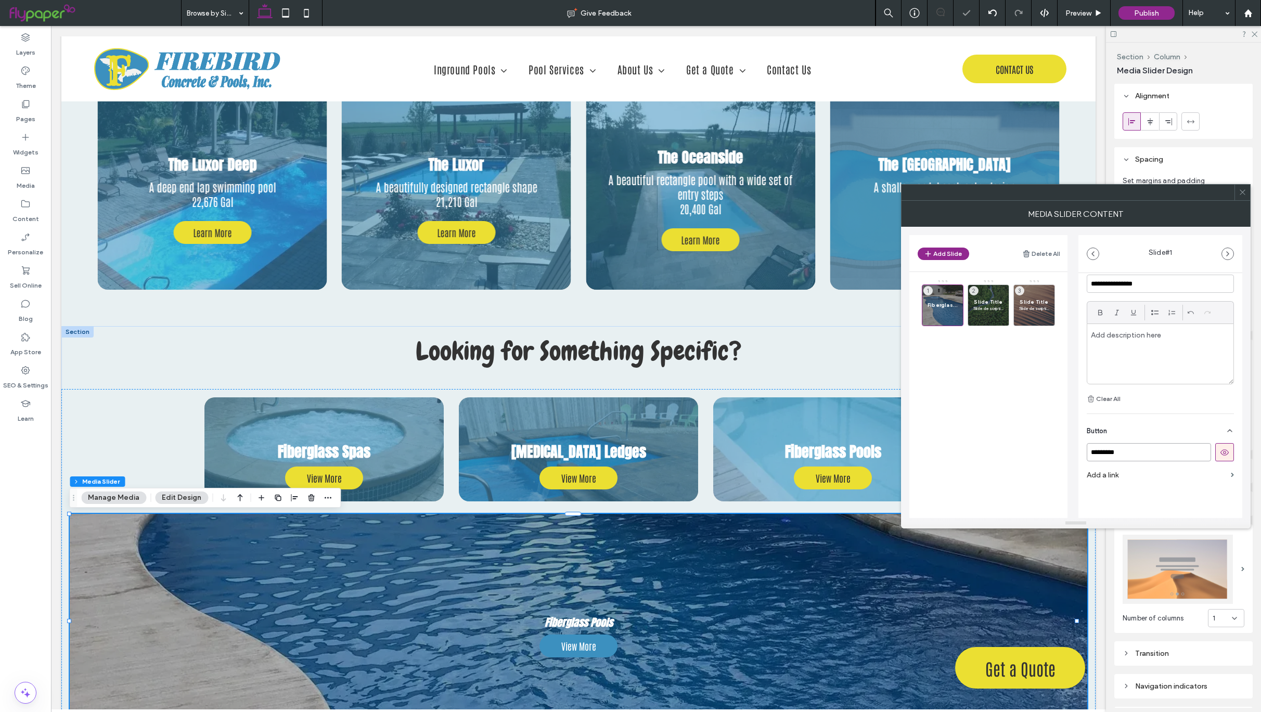
type input "*********"
drag, startPoint x: 1098, startPoint y: 472, endPoint x: 1090, endPoint y: 478, distance: 9.3
click at [1097, 472] on label "Add a link" at bounding box center [1157, 475] width 140 height 19
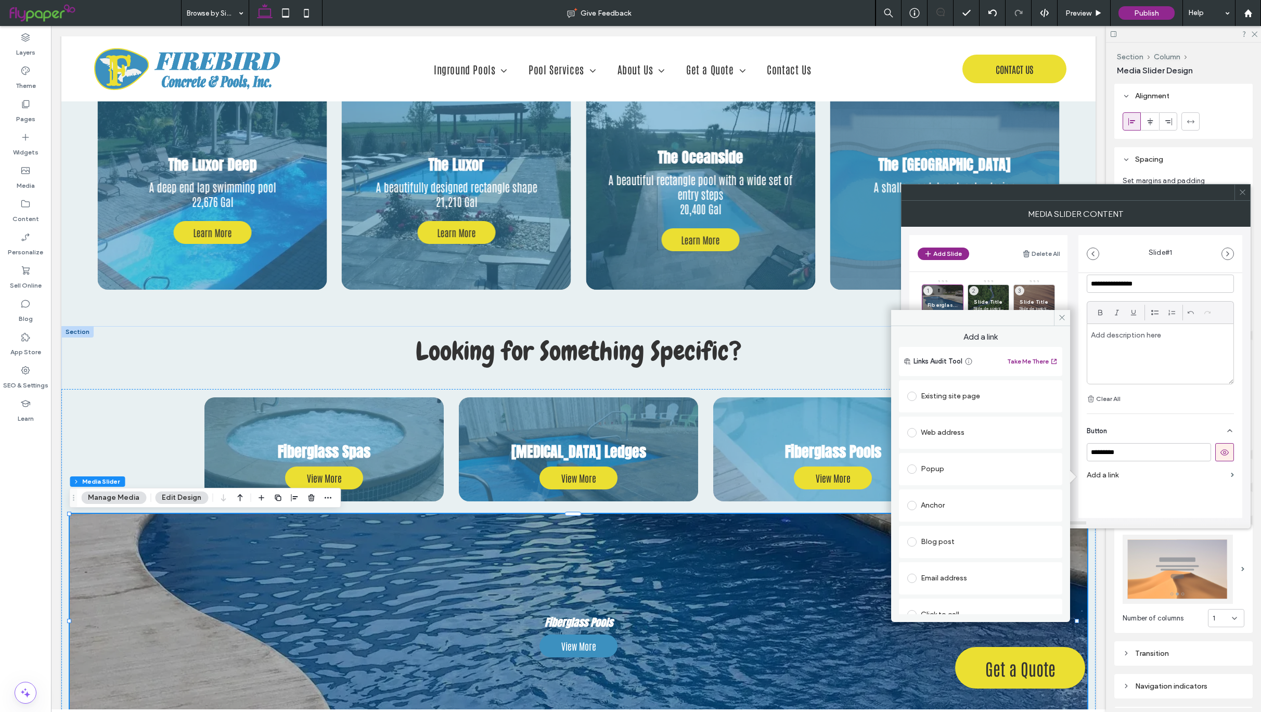
click at [913, 394] on span at bounding box center [911, 396] width 9 height 9
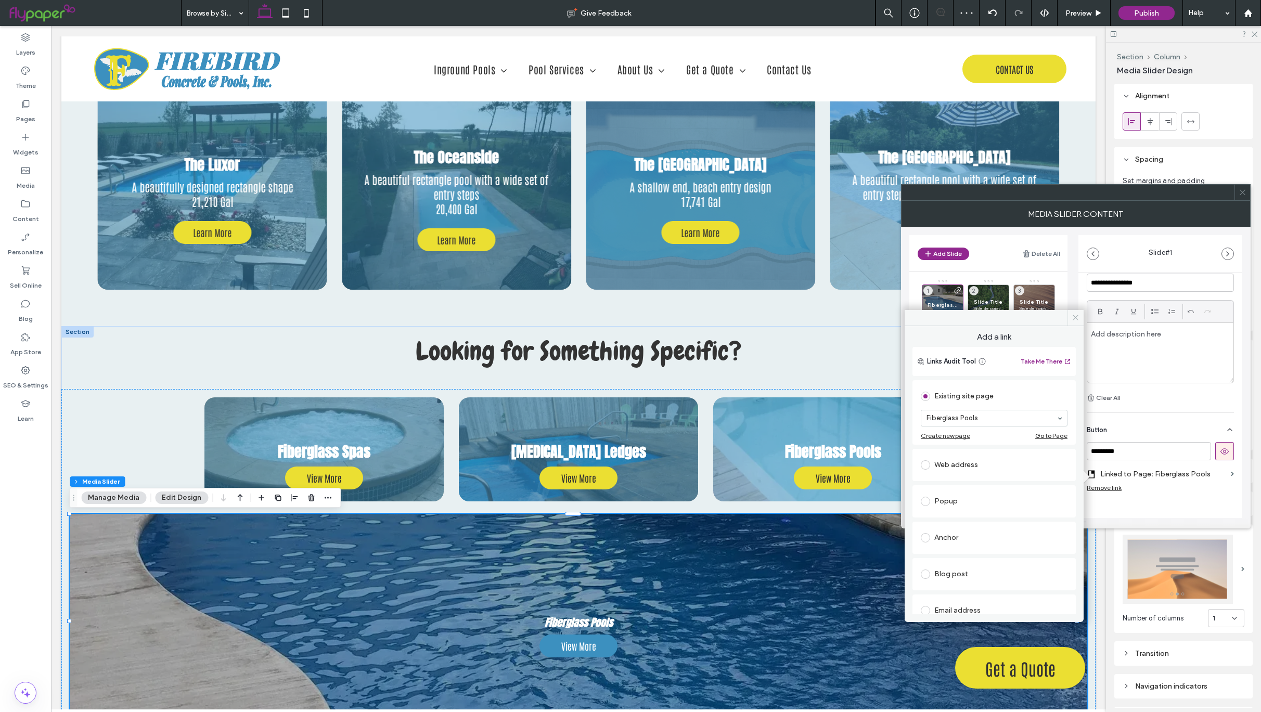
click at [1076, 318] on use at bounding box center [1075, 317] width 5 height 5
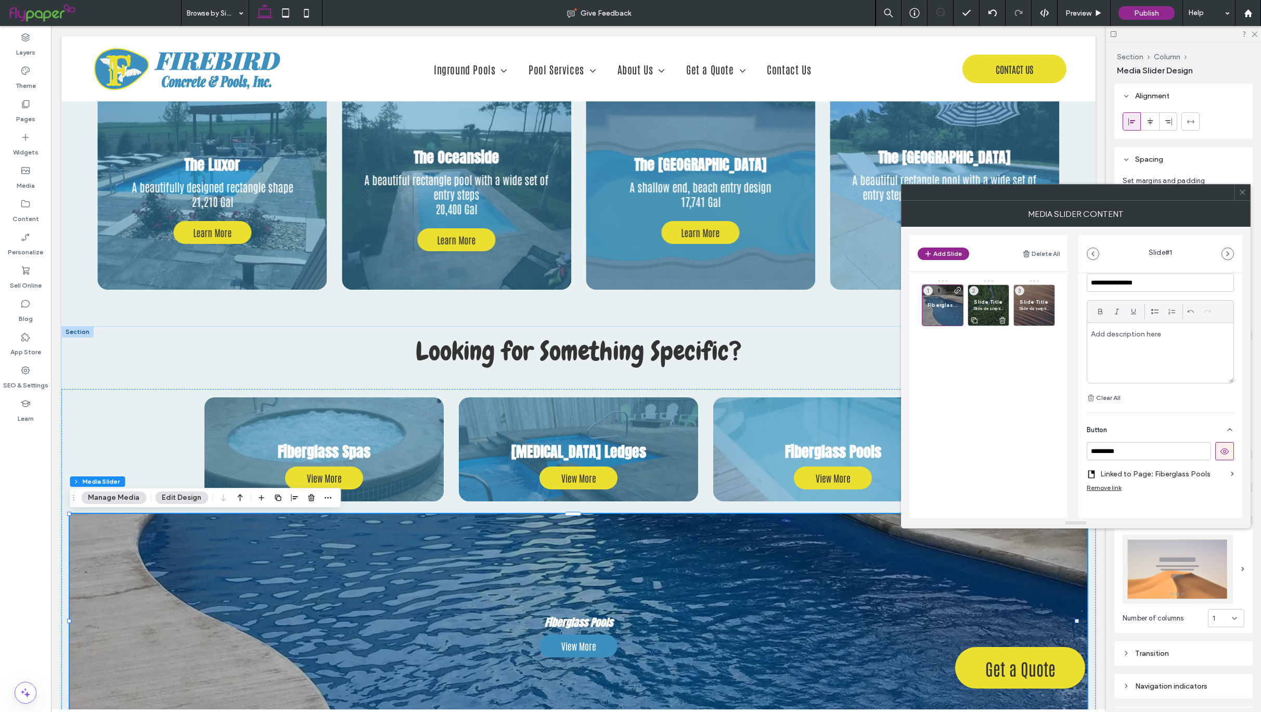
click at [995, 304] on span "Slide Title" at bounding box center [988, 302] width 30 height 7
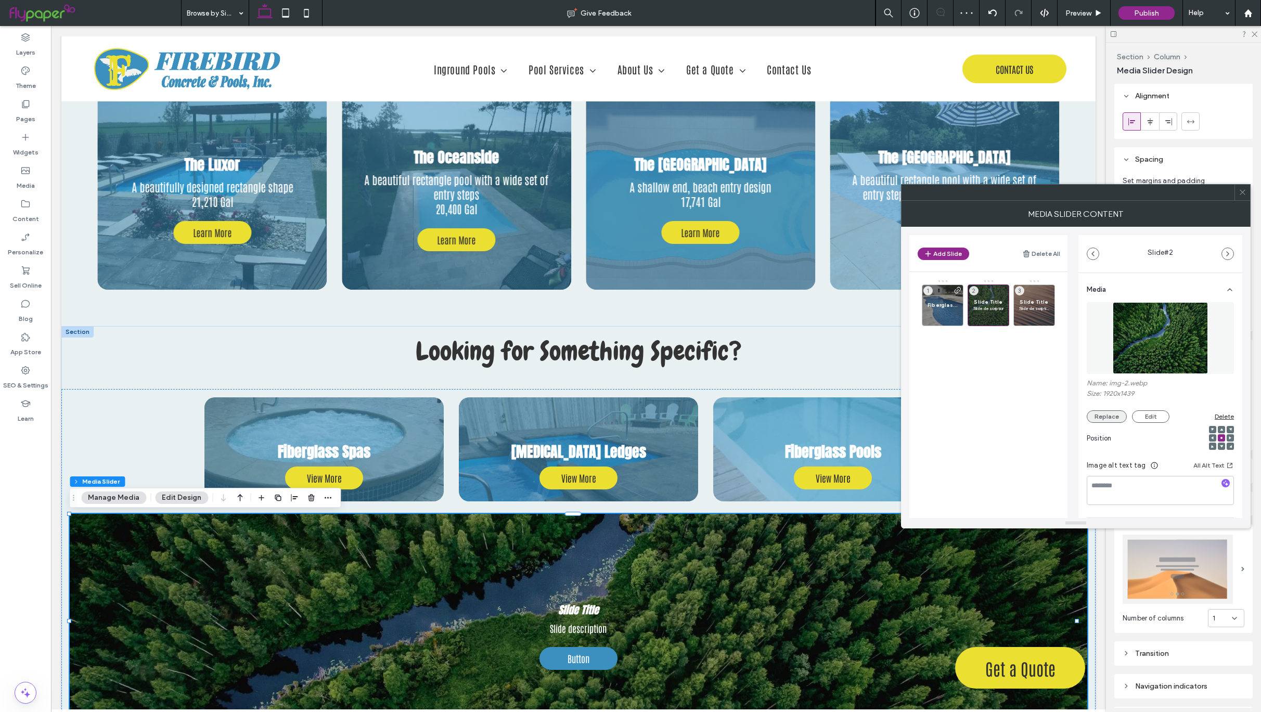
click at [1111, 418] on button "Replace" at bounding box center [1107, 416] width 40 height 12
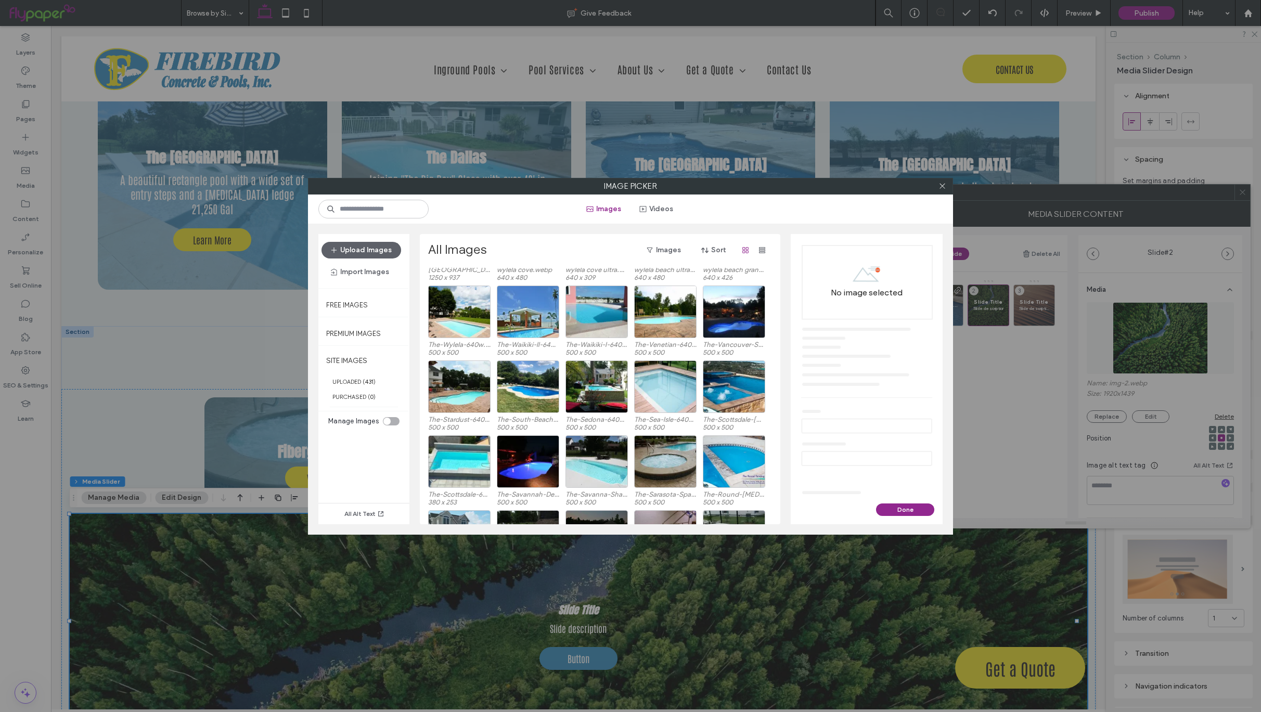
scroll to position [2703, 0]
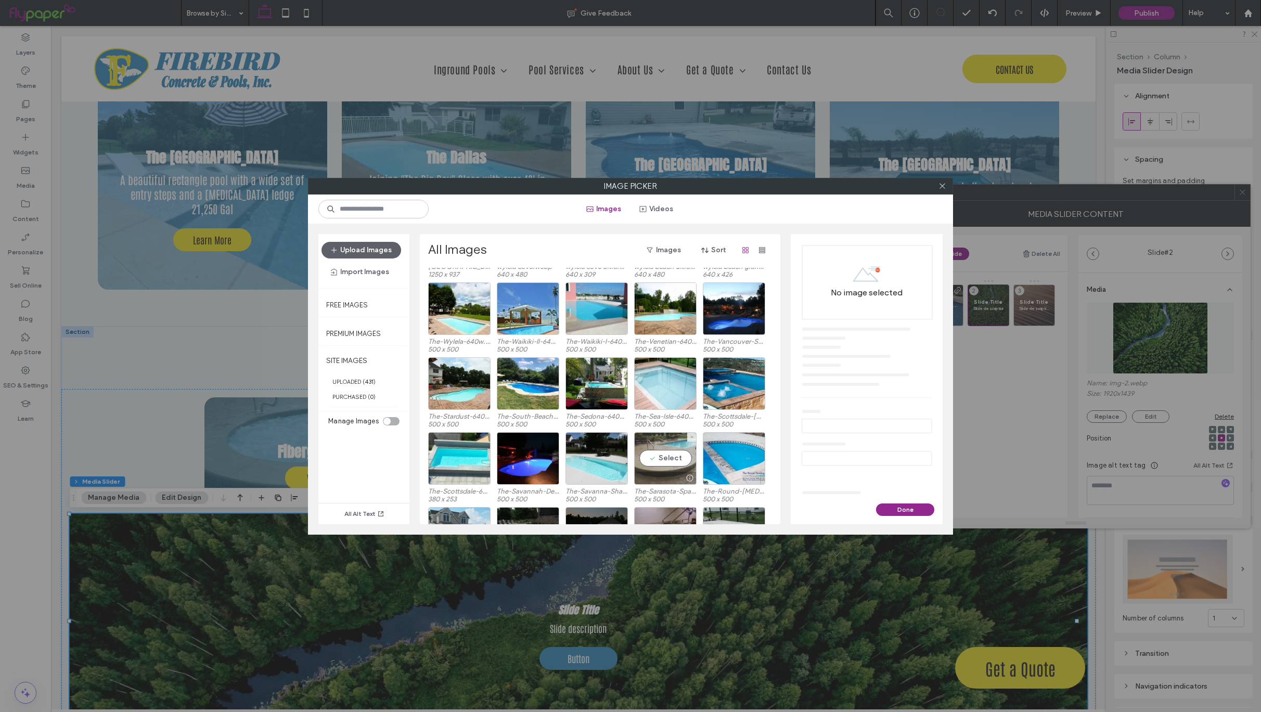
click at [669, 461] on div "Select" at bounding box center [665, 458] width 62 height 53
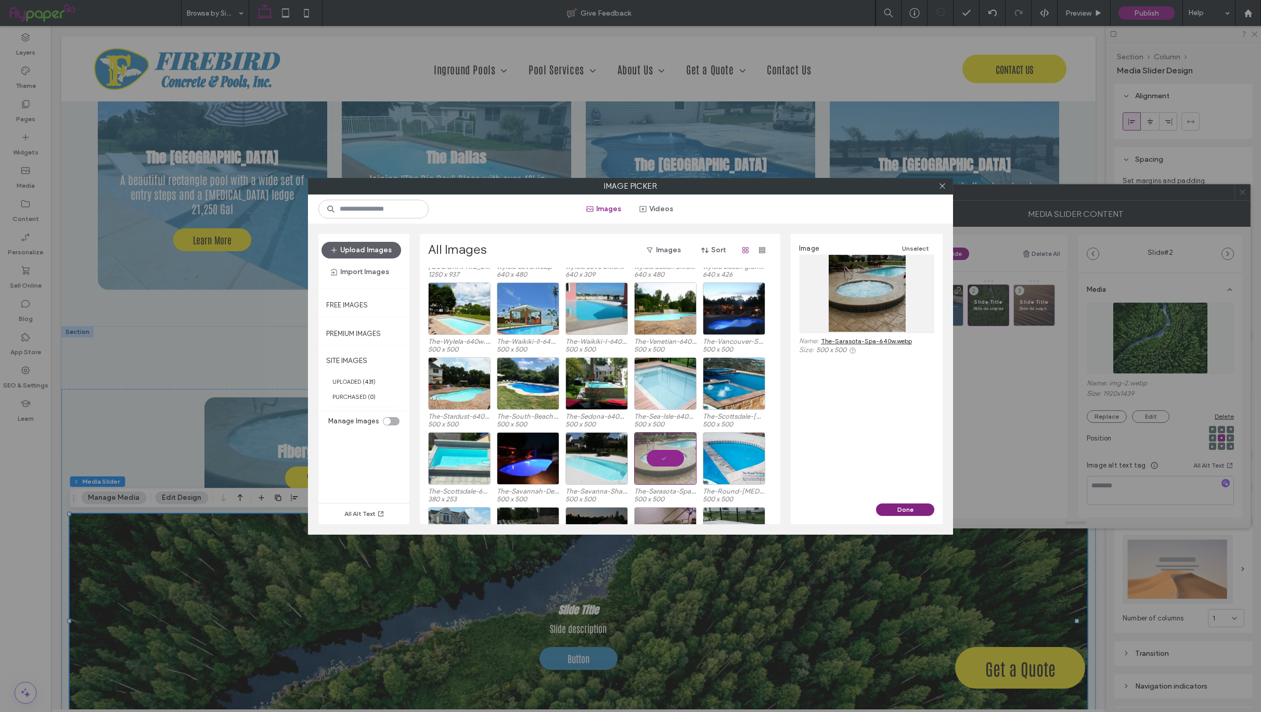
click at [916, 505] on button "Done" at bounding box center [905, 510] width 58 height 12
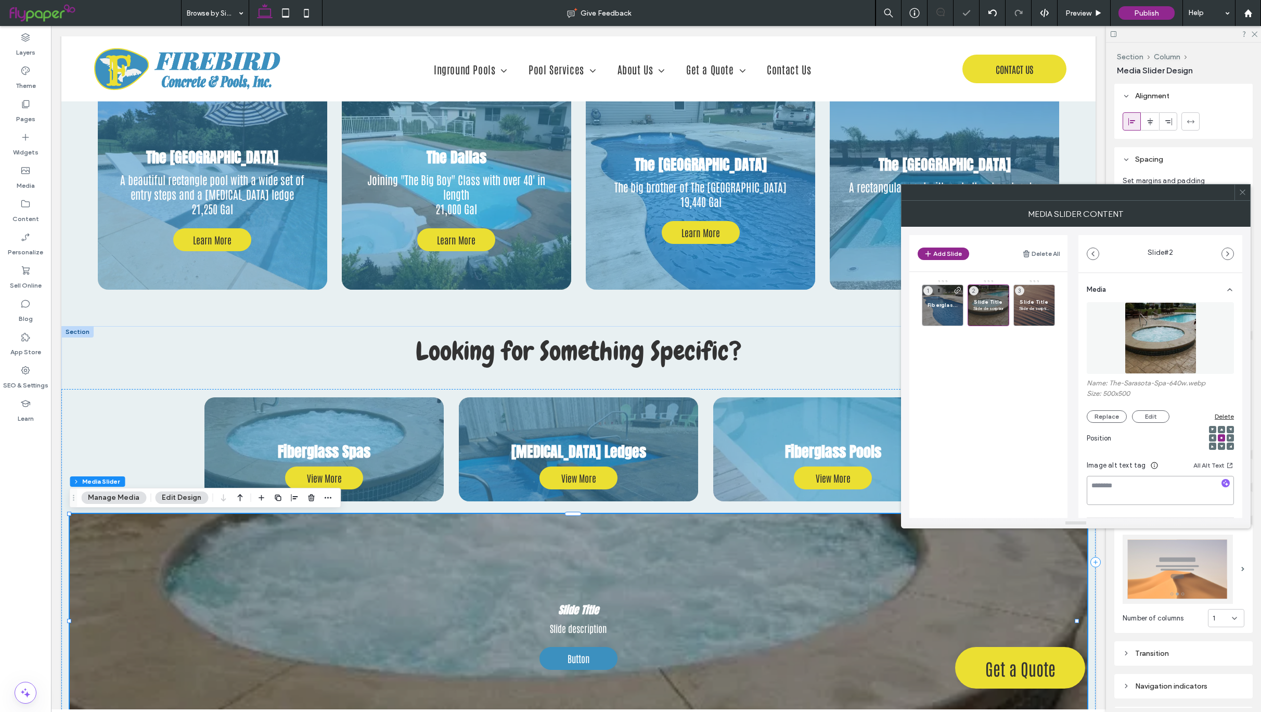
click at [1162, 490] on textarea at bounding box center [1160, 490] width 147 height 29
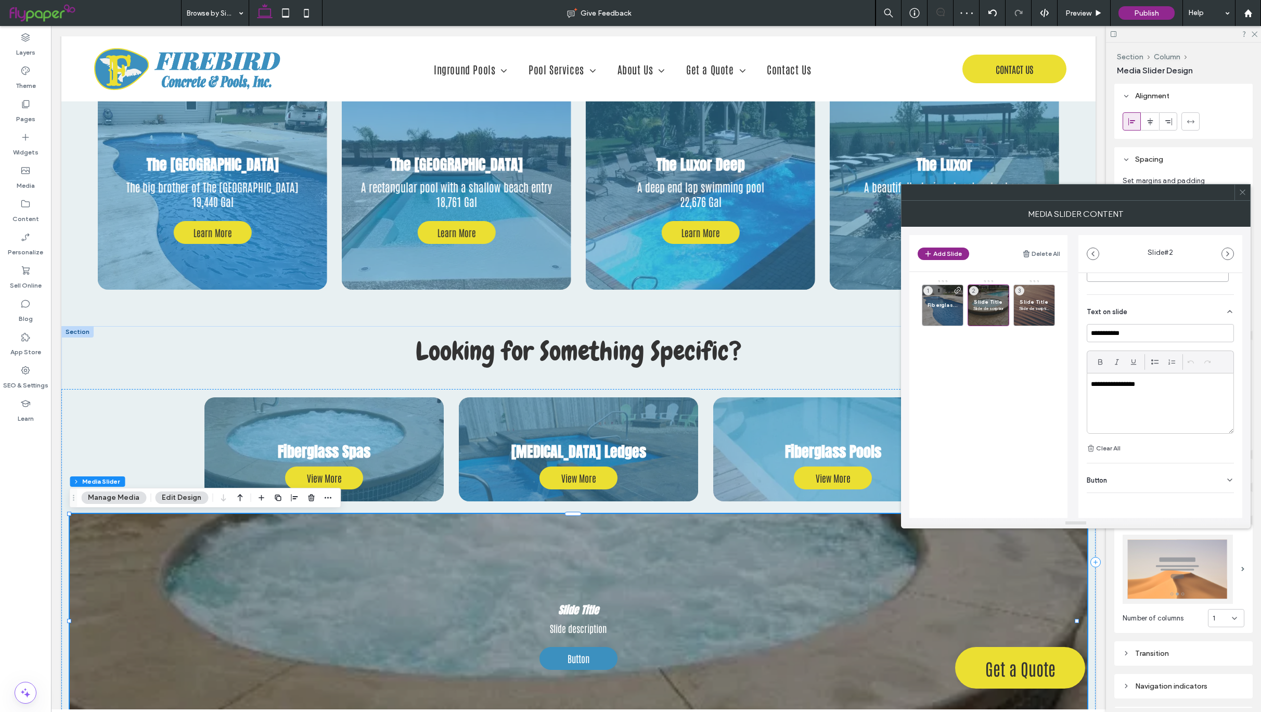
scroll to position [215, 0]
type textarea "**********"
drag, startPoint x: 1133, startPoint y: 341, endPoint x: 1053, endPoint y: 335, distance: 79.8
click at [1053, 335] on div "**********" at bounding box center [1075, 372] width 333 height 291
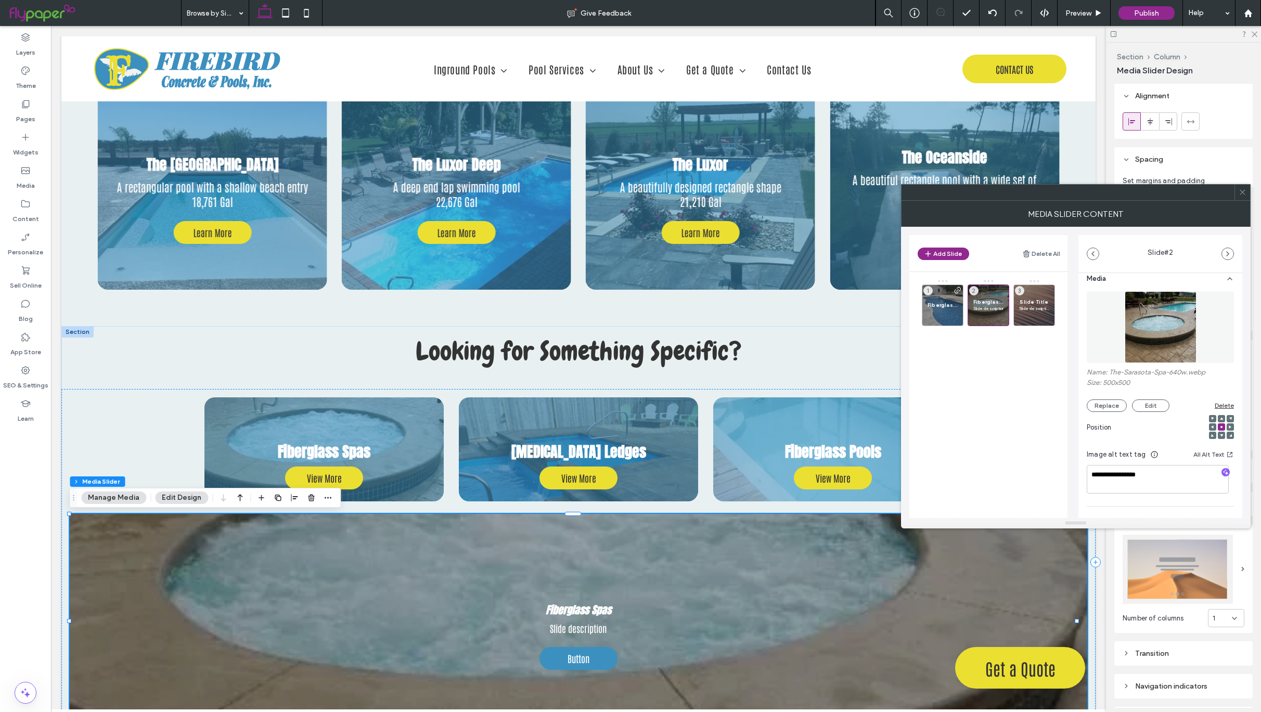
scroll to position [0, 0]
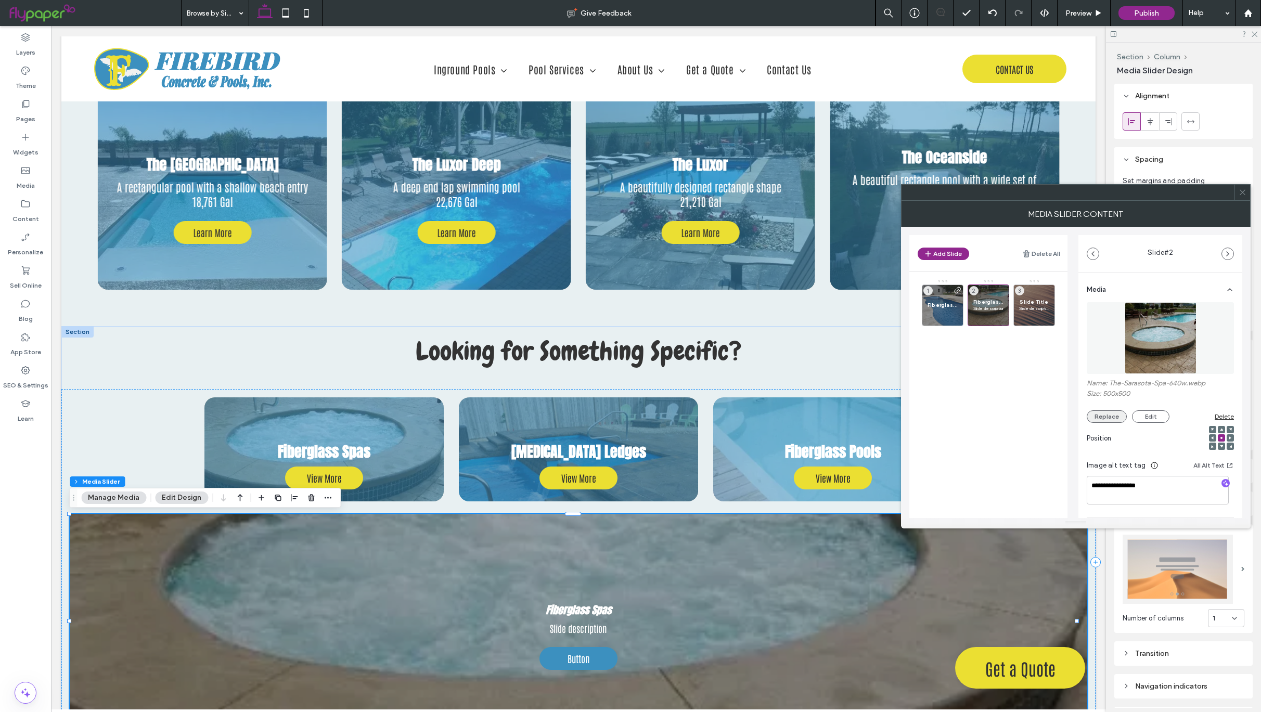
type input "**********"
click at [1108, 419] on button "Replace" at bounding box center [1107, 416] width 40 height 12
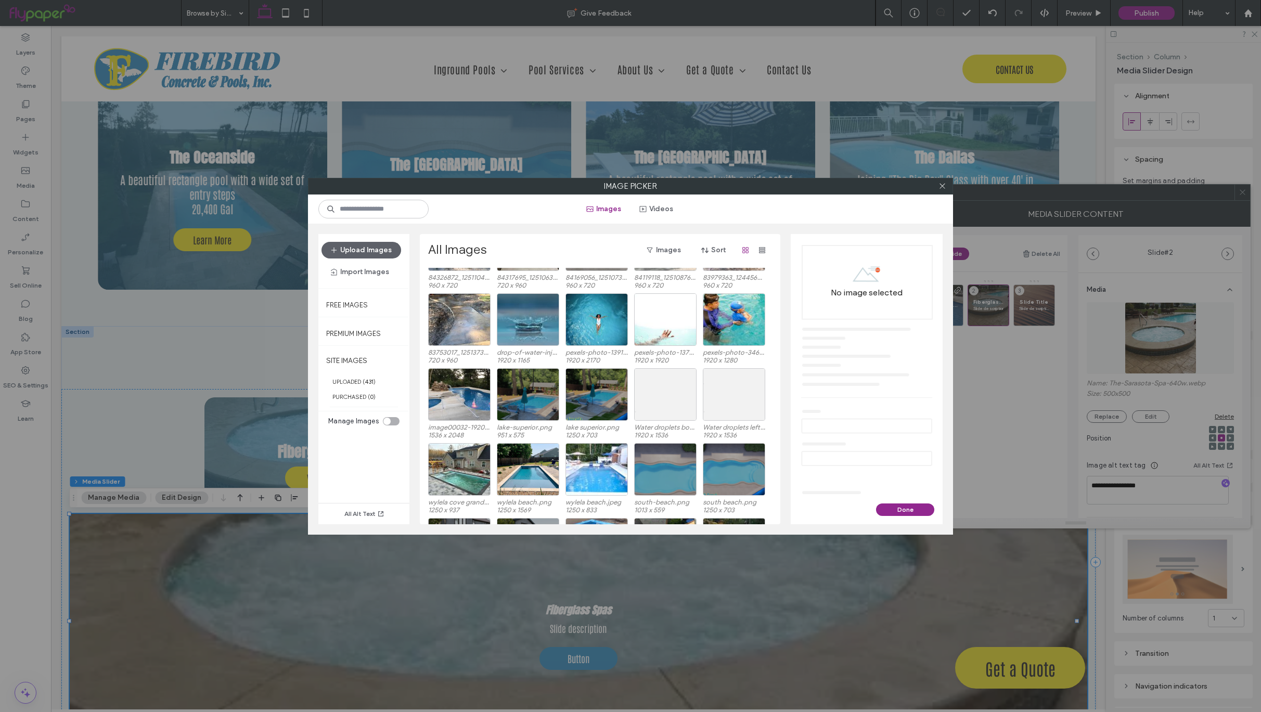
scroll to position [2236, 0]
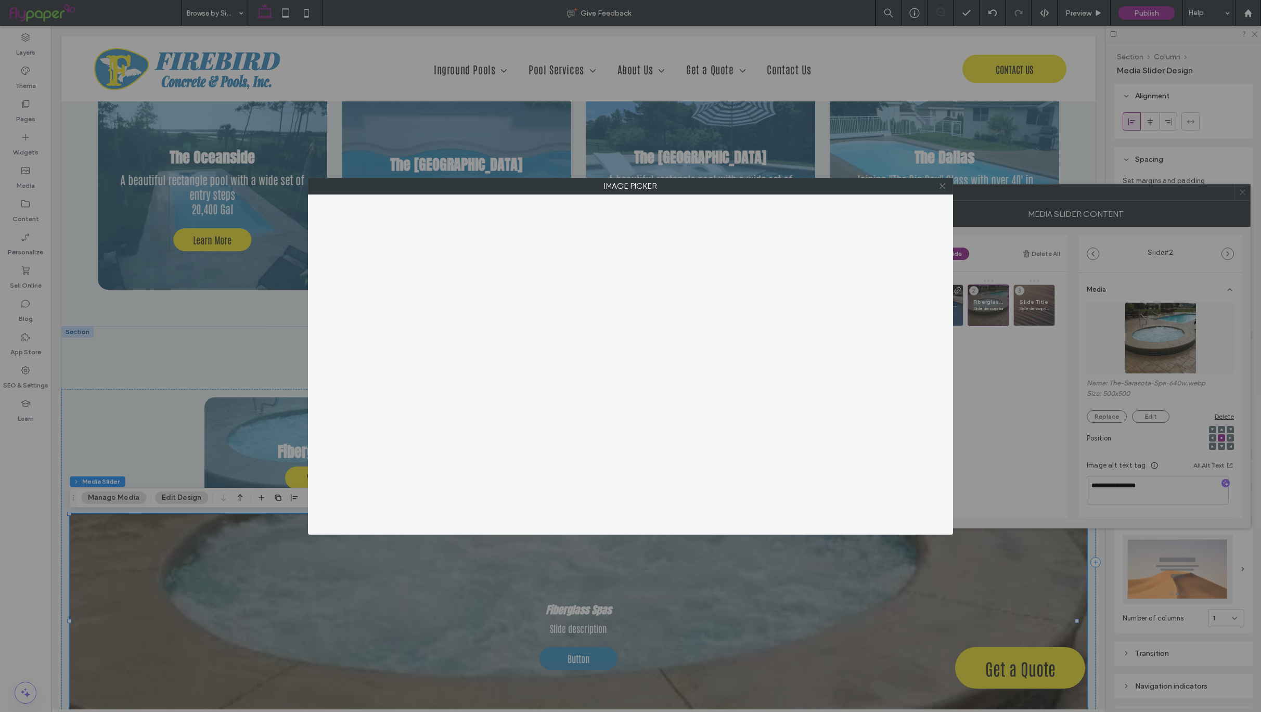
click at [945, 187] on icon at bounding box center [943, 186] width 8 height 8
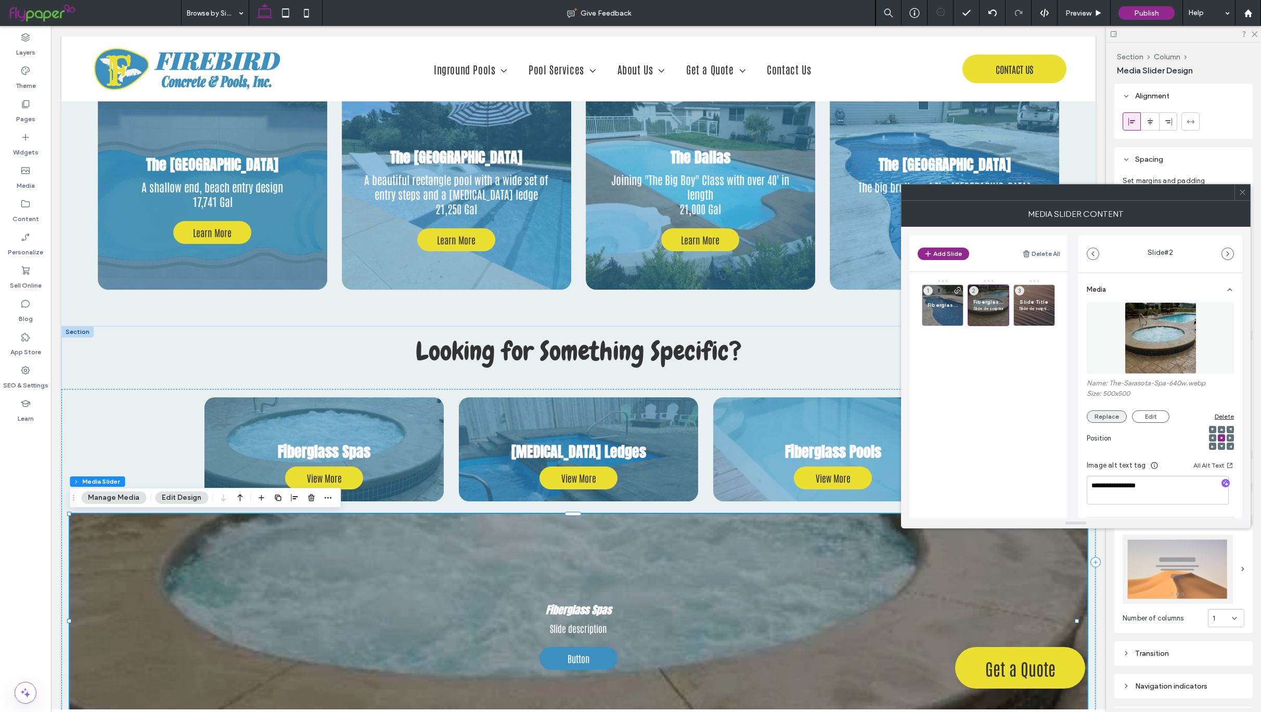
click at [1118, 417] on button "Replace" at bounding box center [1107, 416] width 40 height 12
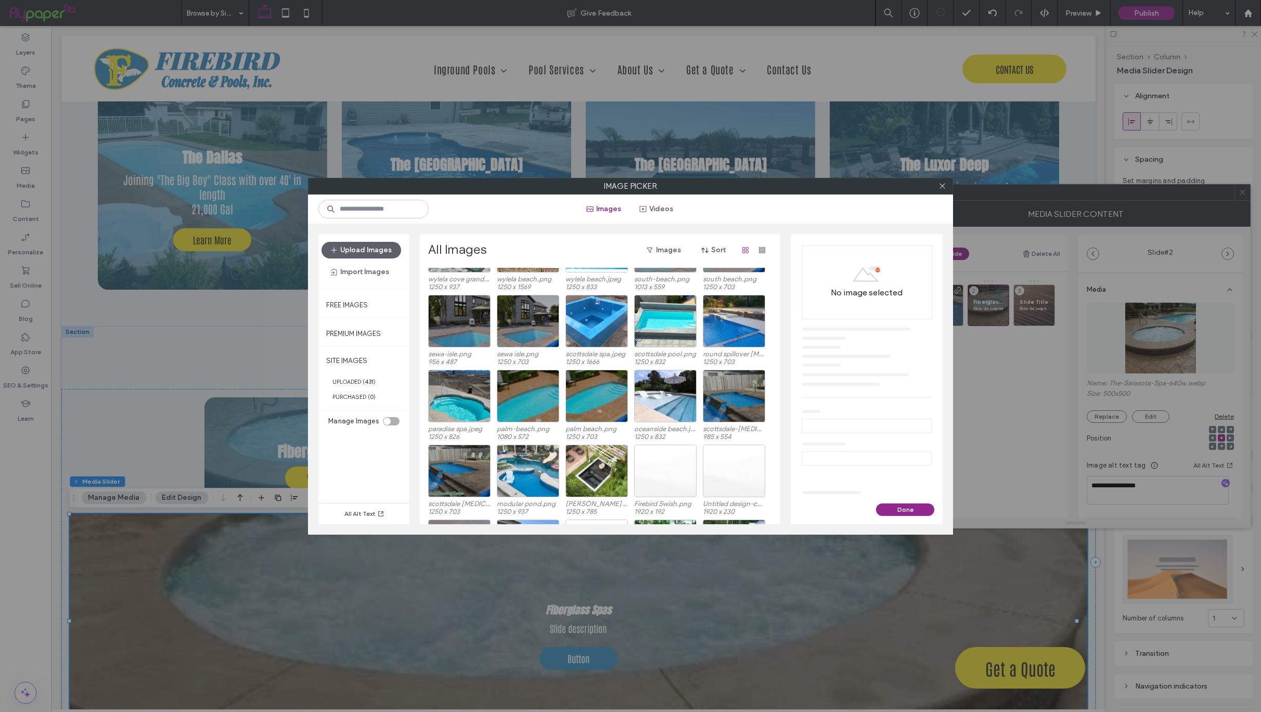
scroll to position [2390, 0]
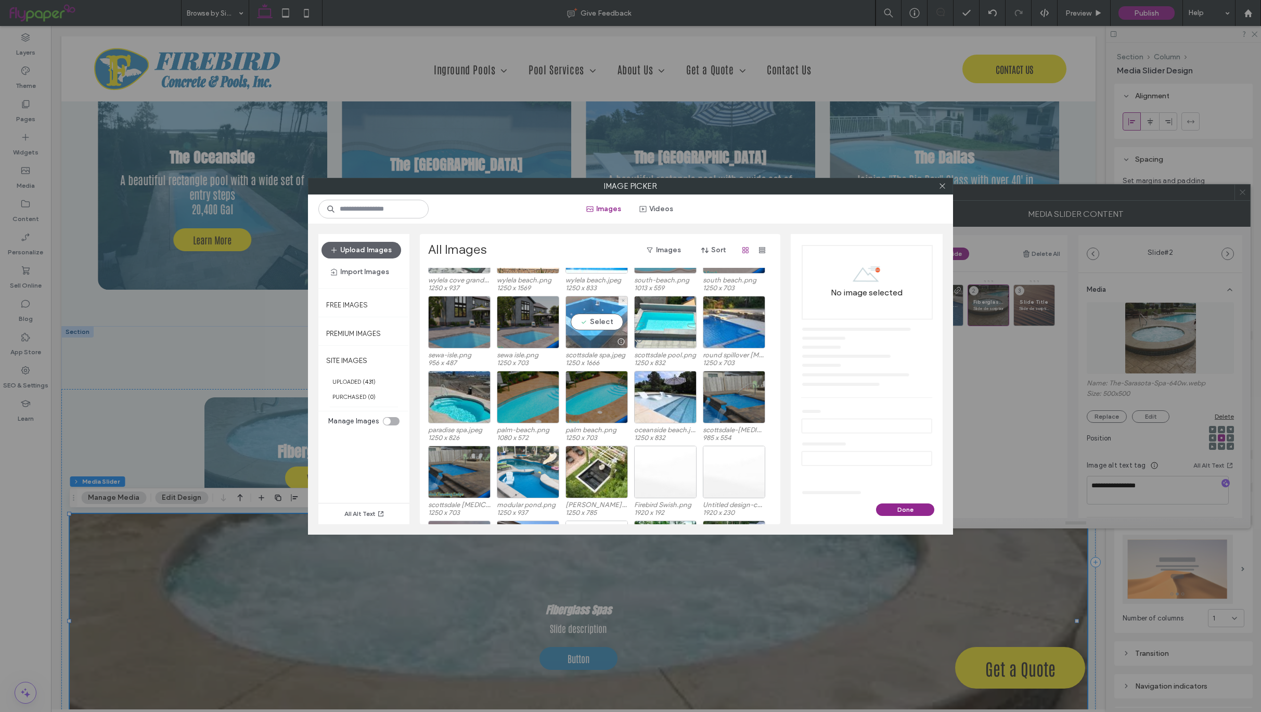
click at [589, 326] on div "Select" at bounding box center [597, 322] width 62 height 53
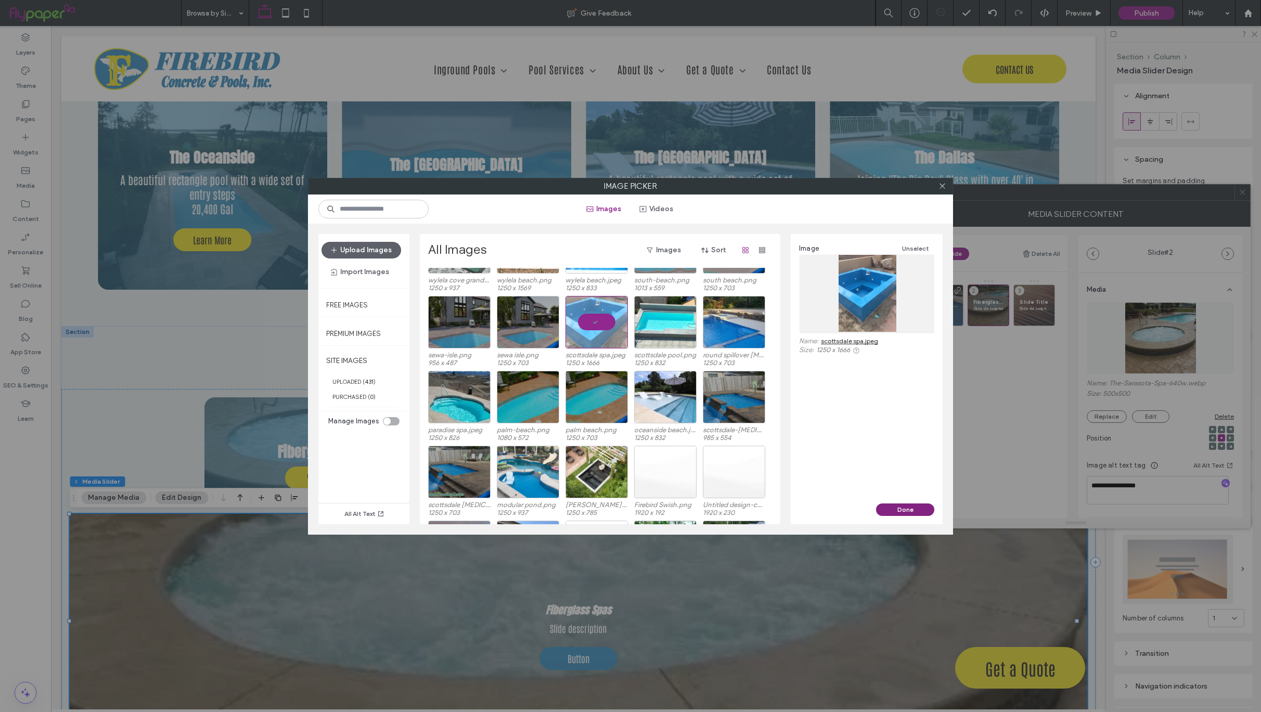
click at [900, 508] on button "Done" at bounding box center [905, 510] width 58 height 12
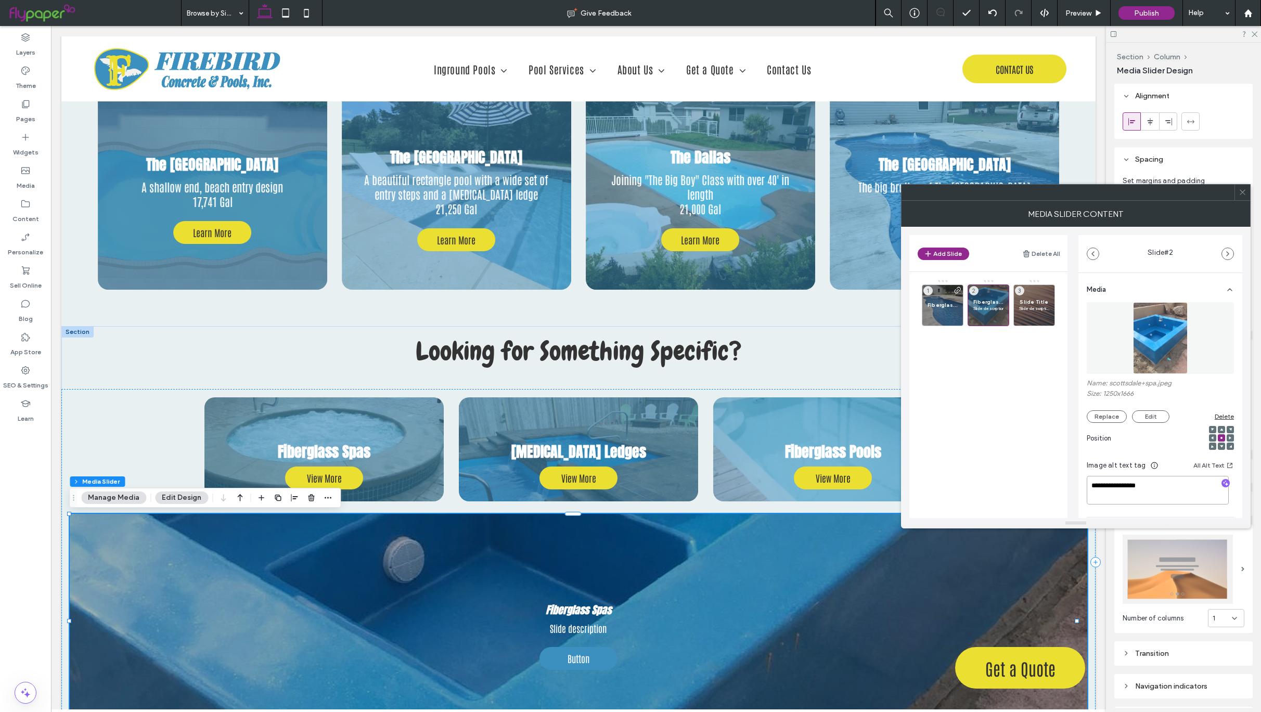
drag, startPoint x: 1160, startPoint y: 495, endPoint x: 1070, endPoint y: 484, distance: 91.2
click at [1070, 484] on div "**********" at bounding box center [1075, 372] width 333 height 291
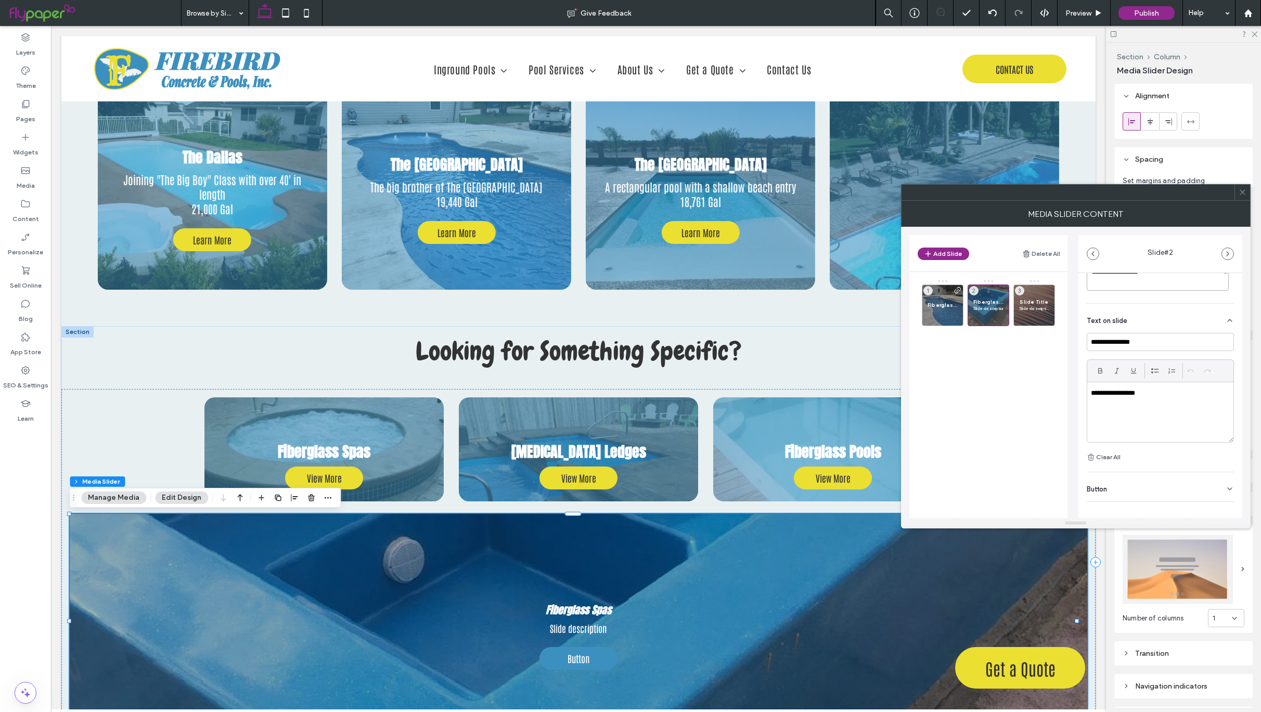
scroll to position [224, 0]
type textarea "**********"
click at [1104, 477] on span "Button" at bounding box center [1097, 480] width 20 height 7
drag, startPoint x: 1131, startPoint y: 500, endPoint x: 1057, endPoint y: 503, distance: 74.4
click at [1057, 503] on div "**********" at bounding box center [1075, 372] width 333 height 291
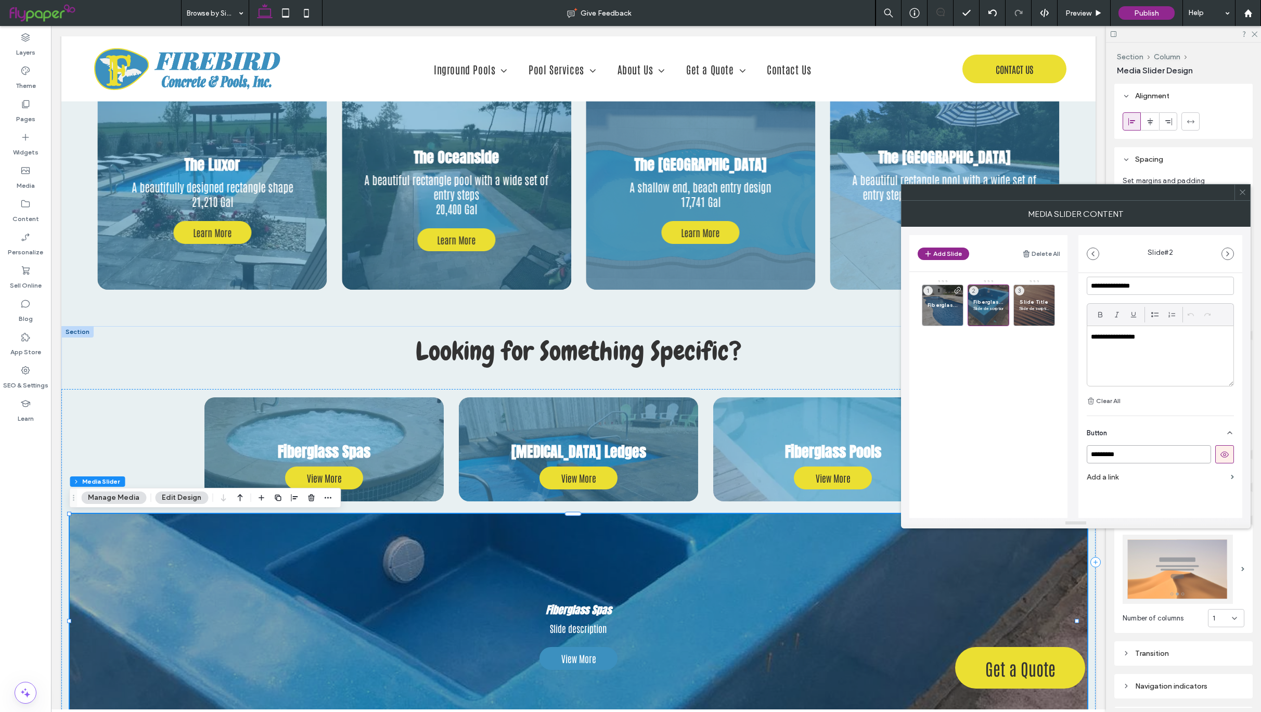
scroll to position [273, 0]
type input "*********"
click at [1112, 476] on label "Add a link" at bounding box center [1157, 475] width 140 height 19
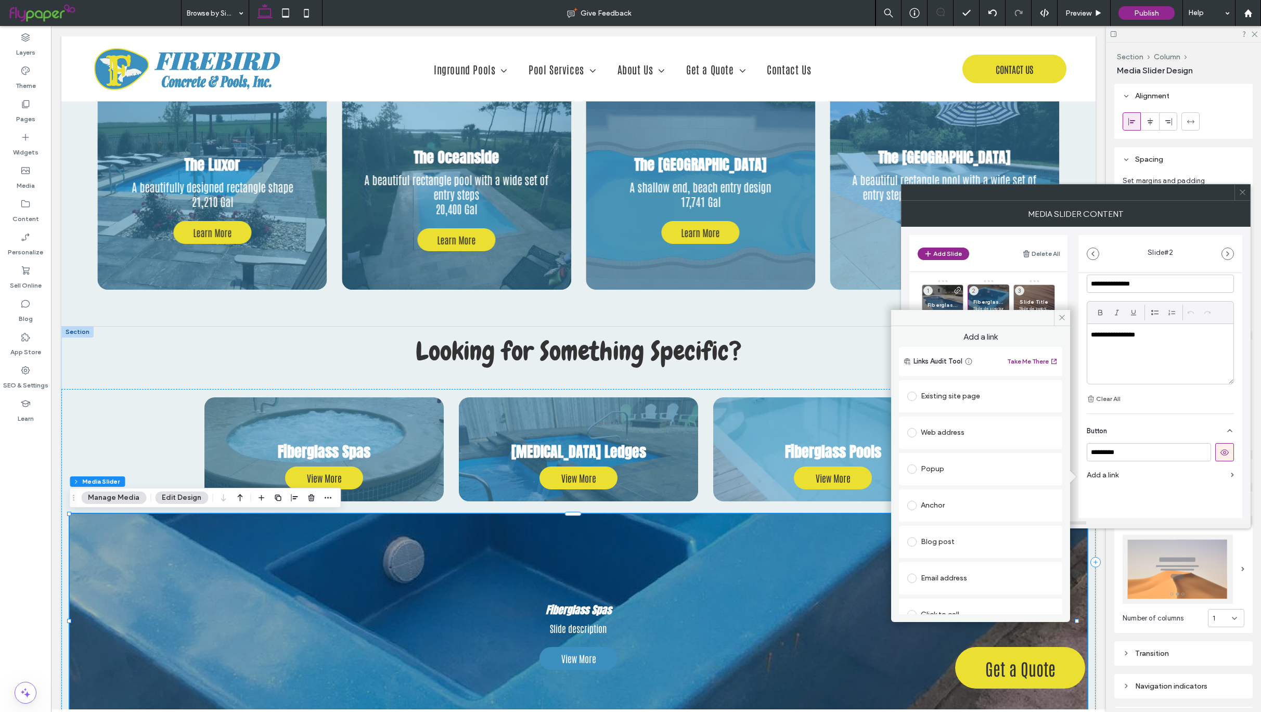
click at [916, 395] on span at bounding box center [911, 396] width 9 height 9
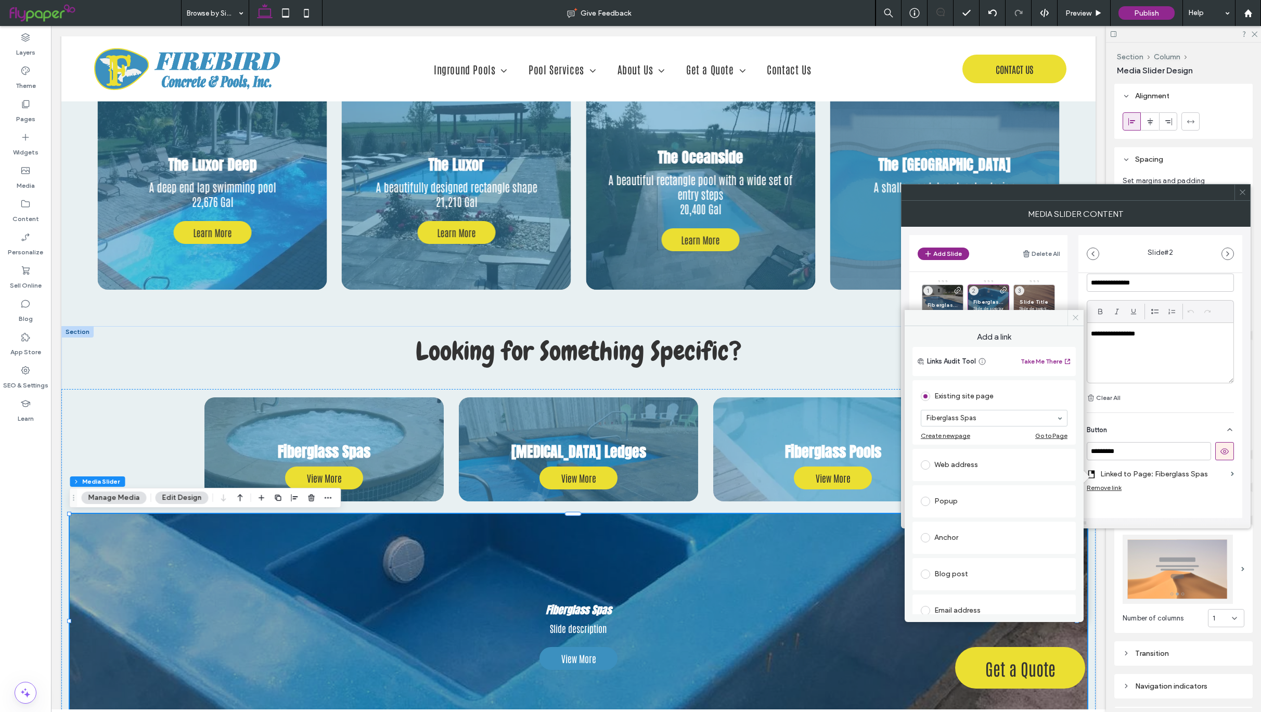
click at [1077, 316] on icon at bounding box center [1076, 318] width 8 height 8
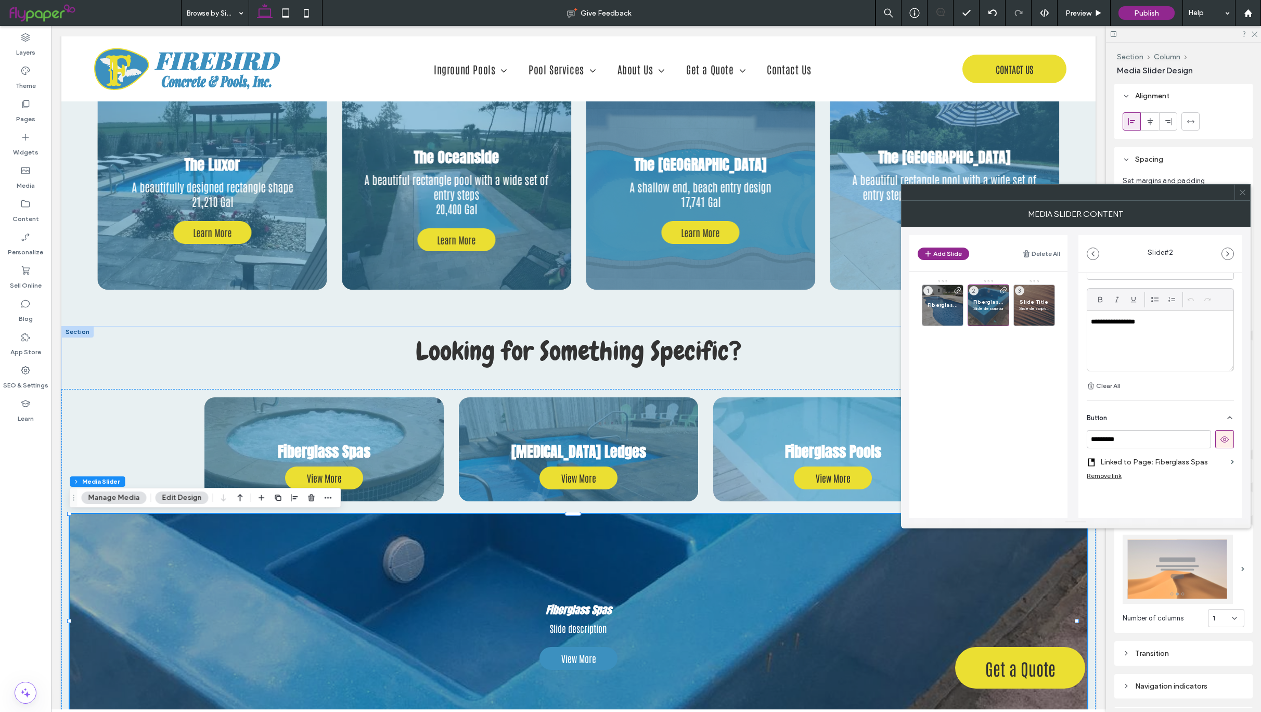
scroll to position [283, 0]
drag, startPoint x: 1163, startPoint y: 330, endPoint x: 1035, endPoint y: 325, distance: 127.5
click at [1035, 325] on div "**********" at bounding box center [1075, 372] width 333 height 291
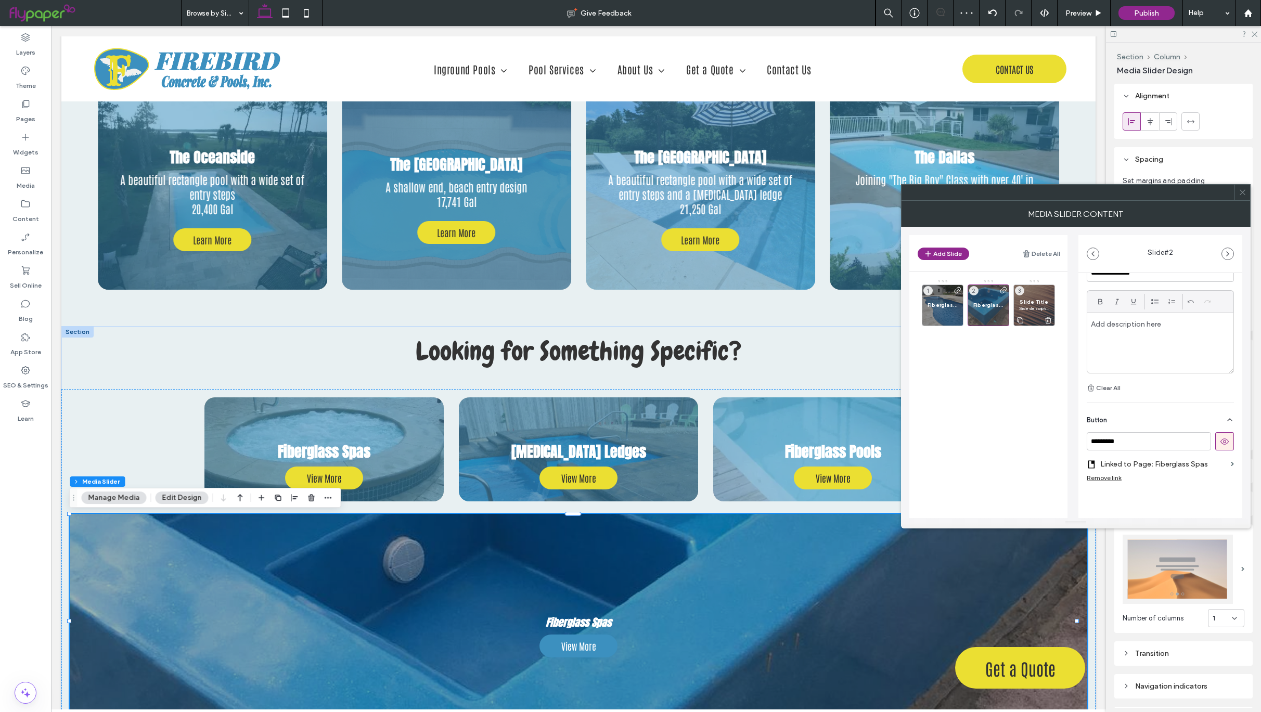
click at [1037, 299] on span "Slide Title" at bounding box center [1034, 302] width 30 height 7
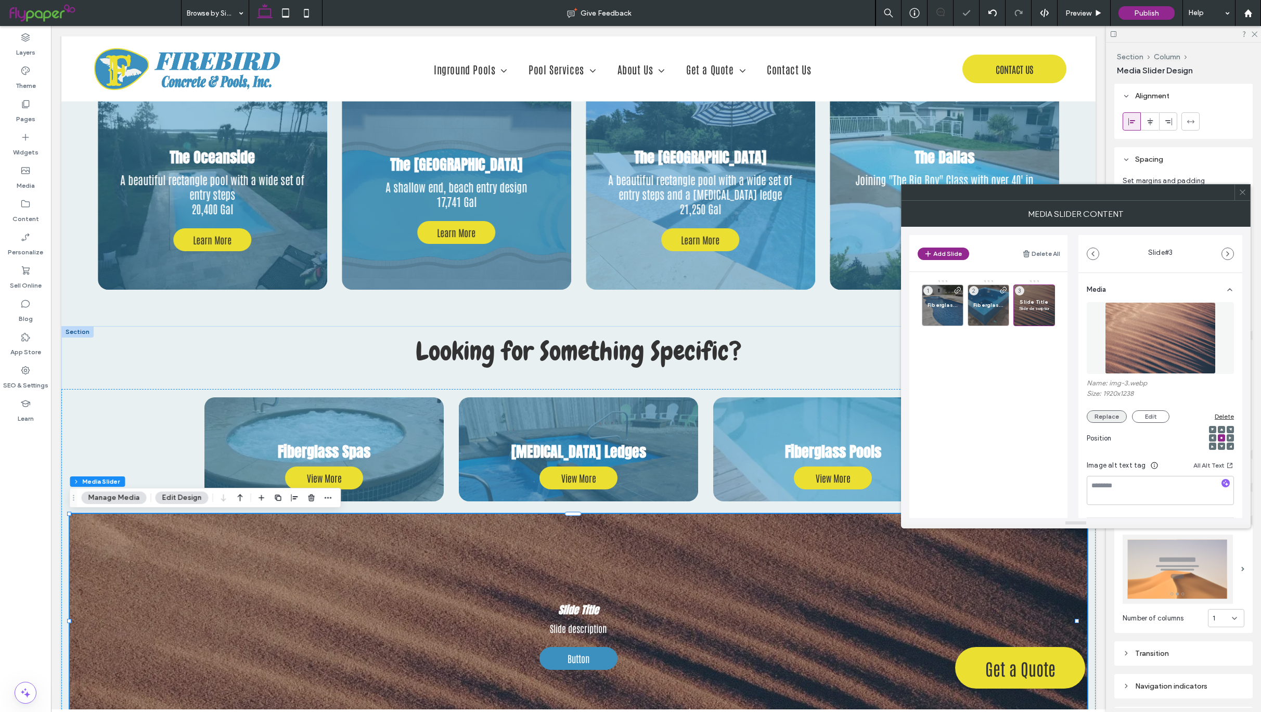
click at [1102, 420] on button "Replace" at bounding box center [1107, 416] width 40 height 12
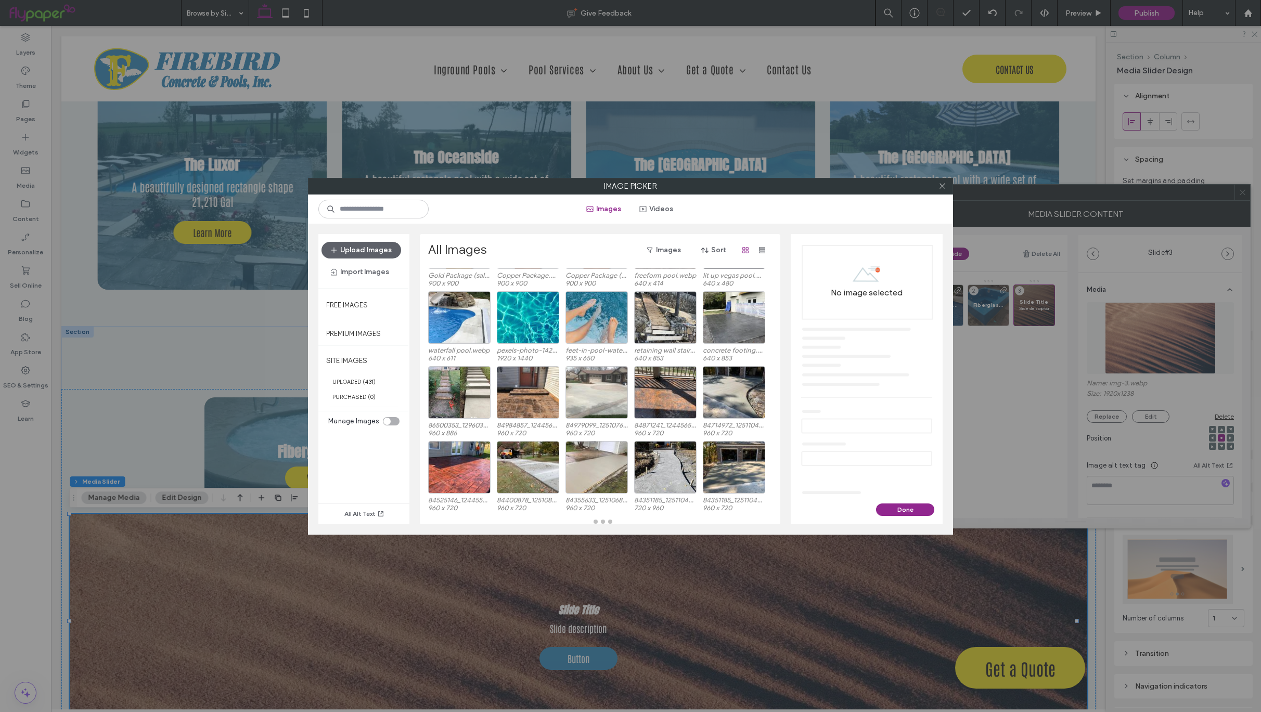
scroll to position [0, 0]
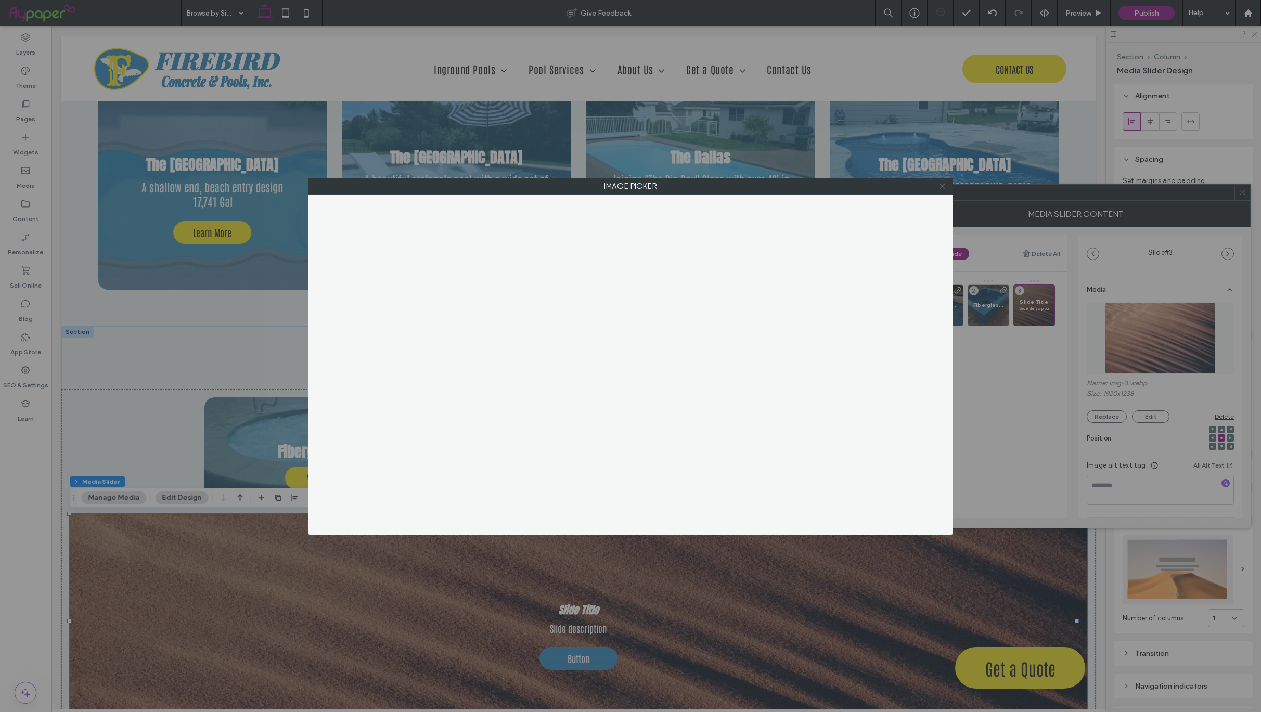
click at [945, 186] on icon at bounding box center [943, 186] width 8 height 8
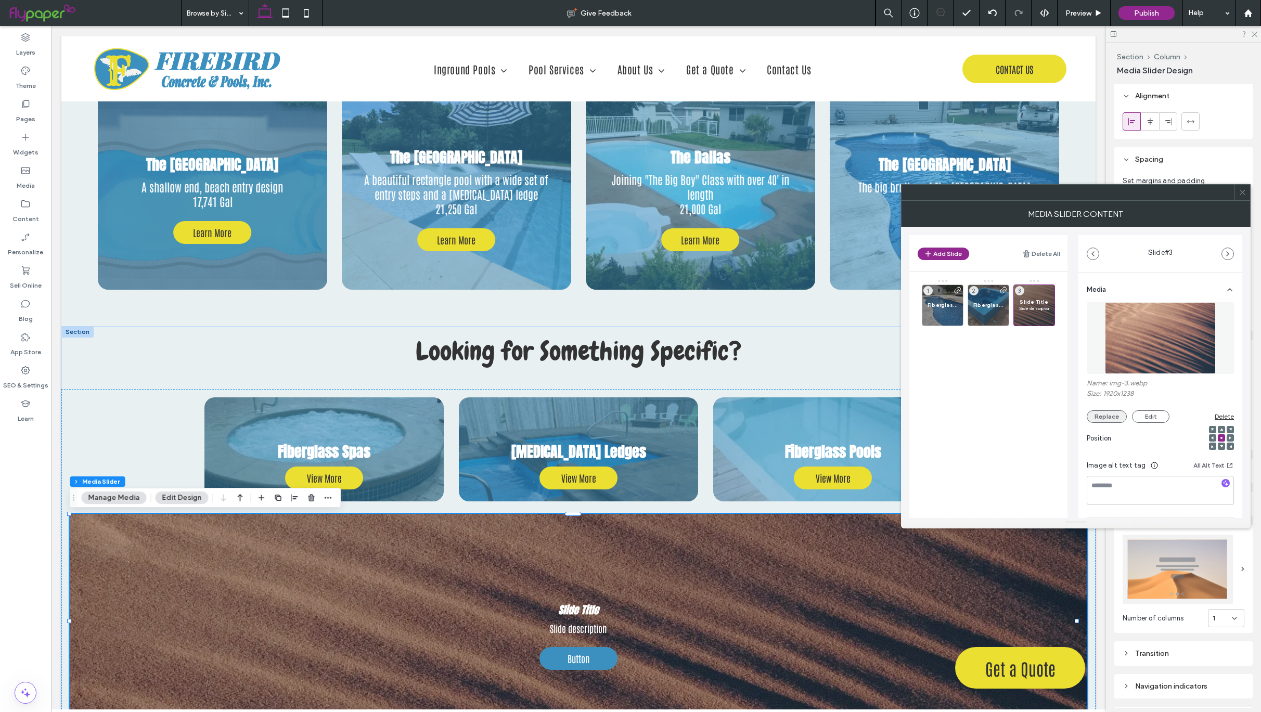
click at [1111, 417] on button "Replace" at bounding box center [1107, 416] width 40 height 12
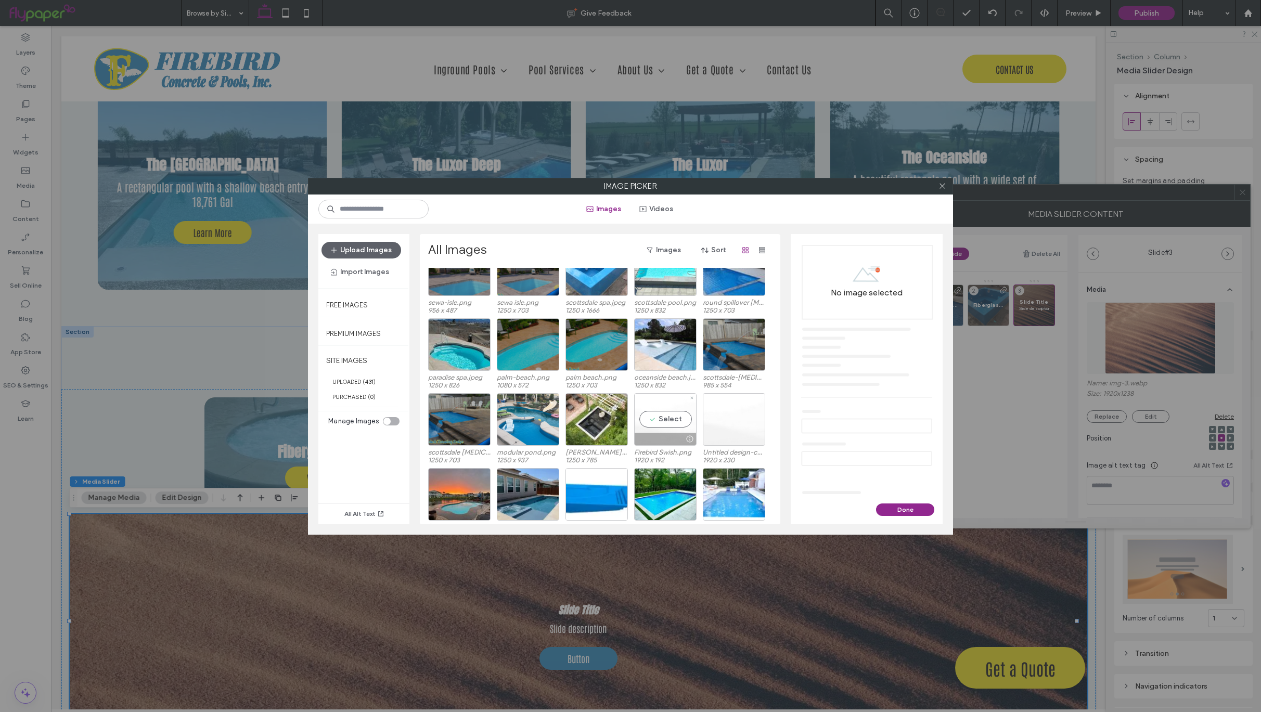
scroll to position [2439, 0]
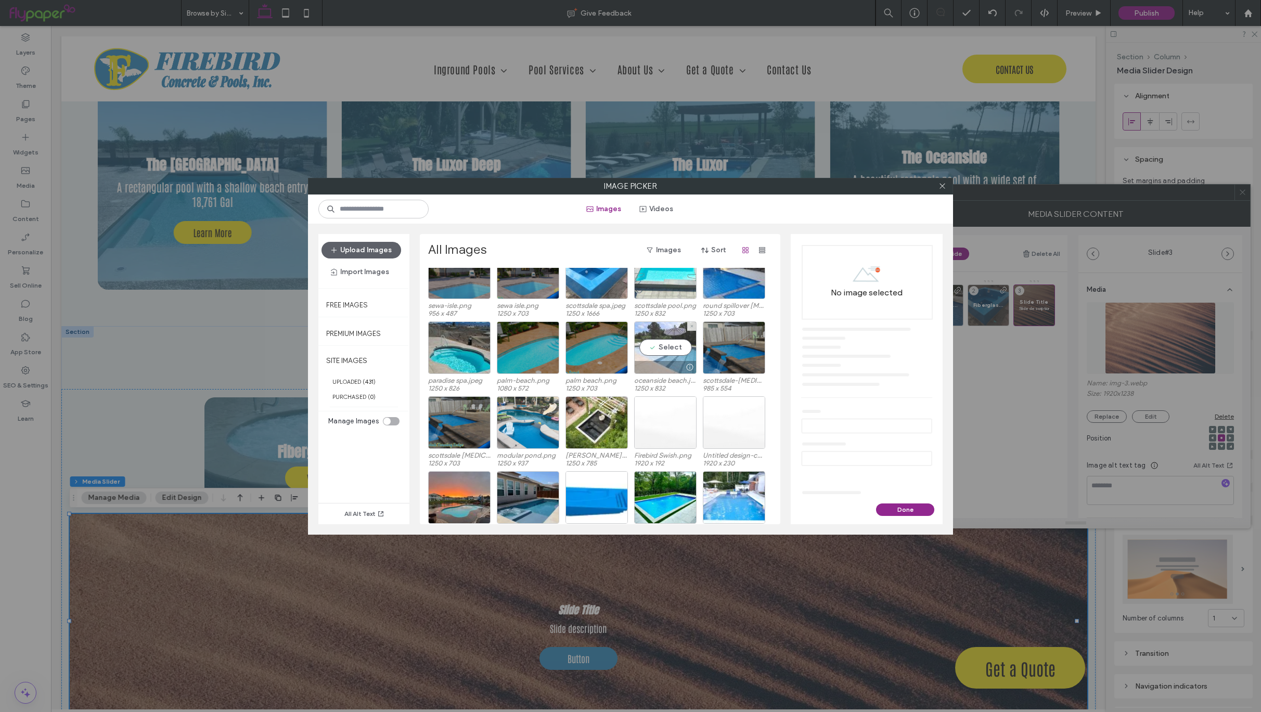
click at [675, 351] on div "Select" at bounding box center [665, 348] width 62 height 53
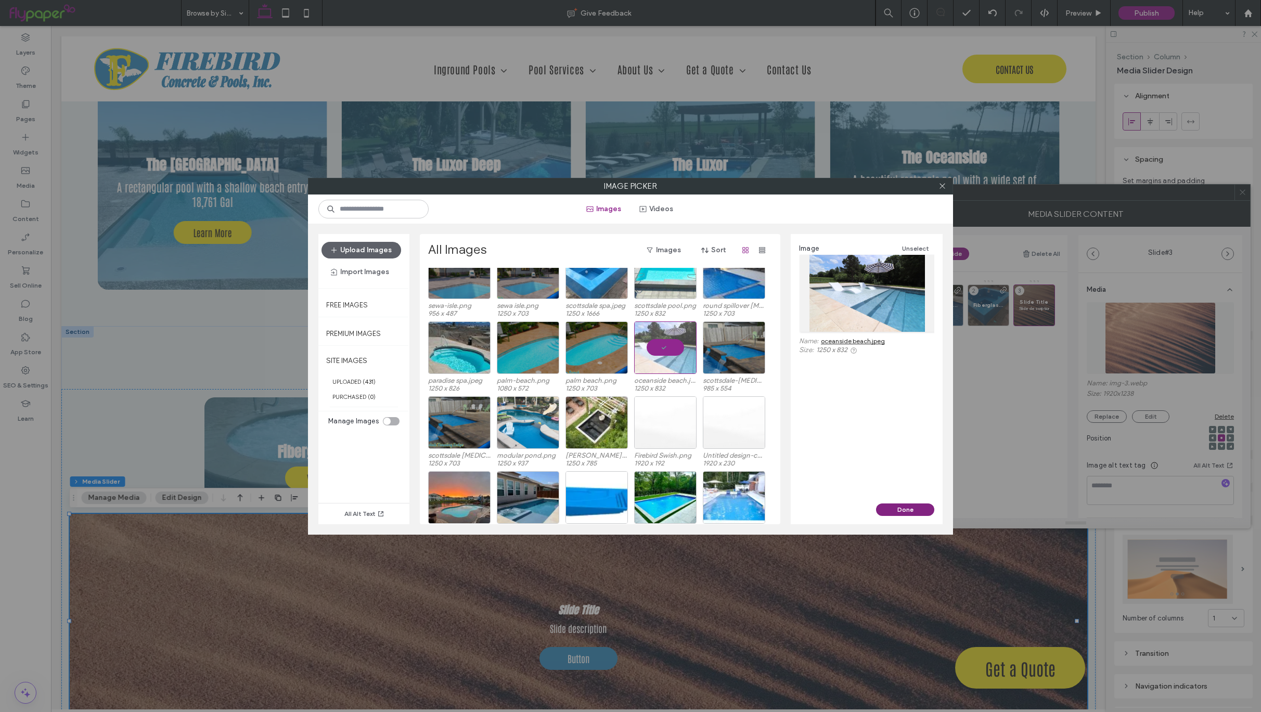
click at [915, 507] on button "Done" at bounding box center [905, 510] width 58 height 12
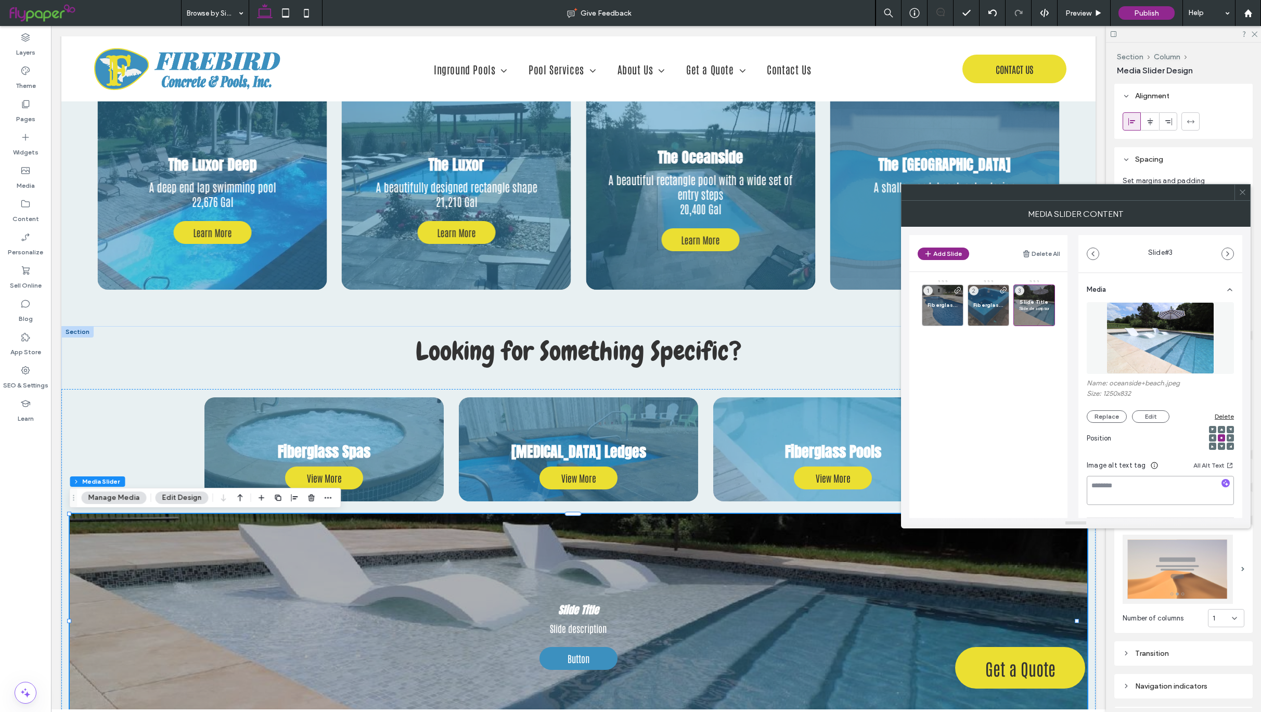
click at [1131, 484] on textarea at bounding box center [1160, 490] width 147 height 29
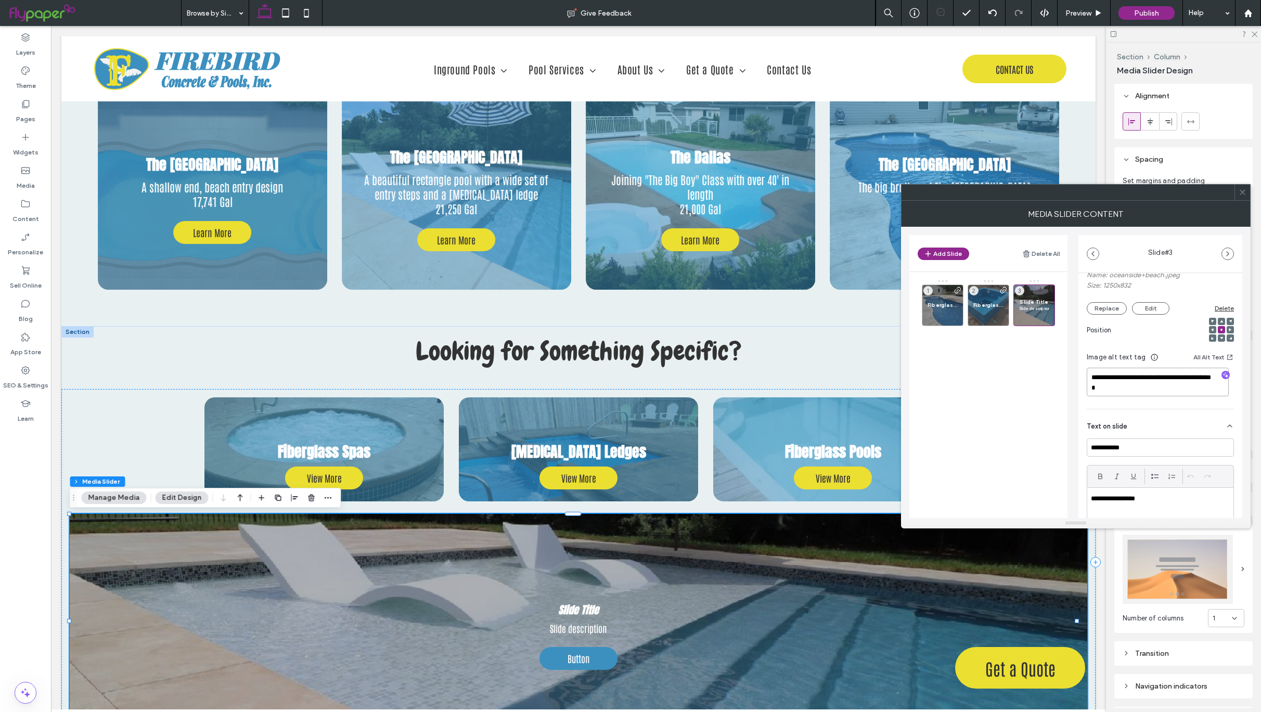
scroll to position [111, 0]
type textarea "**********"
drag, startPoint x: 1135, startPoint y: 451, endPoint x: 1044, endPoint y: 441, distance: 91.0
click at [1044, 441] on div "**********" at bounding box center [1075, 372] width 333 height 291
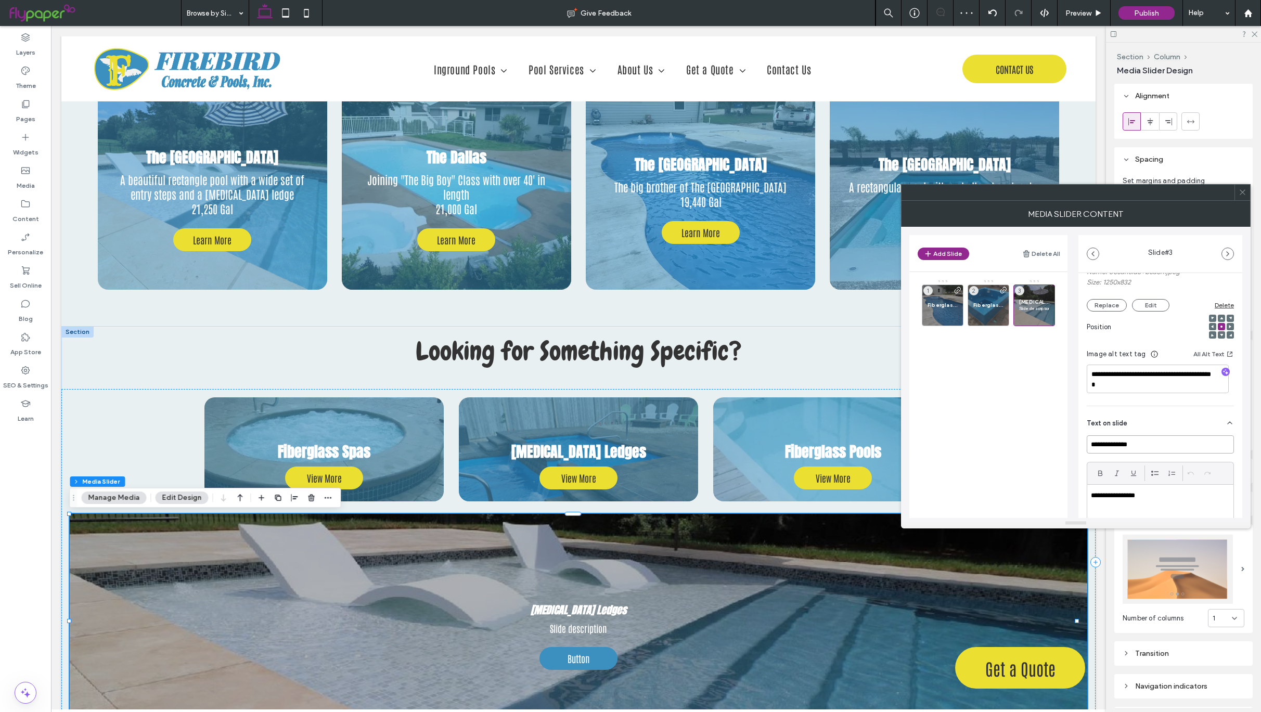
type input "**********"
drag, startPoint x: 1244, startPoint y: 200, endPoint x: 1216, endPoint y: 192, distance: 29.2
click at [1239, 204] on div "**********" at bounding box center [1076, 365] width 350 height 328
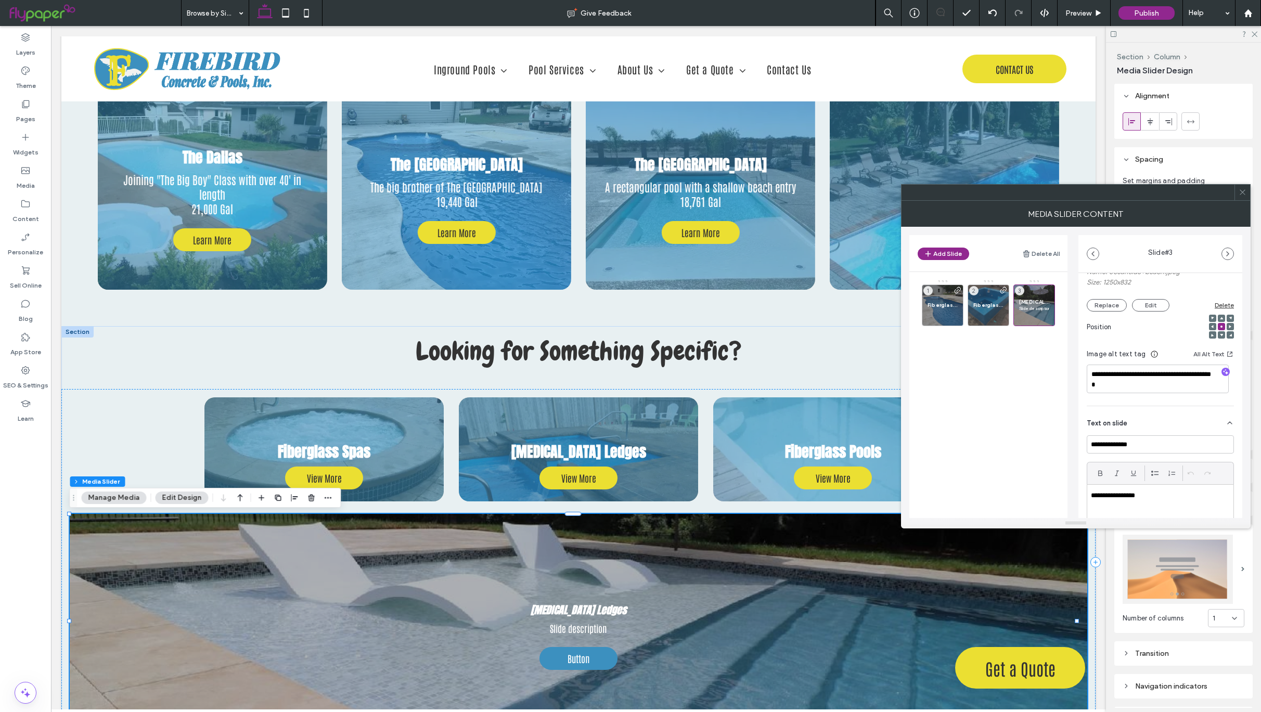
click at [1247, 194] on div at bounding box center [1243, 193] width 16 height 16
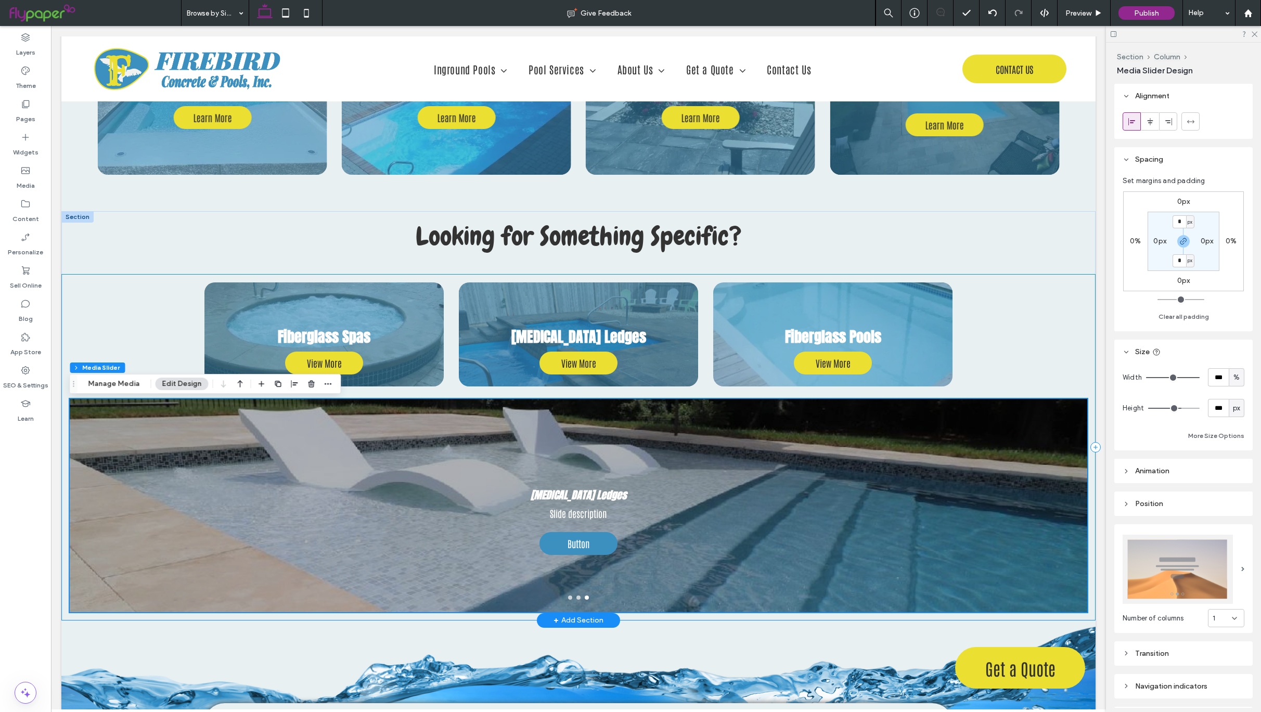
scroll to position [3244, 0]
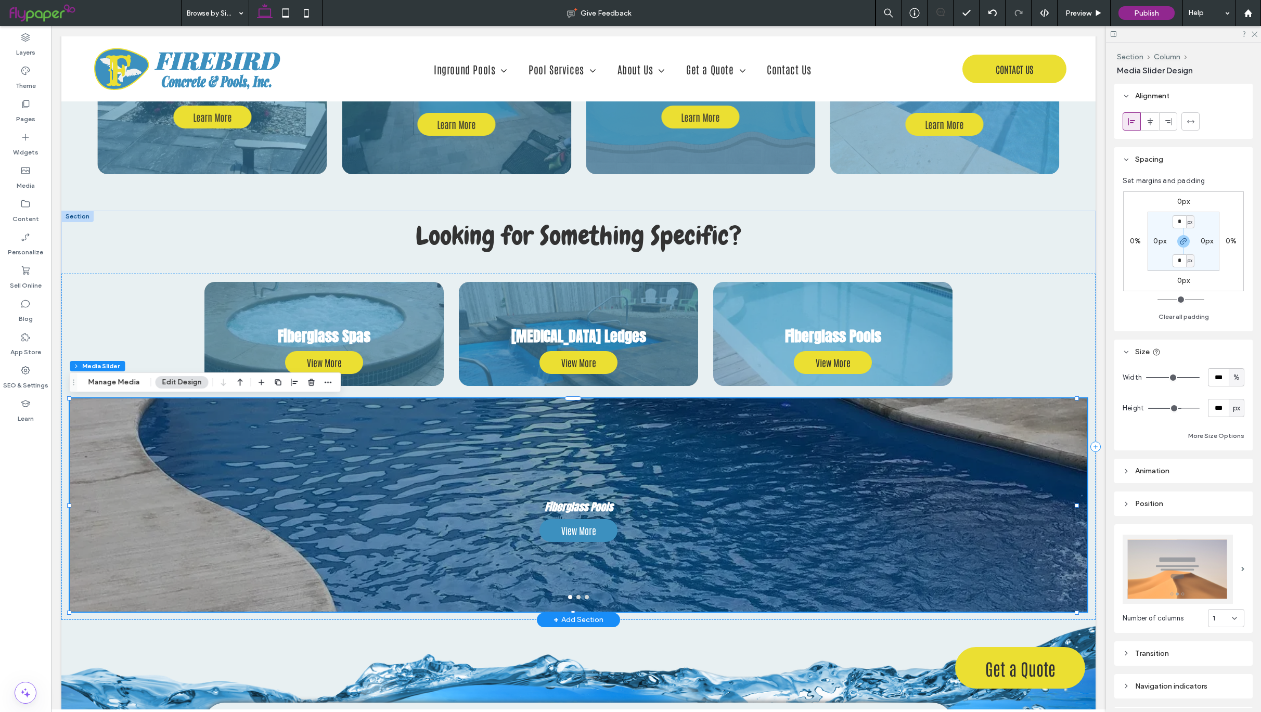
click at [1059, 429] on div at bounding box center [579, 505] width 1018 height 213
click at [312, 381] on use "button" at bounding box center [311, 382] width 6 height 7
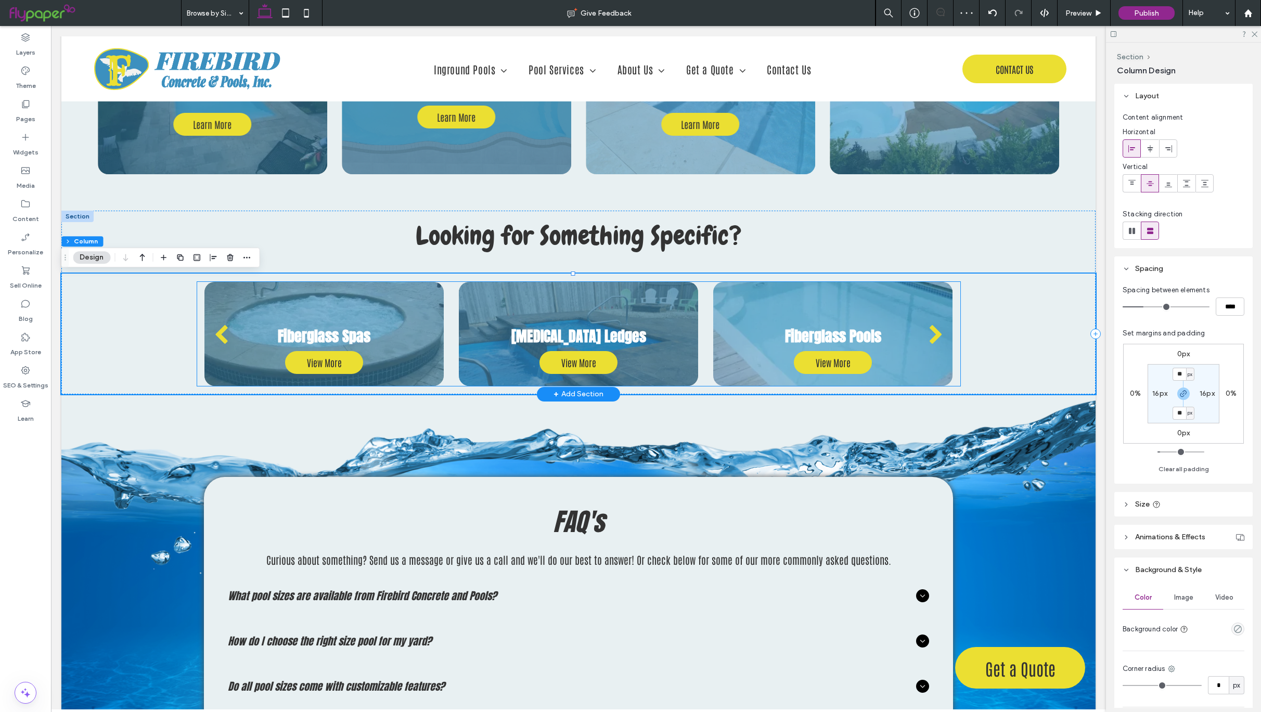
click at [948, 291] on div "Fiberglass Pools View More View More" at bounding box center [833, 334] width 254 height 104
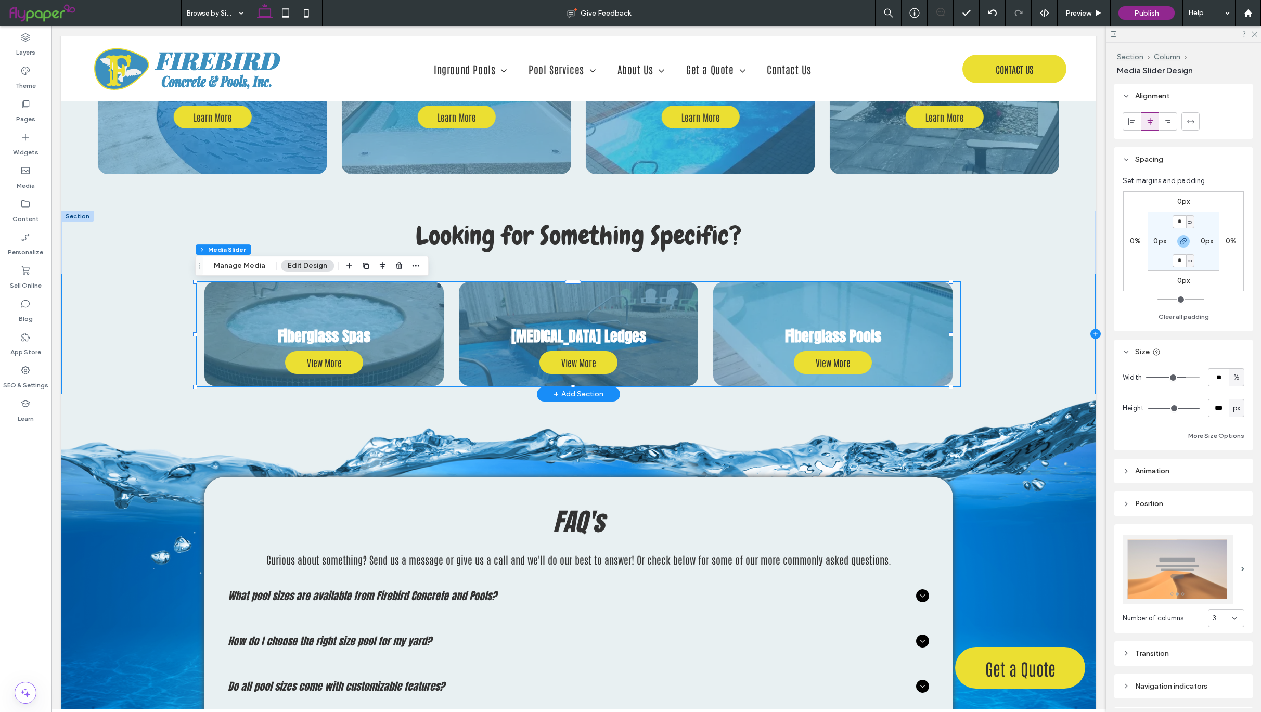
click at [1090, 336] on icon at bounding box center [1095, 334] width 10 height 10
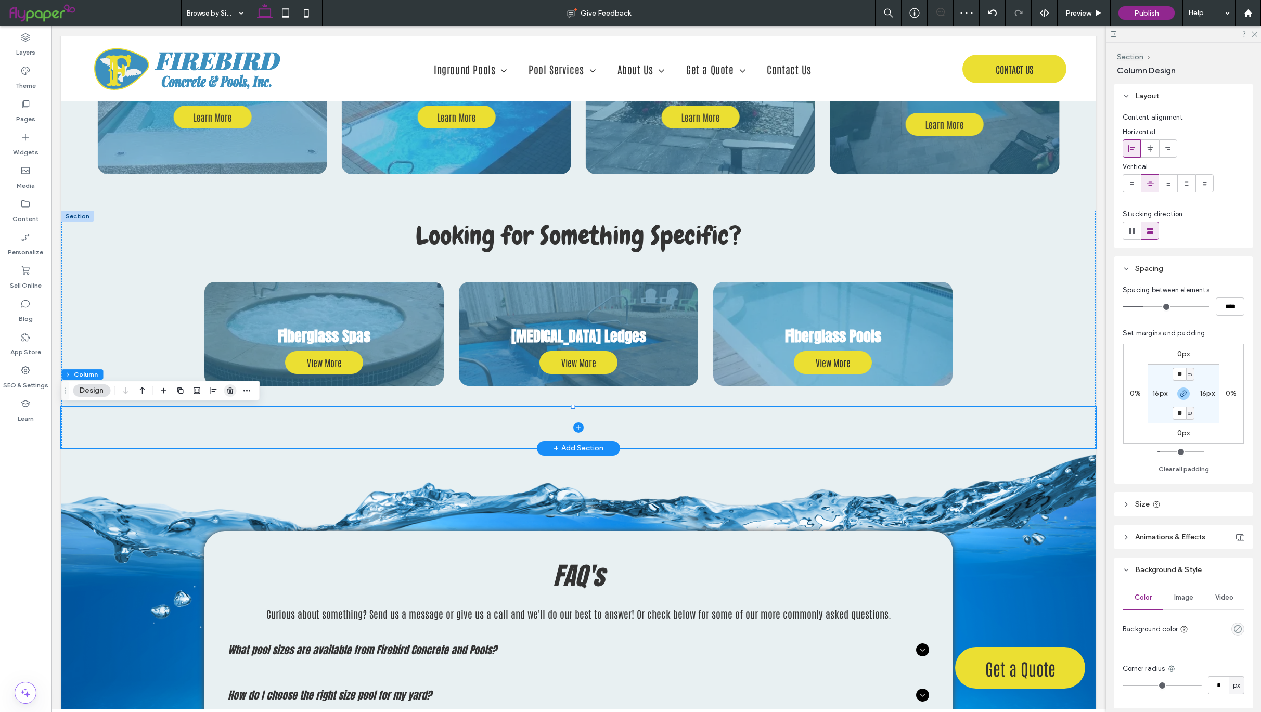
drag, startPoint x: 228, startPoint y: 390, endPoint x: 176, endPoint y: 363, distance: 59.3
click at [228, 390] on use "button" at bounding box center [230, 390] width 6 height 7
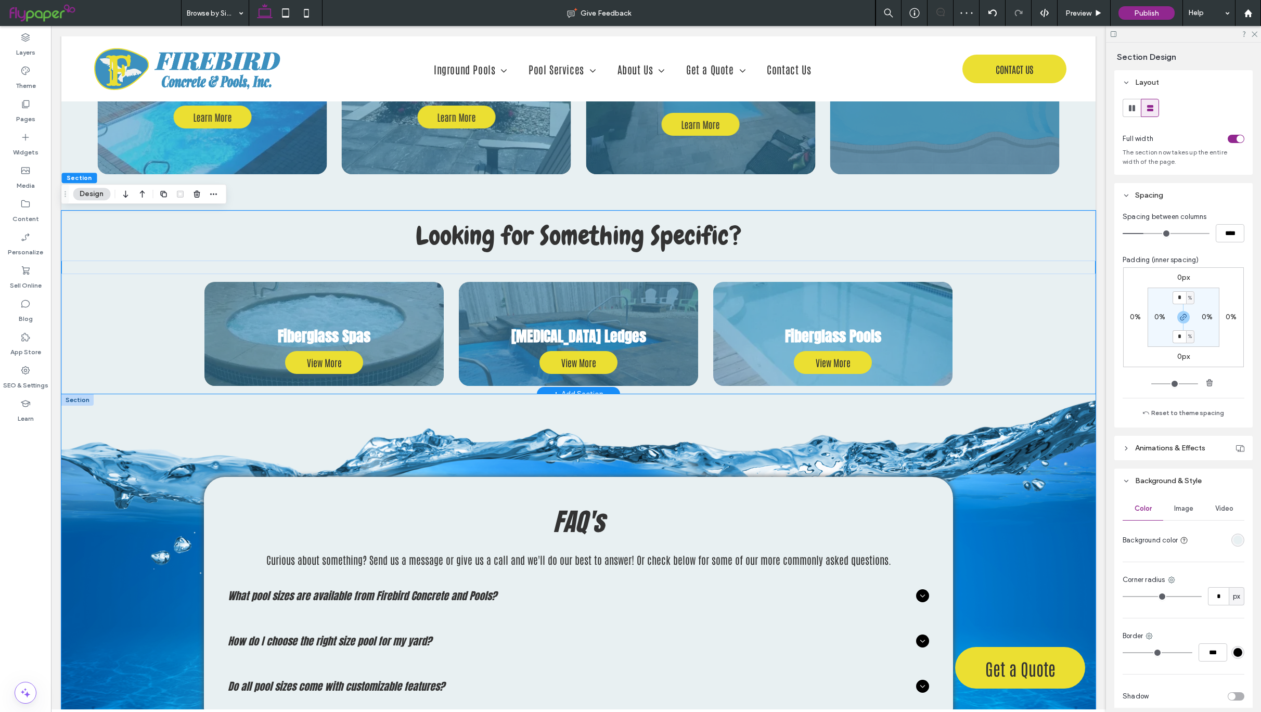
click at [590, 420] on div "FAQ's Curious about something? Send us a message or give us a call and we'll do…" at bounding box center [578, 582] width 749 height 377
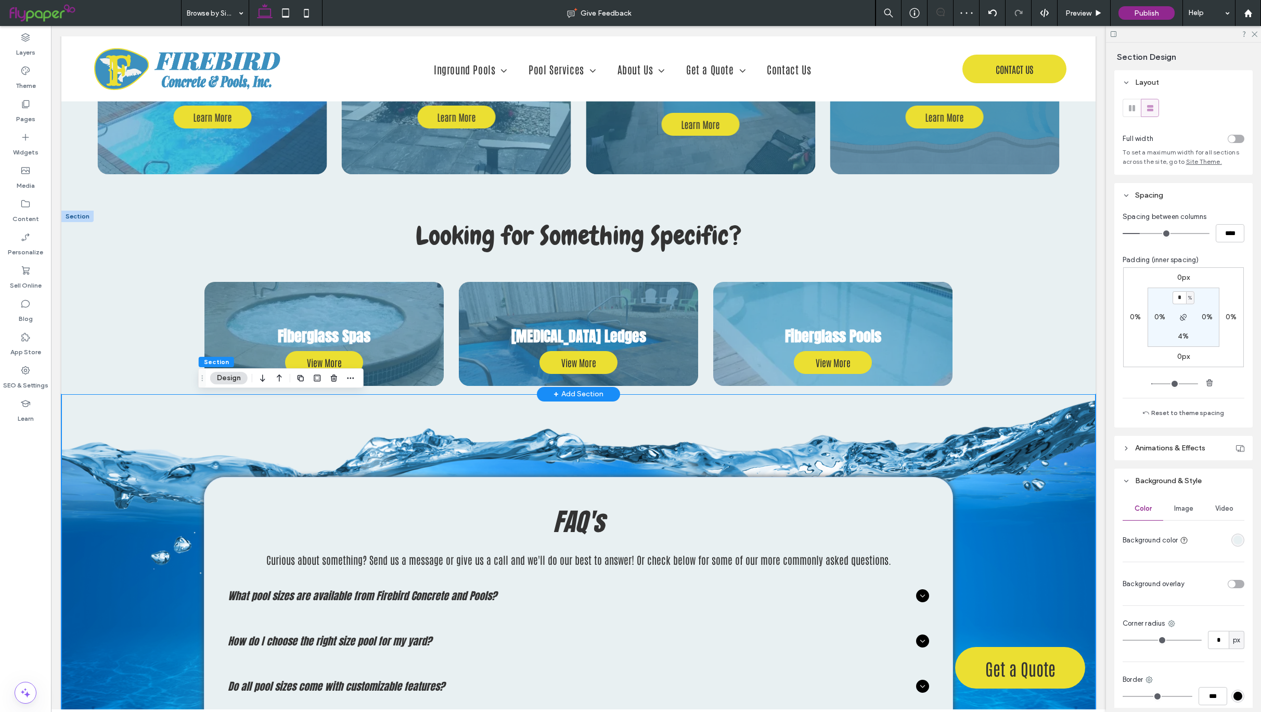
click at [581, 391] on div "+ Add Section" at bounding box center [579, 394] width 50 height 11
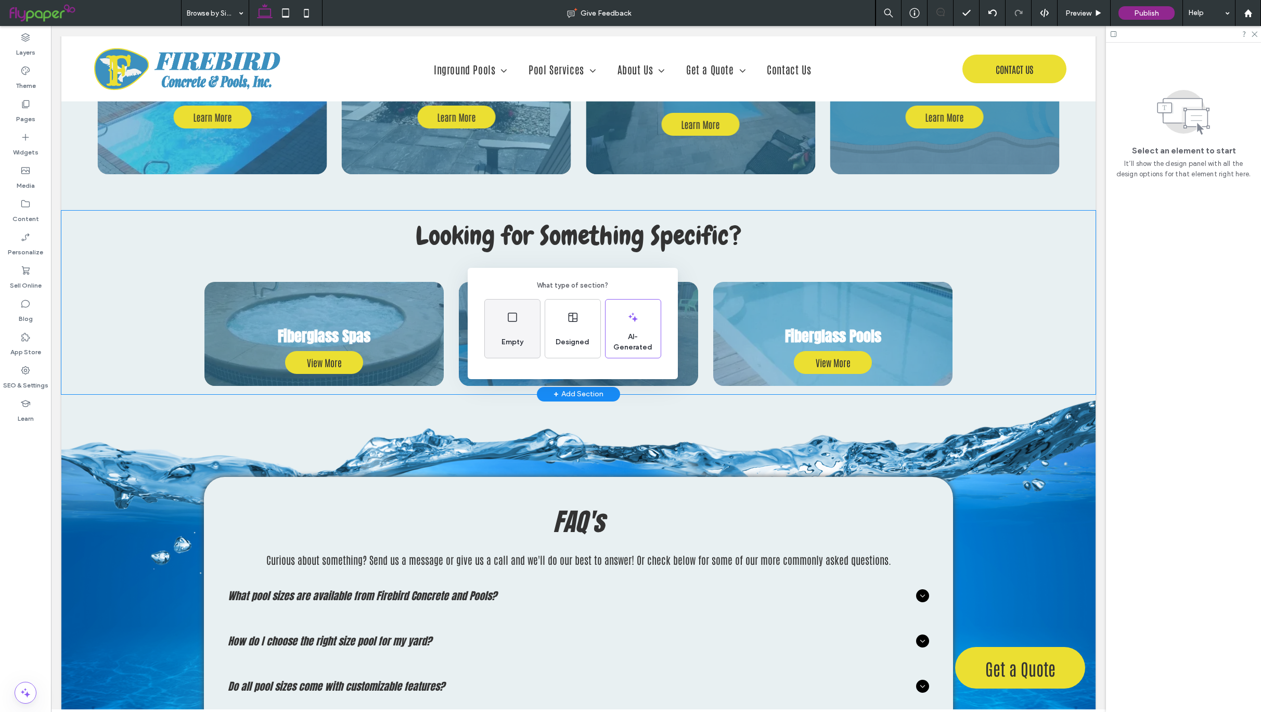
drag, startPoint x: 507, startPoint y: 321, endPoint x: 455, endPoint y: 297, distance: 57.5
click at [507, 321] on icon at bounding box center [512, 317] width 12 height 12
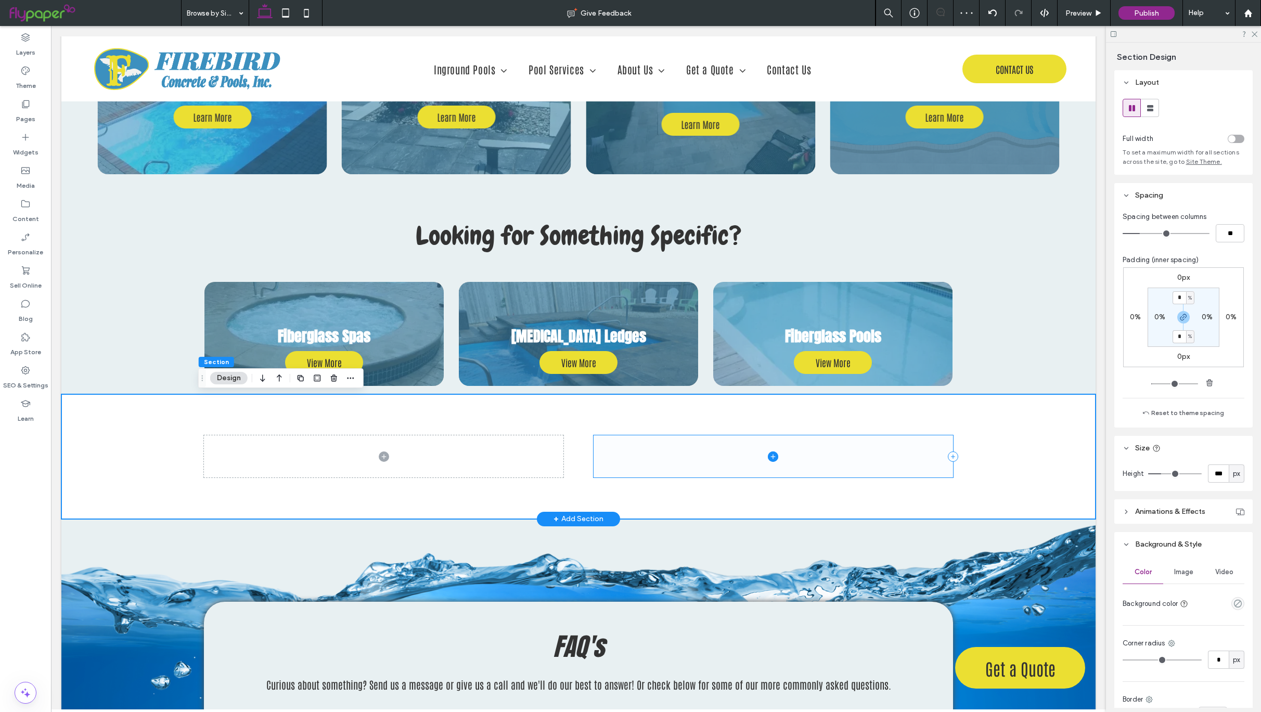
click at [953, 459] on icon at bounding box center [953, 457] width 1 height 4
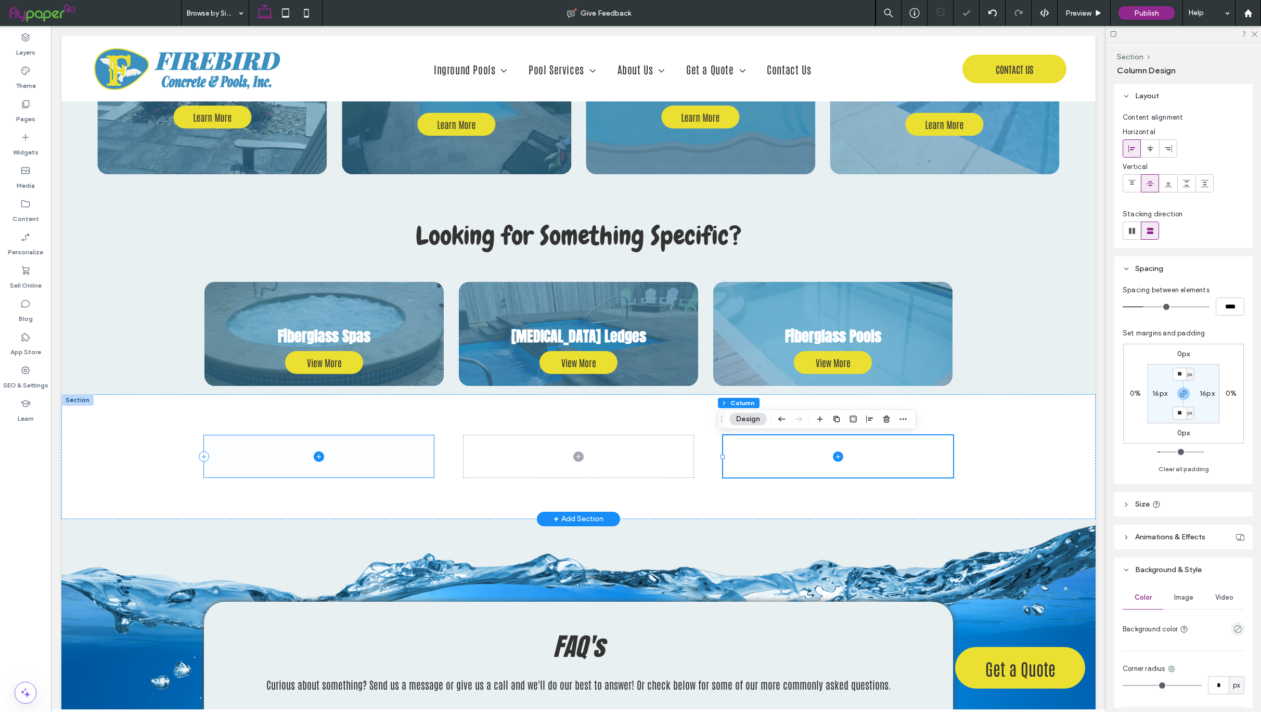
click at [315, 460] on icon at bounding box center [319, 457] width 10 height 10
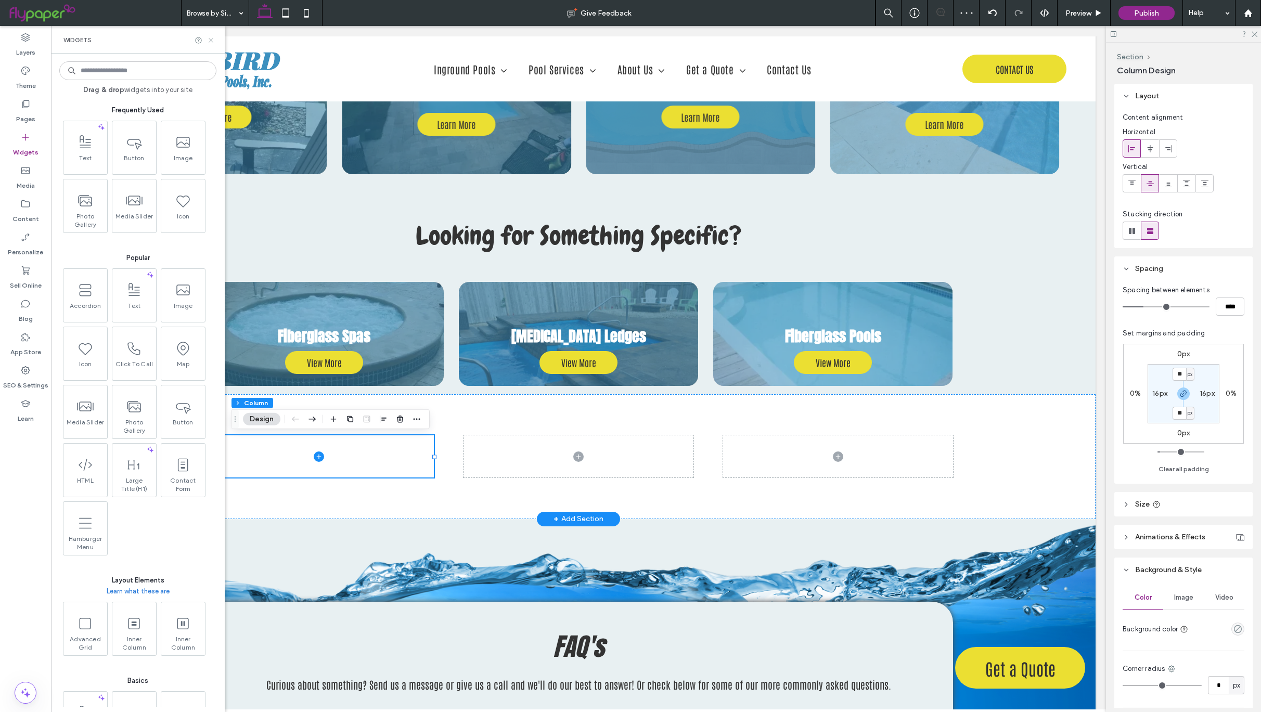
click at [212, 41] on icon at bounding box center [211, 40] width 8 height 8
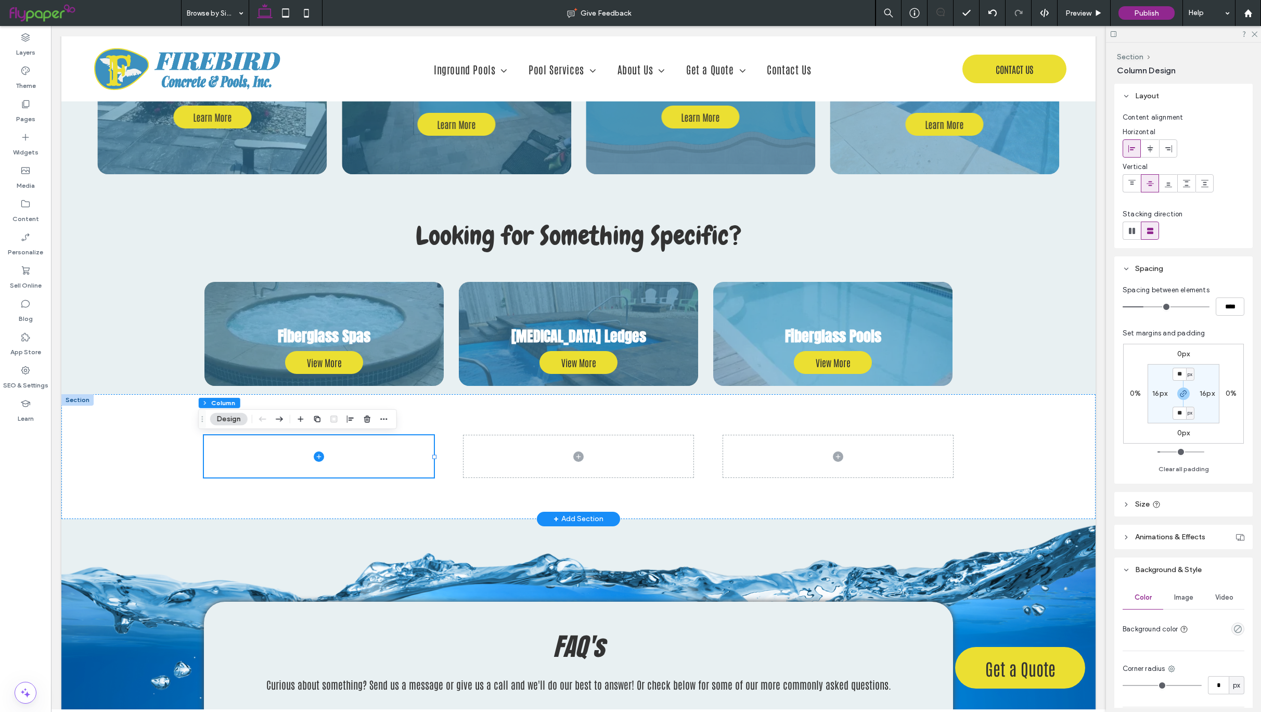
drag, startPoint x: 1182, startPoint y: 593, endPoint x: 1172, endPoint y: 590, distance: 10.7
click at [1180, 594] on span "Image" at bounding box center [1183, 598] width 19 height 8
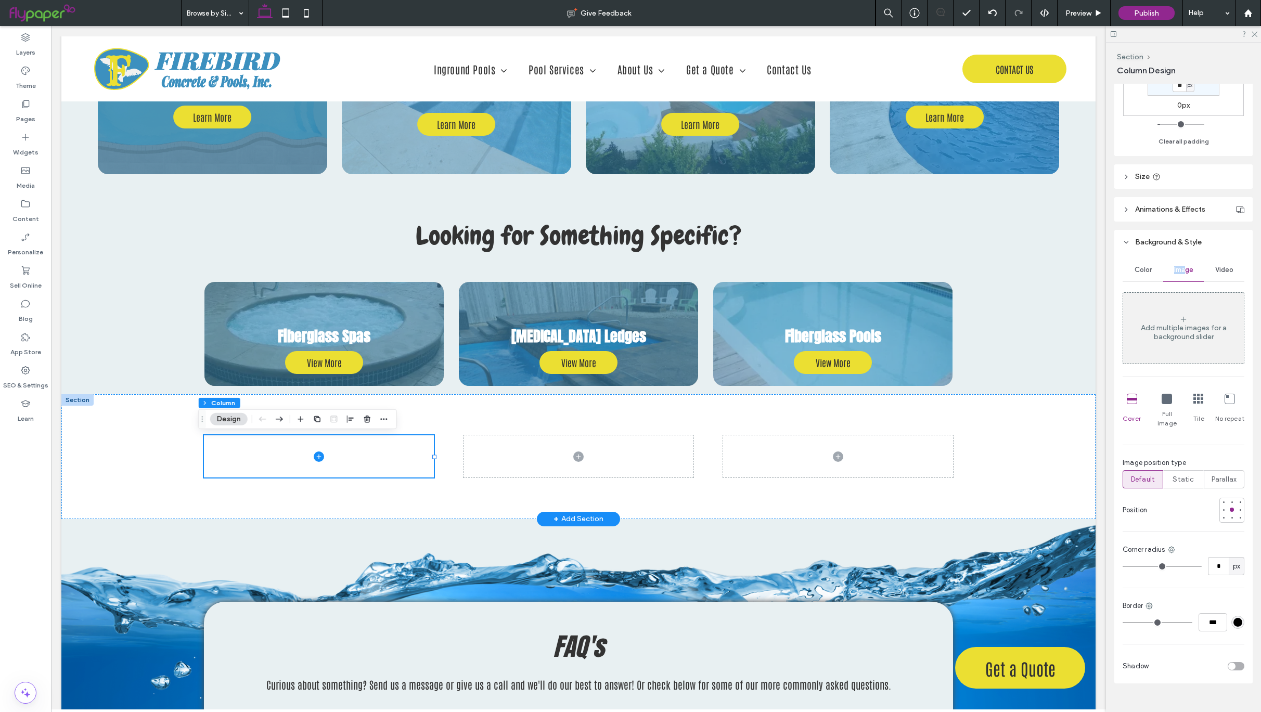
scroll to position [336, 0]
click at [1215, 552] on input "*" at bounding box center [1218, 558] width 21 height 18
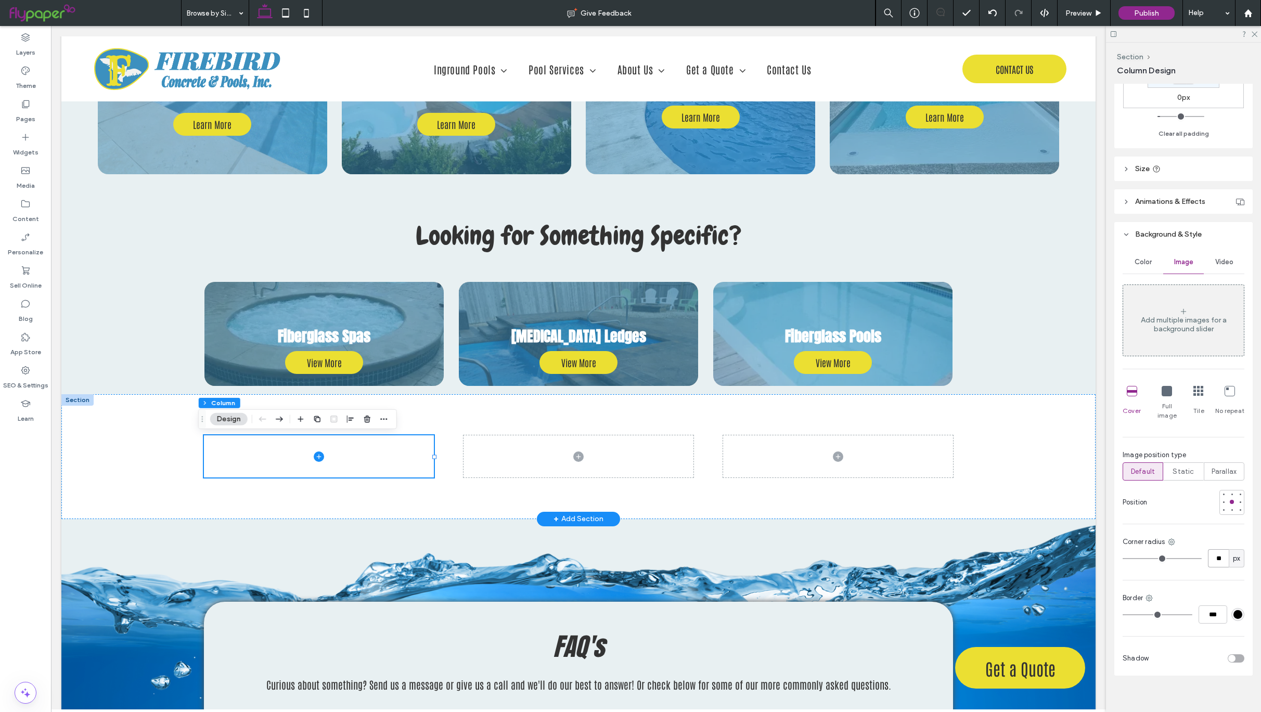
type input "**"
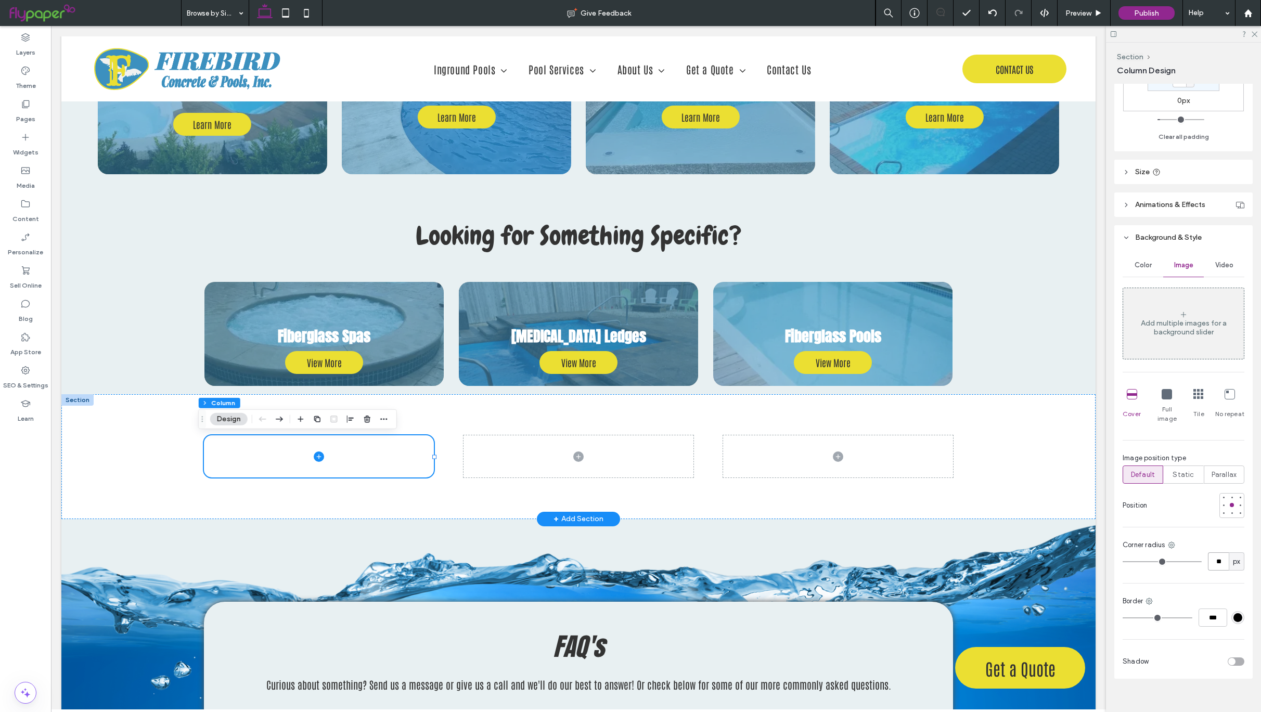
scroll to position [329, 0]
click at [1179, 316] on icon at bounding box center [1183, 318] width 8 height 8
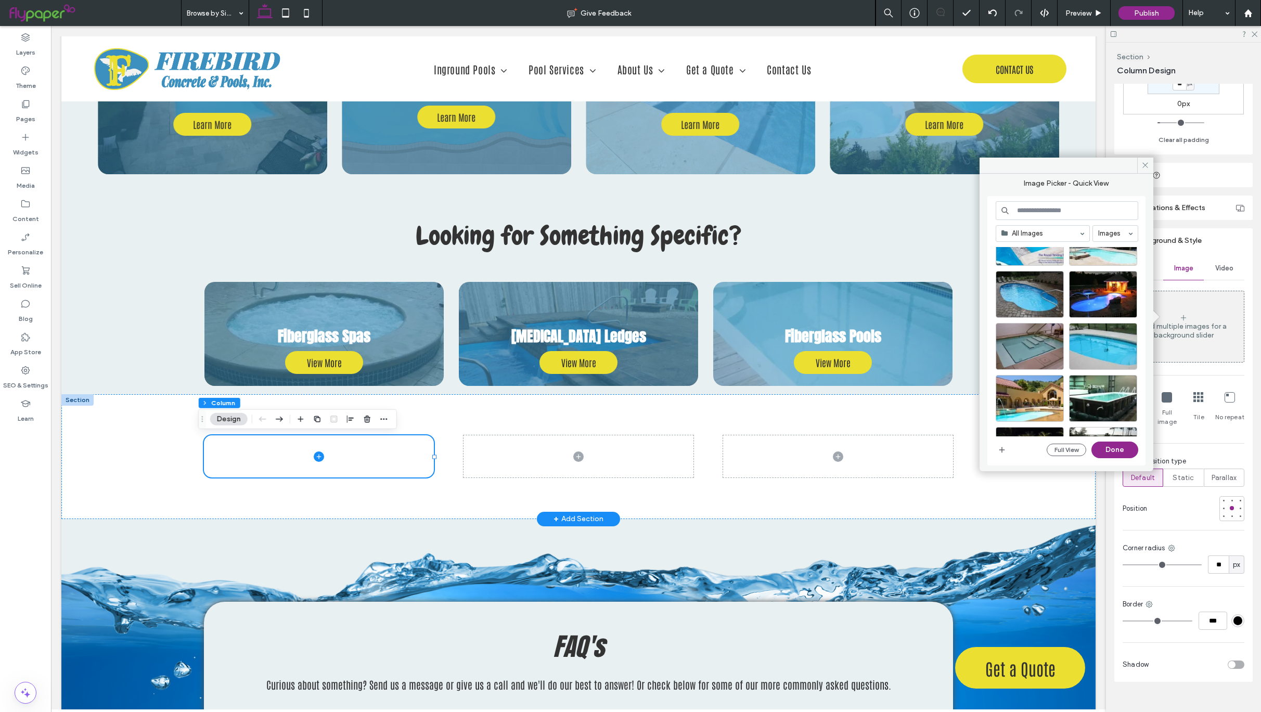
scroll to position [5086, 0]
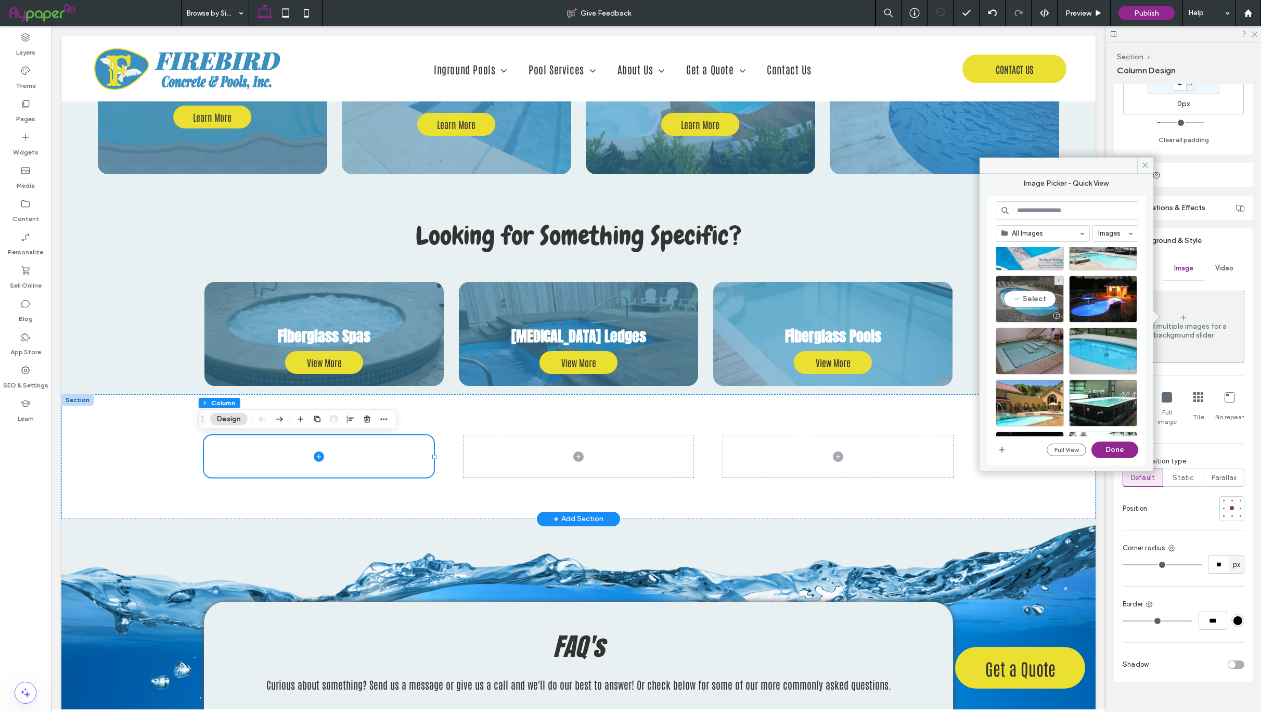
click at [1036, 300] on div "Select" at bounding box center [1030, 299] width 68 height 47
click at [1119, 447] on button "Done" at bounding box center [1115, 450] width 47 height 17
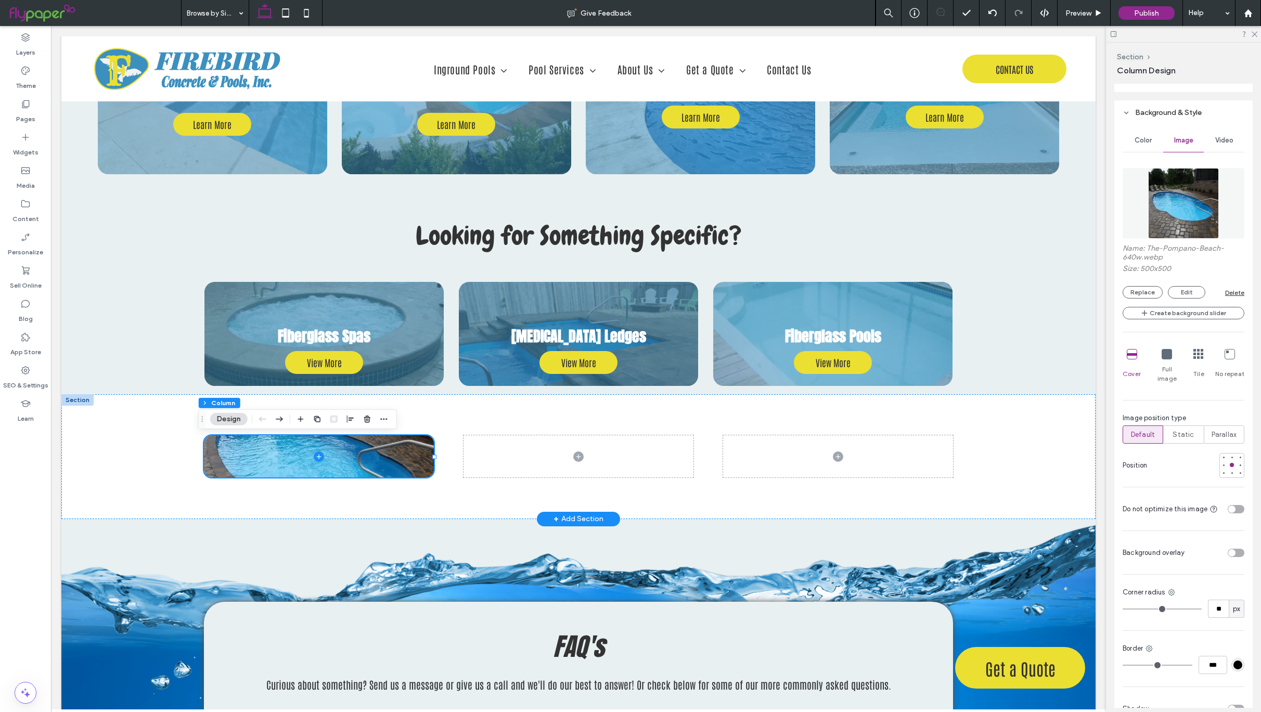
scroll to position [510, 0]
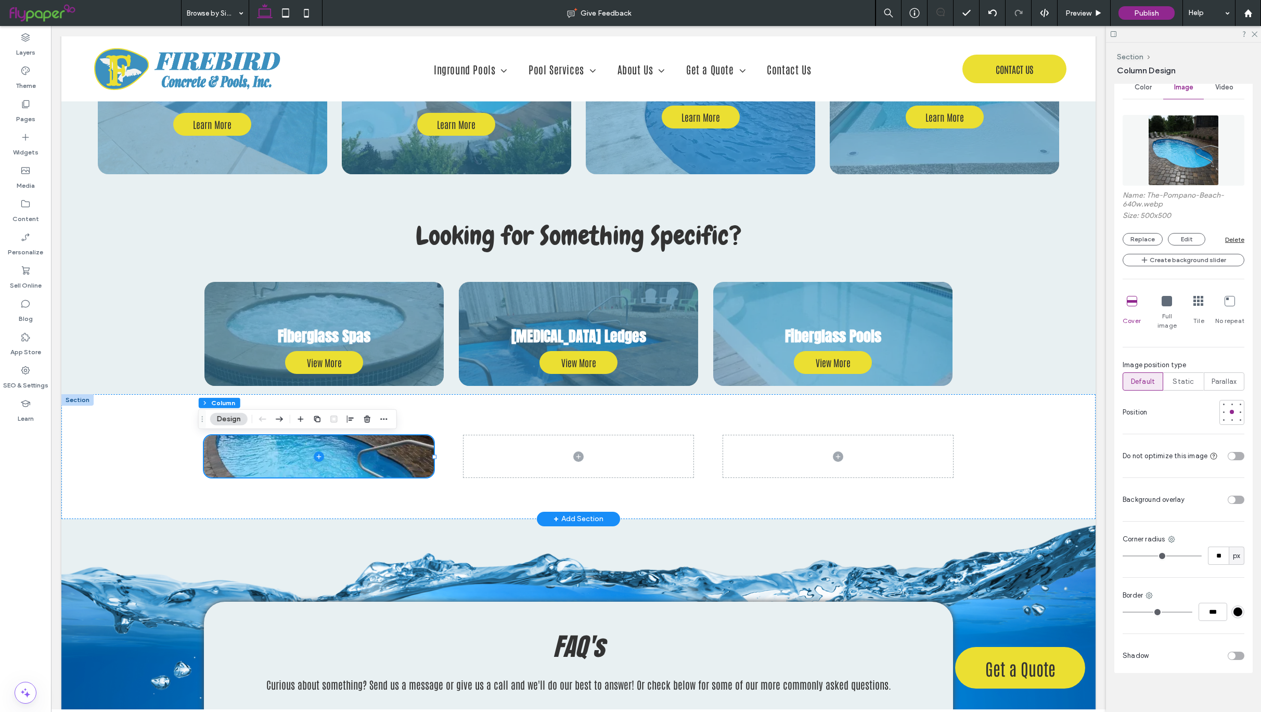
click at [1228, 496] on div "toggle" at bounding box center [1236, 500] width 17 height 8
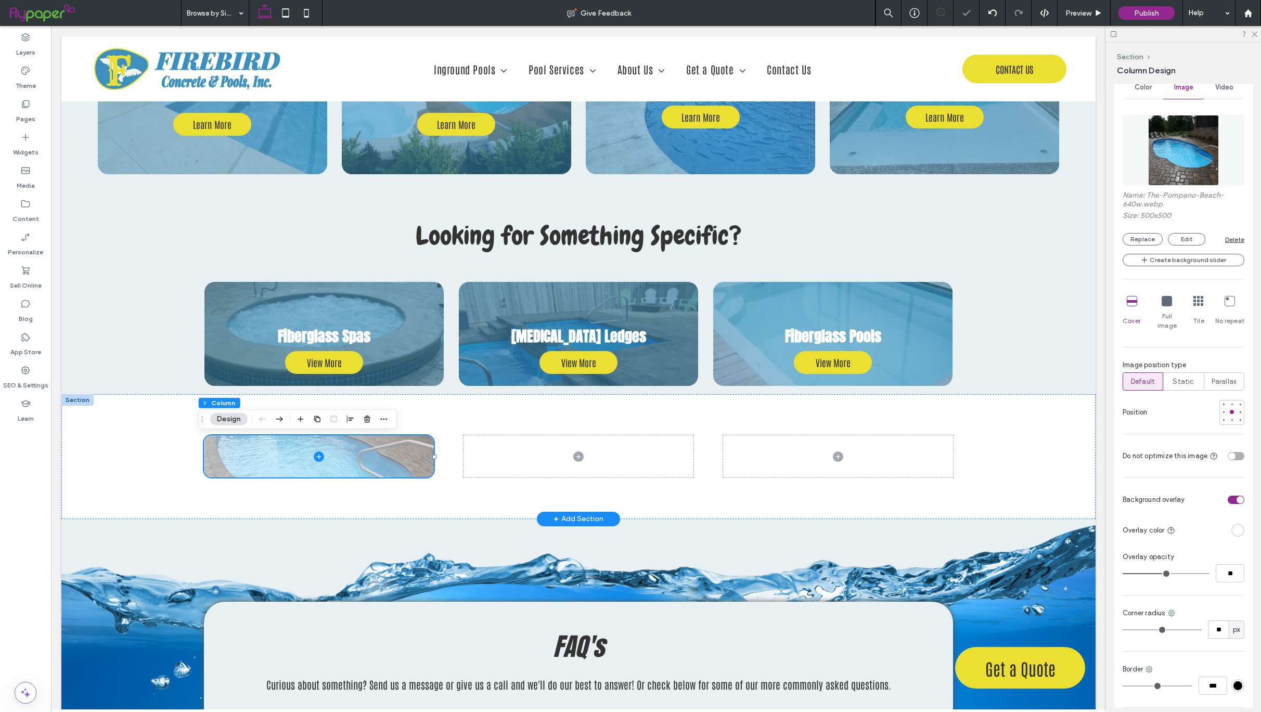
click at [1234, 527] on div "rgba(255, 255, 255, 1)" at bounding box center [1238, 530] width 9 height 9
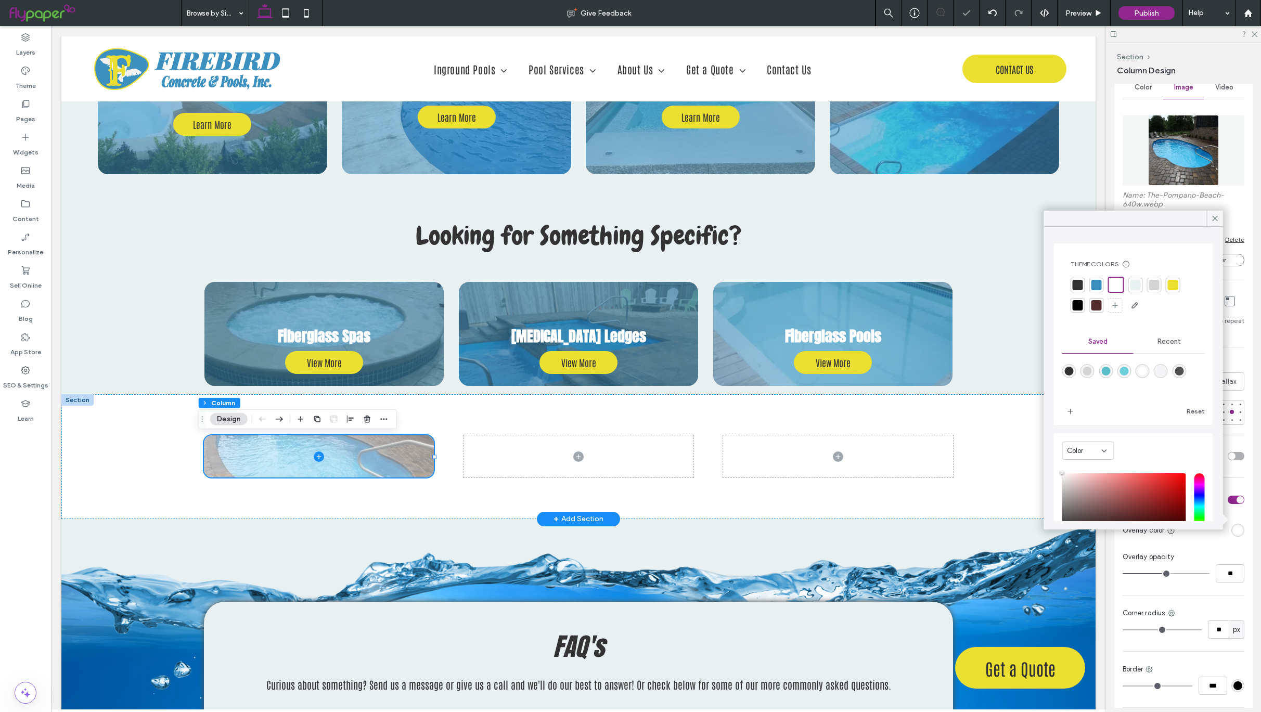
click at [1097, 288] on div at bounding box center [1097, 285] width 10 height 10
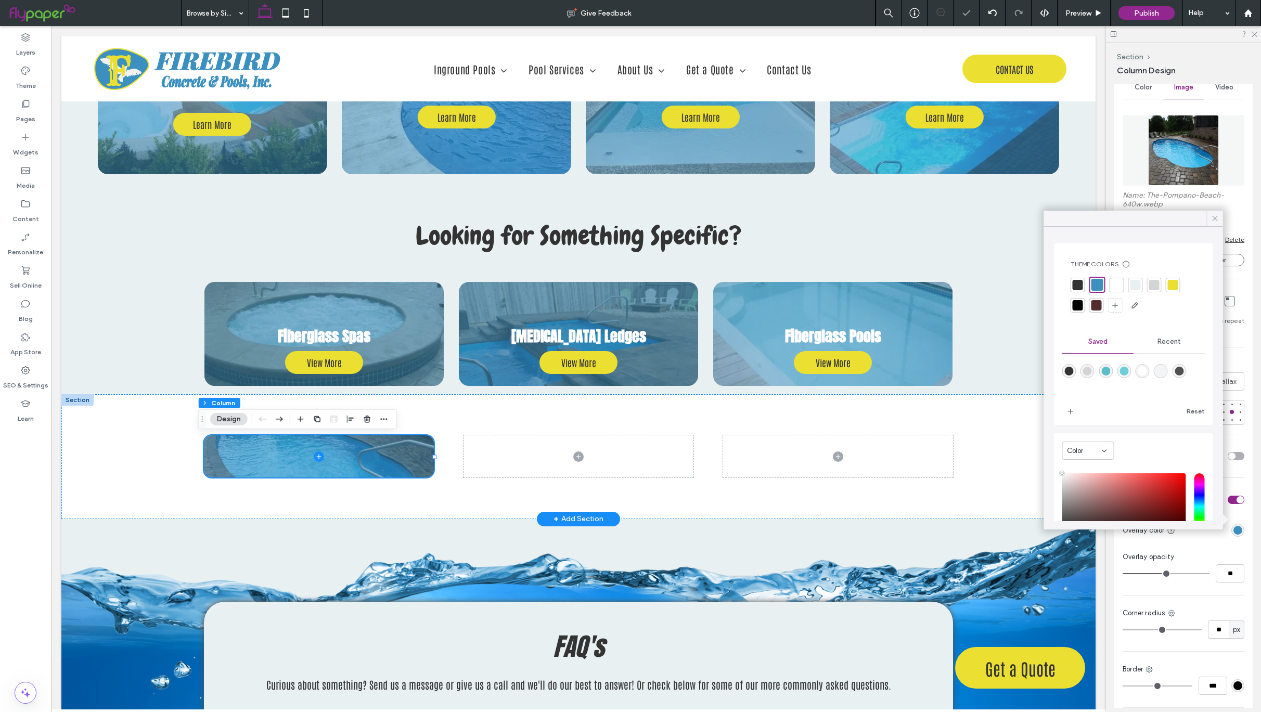
click at [1216, 218] on icon at bounding box center [1215, 218] width 9 height 9
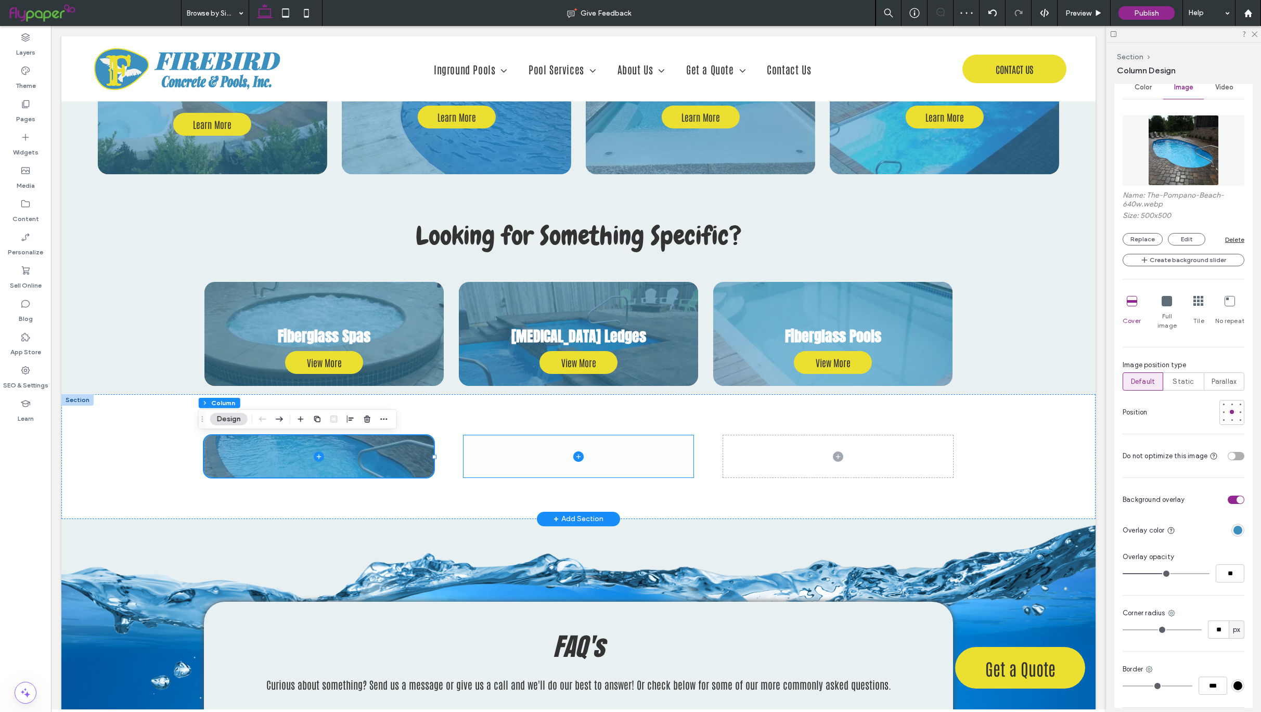
click at [607, 450] on span at bounding box center [579, 456] width 230 height 42
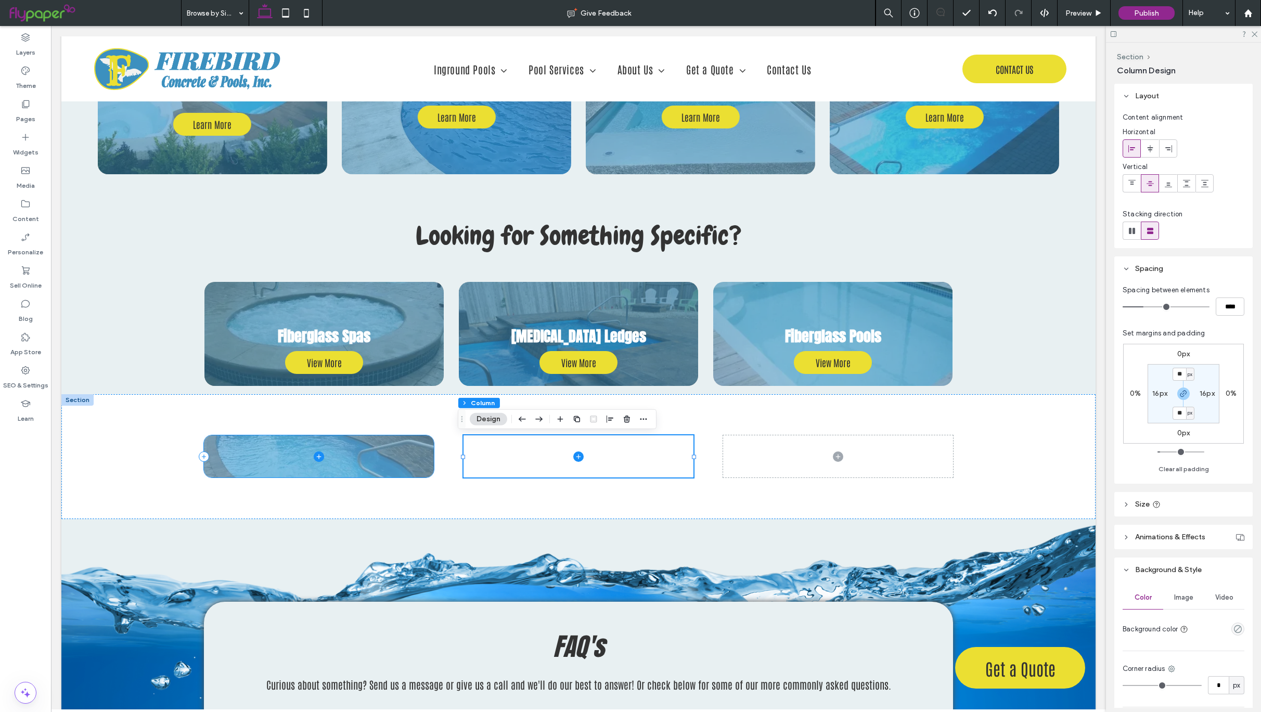
click at [397, 464] on span at bounding box center [319, 456] width 230 height 42
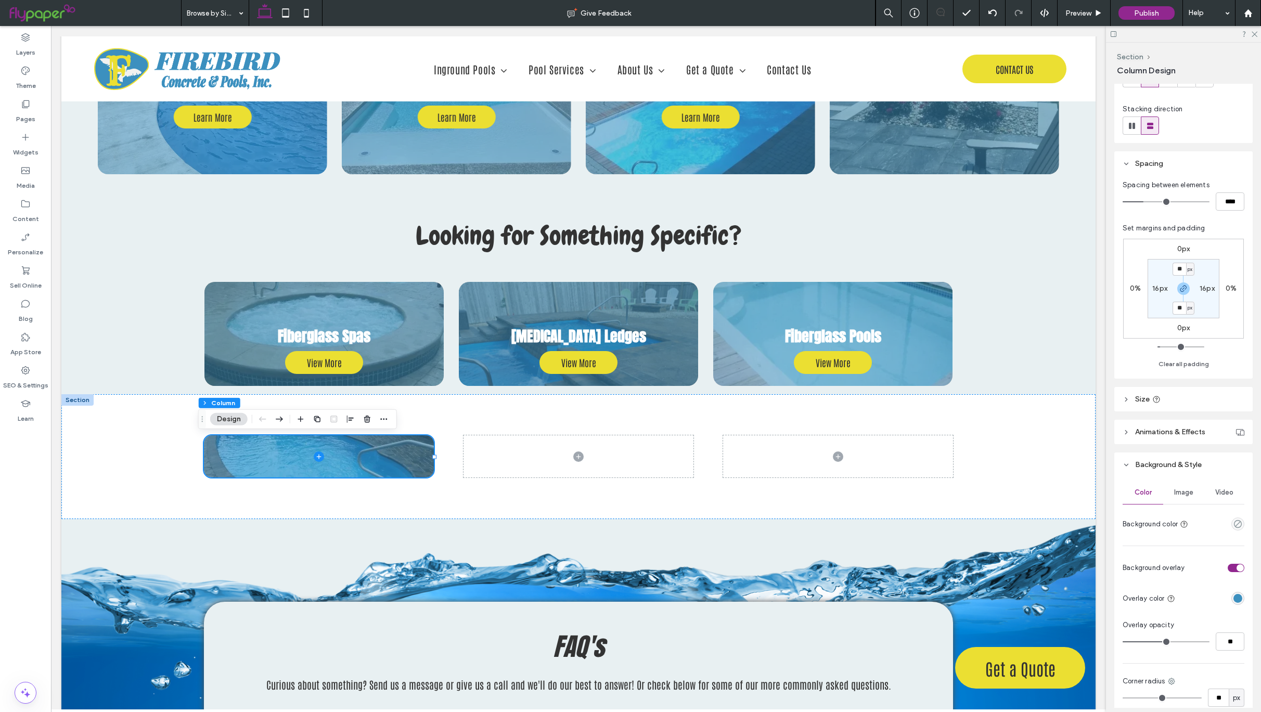
scroll to position [253, 0]
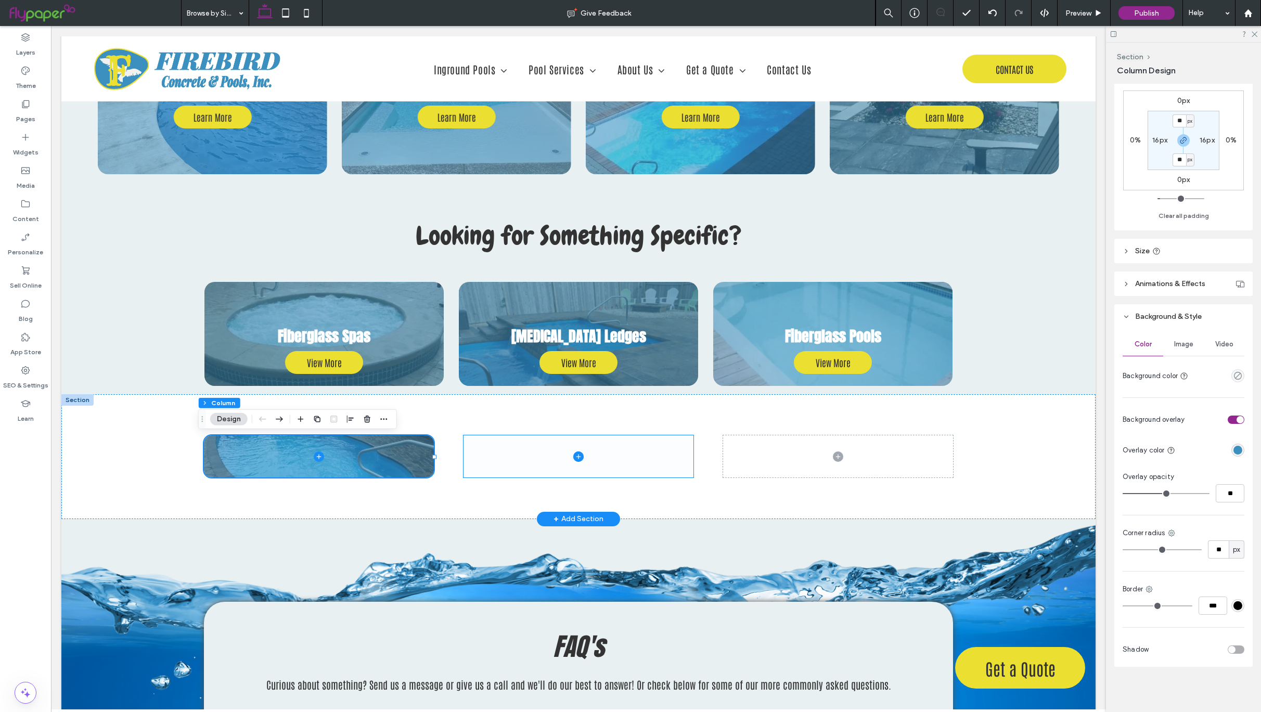
click at [544, 468] on span at bounding box center [579, 456] width 230 height 42
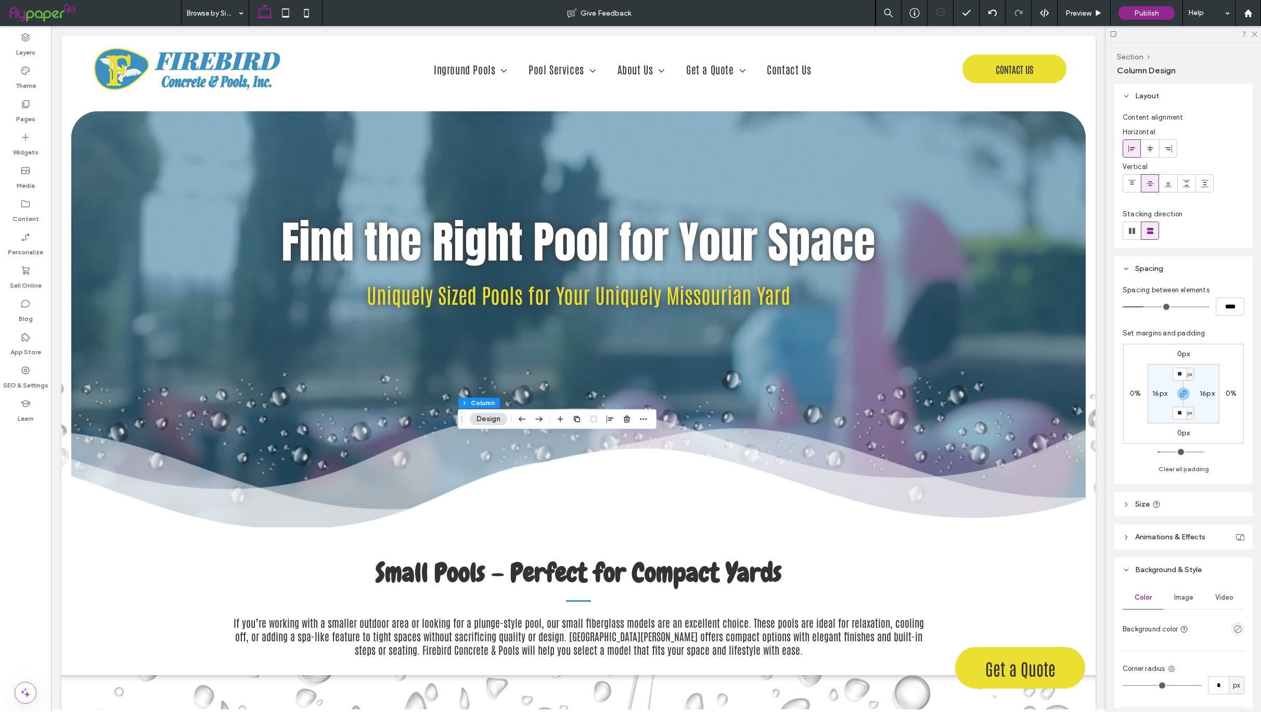
scroll to position [136, 0]
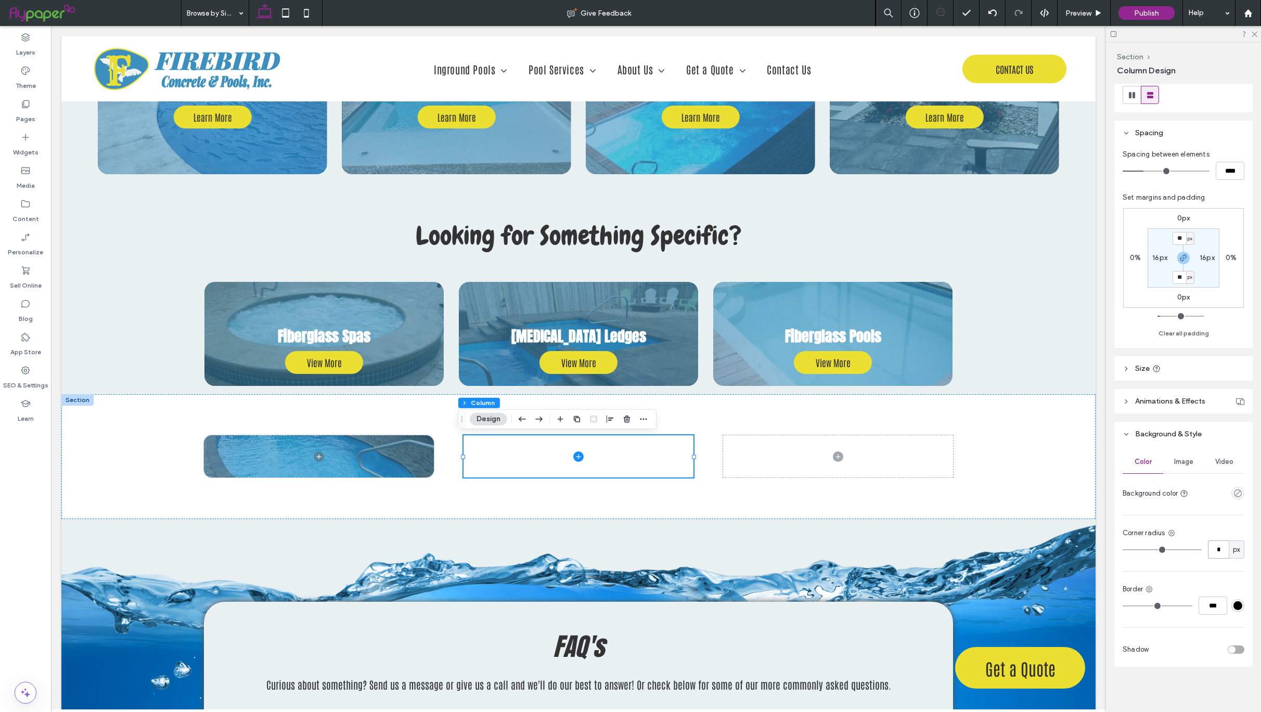
click at [1215, 547] on input "*" at bounding box center [1218, 550] width 21 height 18
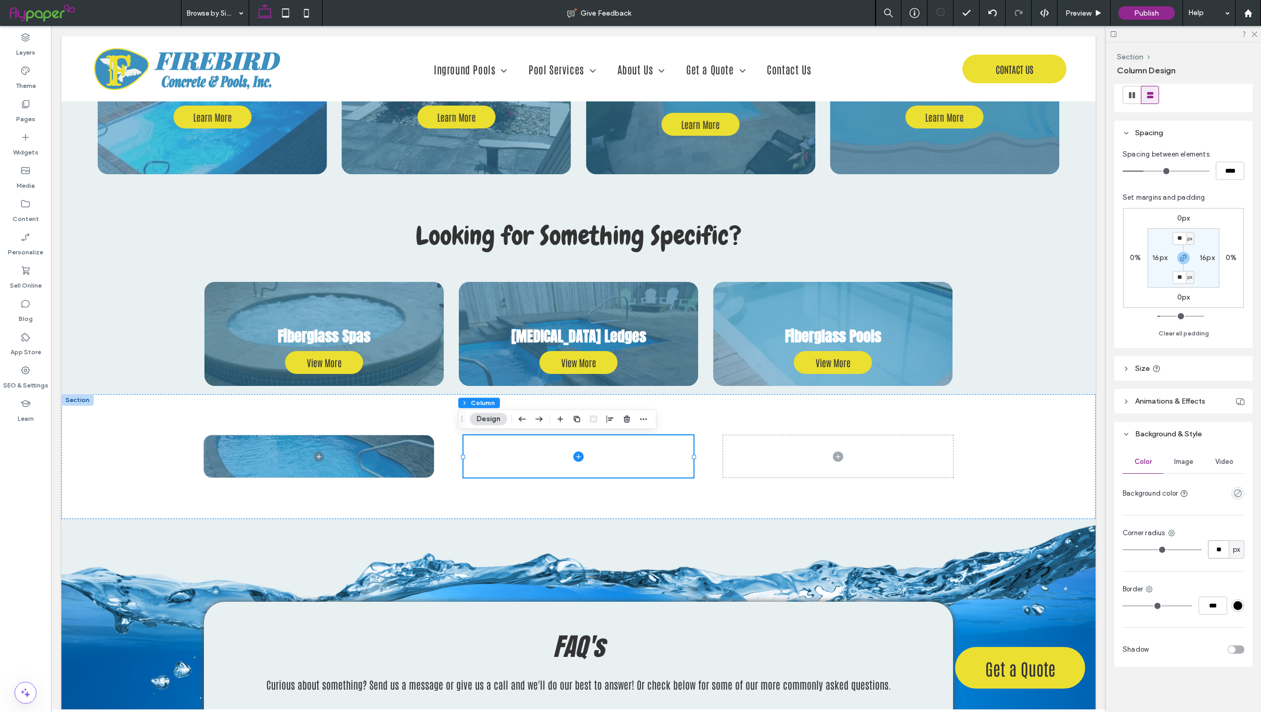
type input "**"
click at [1234, 495] on icon "empty color" at bounding box center [1238, 493] width 9 height 9
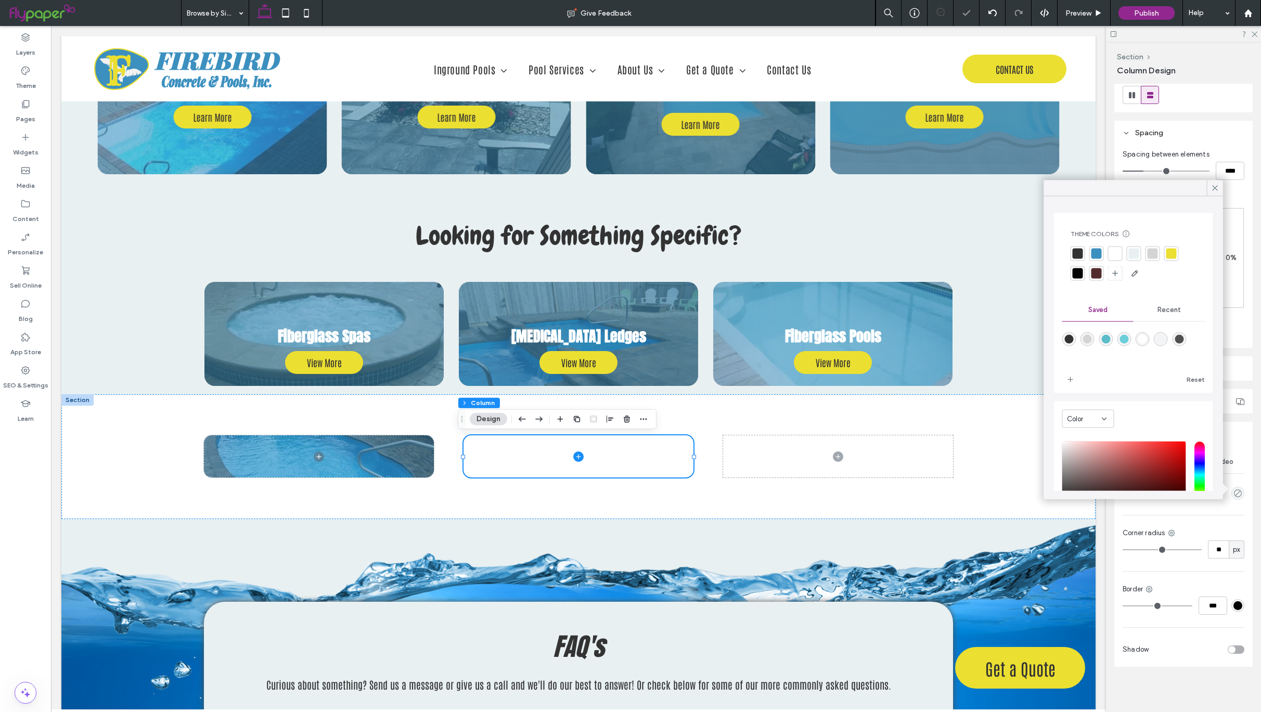
click at [1101, 252] on div at bounding box center [1097, 254] width 10 height 10
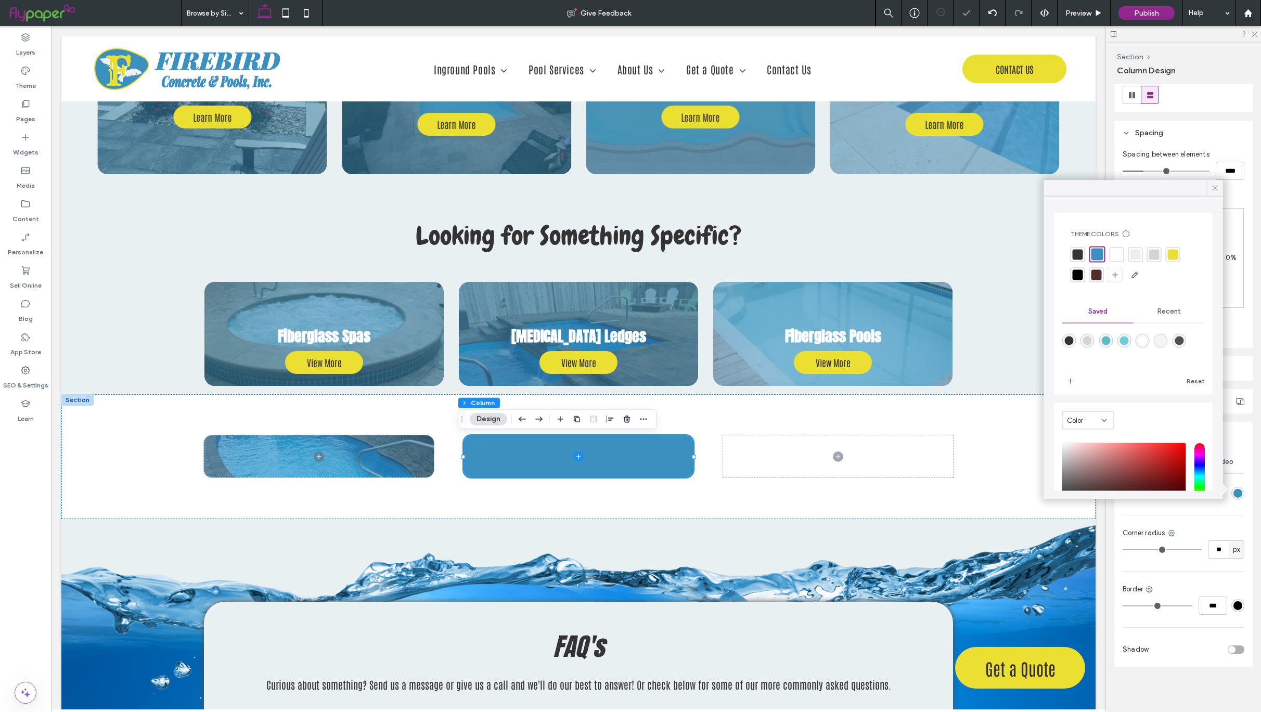
click at [1211, 187] on icon at bounding box center [1215, 188] width 9 height 9
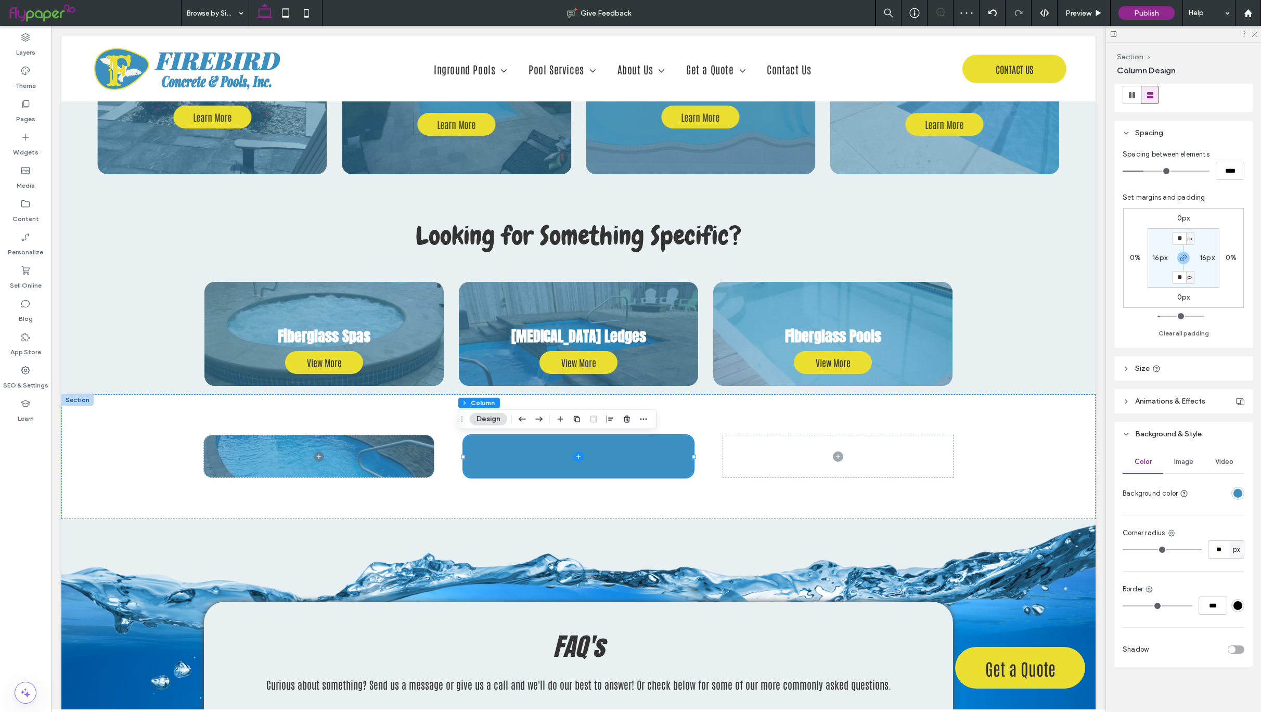
click at [1231, 487] on div "rgba(60, 144, 191, 1)" at bounding box center [1237, 493] width 13 height 13
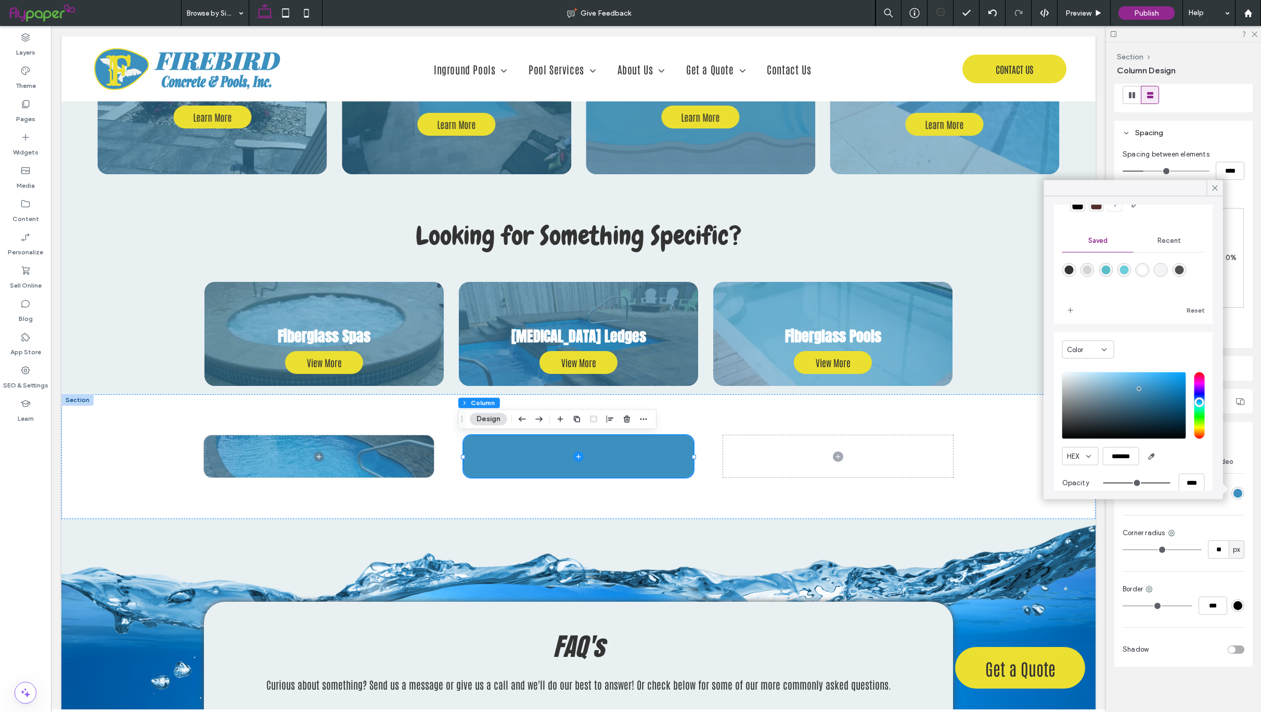
scroll to position [85, 0]
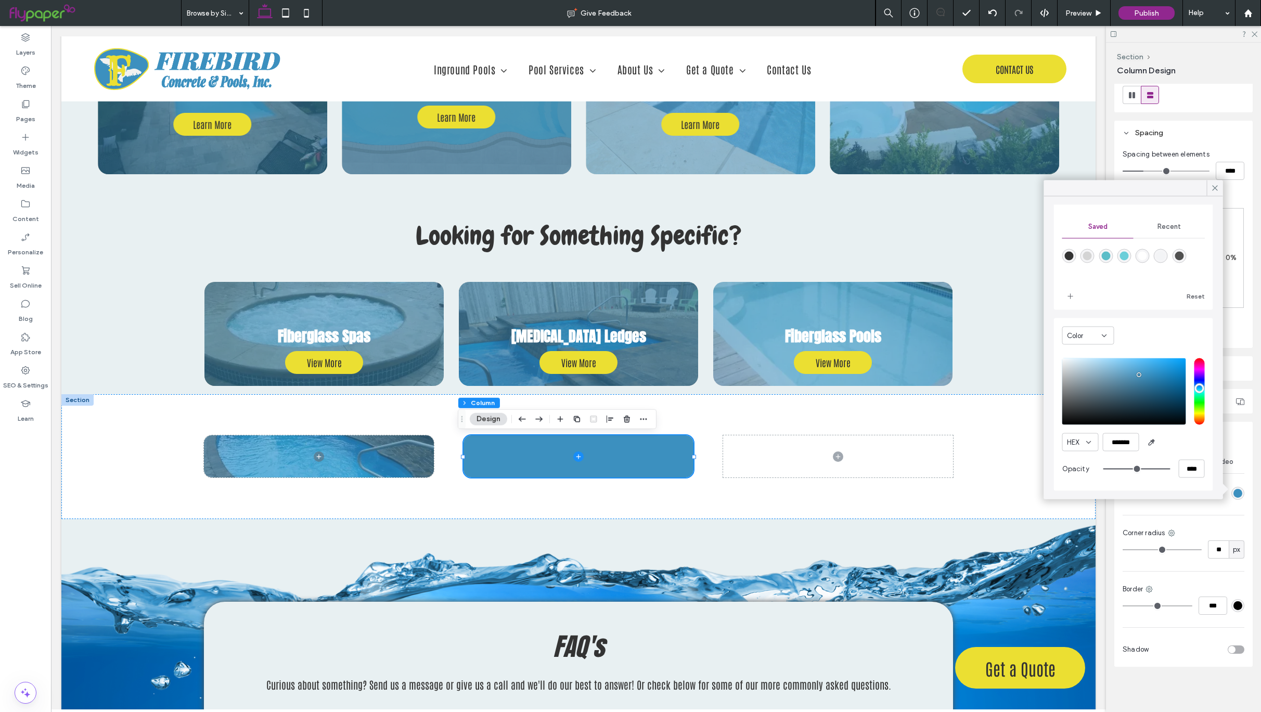
type input "*"
type input "**"
type input "*"
type input "**"
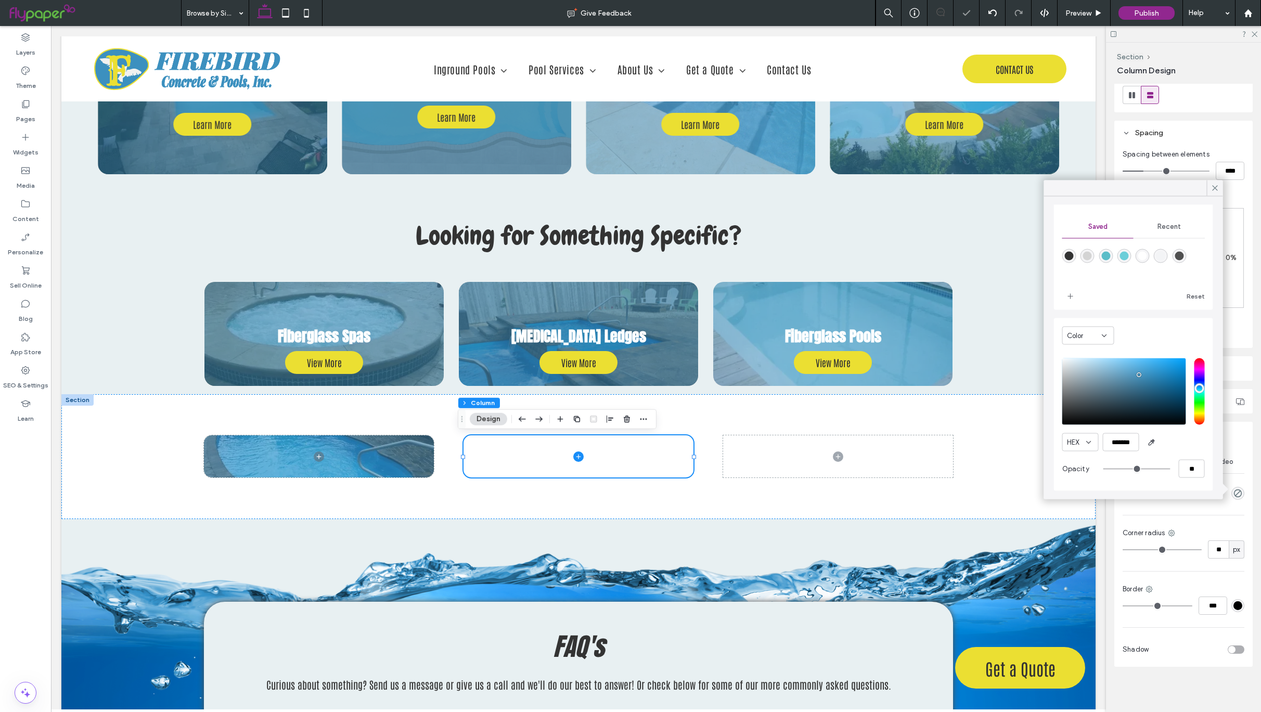
drag, startPoint x: 1157, startPoint y: 469, endPoint x: 1057, endPoint y: 464, distance: 100.5
type input "*"
click at [1103, 468] on input "range" at bounding box center [1136, 468] width 67 height 1
click at [1214, 191] on icon at bounding box center [1215, 188] width 9 height 9
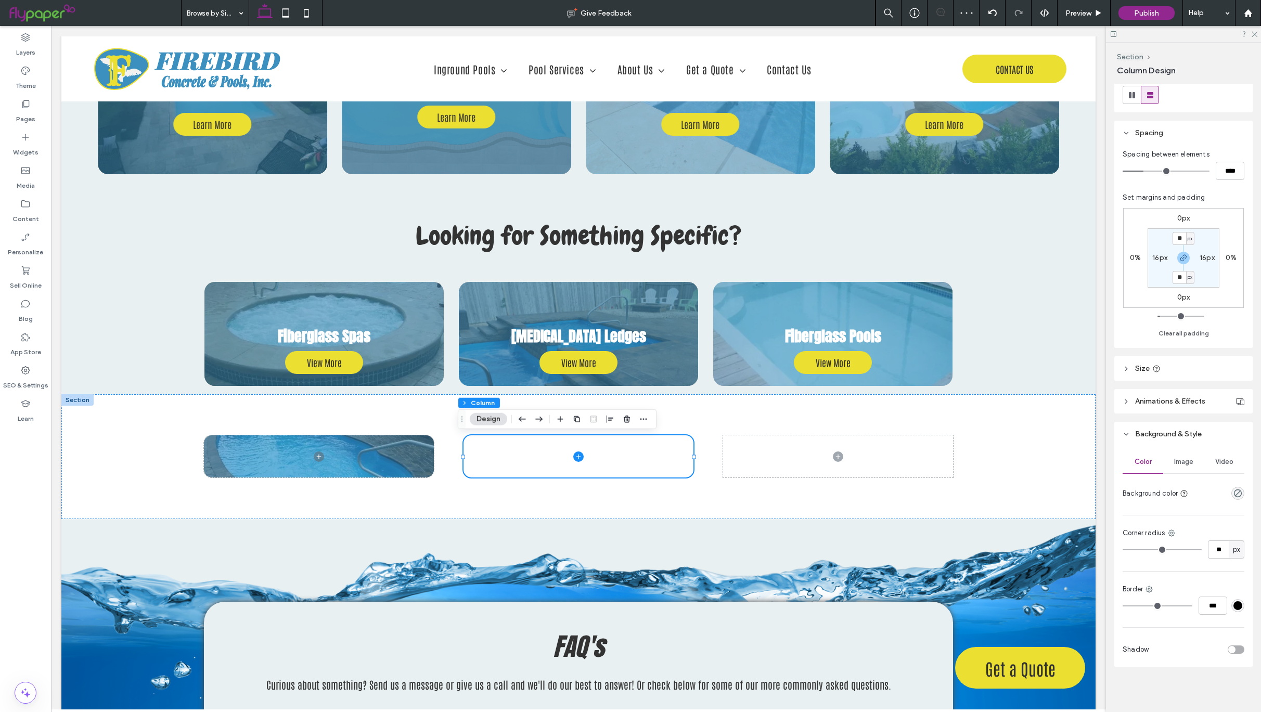
click at [1183, 456] on div "Image" at bounding box center [1183, 462] width 41 height 23
click at [1174, 504] on div "Add multiple images for a background slider" at bounding box center [1183, 520] width 121 height 69
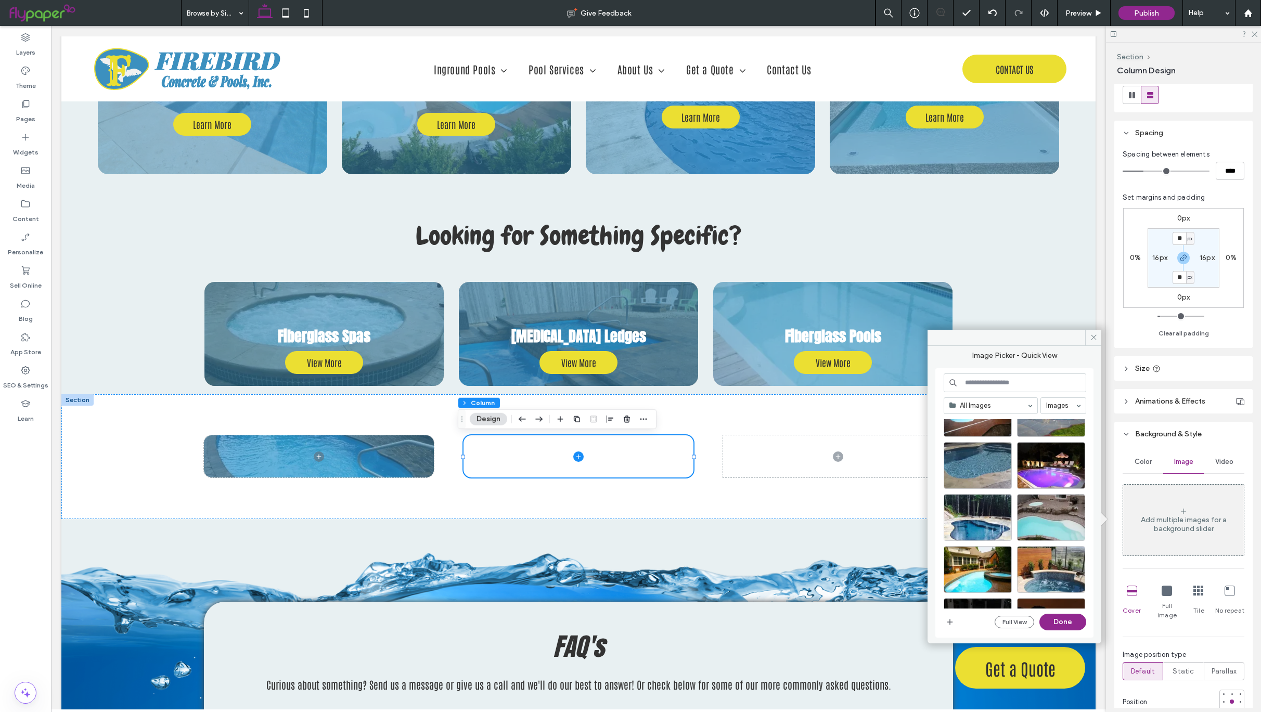
scroll to position [6407, 0]
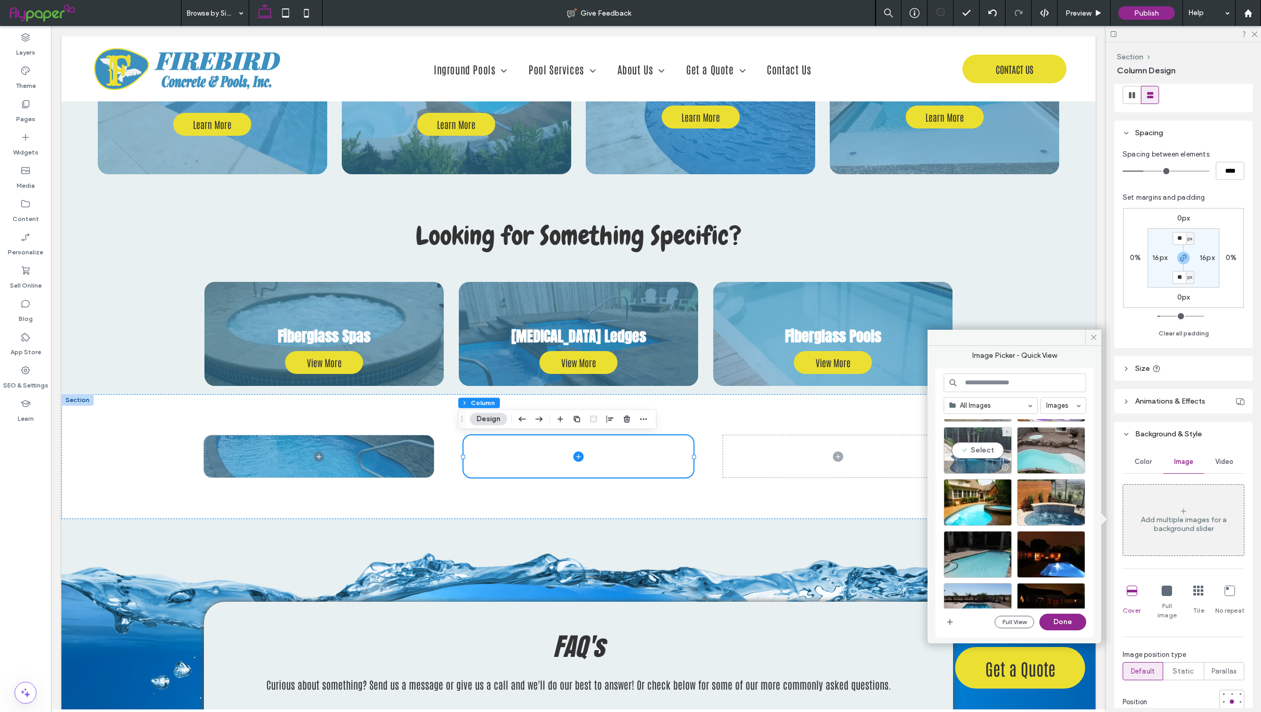
click at [981, 453] on div "Select" at bounding box center [978, 450] width 68 height 47
click at [1061, 623] on button "Done" at bounding box center [1062, 622] width 47 height 17
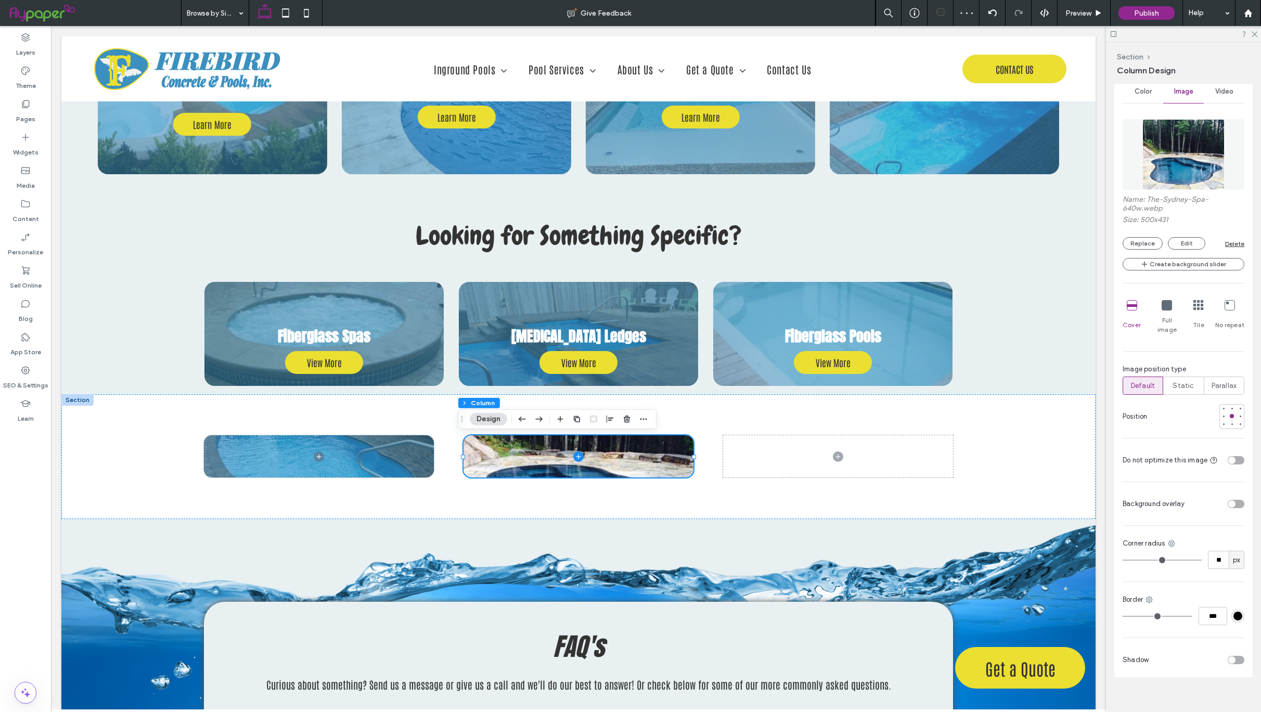
scroll to position [510, 0]
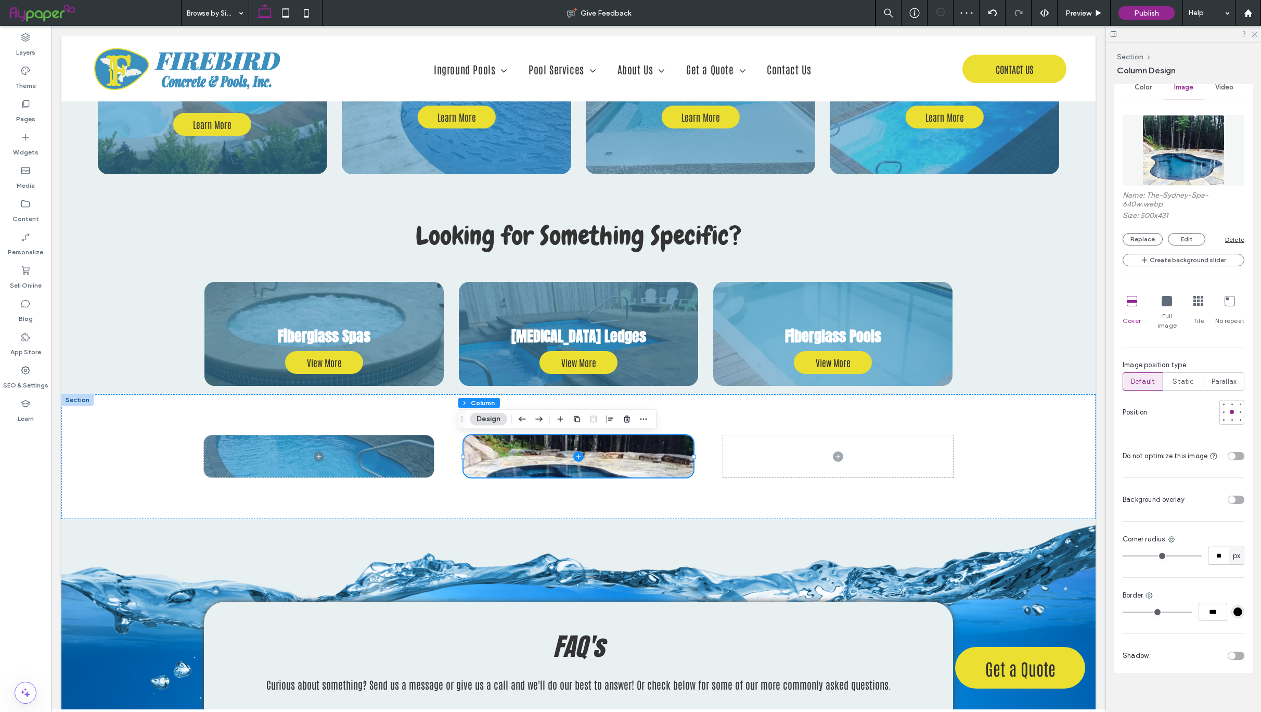
click at [1228, 496] on div "toggle" at bounding box center [1236, 500] width 17 height 8
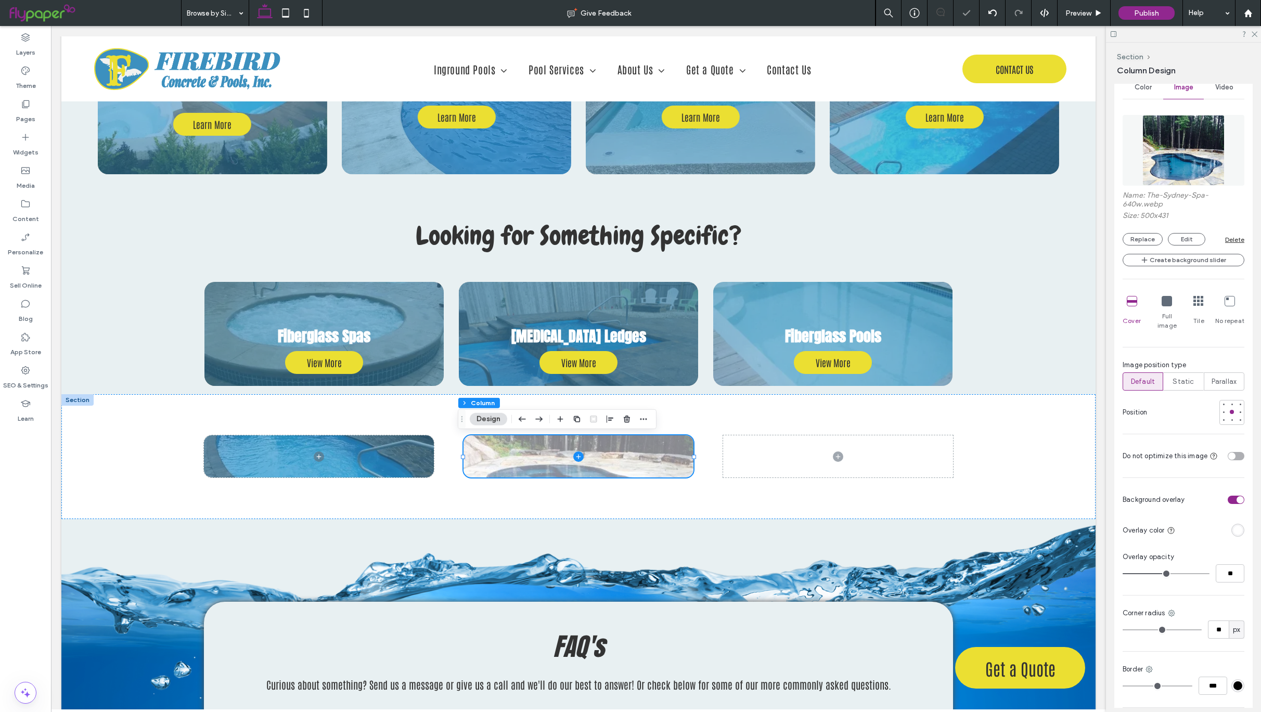
click at [1234, 526] on div "rgba(255, 255, 255, 1)" at bounding box center [1238, 530] width 9 height 9
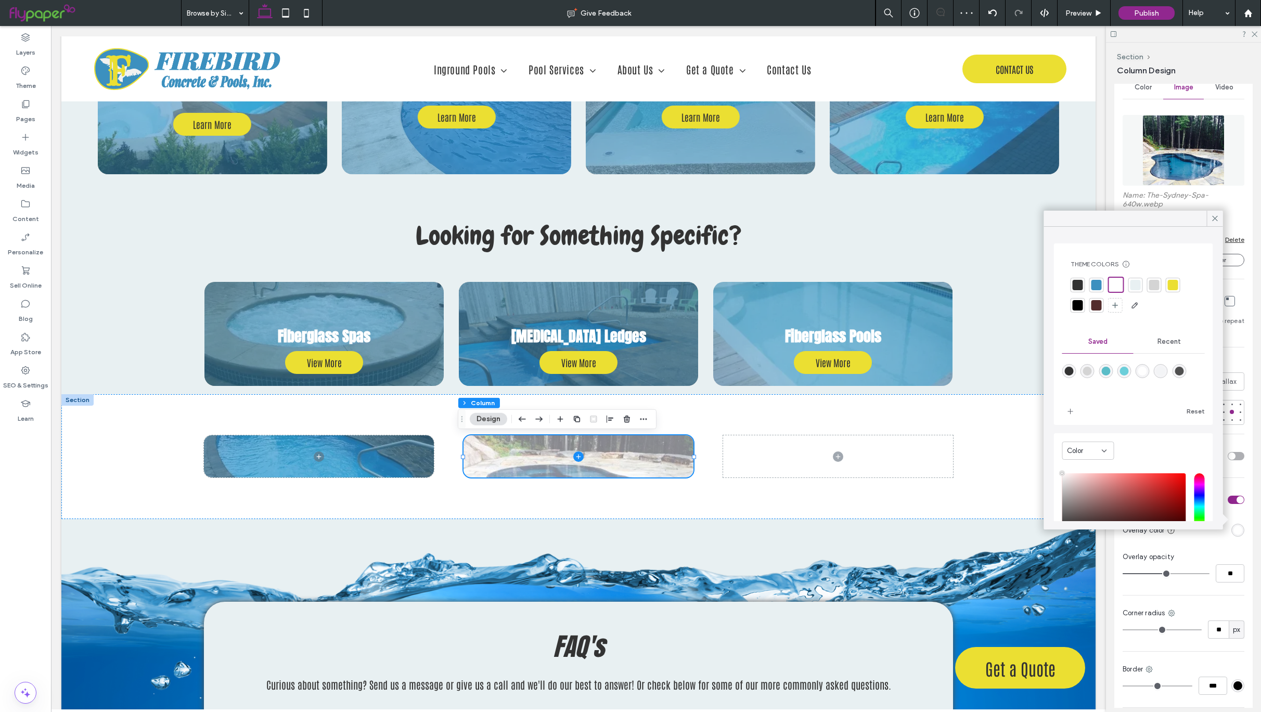
click at [1094, 286] on div at bounding box center [1097, 285] width 10 height 10
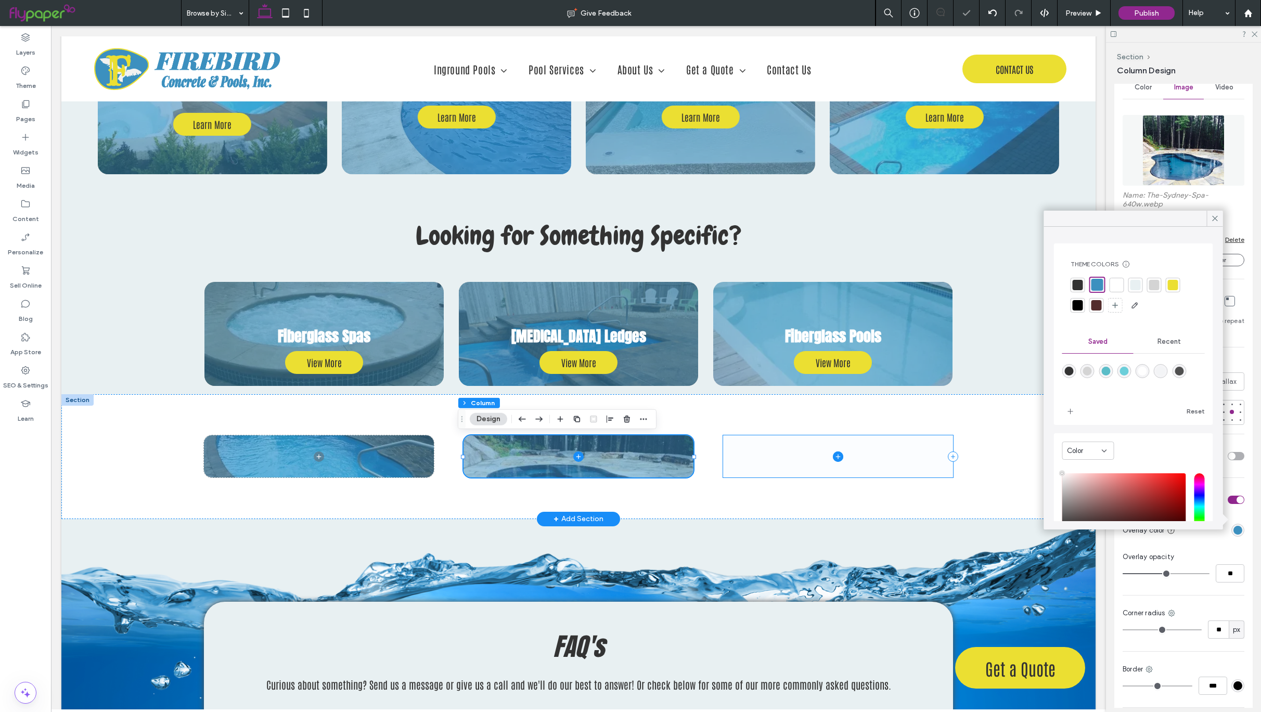
click at [833, 455] on icon at bounding box center [838, 457] width 10 height 10
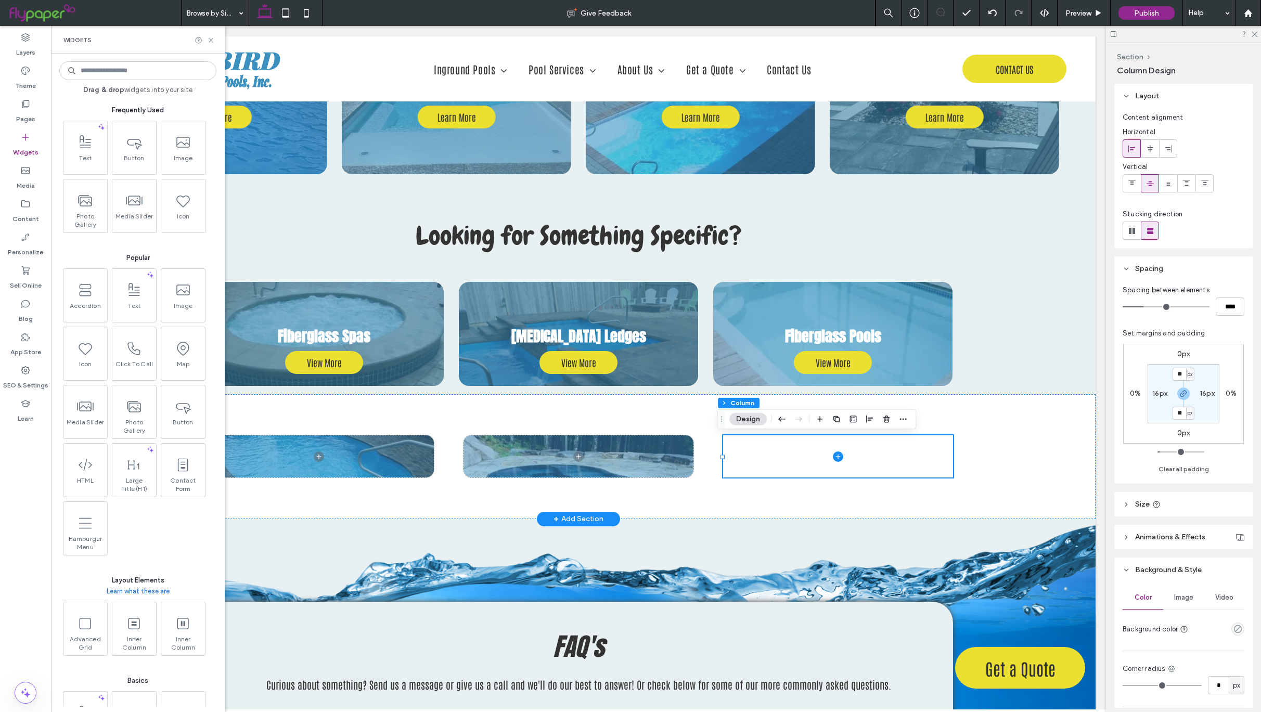
click at [1176, 594] on span "Image" at bounding box center [1183, 598] width 19 height 8
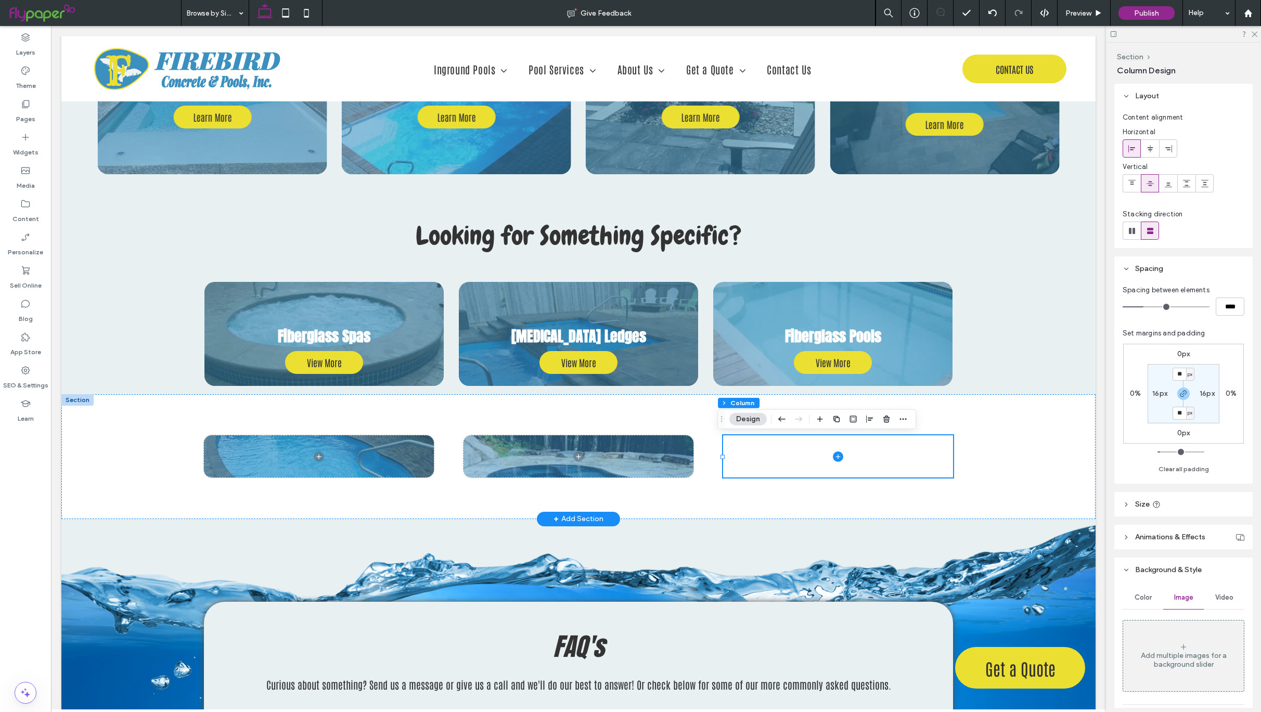
click at [1193, 663] on div "Add multiple images for a background slider" at bounding box center [1183, 660] width 121 height 18
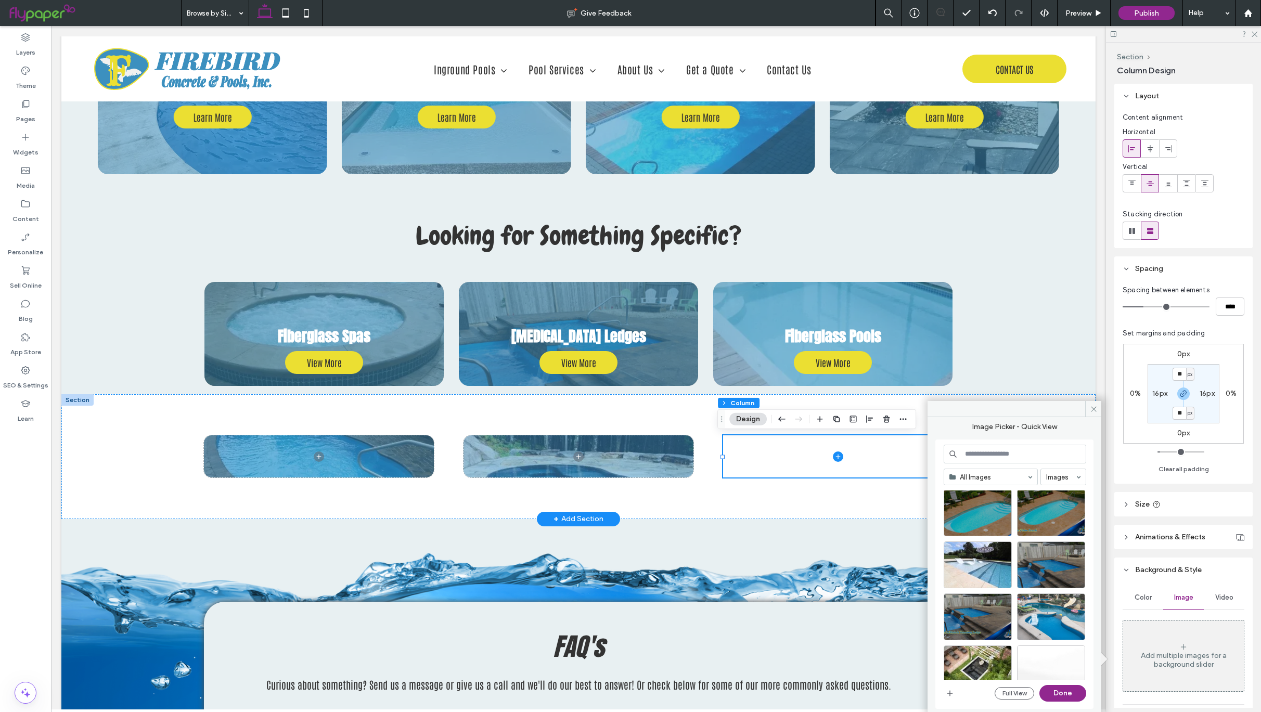
scroll to position [4326, 0]
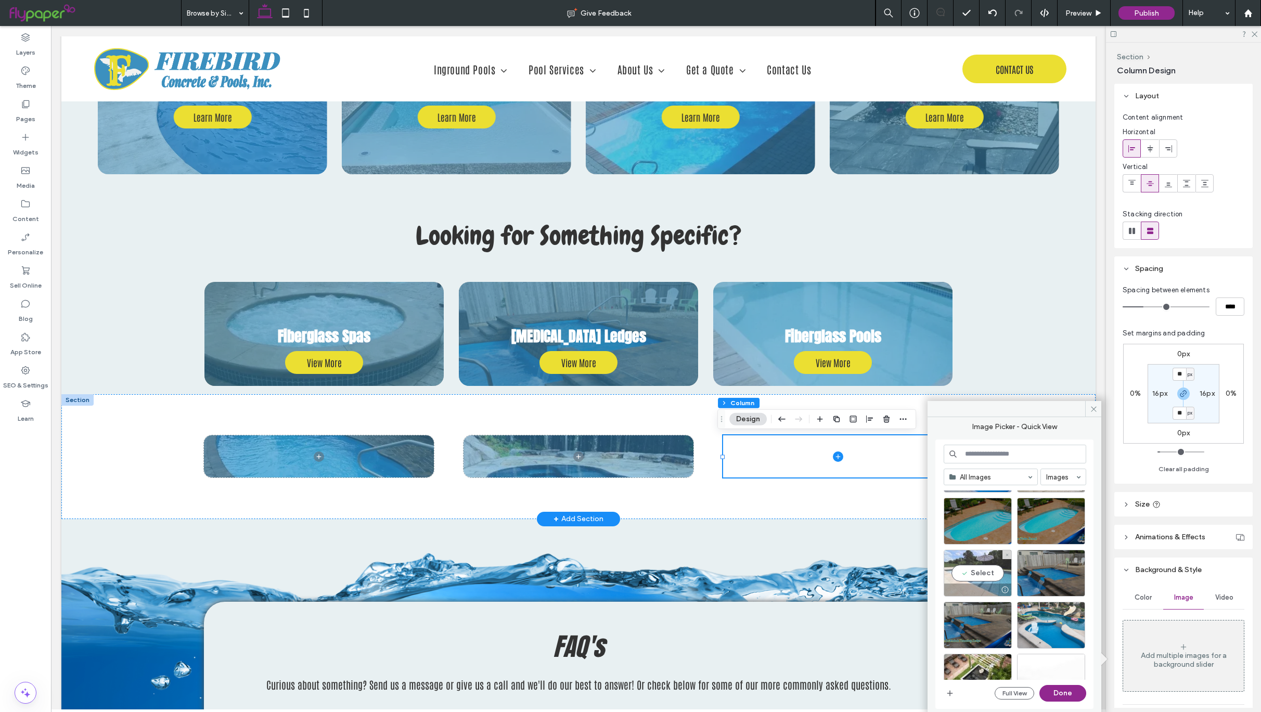
click at [990, 573] on div "Select" at bounding box center [978, 573] width 68 height 47
click at [1072, 691] on button "Done" at bounding box center [1062, 693] width 47 height 17
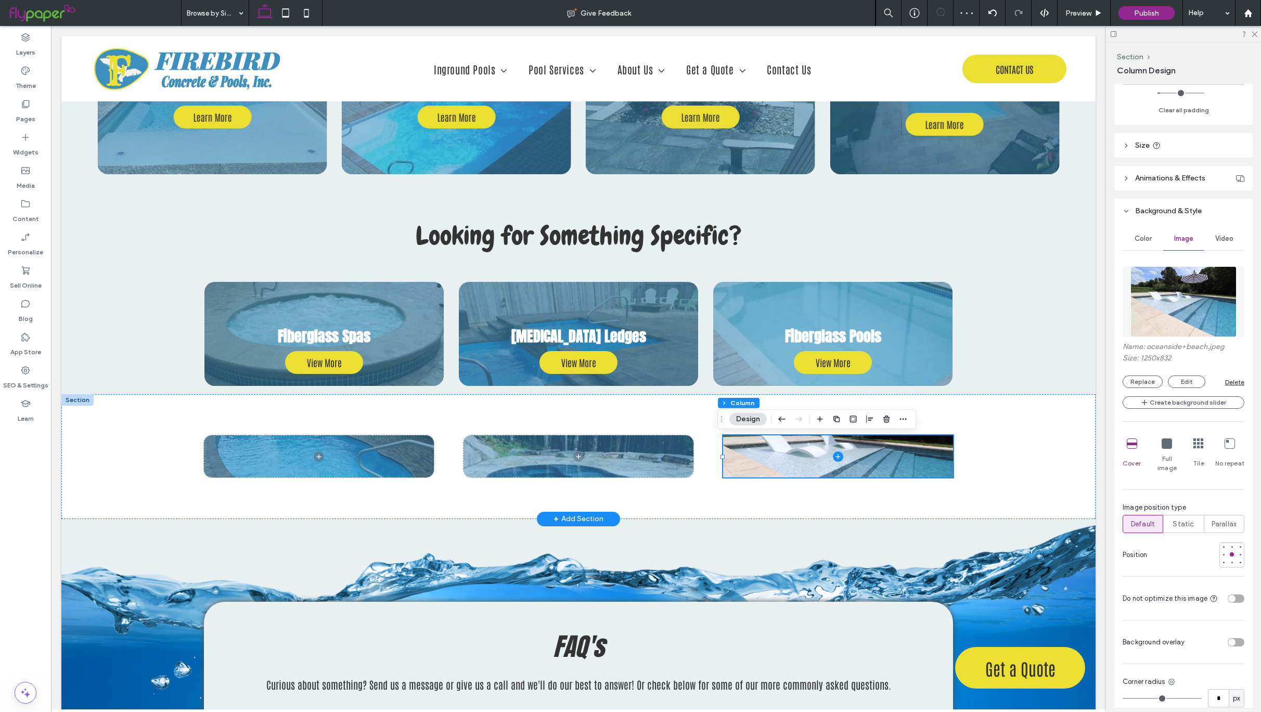
scroll to position [418, 0]
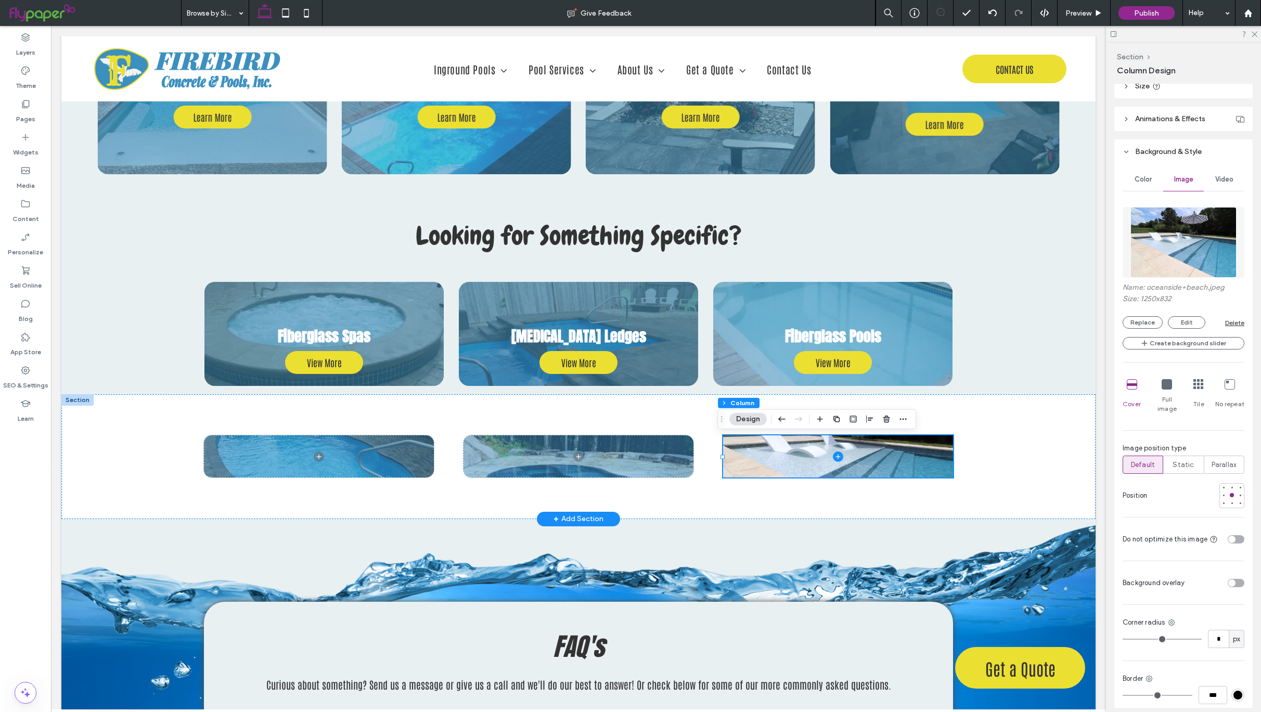
click at [1228, 579] on div "toggle" at bounding box center [1236, 583] width 17 height 8
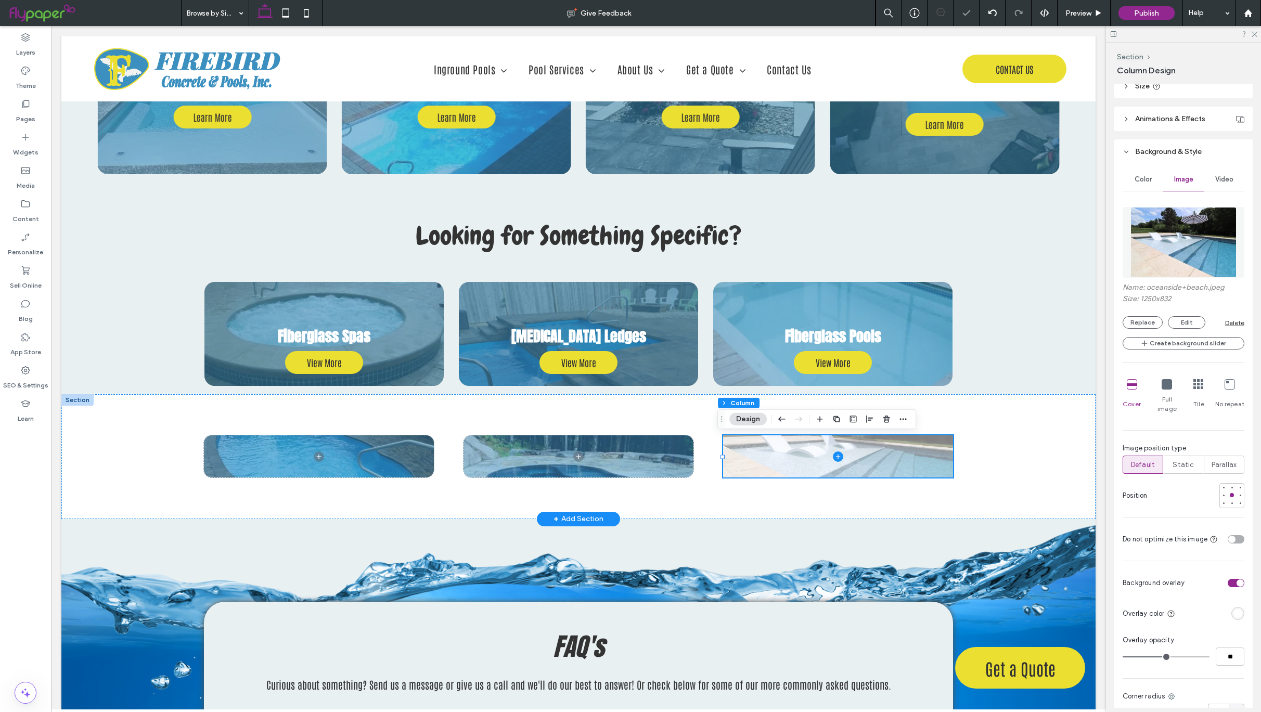
click at [1234, 609] on div "rgba(255, 255, 255, 1)" at bounding box center [1238, 613] width 9 height 9
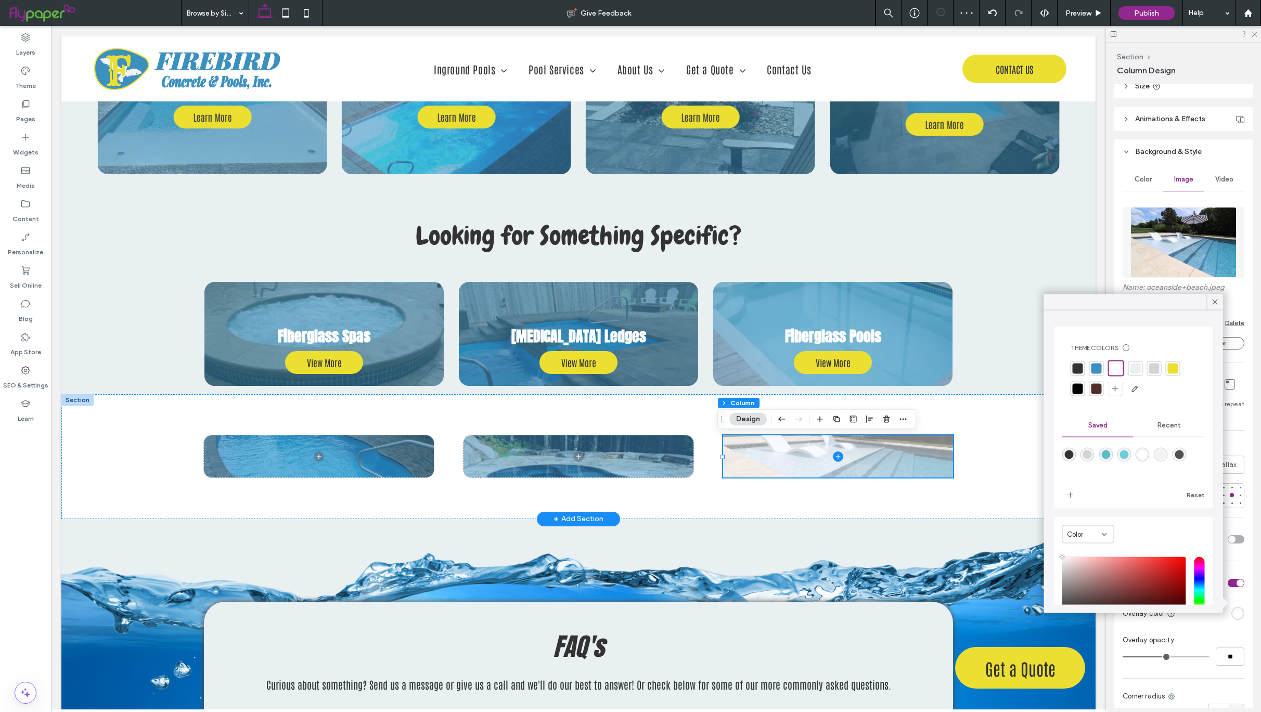
click at [1099, 366] on div at bounding box center [1097, 368] width 10 height 10
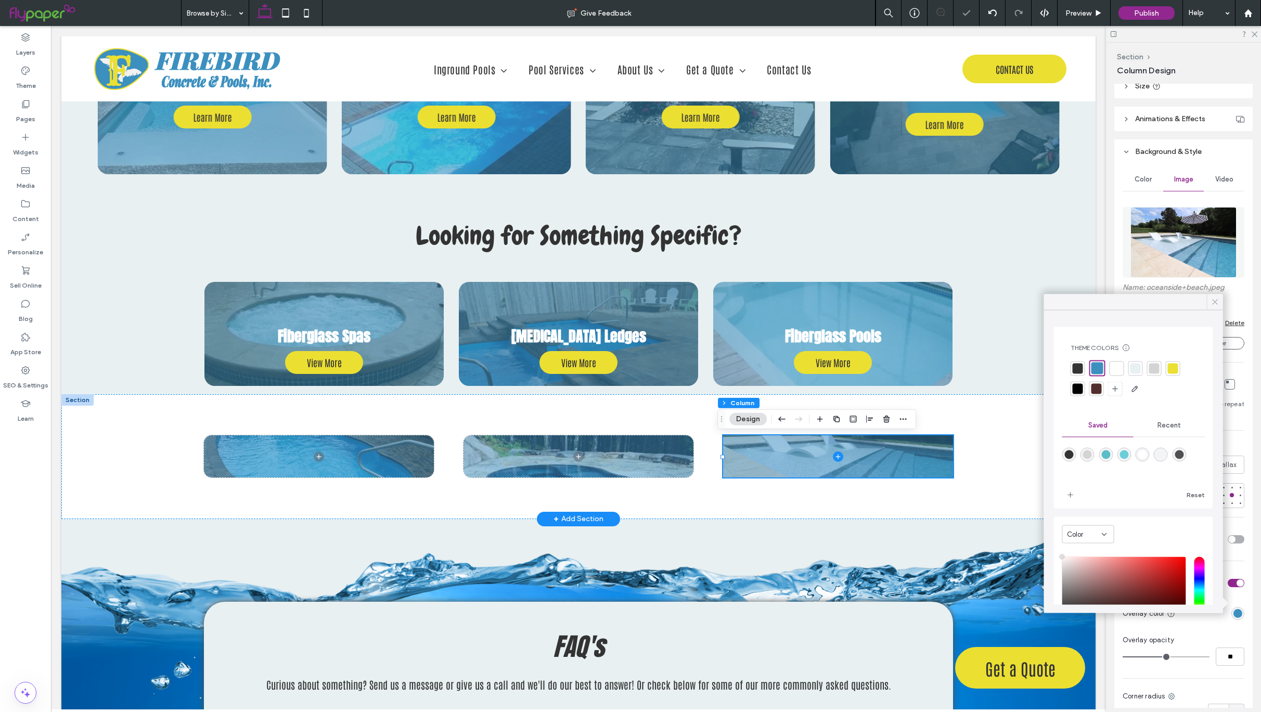
click at [1214, 305] on icon at bounding box center [1215, 302] width 9 height 9
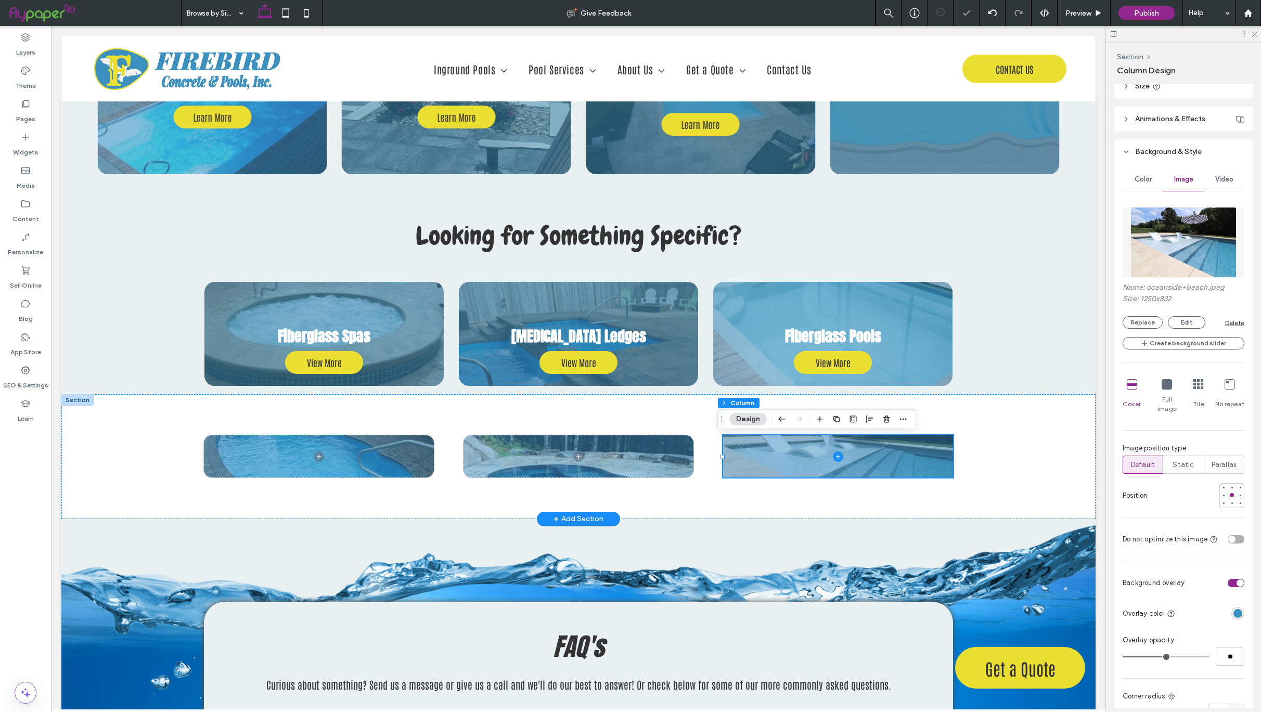
scroll to position [575, 0]
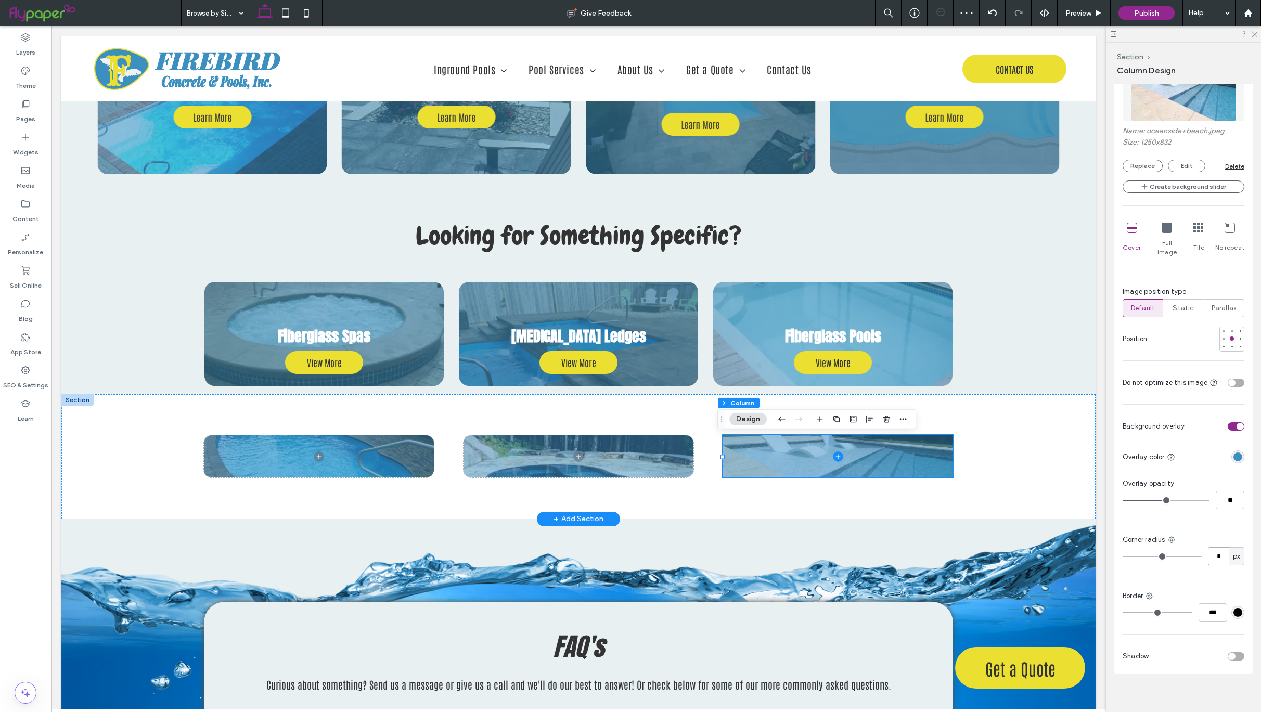
click at [1212, 547] on input "*" at bounding box center [1218, 556] width 21 height 18
type input "**"
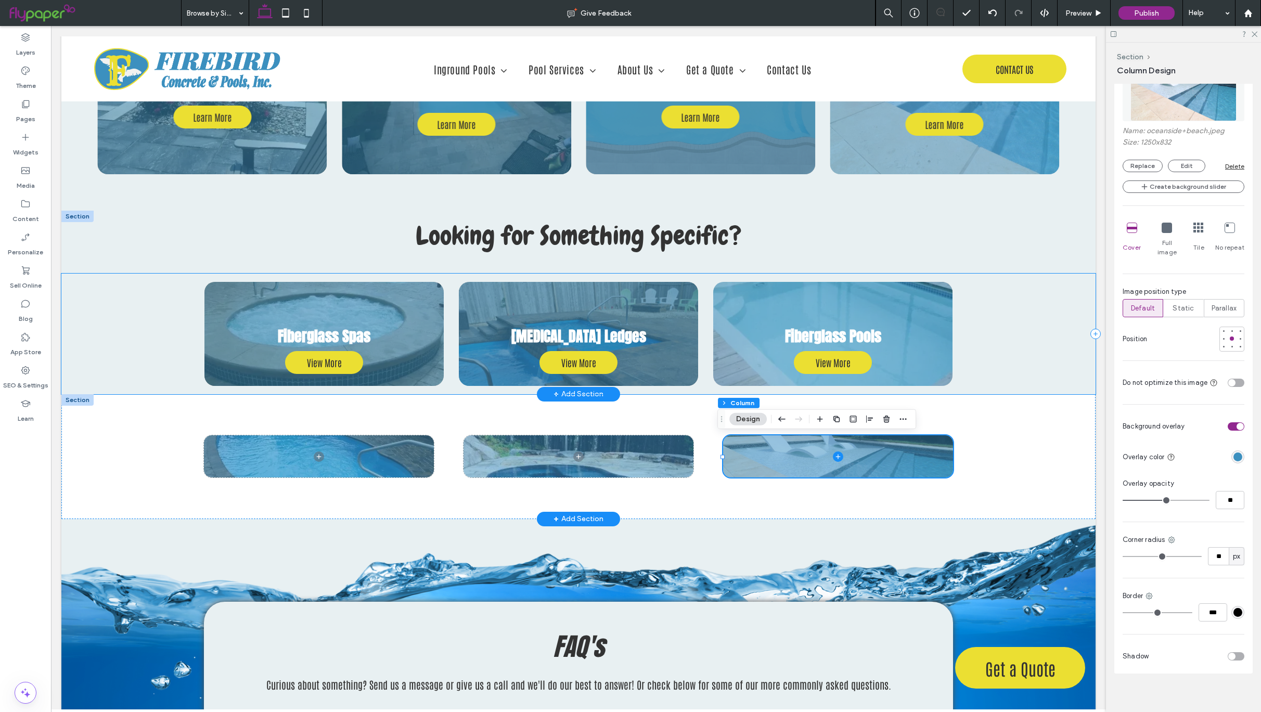
click at [980, 311] on div "Fiberglass Pools View More View More Fiberglass Spas View More View More [MEDIC…" at bounding box center [578, 334] width 1034 height 121
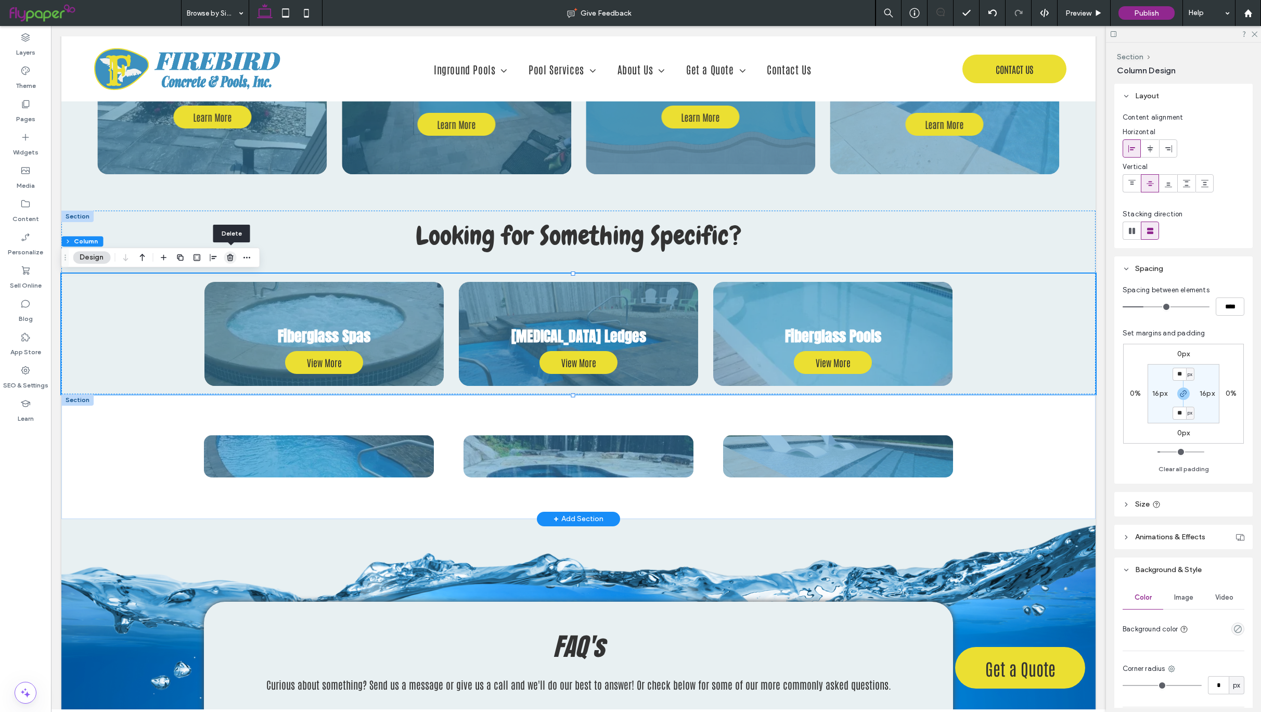
click at [225, 259] on span "button" at bounding box center [230, 257] width 12 height 12
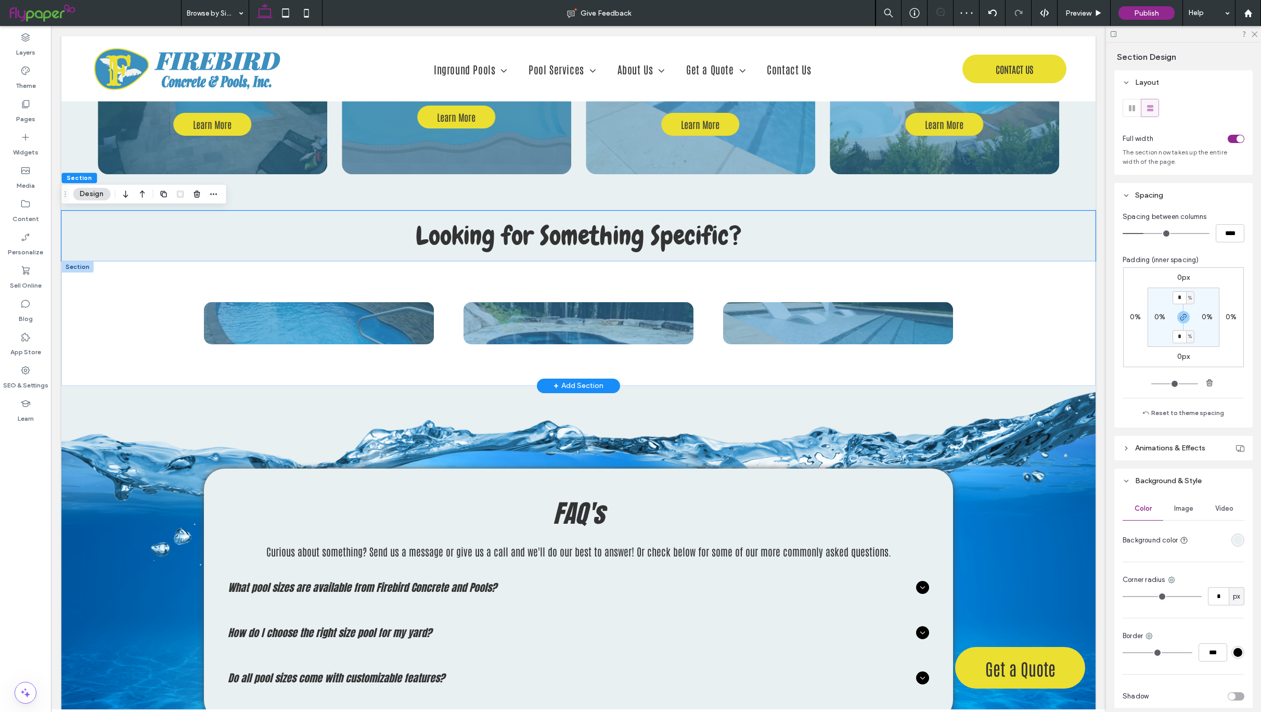
click at [72, 265] on div at bounding box center [77, 266] width 32 height 11
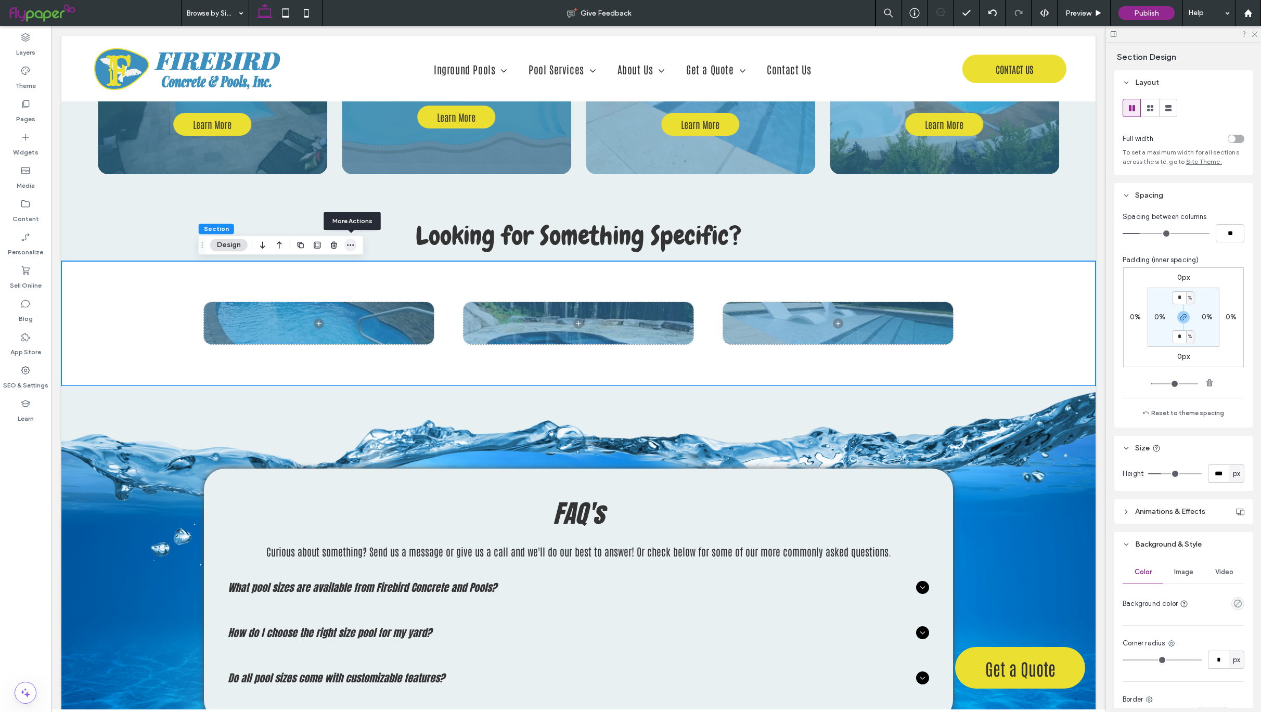
click at [354, 245] on use "button" at bounding box center [350, 246] width 7 height 2
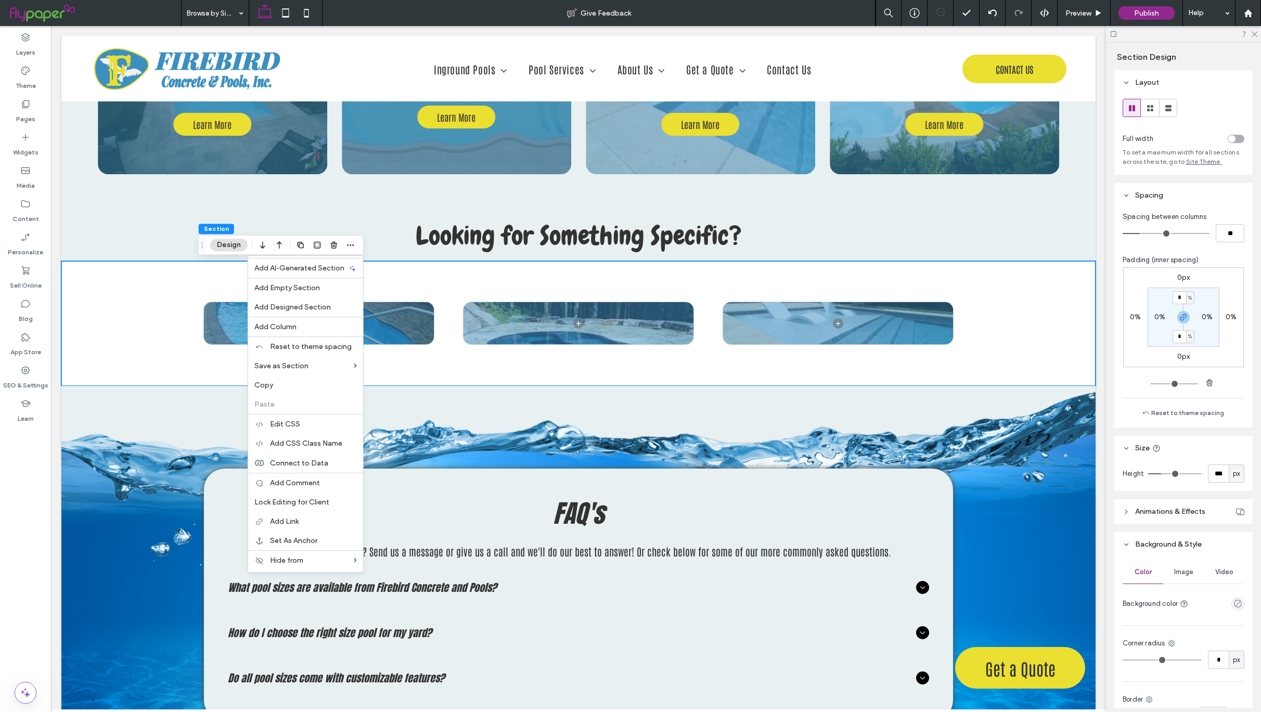
click at [125, 288] on div at bounding box center [578, 323] width 1034 height 125
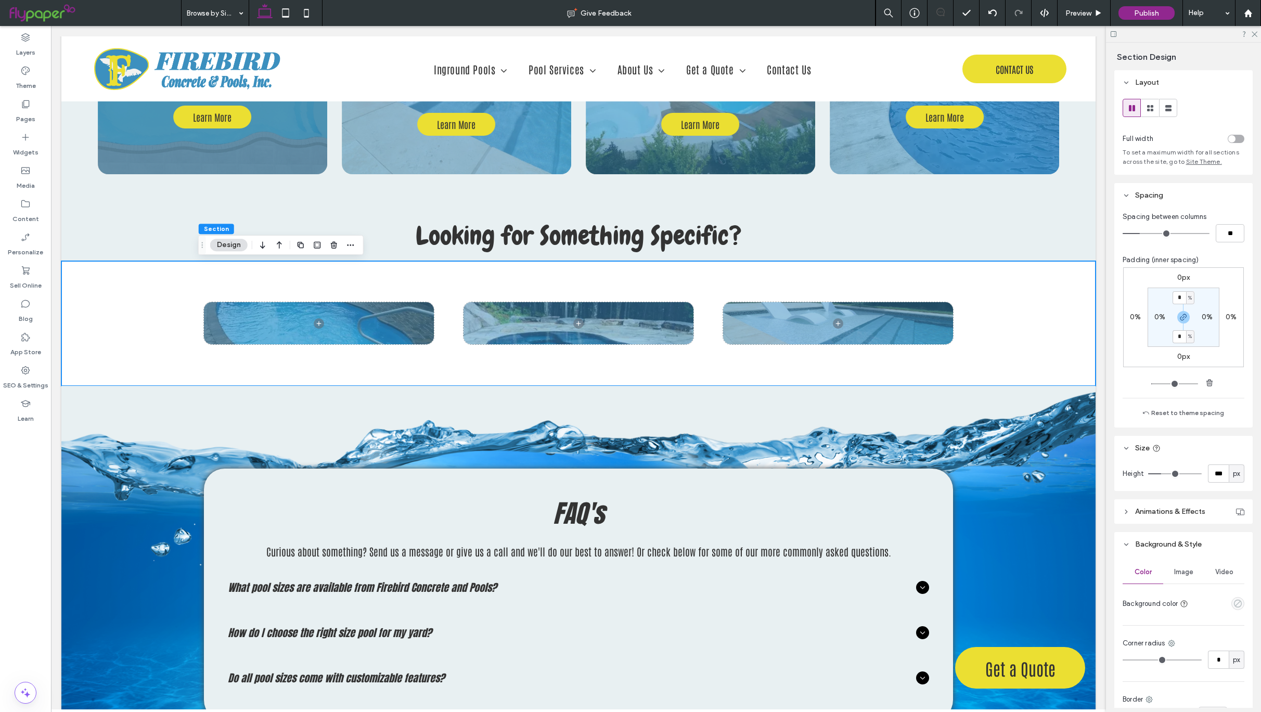
click at [1234, 608] on icon "empty color" at bounding box center [1238, 603] width 9 height 9
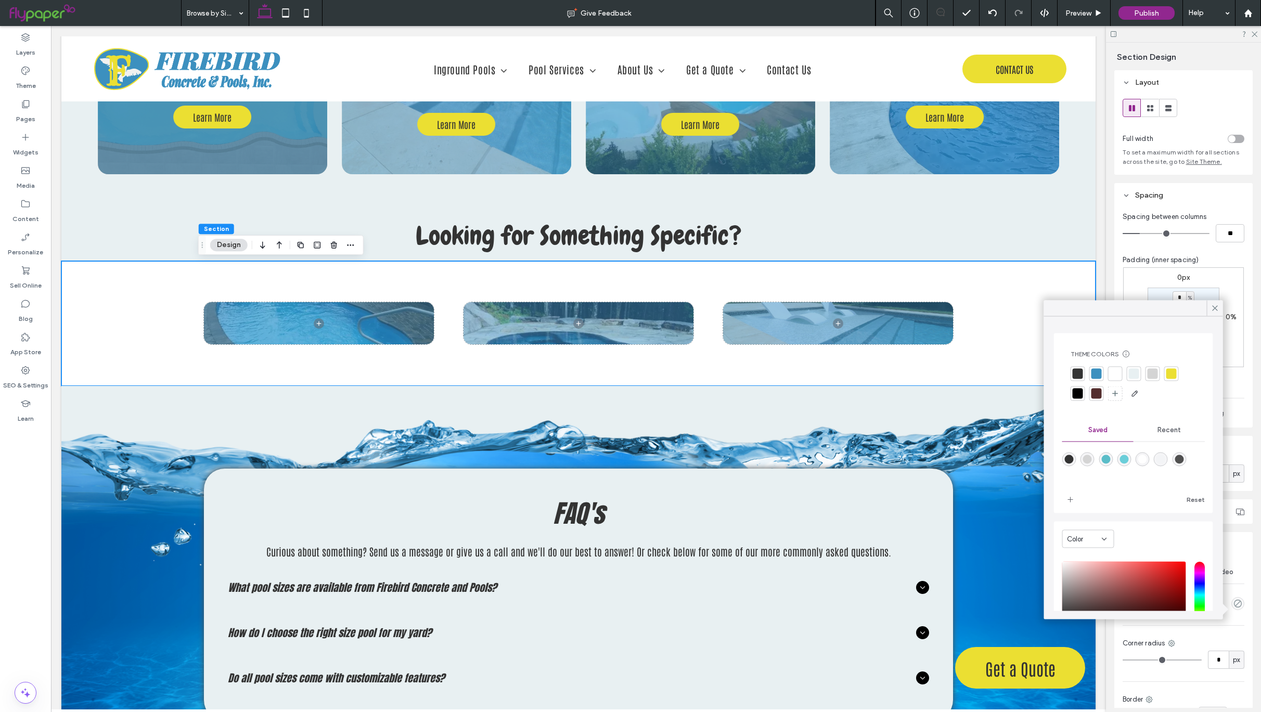
click at [1138, 374] on div at bounding box center [1134, 374] width 10 height 10
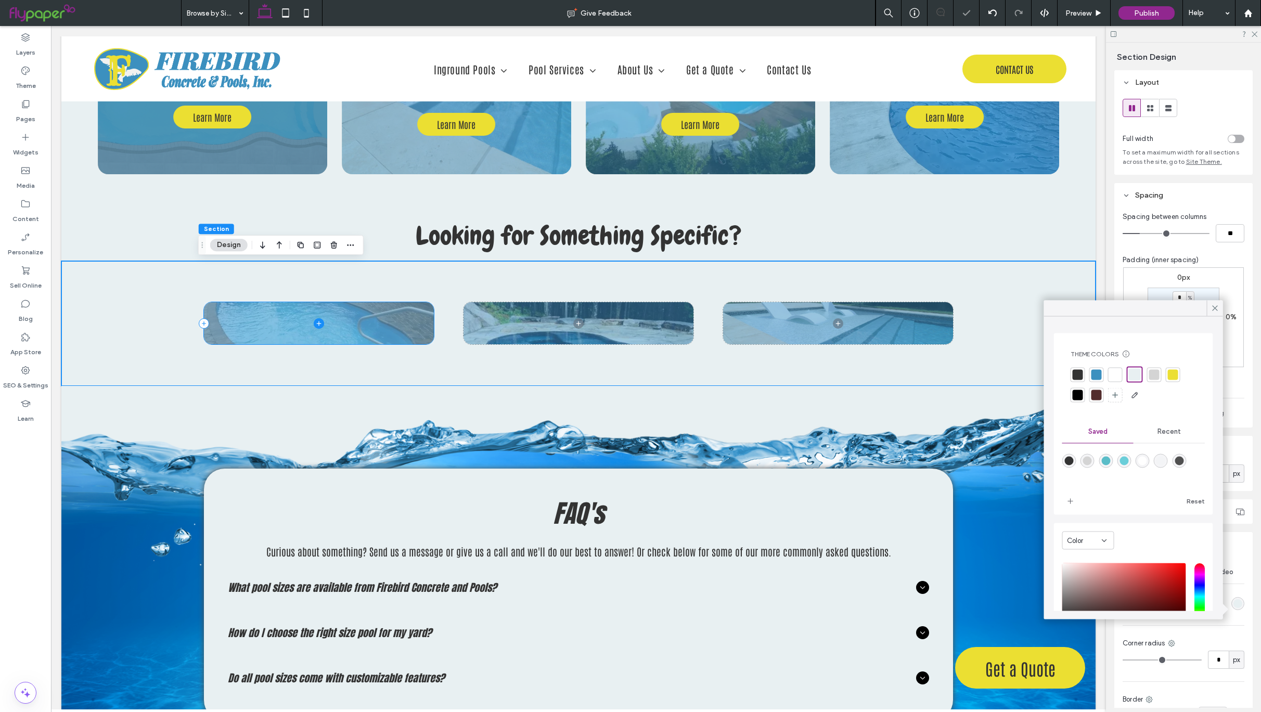
click at [314, 322] on icon at bounding box center [319, 323] width 10 height 10
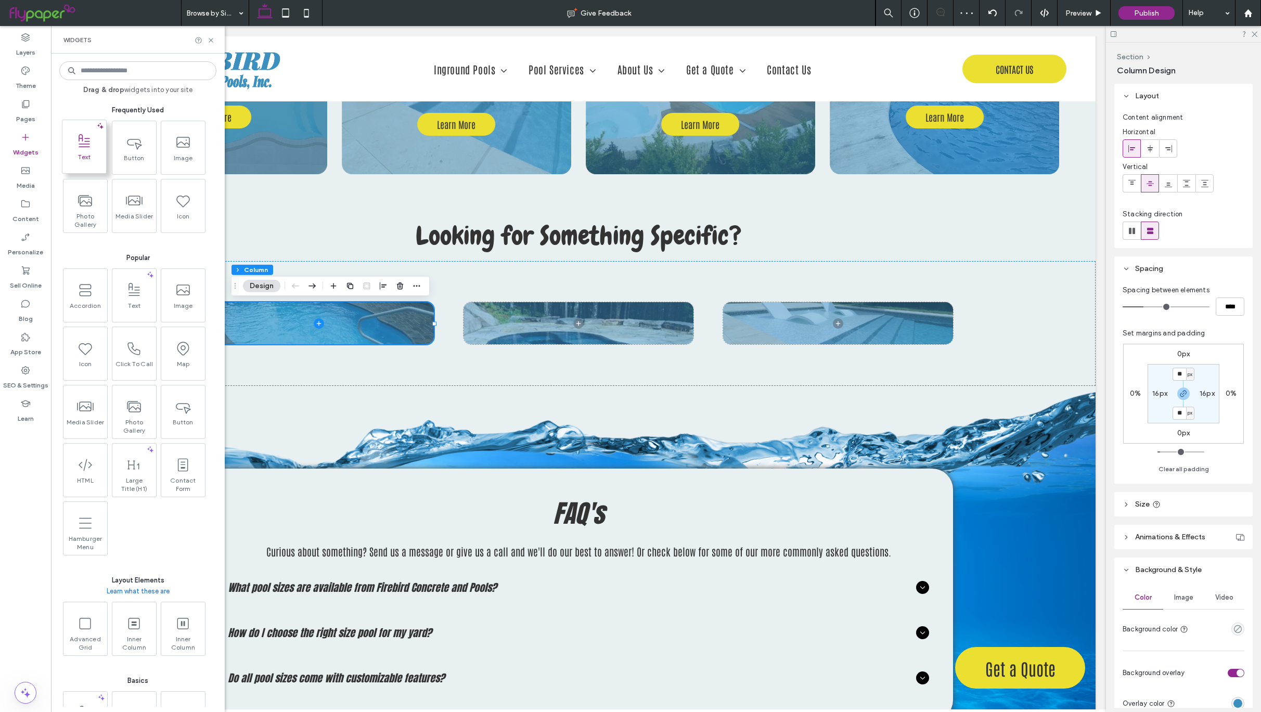
click at [79, 140] on use at bounding box center [84, 140] width 11 height 13
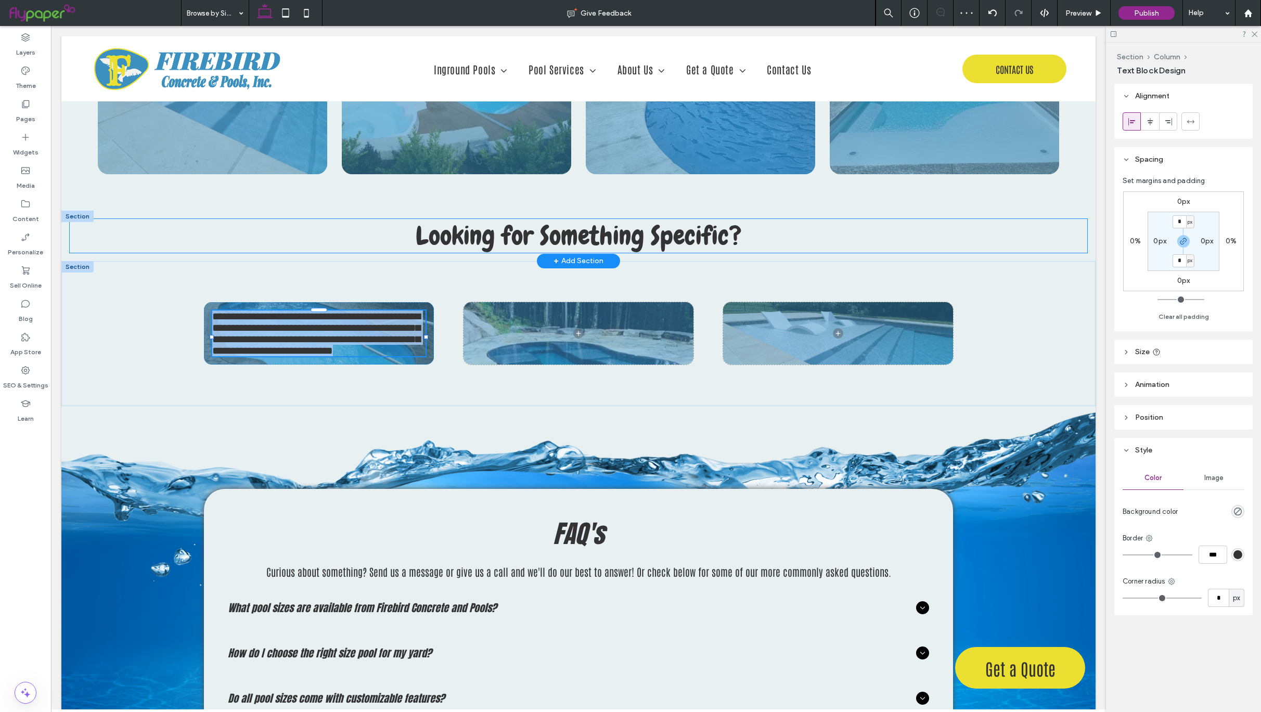
type input "*******"
type input "**"
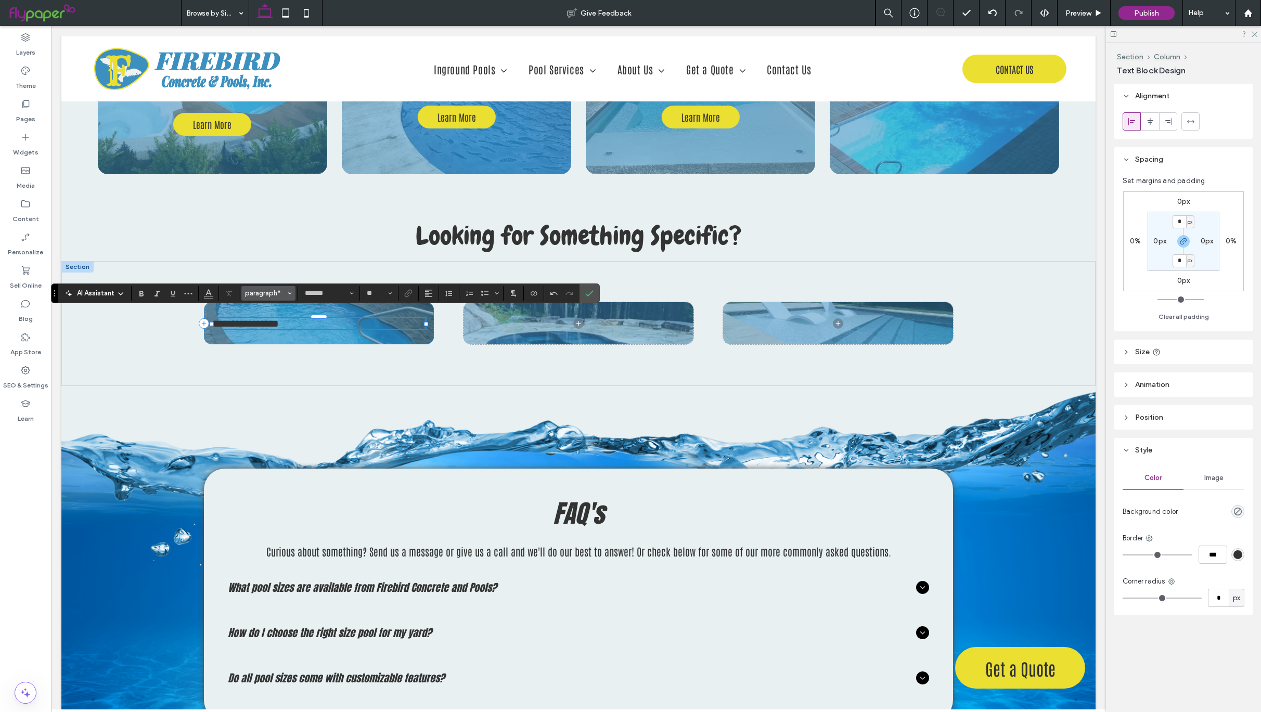
click at [284, 293] on span "paragraph*" at bounding box center [265, 293] width 41 height 8
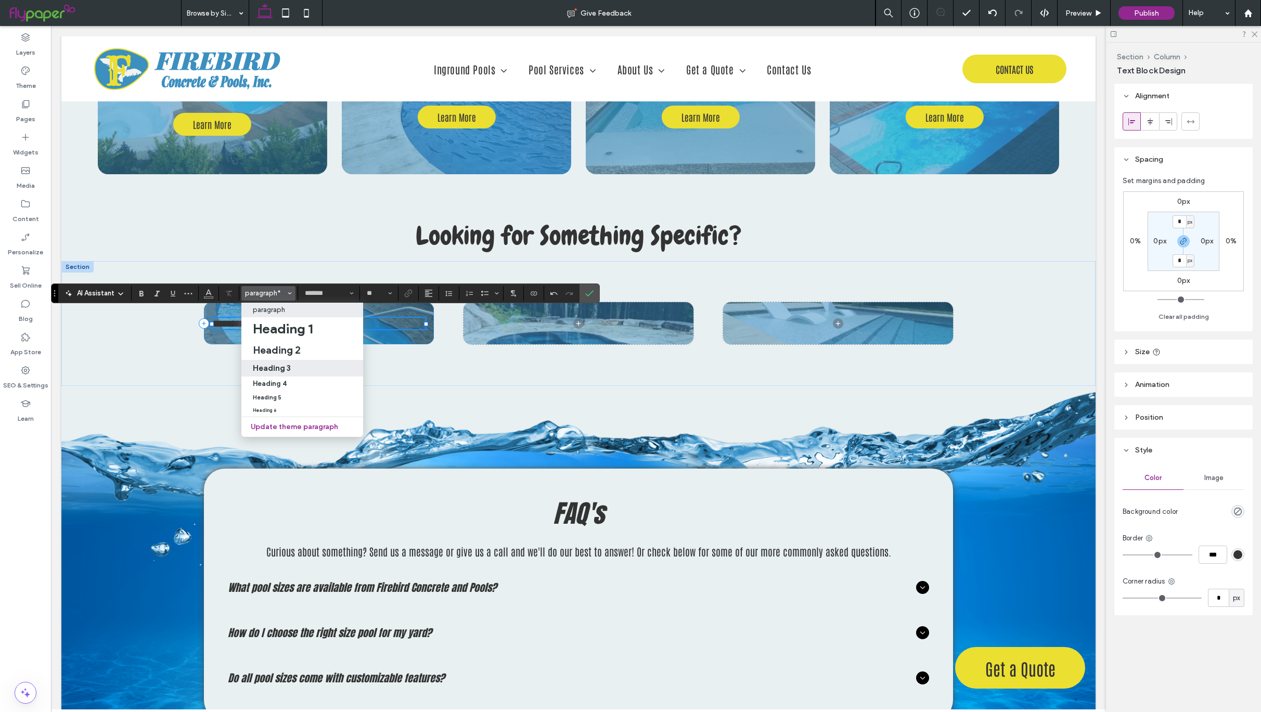
click at [302, 373] on label "Heading 3" at bounding box center [302, 368] width 122 height 17
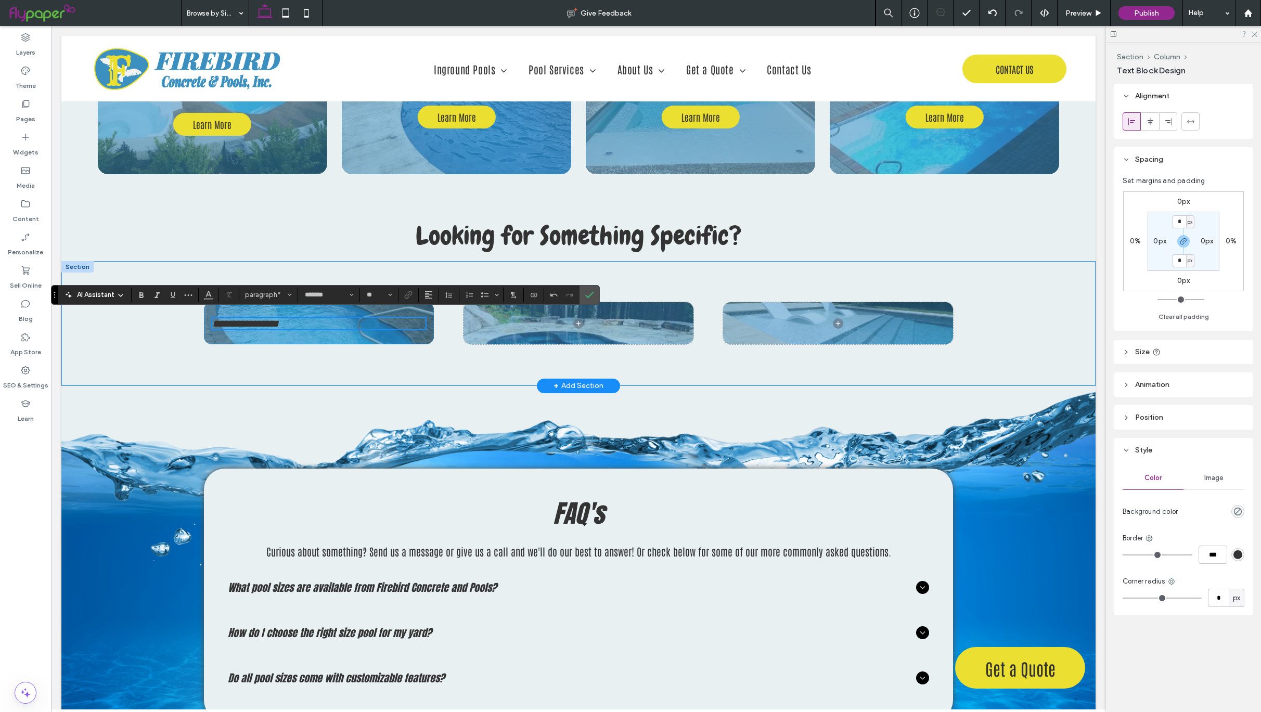
type input "*****"
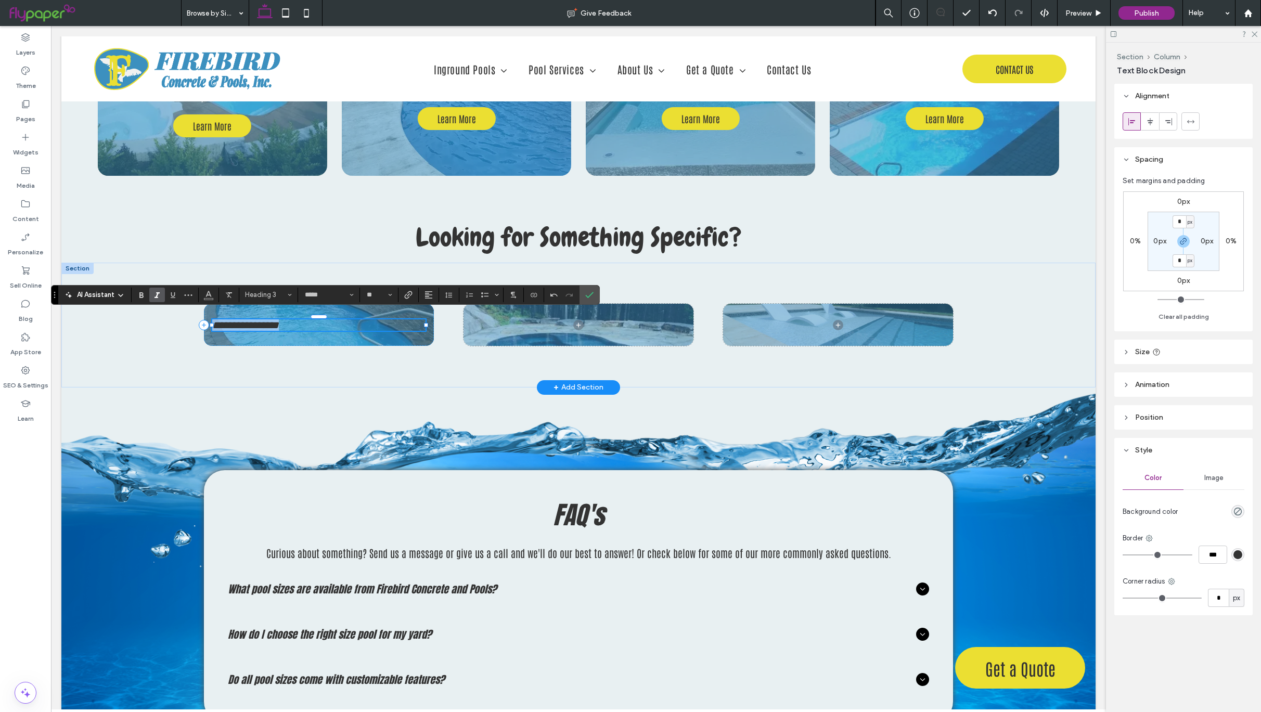
click at [207, 320] on div "**********" at bounding box center [578, 325] width 749 height 125
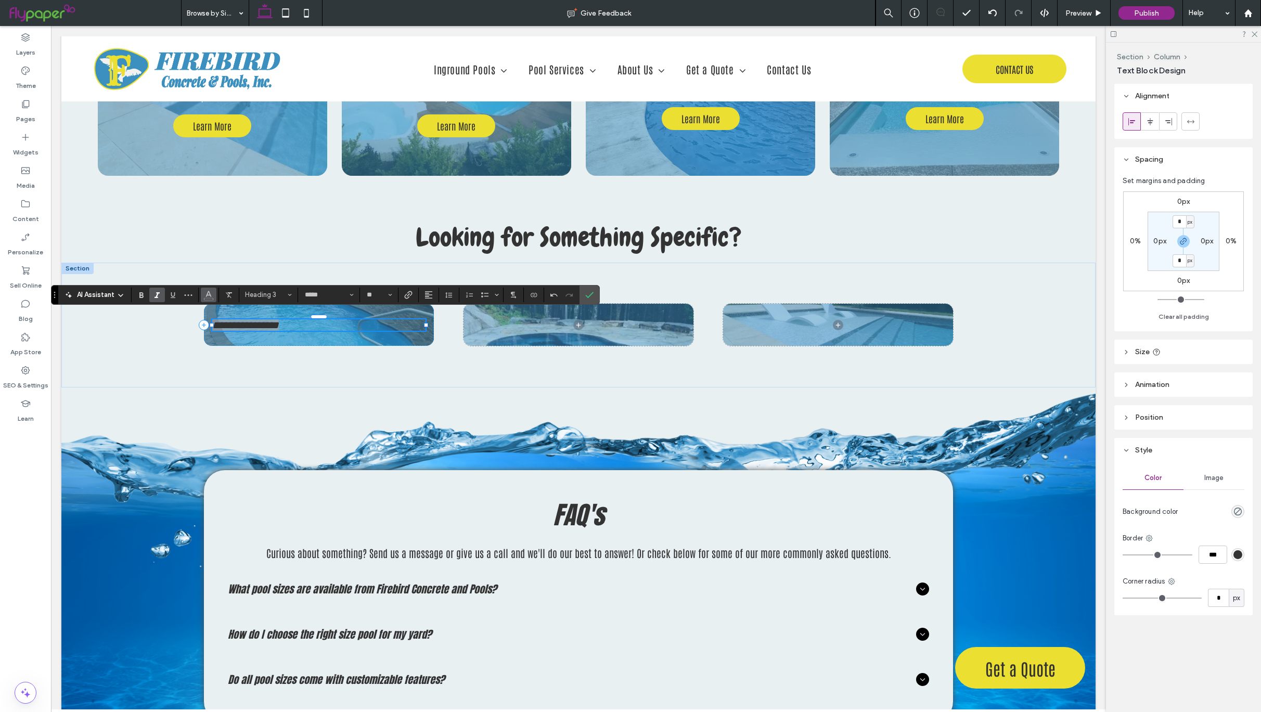
click at [213, 297] on icon "Color" at bounding box center [208, 294] width 8 height 8
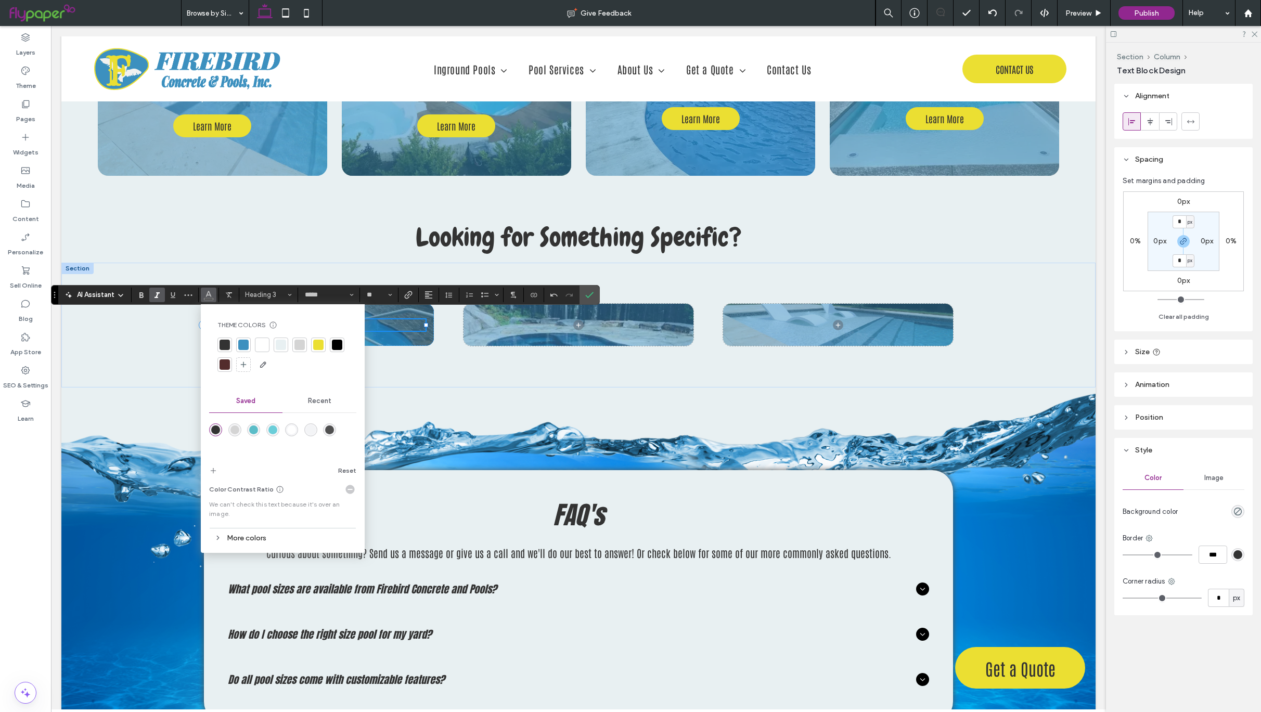
click at [265, 349] on div at bounding box center [262, 345] width 10 height 10
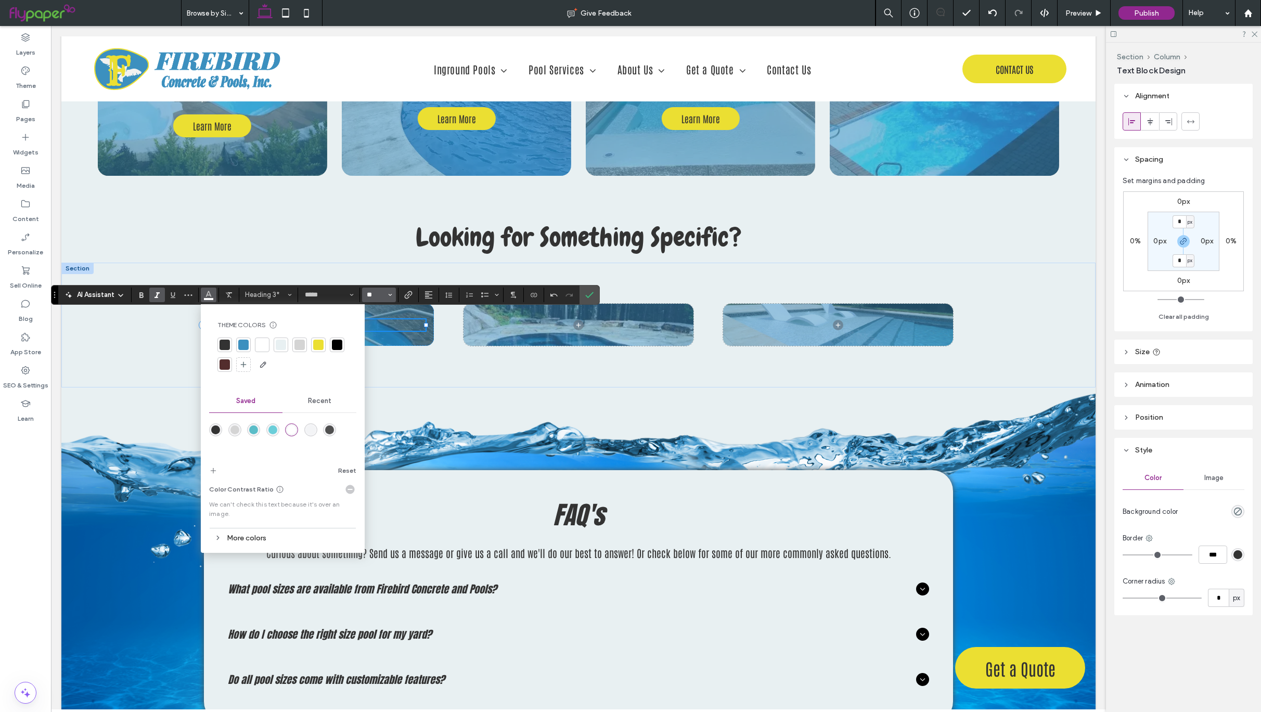
click at [374, 299] on input "**" at bounding box center [376, 295] width 20 height 8
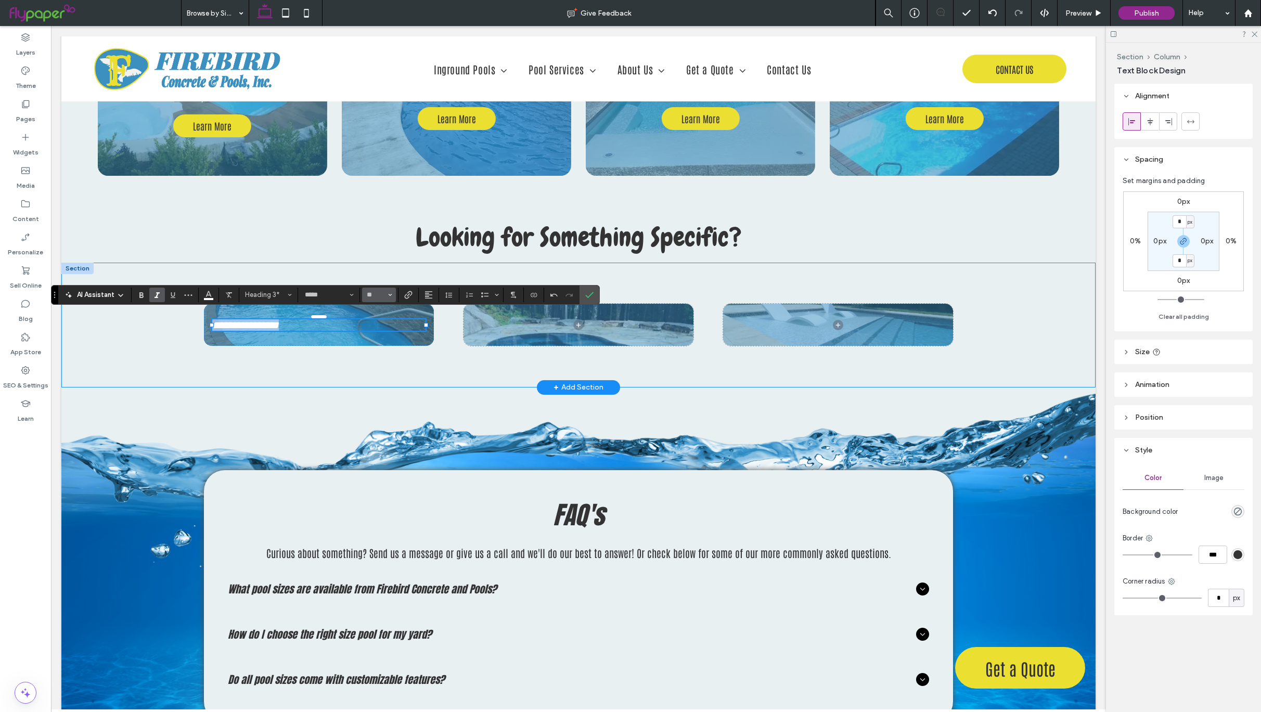
type input "**"
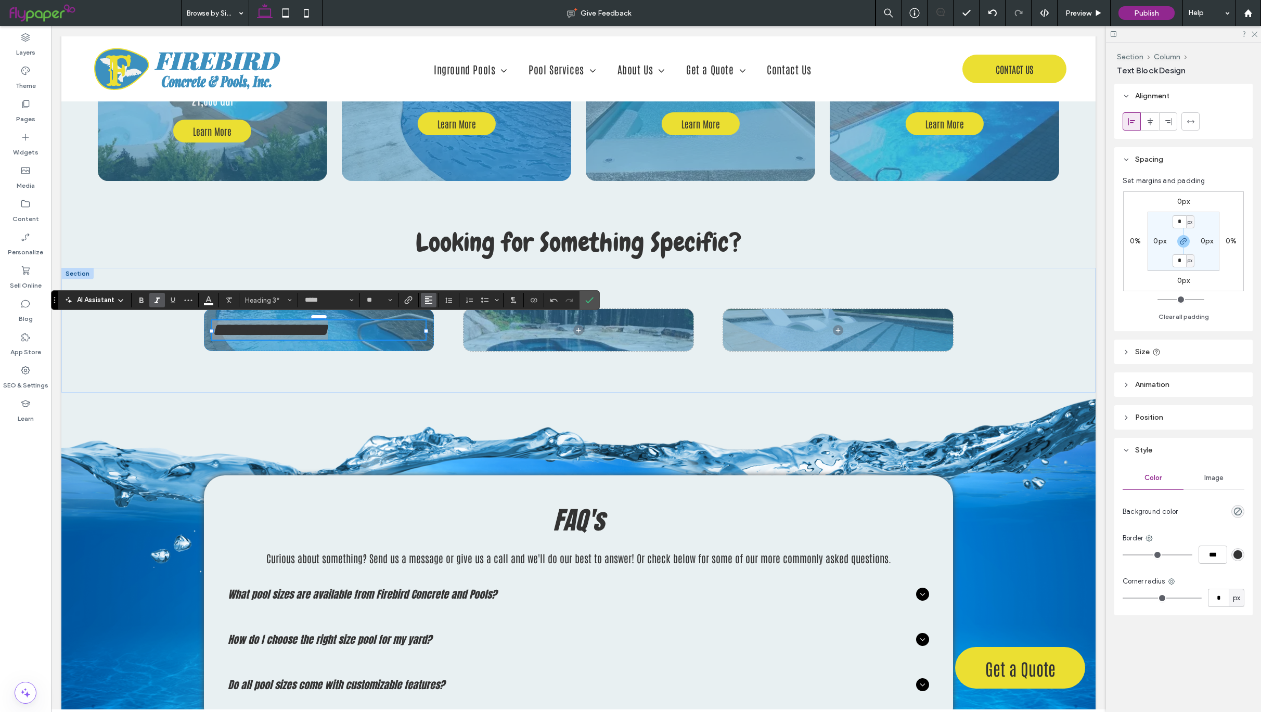
click at [432, 302] on icon "Alignment" at bounding box center [429, 300] width 8 height 8
click at [440, 335] on use "ui.textEditor.alignment.center" at bounding box center [436, 332] width 7 height 7
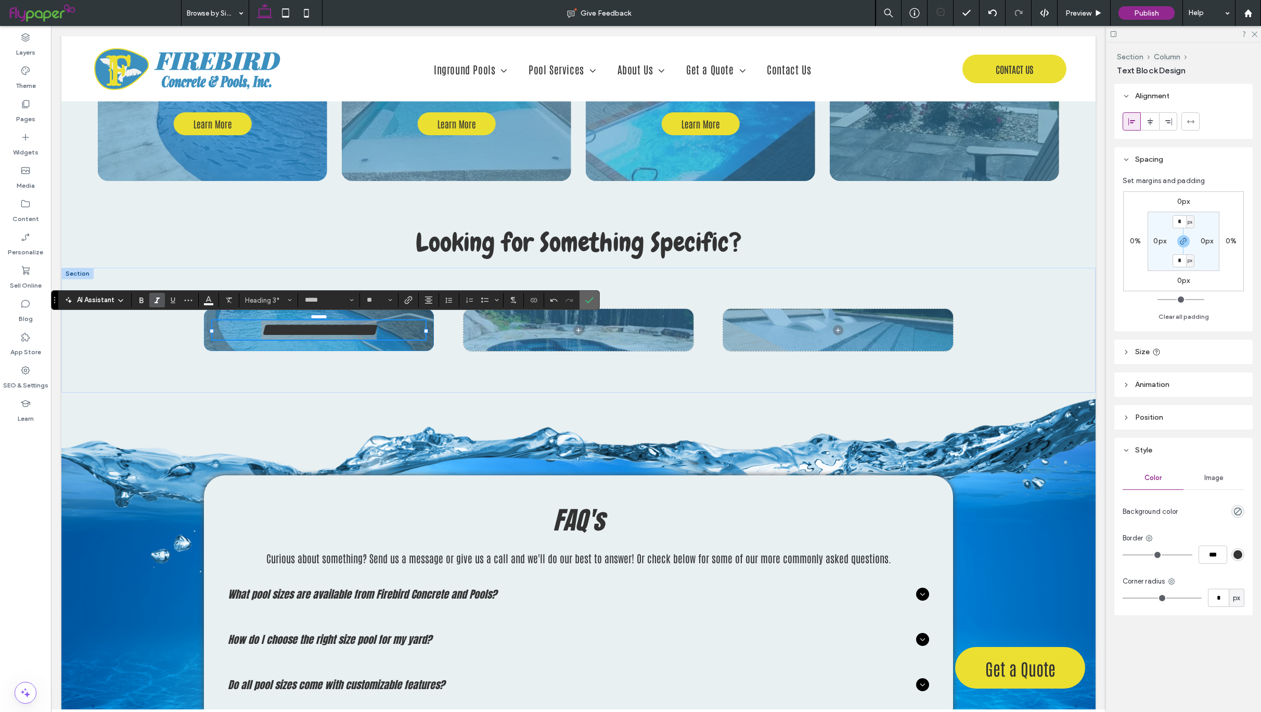
click at [588, 302] on icon "Confirm" at bounding box center [589, 300] width 8 height 8
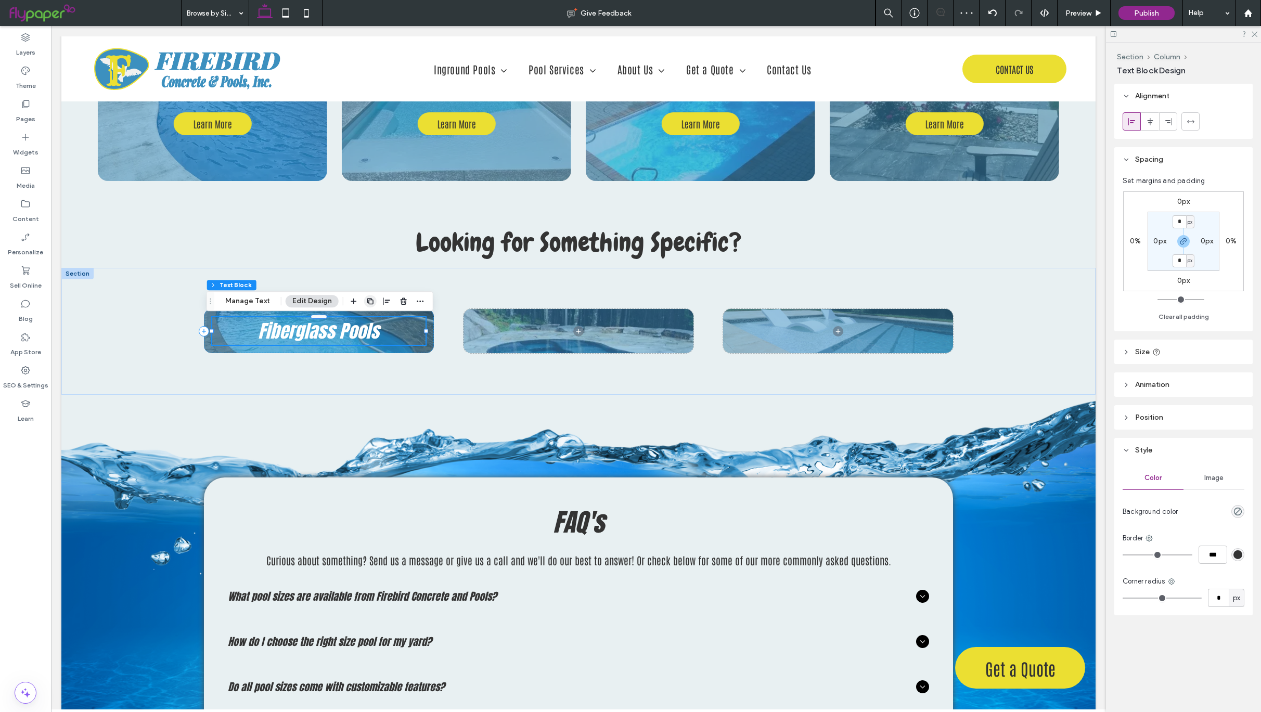
click at [369, 301] on icon "button" at bounding box center [370, 301] width 8 height 8
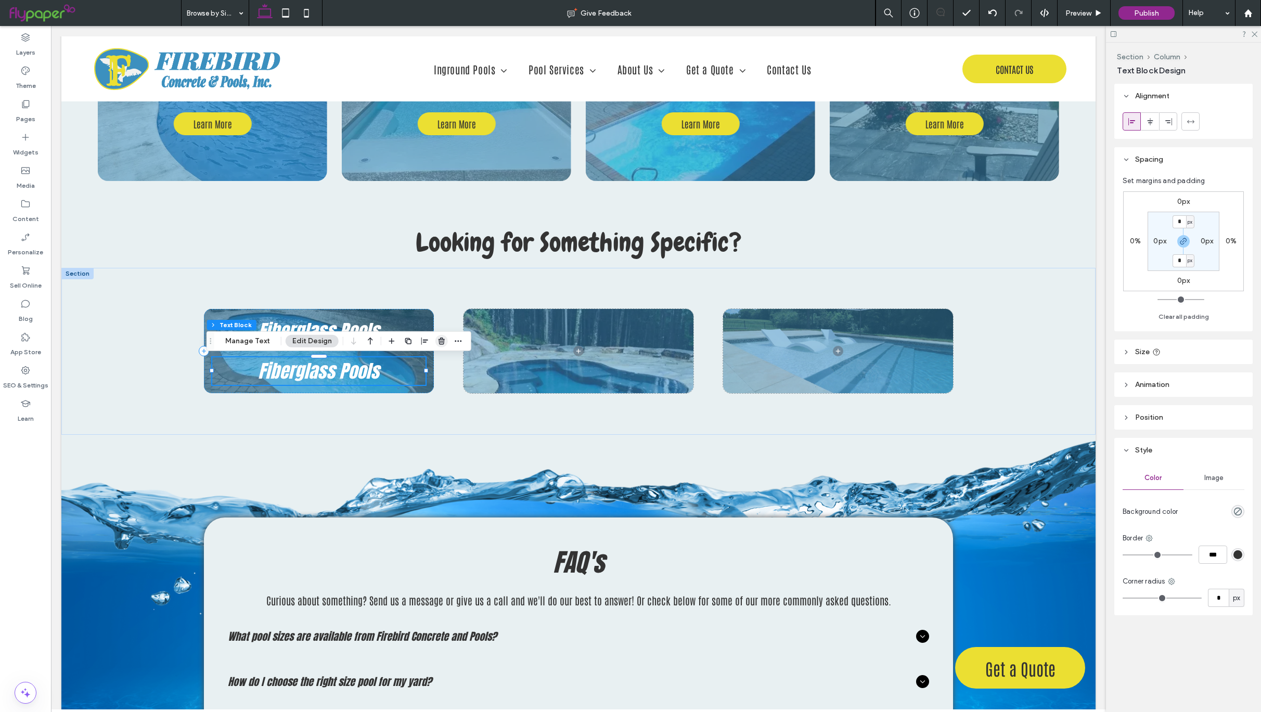
click at [438, 341] on icon "button" at bounding box center [442, 341] width 8 height 8
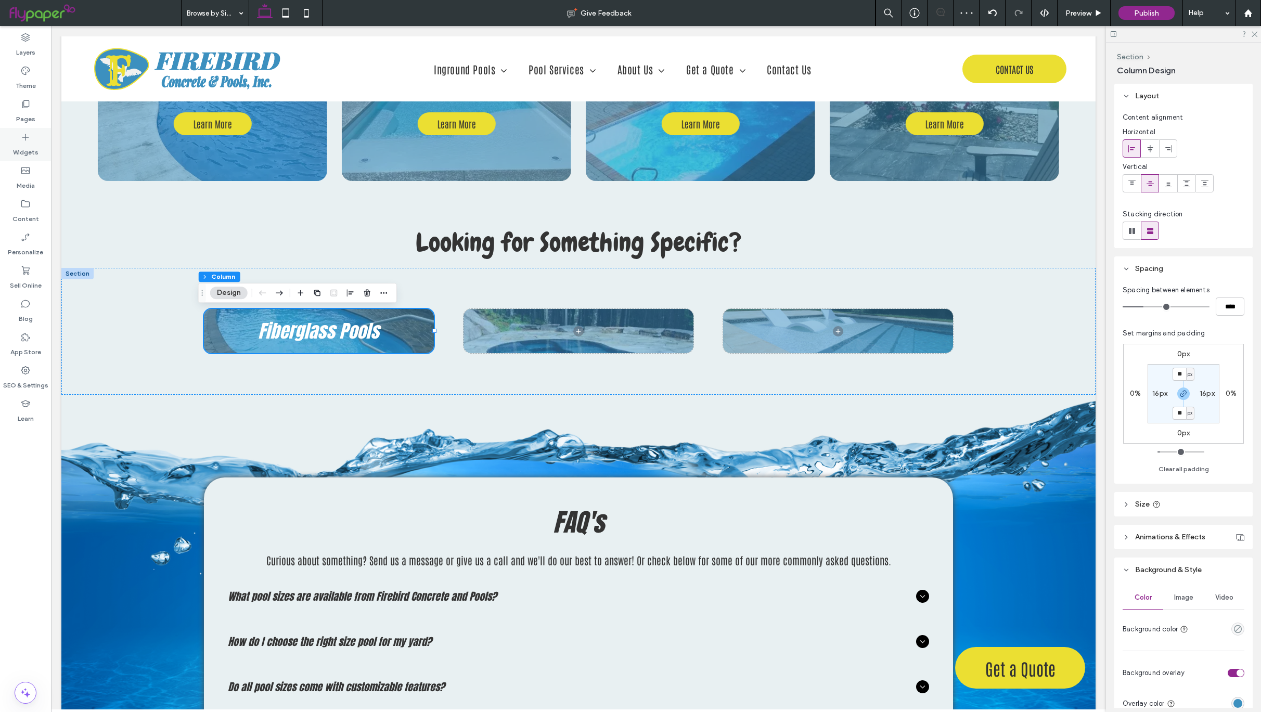
click at [16, 143] on label "Widgets" at bounding box center [25, 150] width 25 height 15
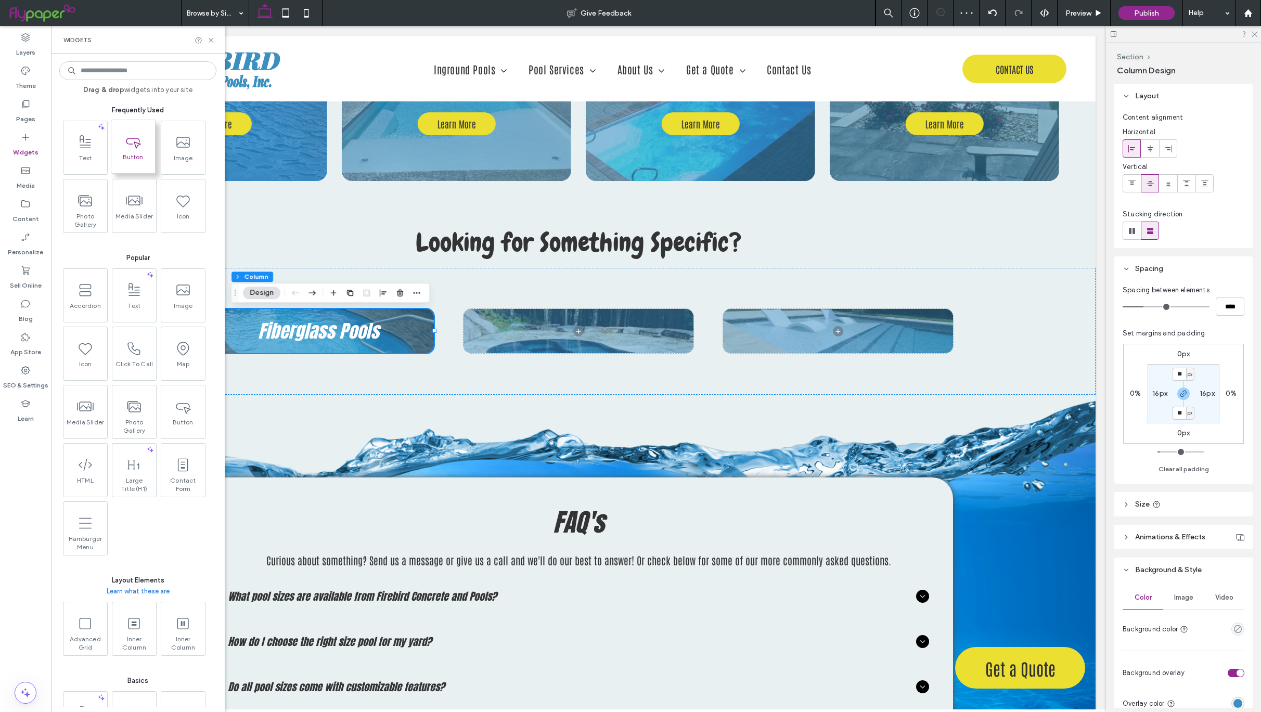
click at [133, 142] on icon at bounding box center [133, 141] width 17 height 17
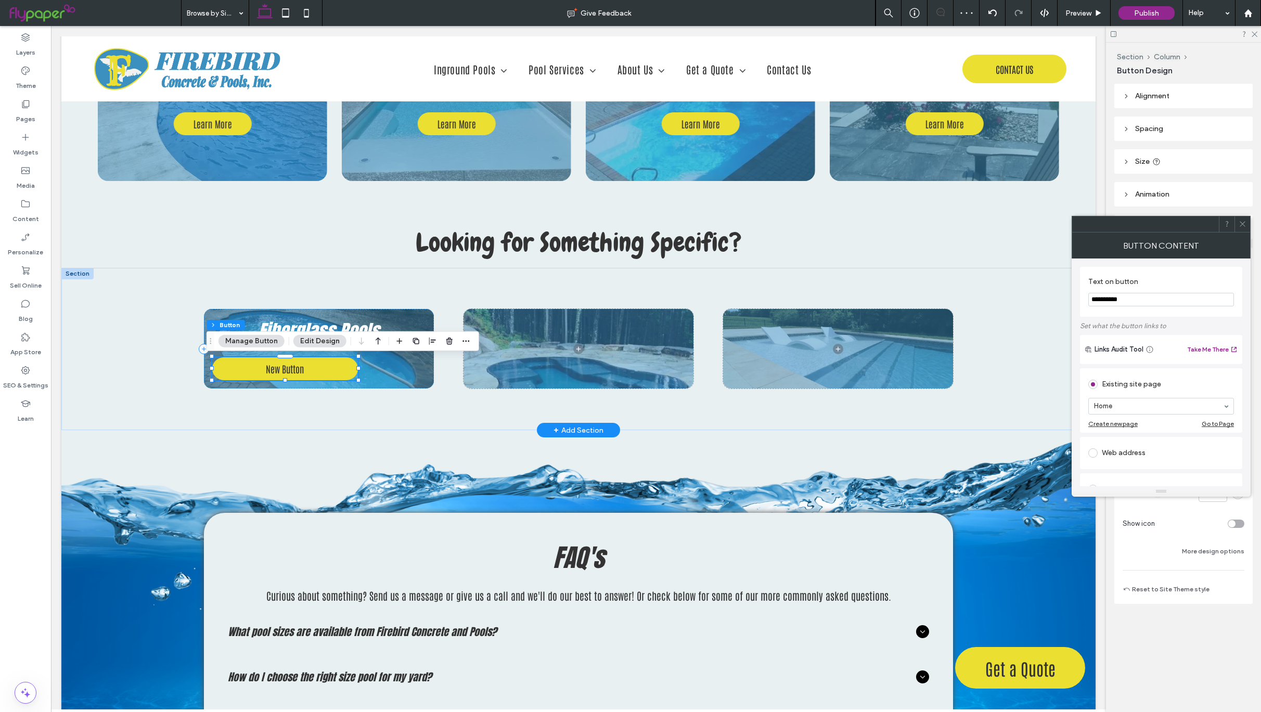
type input "**"
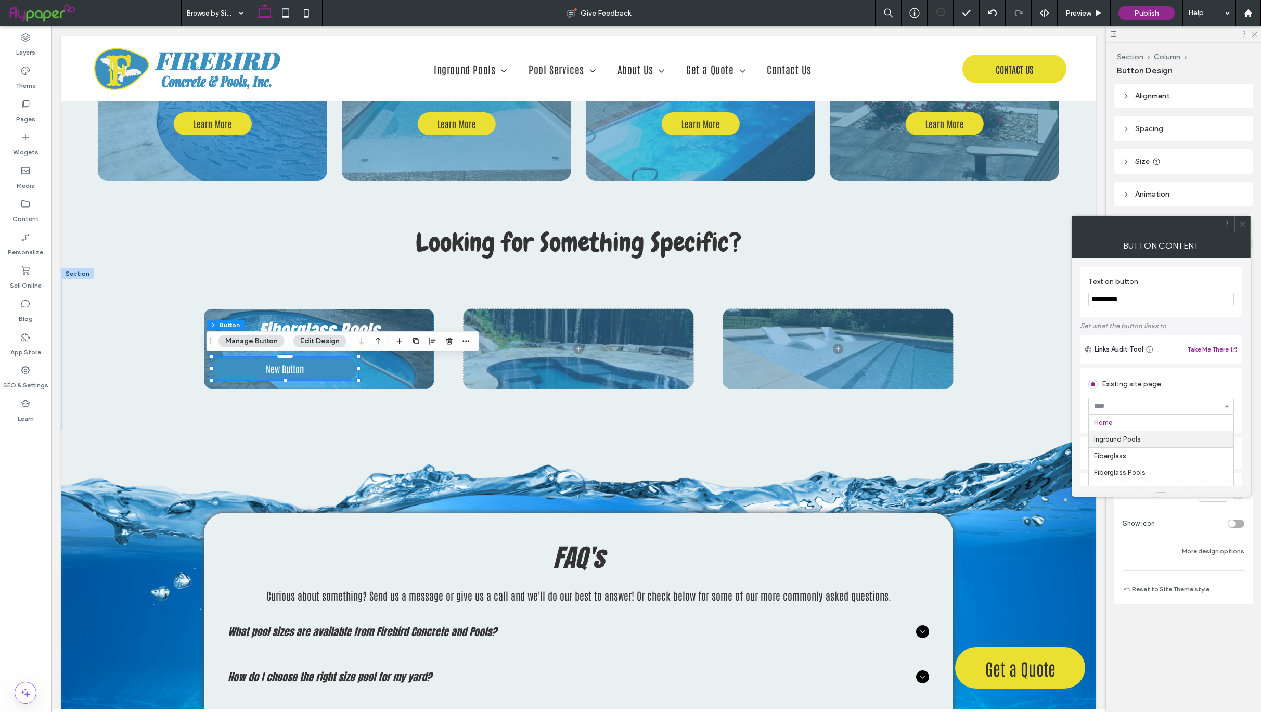
scroll to position [3, 0]
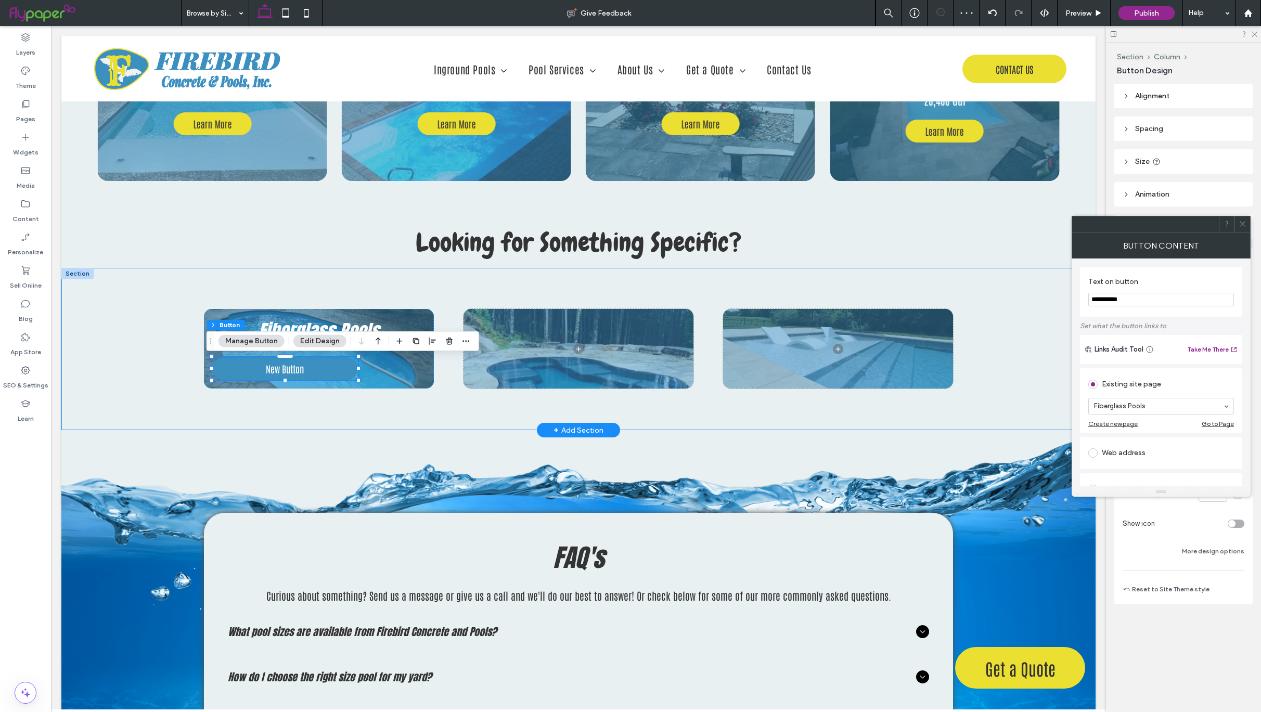
drag, startPoint x: 1191, startPoint y: 328, endPoint x: 1026, endPoint y: 302, distance: 167.0
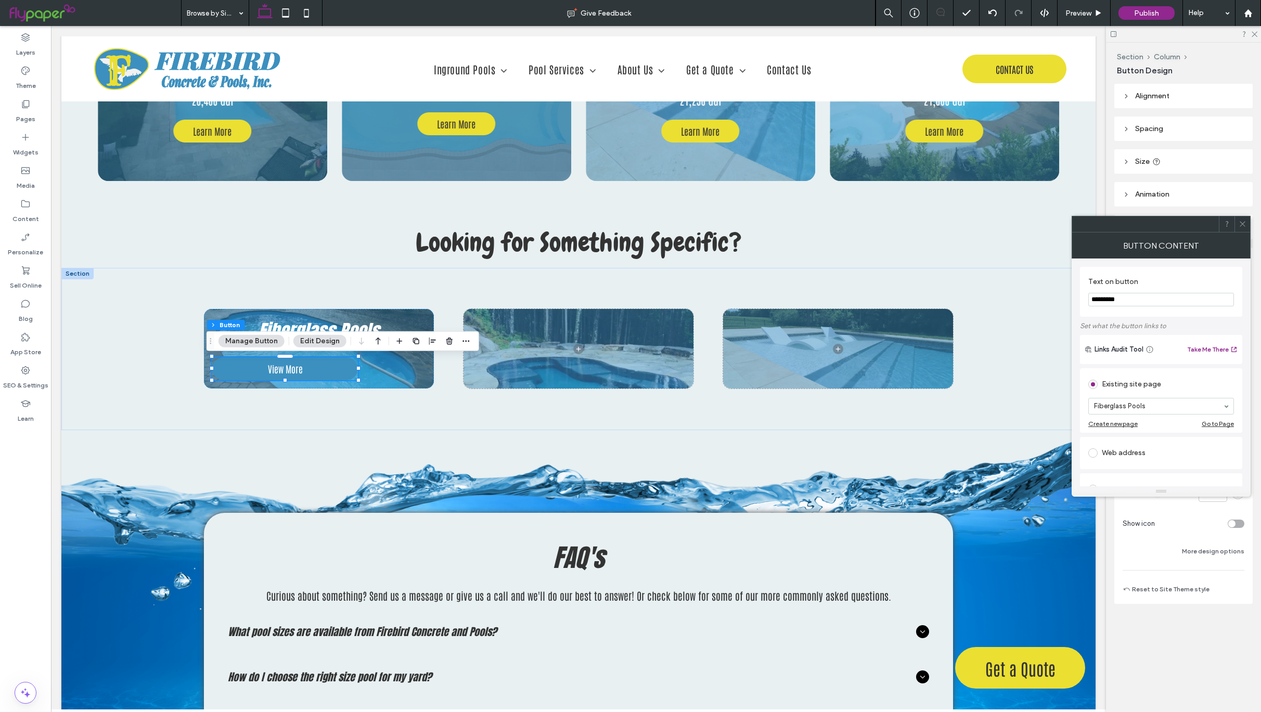
type input "*********"
click at [1244, 223] on use at bounding box center [1242, 224] width 5 height 5
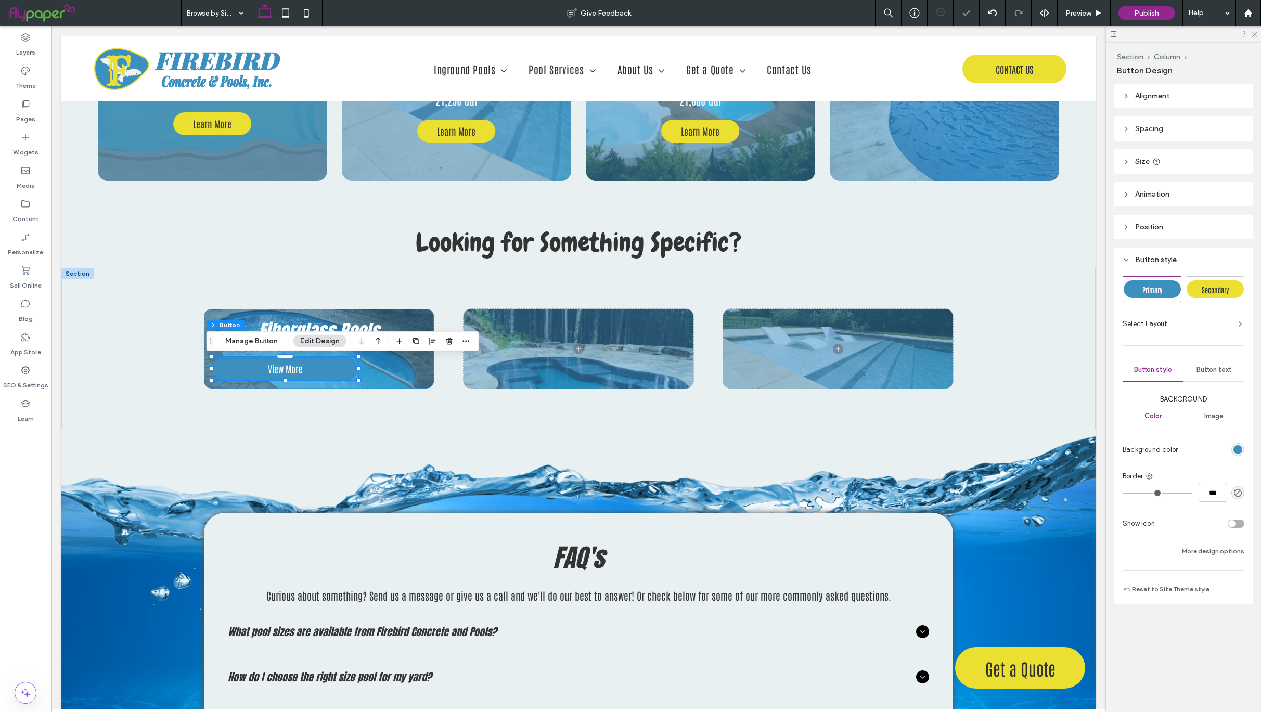
click at [1213, 286] on span "Secondary" at bounding box center [1215, 289] width 27 height 9
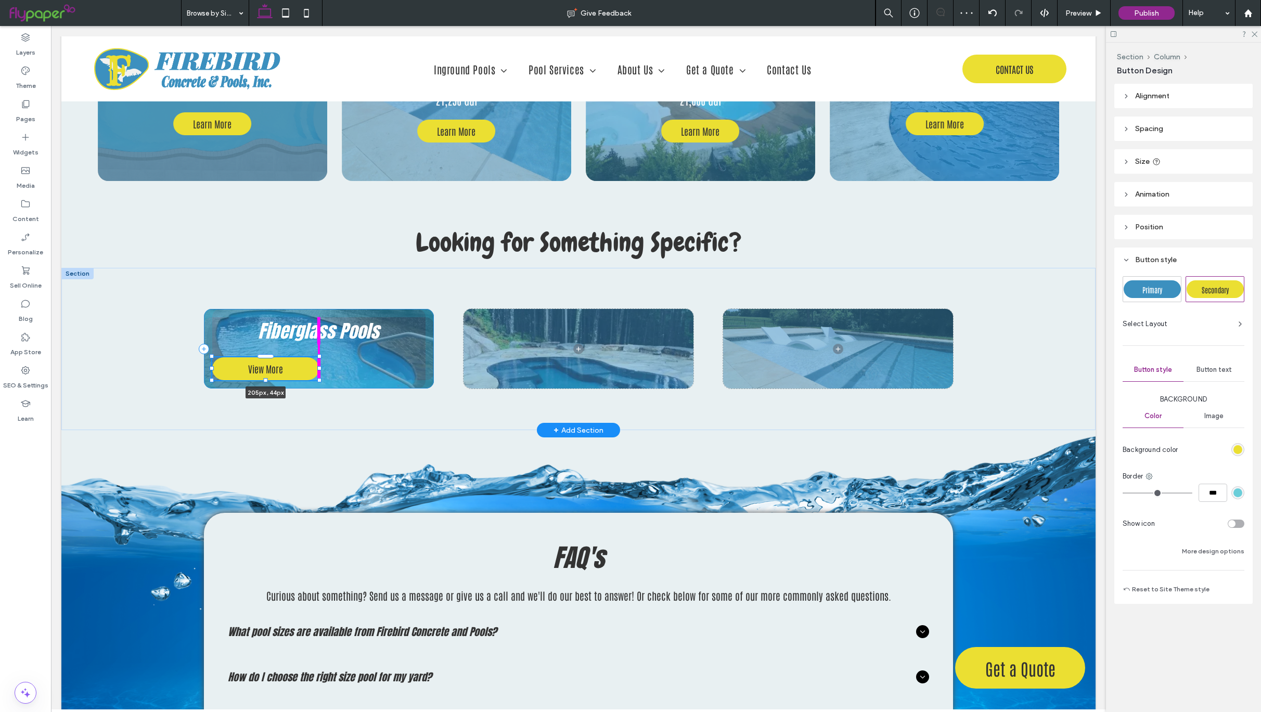
drag, startPoint x: 352, startPoint y: 369, endPoint x: 313, endPoint y: 370, distance: 39.0
click at [317, 370] on div at bounding box center [319, 368] width 4 height 4
type input "***"
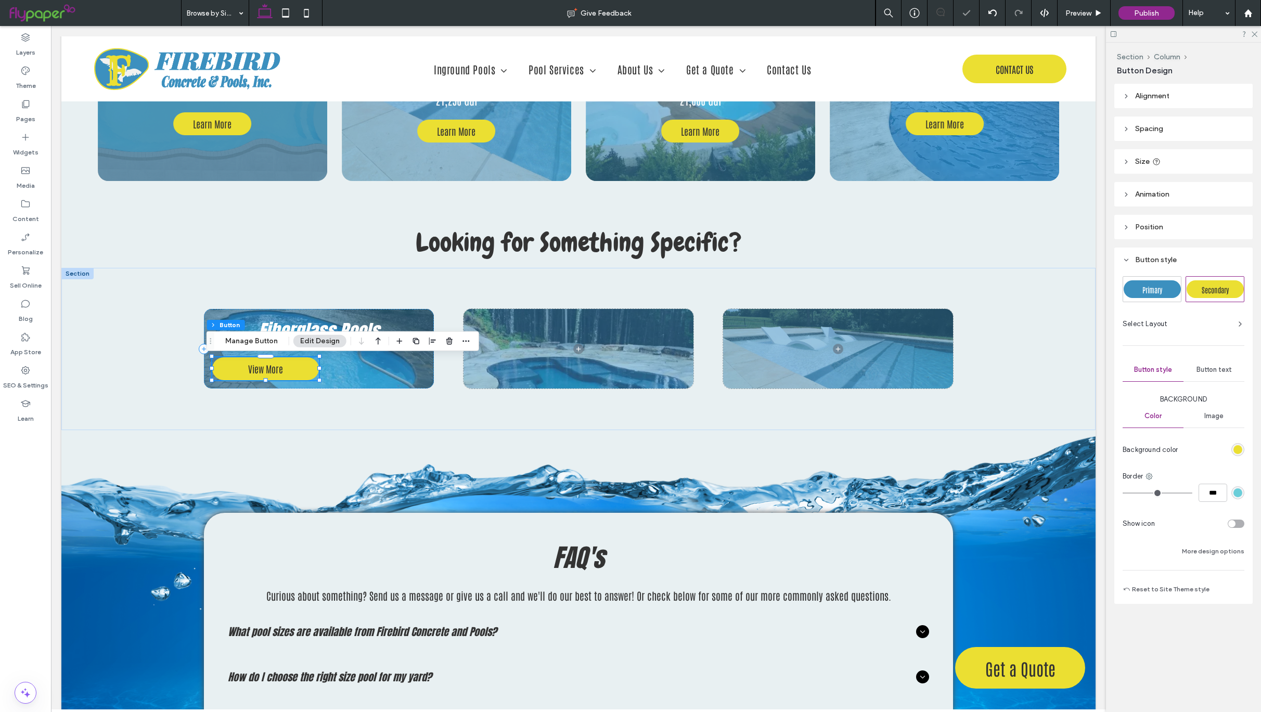
click at [423, 339] on div at bounding box center [432, 341] width 79 height 19
click at [429, 338] on icon "button" at bounding box center [433, 341] width 8 height 8
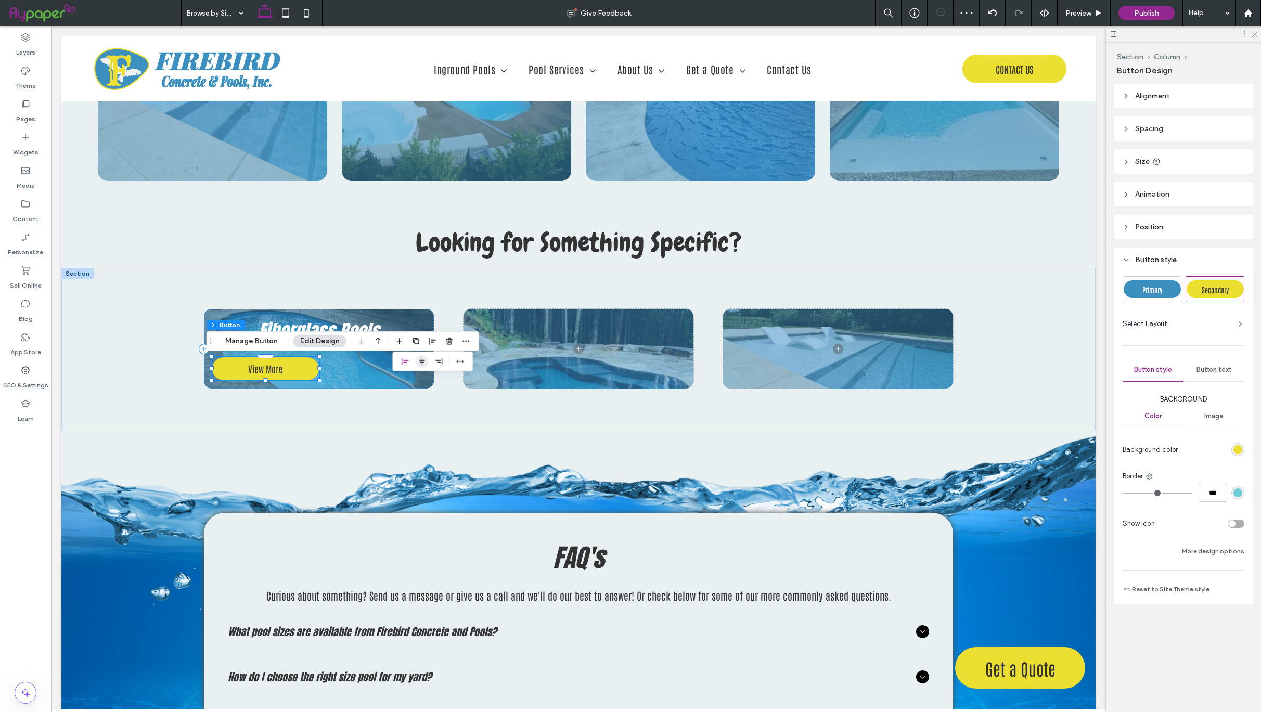
drag, startPoint x: 422, startPoint y: 361, endPoint x: 415, endPoint y: 359, distance: 7.9
click at [422, 361] on icon "center" at bounding box center [422, 361] width 8 height 8
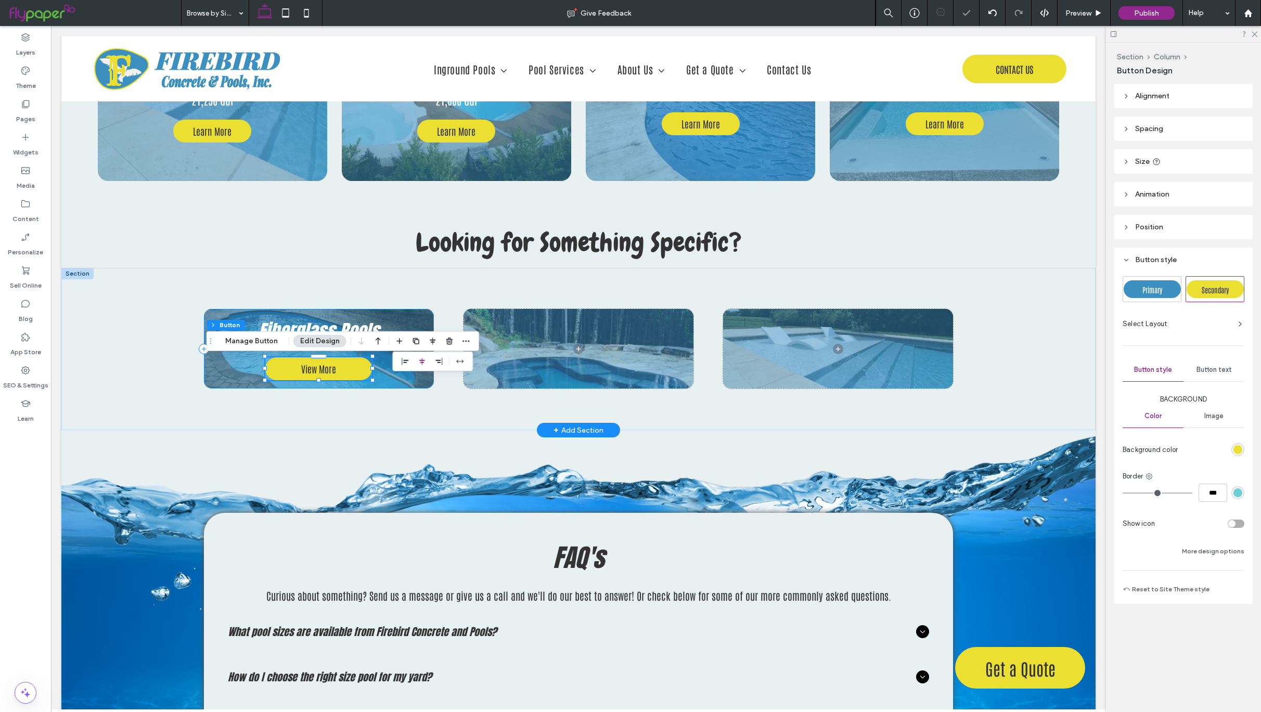
click at [405, 383] on div "Fiberglass Pools View More 205px , 44px" at bounding box center [319, 349] width 230 height 80
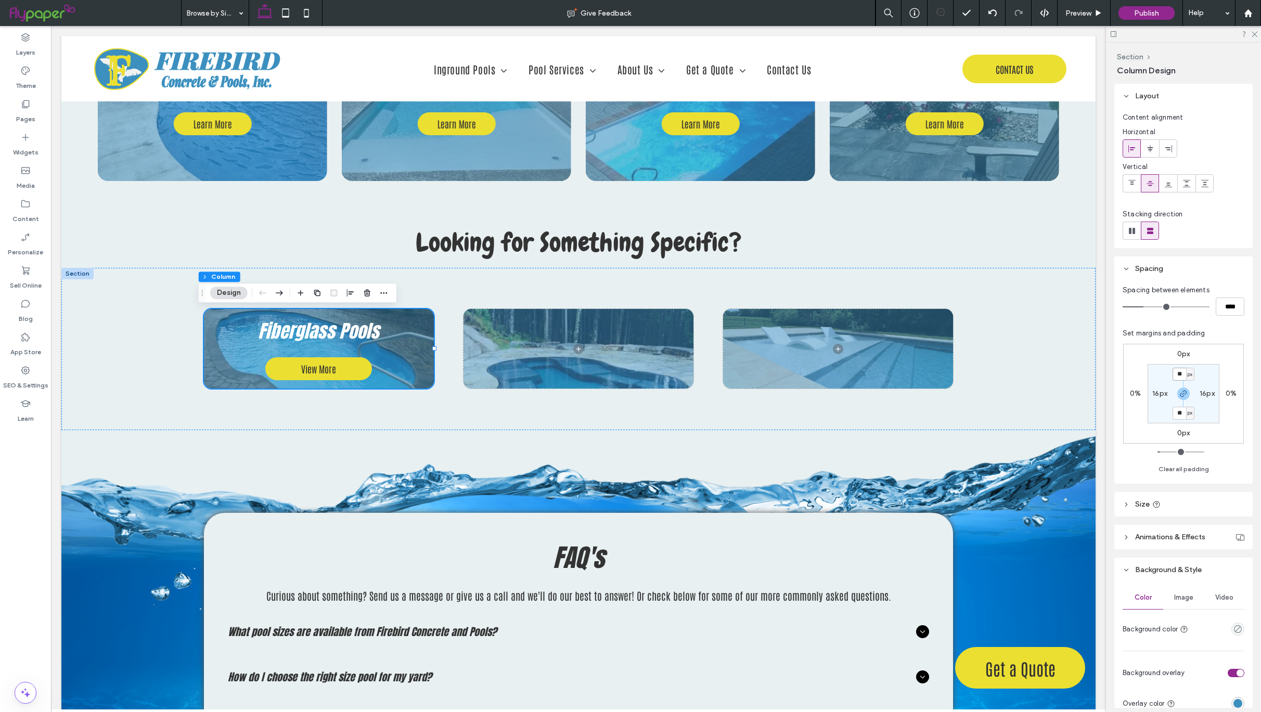
click at [1177, 374] on input "**" at bounding box center [1180, 374] width 14 height 13
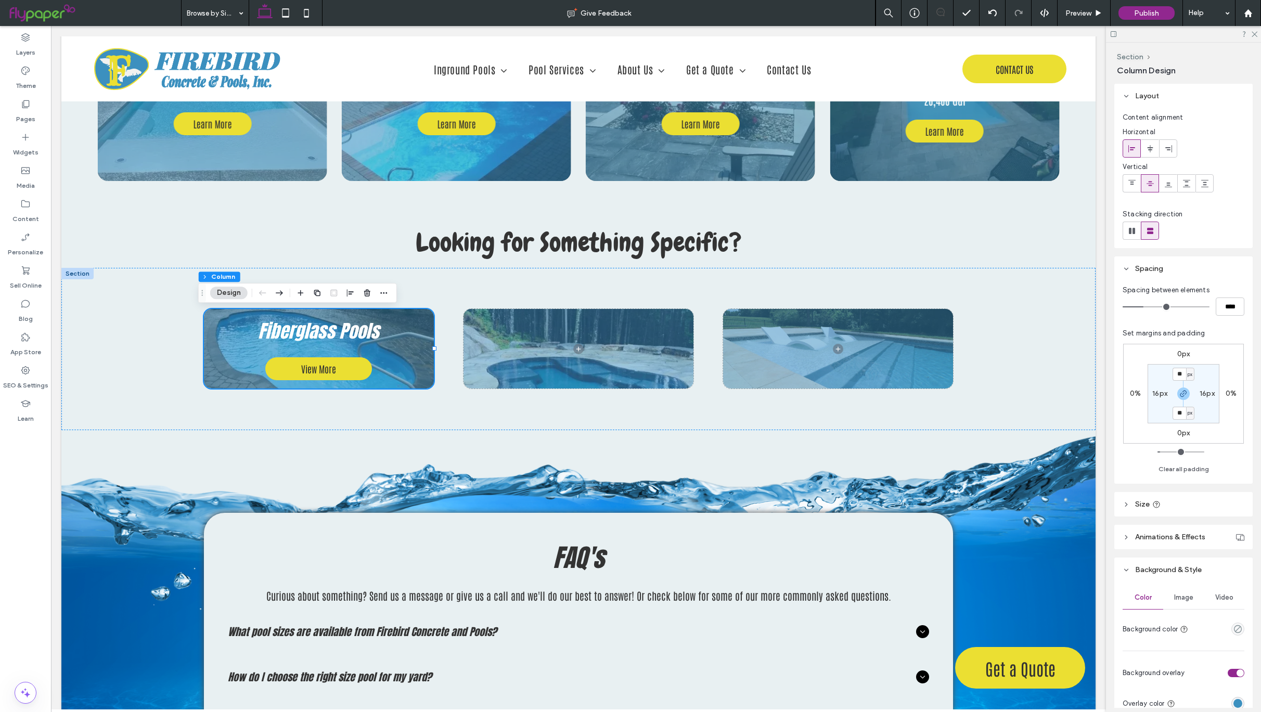
click at [1189, 373] on span "px" at bounding box center [1190, 374] width 5 height 10
click at [1185, 406] on span "%" at bounding box center [1186, 409] width 6 height 10
type input "***"
type input "*"
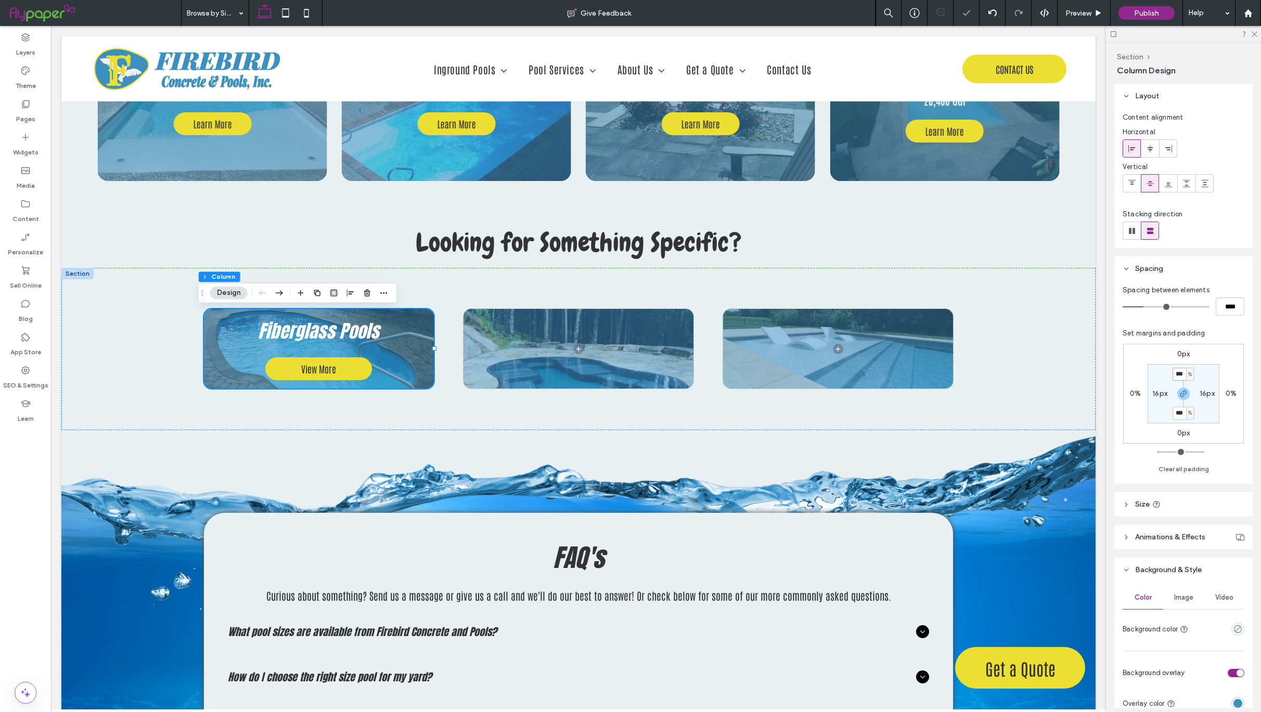
click at [1182, 372] on input "***" at bounding box center [1180, 374] width 14 height 13
type input "*"
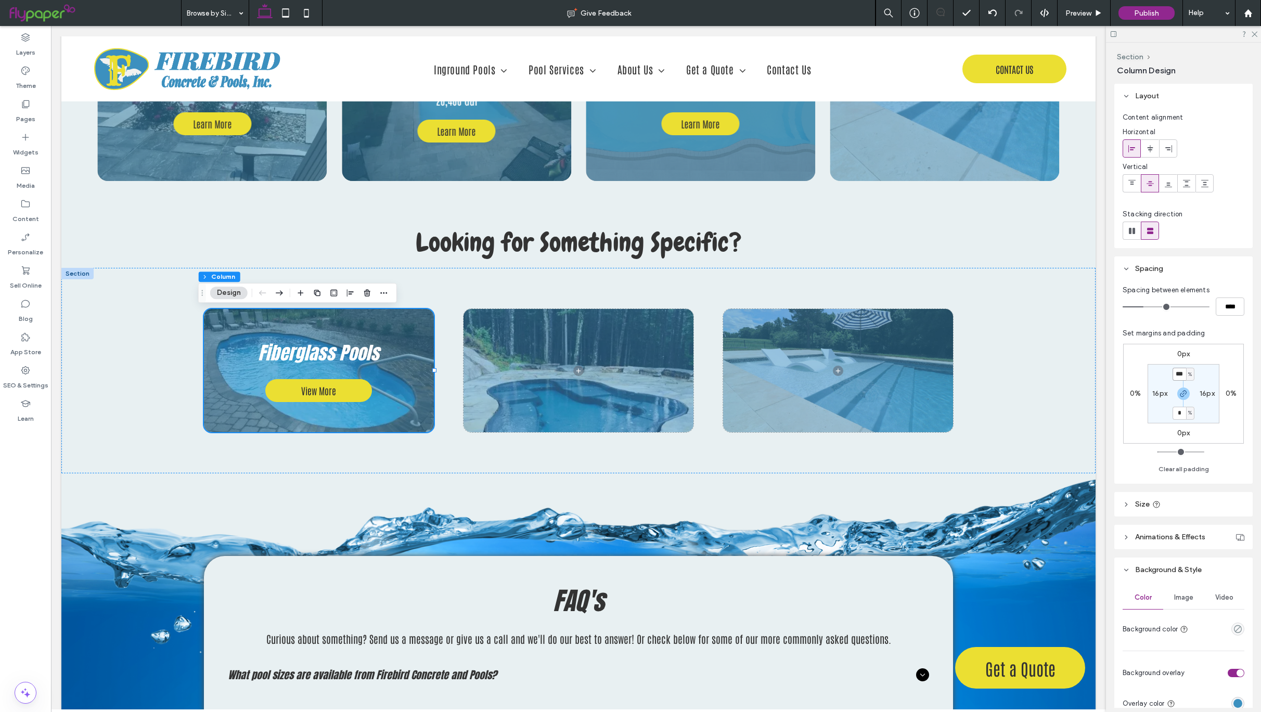
type input "***"
type input "*"
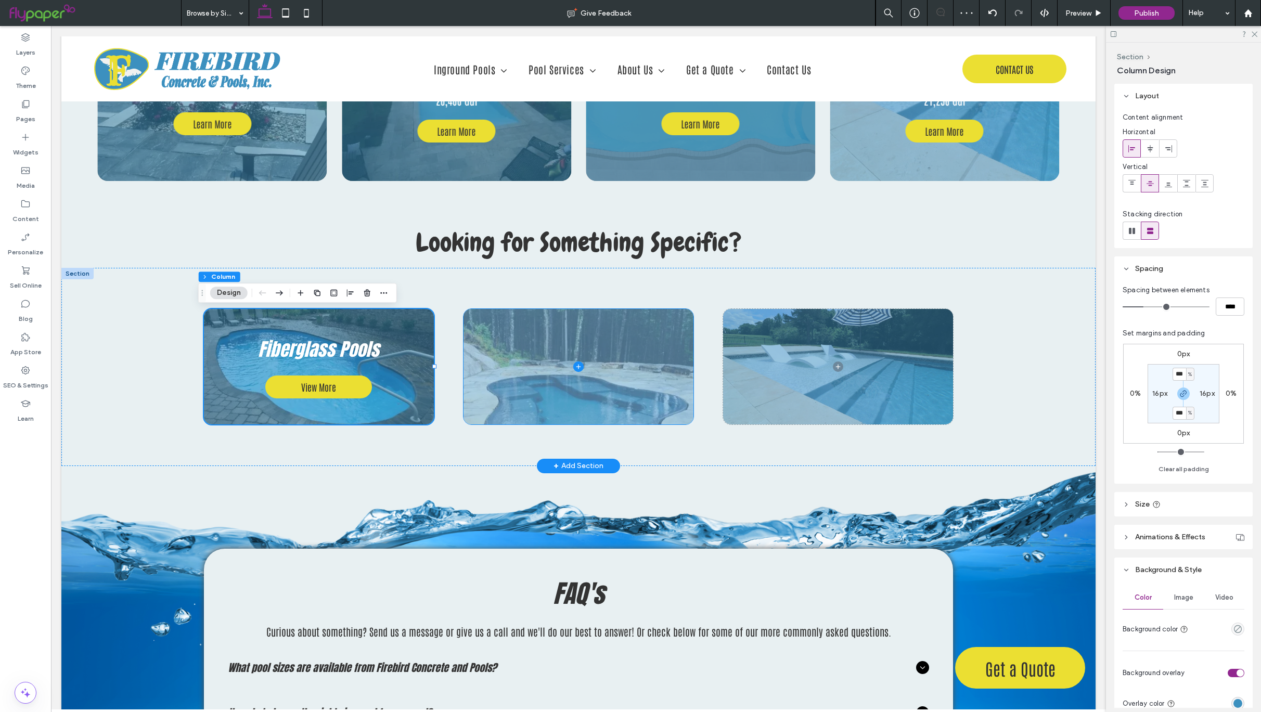
click at [622, 380] on span at bounding box center [579, 366] width 230 height 115
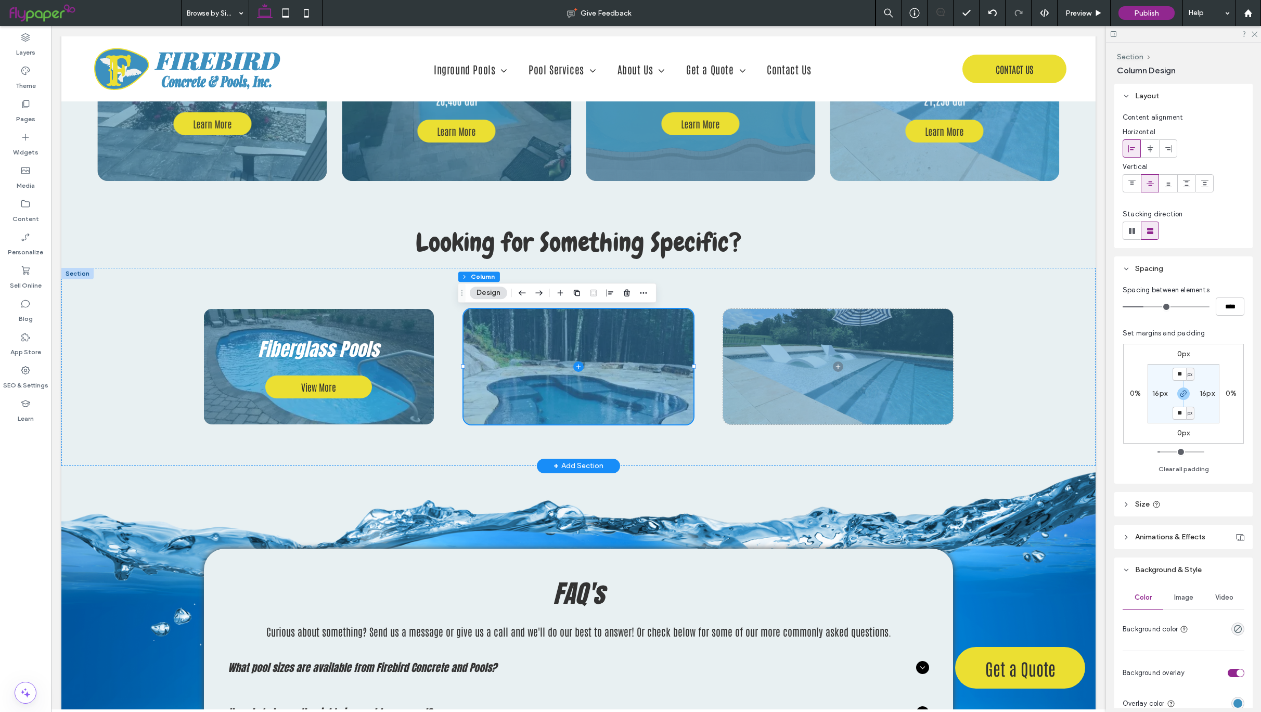
click at [1190, 376] on span "px" at bounding box center [1190, 374] width 5 height 10
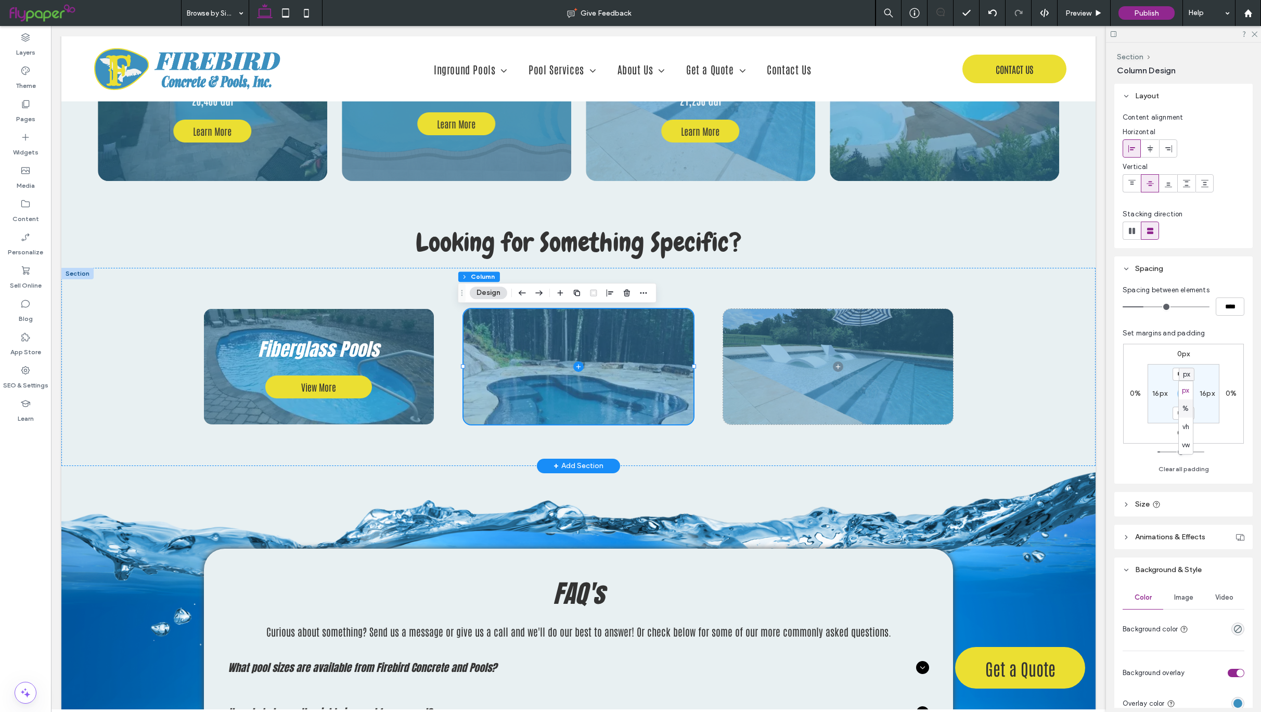
click at [1187, 407] on span "%" at bounding box center [1186, 409] width 6 height 10
type input "***"
type input "*"
click at [1176, 374] on input "***" at bounding box center [1180, 374] width 14 height 13
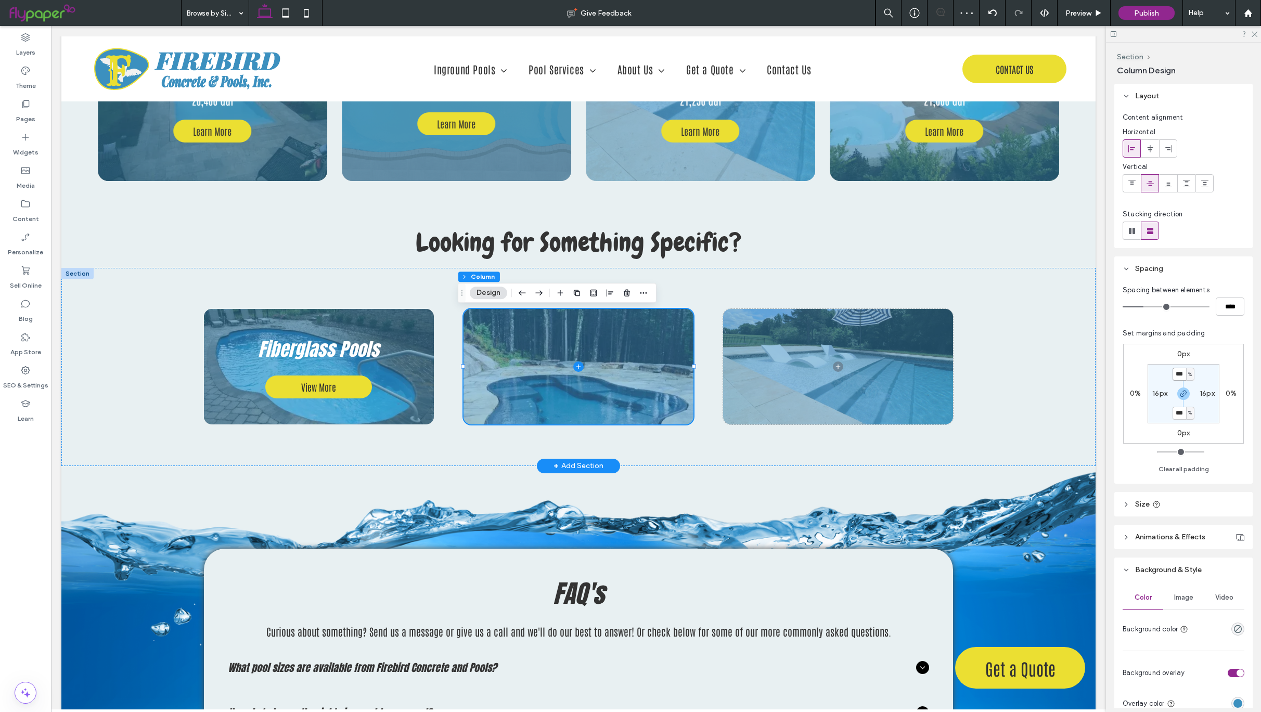
type input "***"
type input "*"
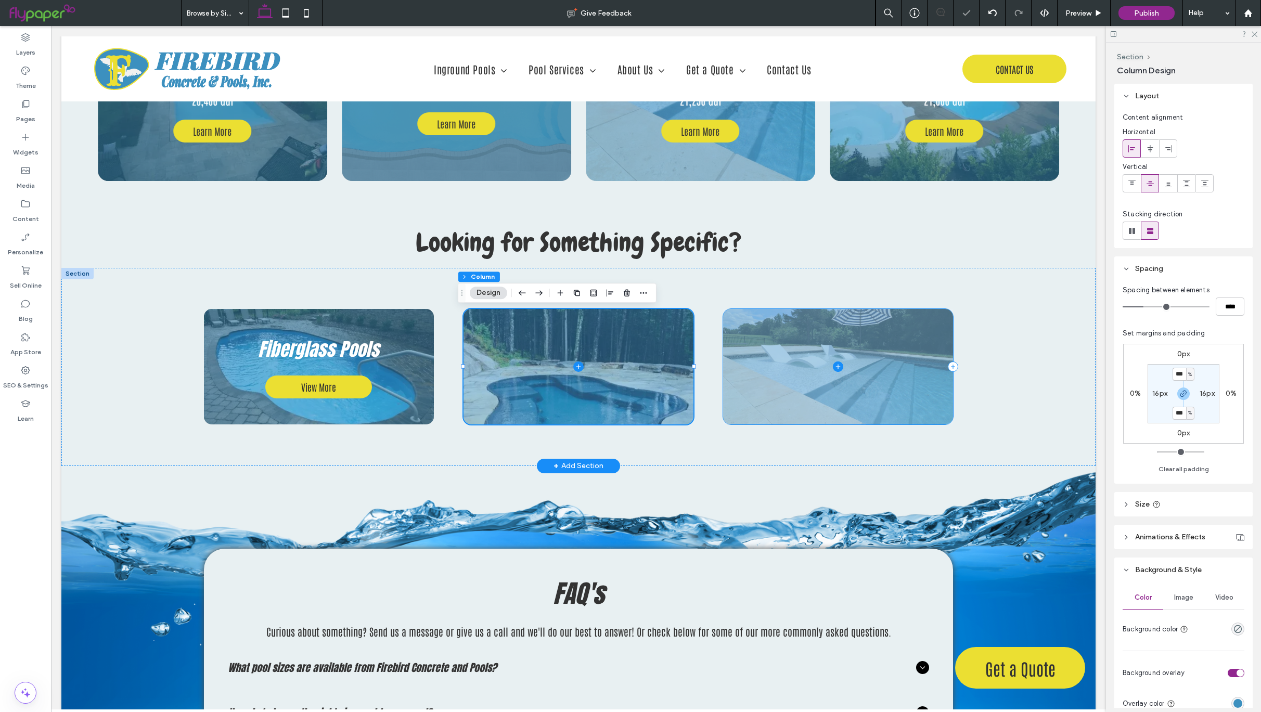
click at [885, 397] on span at bounding box center [838, 366] width 230 height 115
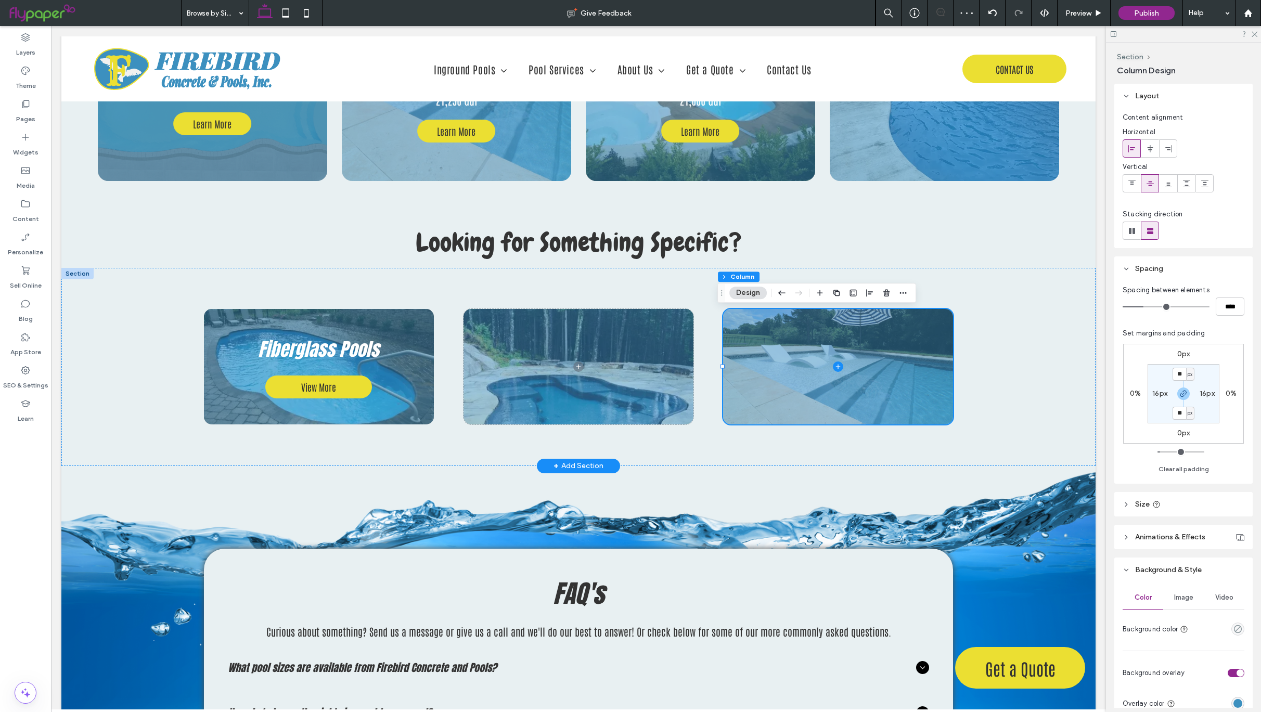
click at [1191, 374] on span "px" at bounding box center [1190, 374] width 5 height 10
click at [1188, 405] on span "%" at bounding box center [1186, 409] width 6 height 10
type input "***"
type input "*"
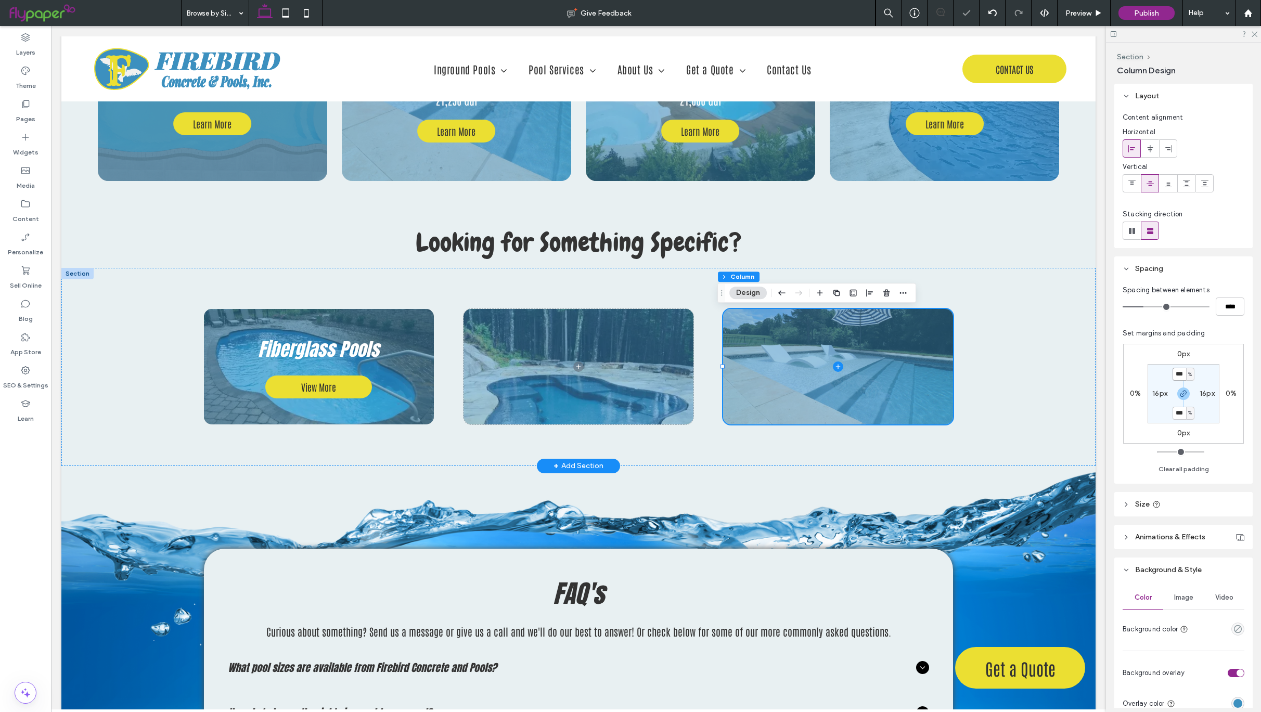
click at [1178, 375] on input "***" at bounding box center [1180, 374] width 14 height 13
type input "***"
type input "*"
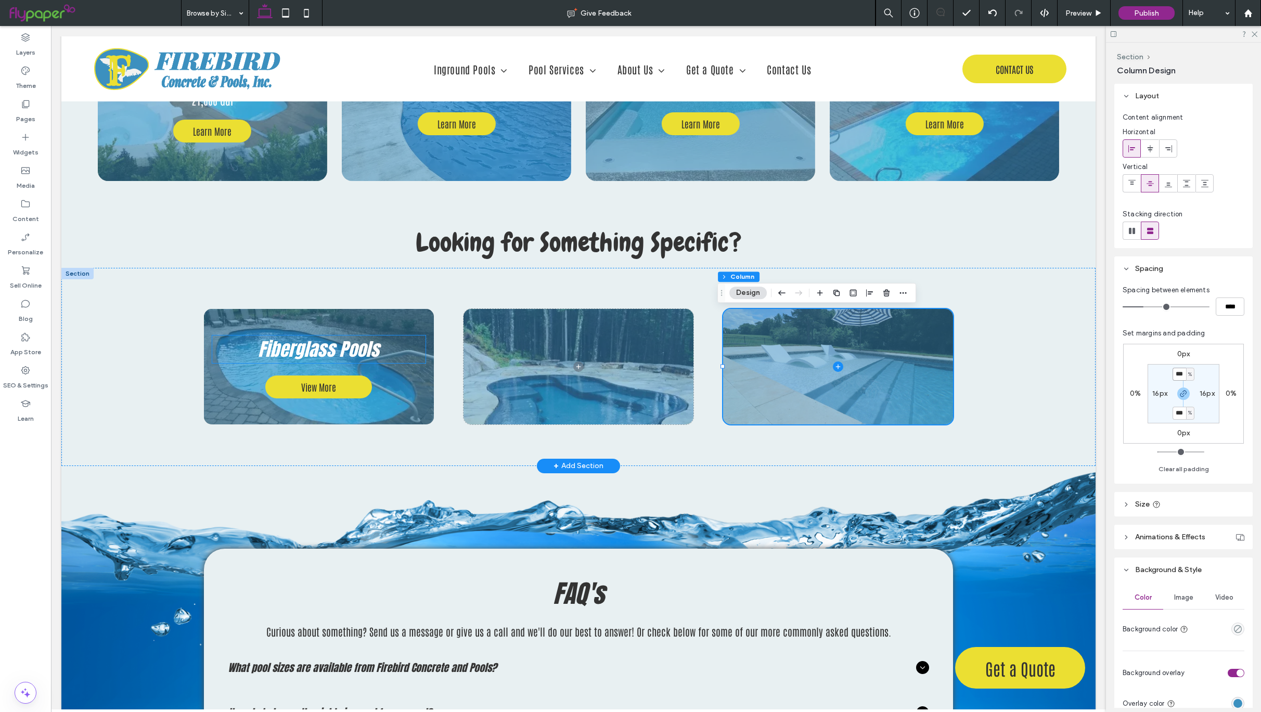
click at [382, 349] on h3 "Fiberglass Pools" at bounding box center [318, 350] width 213 height 28
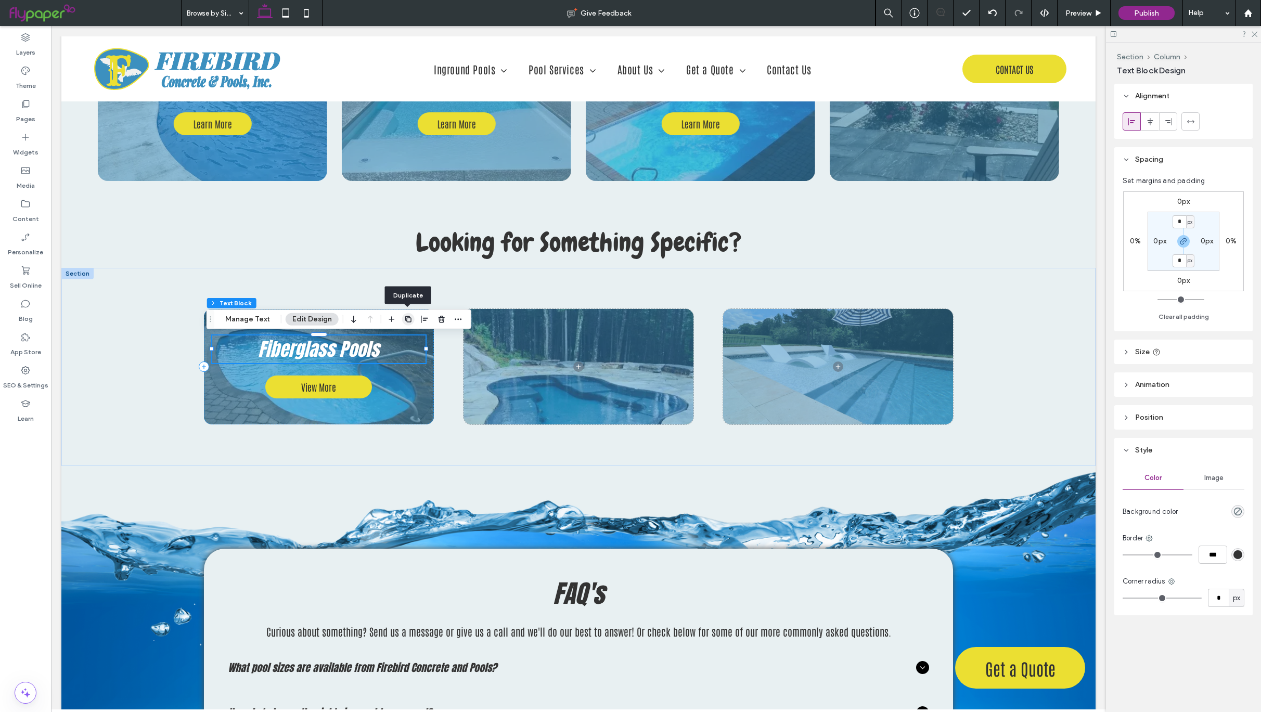
click at [408, 323] on icon "button" at bounding box center [408, 319] width 8 height 8
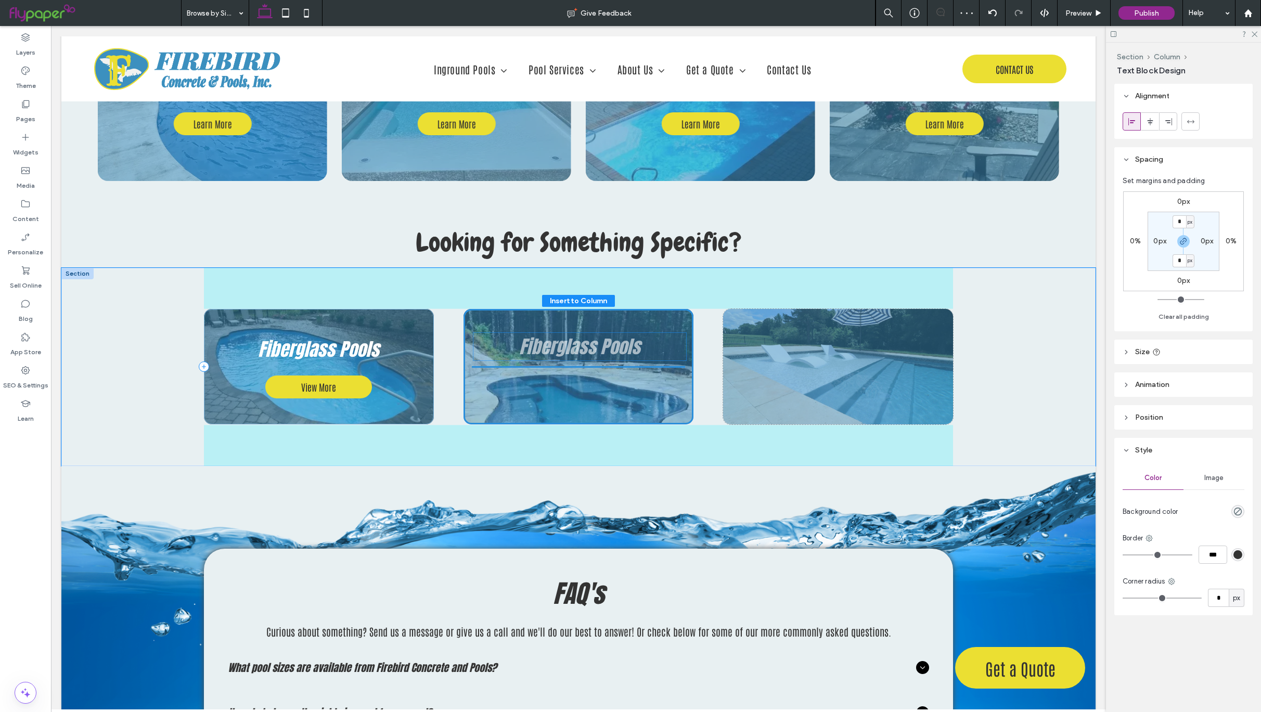
drag, startPoint x: 330, startPoint y: 391, endPoint x: 597, endPoint y: 349, distance: 270.2
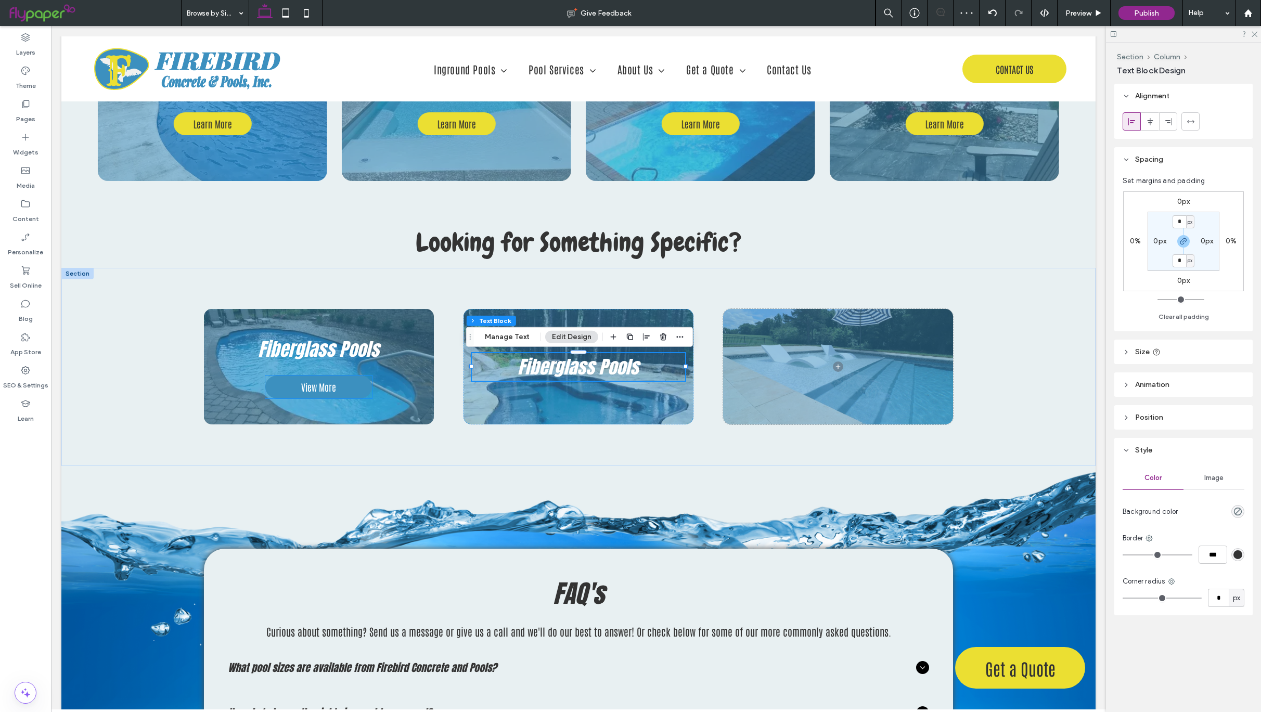
click at [355, 391] on link "View More" at bounding box center [318, 387] width 107 height 23
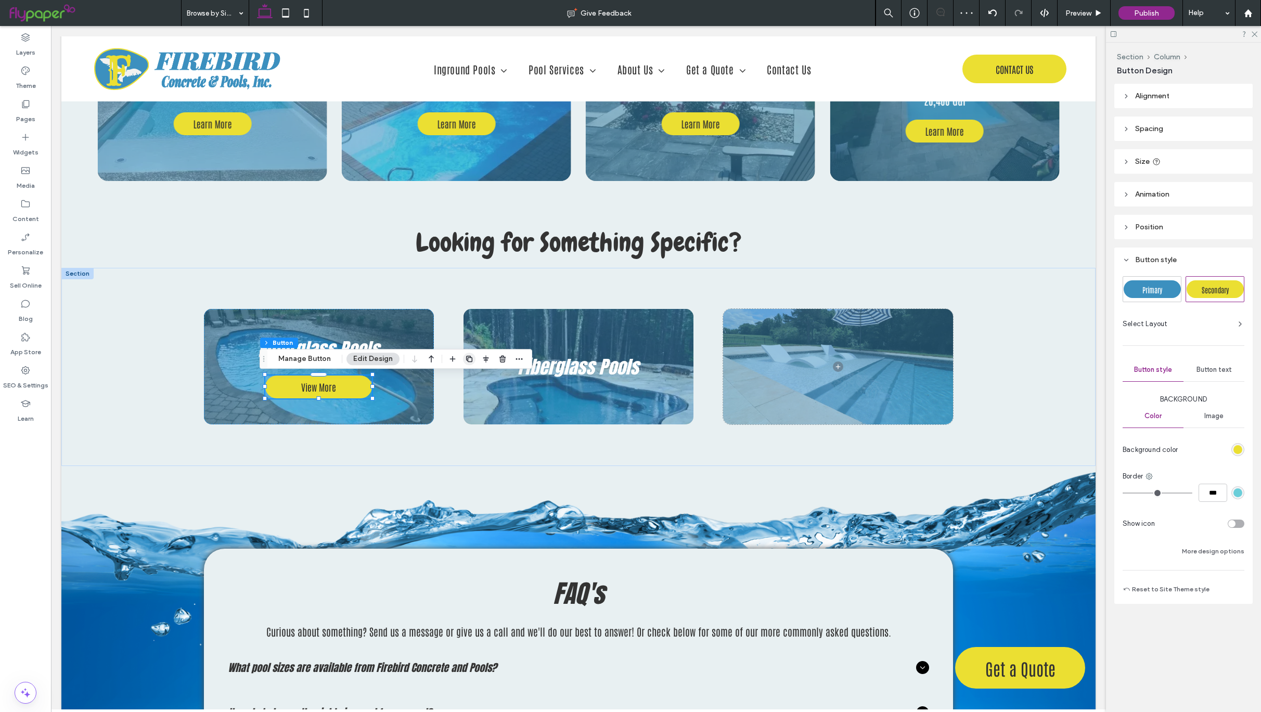
click at [468, 360] on icon "button" at bounding box center [469, 359] width 8 height 8
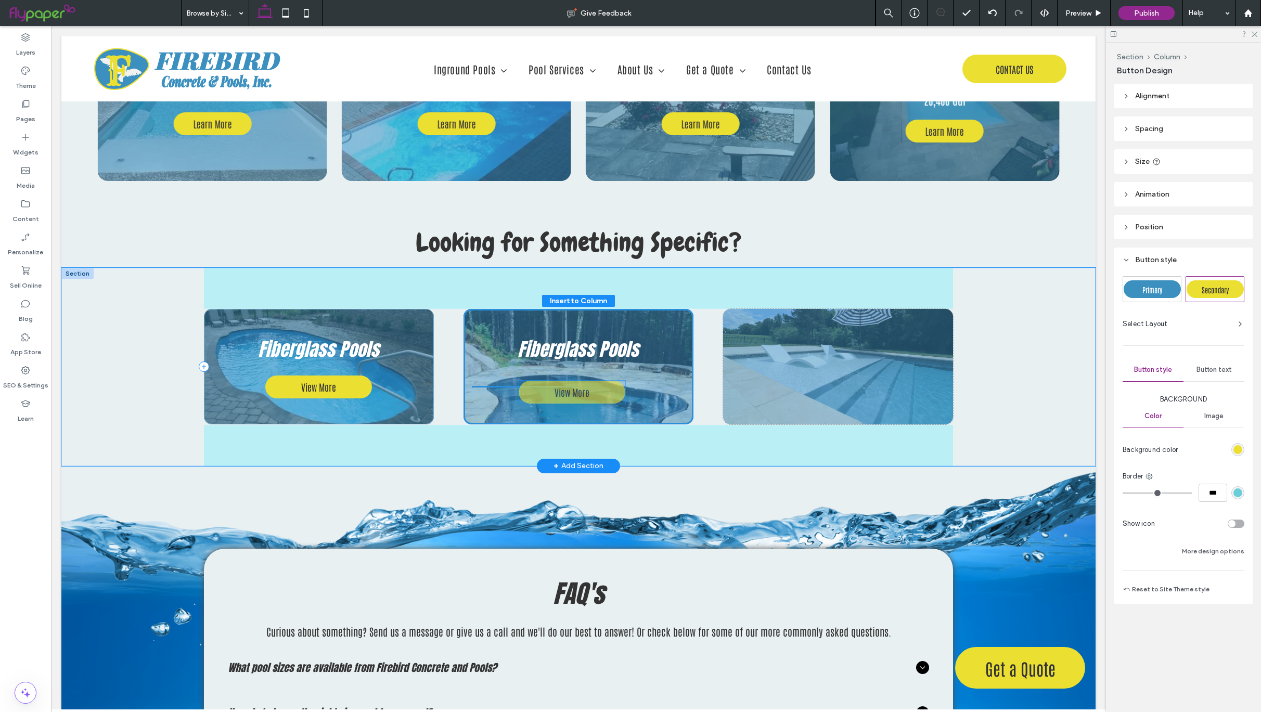
drag, startPoint x: 343, startPoint y: 423, endPoint x: 602, endPoint y: 393, distance: 260.8
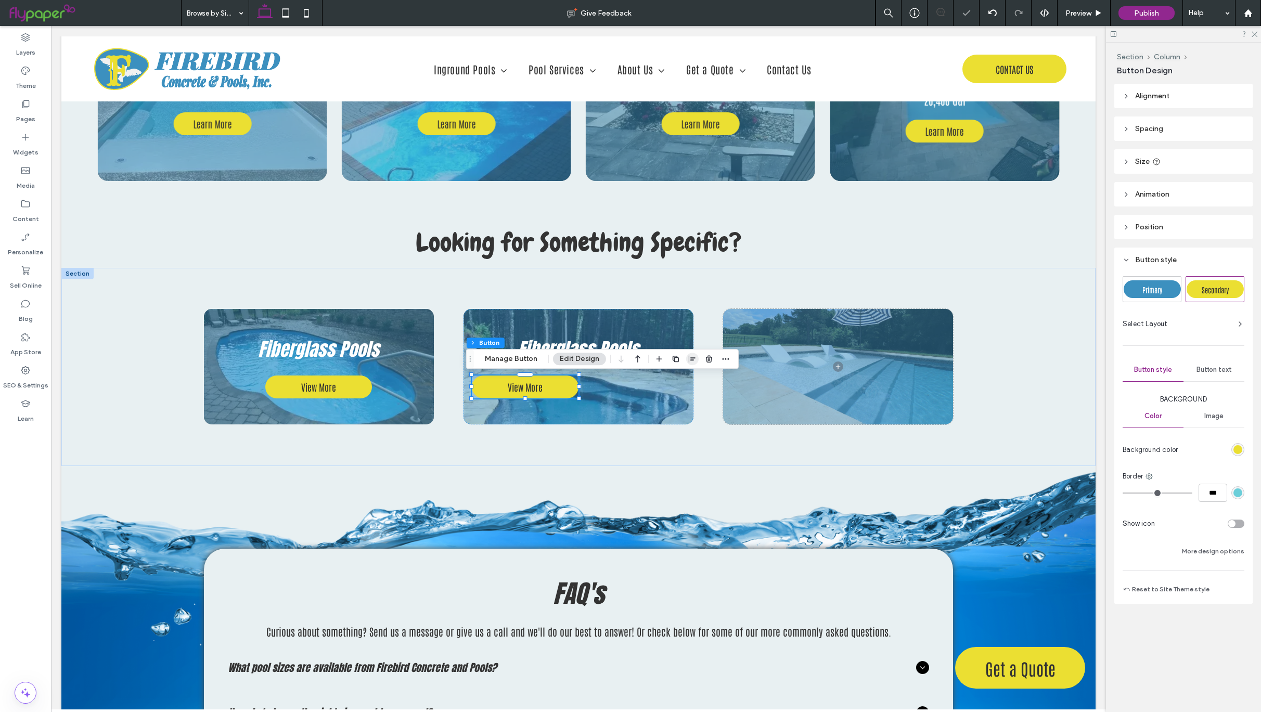
click at [691, 356] on icon "button" at bounding box center [692, 359] width 8 height 8
click at [680, 381] on use "center" at bounding box center [682, 379] width 6 height 7
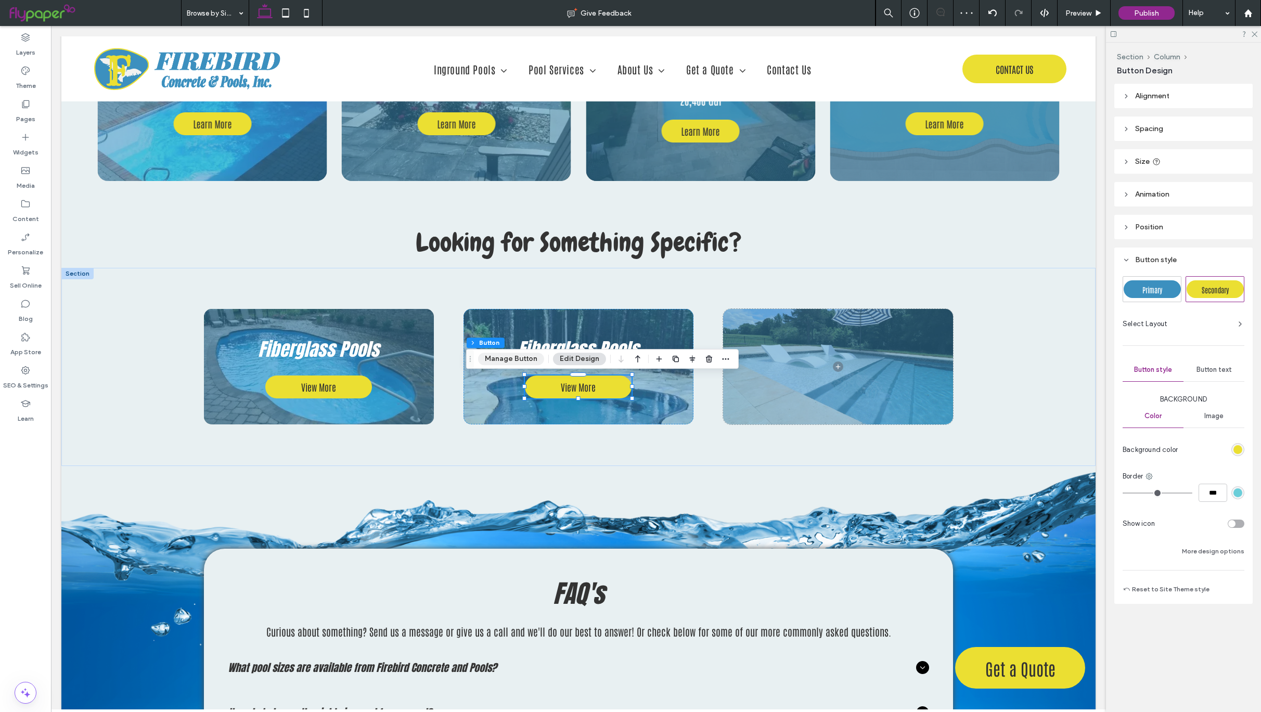
click at [515, 359] on button "Manage Button" at bounding box center [511, 359] width 66 height 12
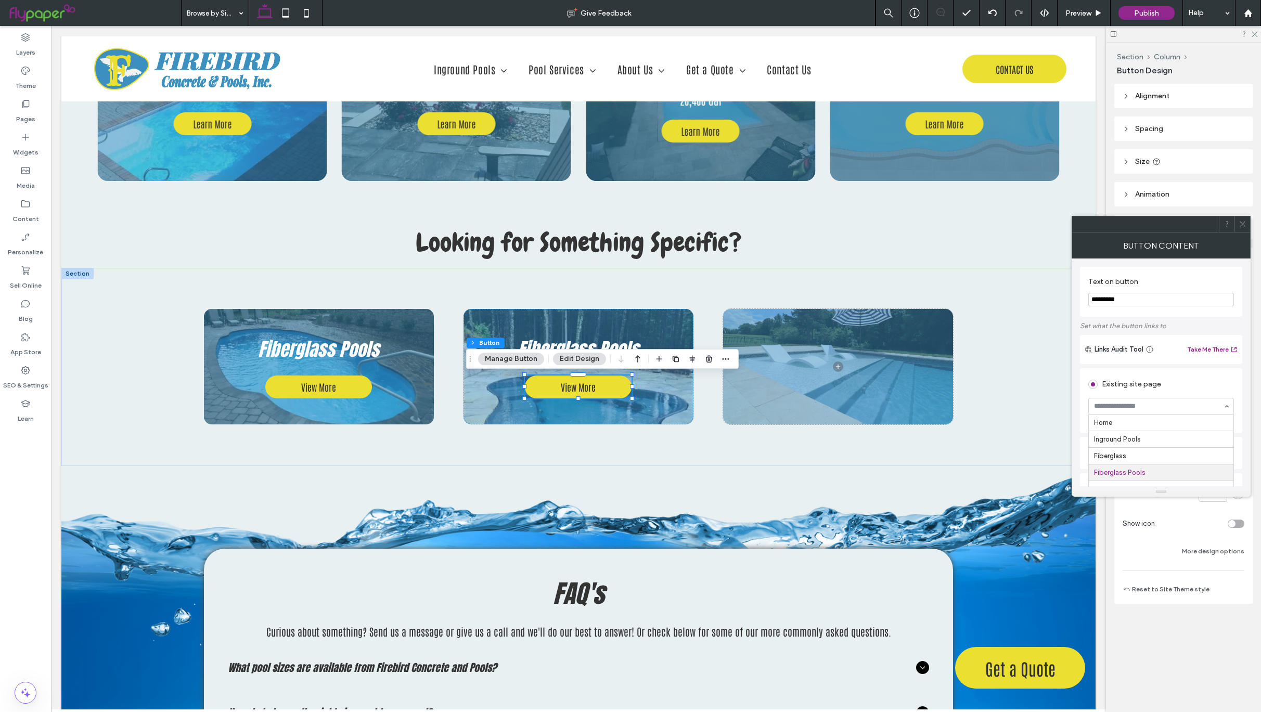
scroll to position [50, 0]
click at [622, 344] on span "Fiberglass Pools" at bounding box center [578, 350] width 121 height 28
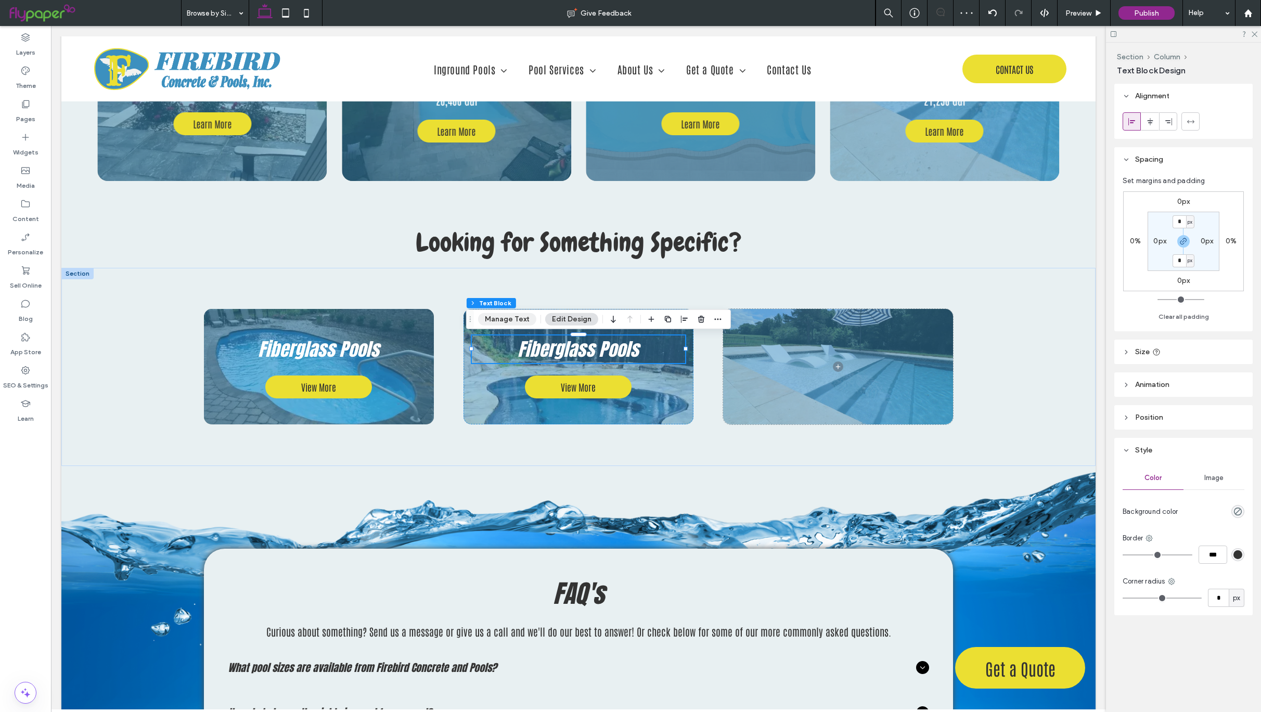
click at [516, 316] on button "Manage Text" at bounding box center [507, 319] width 58 height 12
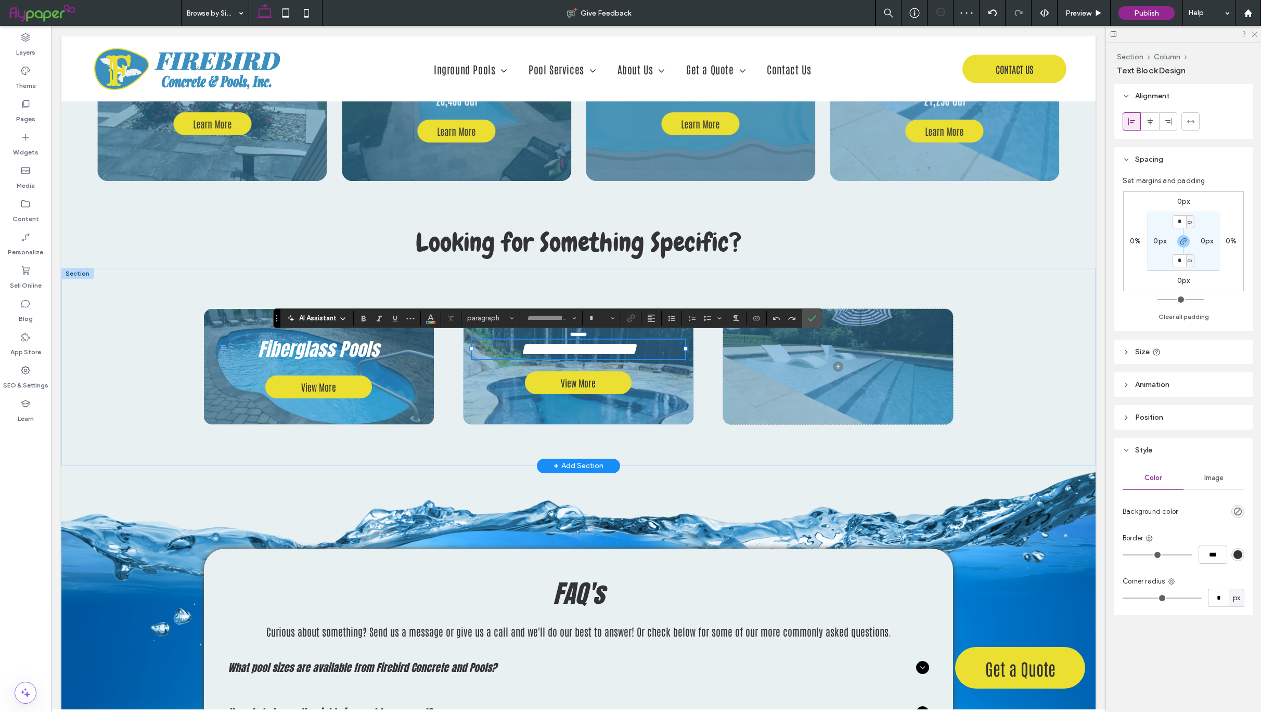
type input "*****"
type input "**"
click at [628, 347] on span "**********" at bounding box center [578, 349] width 115 height 18
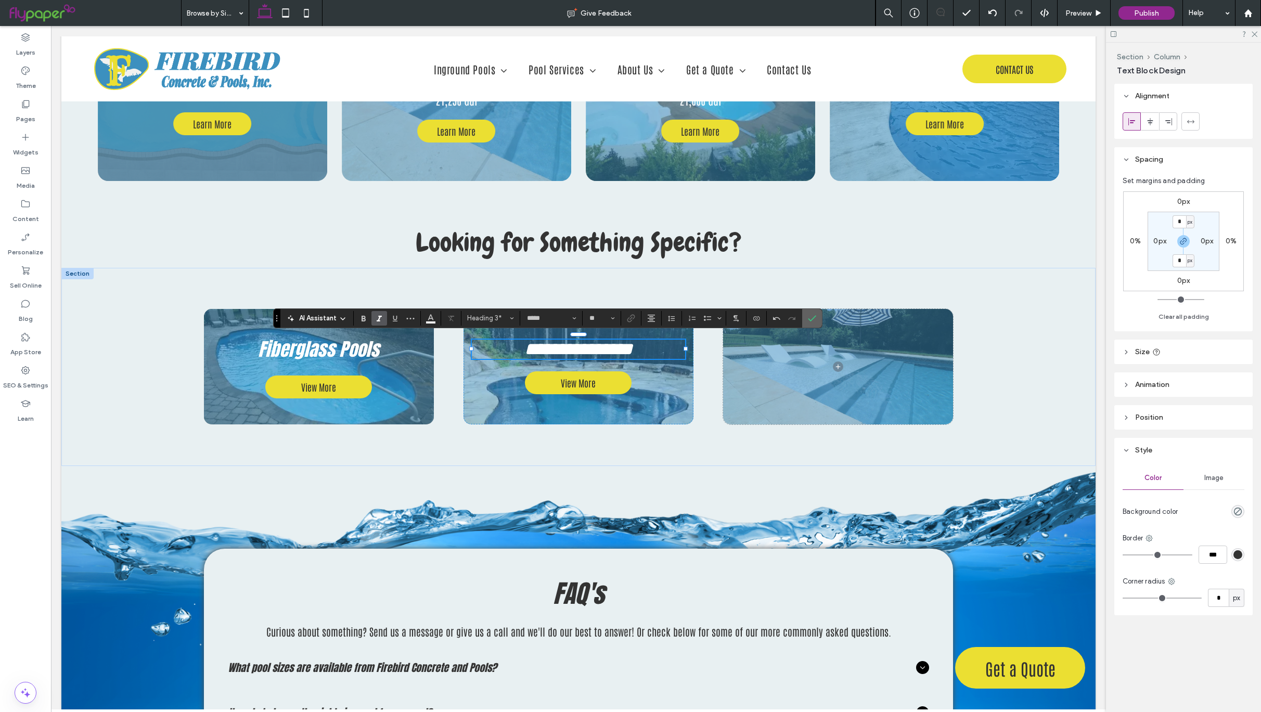
drag, startPoint x: 814, startPoint y: 318, endPoint x: 716, endPoint y: 312, distance: 98.0
click at [814, 318] on icon "Confirm" at bounding box center [812, 318] width 8 height 8
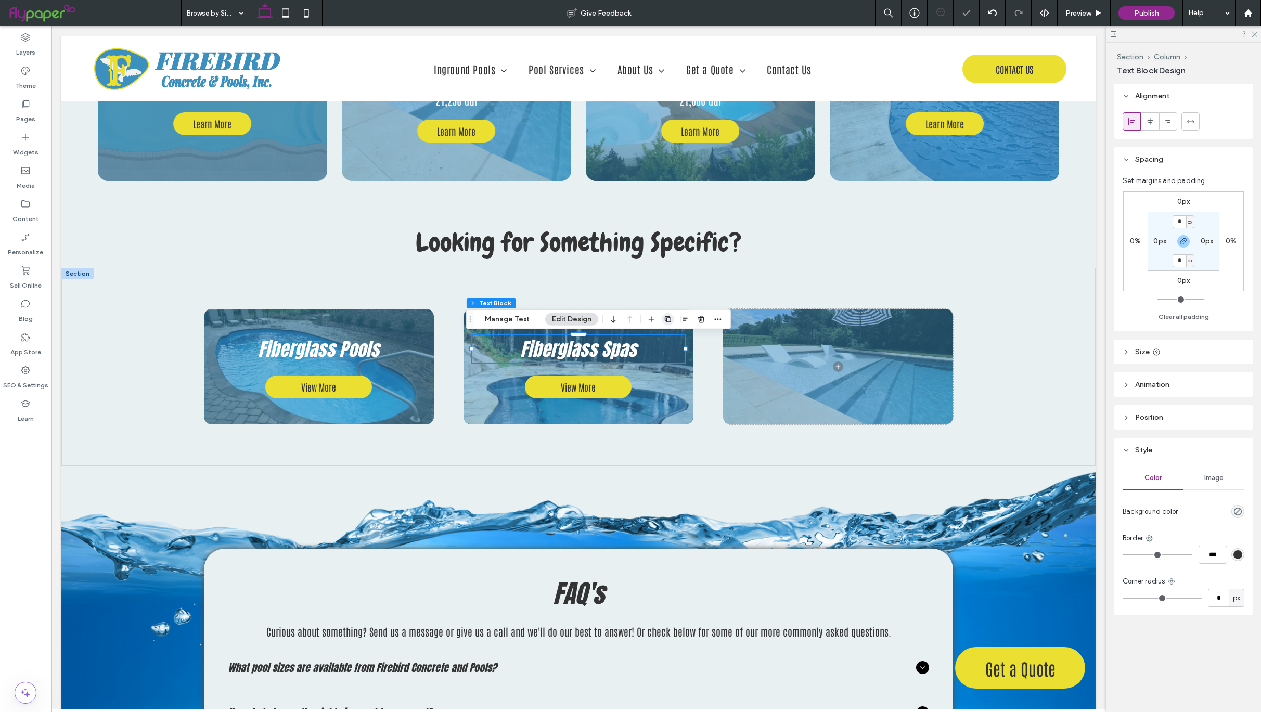
click at [665, 318] on use "button" at bounding box center [668, 319] width 6 height 6
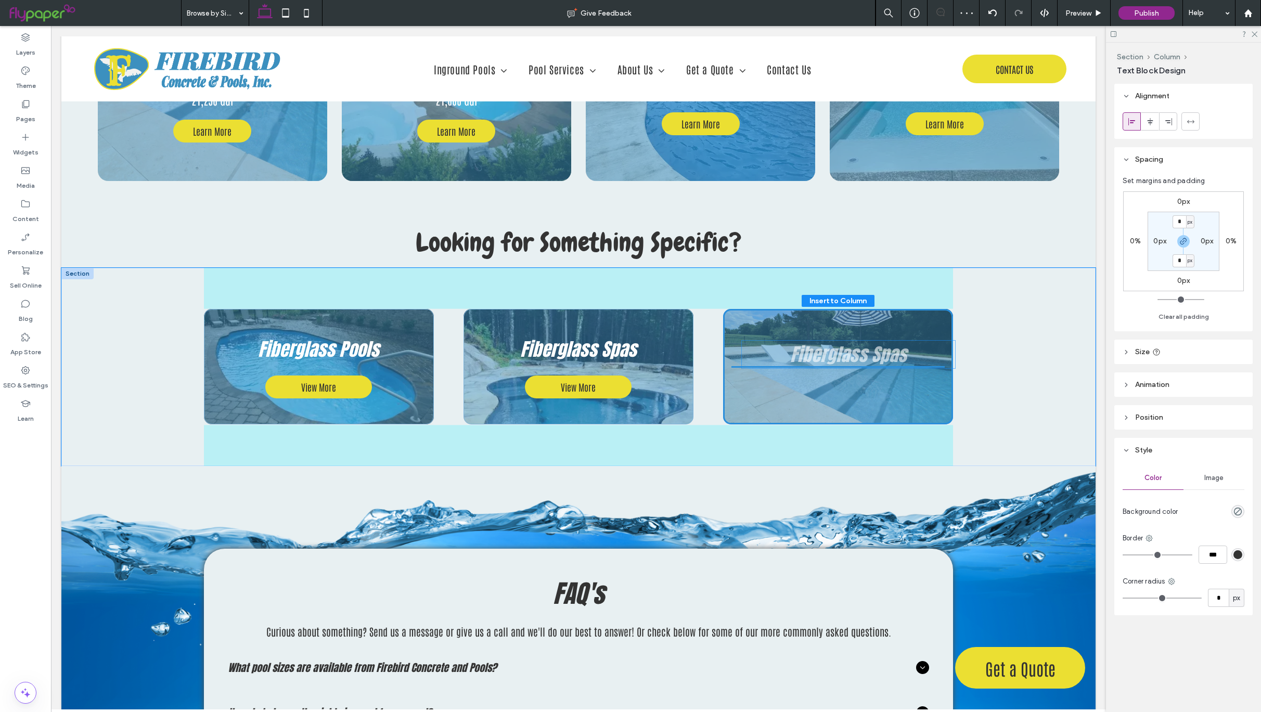
drag, startPoint x: 647, startPoint y: 395, endPoint x: 922, endPoint y: 360, distance: 277.9
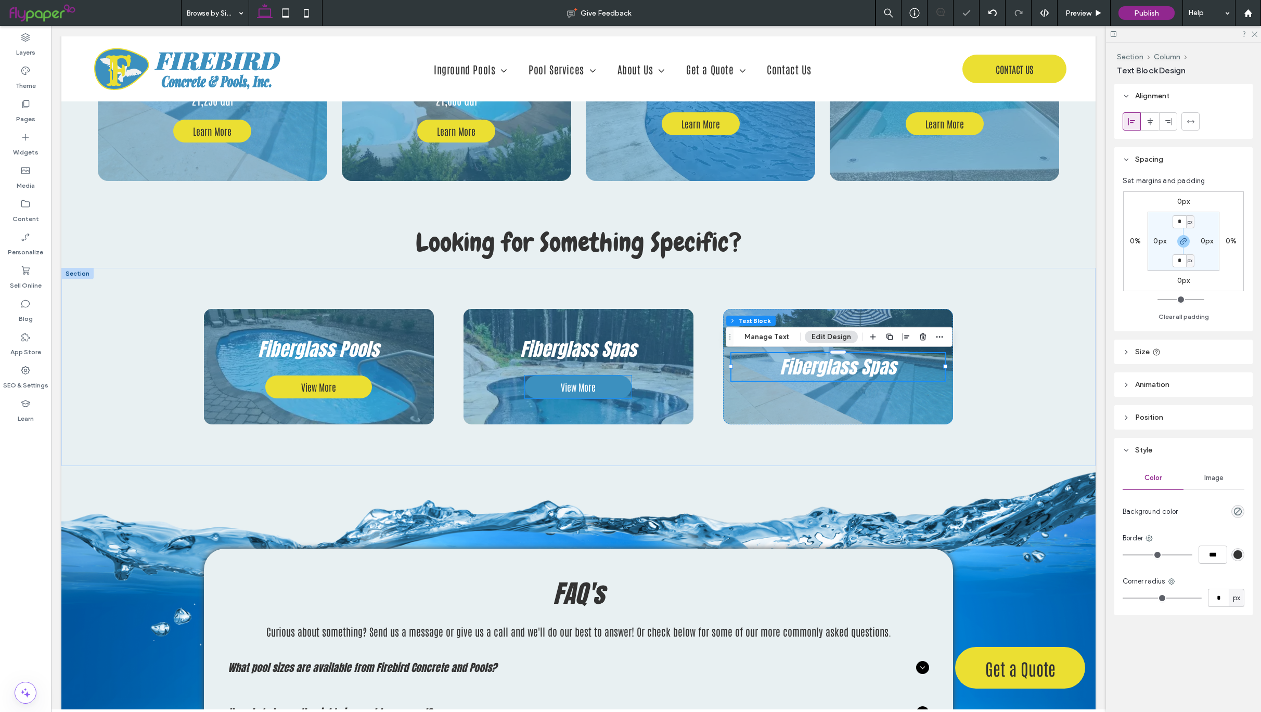
click at [579, 392] on span "View More" at bounding box center [578, 387] width 35 height 12
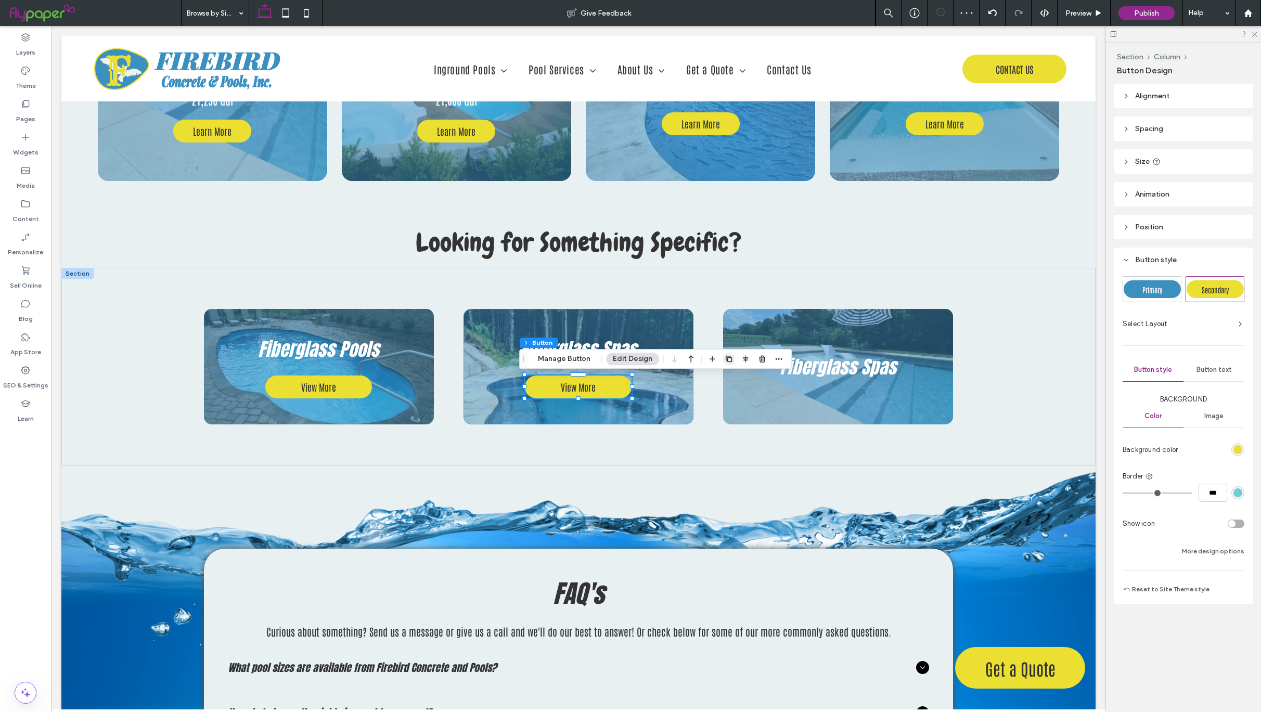
click at [729, 360] on icon "button" at bounding box center [729, 359] width 8 height 8
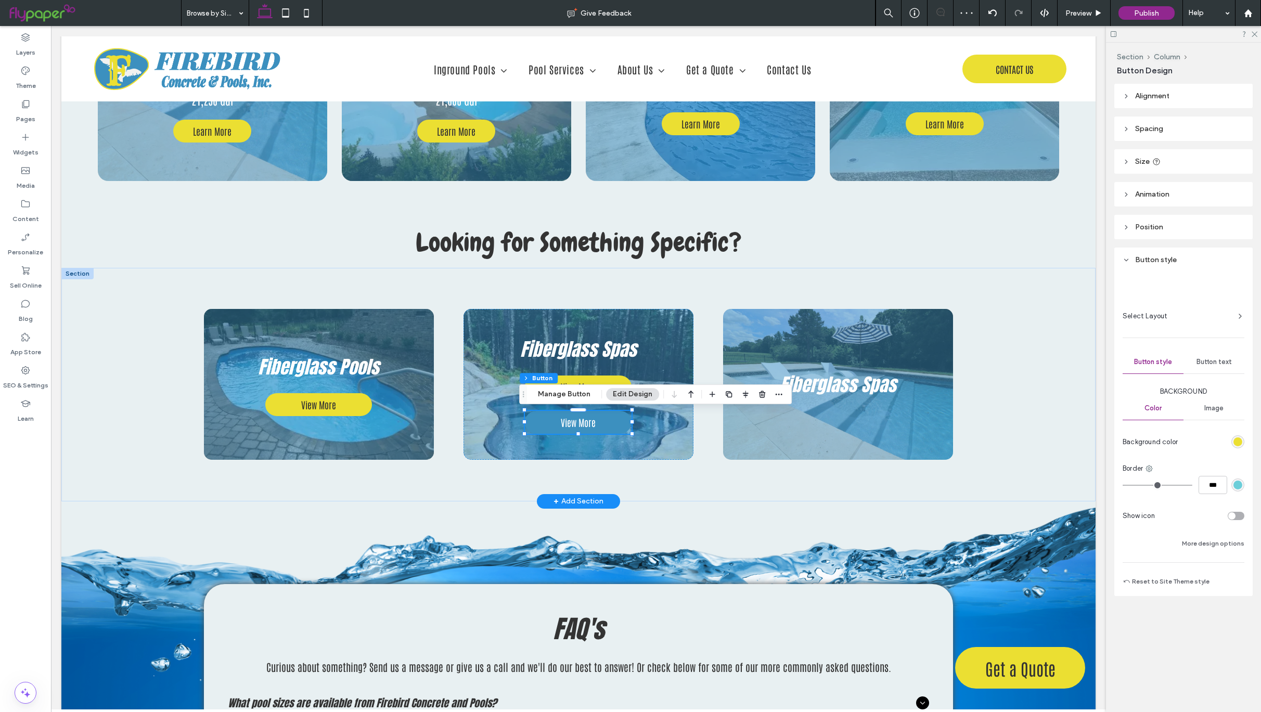
type input "**"
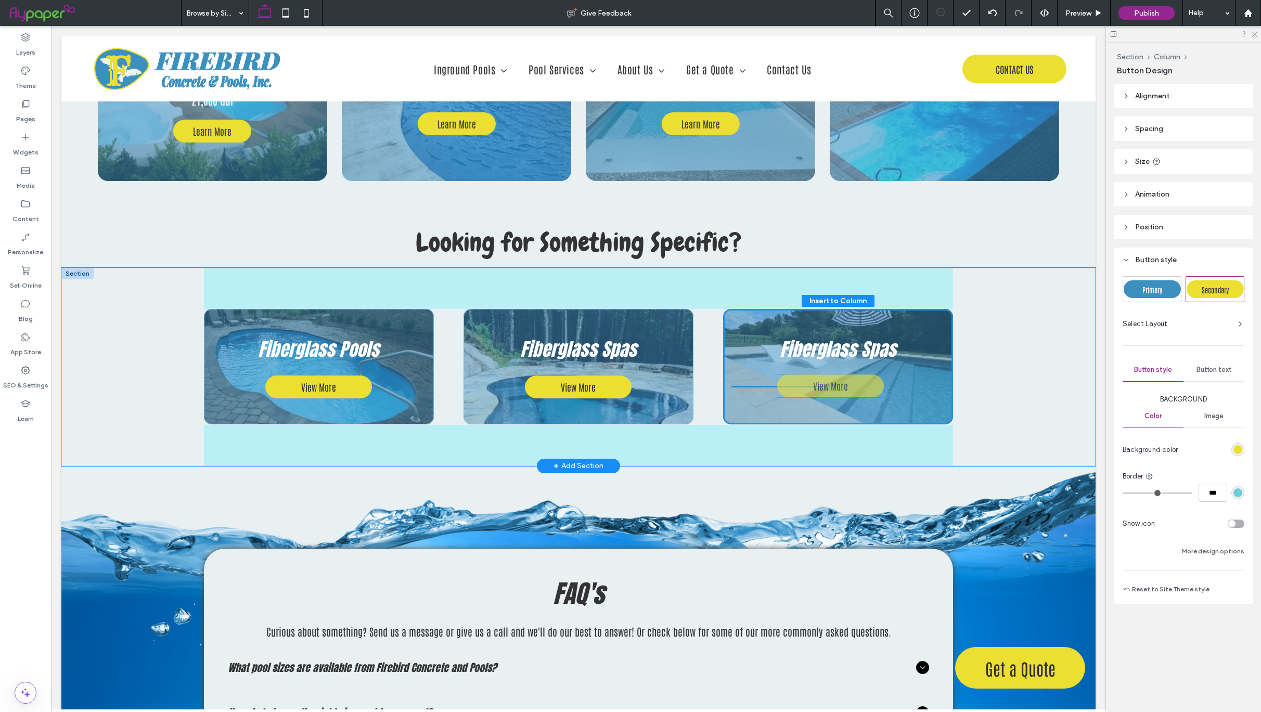
drag, startPoint x: 597, startPoint y: 429, endPoint x: 855, endPoint y: 392, distance: 260.6
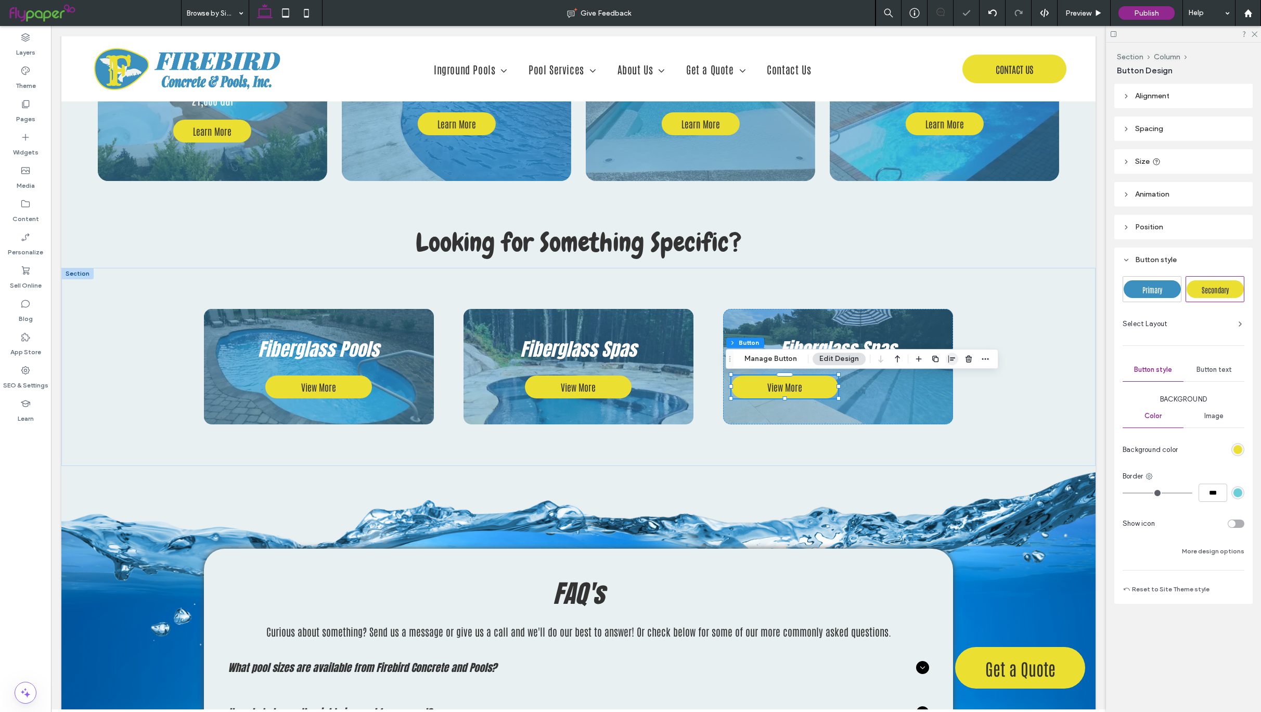
click at [953, 360] on icon "button" at bounding box center [952, 359] width 8 height 8
click at [942, 377] on icon "center" at bounding box center [942, 379] width 8 height 8
click at [780, 361] on button "Manage Button" at bounding box center [771, 359] width 66 height 12
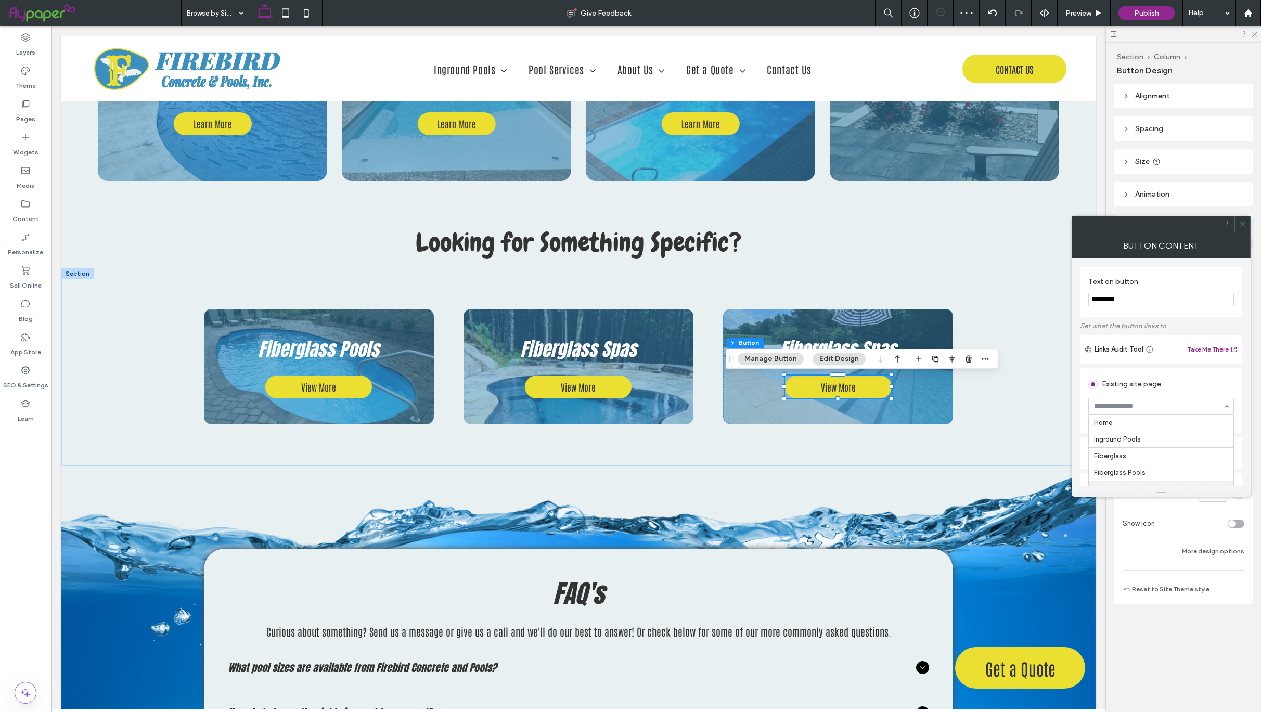
scroll to position [68, 0]
click at [864, 341] on span "Fiberglass Spas" at bounding box center [838, 350] width 117 height 28
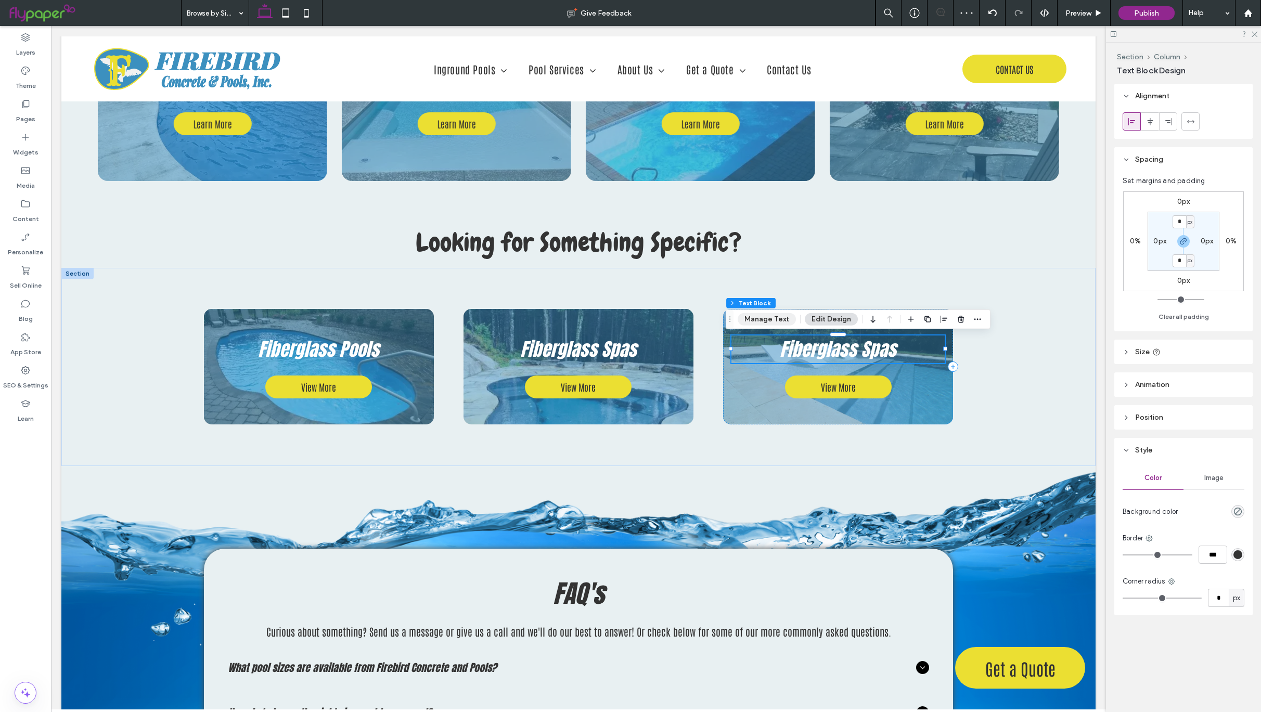
click at [756, 318] on button "Manage Text" at bounding box center [767, 319] width 58 height 12
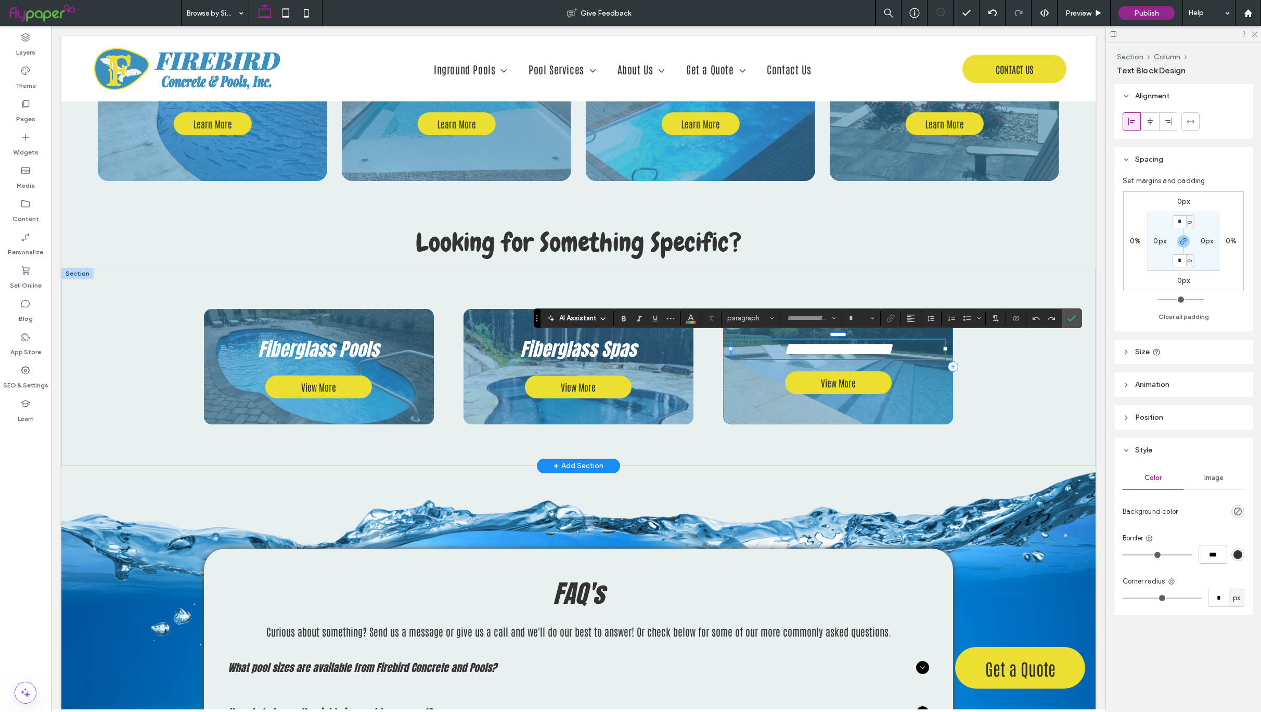
type input "*****"
type input "**"
click at [896, 341] on h3 "**********" at bounding box center [837, 349] width 213 height 19
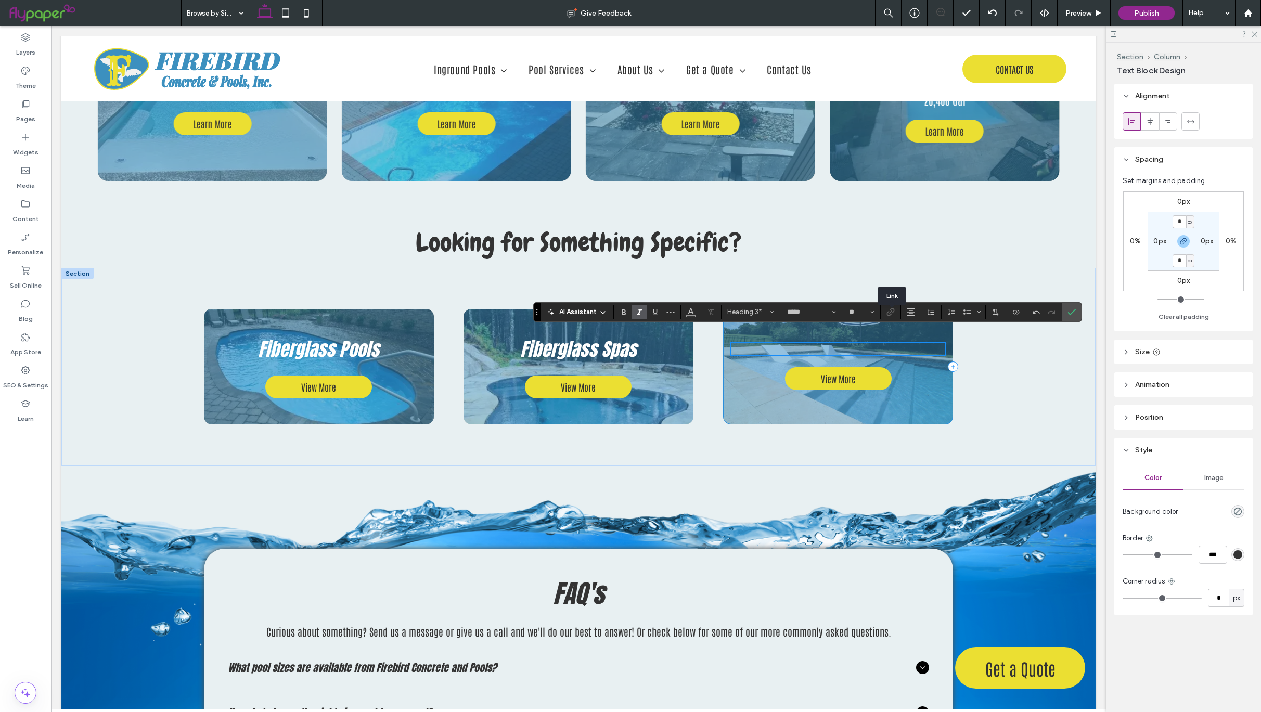
type input "**"
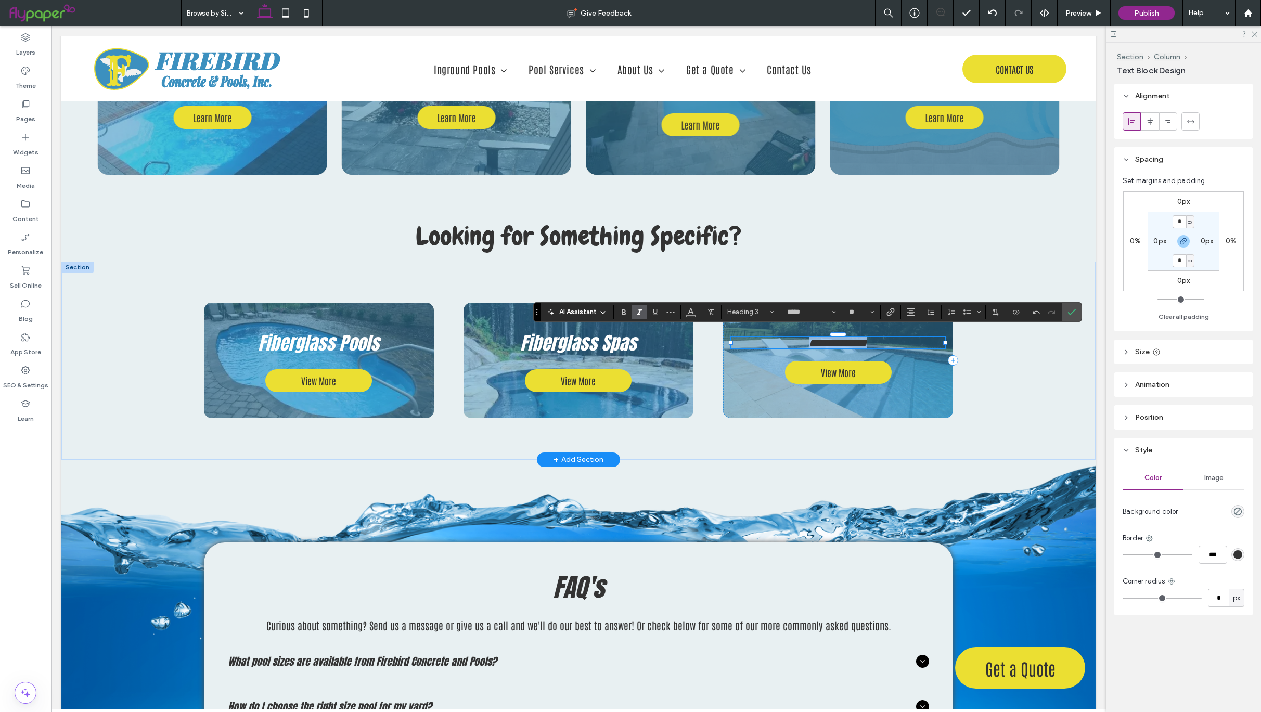
drag, startPoint x: 871, startPoint y: 346, endPoint x: 840, endPoint y: 344, distance: 30.8
click at [784, 344] on h3 "**********" at bounding box center [837, 342] width 213 height 11
click at [694, 313] on use "Color" at bounding box center [691, 311] width 6 height 6
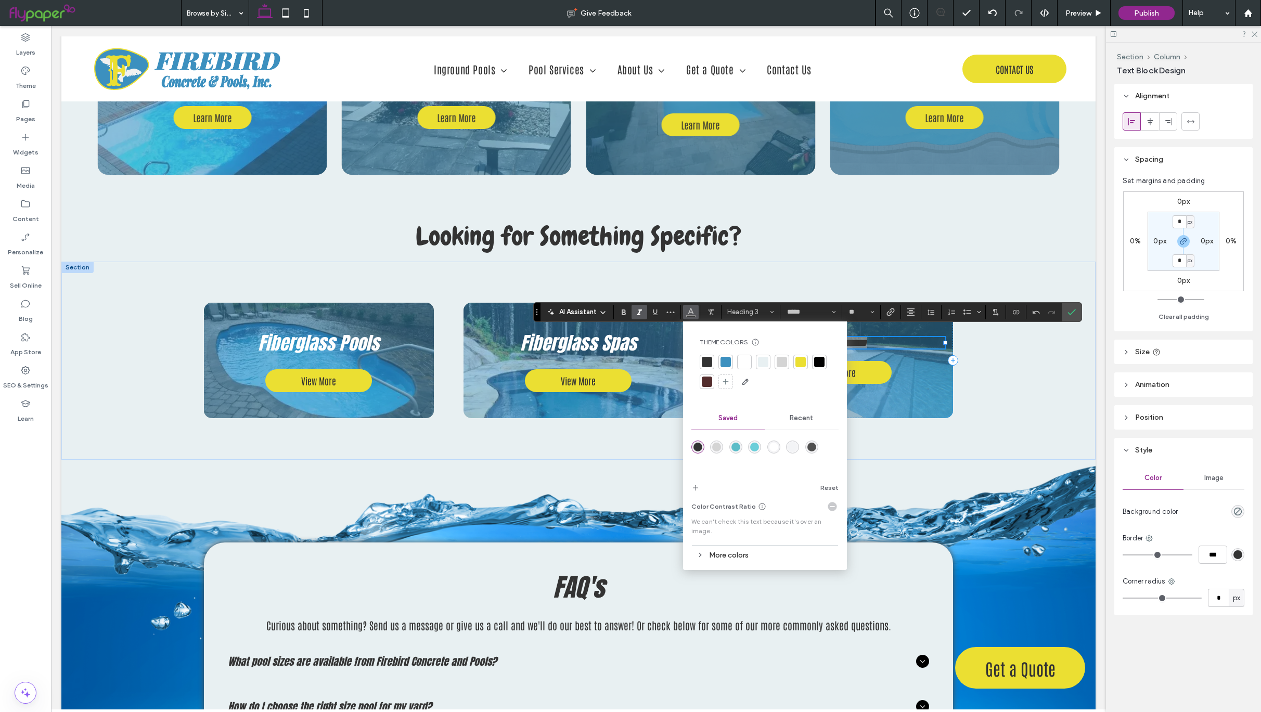
click at [746, 364] on div at bounding box center [744, 362] width 10 height 10
click at [855, 313] on input "**" at bounding box center [858, 312] width 20 height 8
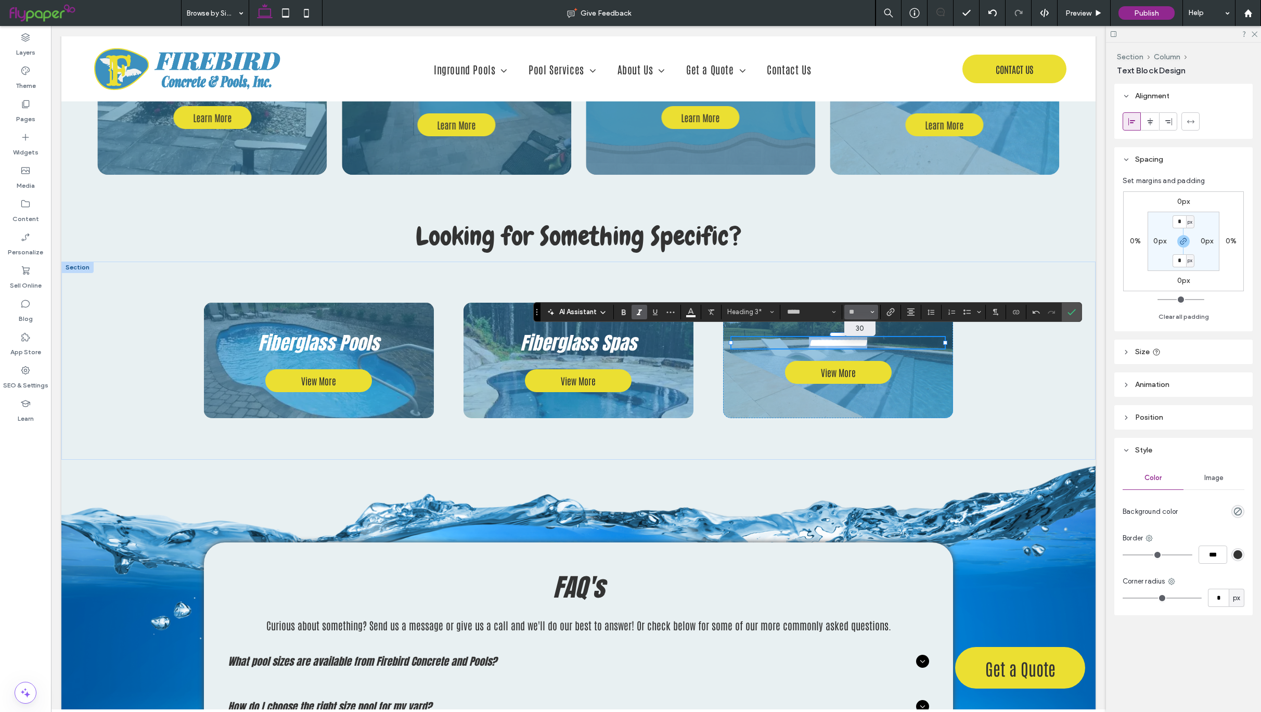
type input "**"
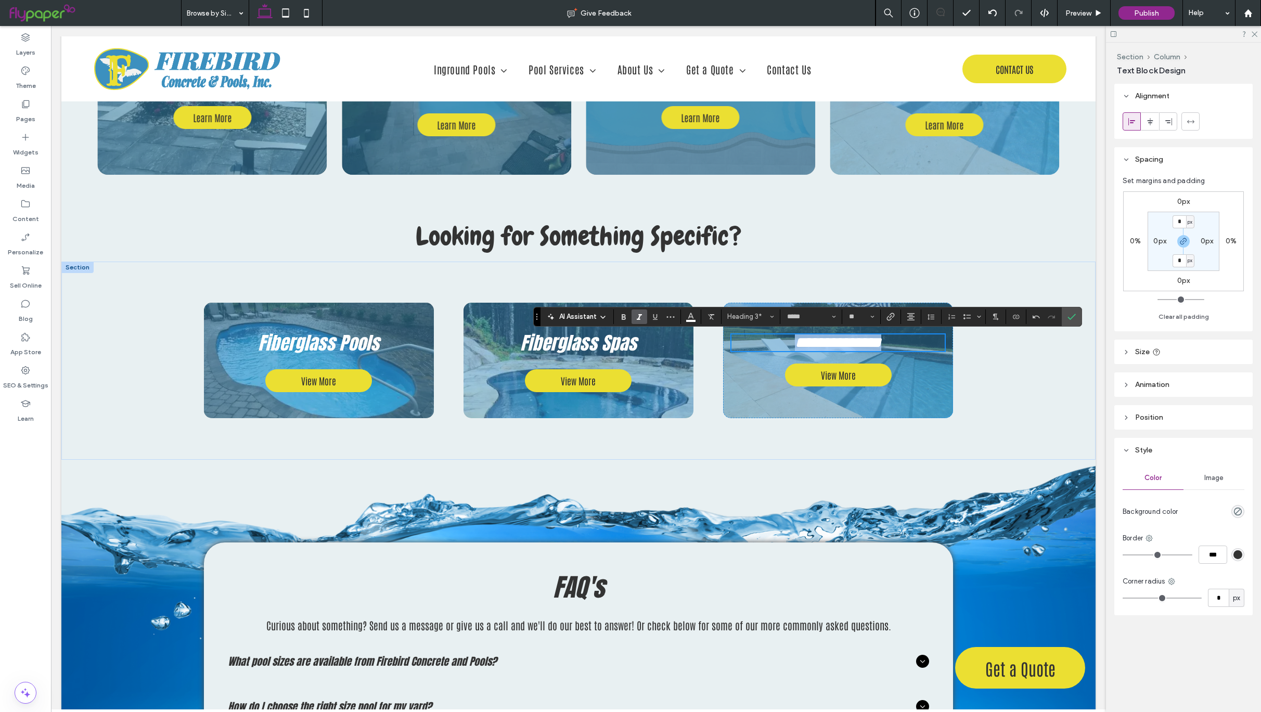
scroll to position [3239, 0]
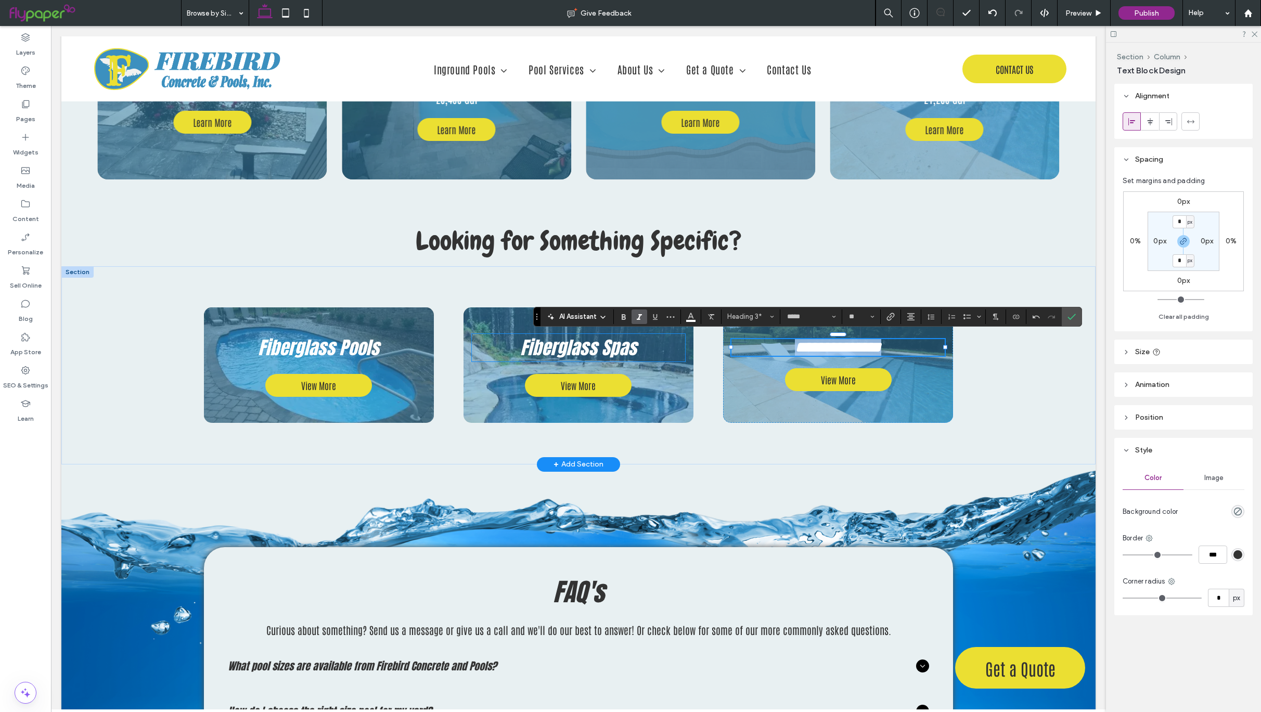
click at [598, 356] on span "Fiberglass Spas" at bounding box center [578, 348] width 117 height 28
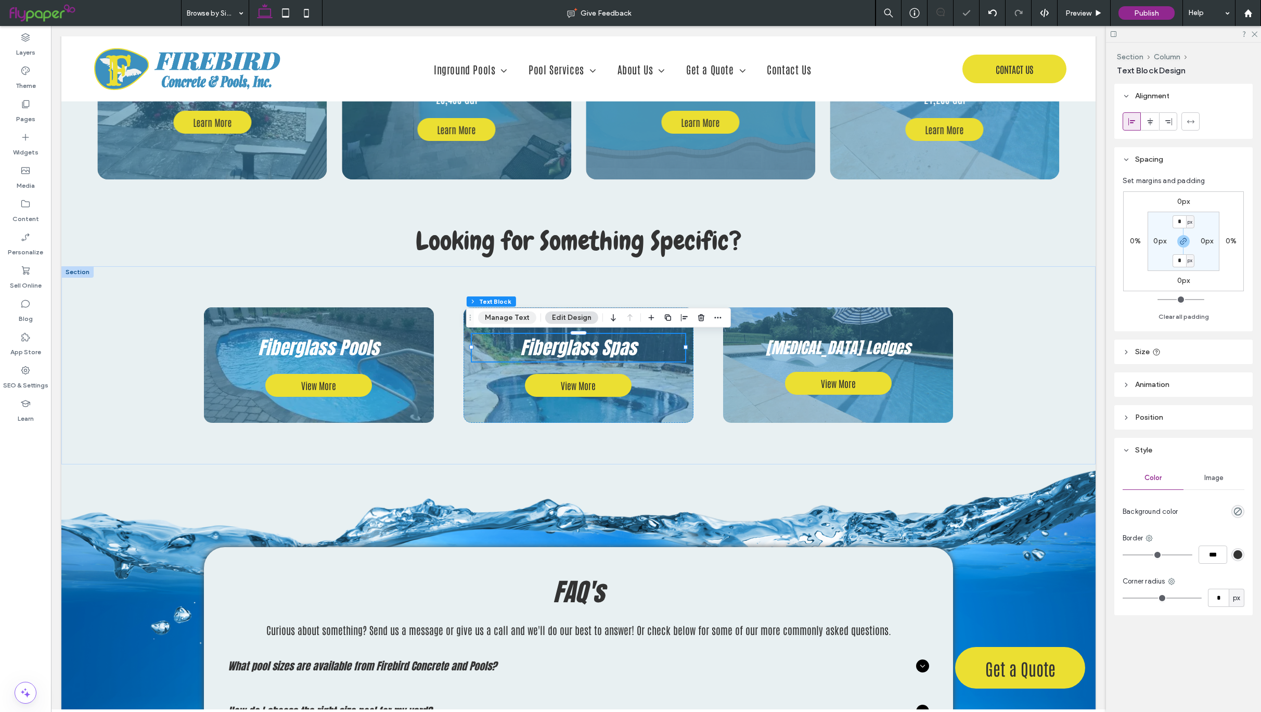
click at [509, 321] on button "Manage Text" at bounding box center [507, 318] width 58 height 12
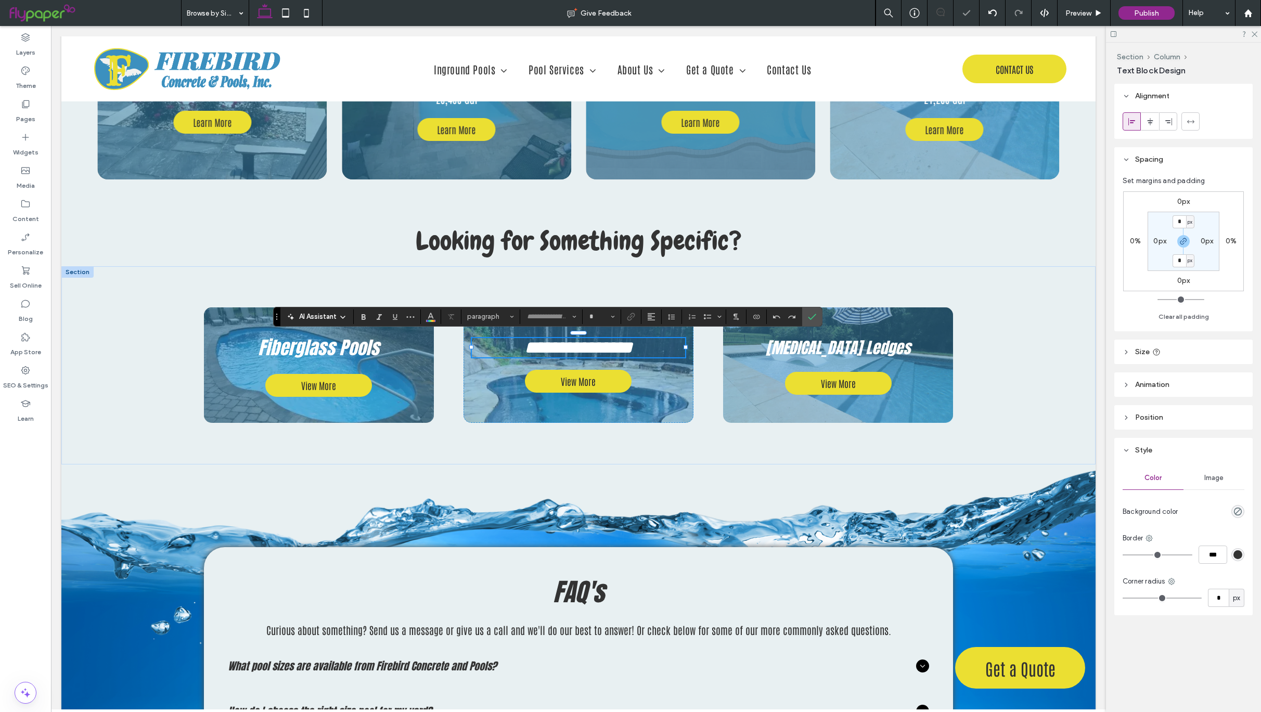
type input "*****"
type input "**"
click at [859, 351] on span "[MEDICAL_DATA] Ledges" at bounding box center [838, 347] width 145 height 23
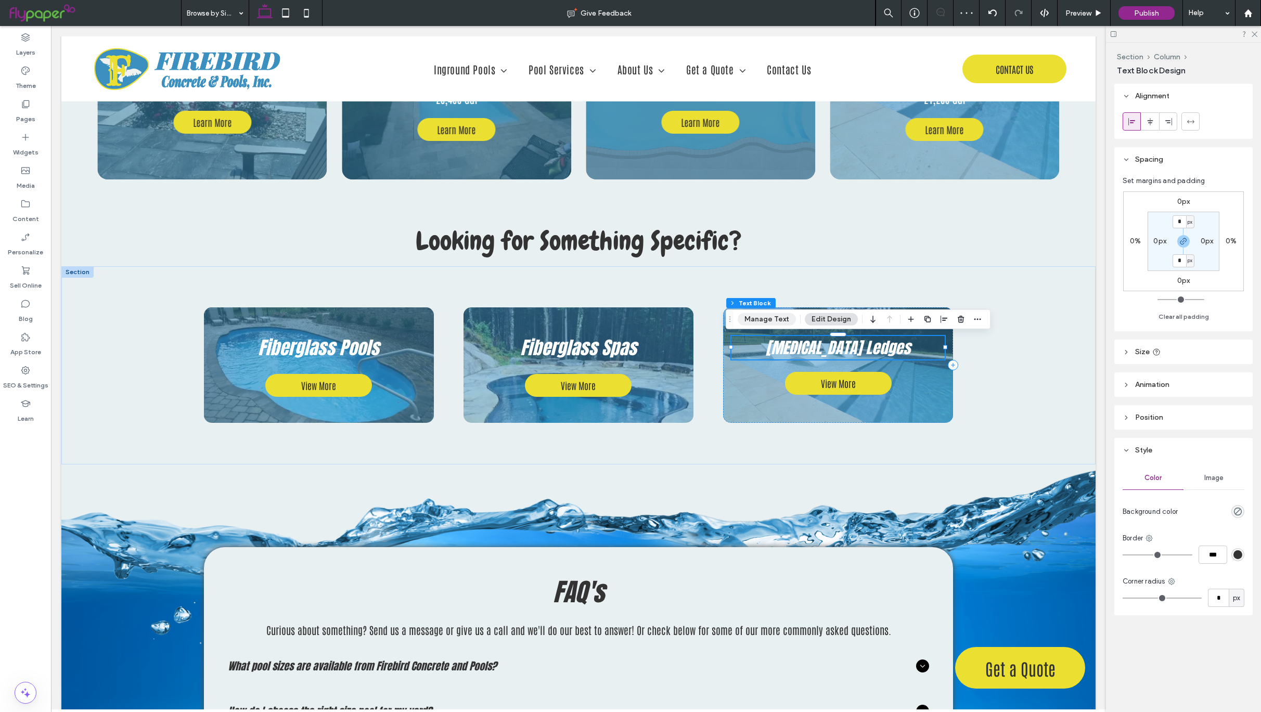
click at [781, 319] on button "Manage Text" at bounding box center [767, 319] width 58 height 12
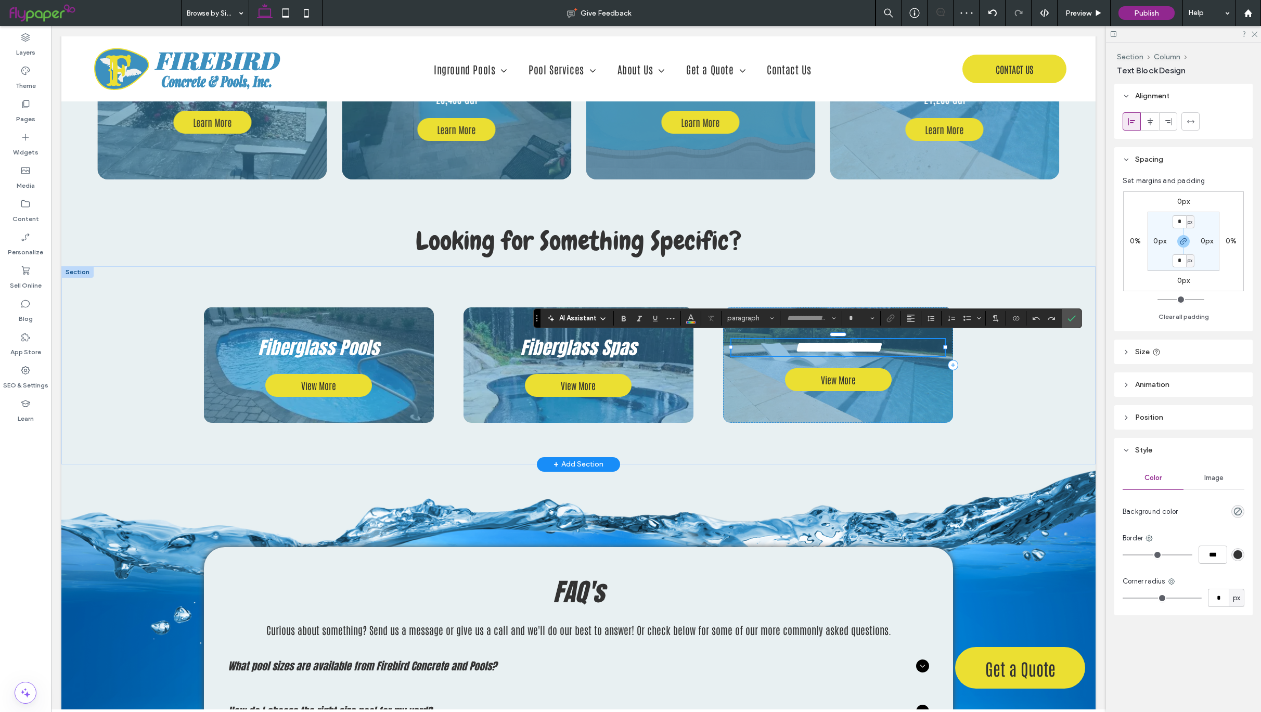
type input "*****"
type input "**"
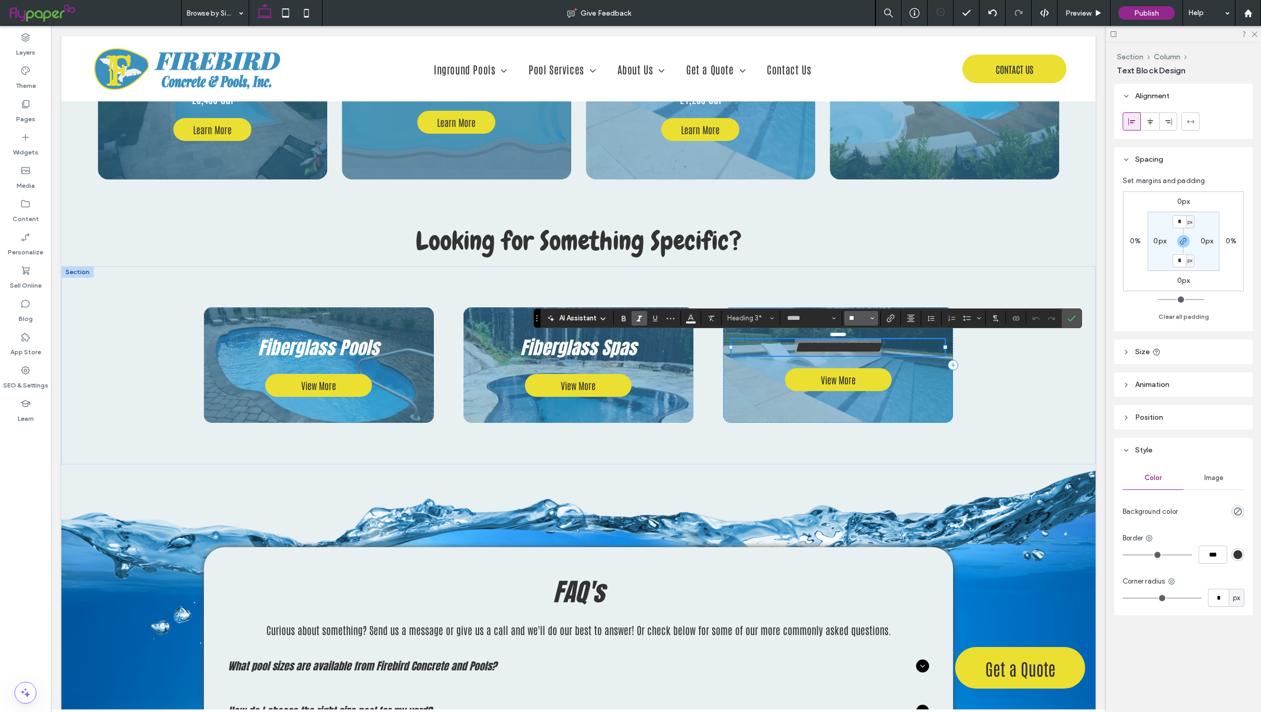
click at [859, 315] on input "**" at bounding box center [858, 318] width 20 height 8
type input "**"
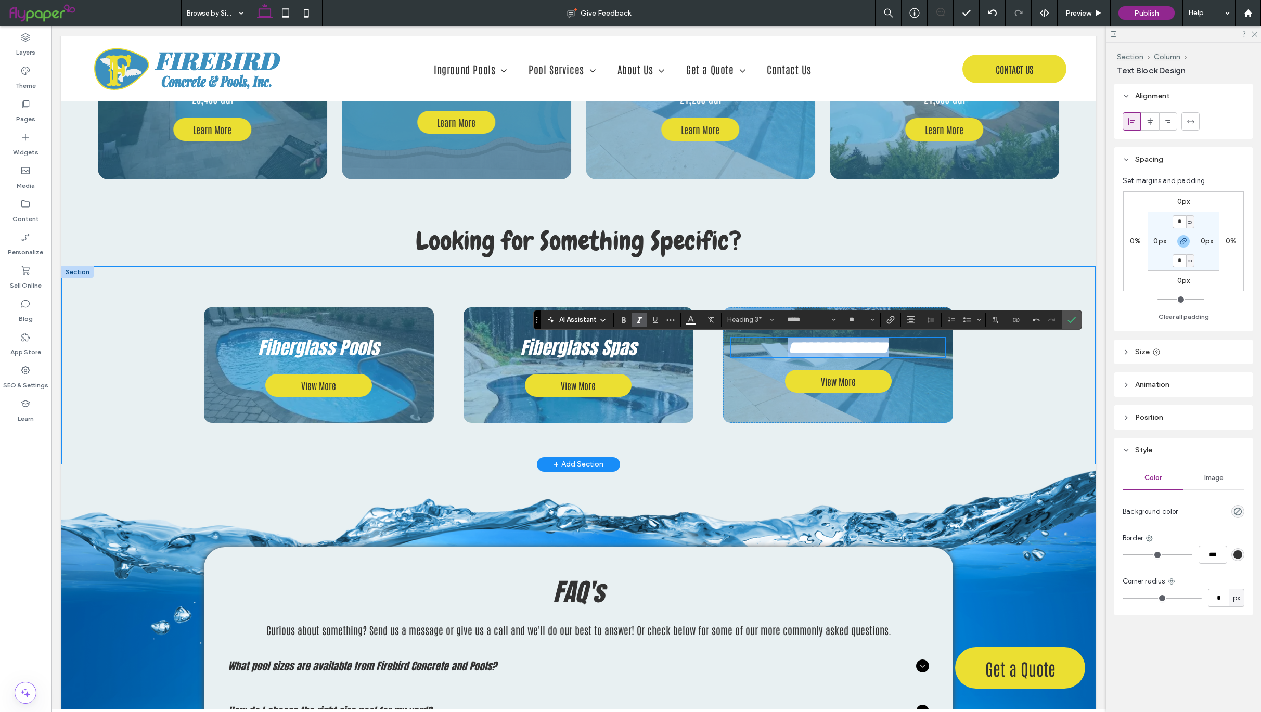
scroll to position [3237, 0]
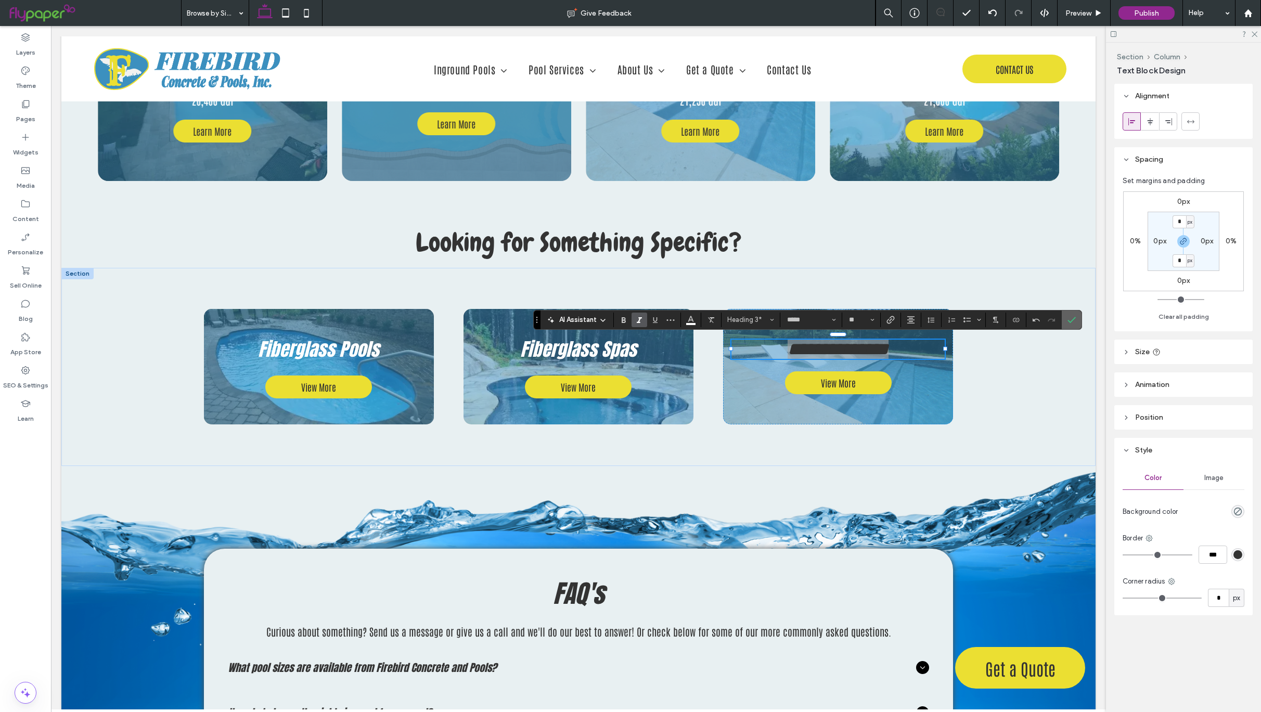
click at [1076, 320] on icon "Confirm" at bounding box center [1072, 320] width 8 height 8
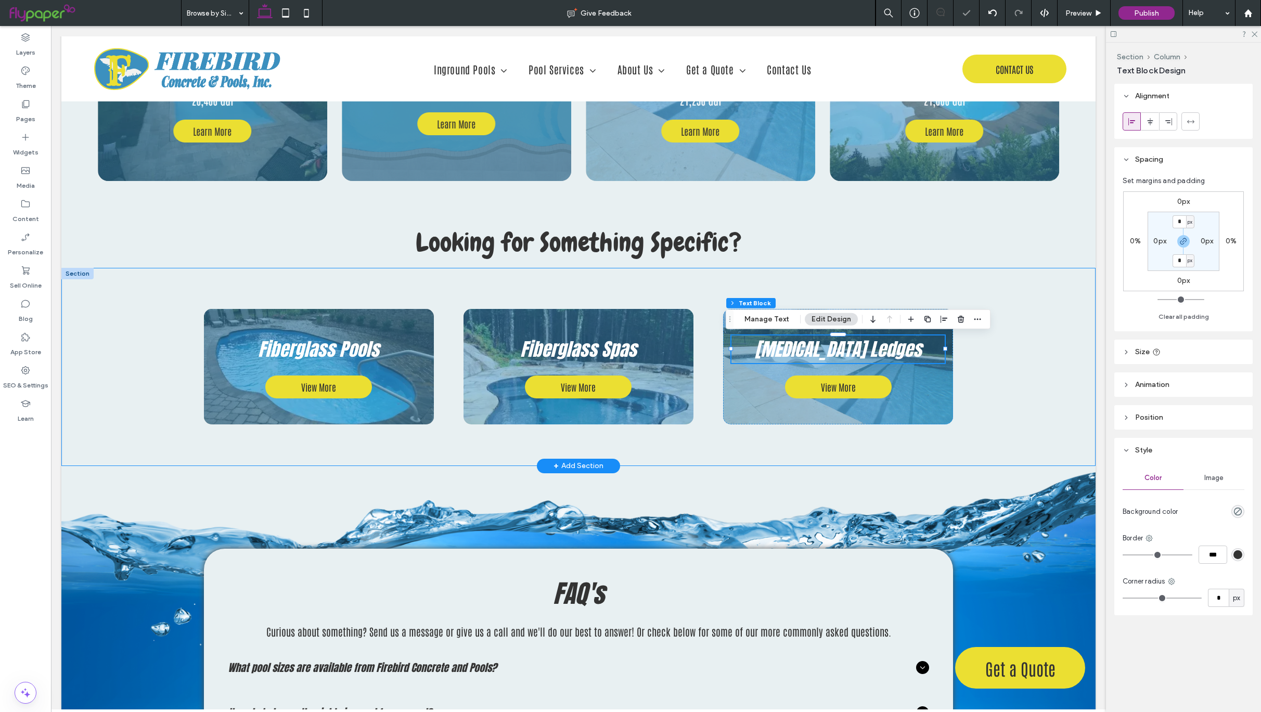
click at [1047, 353] on div "Fiberglass Pools View More Fiberglass Spas View More [MEDICAL_DATA] Ledges View…" at bounding box center [578, 367] width 1034 height 198
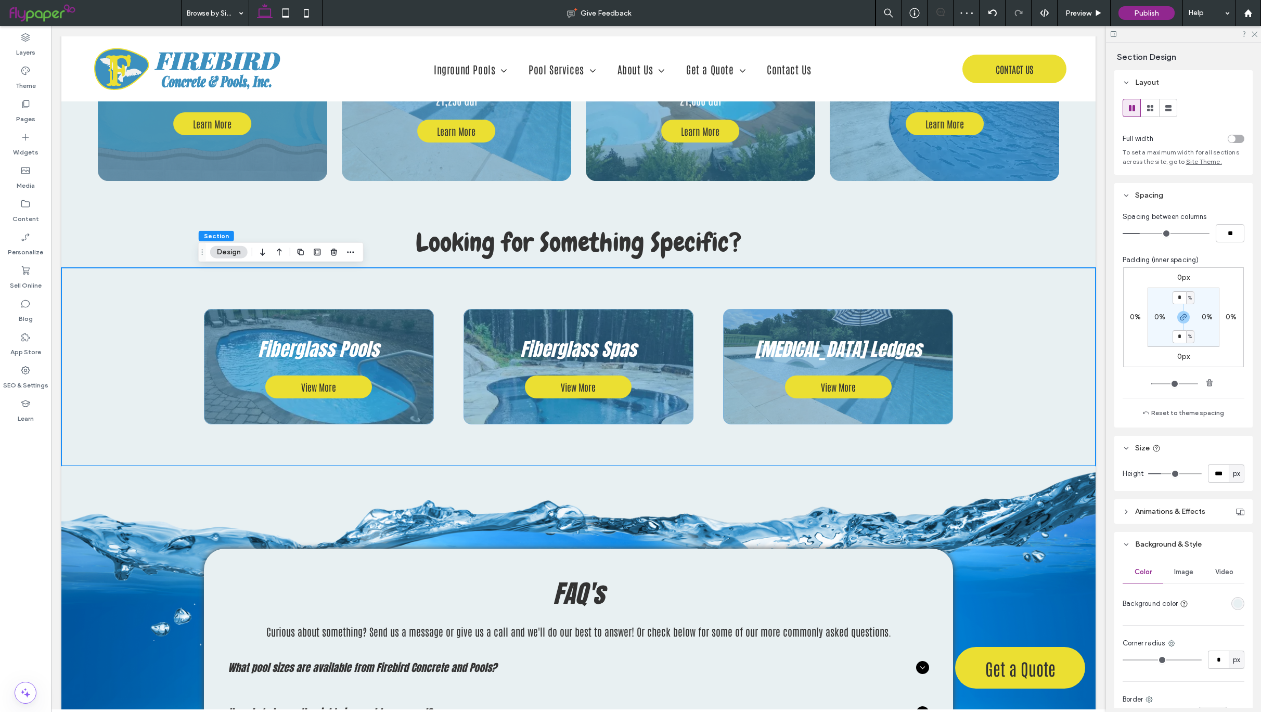
type input "*"
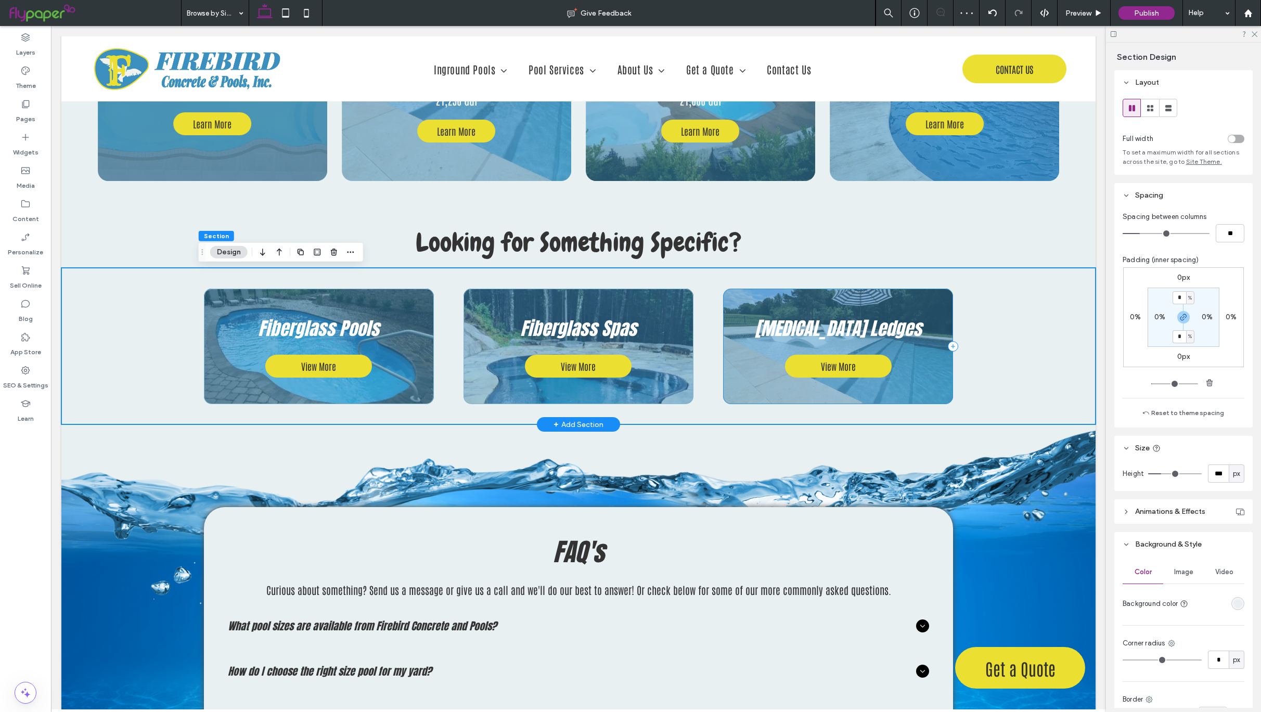
click at [945, 303] on div "[MEDICAL_DATA] Ledges View More" at bounding box center [838, 346] width 230 height 115
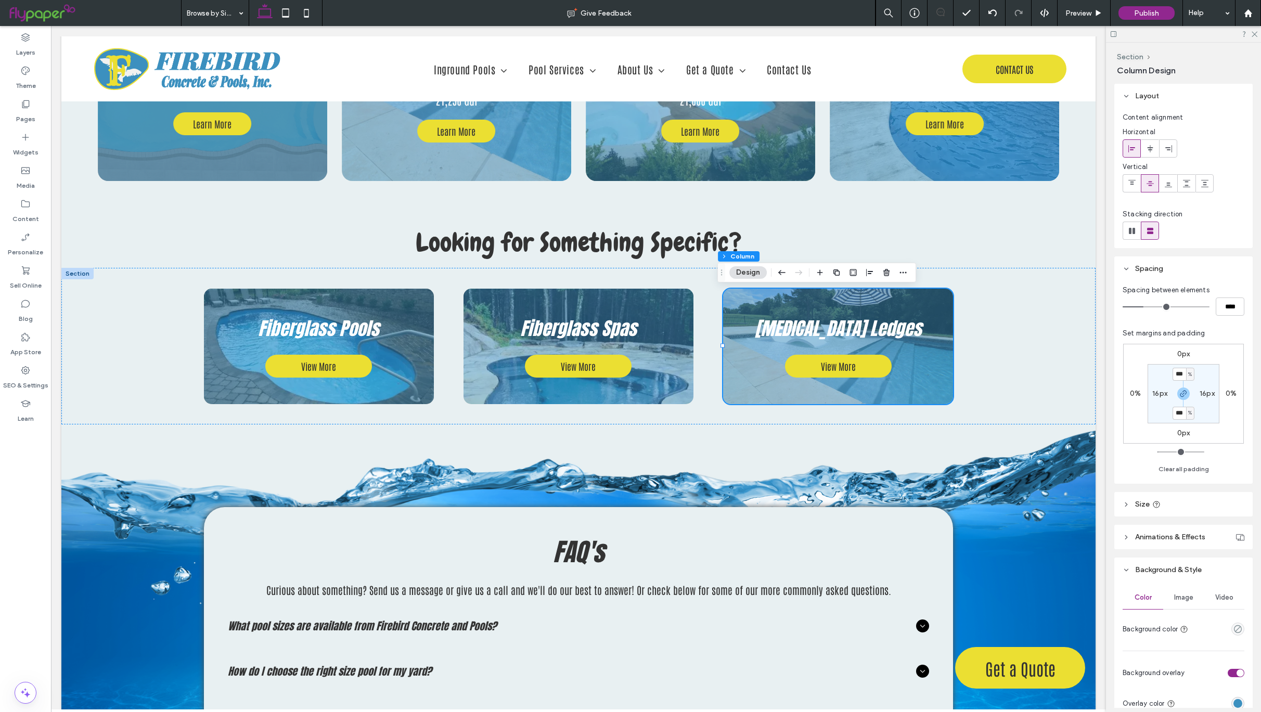
scroll to position [253, 0]
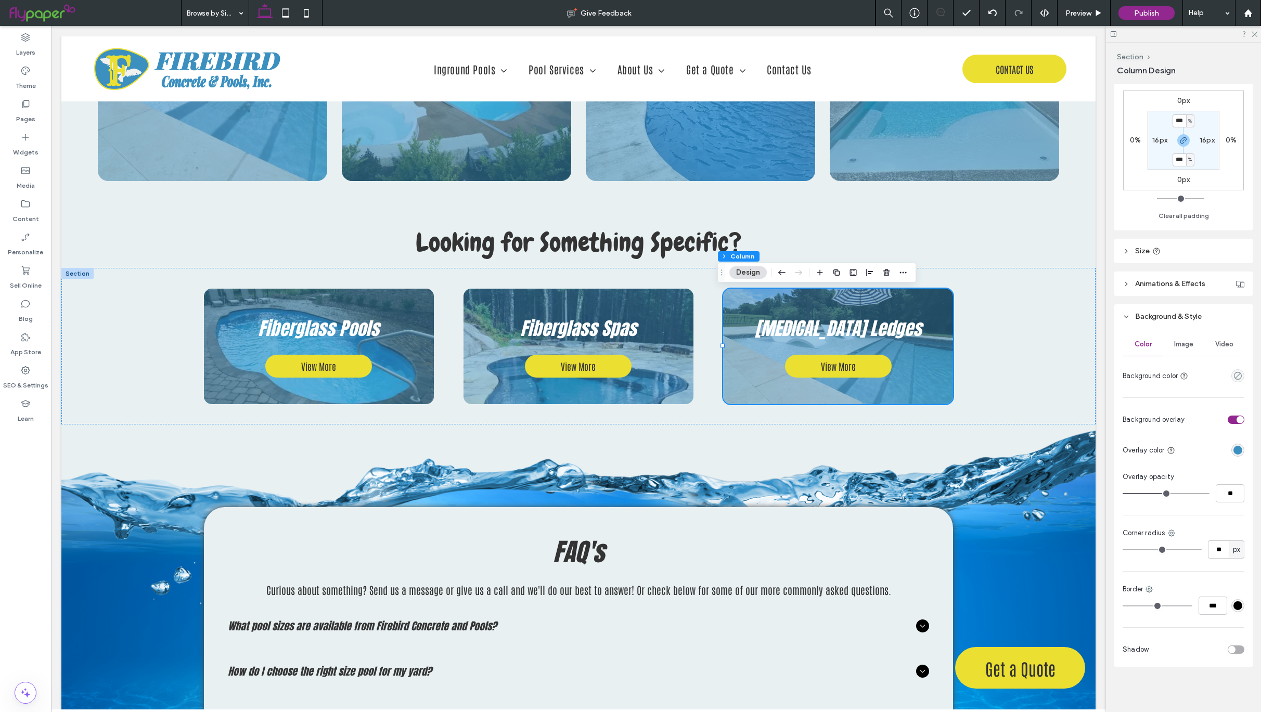
click at [1228, 651] on div "toggle" at bounding box center [1231, 649] width 7 height 7
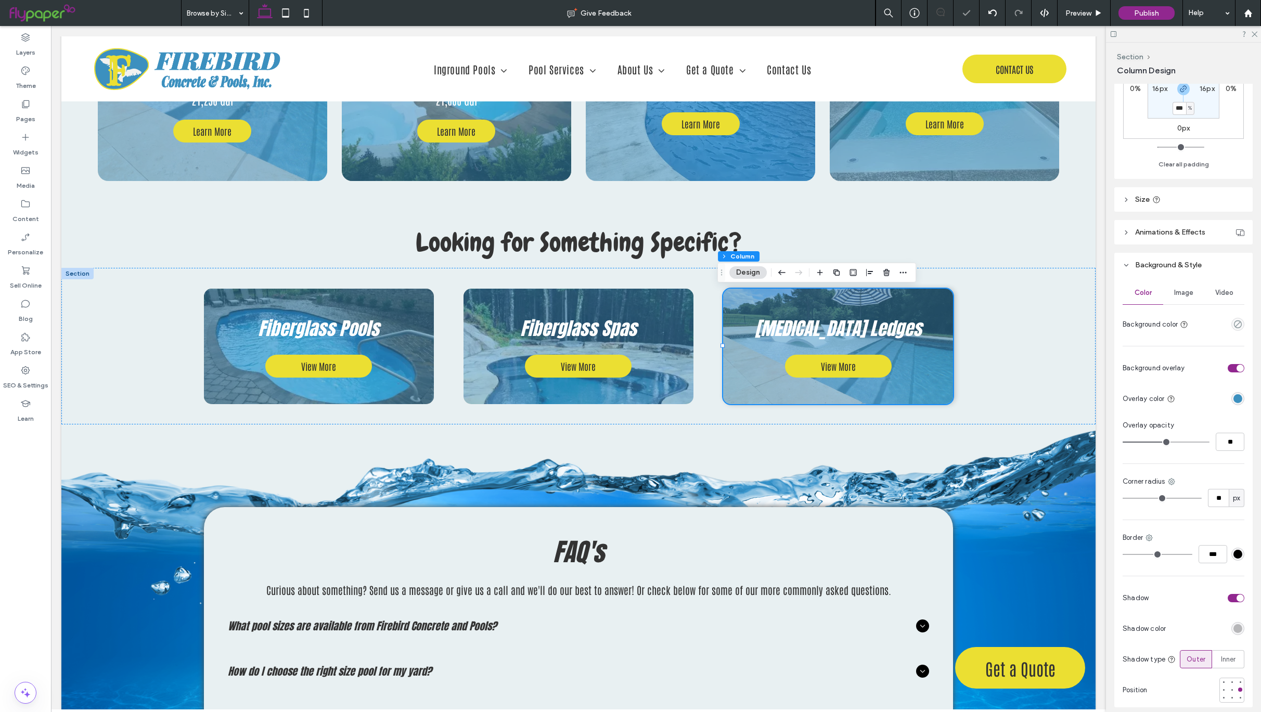
scroll to position [348, 0]
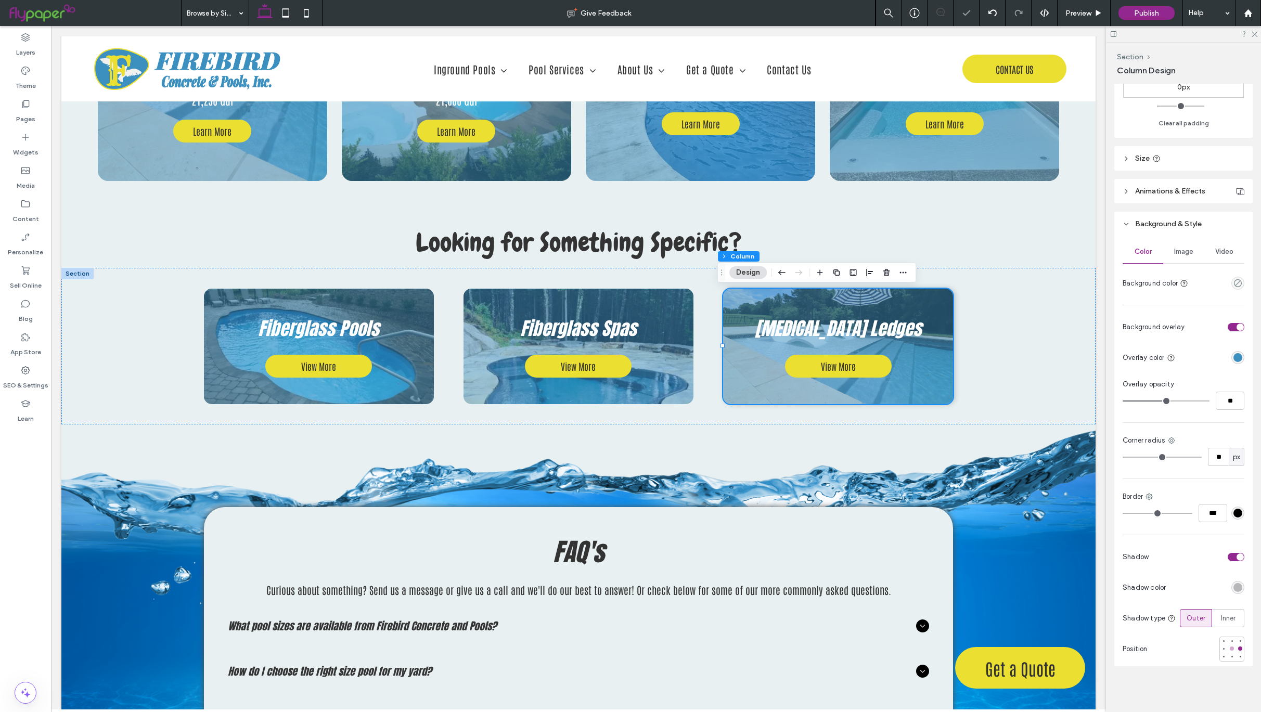
click at [1230, 651] on div at bounding box center [1232, 649] width 4 height 4
click at [1234, 585] on div "rgba(0, 0, 0, 0.25)" at bounding box center [1238, 587] width 9 height 9
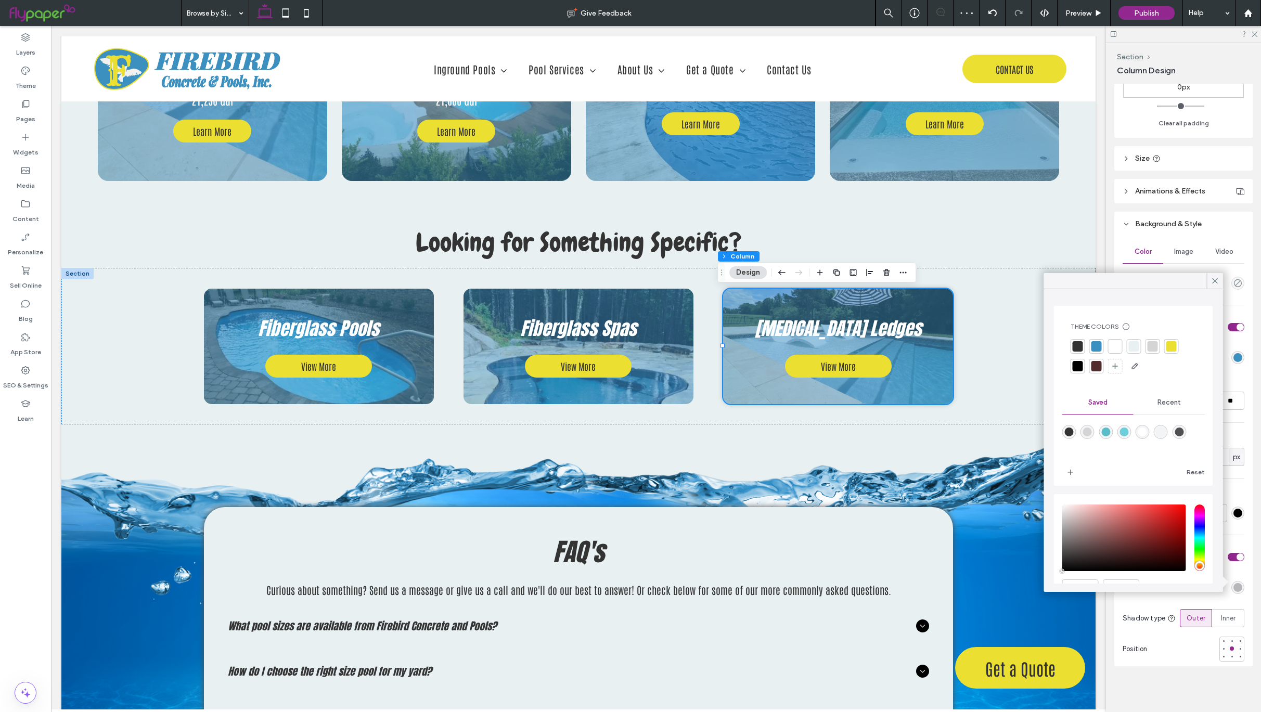
click at [1184, 433] on div "rgba(80,80,80,1)" at bounding box center [1179, 432] width 9 height 9
type input "*******"
type input "***"
type input "****"
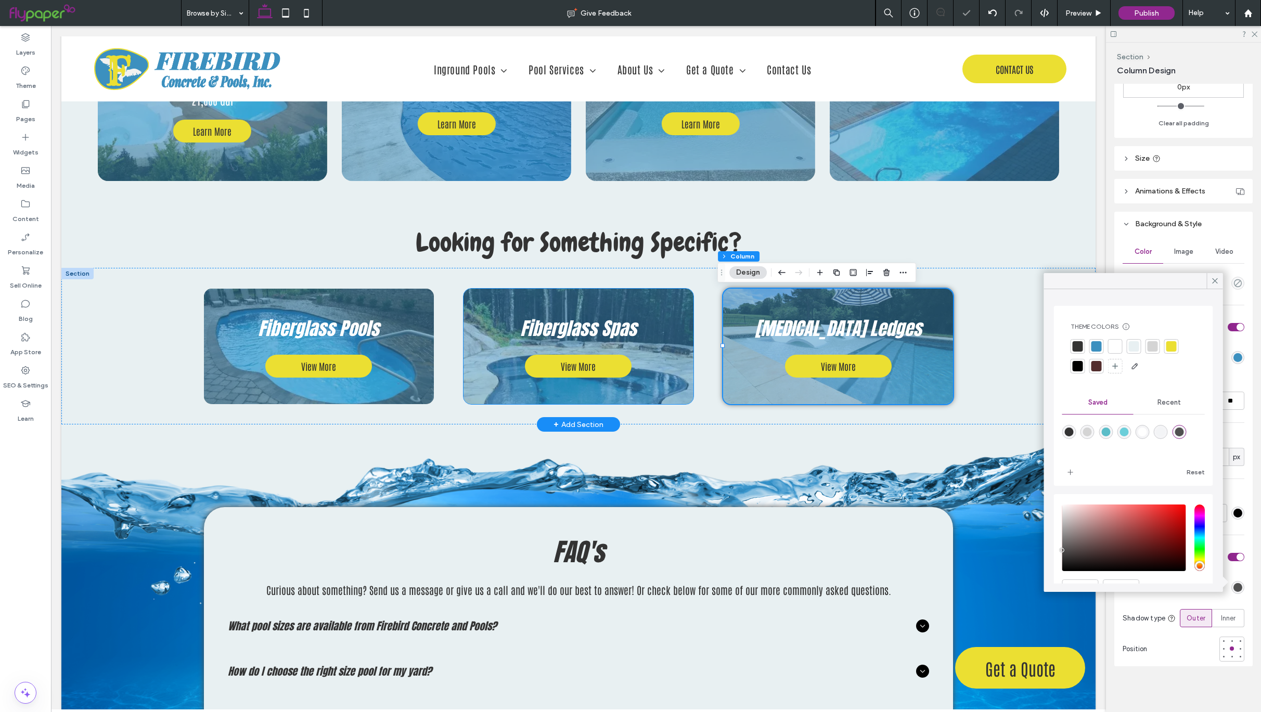
click at [652, 392] on div "Fiberglass Spas View More" at bounding box center [579, 346] width 230 height 115
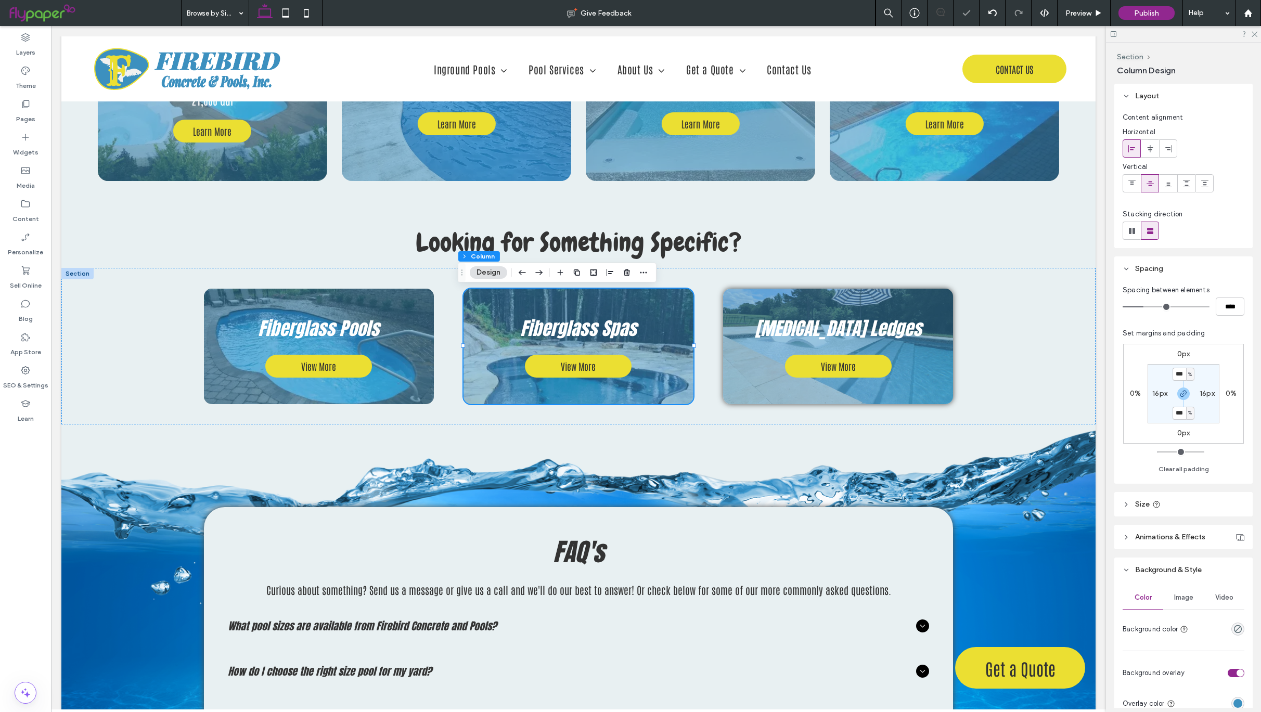
scroll to position [253, 0]
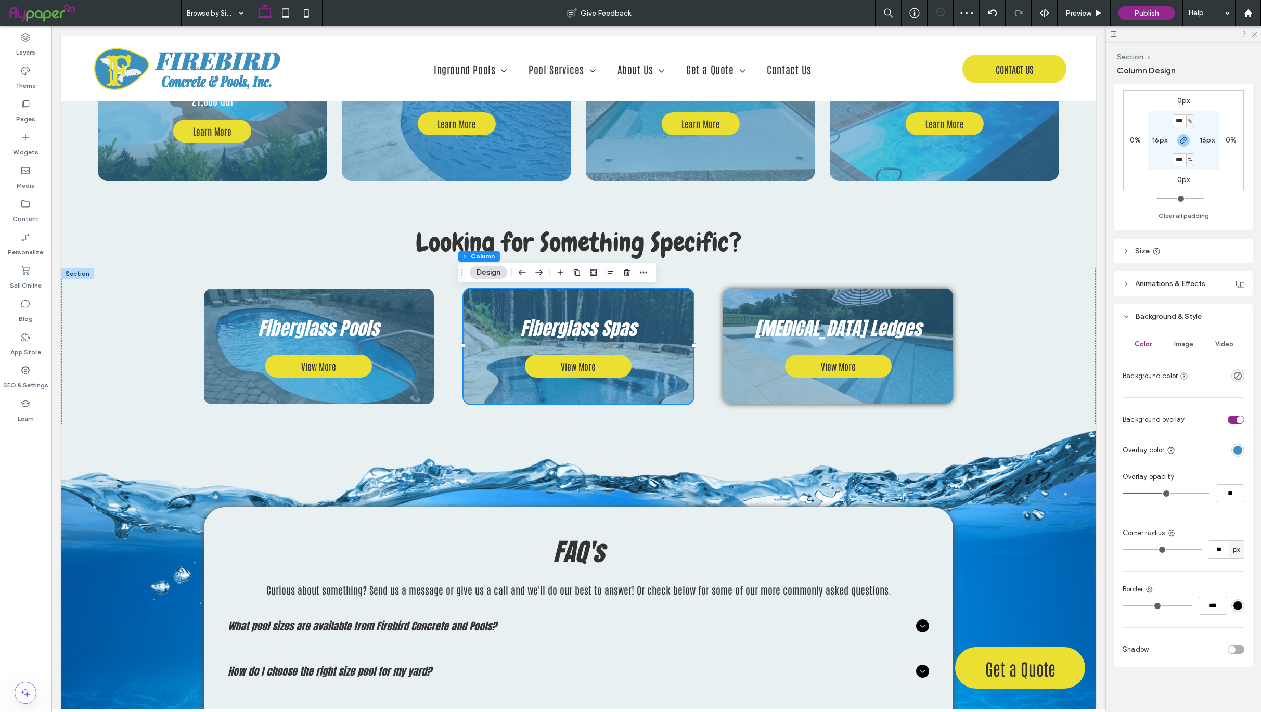
click at [1230, 646] on div "toggle" at bounding box center [1236, 650] width 17 height 8
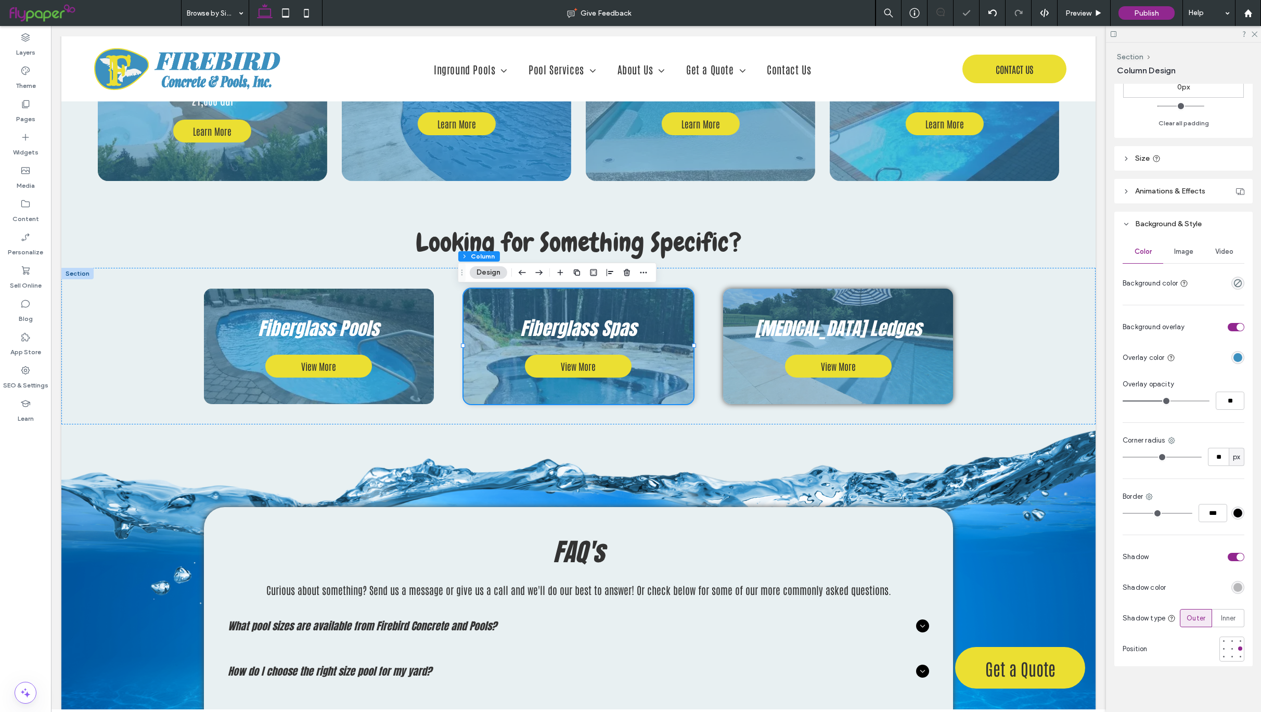
click at [1234, 588] on div "rgba(0, 0, 0, 0.25)" at bounding box center [1238, 587] width 9 height 9
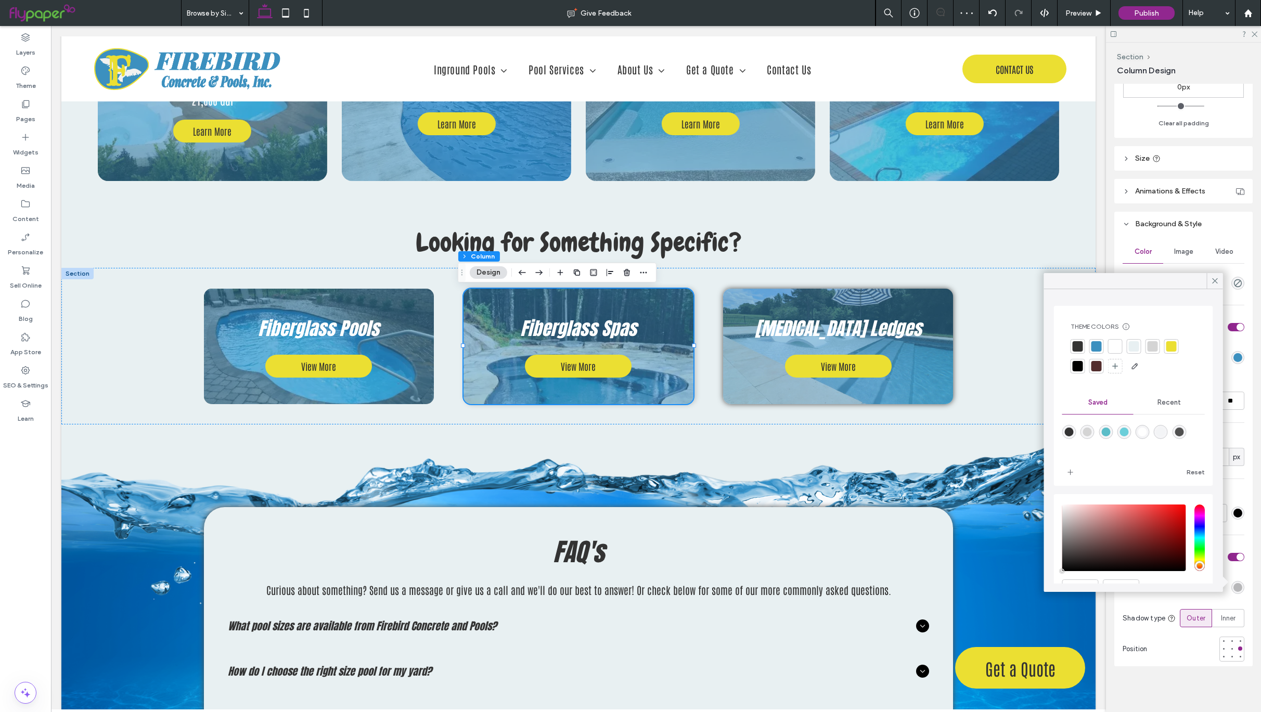
click at [1184, 433] on div "rgba(80,80,80,1)" at bounding box center [1179, 432] width 9 height 9
type input "*******"
type input "***"
type input "****"
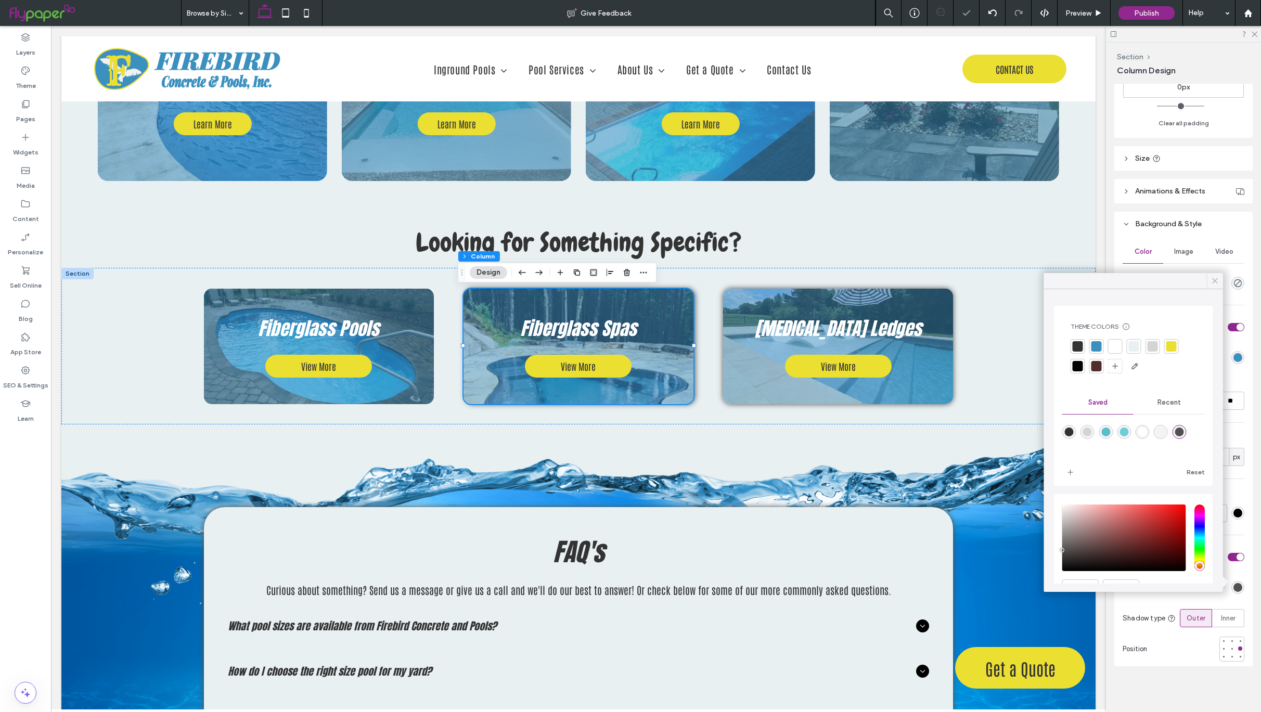
click at [1215, 284] on icon at bounding box center [1215, 280] width 9 height 9
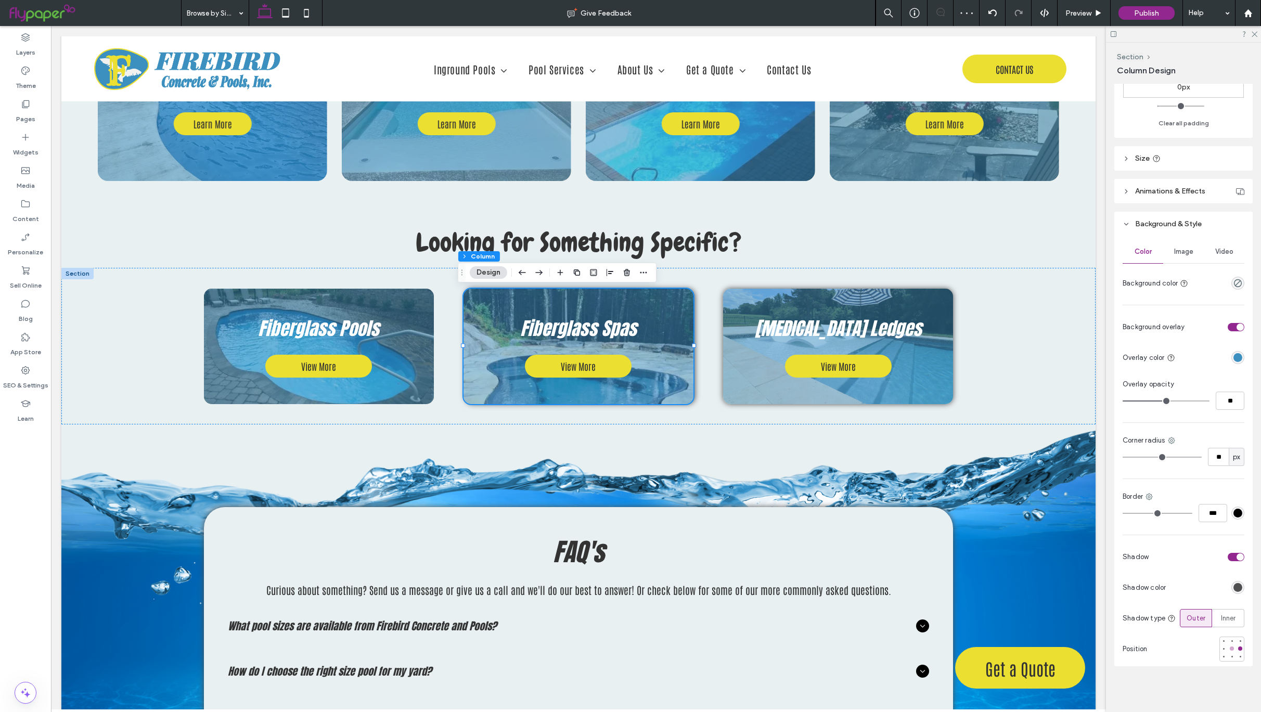
click at [1230, 649] on div at bounding box center [1232, 649] width 4 height 4
click at [410, 390] on div "Fiberglass Pools View More" at bounding box center [319, 346] width 230 height 115
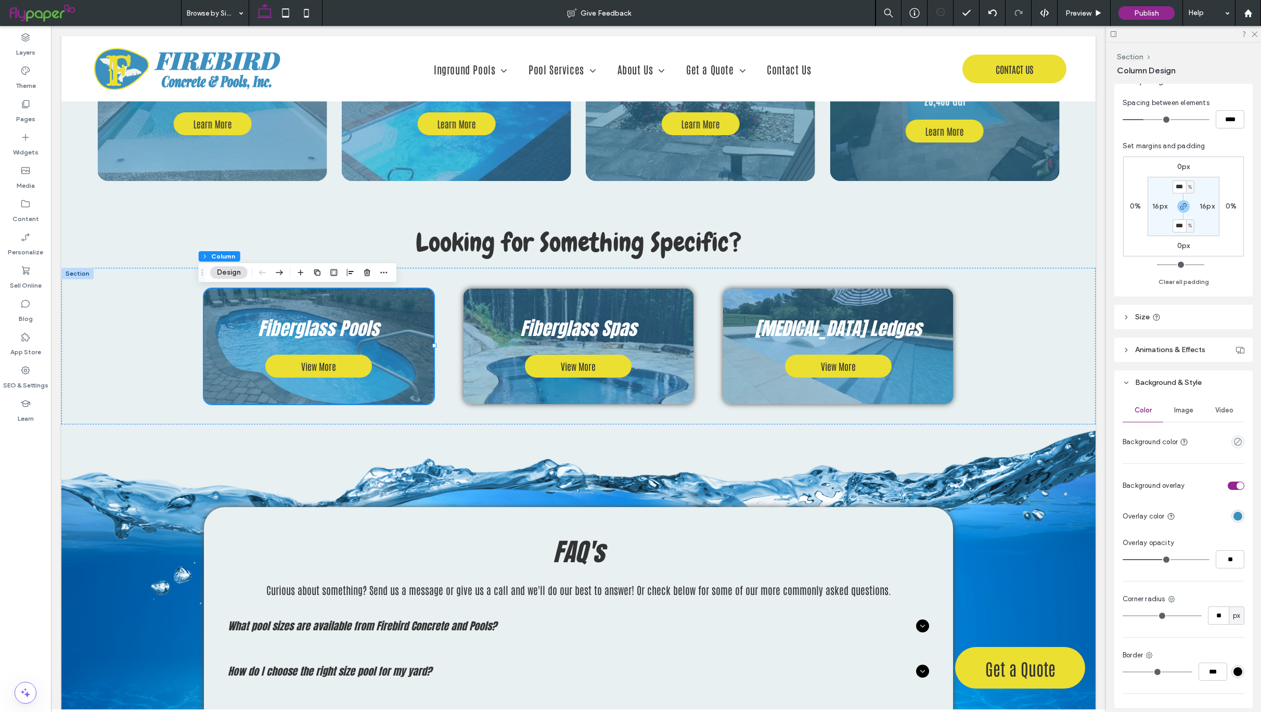
scroll to position [253, 0]
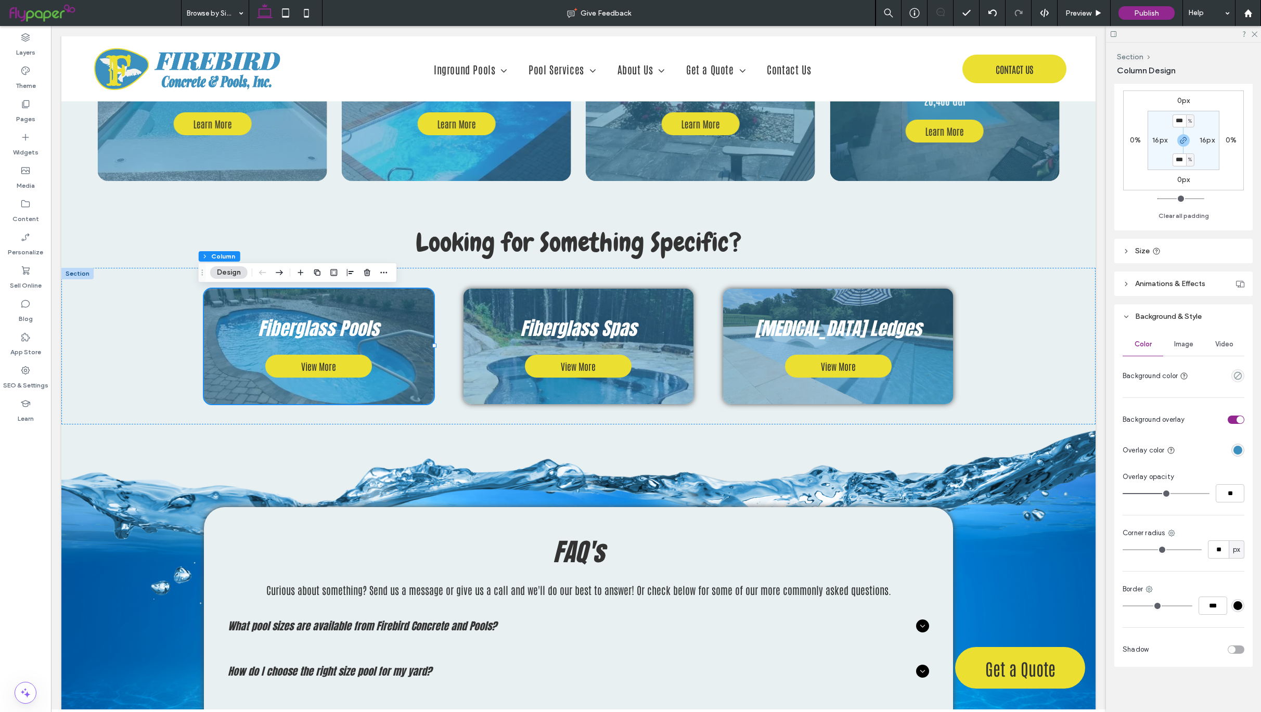
click at [1228, 649] on div "toggle" at bounding box center [1231, 649] width 7 height 7
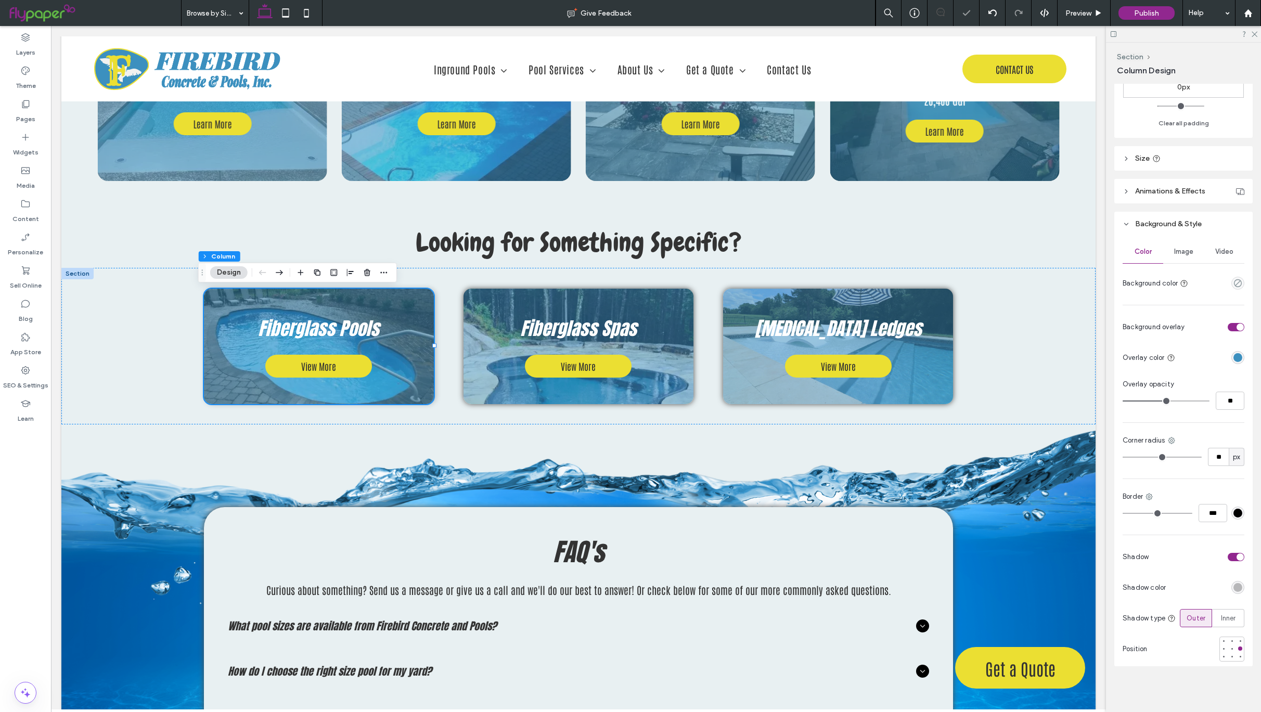
scroll to position [348, 0]
click at [1234, 585] on div "rgba(0, 0, 0, 0.25)" at bounding box center [1238, 587] width 9 height 9
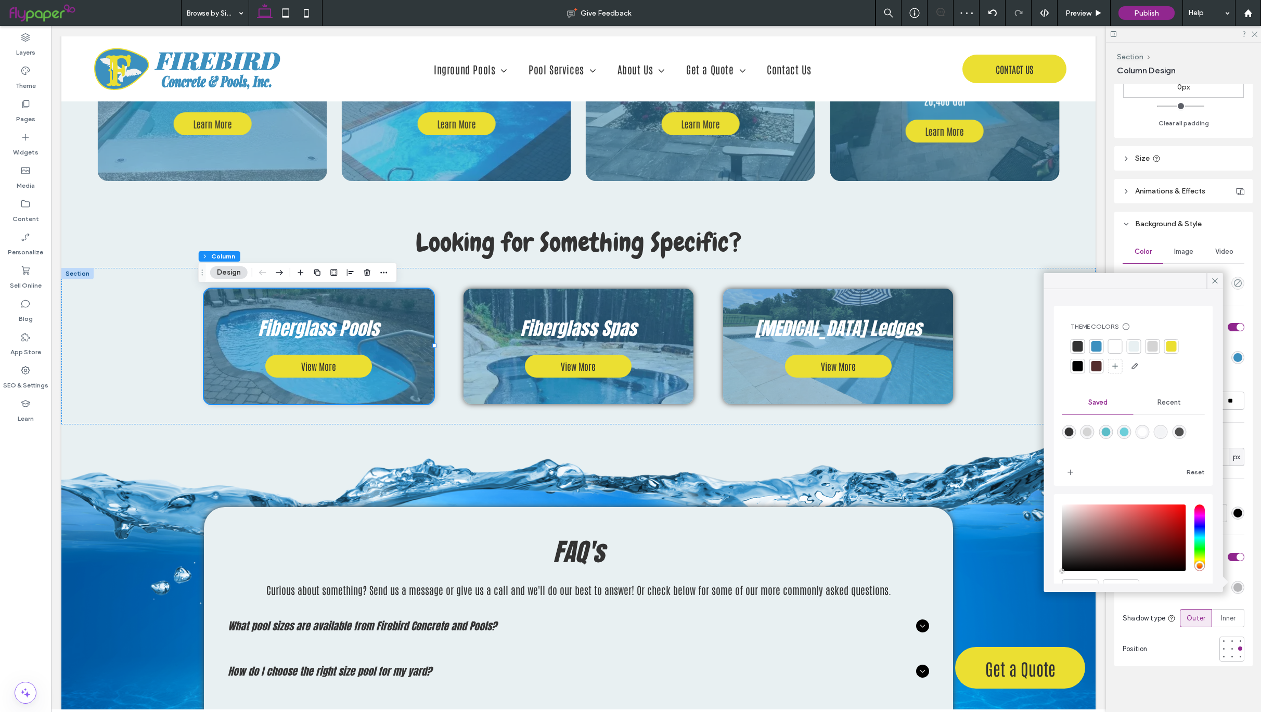
click at [1184, 431] on div "rgba(80,80,80,1)" at bounding box center [1179, 432] width 9 height 9
type input "*******"
type input "***"
type input "****"
click at [1213, 281] on icon at bounding box center [1215, 280] width 9 height 9
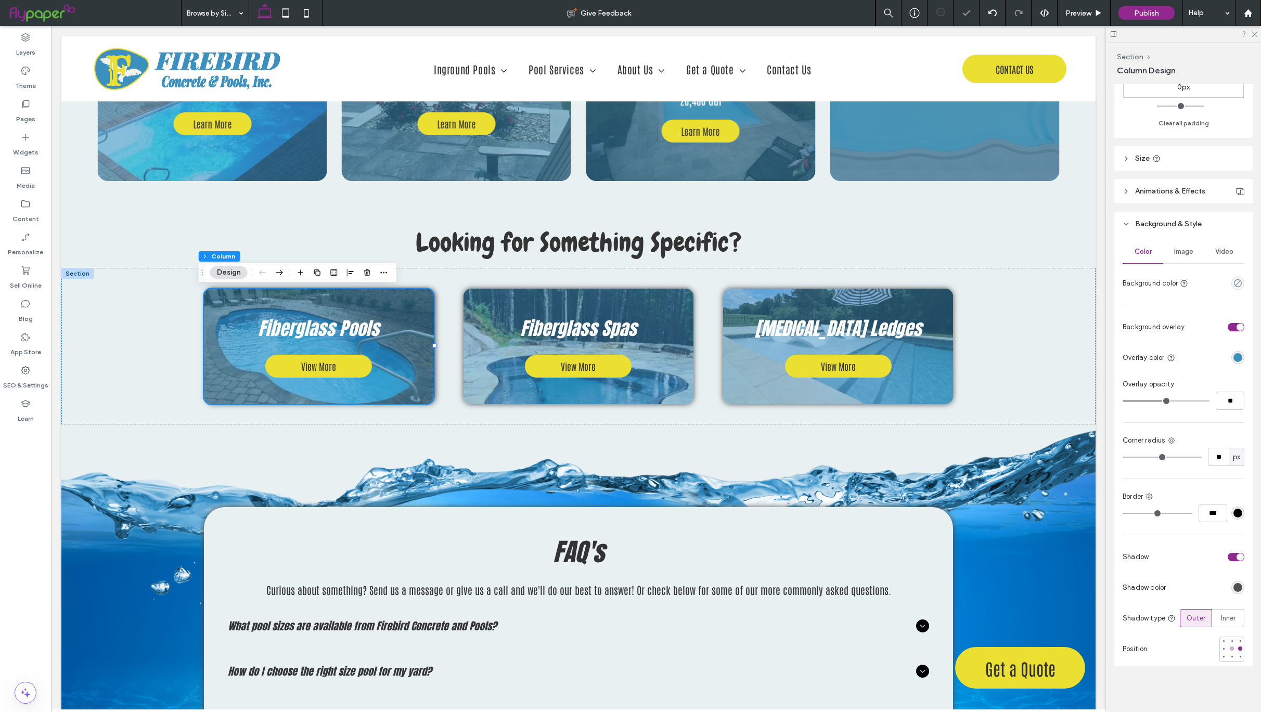
click at [1228, 652] on div at bounding box center [1231, 648] width 7 height 7
